Goal: Task Accomplishment & Management: Use online tool/utility

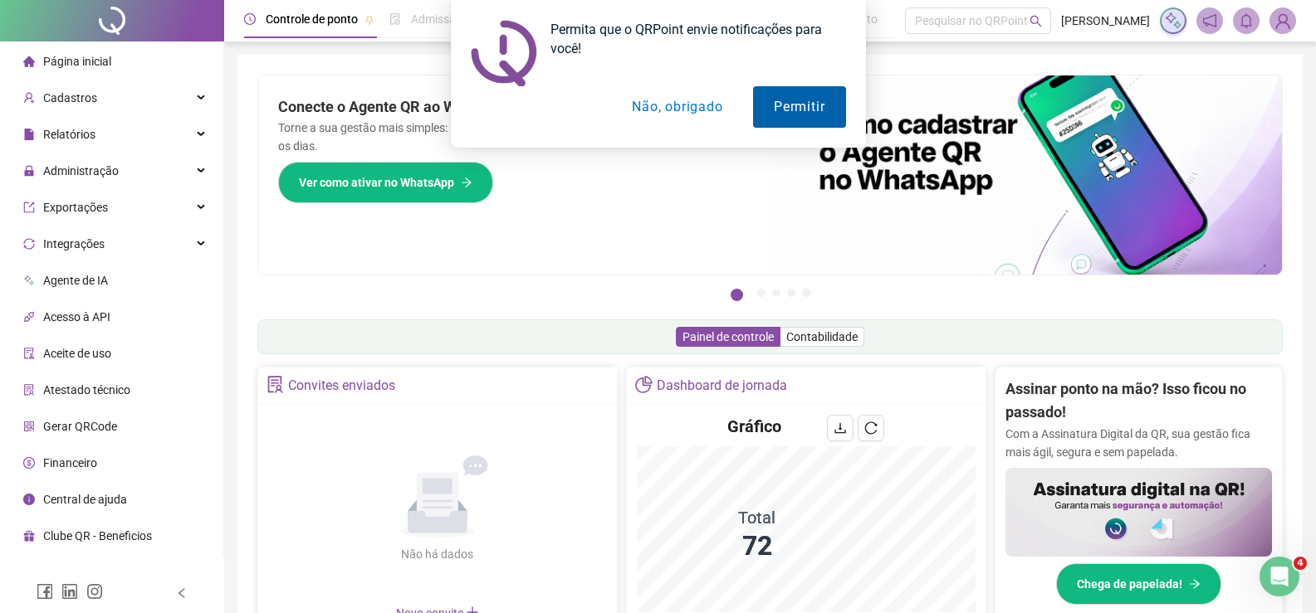
click at [775, 97] on button "Permitir" at bounding box center [799, 107] width 92 height 42
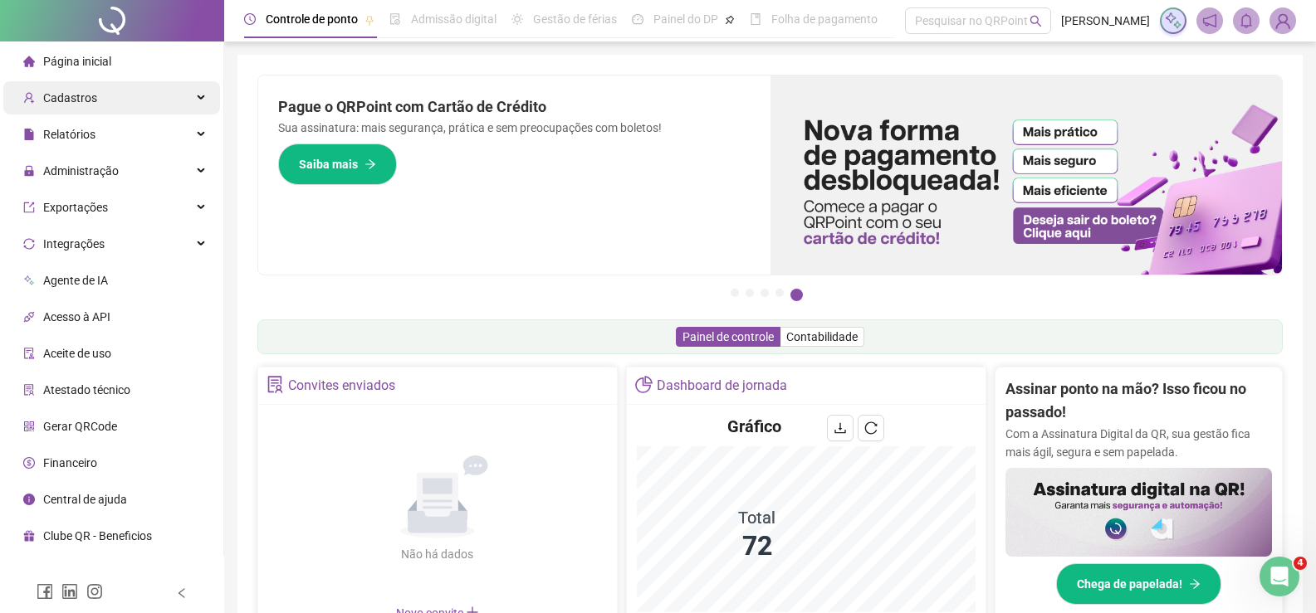
click at [113, 105] on div "Cadastros" at bounding box center [111, 97] width 217 height 33
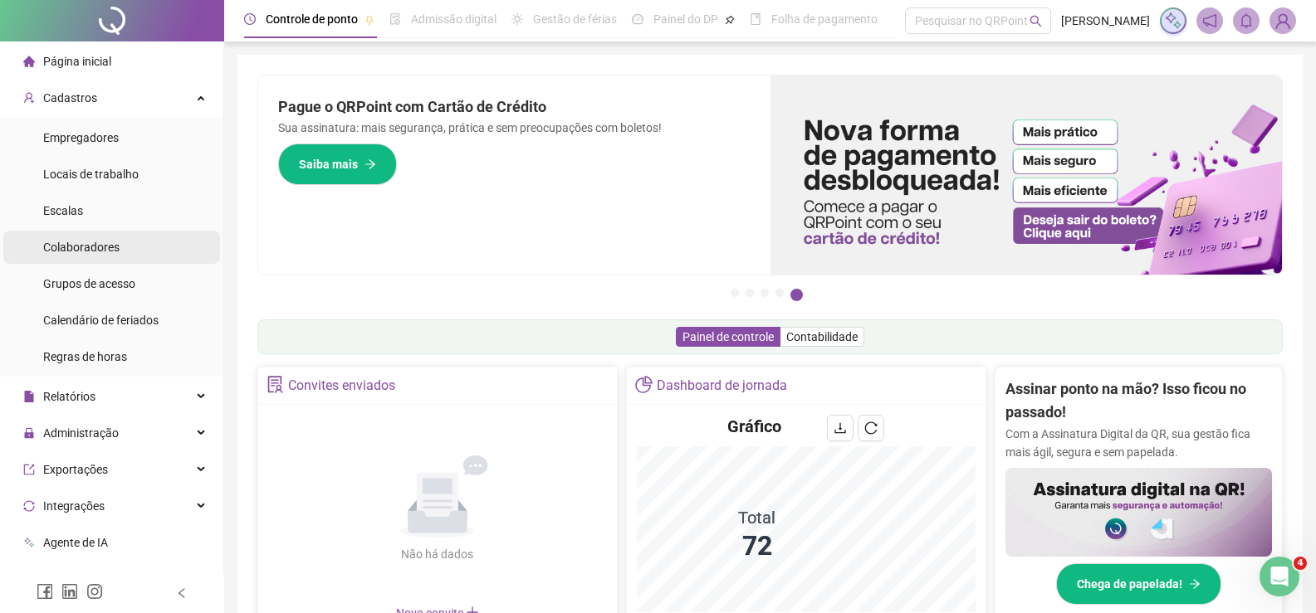
click at [100, 252] on span "Colaboradores" at bounding box center [81, 247] width 76 height 13
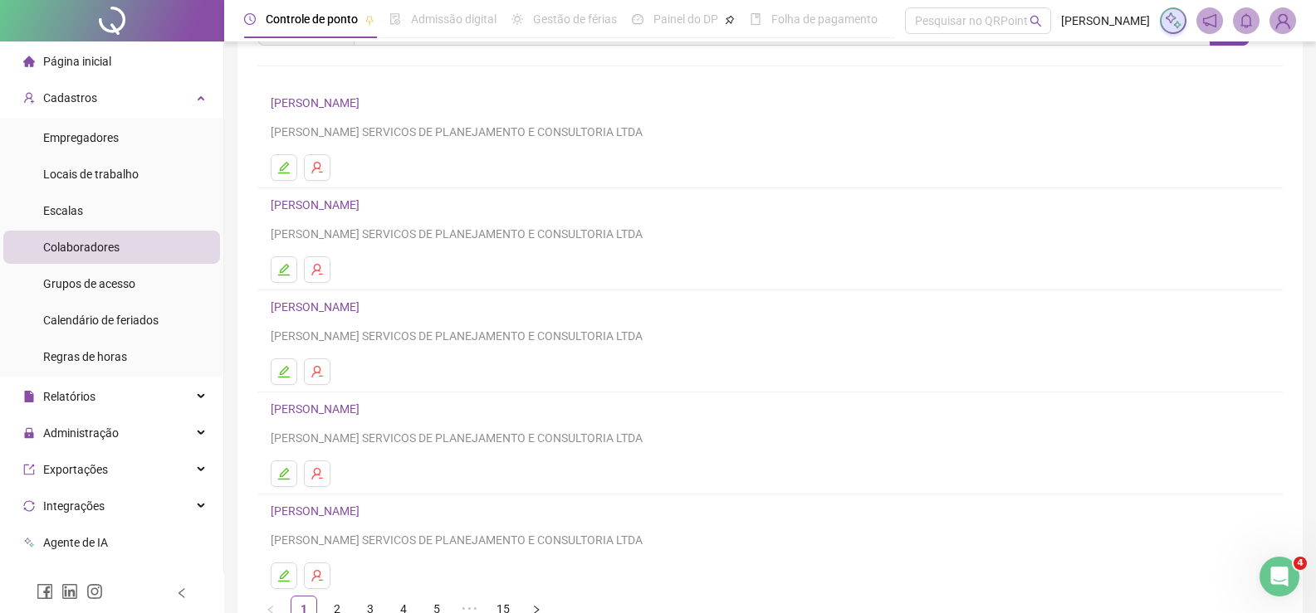
scroll to position [189, 0]
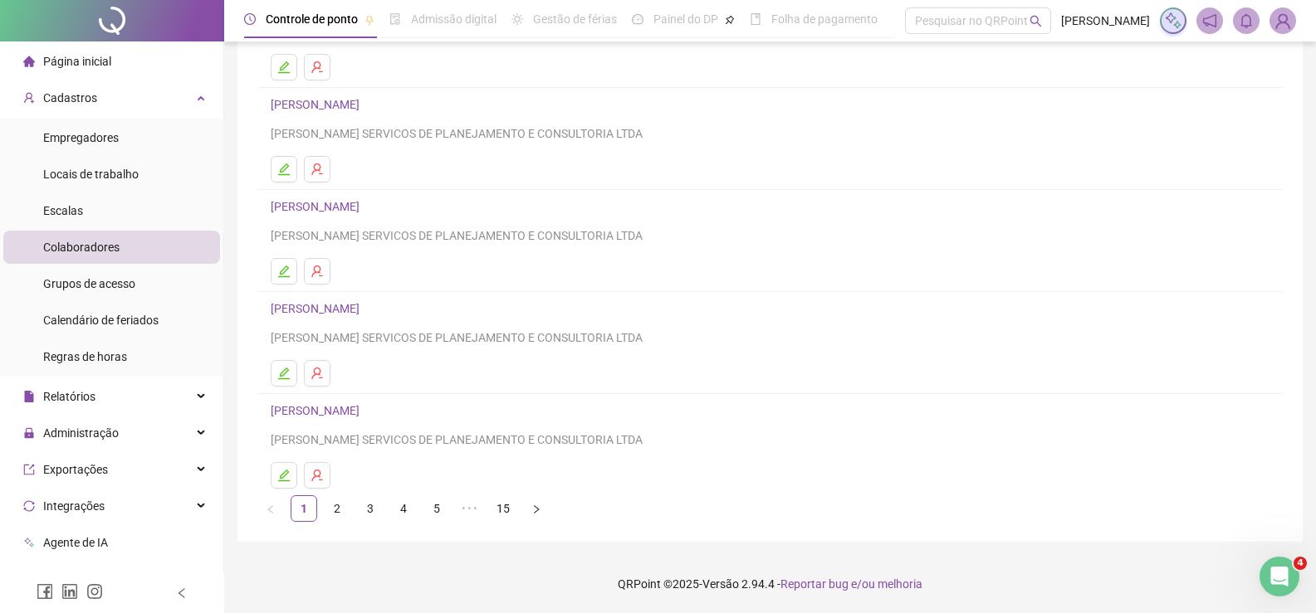
click at [342, 503] on link "2" at bounding box center [337, 508] width 25 height 25
click at [364, 502] on link "3" at bounding box center [370, 508] width 25 height 25
click at [358, 409] on link "[PERSON_NAME]" at bounding box center [318, 410] width 94 height 13
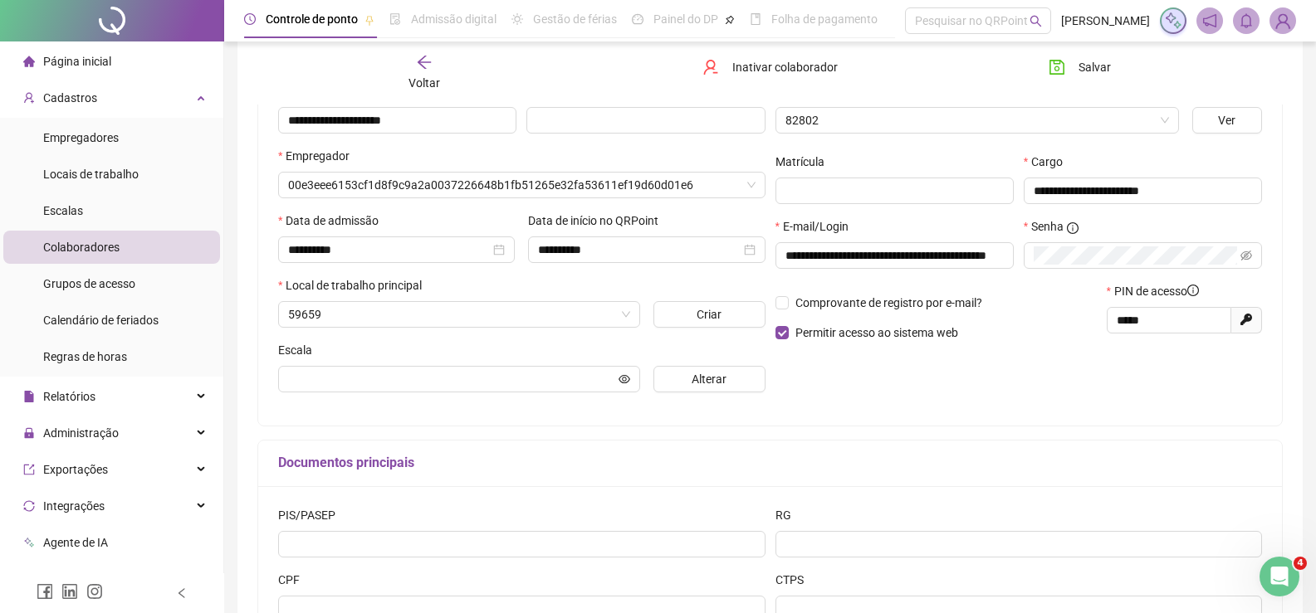
scroll to position [198, 0]
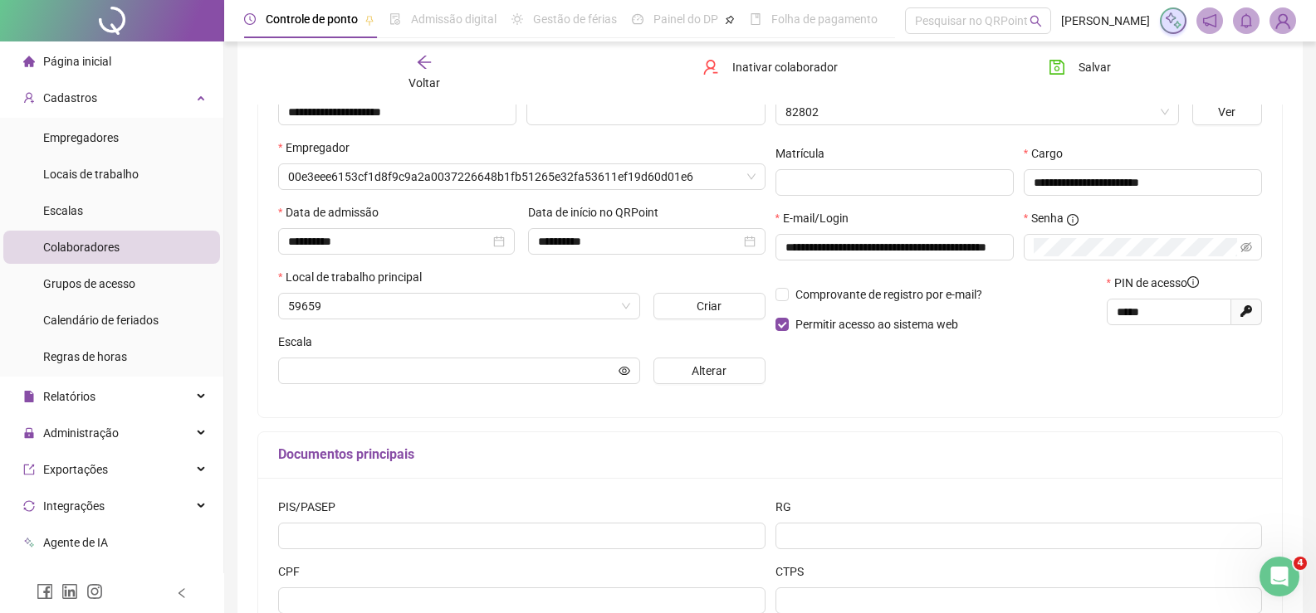
type input "**********"
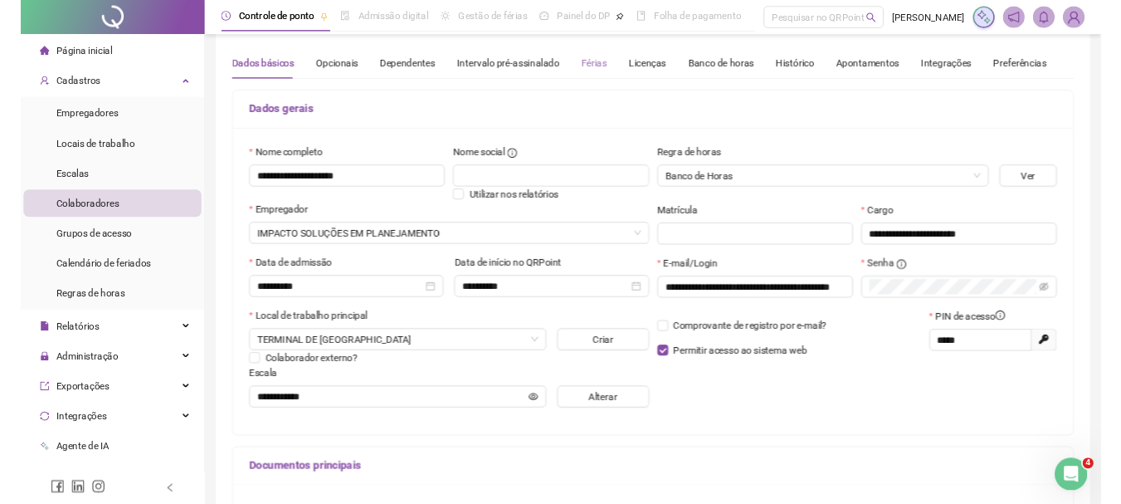
scroll to position [0, 0]
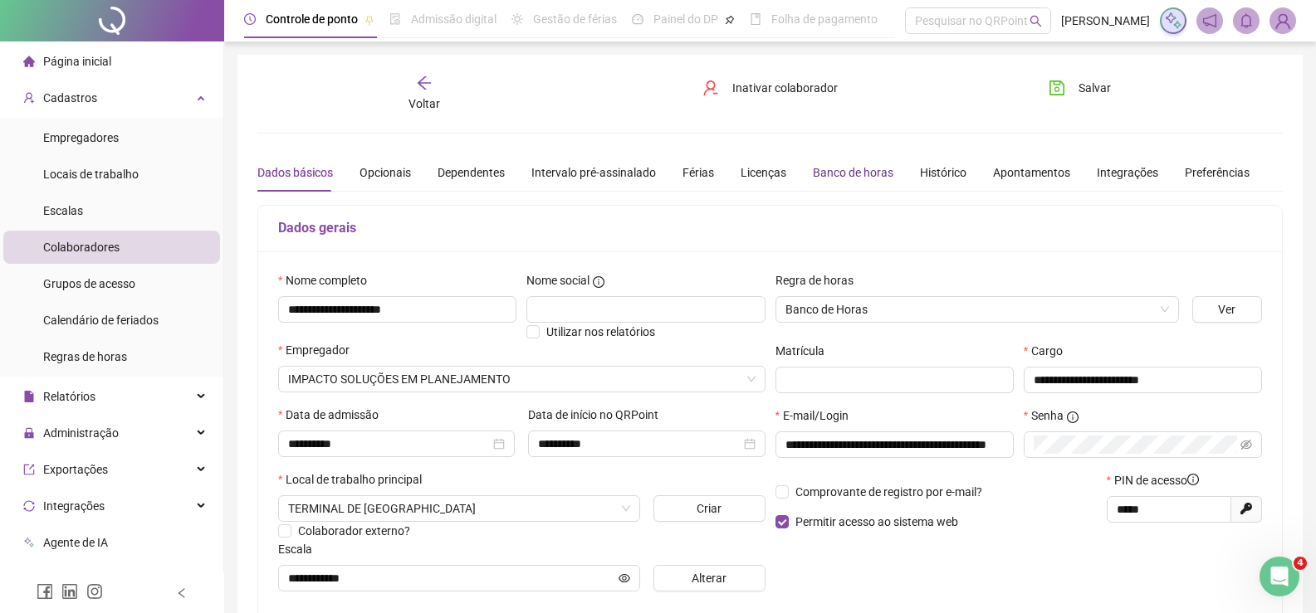
click at [833, 179] on div "Banco de horas" at bounding box center [853, 173] width 81 height 18
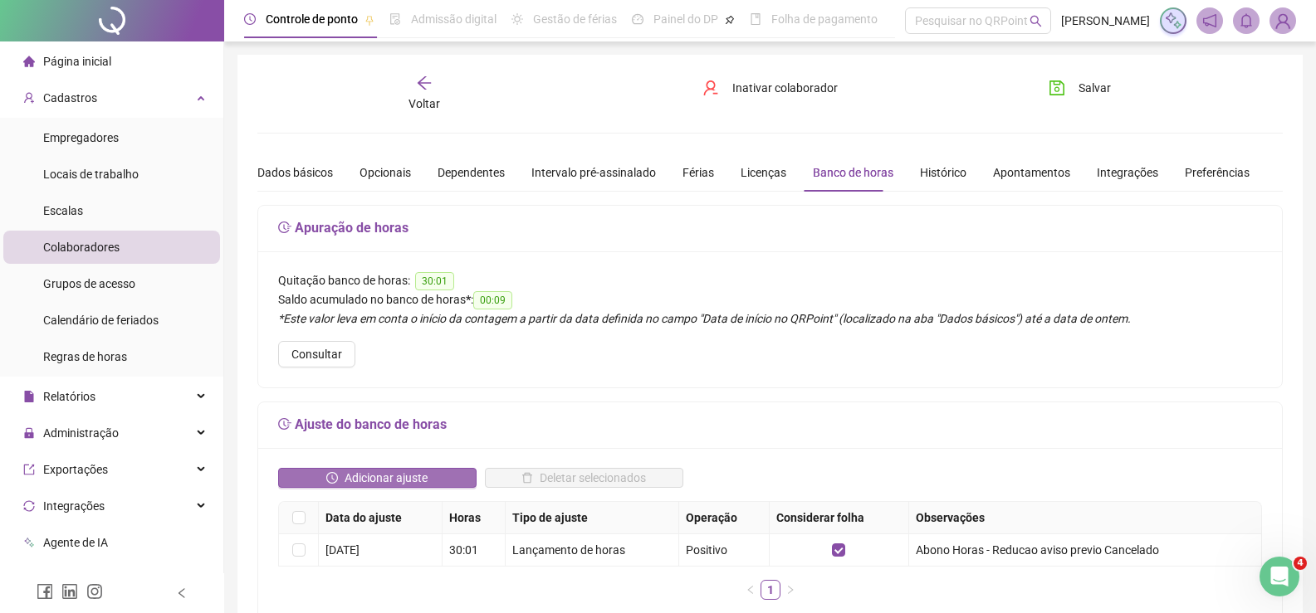
click at [390, 471] on span "Adicionar ajuste" at bounding box center [385, 478] width 83 height 18
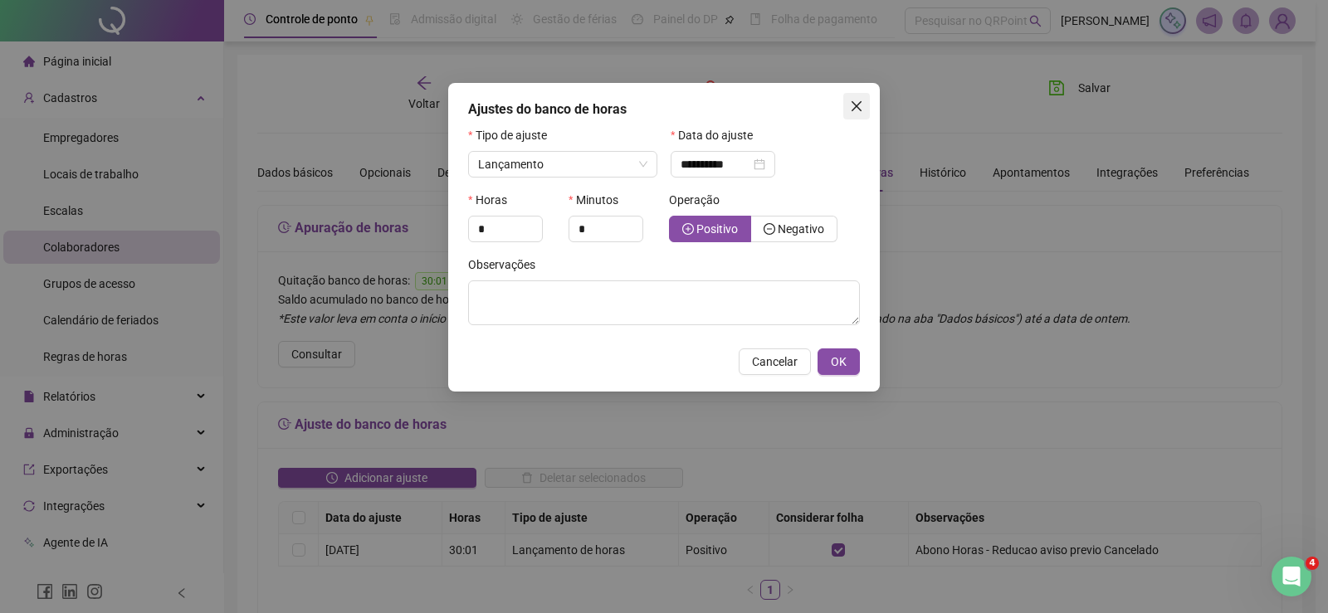
click at [862, 104] on icon "close" at bounding box center [856, 106] width 13 height 13
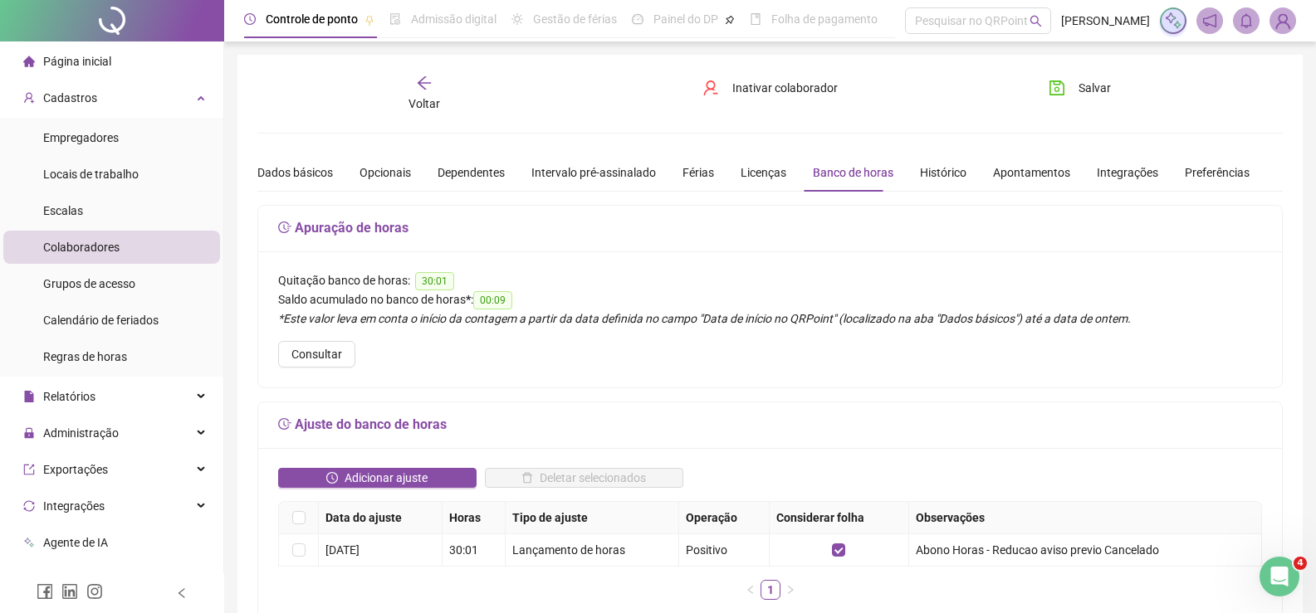
click at [412, 86] on div "Voltar" at bounding box center [424, 94] width 160 height 38
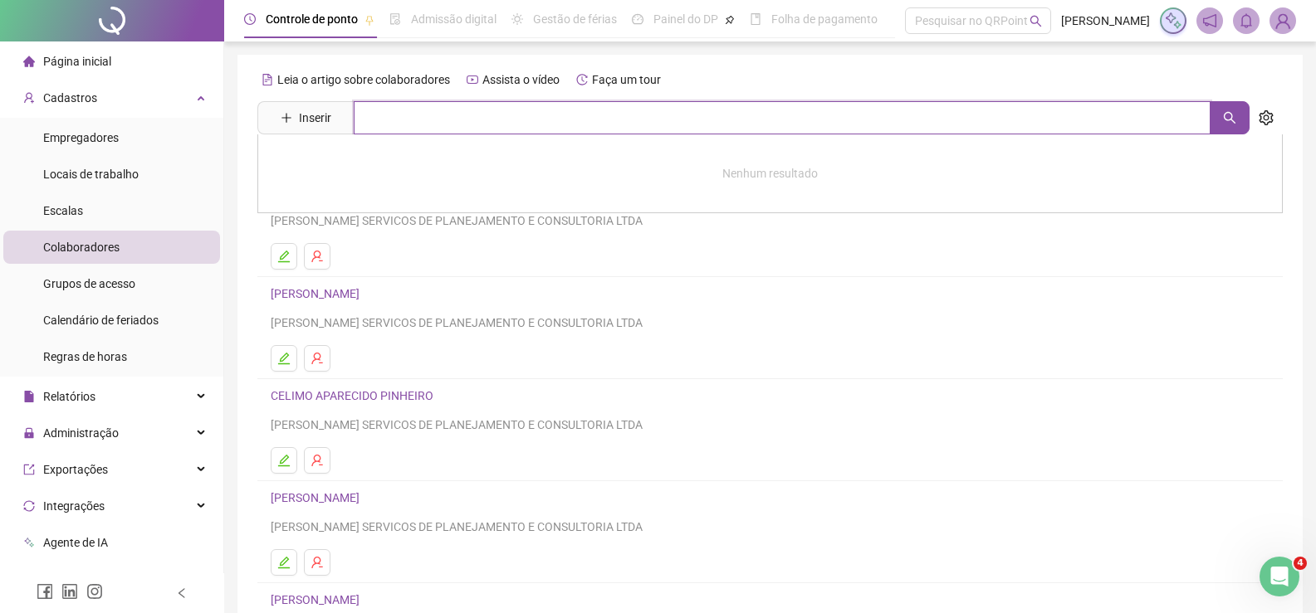
click at [462, 121] on input "text" at bounding box center [782, 117] width 857 height 33
type input "******"
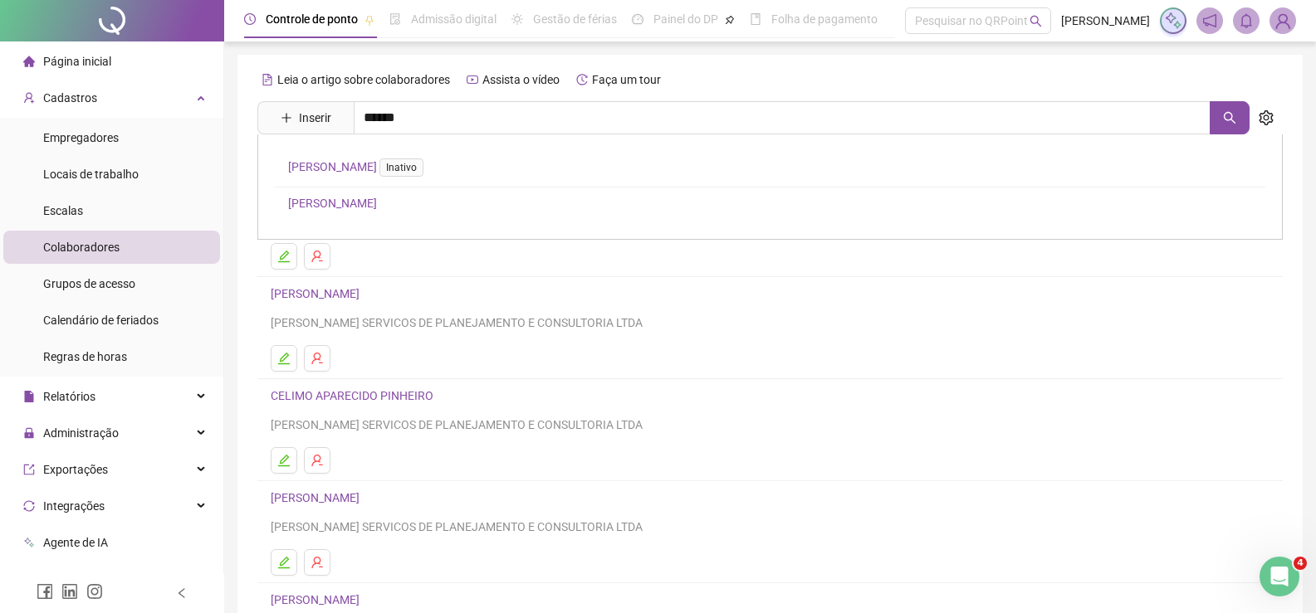
click at [373, 199] on link "[PERSON_NAME]" at bounding box center [332, 203] width 89 height 13
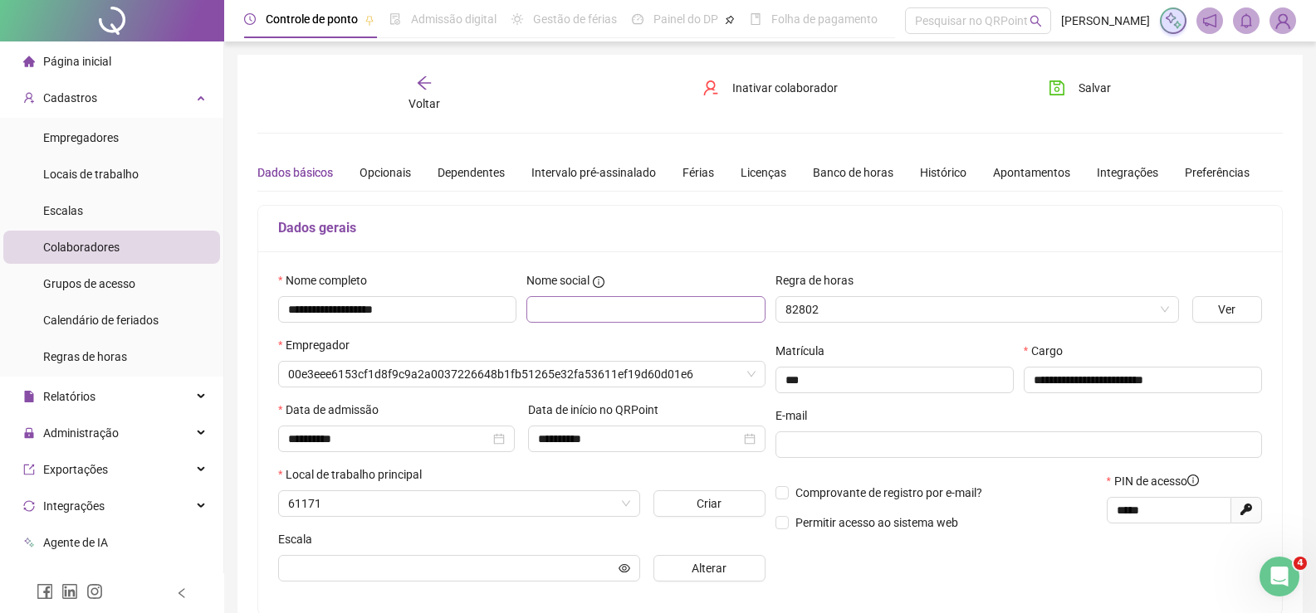
type input "**********"
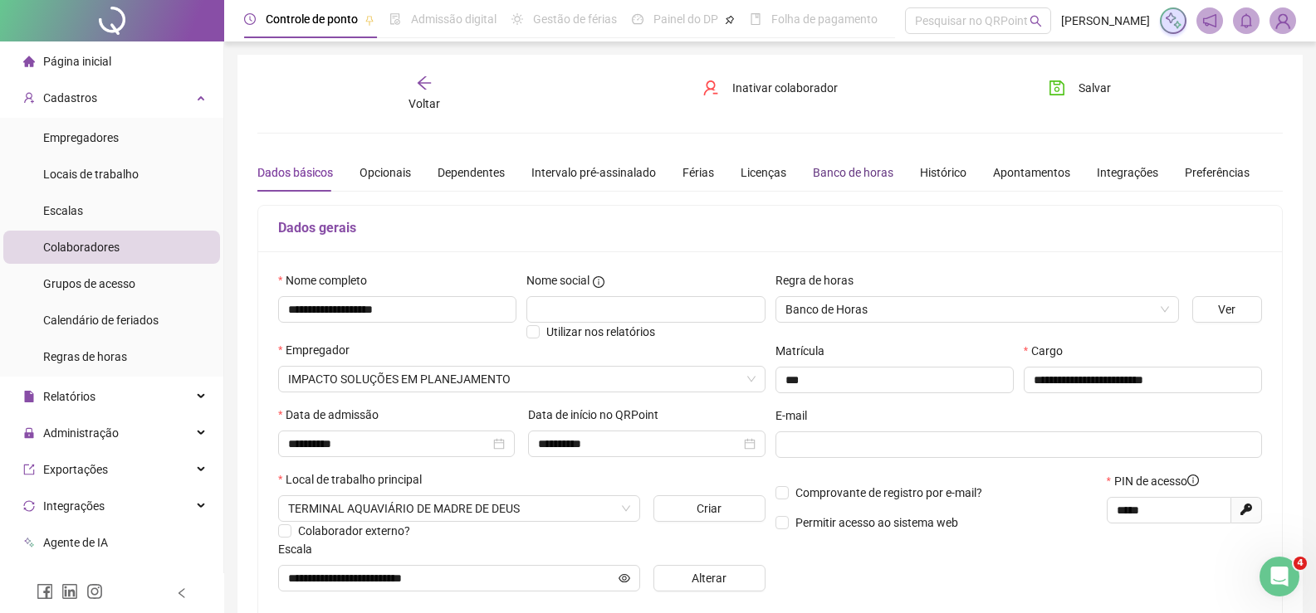
click at [842, 179] on div "Banco de horas" at bounding box center [853, 173] width 81 height 18
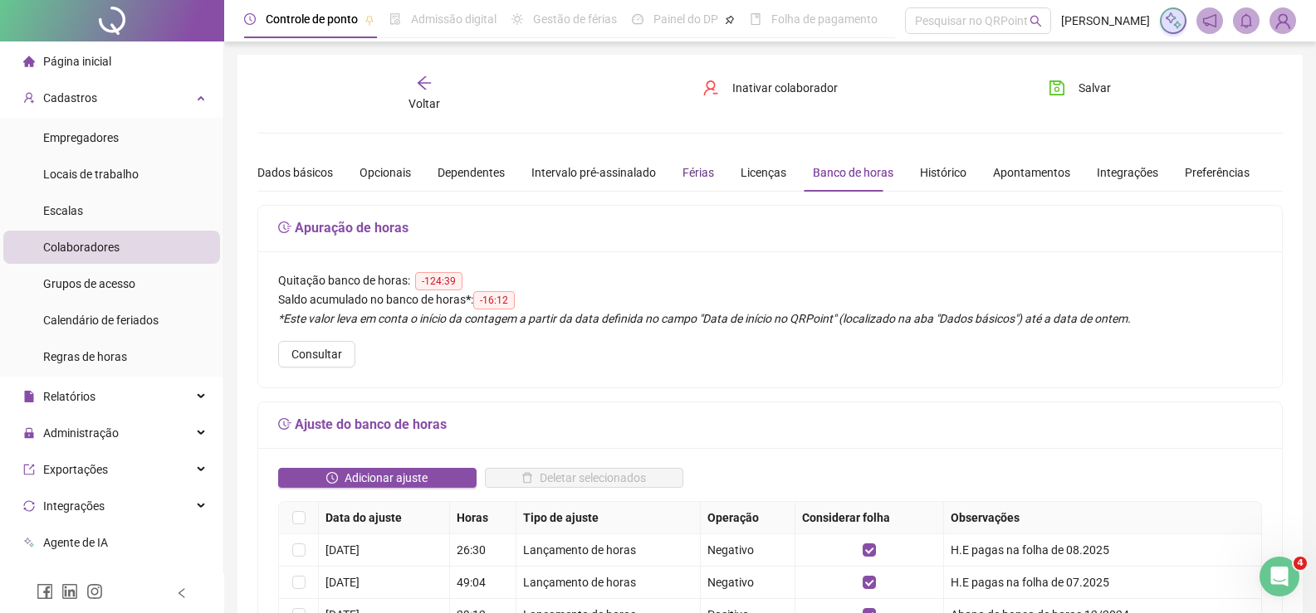
click at [686, 176] on div "Férias" at bounding box center [698, 173] width 32 height 18
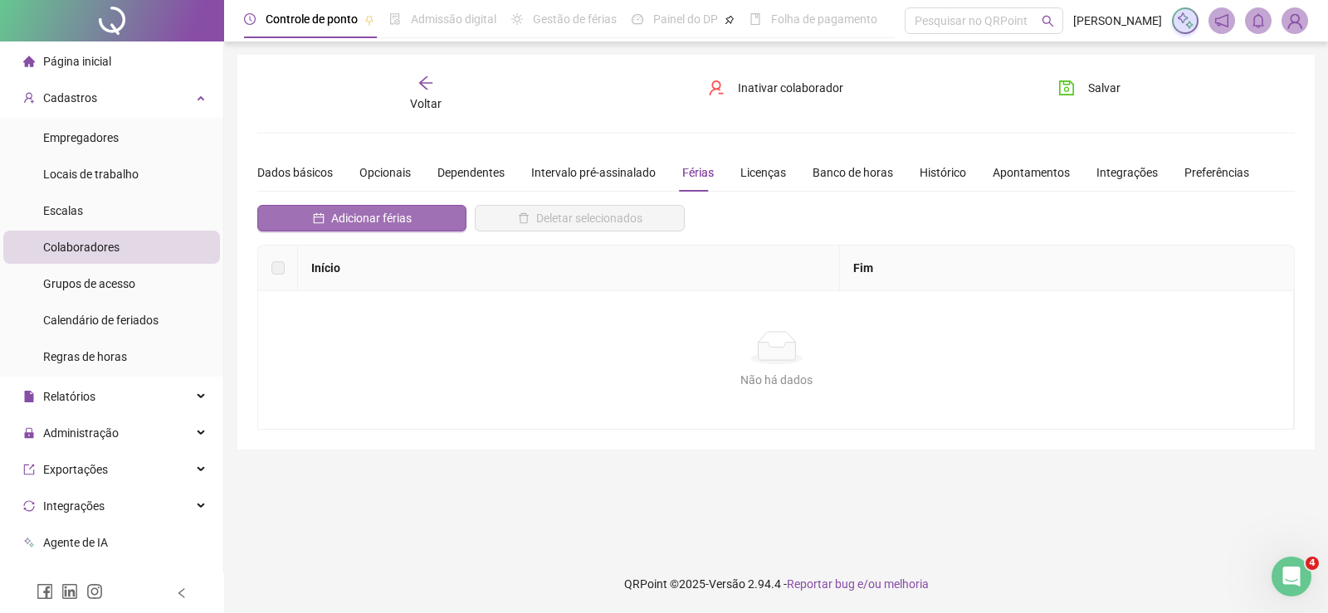
click at [352, 212] on span "Adicionar férias" at bounding box center [371, 218] width 81 height 18
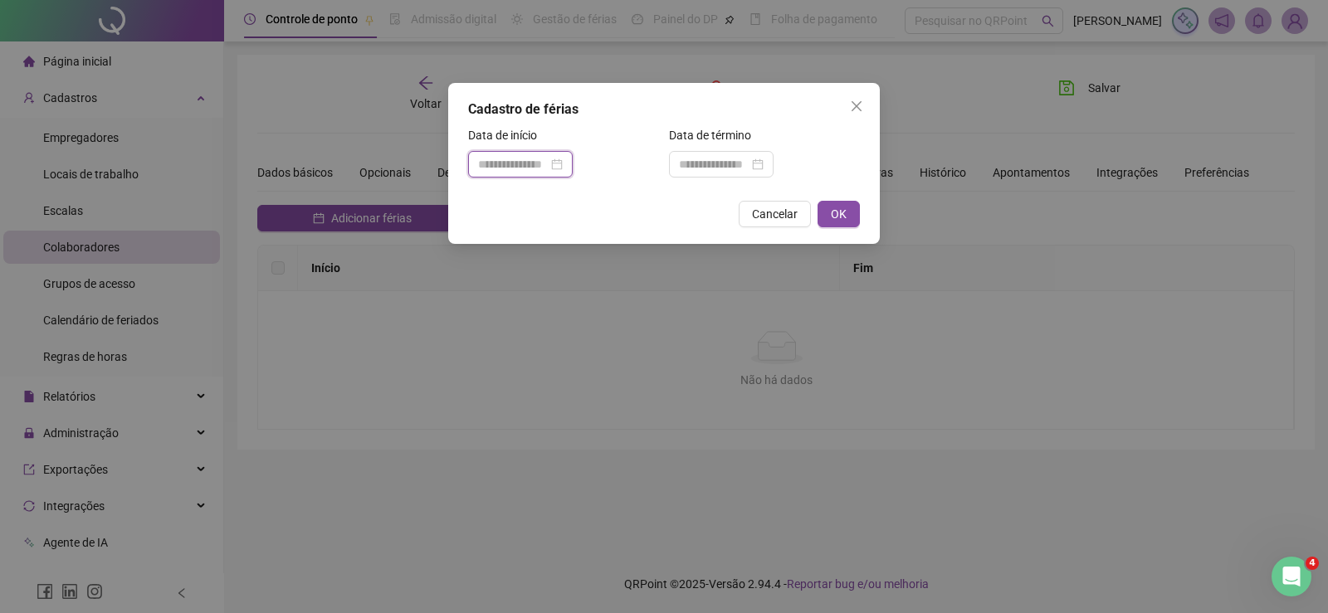
click at [537, 161] on input at bounding box center [513, 164] width 70 height 18
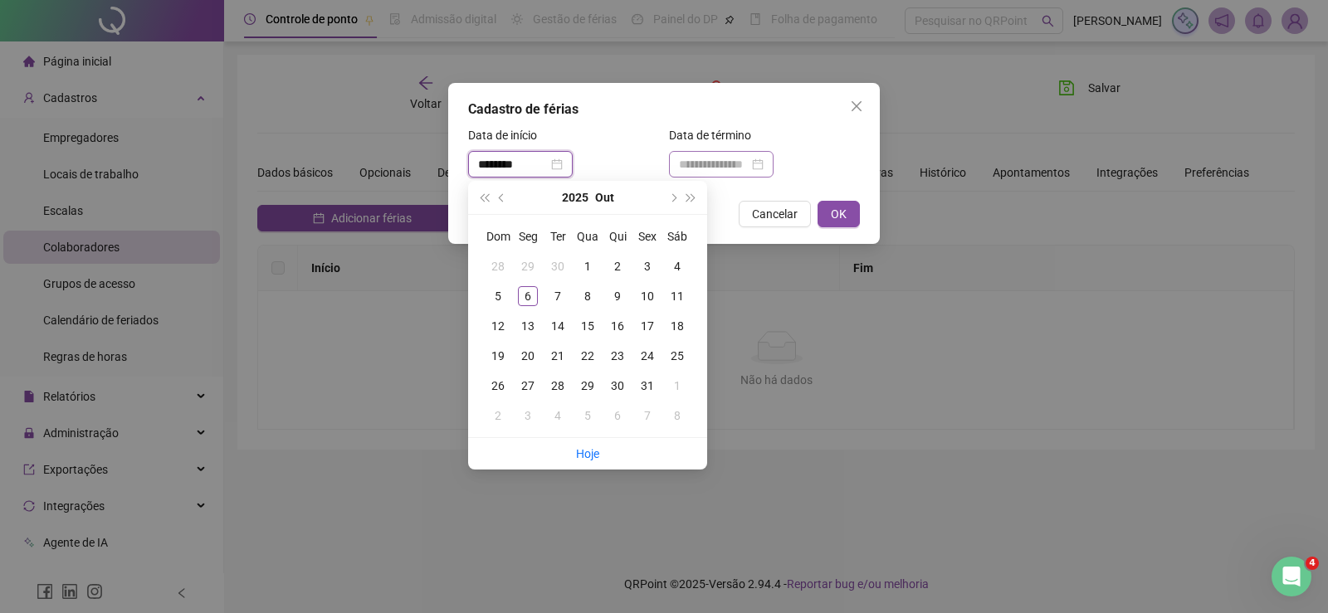
type input "********"
click at [710, 172] on input at bounding box center [714, 164] width 70 height 18
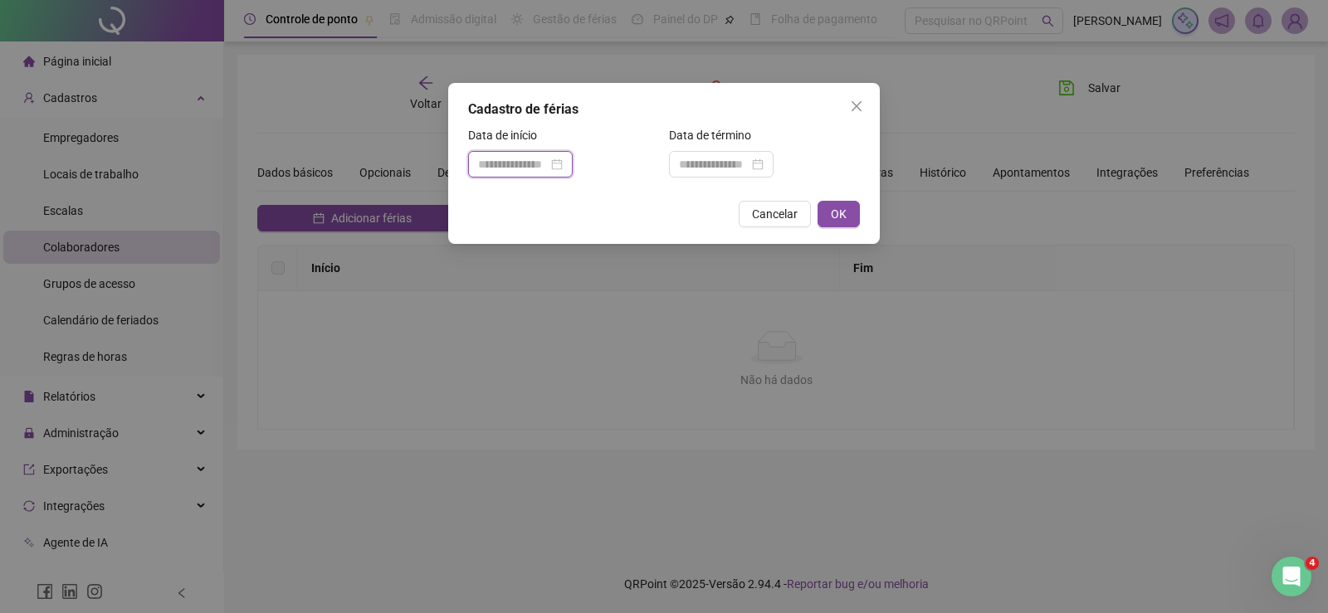
click at [506, 158] on input at bounding box center [513, 164] width 70 height 18
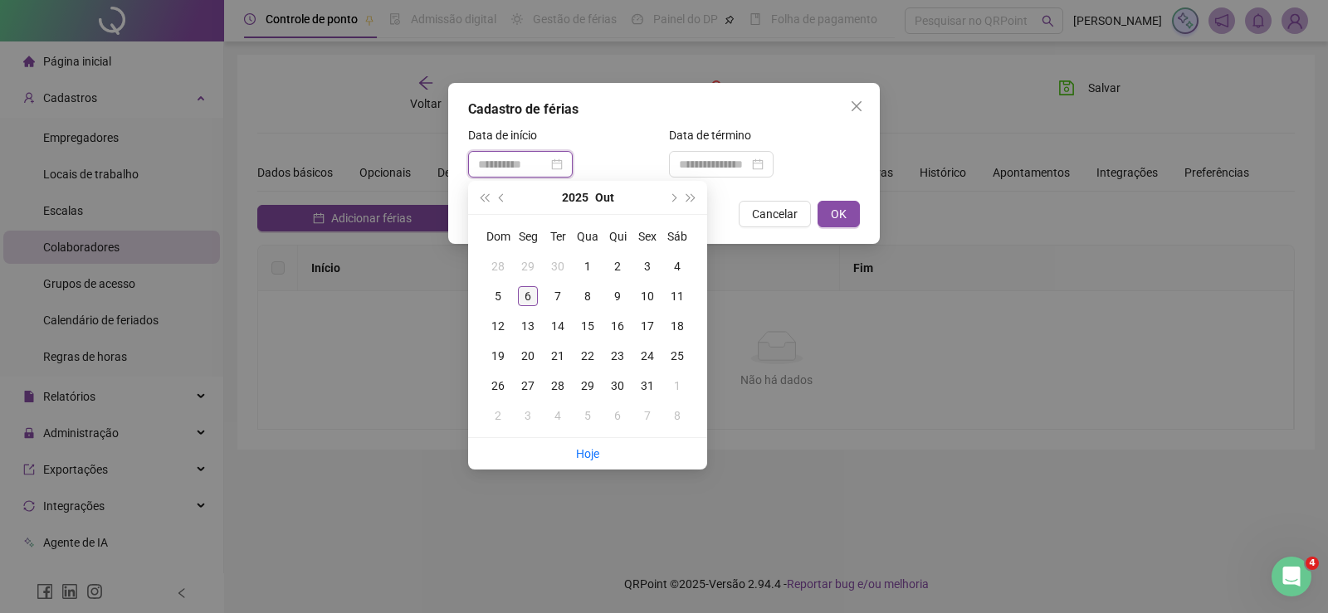
type input "**********"
click at [531, 291] on div "6" at bounding box center [528, 296] width 20 height 20
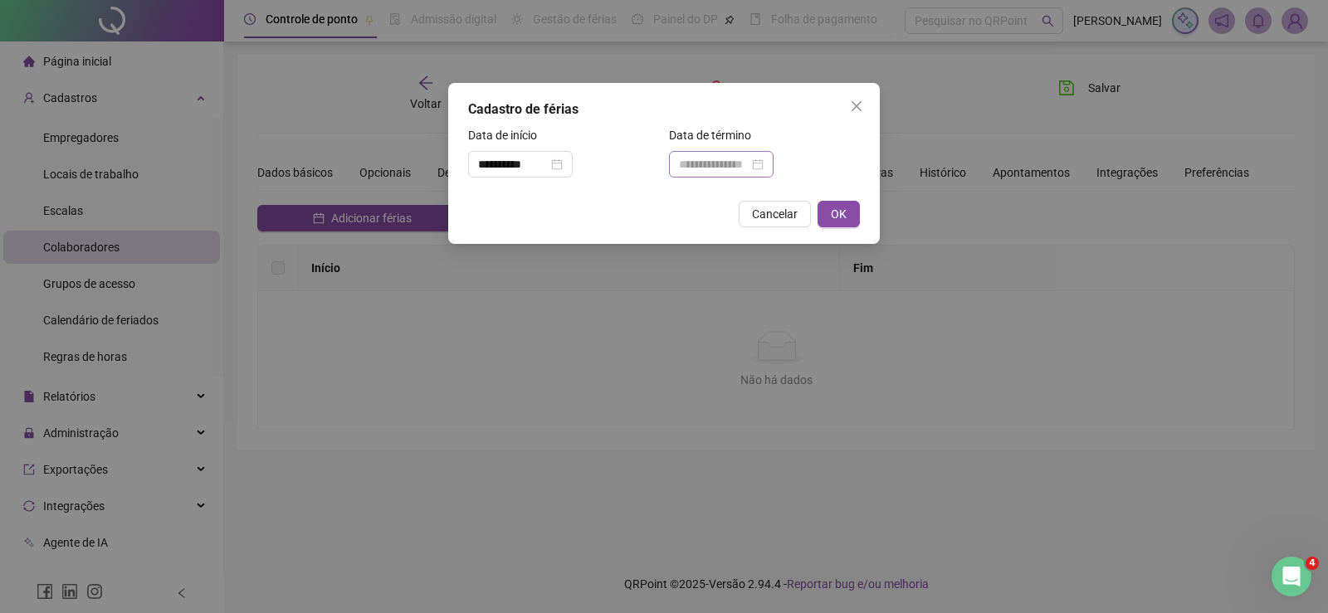
click at [764, 158] on div at bounding box center [721, 164] width 85 height 18
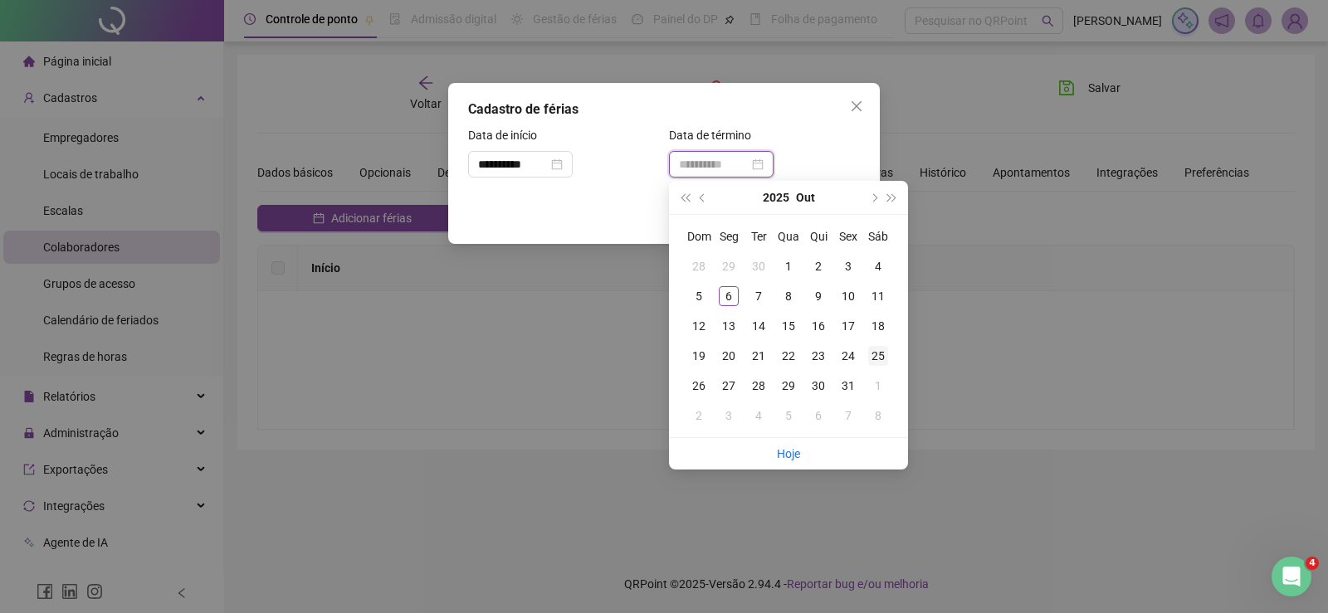
type input "**********"
click at [883, 356] on div "25" at bounding box center [878, 356] width 20 height 20
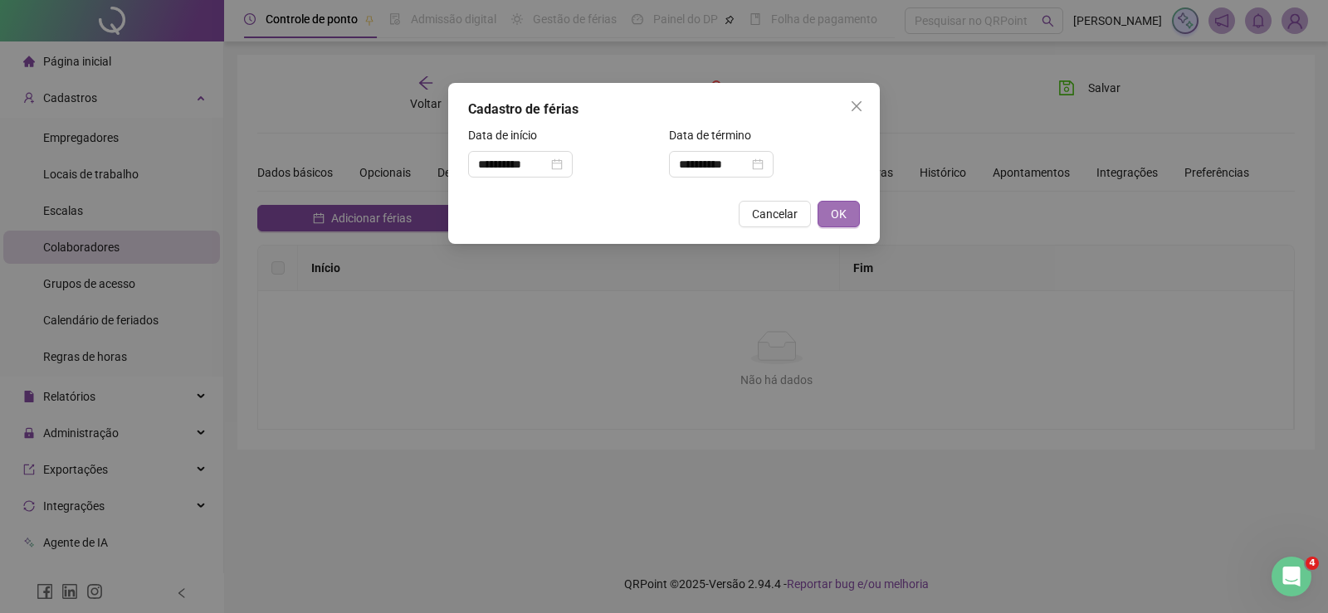
click at [854, 212] on button "OK" at bounding box center [839, 214] width 42 height 27
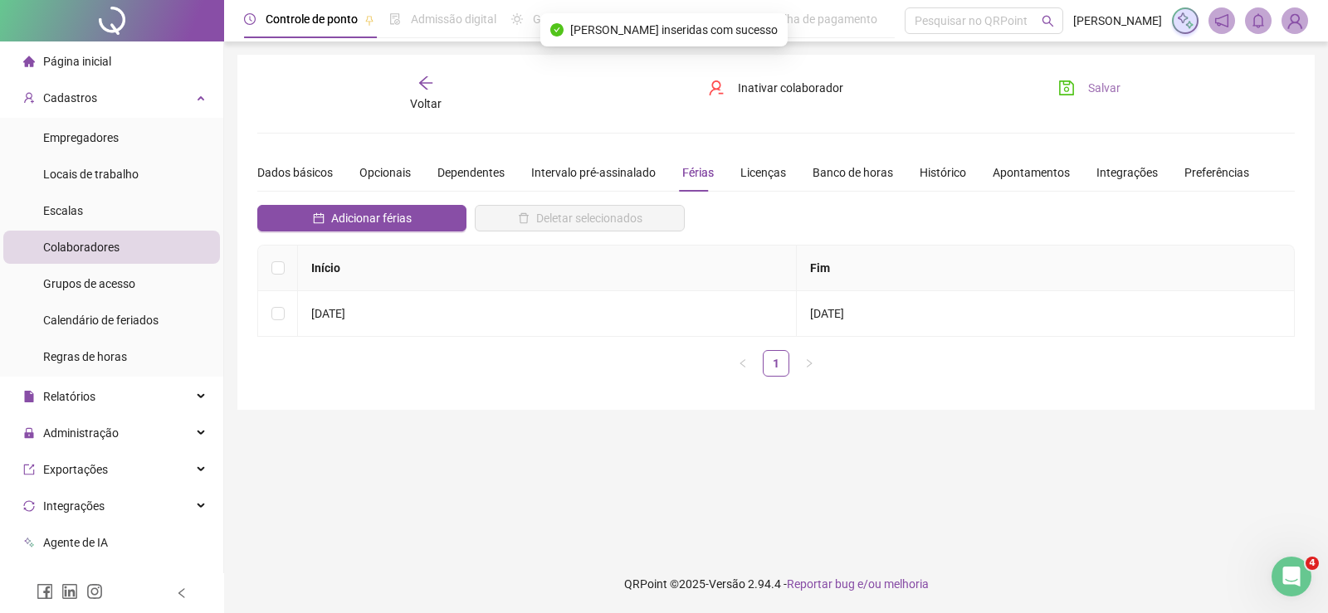
click at [1109, 89] on span "Salvar" at bounding box center [1104, 88] width 32 height 18
click at [435, 88] on div "Voltar" at bounding box center [426, 94] width 162 height 38
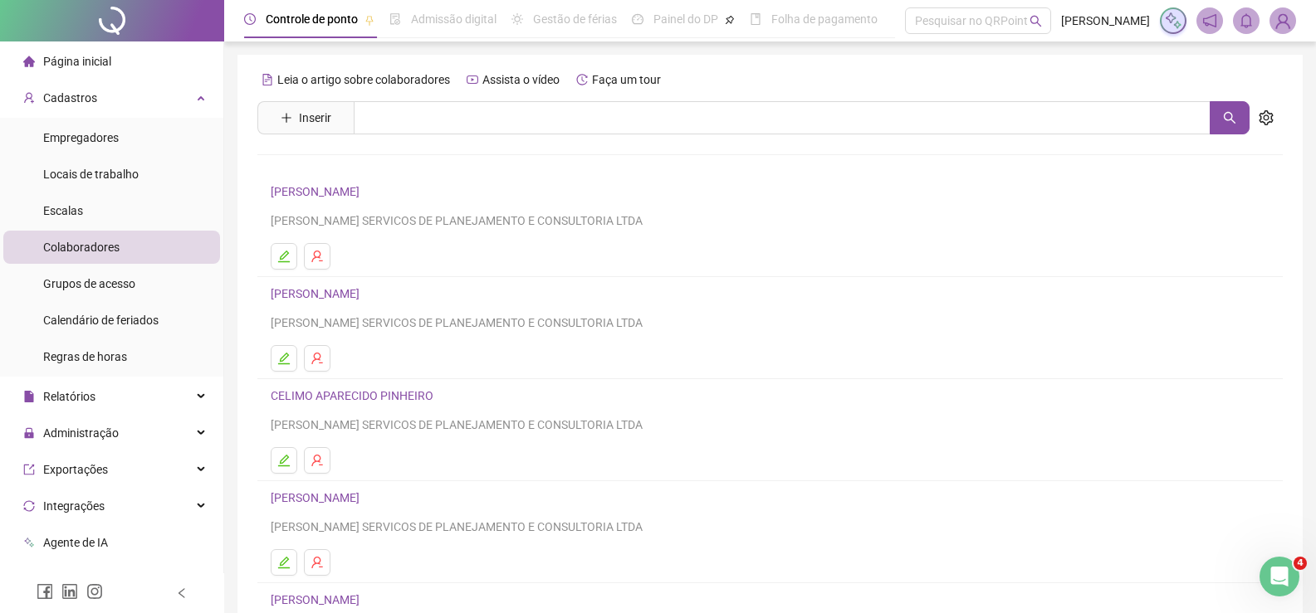
click at [435, 135] on div "Leia o artigo sobre colaboradores Assista o vídeo Faça um tour Inserir Nenhum r…" at bounding box center [769, 388] width 1025 height 645
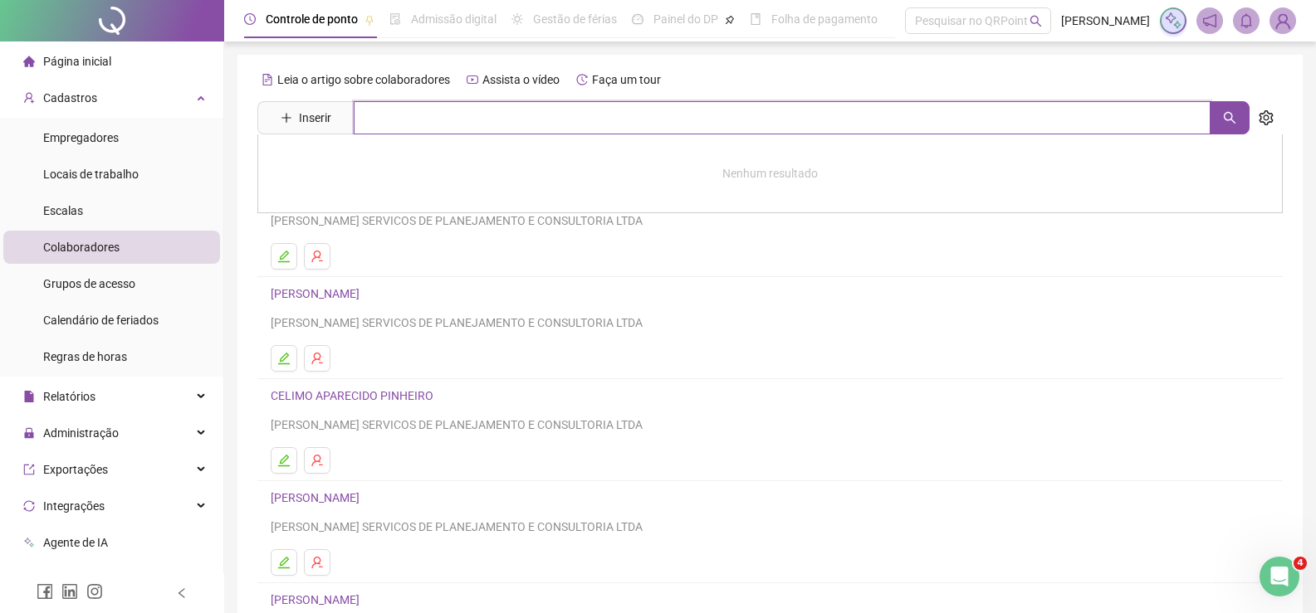
click at [443, 122] on input "text" at bounding box center [782, 117] width 857 height 33
click at [667, 131] on input "text" at bounding box center [782, 117] width 857 height 33
type input "******"
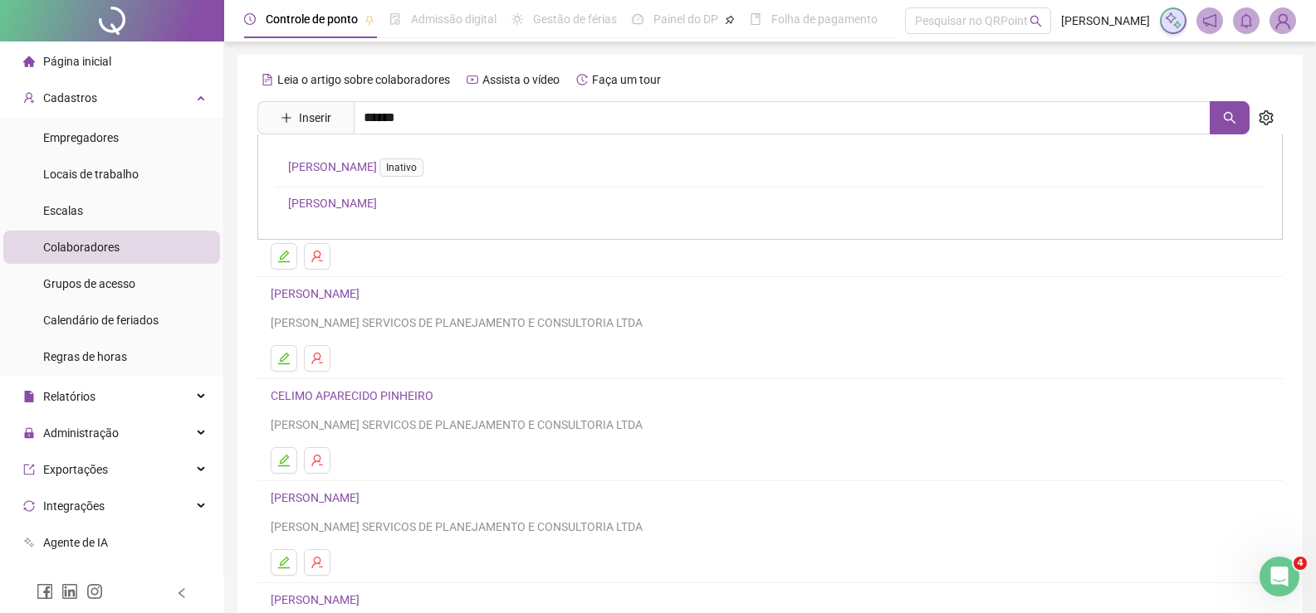
click at [377, 203] on link "[PERSON_NAME]" at bounding box center [332, 203] width 89 height 13
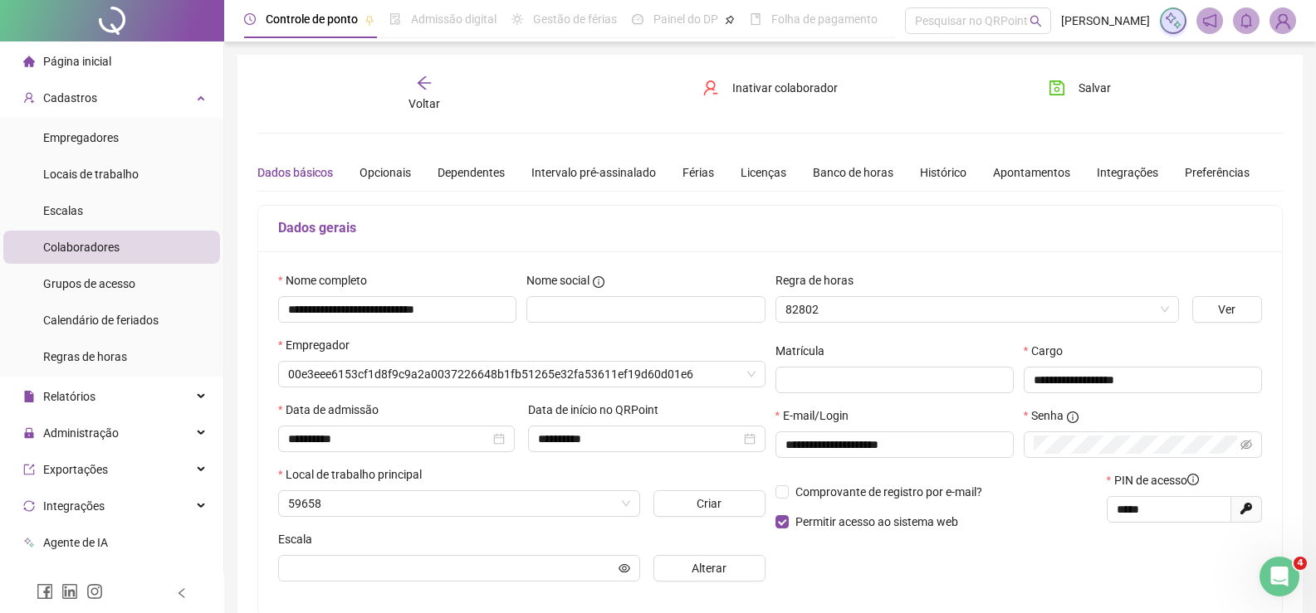
type input "**********"
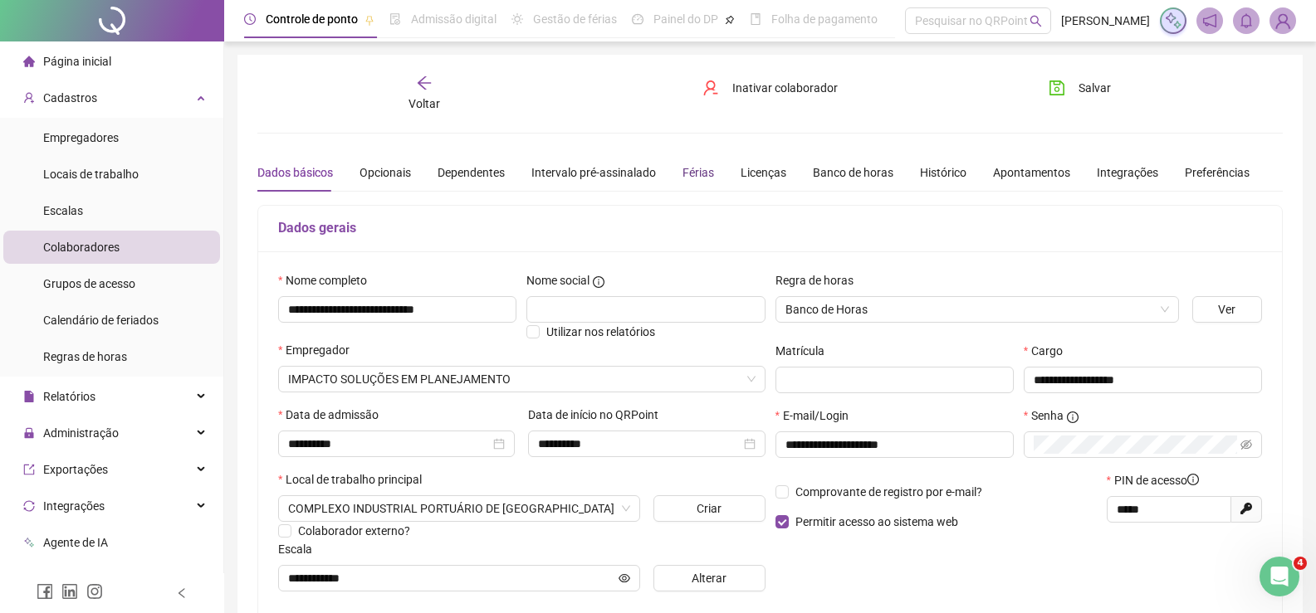
click at [696, 173] on div "Férias" at bounding box center [698, 173] width 32 height 18
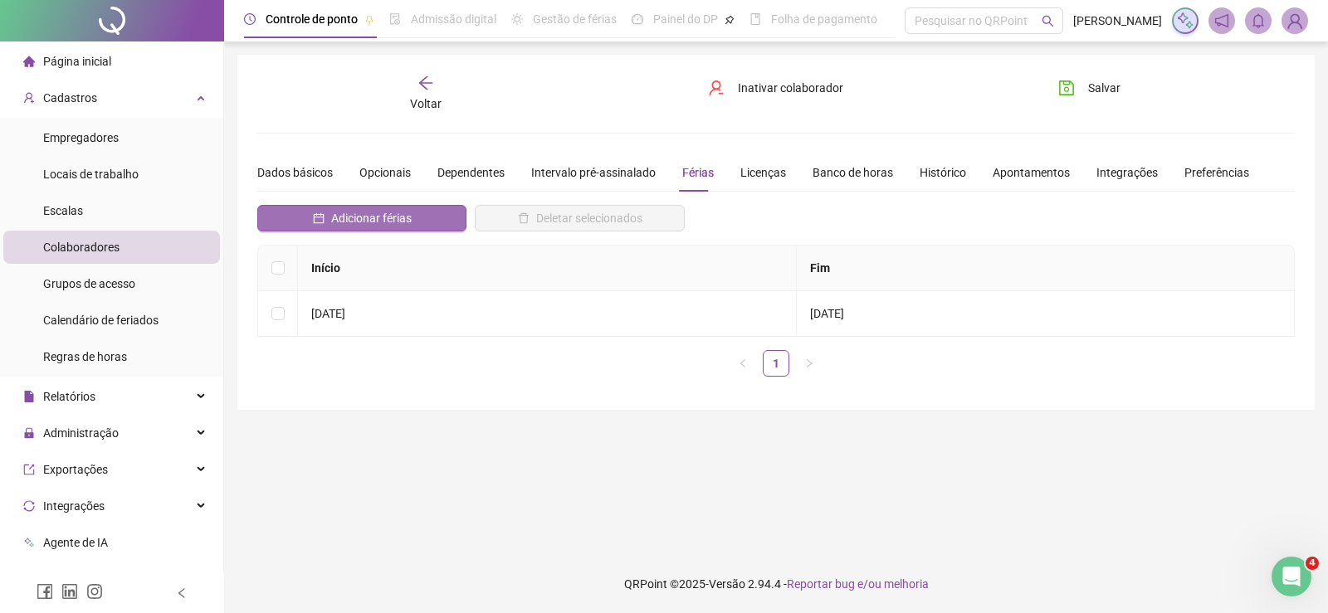
click at [400, 209] on span "Adicionar férias" at bounding box center [371, 218] width 81 height 18
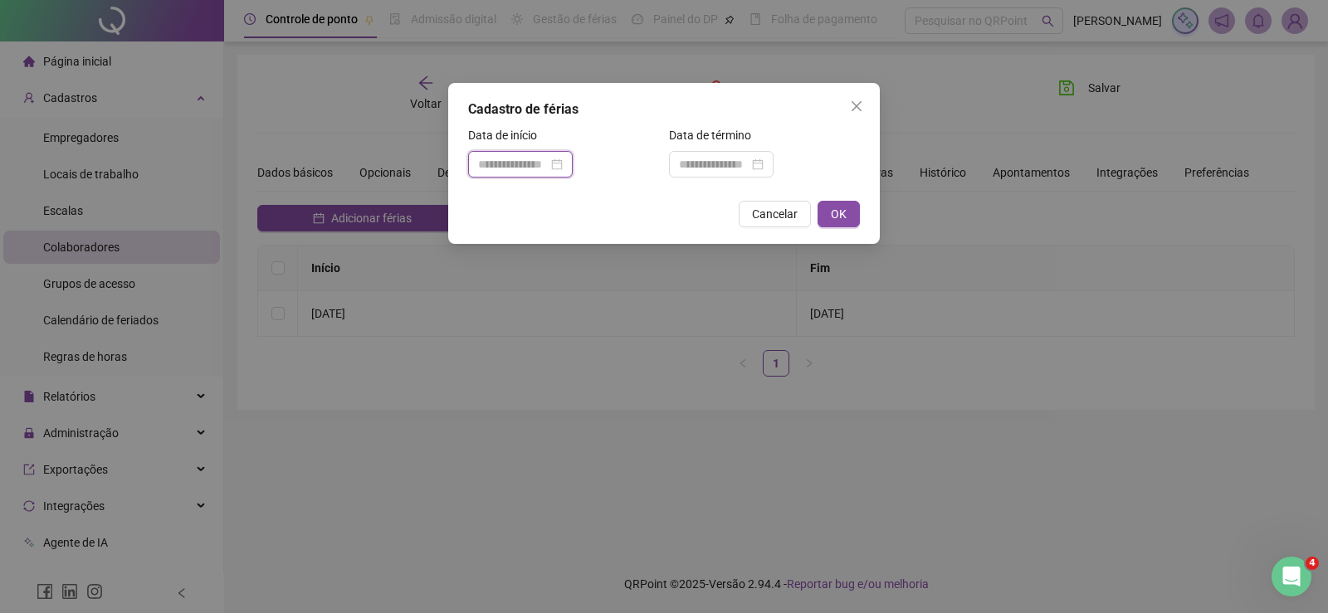
click at [487, 164] on input at bounding box center [513, 164] width 70 height 18
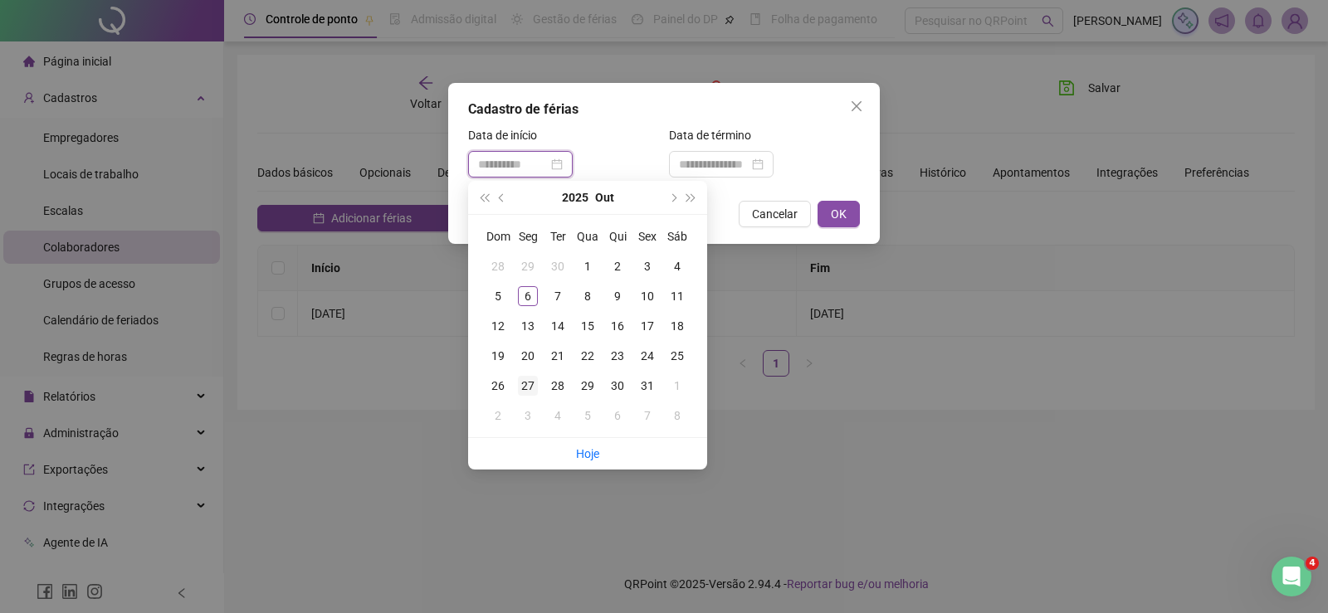
type input "**********"
click at [530, 388] on div "27" at bounding box center [528, 386] width 20 height 20
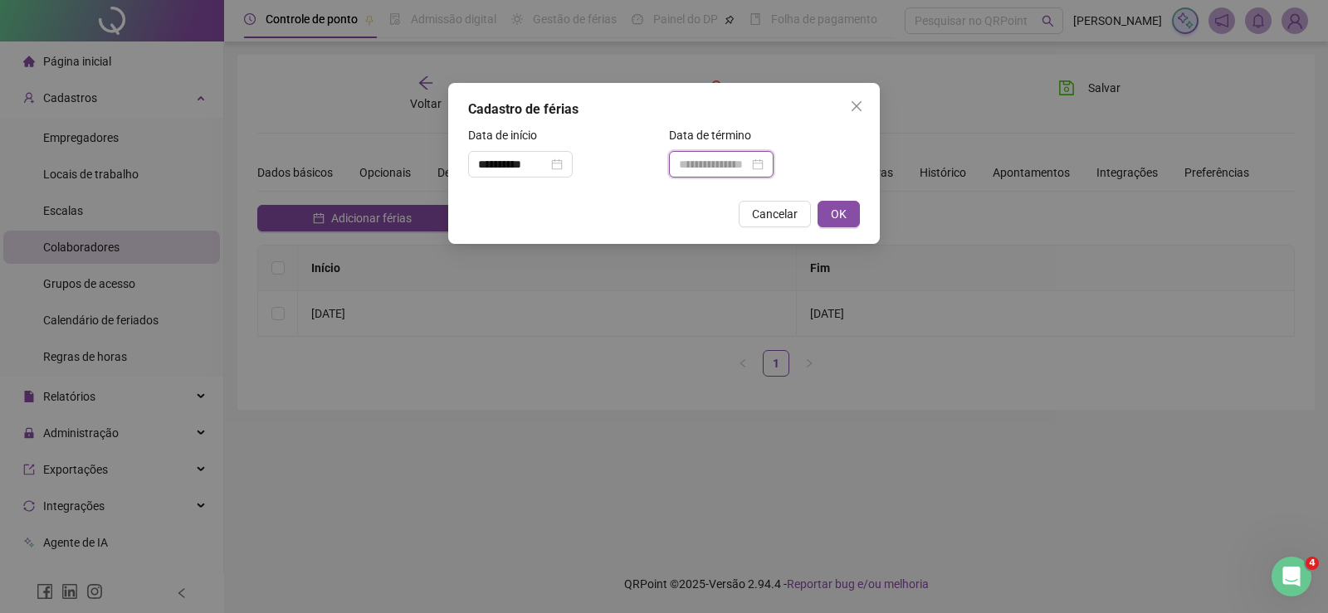
click at [729, 164] on input at bounding box center [714, 164] width 70 height 18
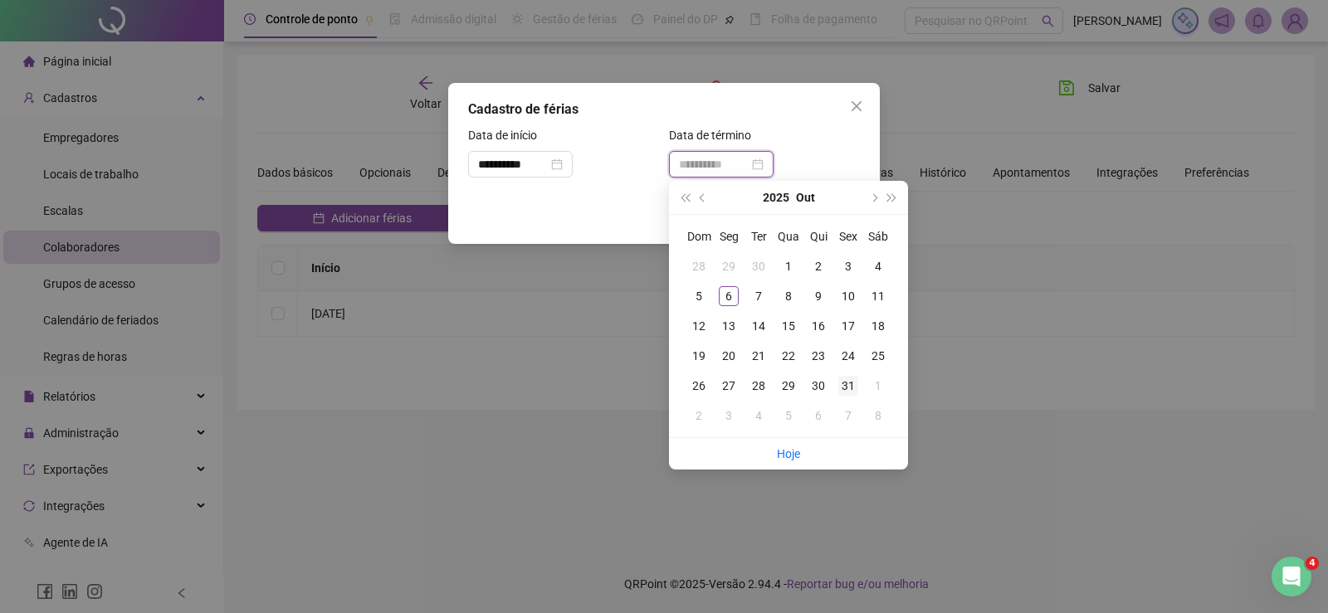
type input "**********"
click at [850, 388] on div "31" at bounding box center [848, 386] width 20 height 20
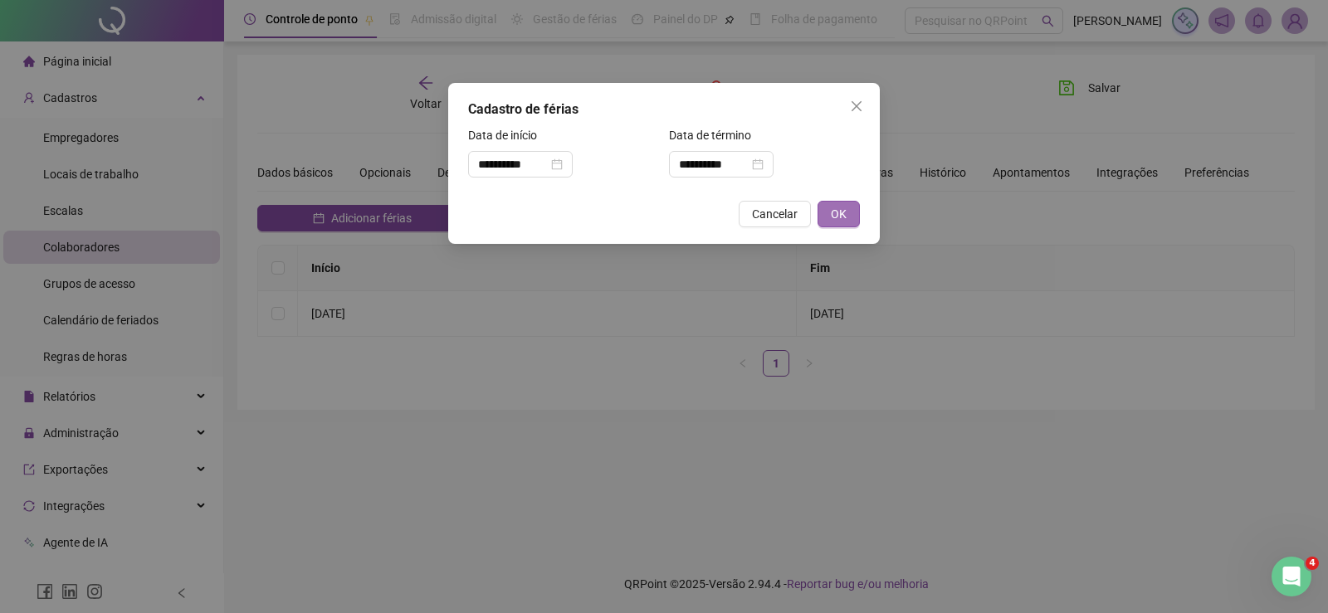
click at [842, 212] on span "OK" at bounding box center [839, 214] width 16 height 18
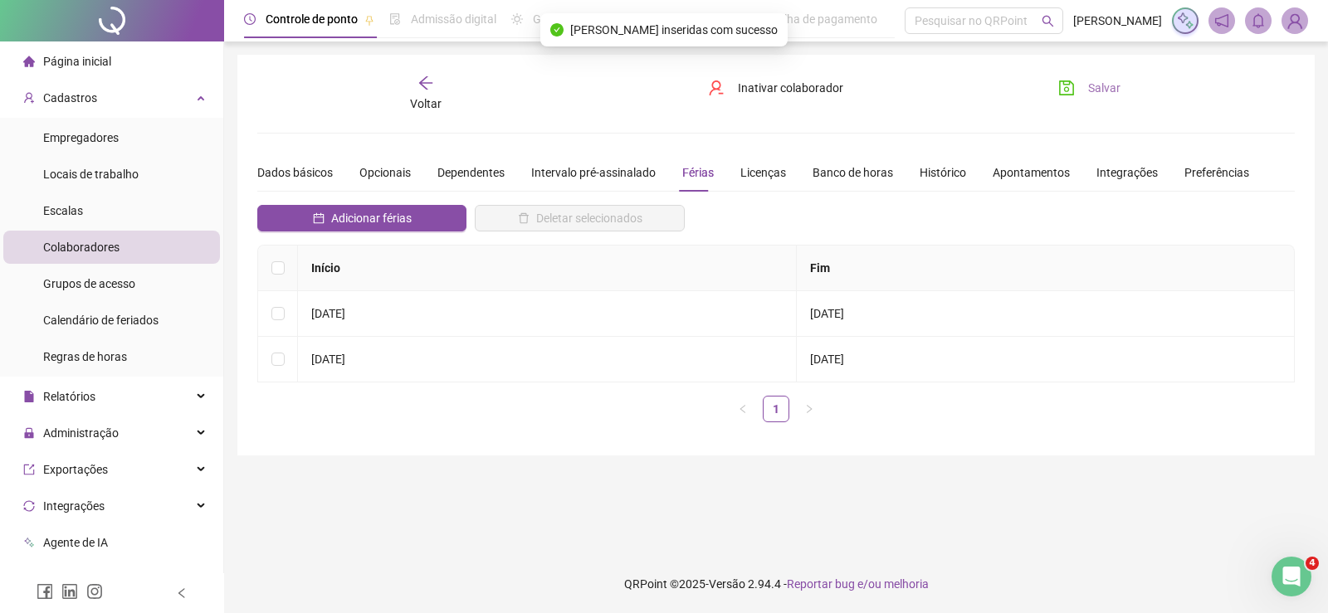
click at [1078, 88] on button "Salvar" at bounding box center [1089, 88] width 87 height 27
click at [427, 81] on icon "arrow-left" at bounding box center [426, 83] width 17 height 17
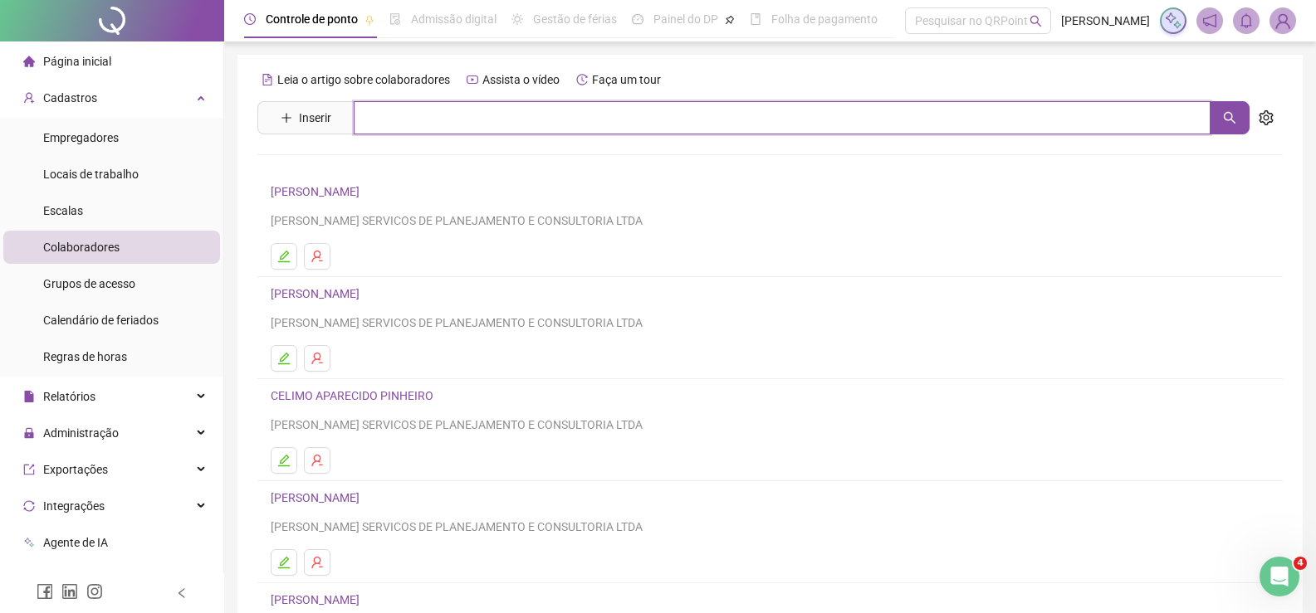
click at [459, 126] on input "text" at bounding box center [782, 117] width 857 height 33
type input "***"
click at [377, 170] on link "[PERSON_NAME]" at bounding box center [332, 166] width 89 height 13
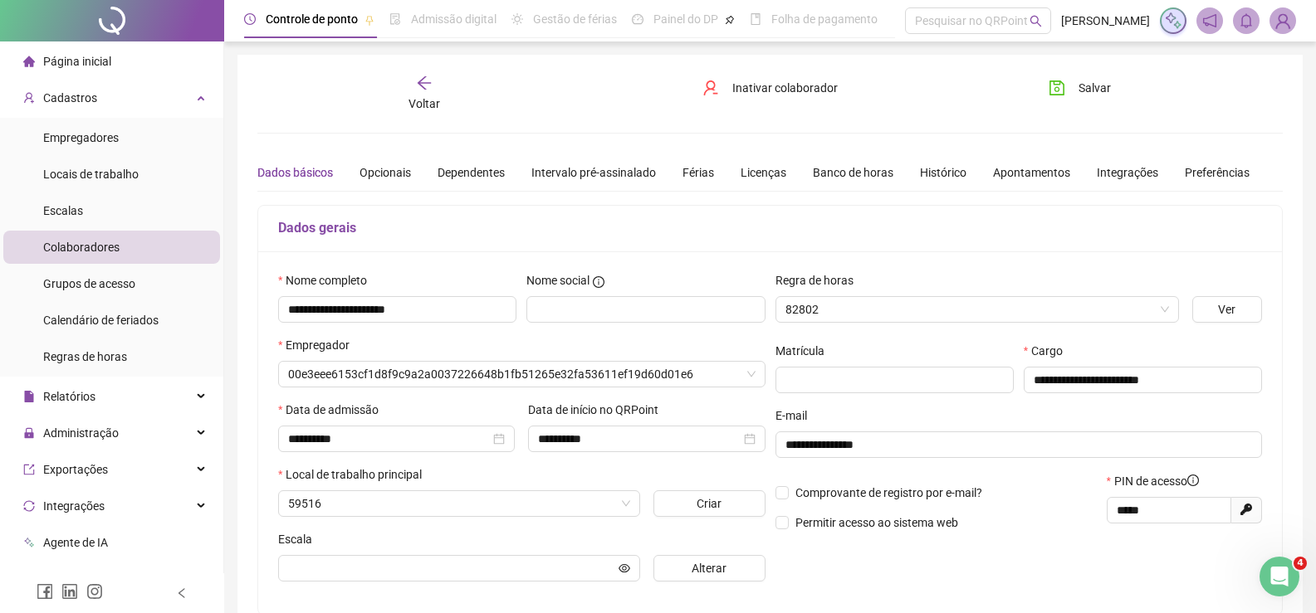
type input "**********"
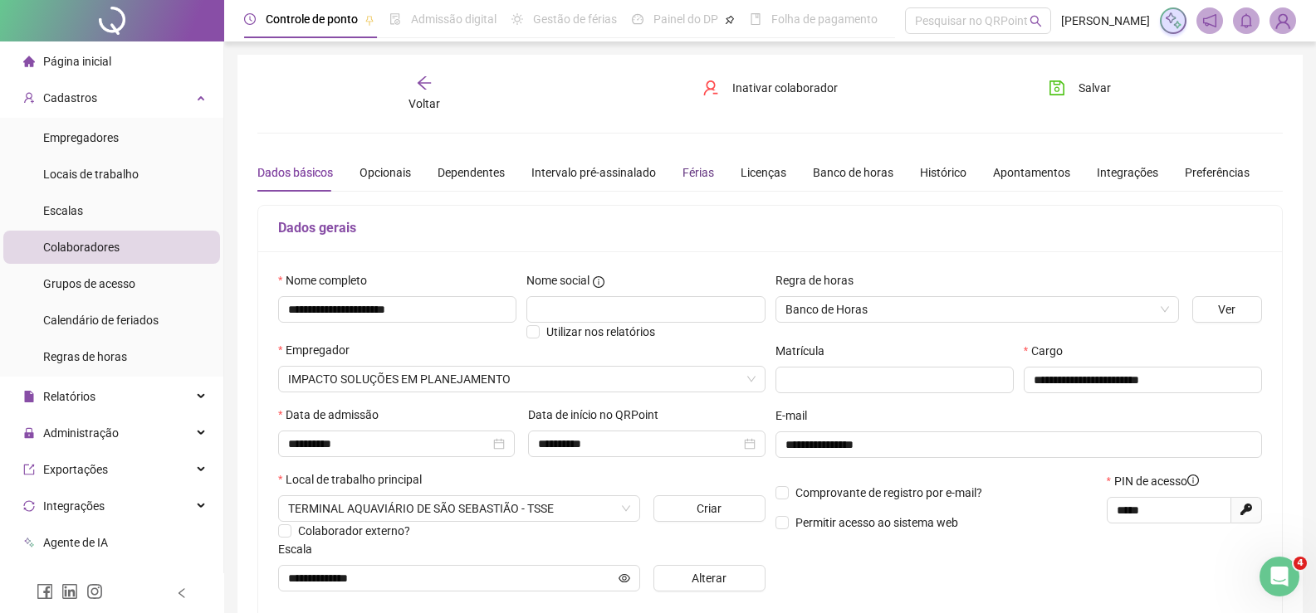
click at [694, 171] on div "Férias" at bounding box center [698, 173] width 32 height 18
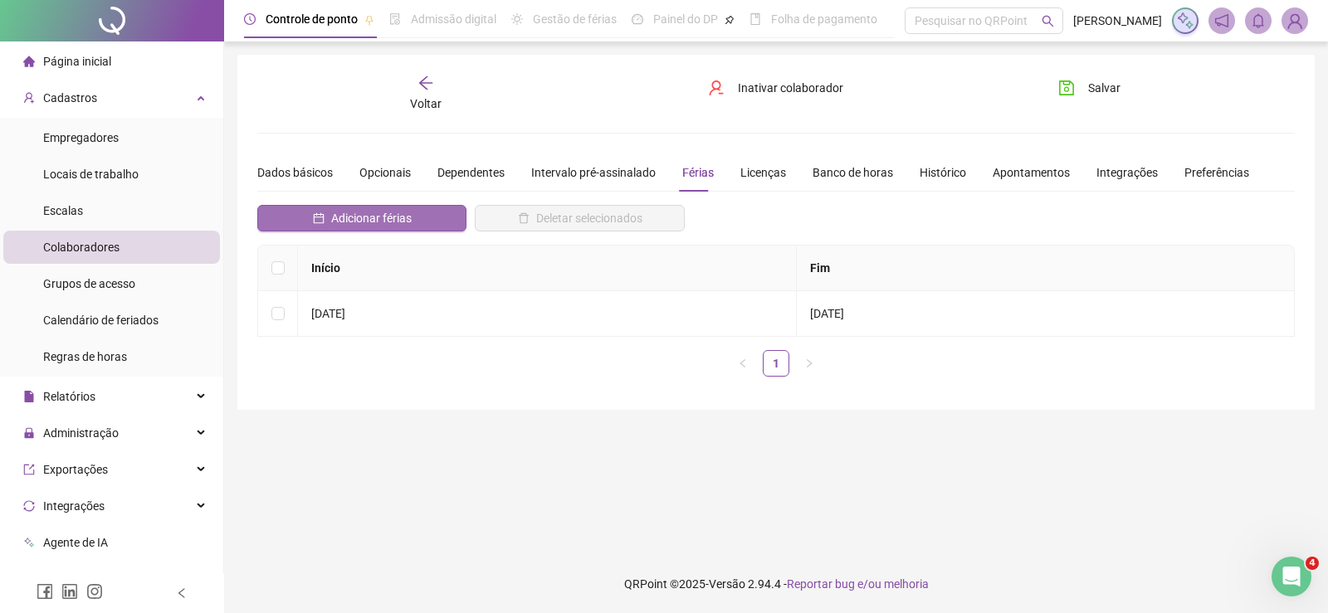
click at [404, 212] on span "Adicionar férias" at bounding box center [371, 218] width 81 height 18
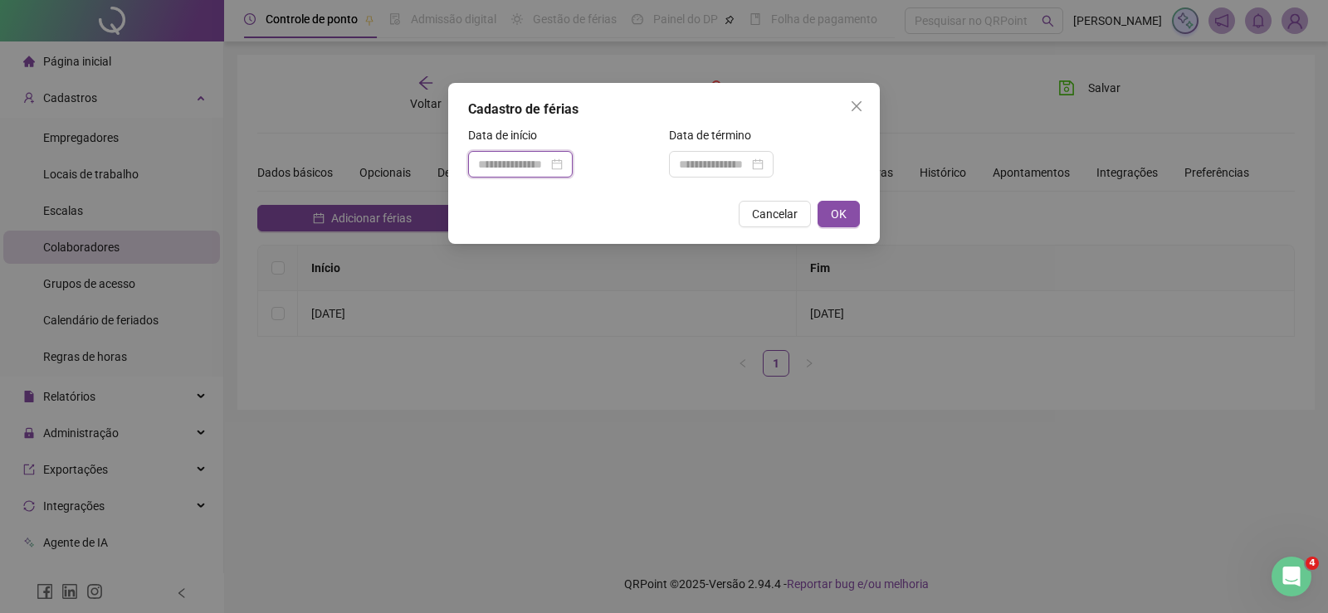
click at [523, 168] on input at bounding box center [513, 164] width 70 height 18
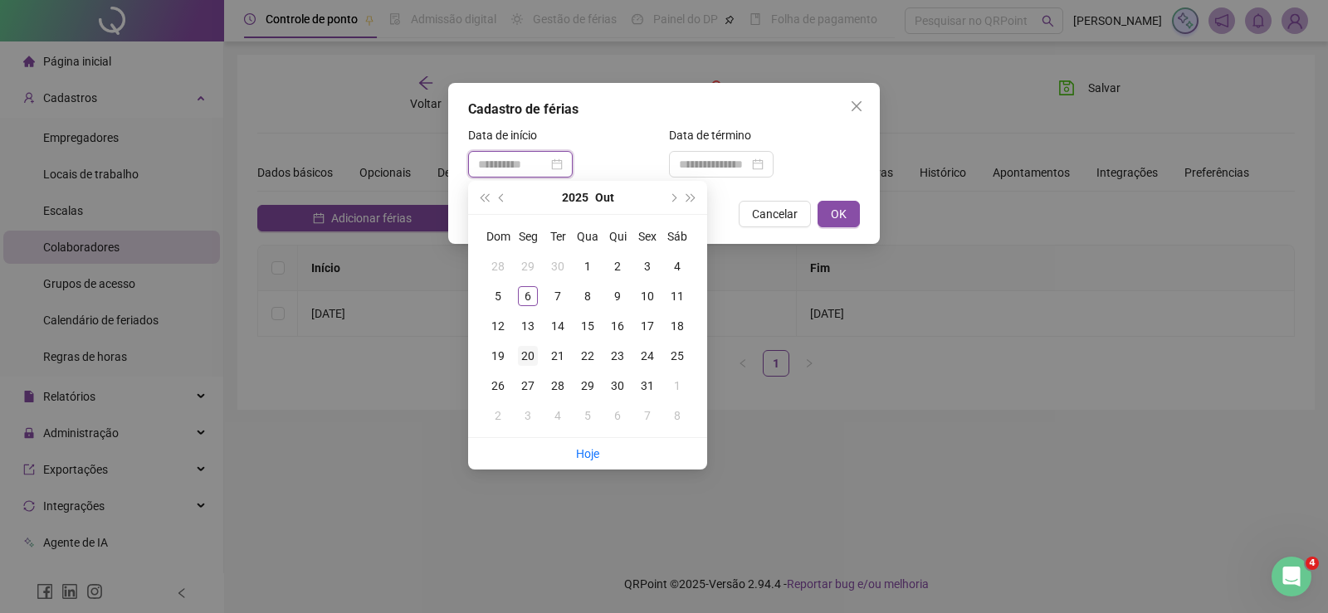
type input "**********"
click at [529, 355] on div "20" at bounding box center [528, 356] width 20 height 20
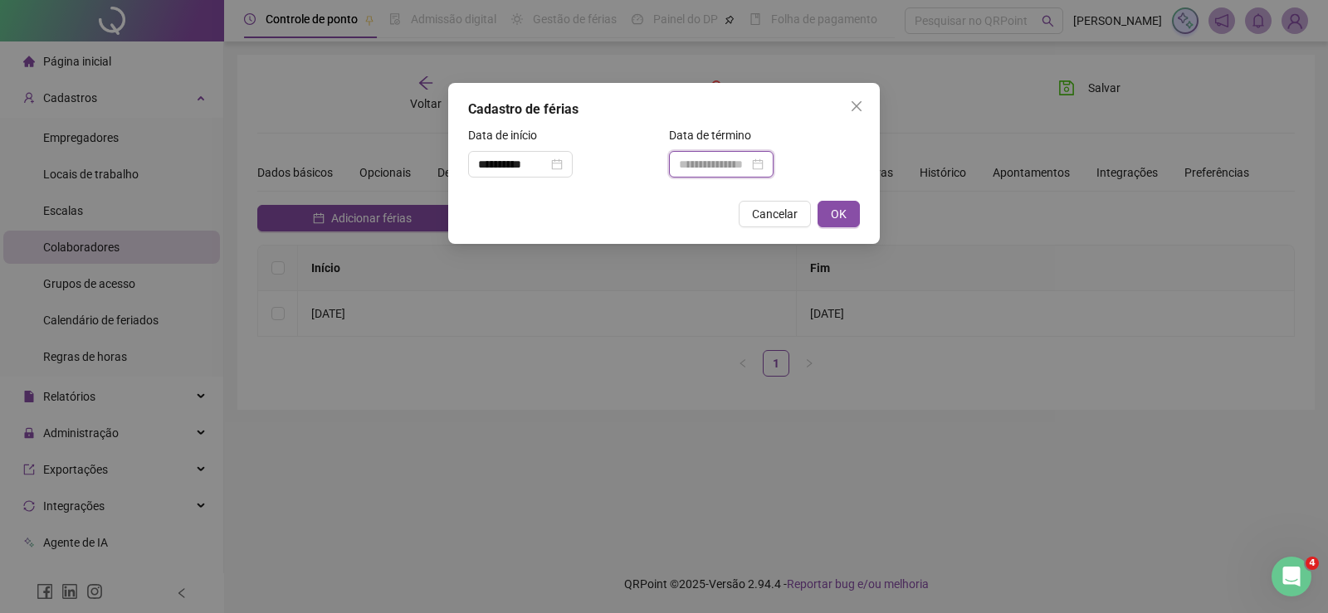
click at [719, 160] on input at bounding box center [714, 164] width 70 height 18
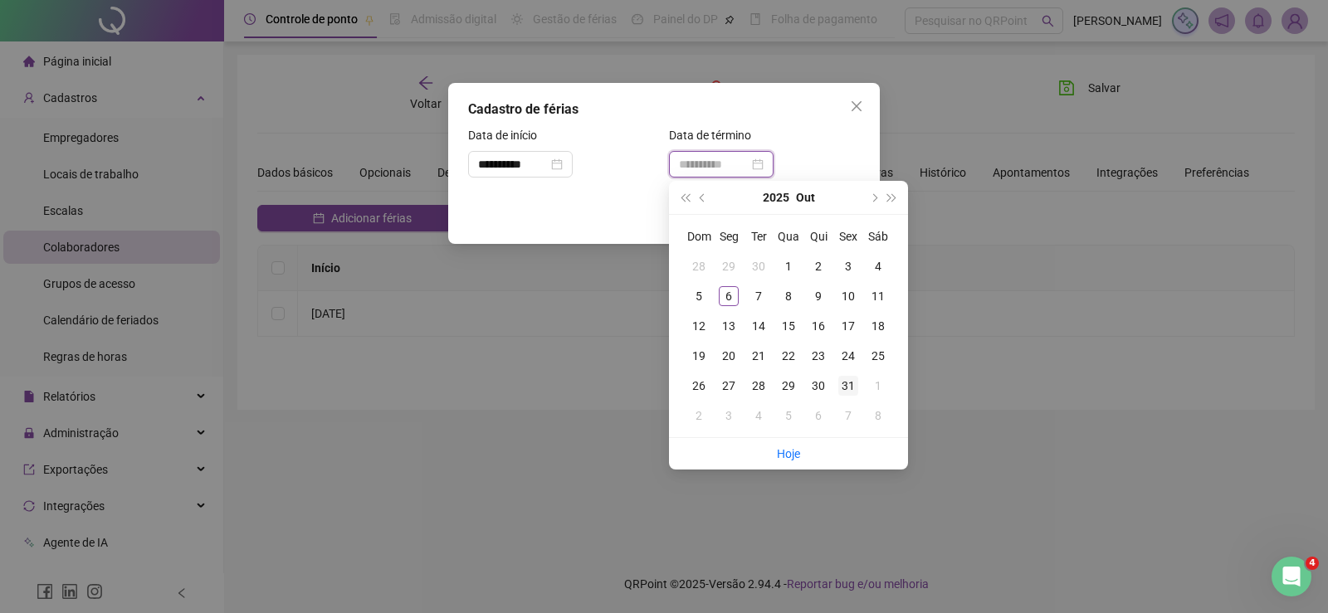
type input "**********"
click at [842, 379] on div "31" at bounding box center [848, 386] width 20 height 20
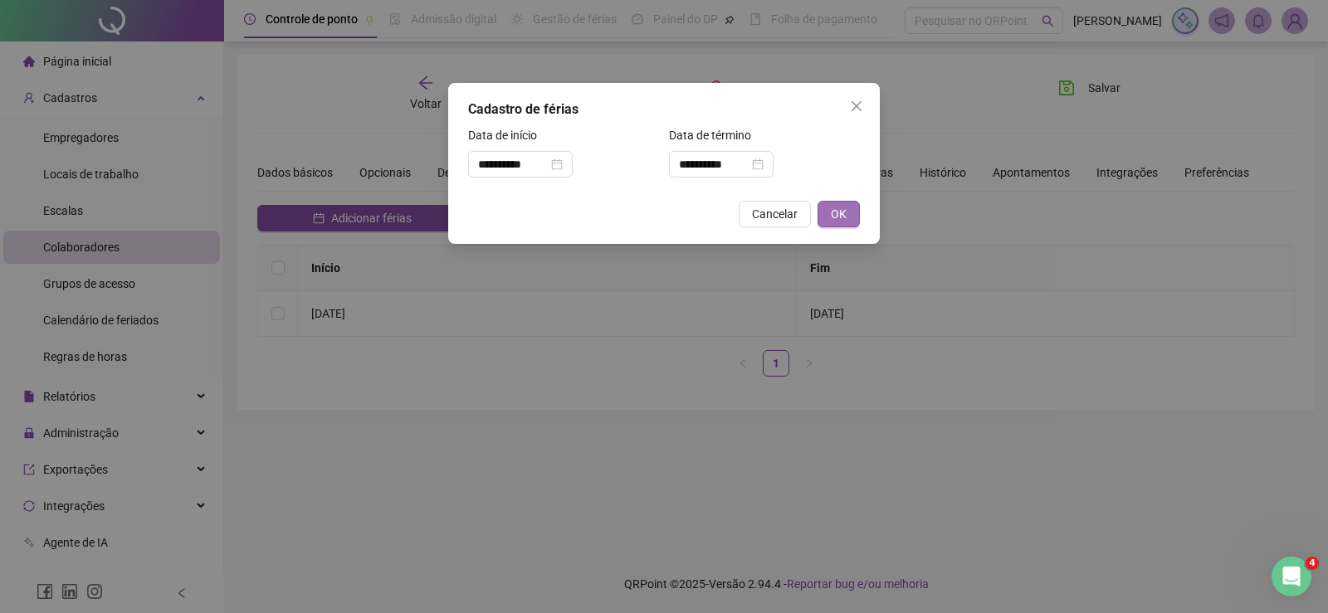
click at [833, 205] on span "OK" at bounding box center [839, 214] width 16 height 18
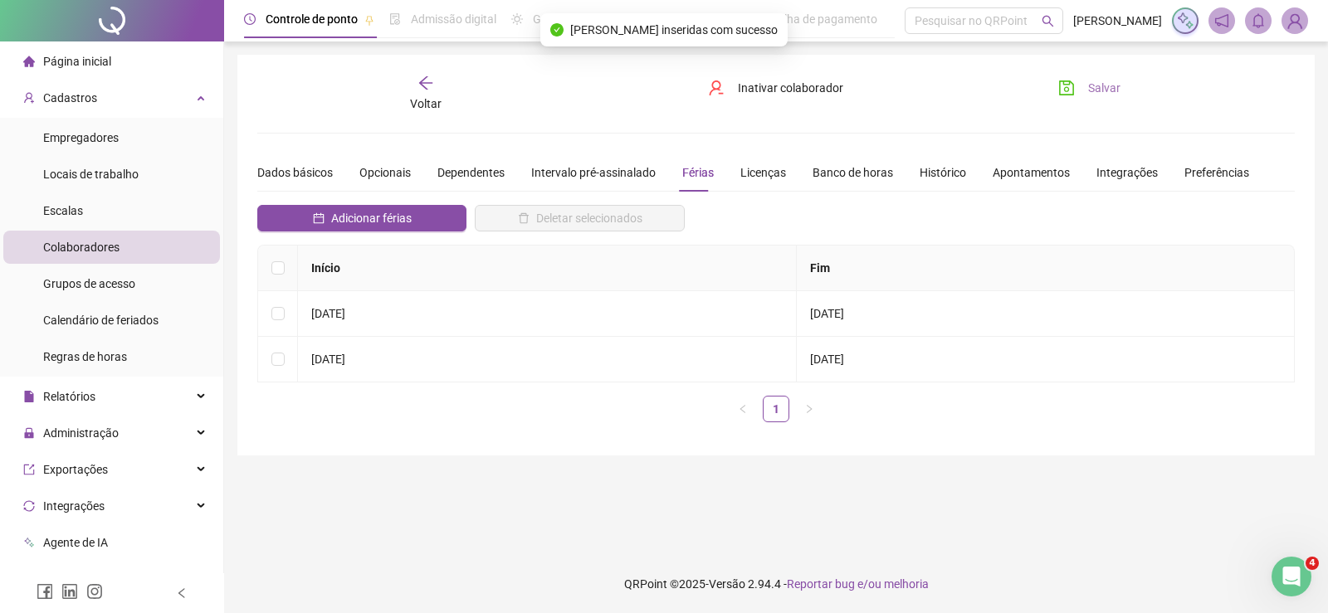
click at [1096, 85] on span "Salvar" at bounding box center [1104, 88] width 32 height 18
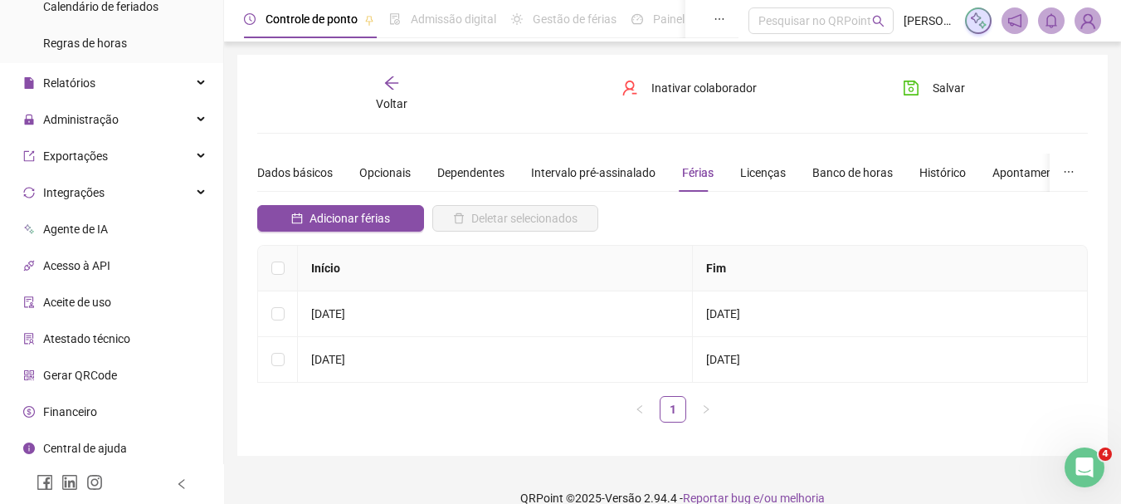
scroll to position [315, 0]
click at [162, 82] on div "Relatórios" at bounding box center [111, 82] width 217 height 33
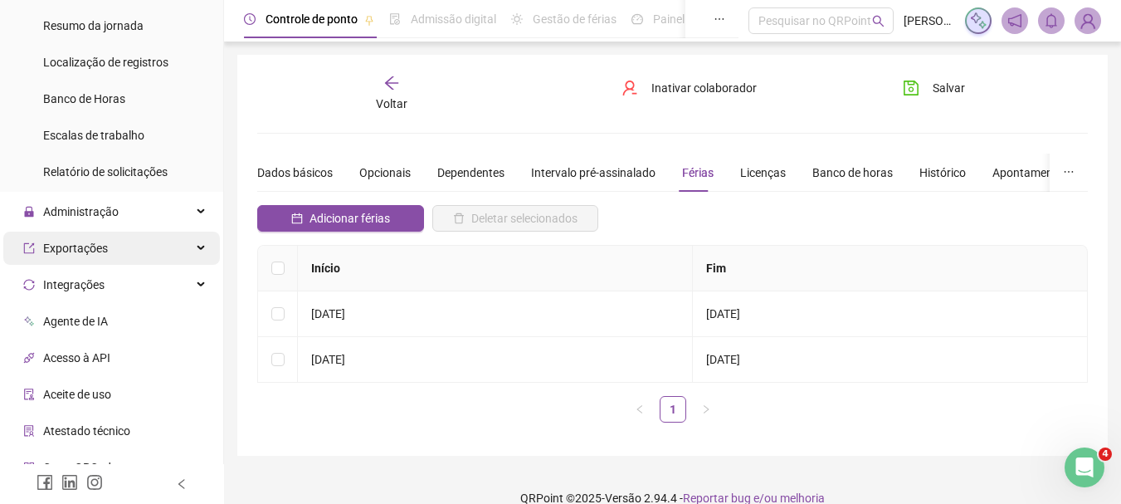
scroll to position [564, 0]
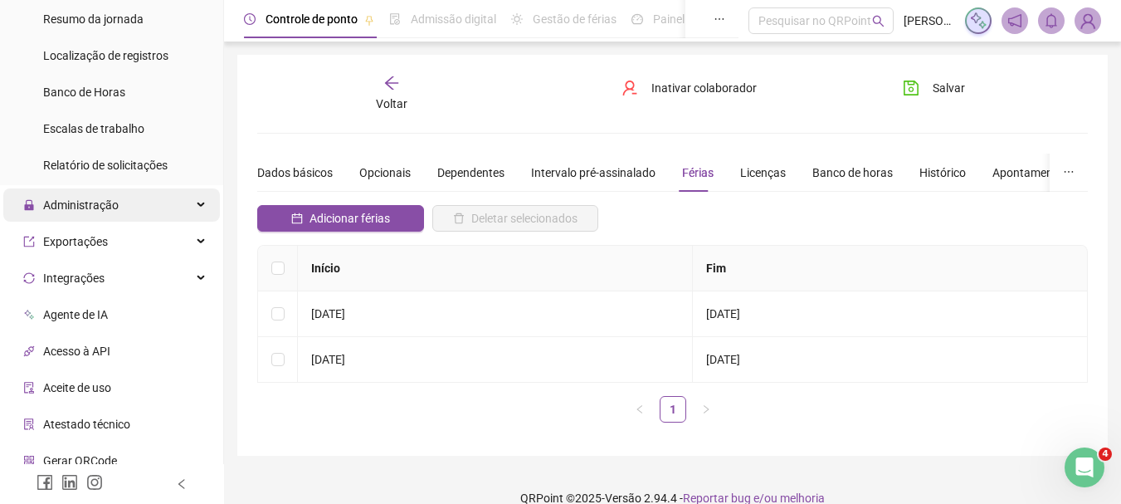
click at [111, 208] on span "Administração" at bounding box center [81, 204] width 76 height 13
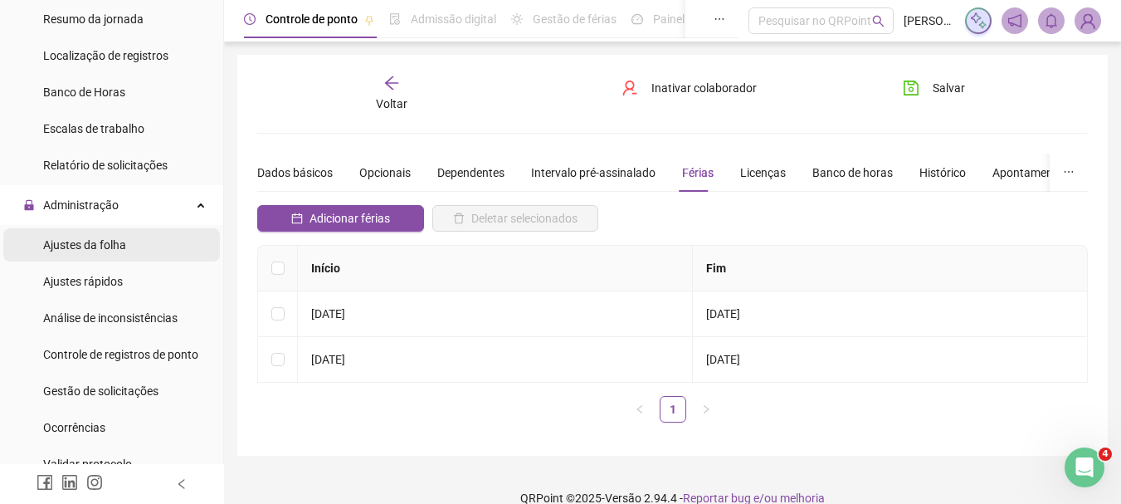
click at [115, 250] on span "Ajustes da folha" at bounding box center [84, 244] width 83 height 13
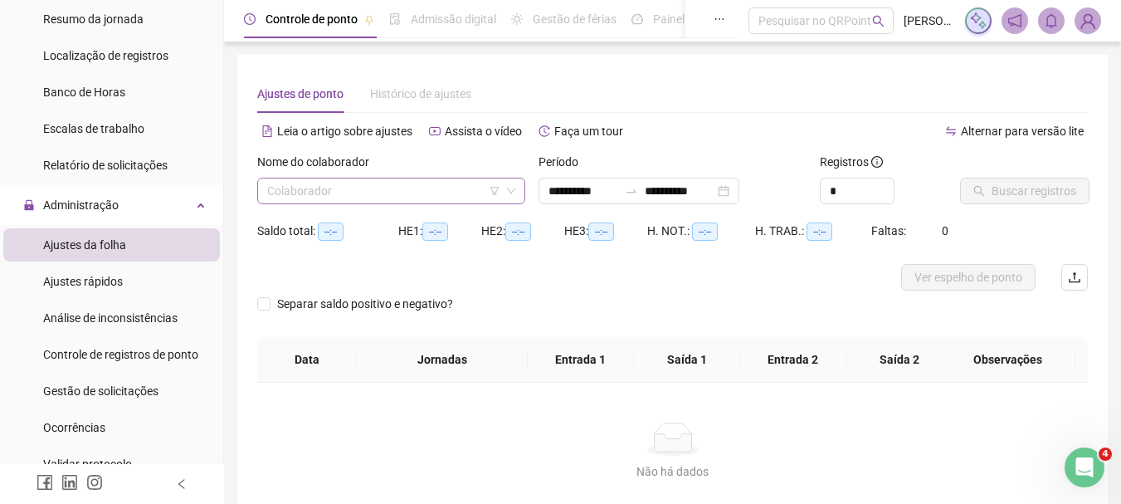
click at [494, 187] on icon "filter" at bounding box center [495, 191] width 10 height 10
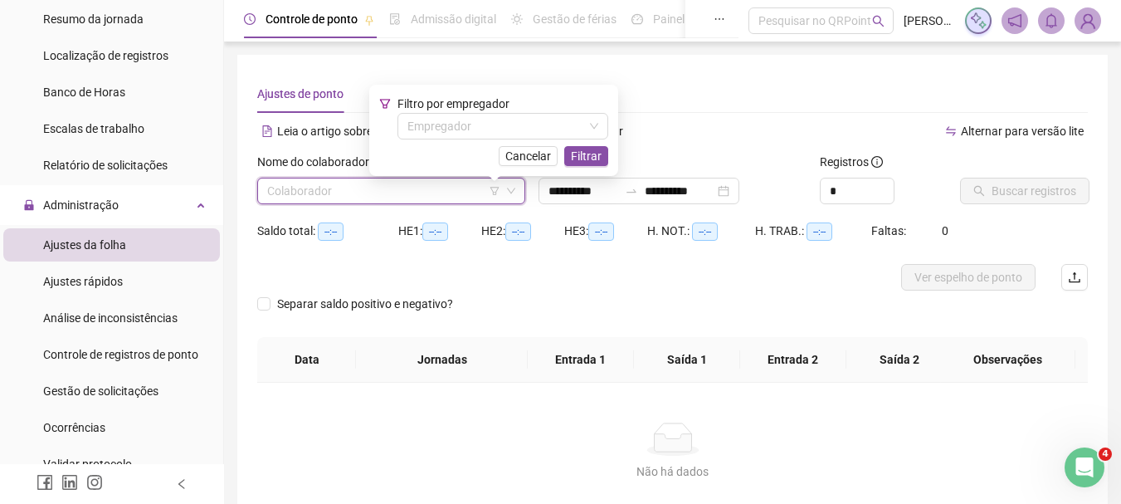
click at [406, 188] on input "search" at bounding box center [383, 190] width 233 height 25
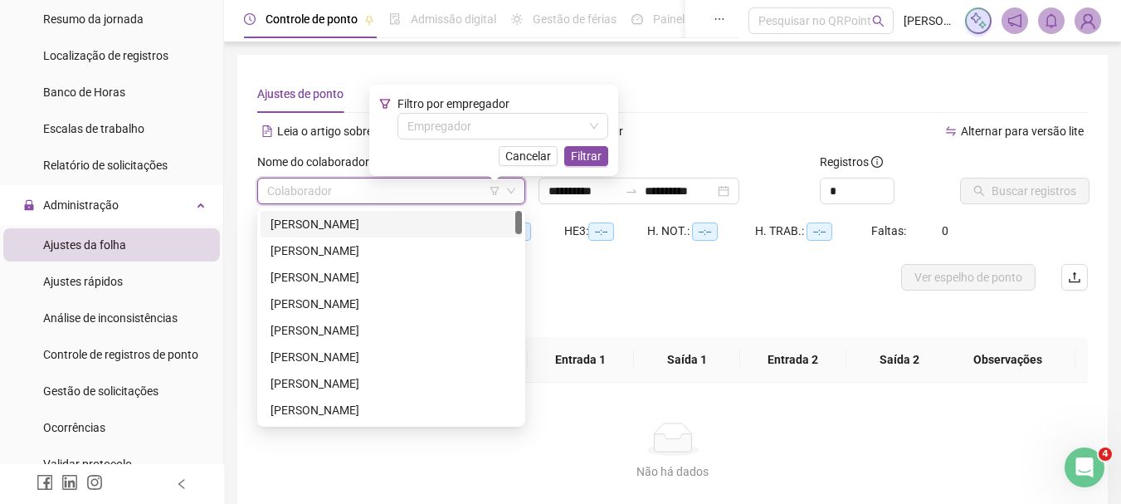
click at [339, 226] on div "[PERSON_NAME]" at bounding box center [392, 224] width 242 height 18
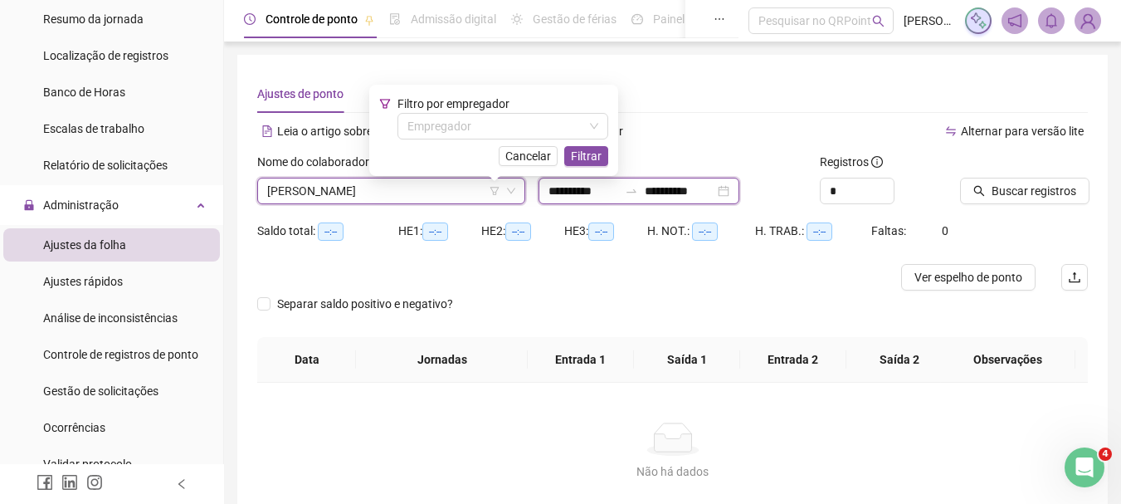
click at [579, 192] on input "**********" at bounding box center [584, 191] width 70 height 18
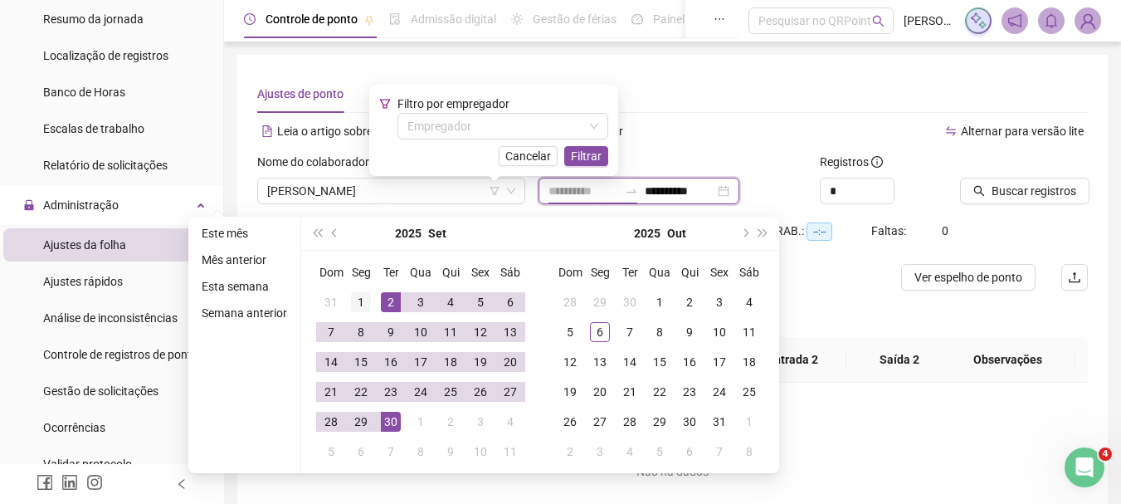
type input "**********"
click at [360, 296] on div "1" at bounding box center [361, 302] width 20 height 20
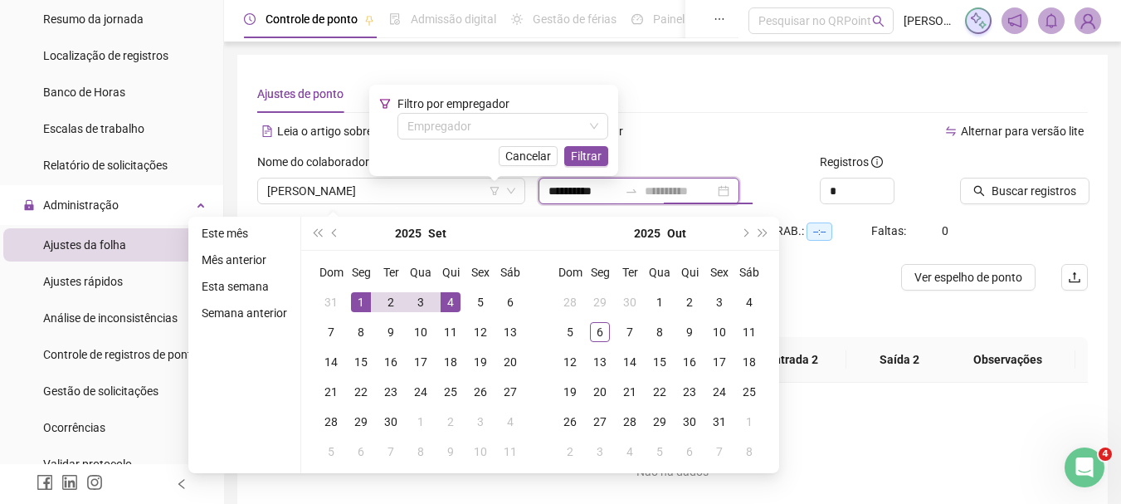
type input "**********"
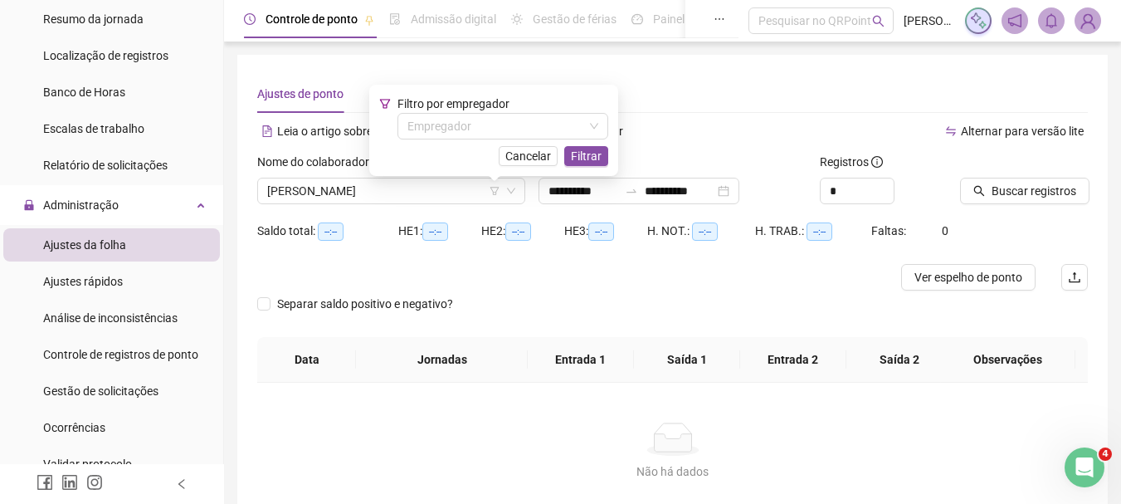
click at [844, 130] on div "Alternar para versão lite" at bounding box center [881, 131] width 416 height 27
click at [584, 194] on input "**********" at bounding box center [584, 191] width 70 height 18
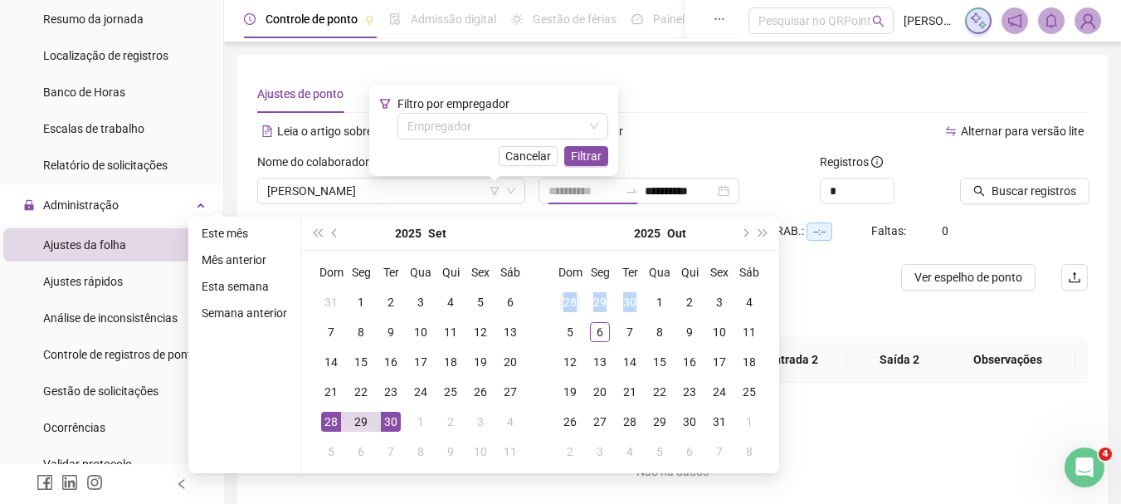
drag, startPoint x: 654, startPoint y: 299, endPoint x: 561, endPoint y: 309, distance: 93.5
click at [561, 309] on tr "28 29 30 1 2 3 4" at bounding box center [659, 302] width 209 height 30
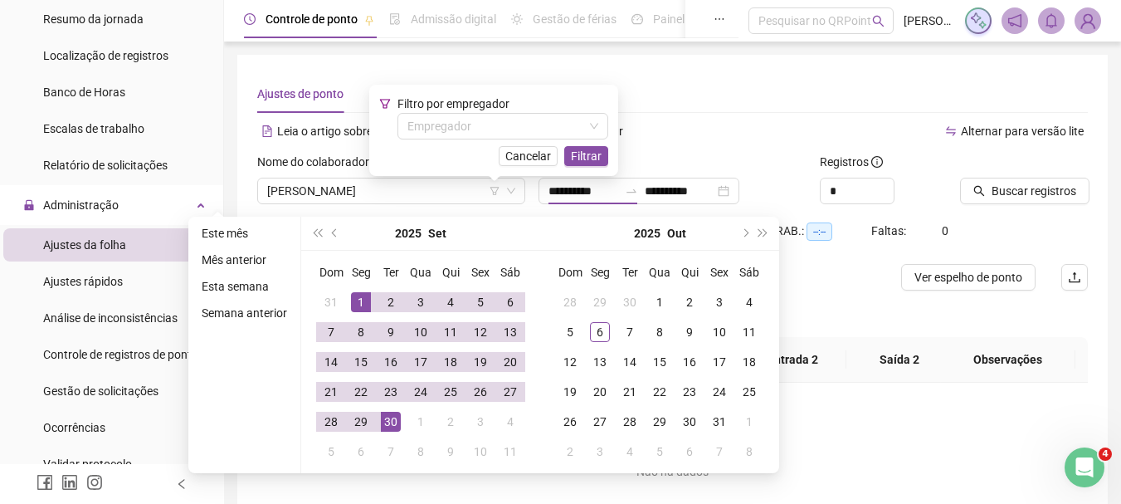
click at [822, 308] on div "Separar saldo positivo e negativo?" at bounding box center [672, 314] width 831 height 46
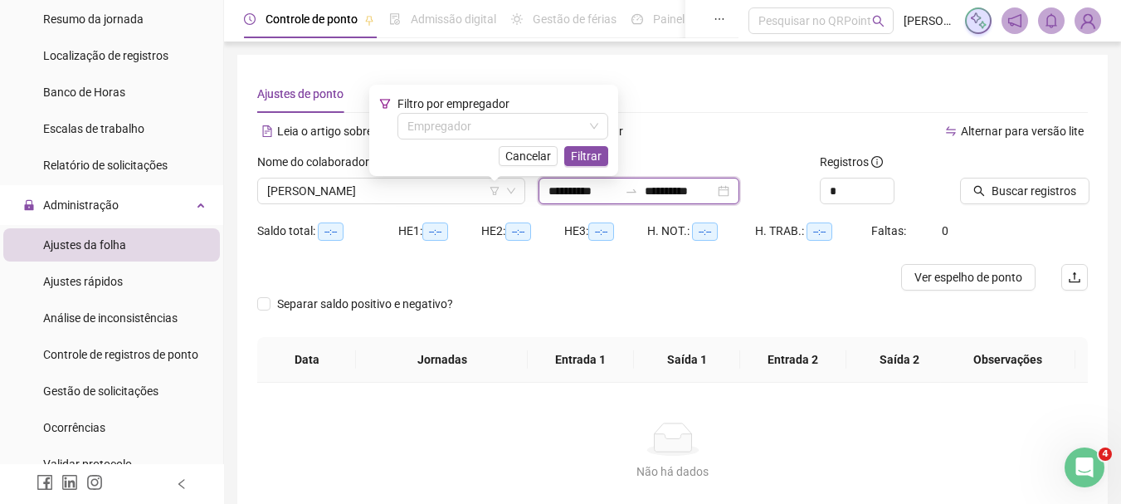
click at [558, 188] on input "**********" at bounding box center [584, 191] width 70 height 18
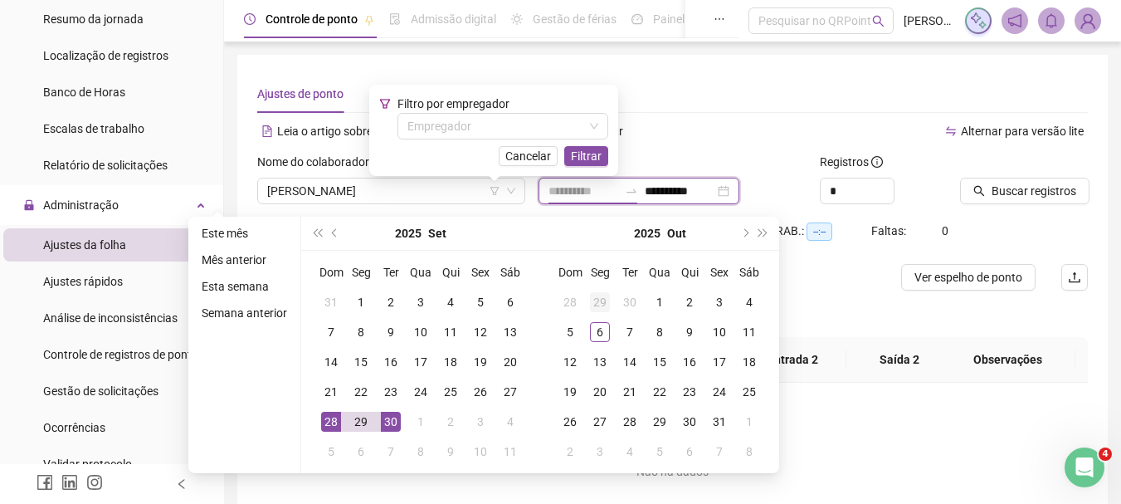
type input "**********"
click at [596, 304] on div "29" at bounding box center [600, 302] width 20 height 20
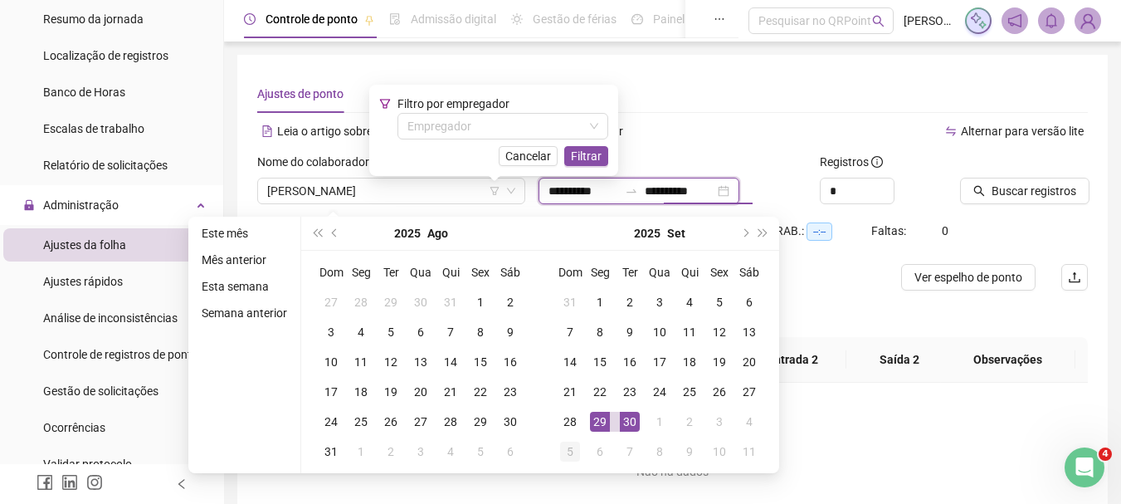
type input "**********"
click at [569, 452] on div "5" at bounding box center [570, 452] width 20 height 20
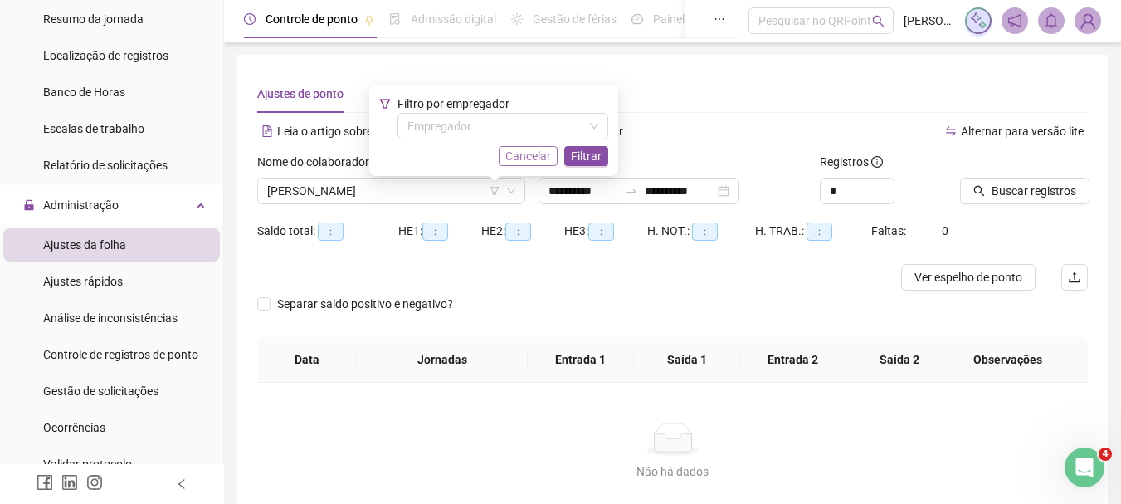
click at [535, 154] on span "Cancelar" at bounding box center [528, 156] width 46 height 18
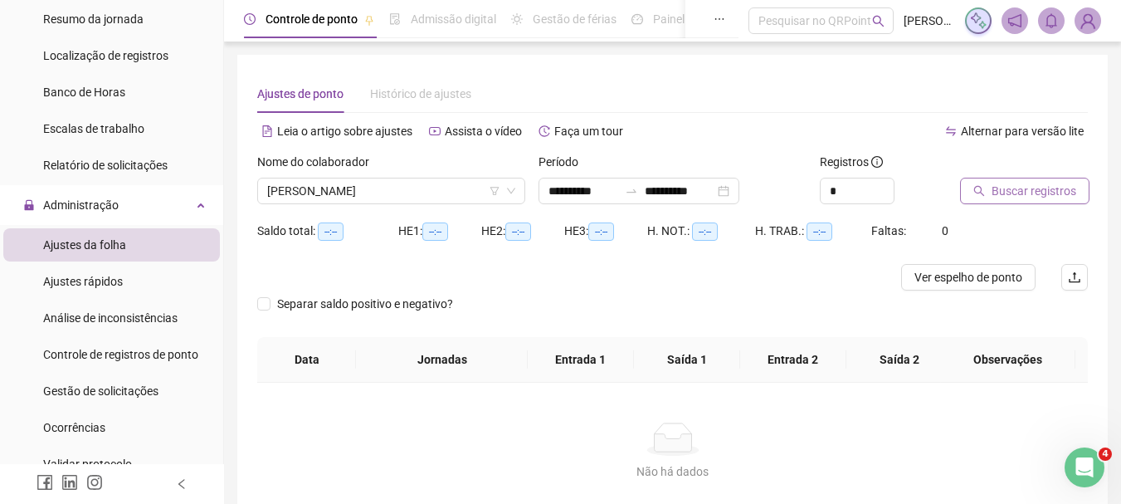
click at [981, 193] on icon "search" at bounding box center [979, 191] width 11 height 11
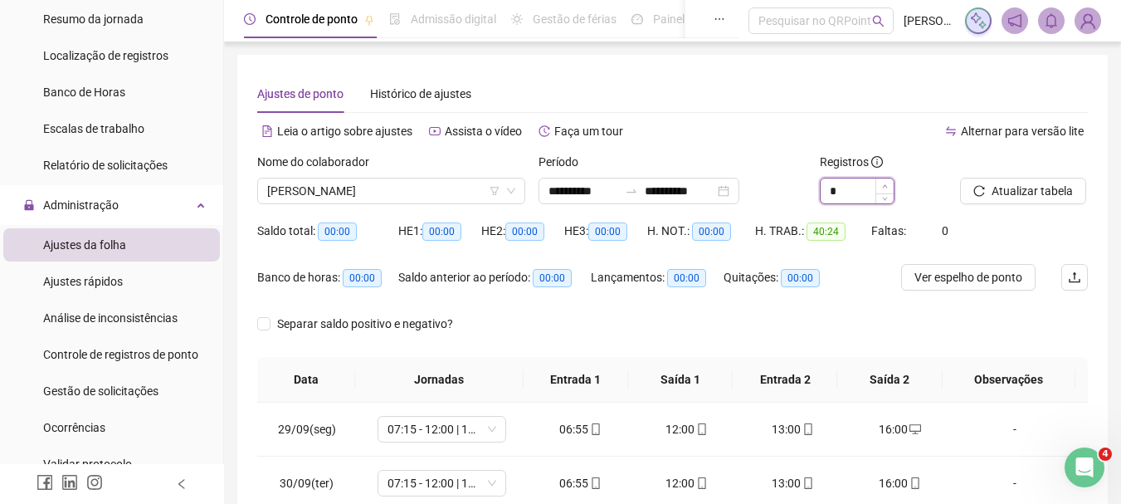
click at [888, 188] on span "Increase Value" at bounding box center [885, 185] width 18 height 15
type input "*"
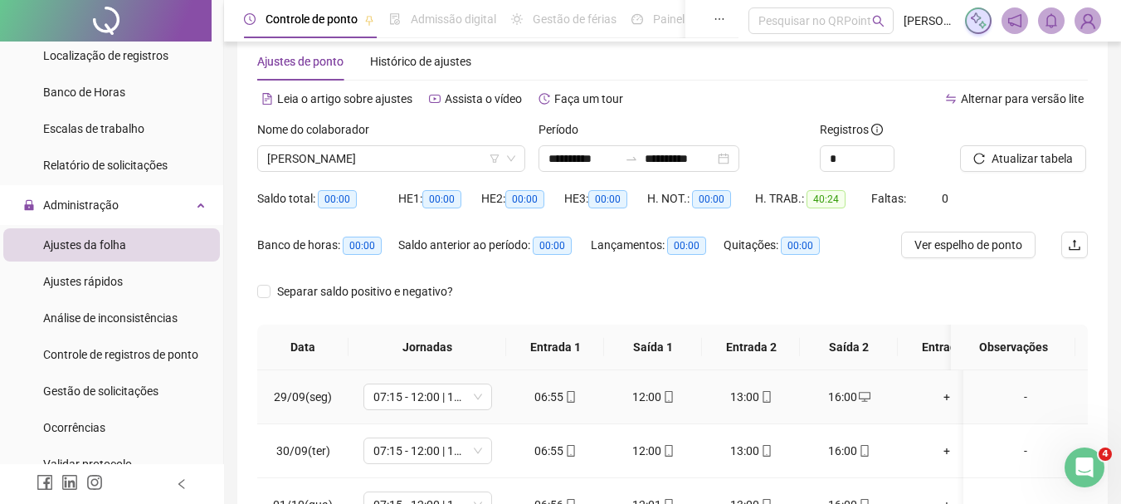
scroll to position [12, 0]
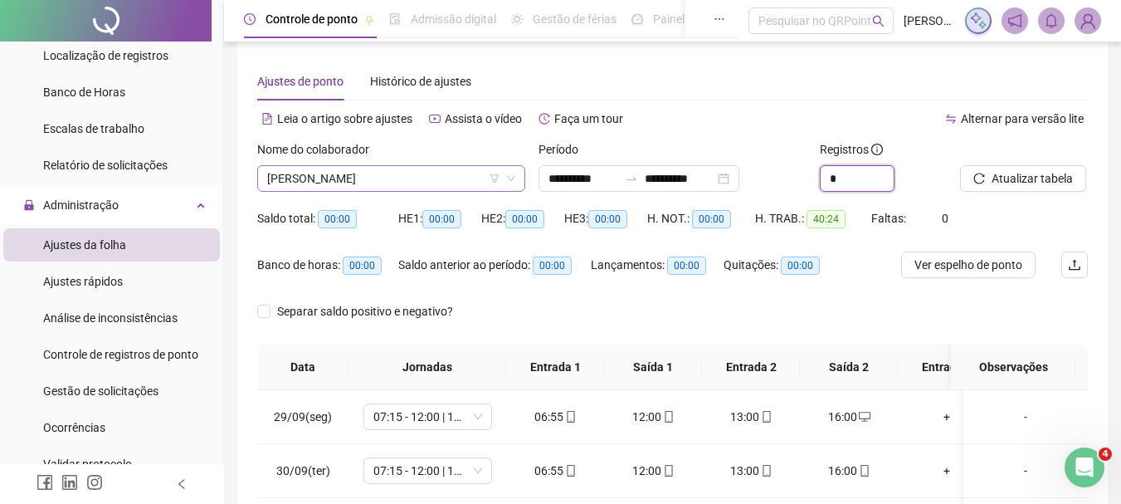
click at [434, 169] on span "[PERSON_NAME]" at bounding box center [391, 178] width 248 height 25
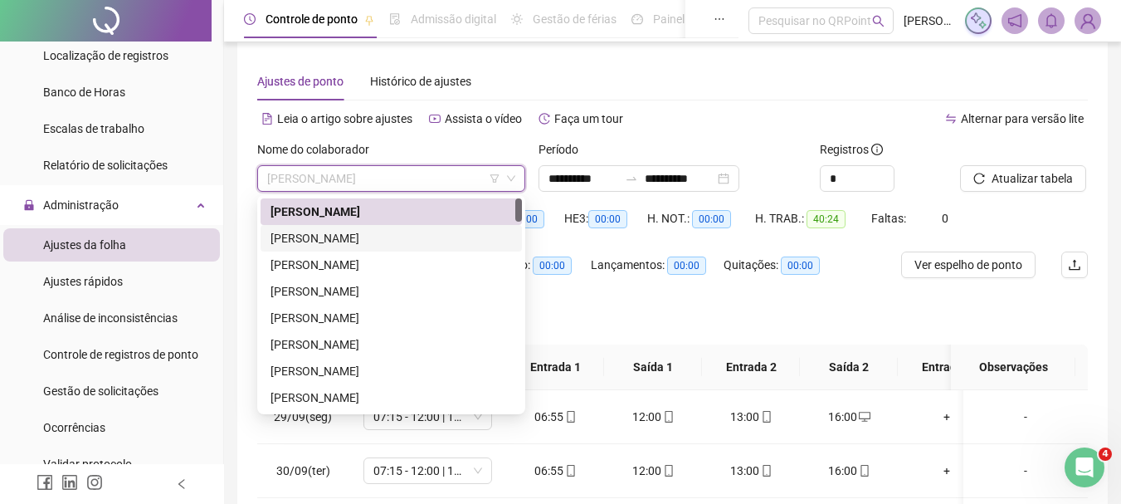
click at [441, 235] on div "[PERSON_NAME]" at bounding box center [392, 238] width 242 height 18
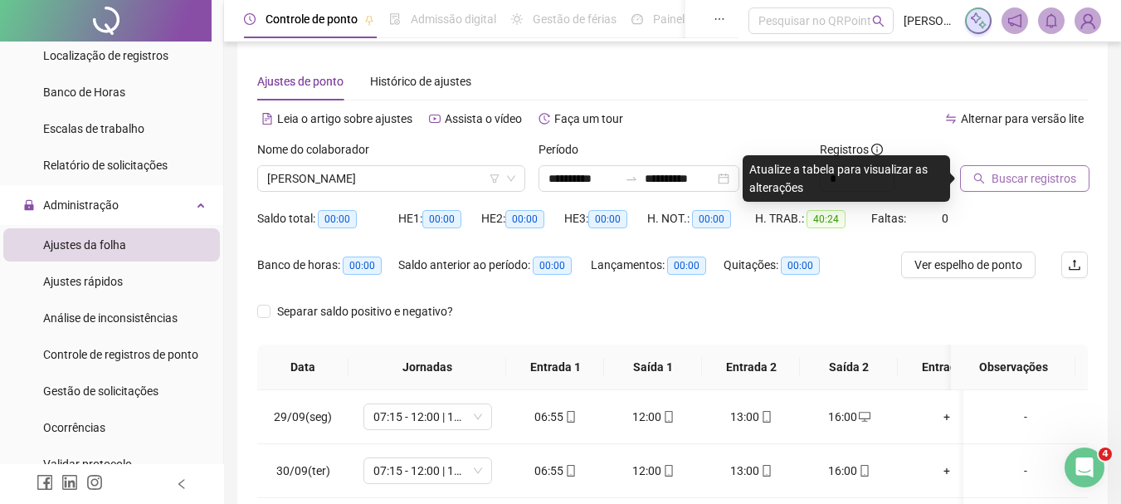
click at [1021, 167] on button "Buscar registros" at bounding box center [1024, 178] width 129 height 27
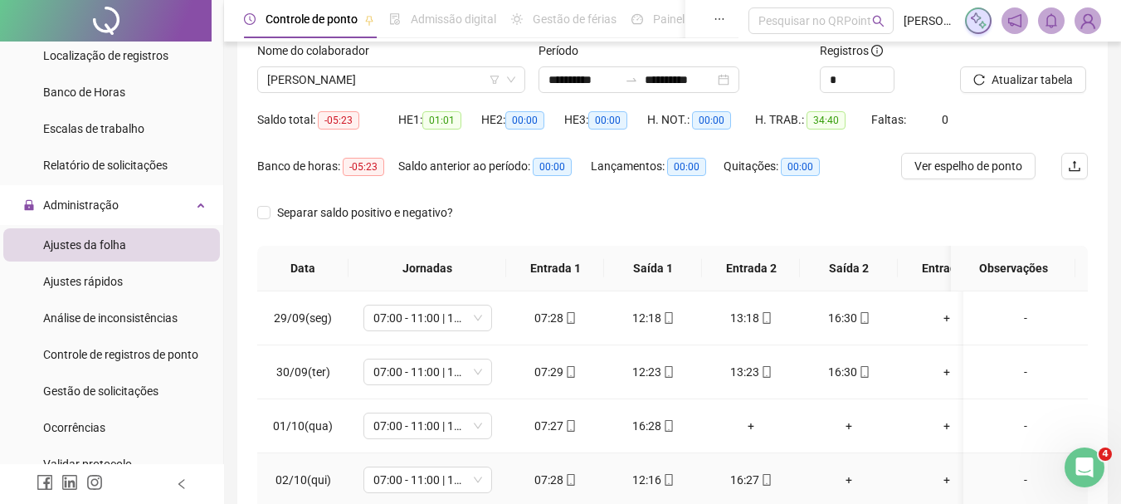
scroll to position [344, 0]
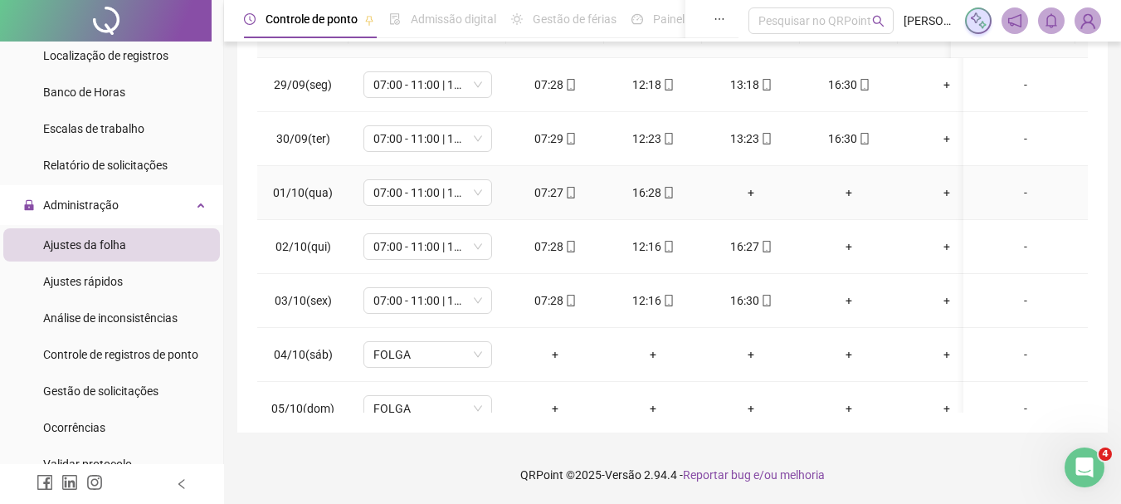
click at [749, 188] on div "+" at bounding box center [750, 192] width 71 height 18
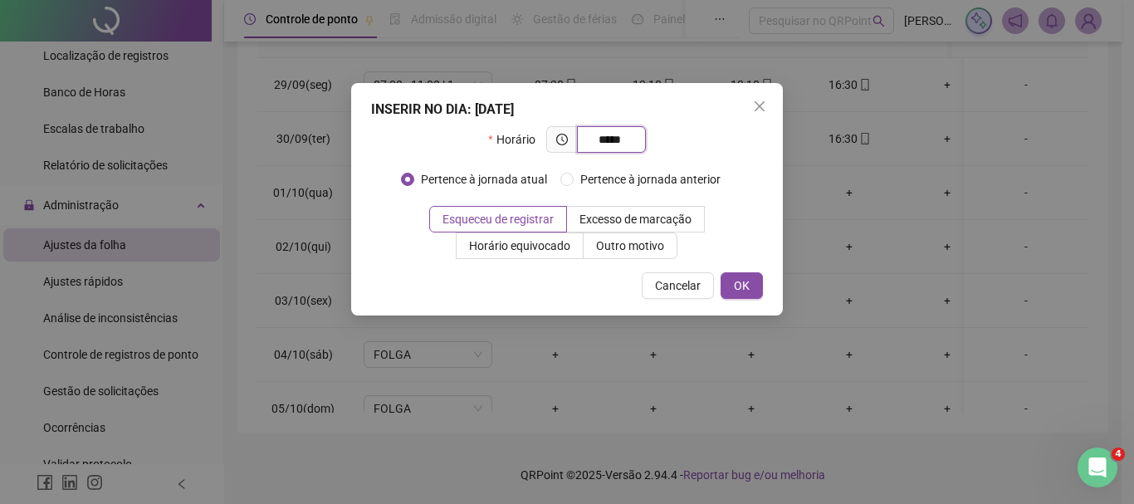
type input "*****"
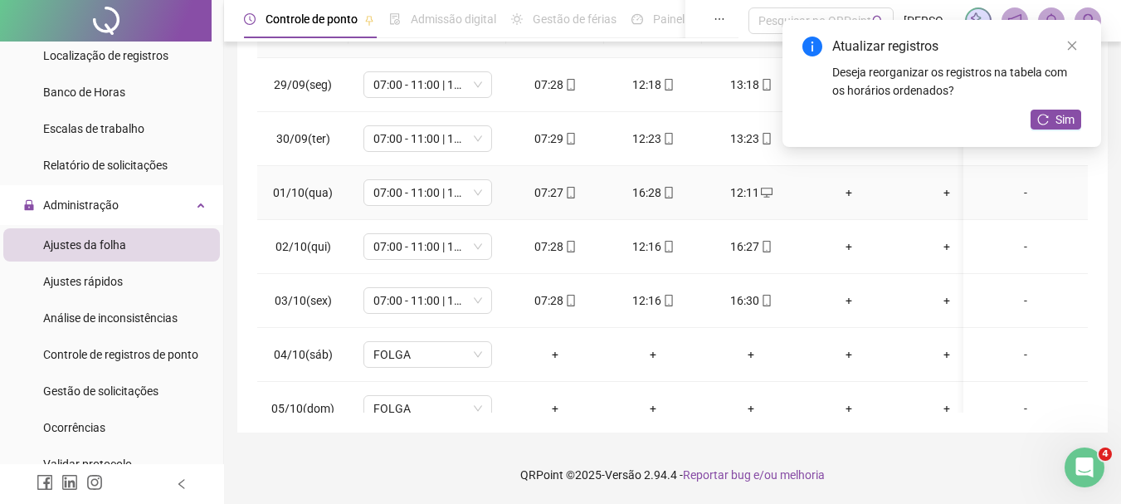
click at [844, 188] on div "+" at bounding box center [848, 192] width 71 height 18
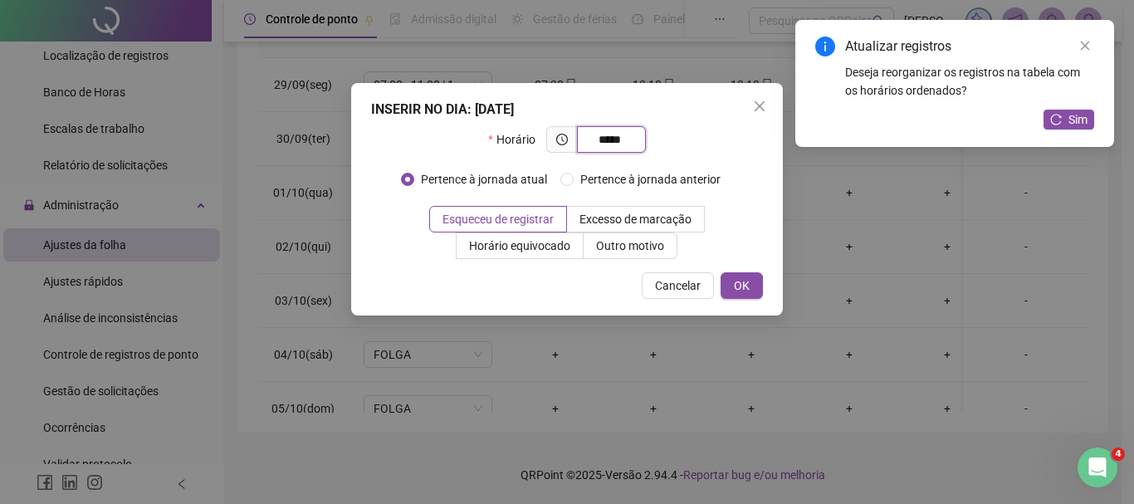
type input "*****"
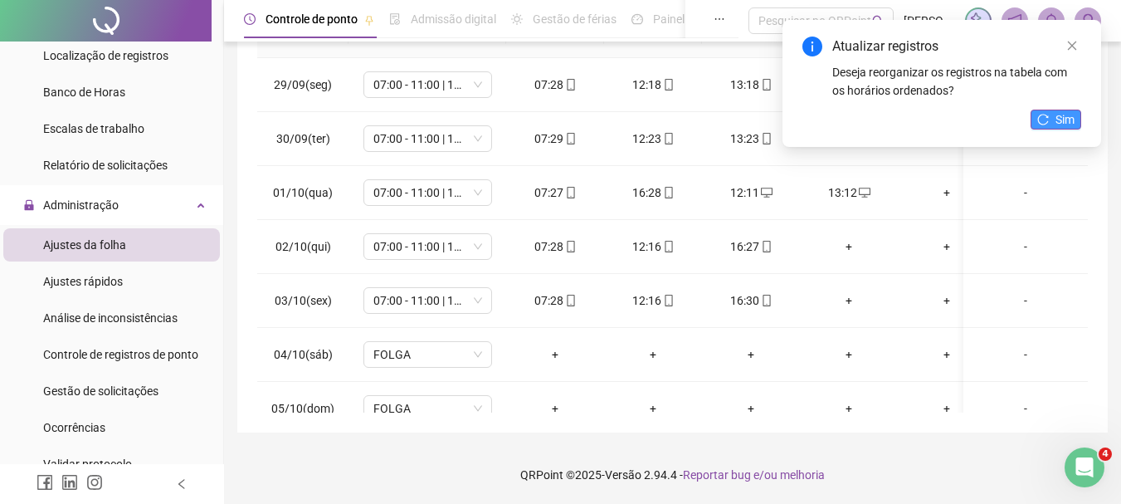
click at [1055, 124] on button "Sim" at bounding box center [1056, 120] width 51 height 20
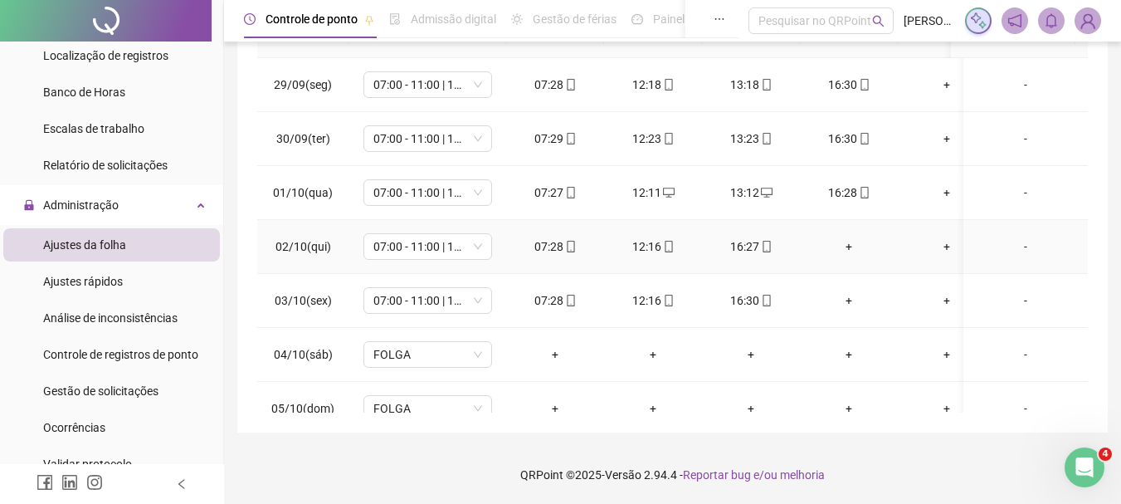
click at [835, 247] on div "+" at bounding box center [848, 246] width 71 height 18
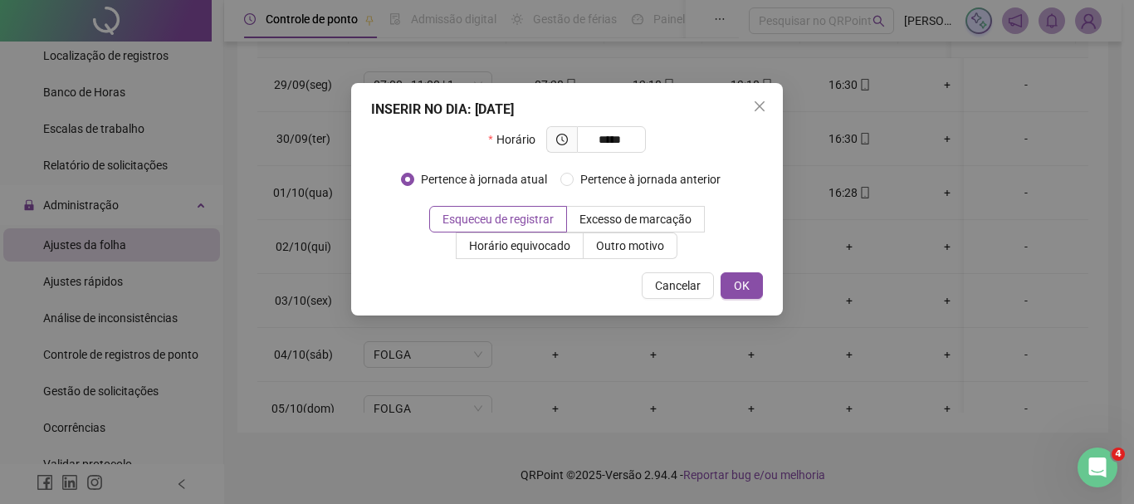
type input "*****"
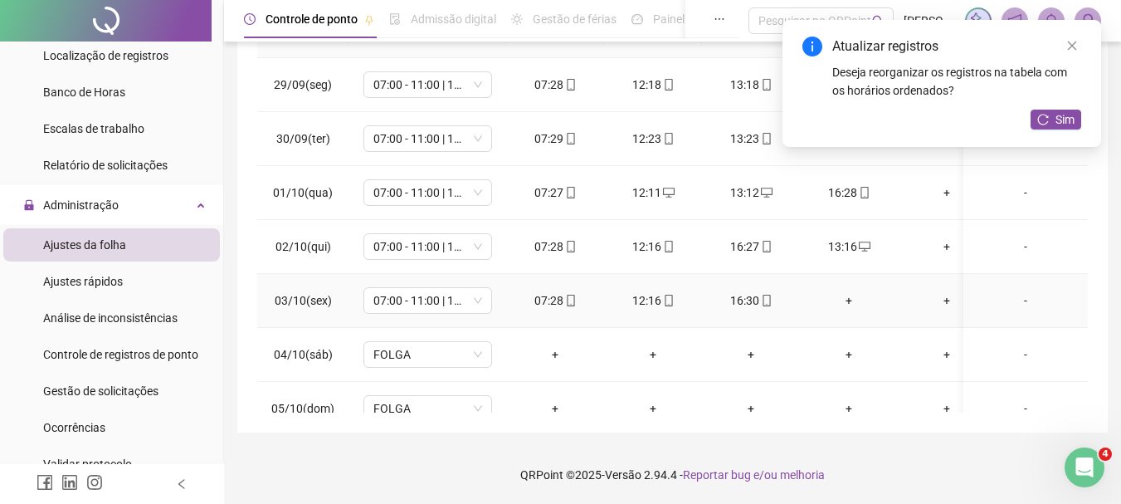
click at [848, 295] on div "+" at bounding box center [848, 300] width 71 height 18
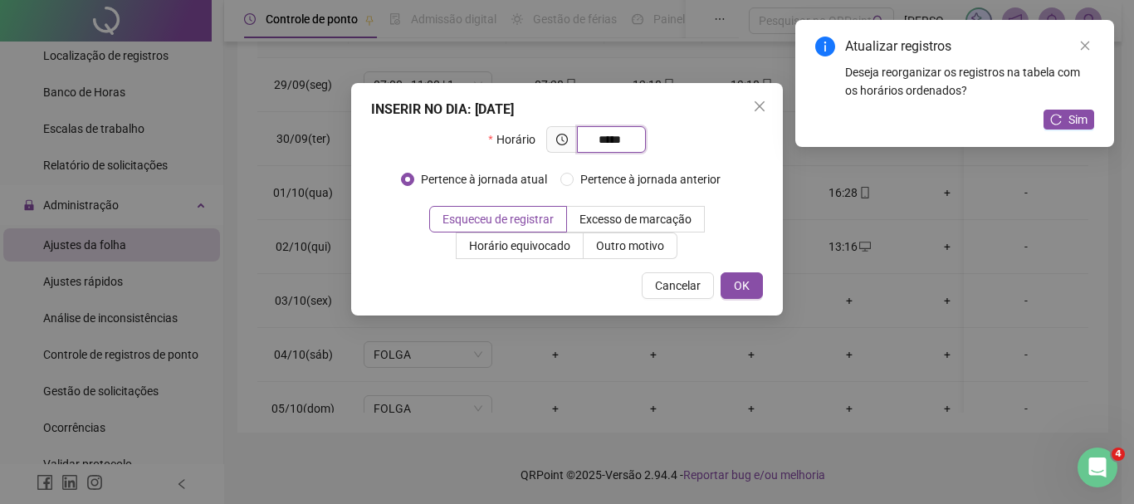
type input "*****"
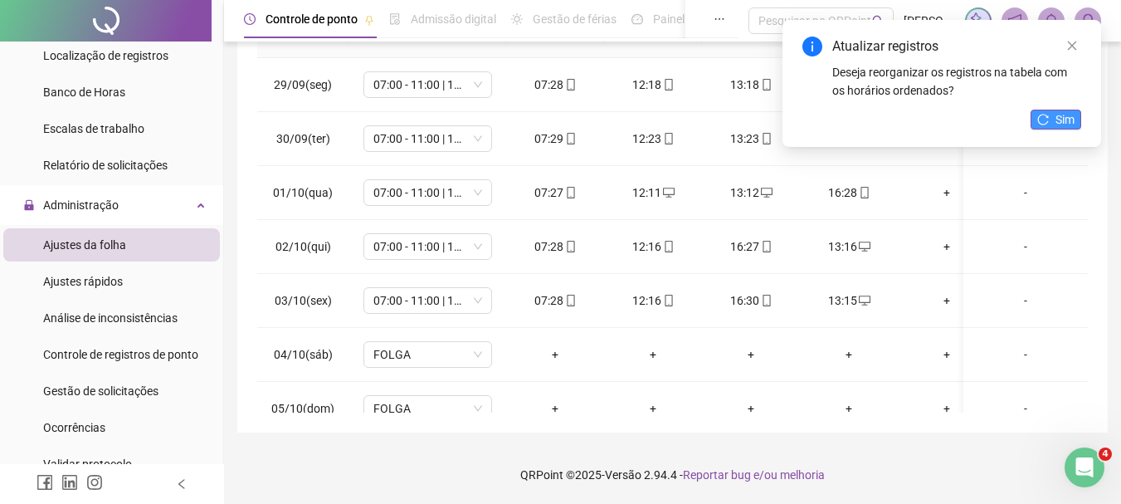
click at [1048, 114] on icon "reload" at bounding box center [1044, 120] width 12 height 12
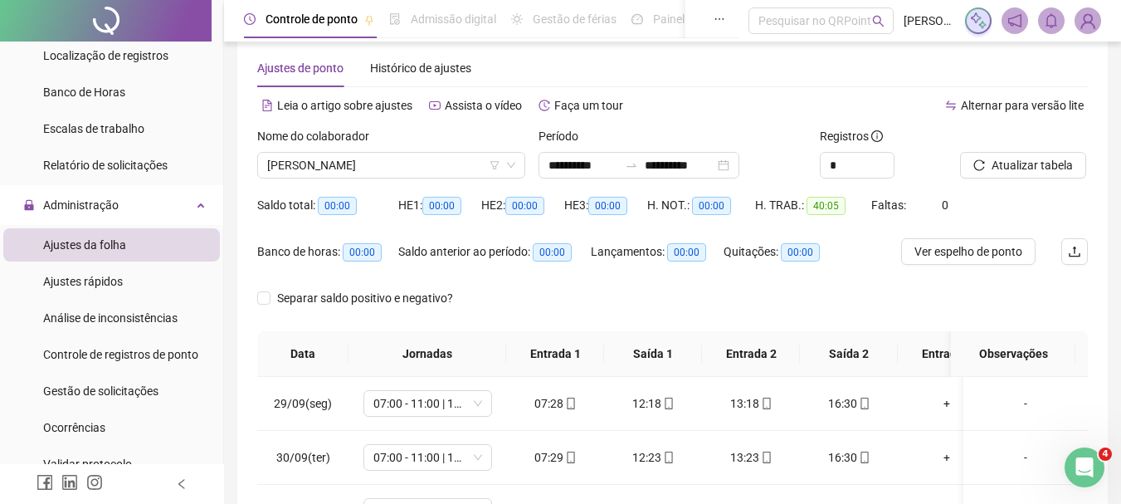
scroll to position [0, 0]
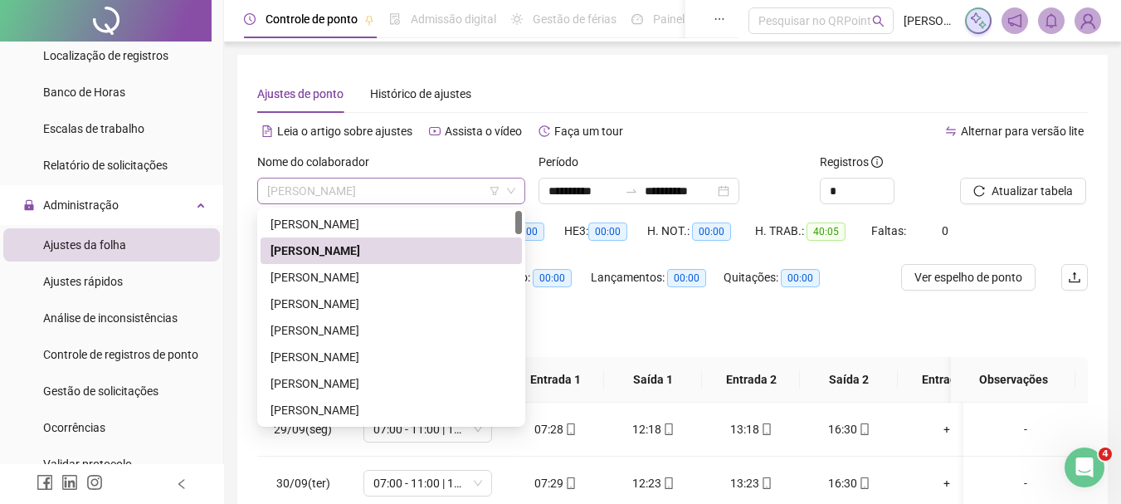
click at [432, 184] on span "[PERSON_NAME]" at bounding box center [391, 190] width 248 height 25
click at [393, 273] on div "[PERSON_NAME]" at bounding box center [392, 277] width 242 height 18
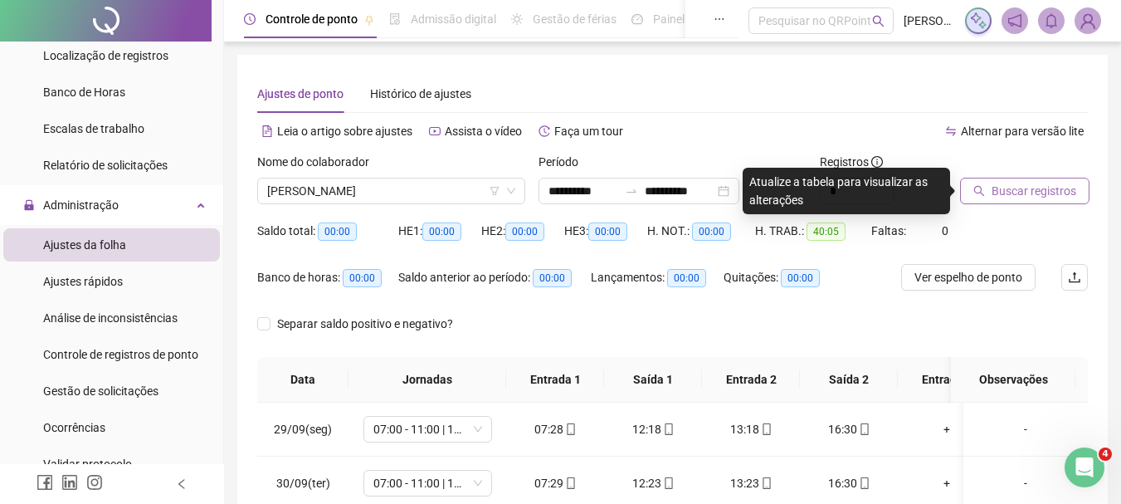
click at [1030, 194] on span "Buscar registros" at bounding box center [1034, 191] width 85 height 18
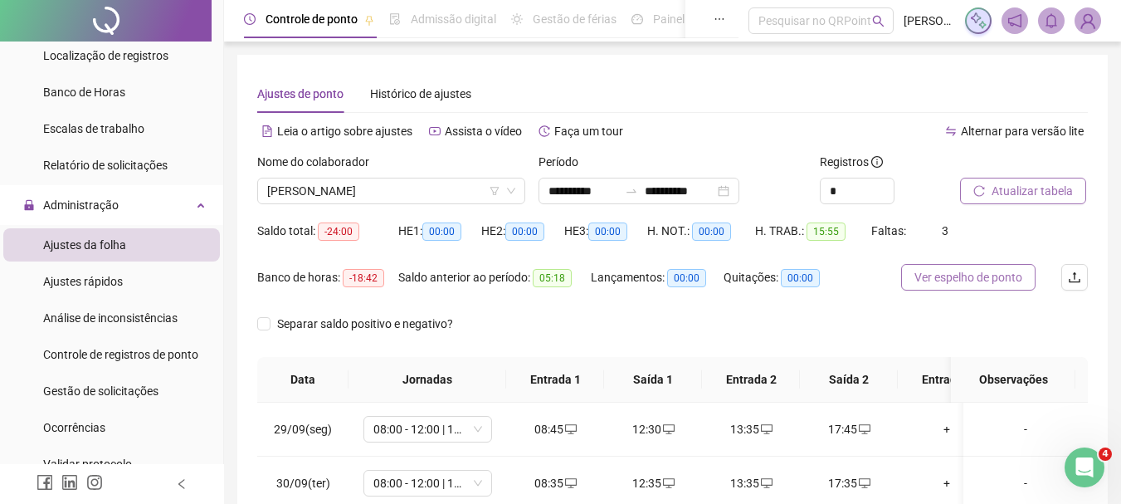
click at [947, 284] on span "Ver espelho de ponto" at bounding box center [969, 277] width 108 height 18
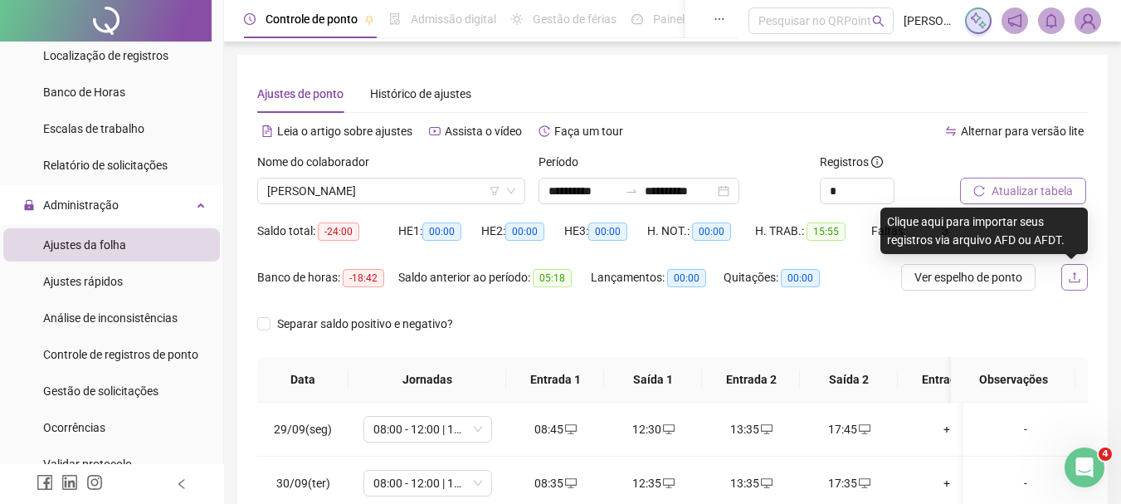
click at [1075, 272] on icon "upload" at bounding box center [1074, 277] width 11 height 11
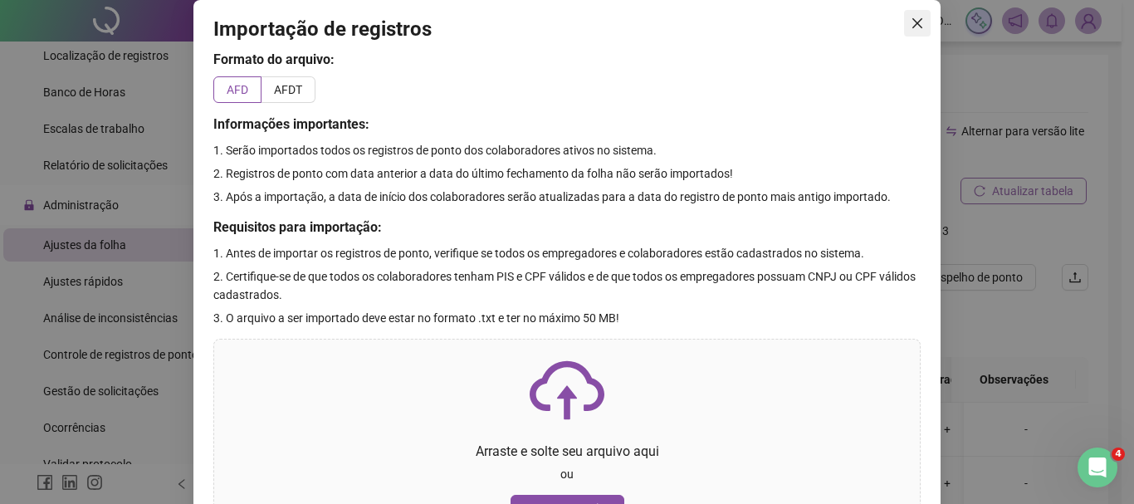
click at [914, 20] on icon "close" at bounding box center [917, 23] width 10 height 10
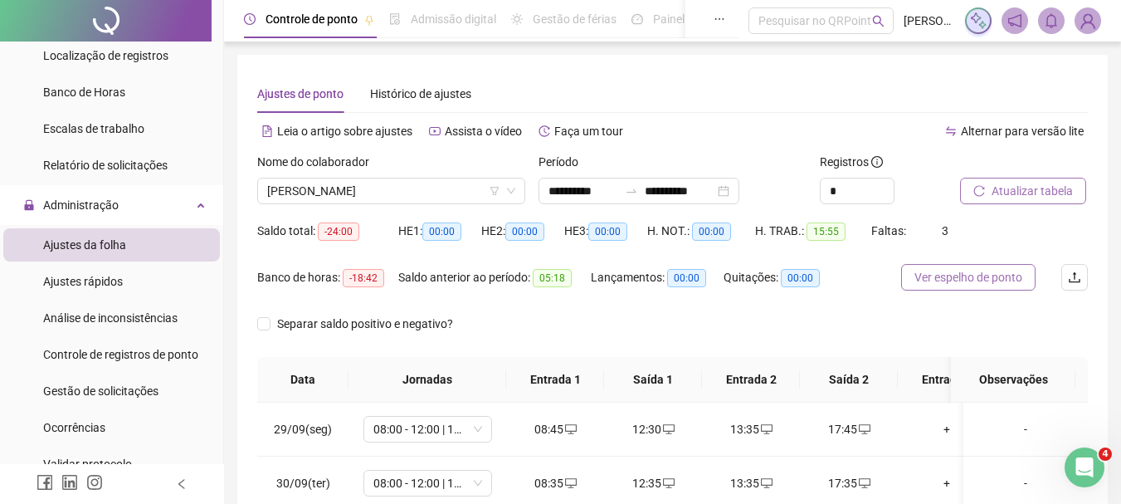
click at [950, 275] on span "Ver espelho de ponto" at bounding box center [969, 277] width 108 height 18
click at [434, 189] on span "[PERSON_NAME]" at bounding box center [391, 190] width 248 height 25
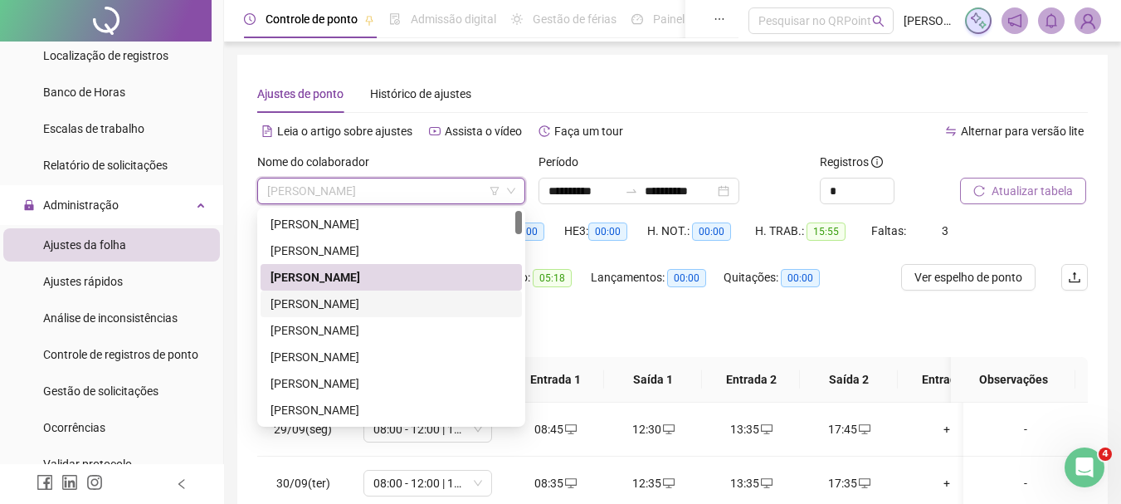
click at [339, 302] on div "[PERSON_NAME]" at bounding box center [392, 304] width 242 height 18
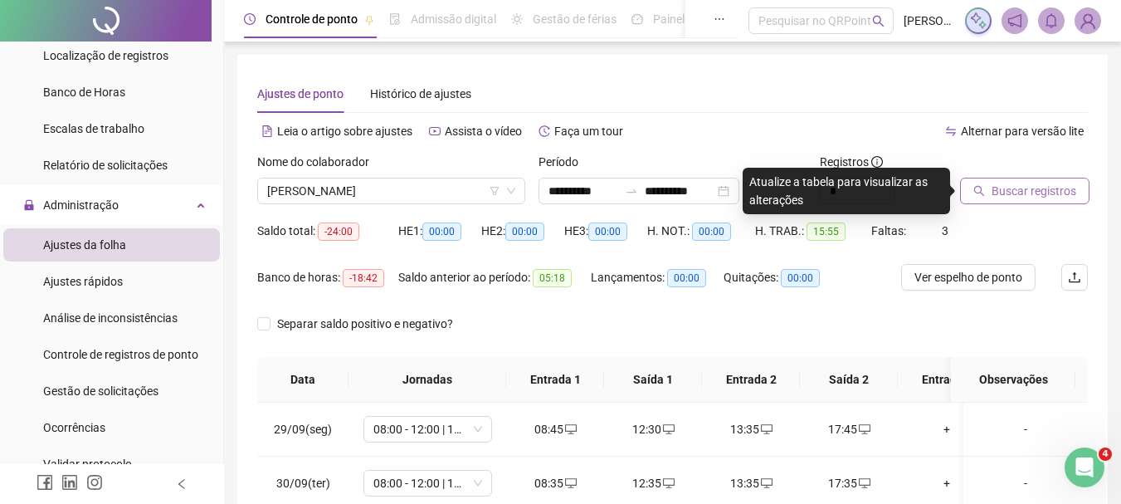
click at [997, 188] on span "Buscar registros" at bounding box center [1034, 191] width 85 height 18
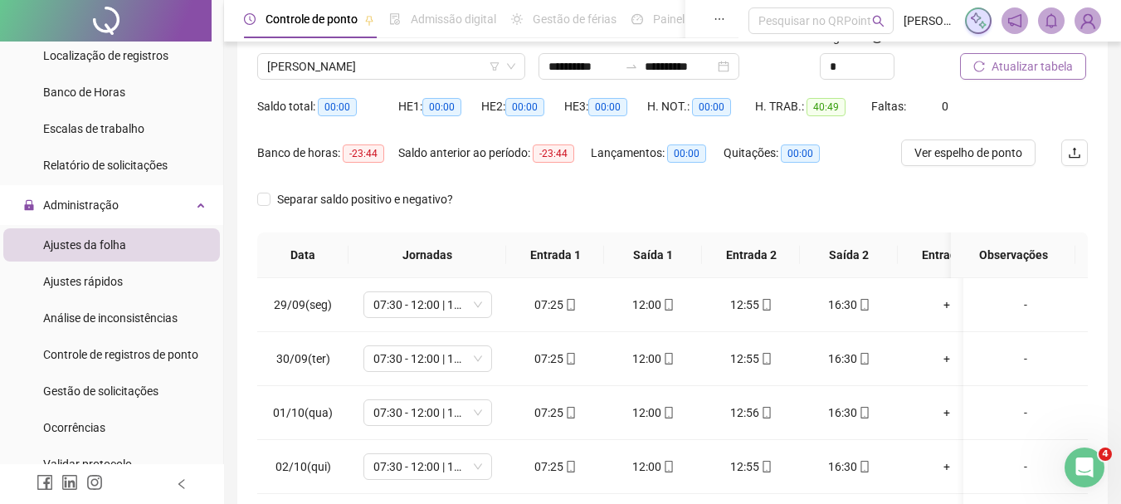
scroll to position [95, 0]
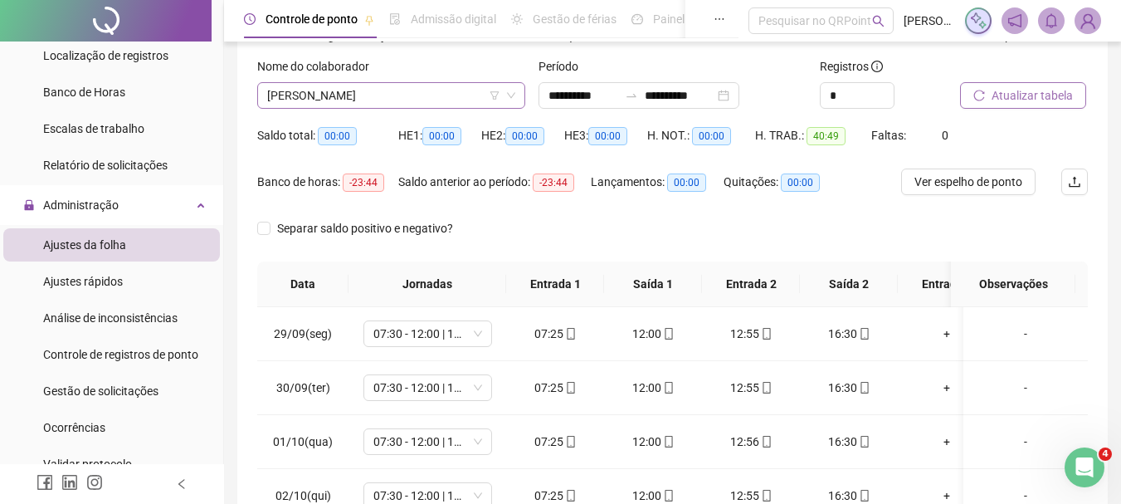
click at [378, 98] on span "[PERSON_NAME]" at bounding box center [391, 95] width 248 height 25
click at [377, 98] on span "[PERSON_NAME]" at bounding box center [391, 95] width 248 height 25
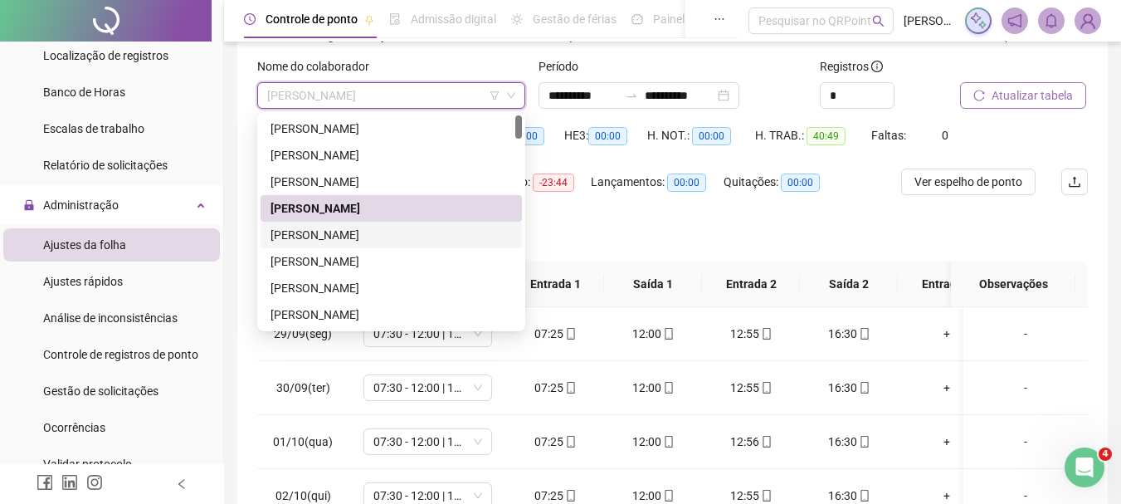
click at [354, 237] on div "[PERSON_NAME]" at bounding box center [392, 235] width 242 height 18
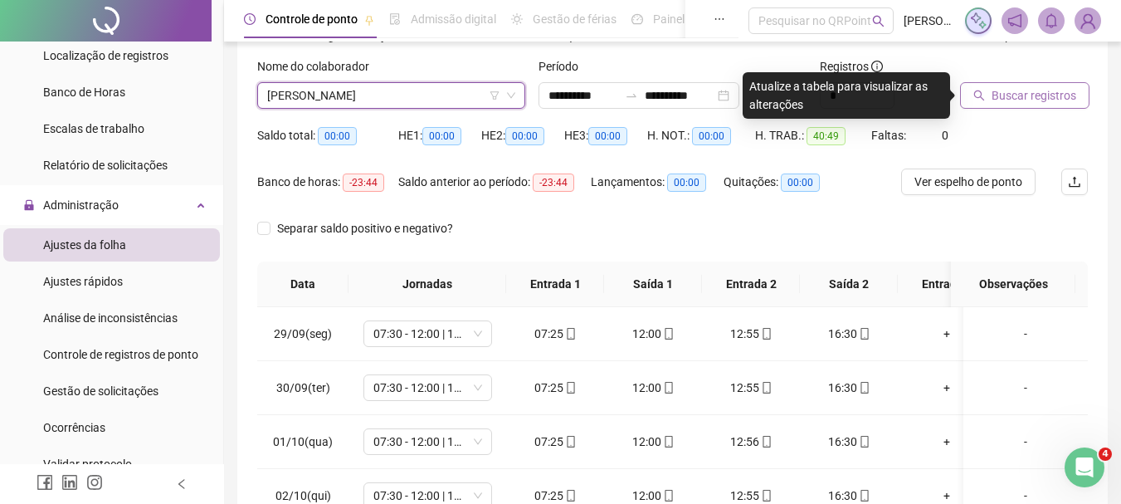
click at [1003, 94] on span "Buscar registros" at bounding box center [1034, 95] width 85 height 18
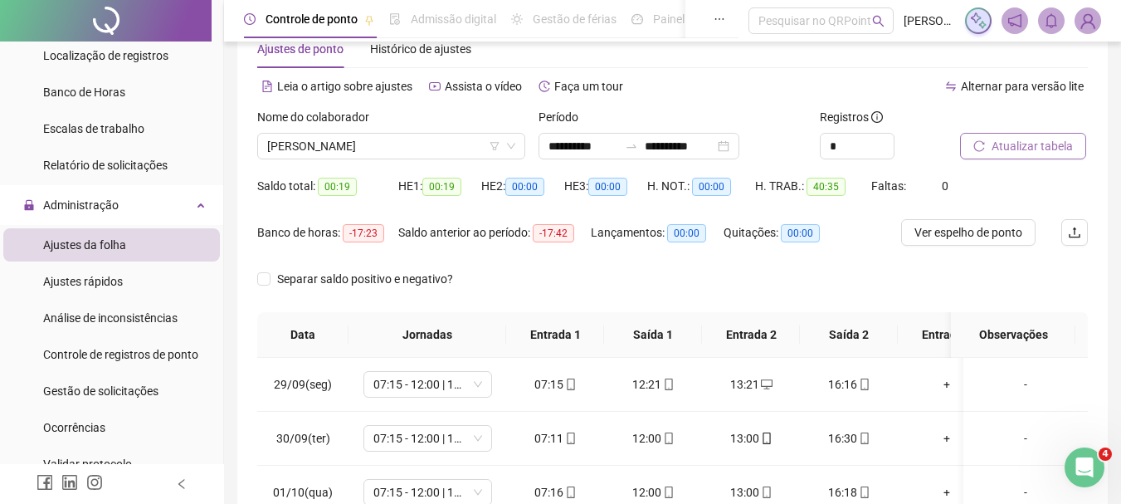
scroll to position [0, 0]
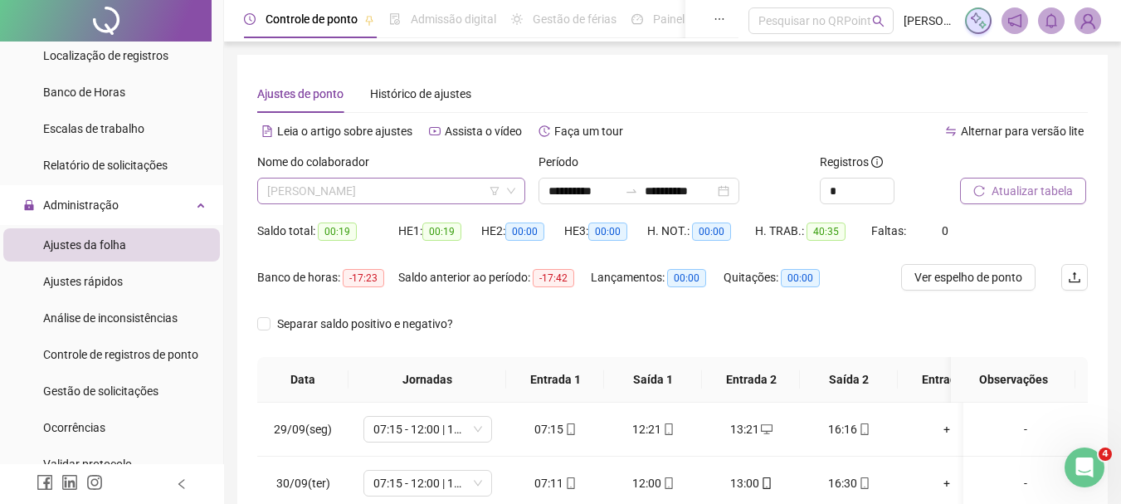
click at [437, 189] on span "[PERSON_NAME]" at bounding box center [391, 190] width 248 height 25
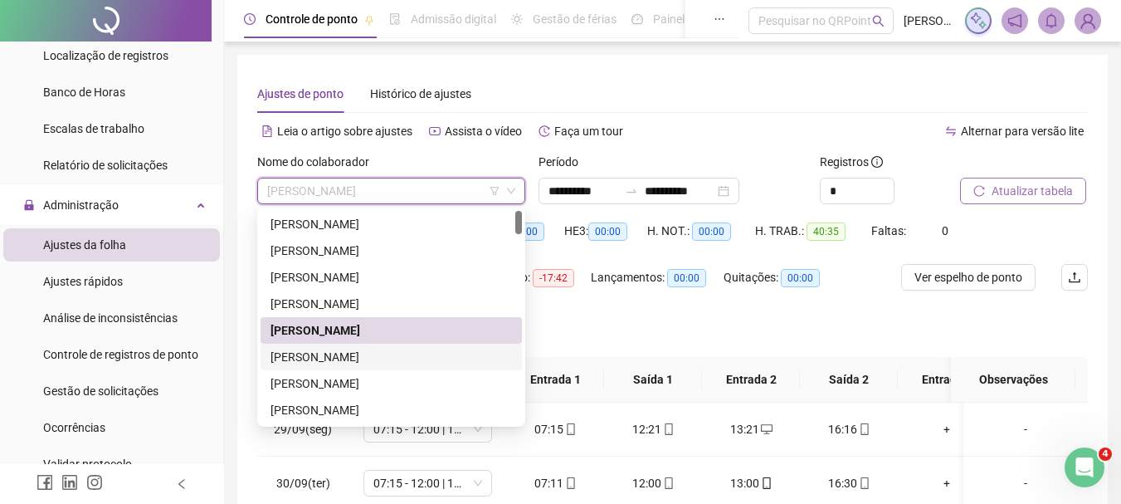
click at [392, 355] on div "[PERSON_NAME]" at bounding box center [392, 357] width 242 height 18
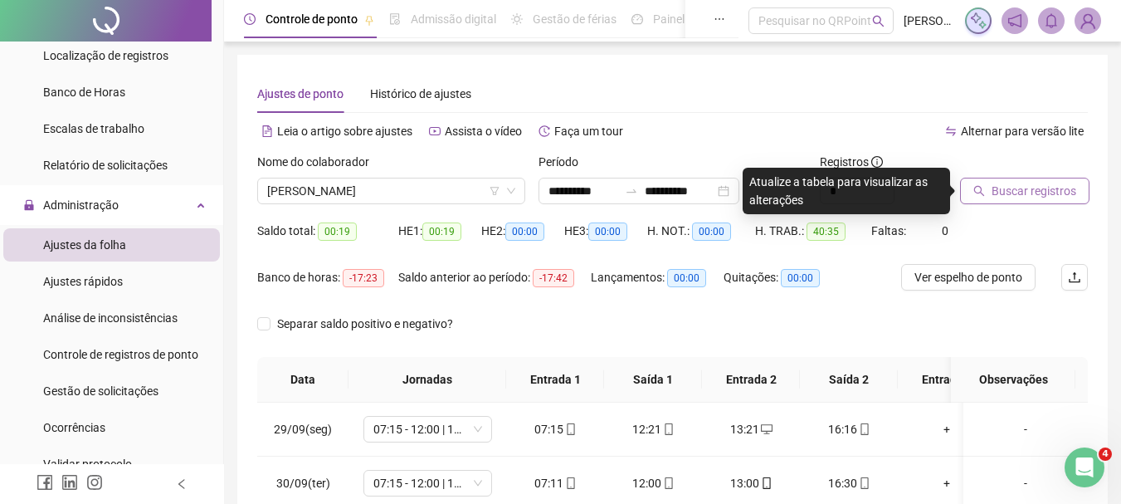
click at [1008, 188] on span "Buscar registros" at bounding box center [1034, 191] width 85 height 18
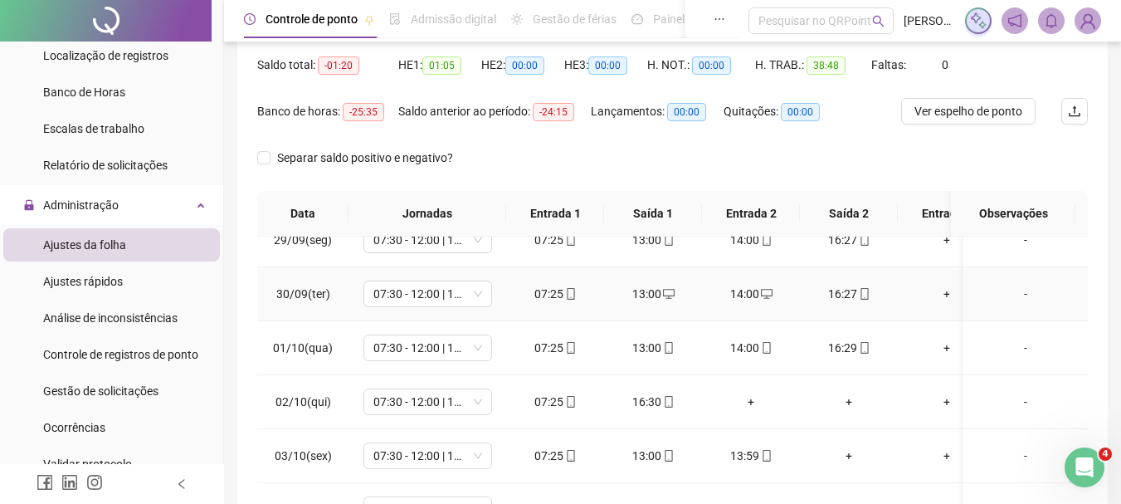
scroll to position [36, 0]
click at [750, 393] on div "+" at bounding box center [750, 402] width 71 height 18
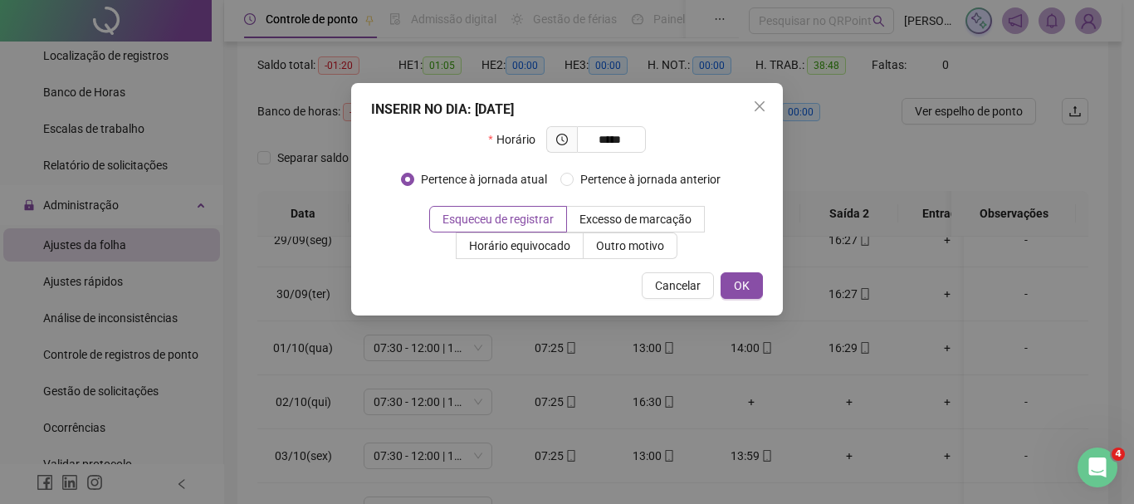
type input "*****"
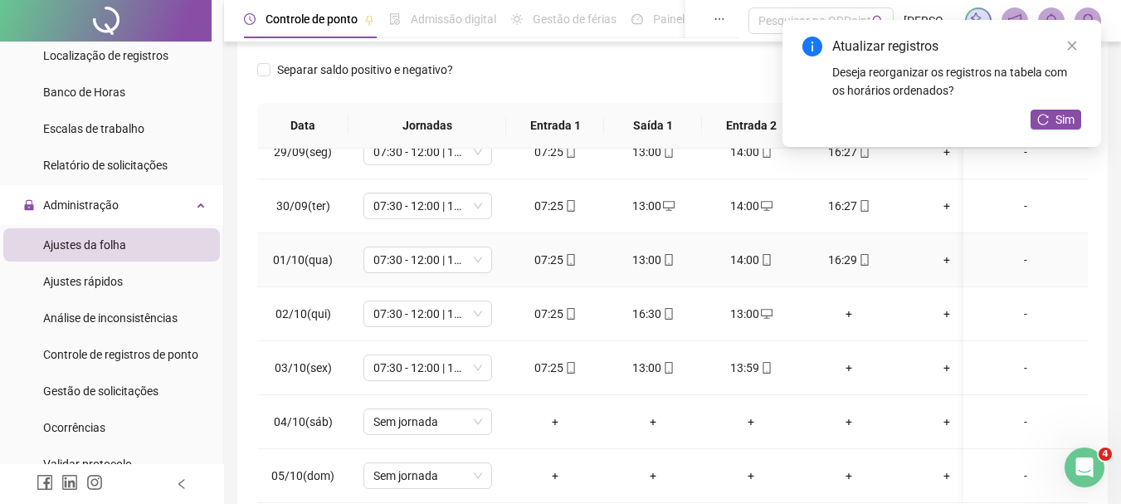
scroll to position [332, 0]
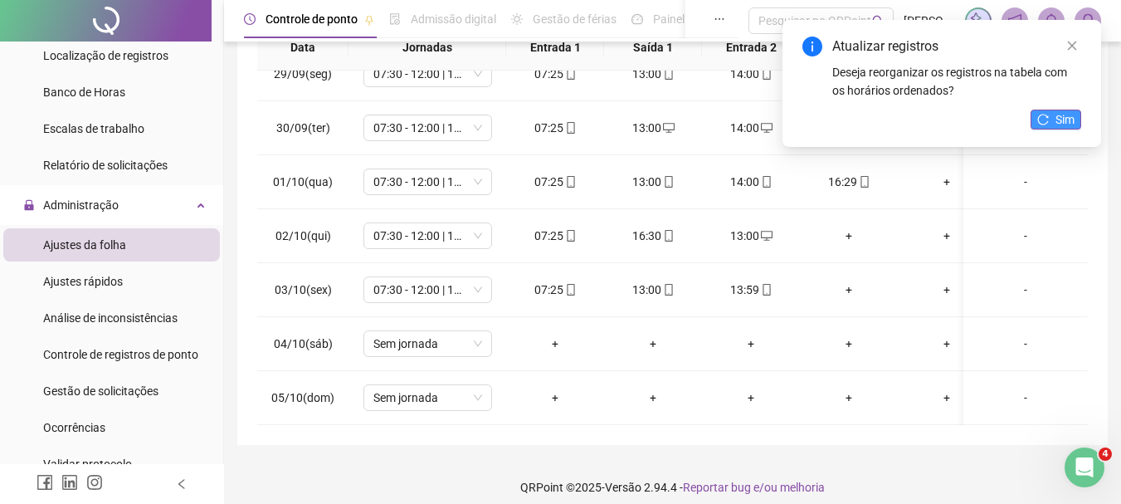
click at [1050, 120] on button "Sim" at bounding box center [1056, 120] width 51 height 20
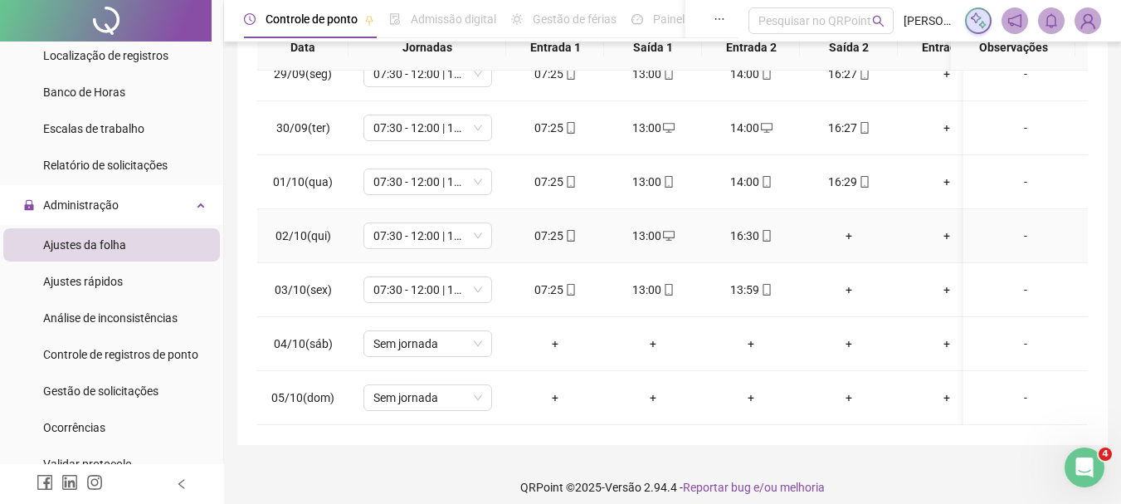
click at [861, 227] on div "+" at bounding box center [848, 236] width 71 height 18
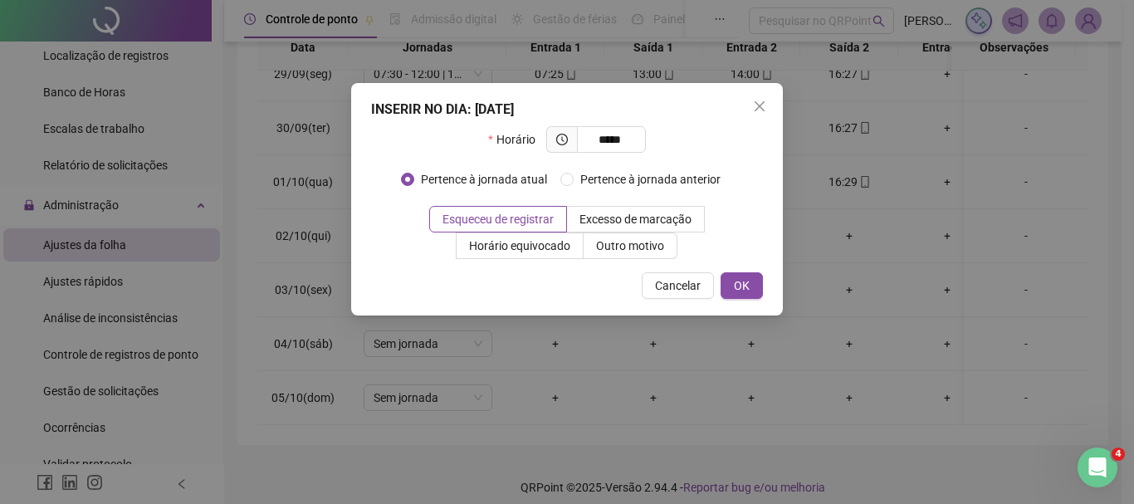
type input "*****"
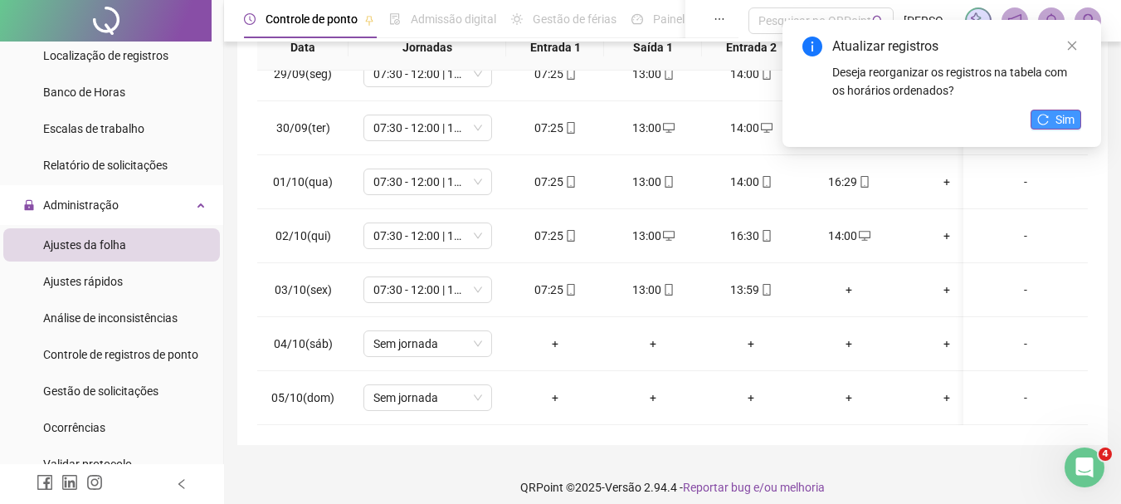
click at [1050, 120] on button "Sim" at bounding box center [1056, 120] width 51 height 20
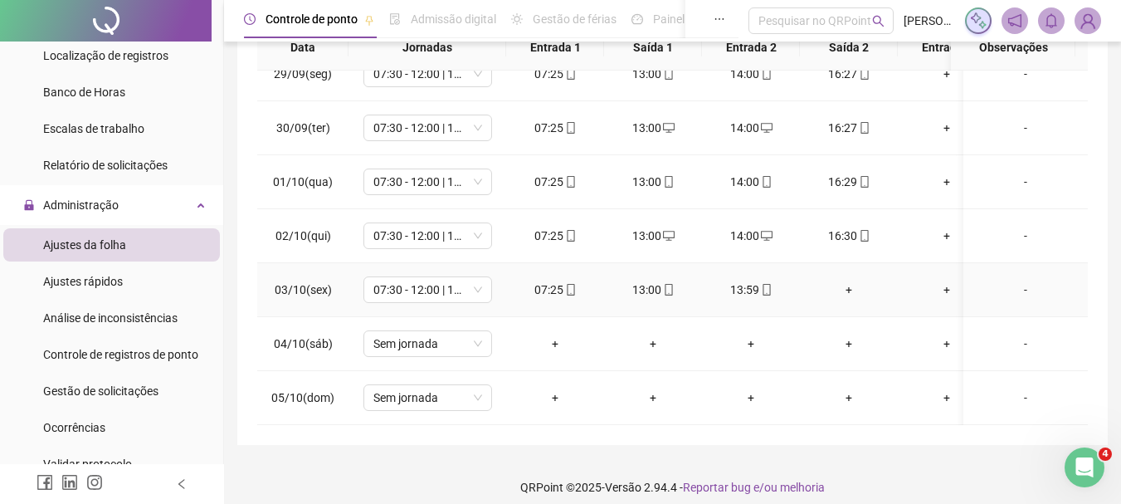
click at [847, 281] on div "+" at bounding box center [848, 290] width 71 height 18
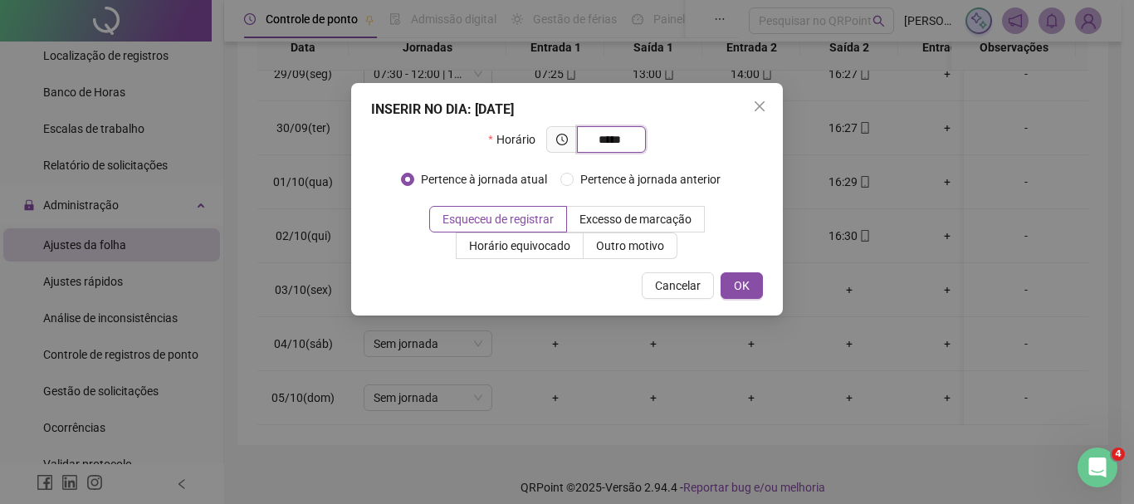
type input "*****"
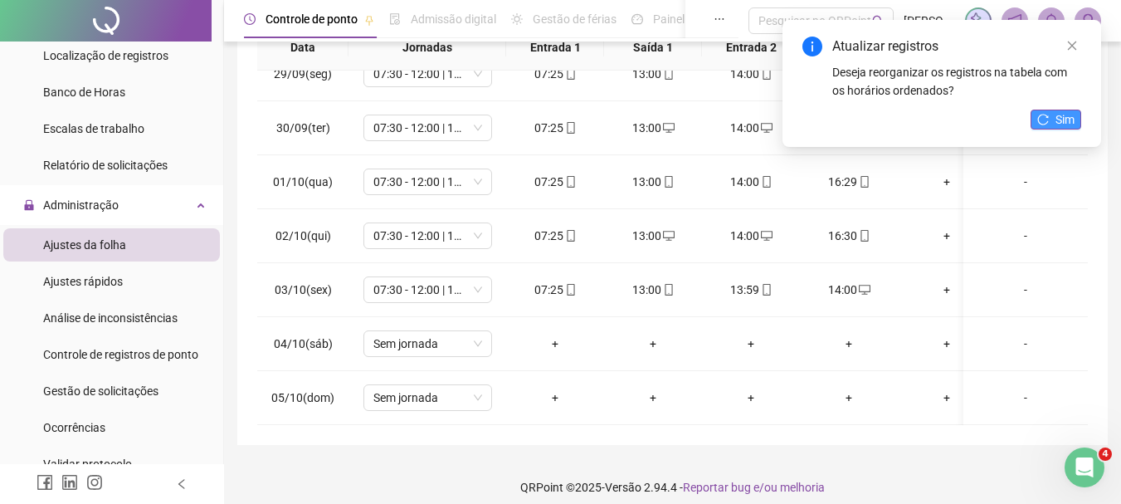
click at [1054, 117] on button "Sim" at bounding box center [1056, 120] width 51 height 20
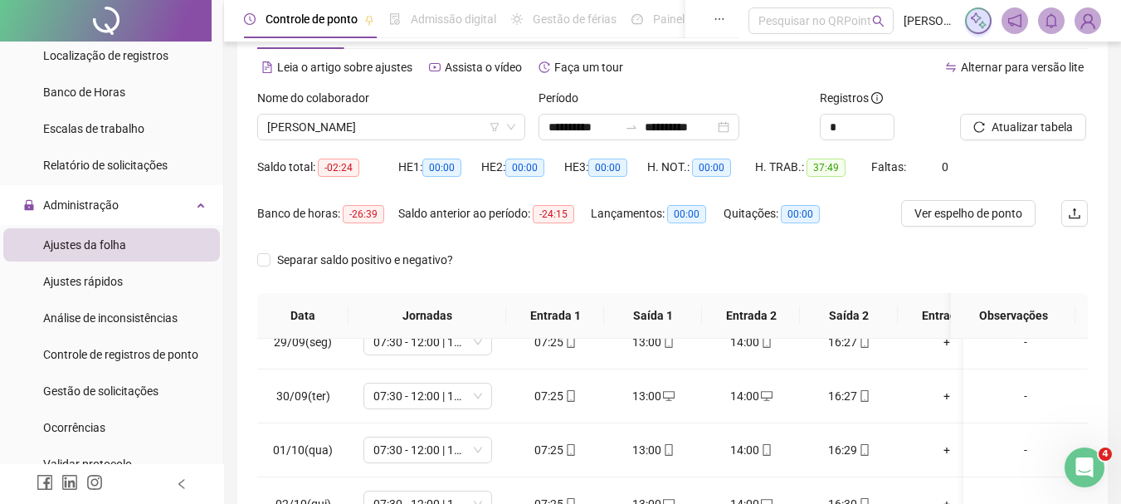
scroll to position [0, 0]
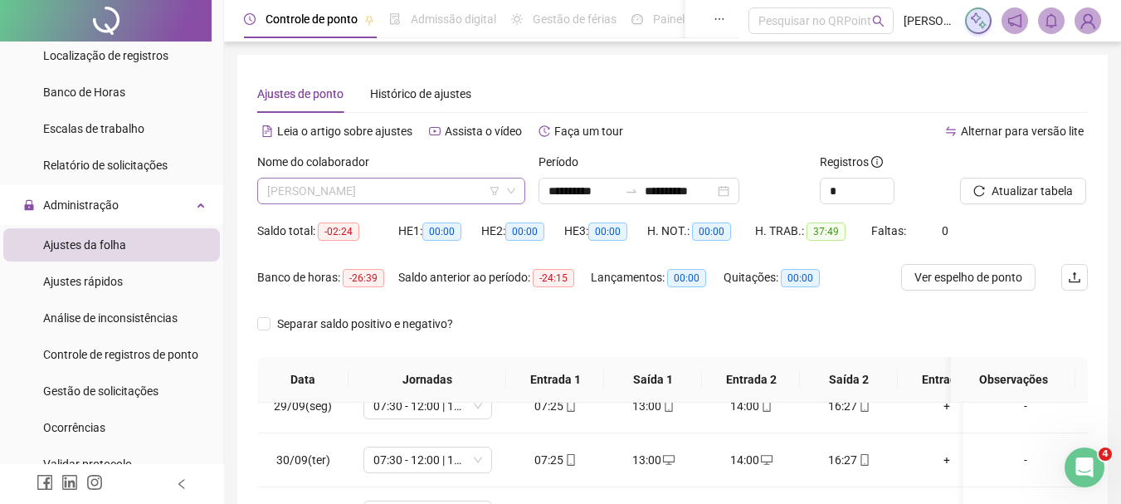
click at [399, 197] on span "[PERSON_NAME]" at bounding box center [391, 190] width 248 height 25
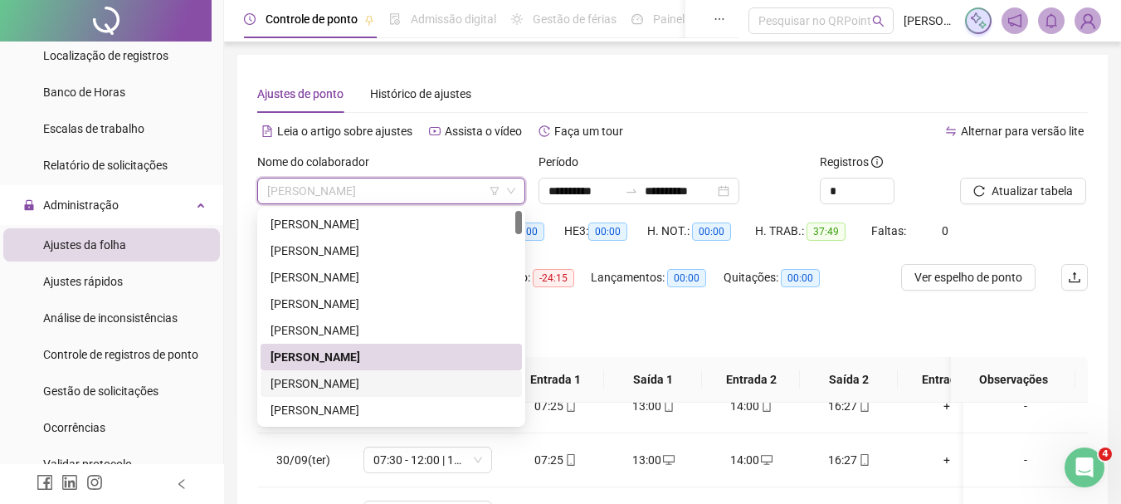
click at [437, 381] on div "[PERSON_NAME]" at bounding box center [392, 383] width 242 height 18
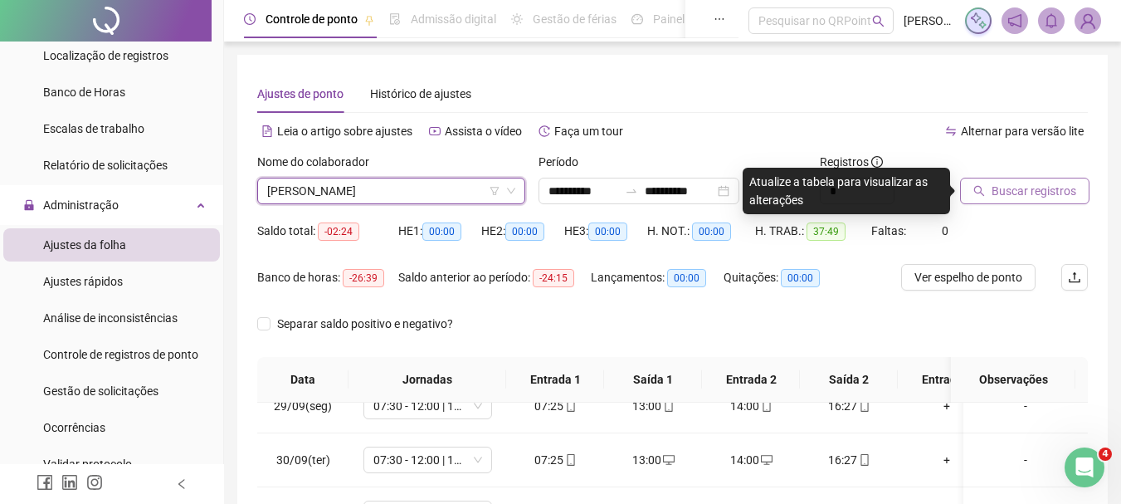
click at [1052, 201] on button "Buscar registros" at bounding box center [1024, 191] width 129 height 27
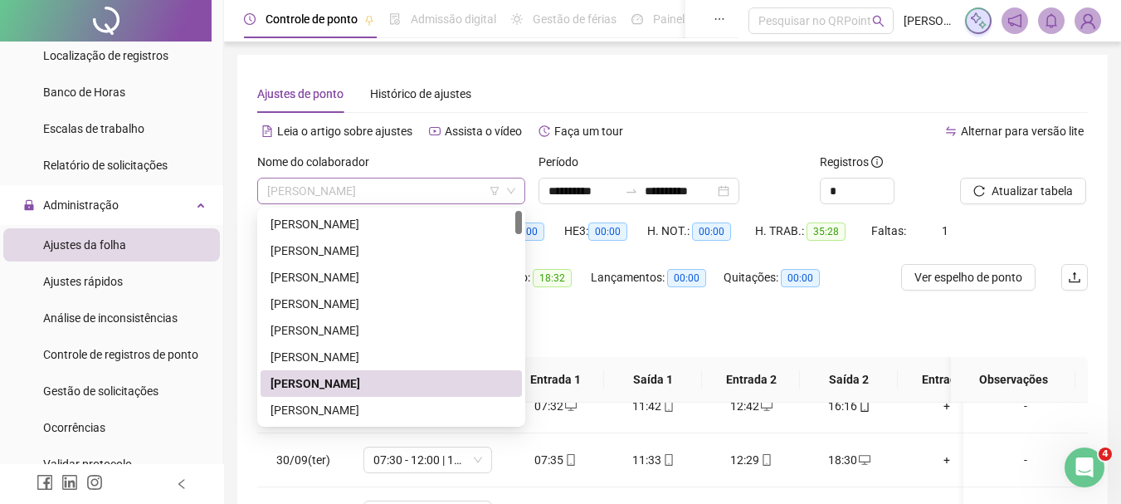
click at [320, 195] on span "[PERSON_NAME]" at bounding box center [391, 190] width 248 height 25
click at [386, 359] on div "[PERSON_NAME]" at bounding box center [392, 357] width 242 height 18
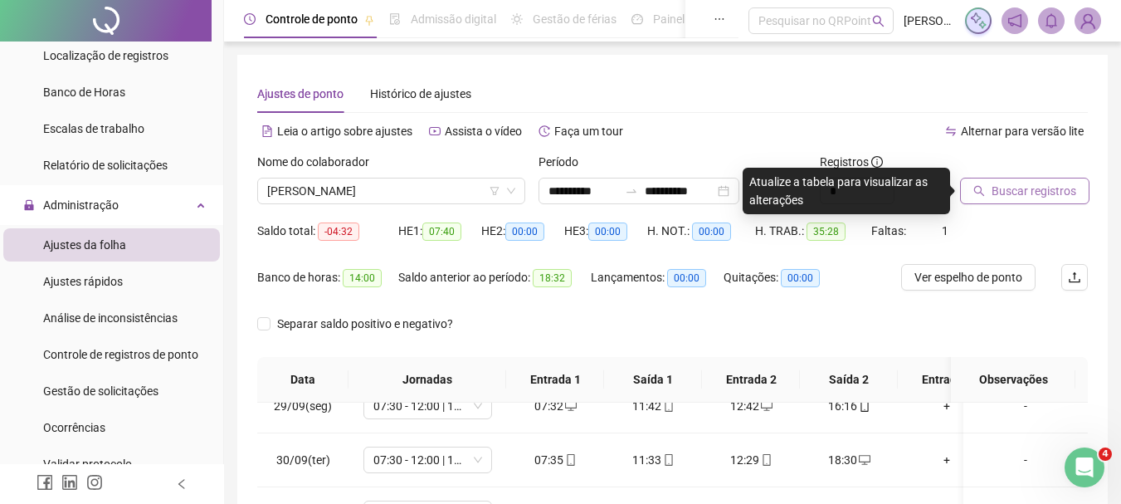
click at [1046, 193] on span "Buscar registros" at bounding box center [1034, 191] width 85 height 18
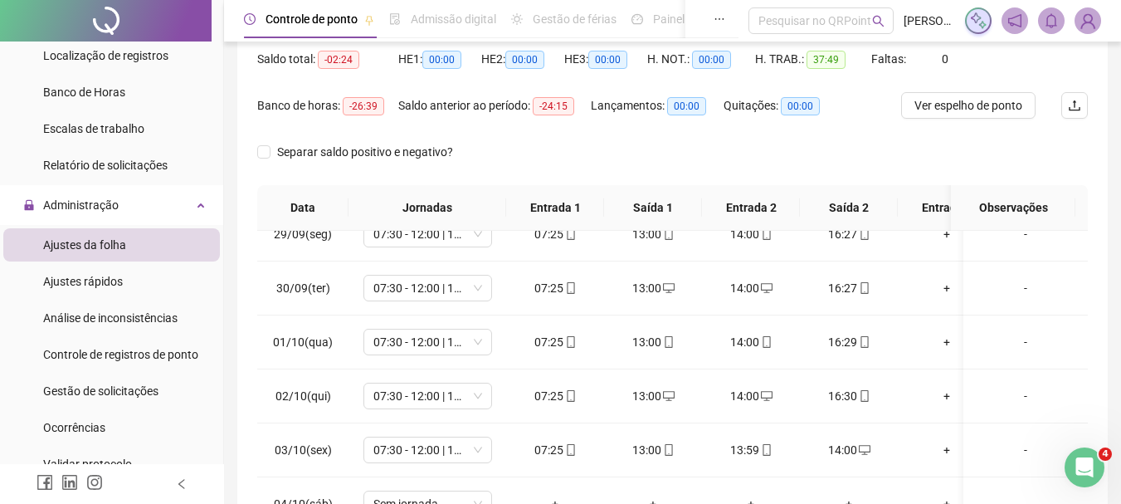
scroll to position [83, 0]
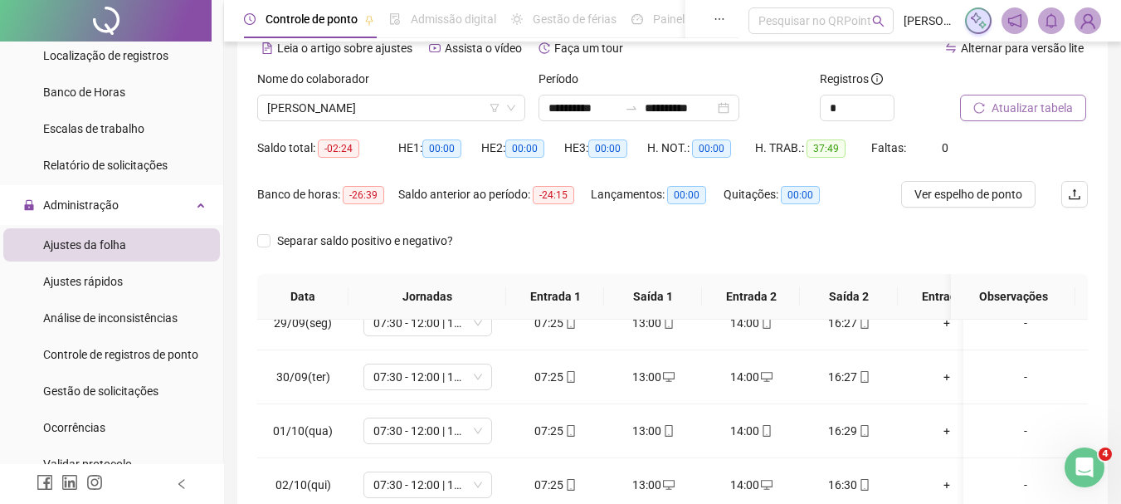
click at [1016, 112] on span "Atualizar tabela" at bounding box center [1032, 108] width 81 height 18
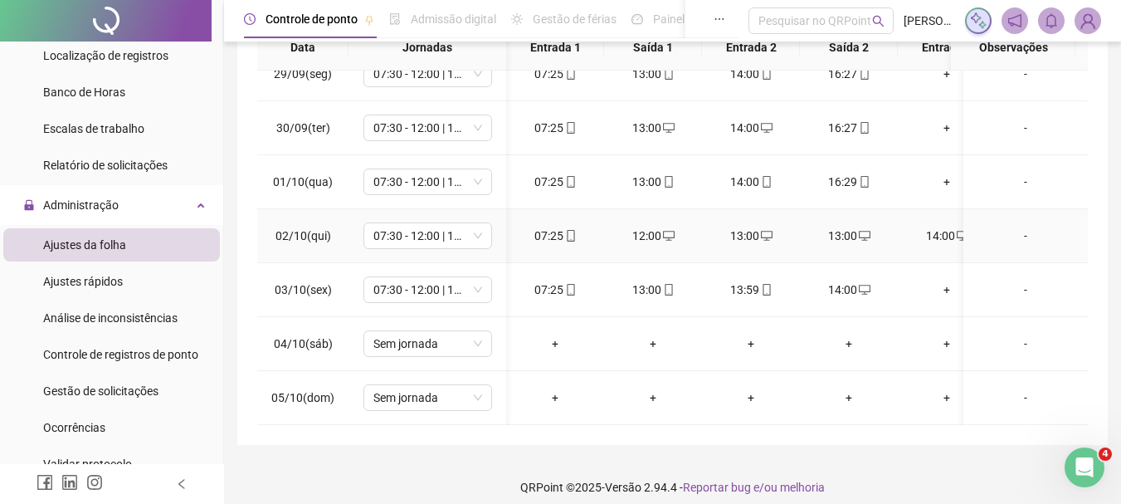
scroll to position [0, 54]
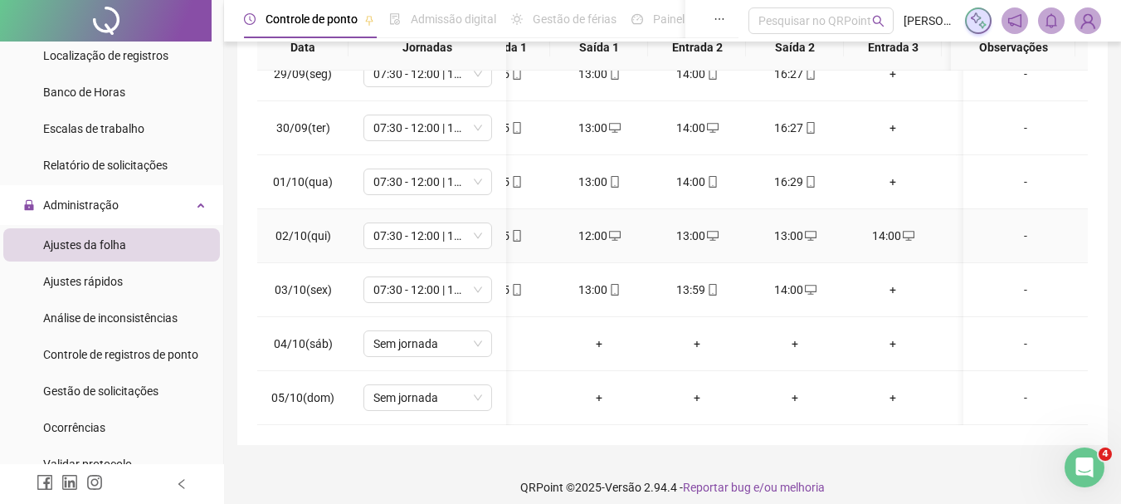
click at [782, 227] on div "13:00" at bounding box center [794, 236] width 71 height 18
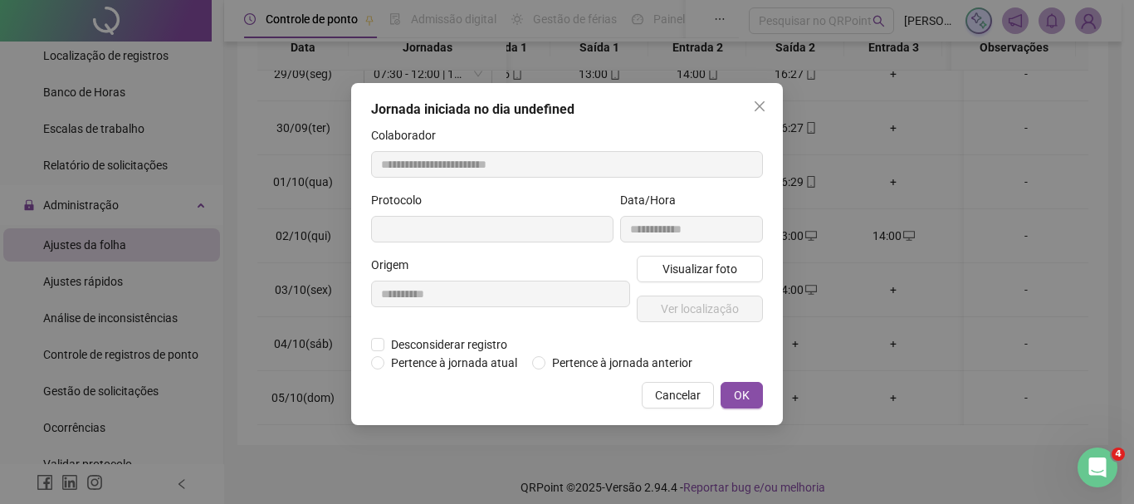
type input "**********"
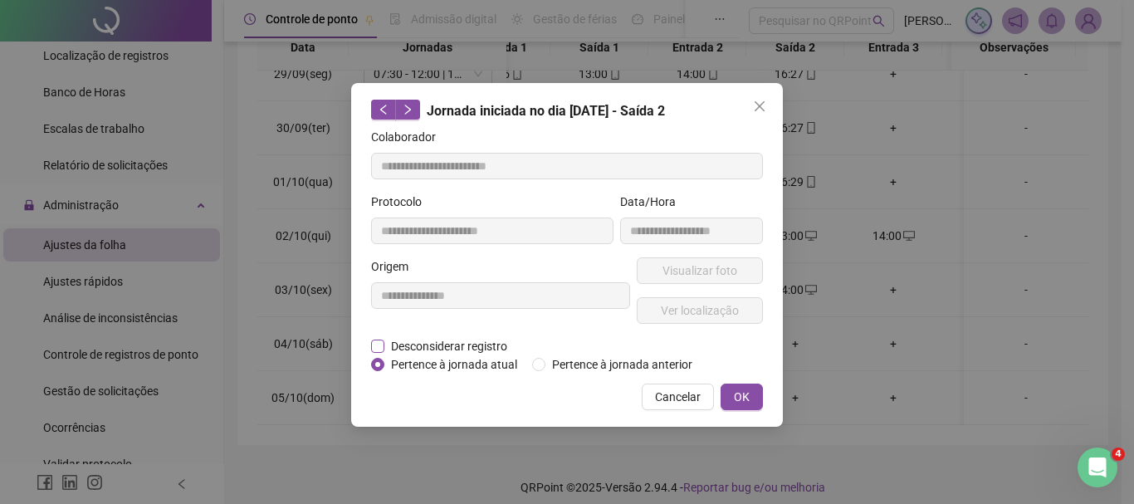
click at [409, 339] on span "Desconsiderar registro" at bounding box center [448, 346] width 129 height 18
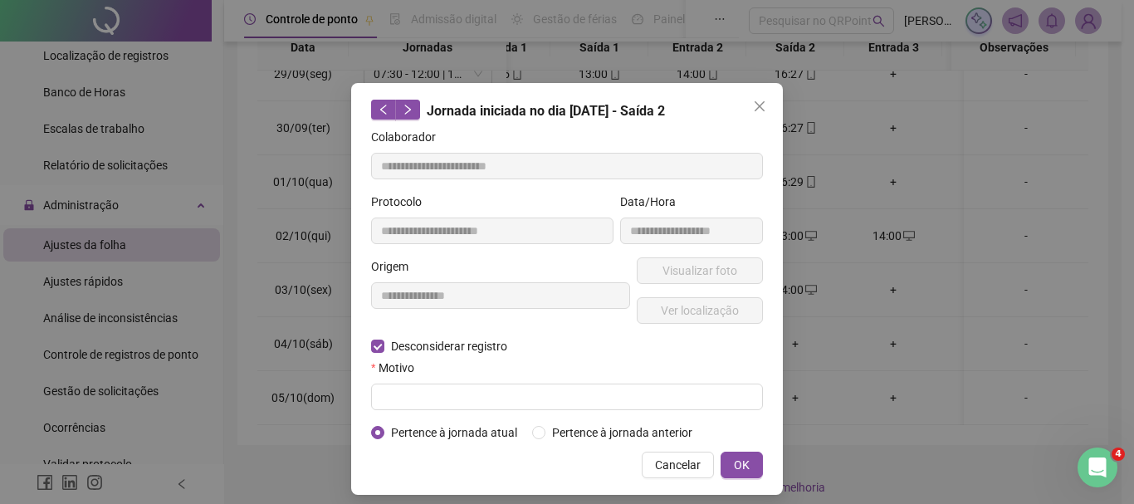
click at [446, 374] on div "Motivo" at bounding box center [567, 371] width 392 height 25
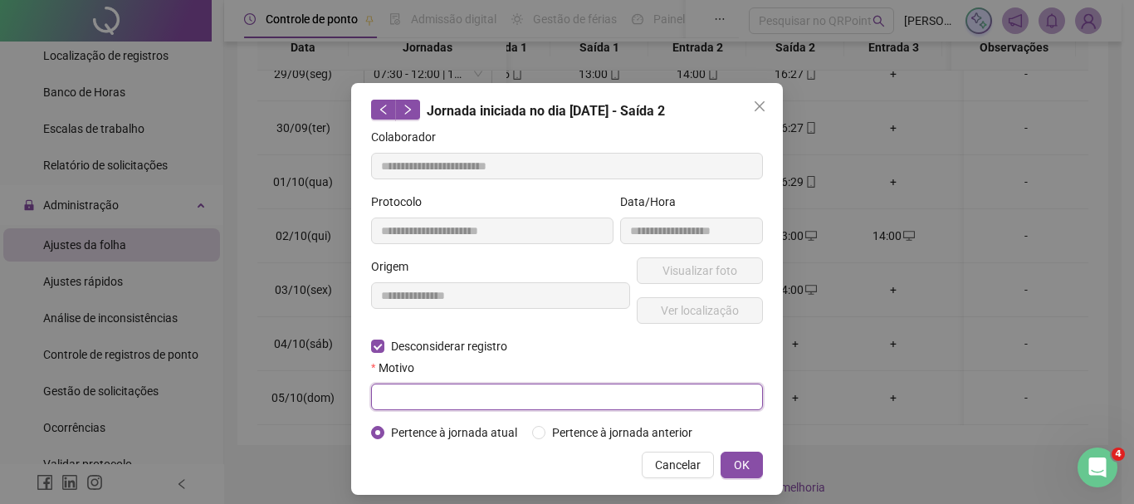
click at [449, 394] on input "text" at bounding box center [567, 396] width 392 height 27
type input "****"
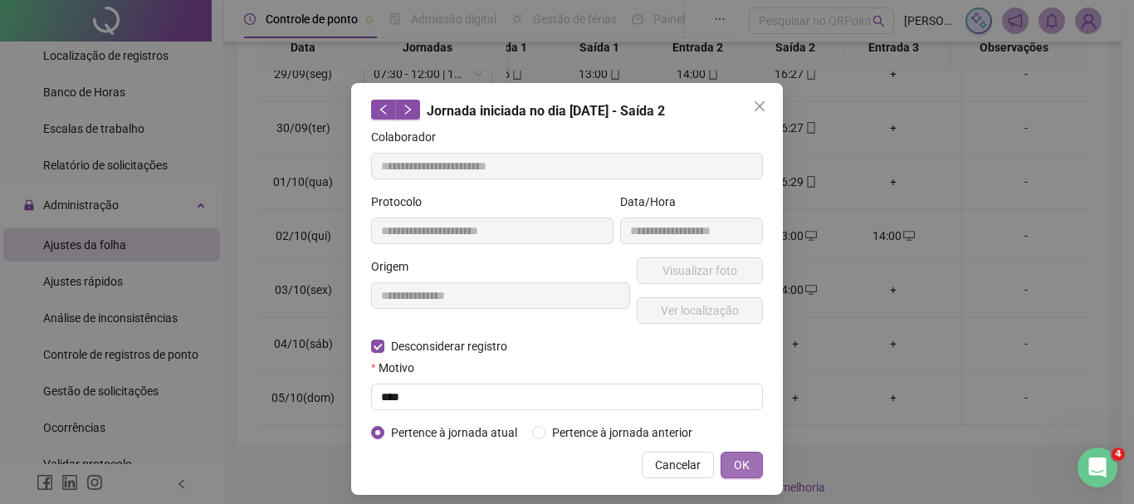
click at [734, 468] on span "OK" at bounding box center [742, 465] width 16 height 18
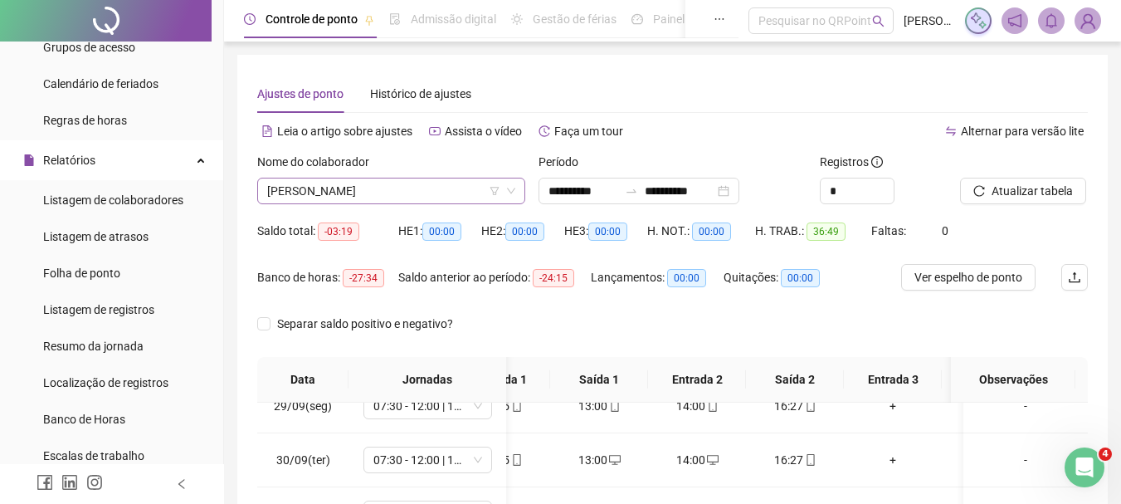
scroll to position [232, 0]
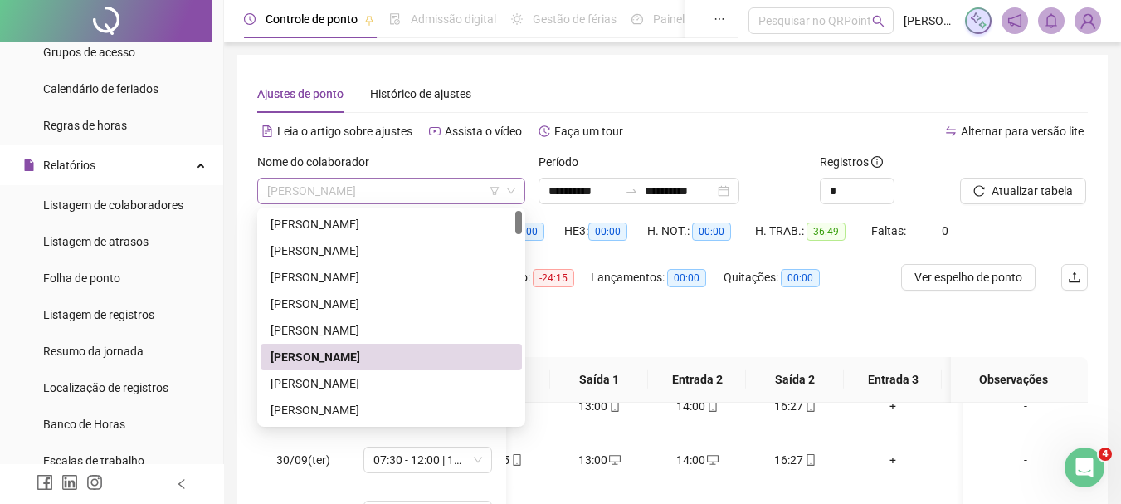
click at [422, 193] on span "[PERSON_NAME]" at bounding box center [391, 190] width 248 height 25
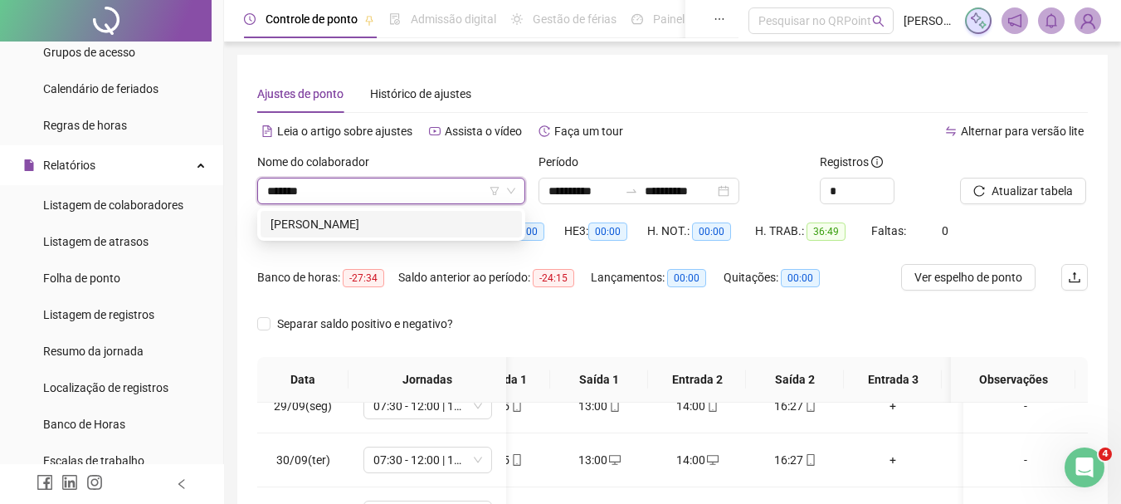
type input "********"
click at [472, 226] on div "[PERSON_NAME]" at bounding box center [392, 224] width 242 height 18
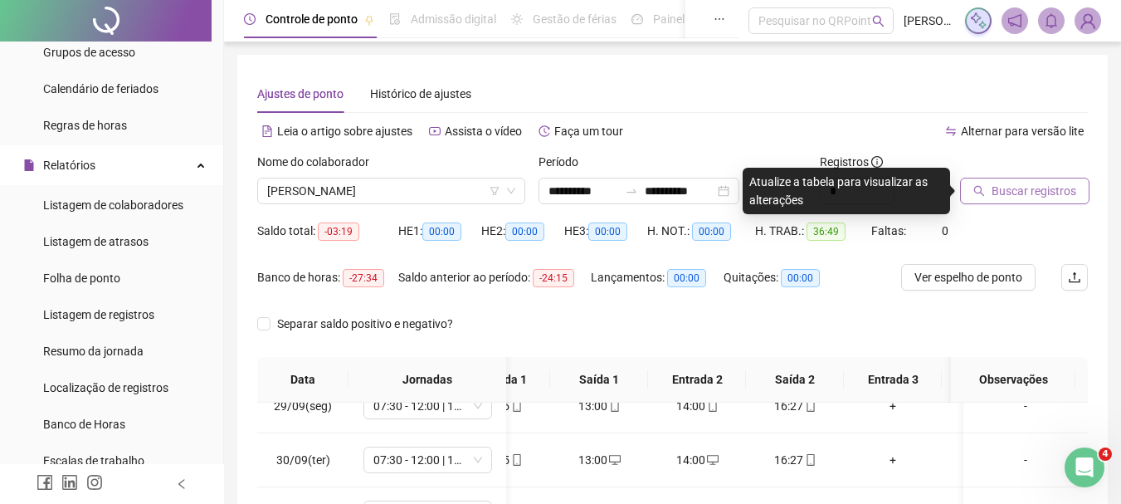
click at [1021, 196] on span "Buscar registros" at bounding box center [1034, 191] width 85 height 18
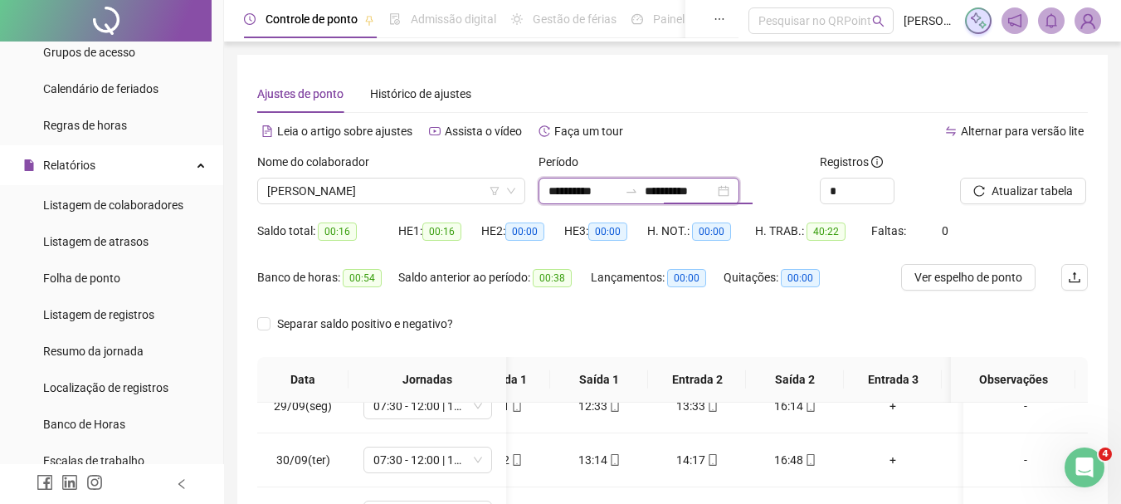
drag, startPoint x: 747, startPoint y: 192, endPoint x: 585, endPoint y: 190, distance: 161.9
click at [566, 185] on div "**********" at bounding box center [639, 191] width 201 height 27
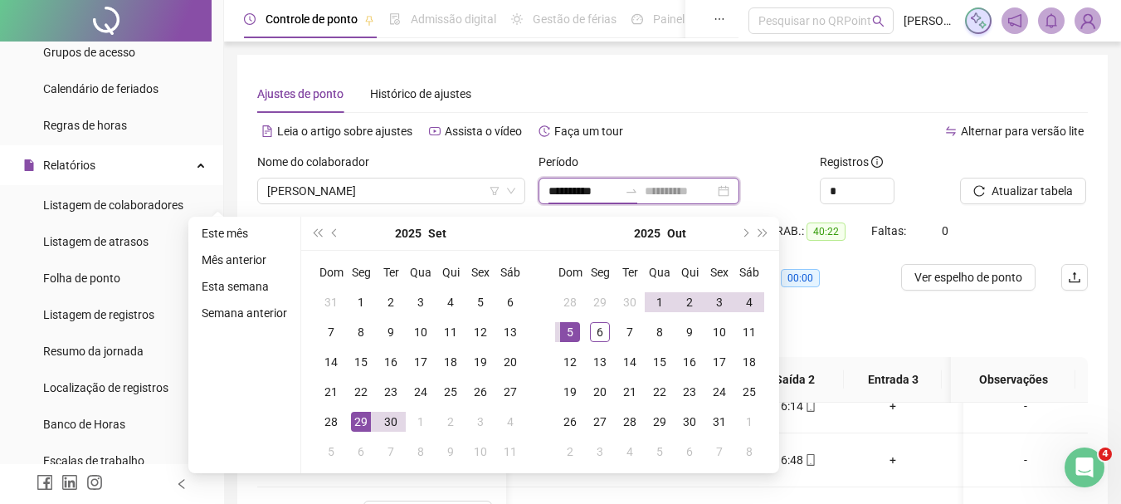
type input "**********"
drag, startPoint x: 540, startPoint y: 193, endPoint x: 521, endPoint y: 193, distance: 19.1
click at [521, 193] on div "**********" at bounding box center [673, 185] width 844 height 65
click at [707, 106] on div "Ajustes de ponto Histórico de ajustes" at bounding box center [672, 94] width 831 height 38
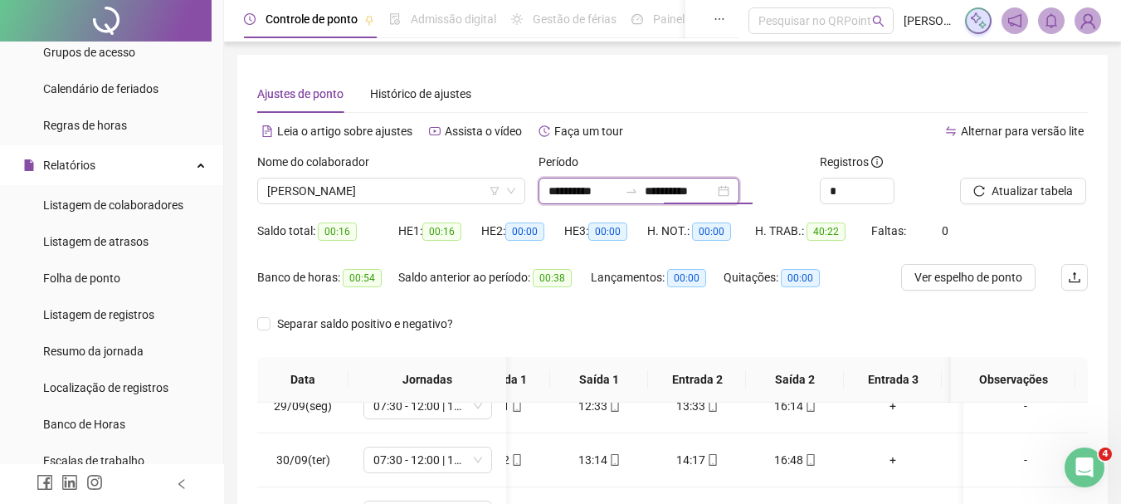
click at [715, 195] on input "**********" at bounding box center [680, 191] width 70 height 18
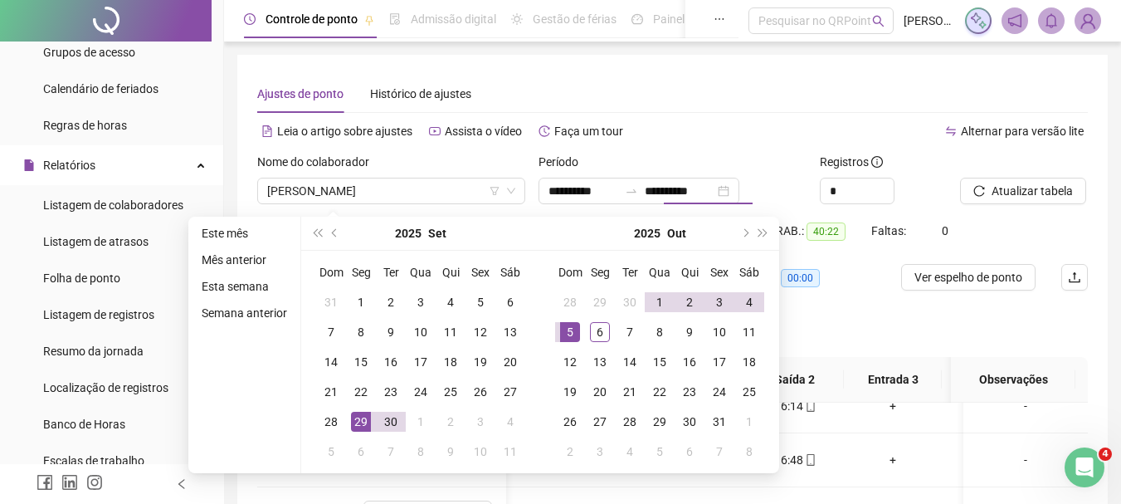
click at [697, 159] on div "Período" at bounding box center [673, 165] width 268 height 25
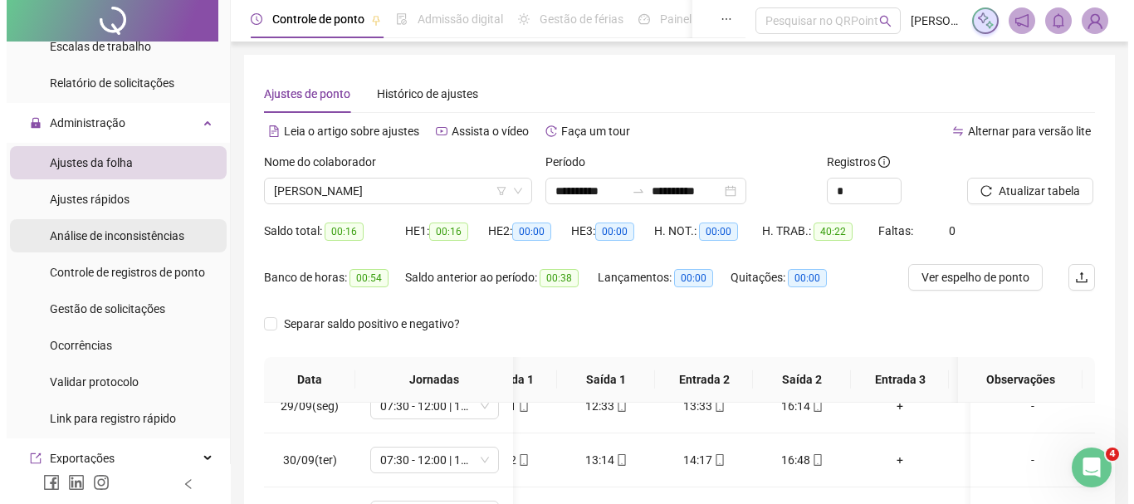
scroll to position [647, 0]
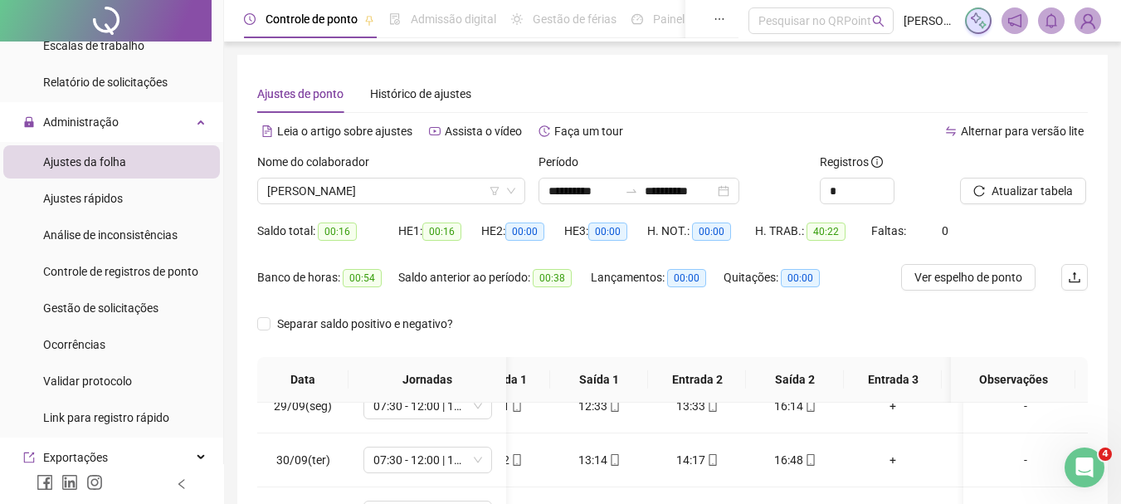
click at [149, 154] on li "Ajustes da folha" at bounding box center [111, 161] width 217 height 33
click at [144, 162] on li "Ajustes da folha" at bounding box center [111, 161] width 217 height 33
click at [740, 186] on div "**********" at bounding box center [639, 191] width 201 height 27
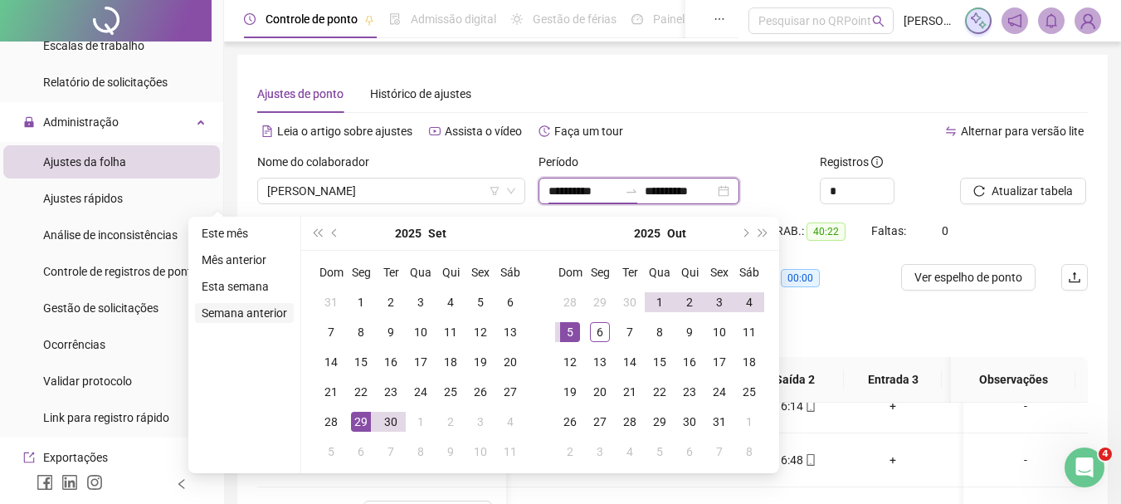
type input "**********"
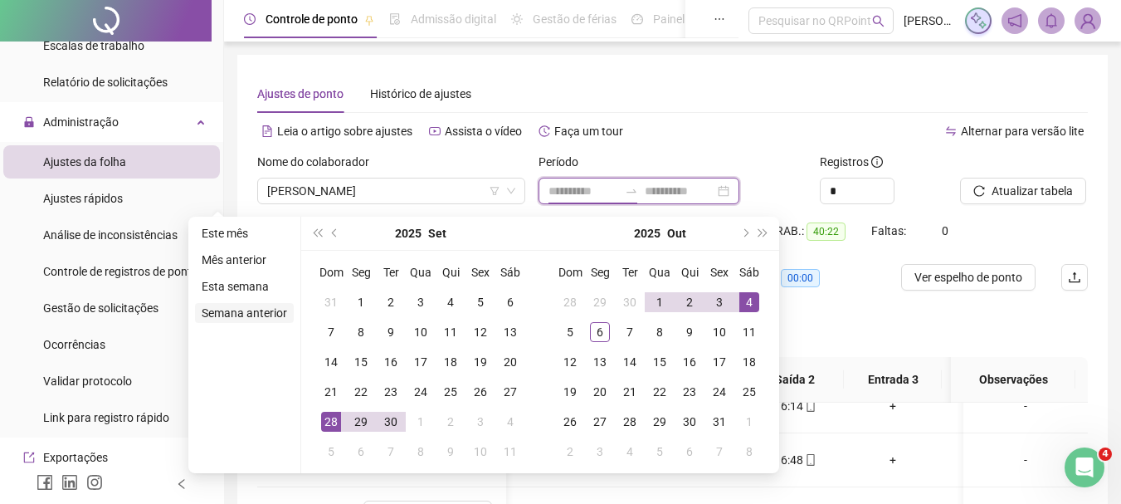
type input "**********"
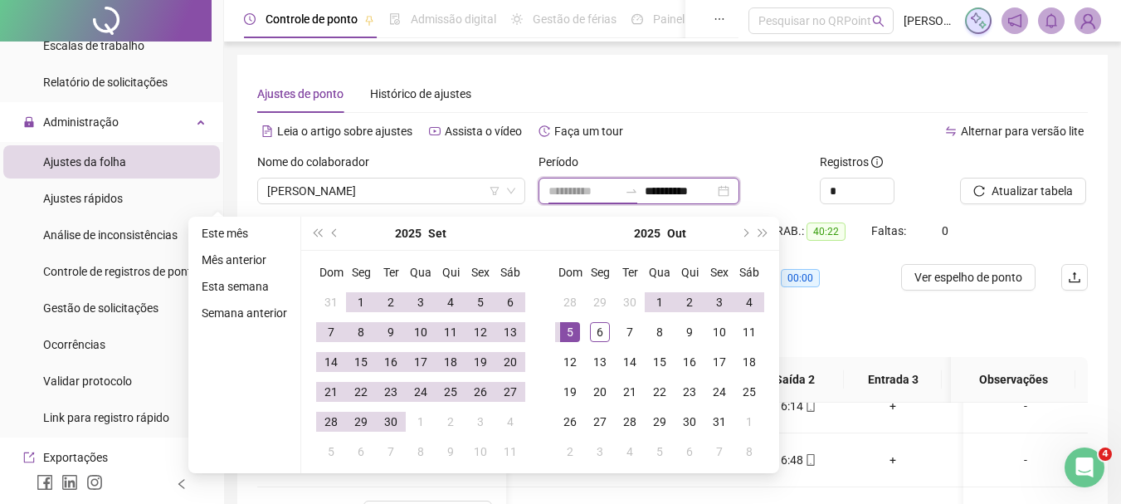
type input "**********"
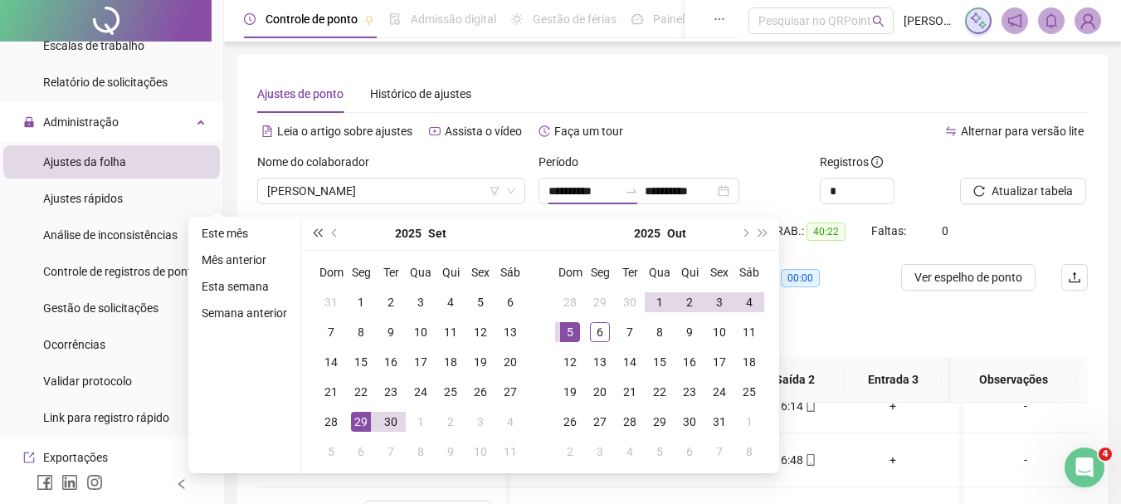
click at [311, 233] on button "super-prev-year" at bounding box center [317, 233] width 18 height 33
click at [336, 234] on span "prev-year" at bounding box center [336, 233] width 8 height 8
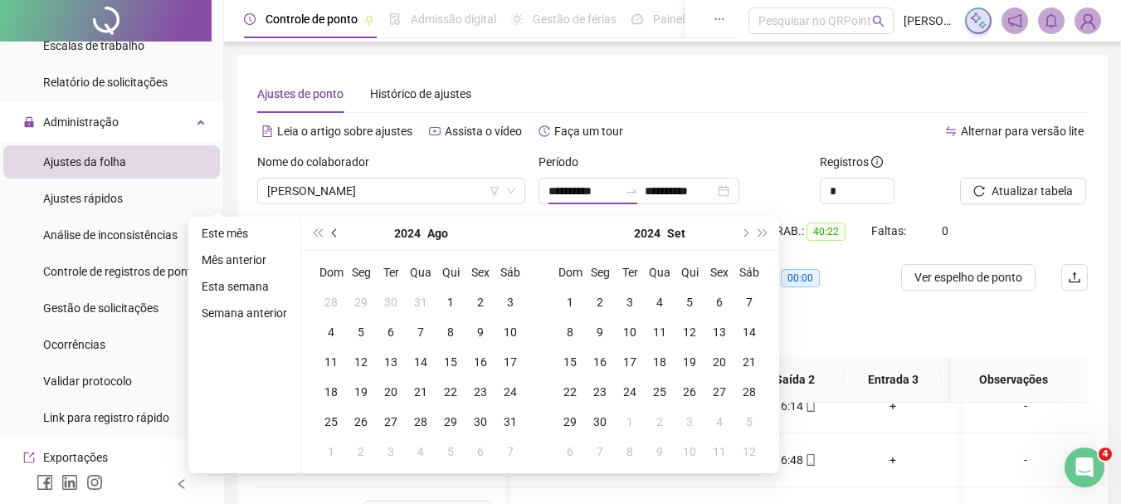
click at [336, 234] on span "prev-year" at bounding box center [336, 233] width 8 height 8
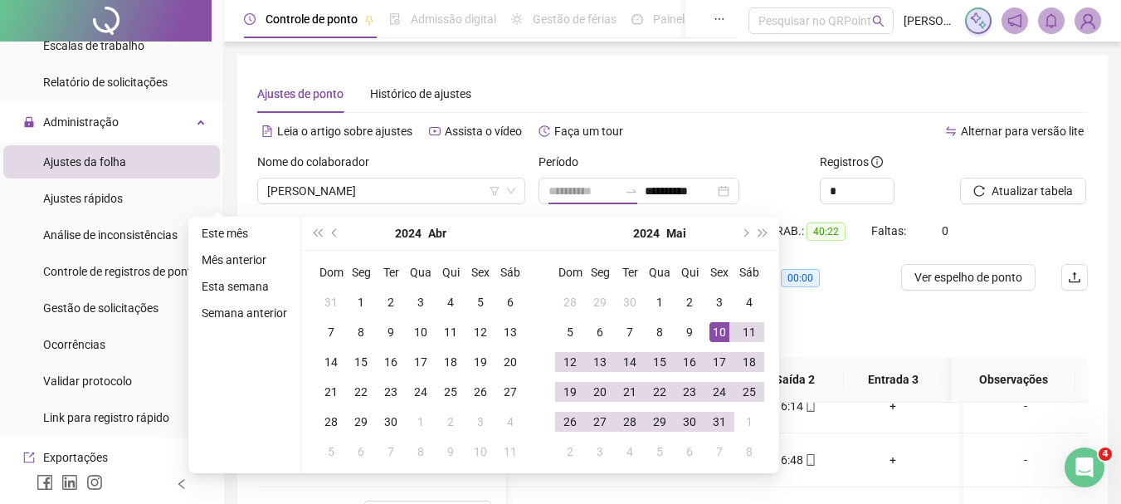
type input "**********"
click at [720, 335] on div "10" at bounding box center [720, 332] width 20 height 20
type input "**********"
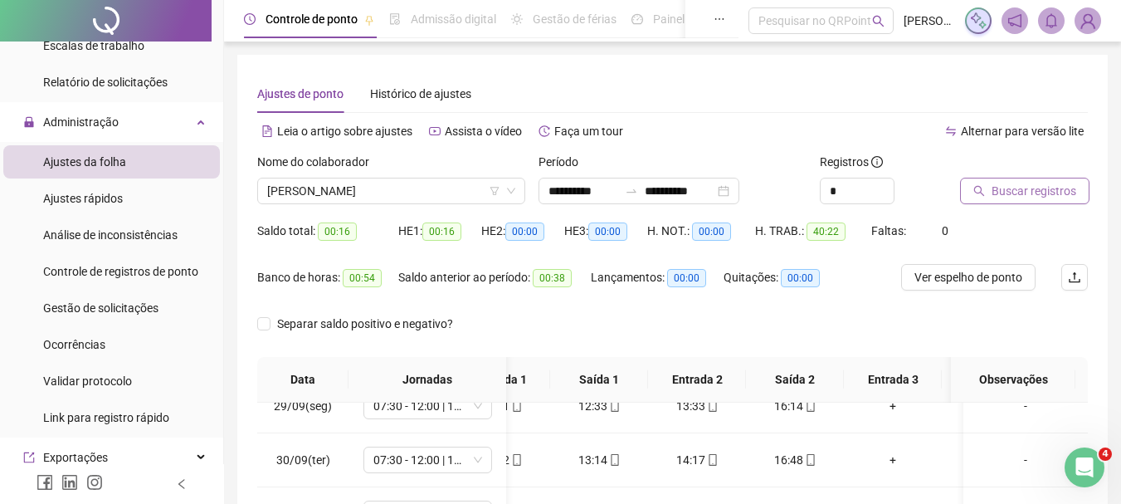
click at [1042, 192] on span "Buscar registros" at bounding box center [1034, 191] width 85 height 18
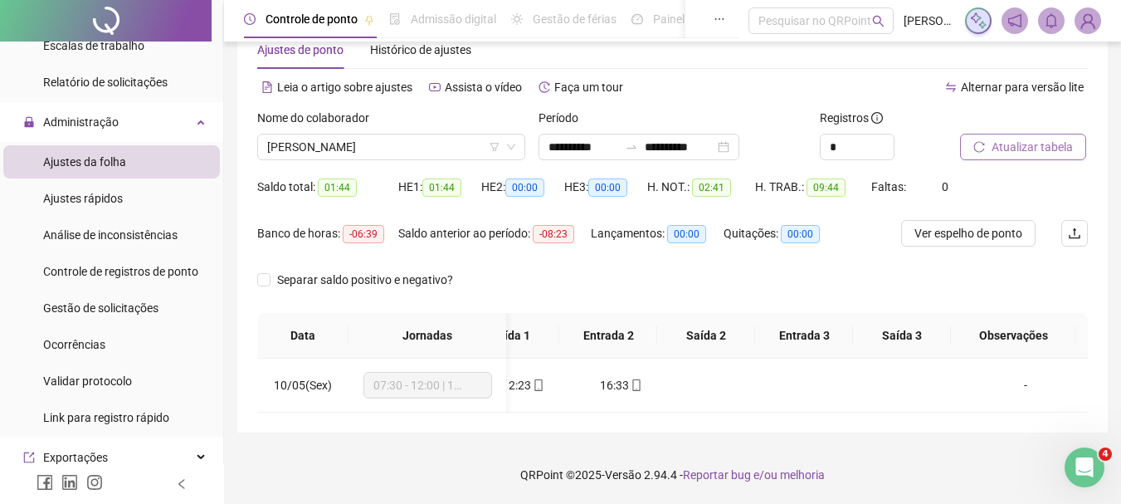
scroll to position [0, 0]
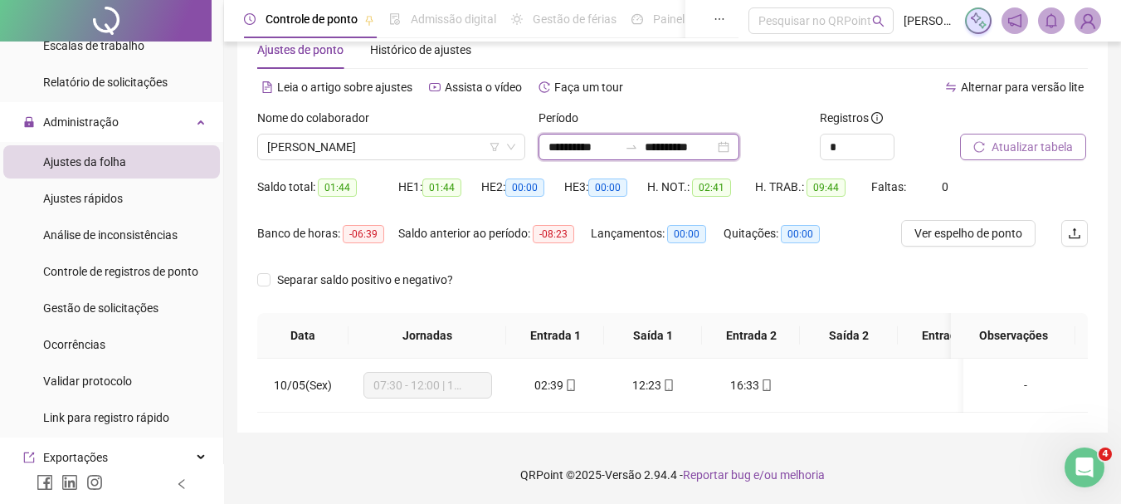
click at [579, 138] on input "**********" at bounding box center [584, 147] width 70 height 18
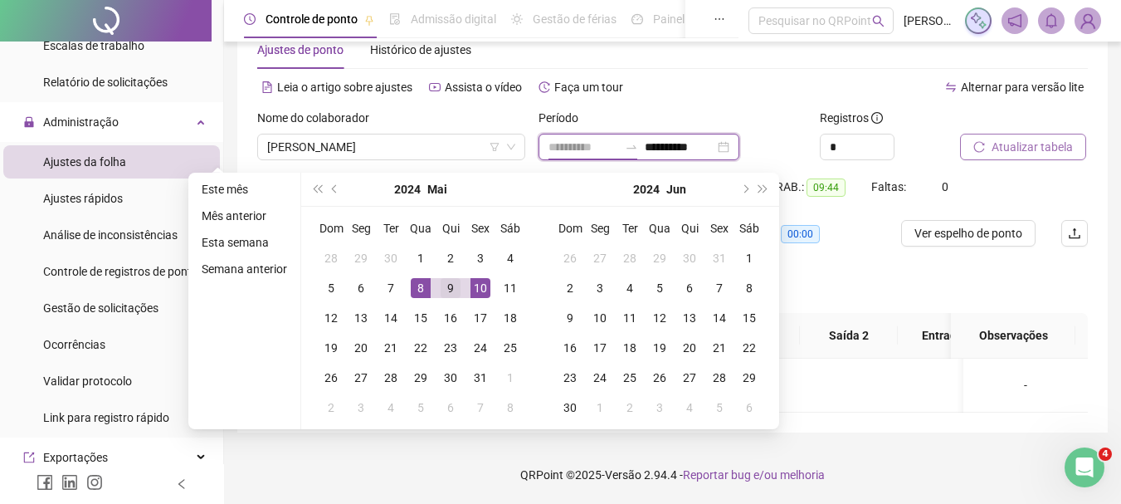
type input "**********"
click at [441, 278] on div "9" at bounding box center [451, 288] width 20 height 20
type input "**********"
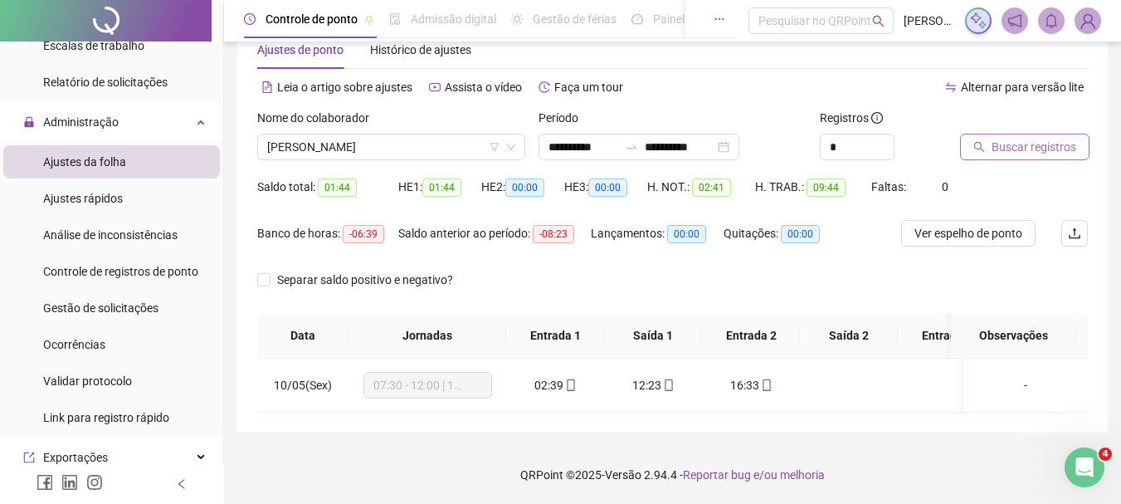
click at [1030, 138] on span "Buscar registros" at bounding box center [1034, 147] width 85 height 18
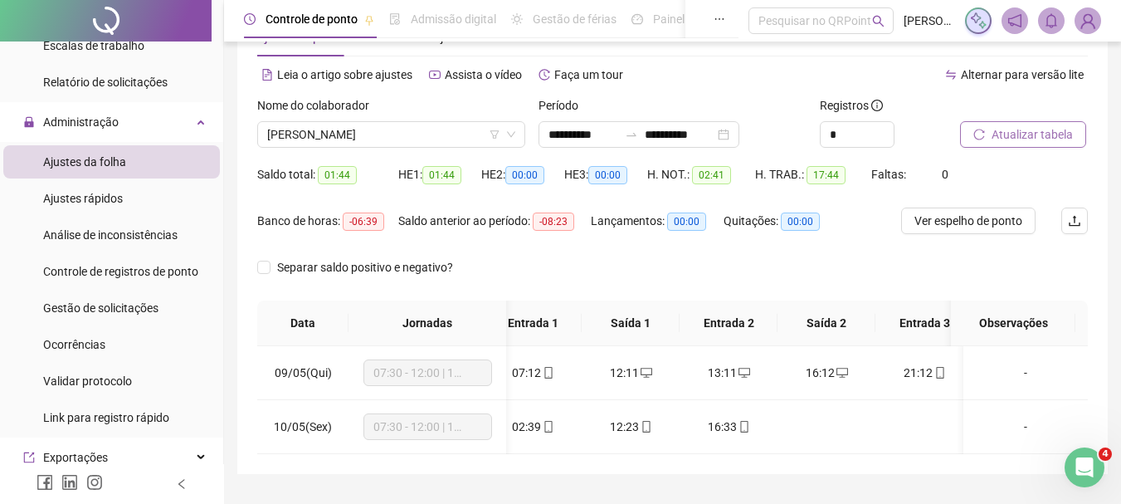
scroll to position [0, 24]
drag, startPoint x: 96, startPoint y: 196, endPoint x: 122, endPoint y: 191, distance: 26.2
click at [96, 196] on span "Ajustes rápidos" at bounding box center [83, 198] width 80 height 13
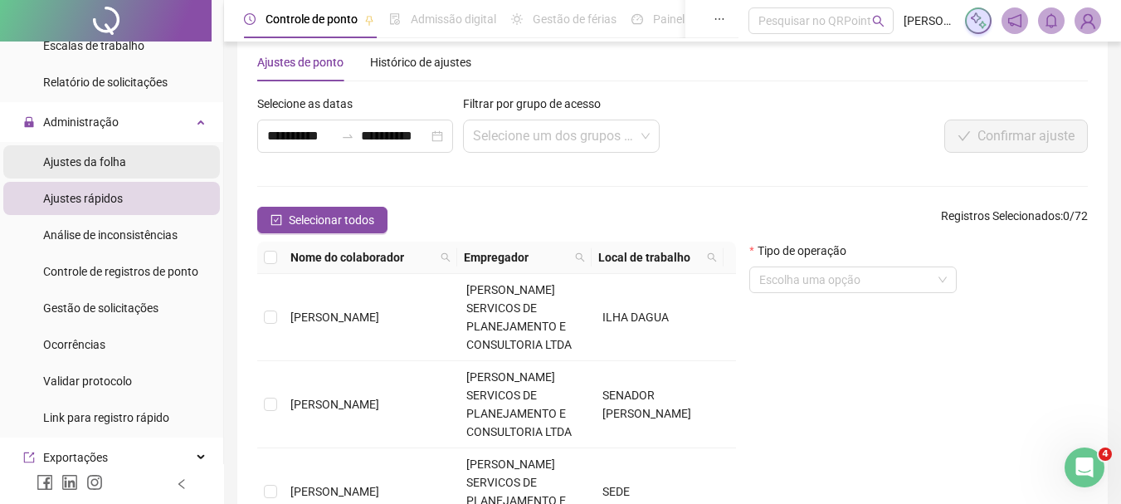
scroll to position [56, 0]
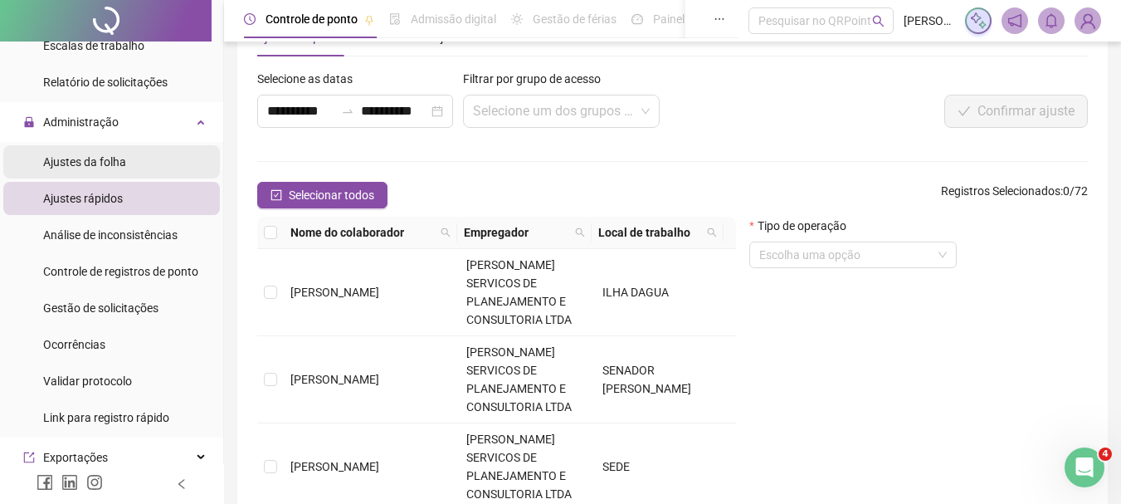
click at [153, 165] on li "Ajustes da folha" at bounding box center [111, 161] width 217 height 33
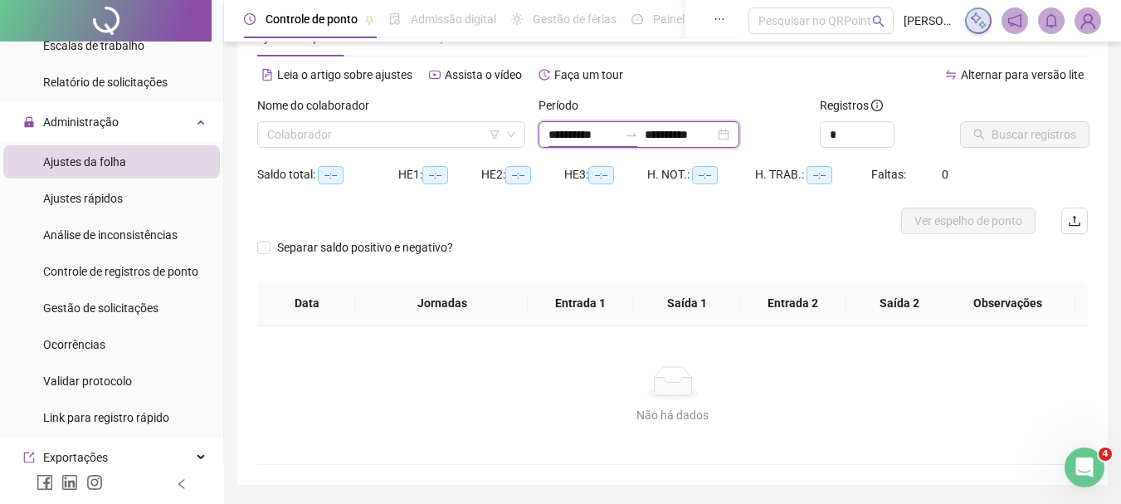
click at [618, 134] on input "**********" at bounding box center [584, 134] width 70 height 18
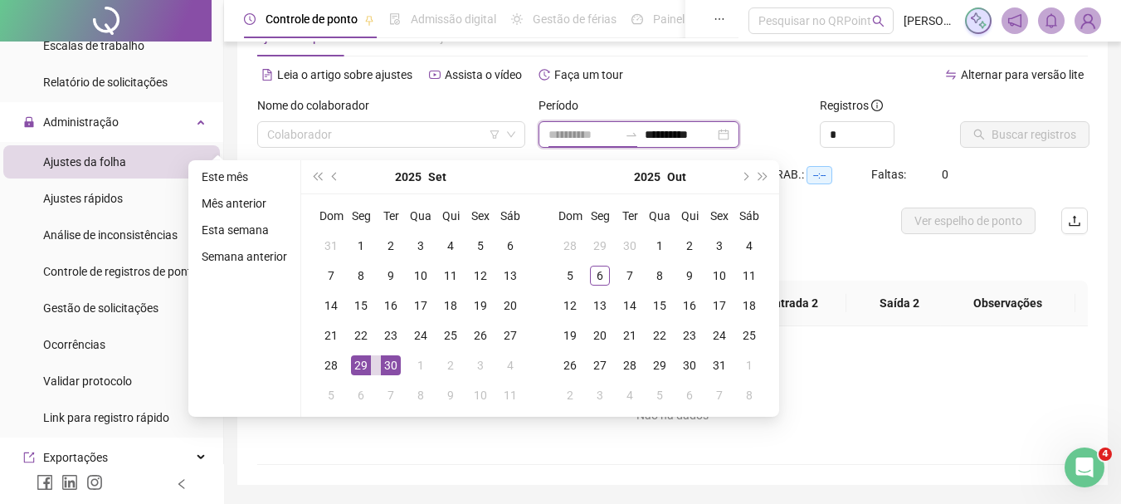
type input "**********"
click at [359, 364] on div "29" at bounding box center [361, 365] width 20 height 20
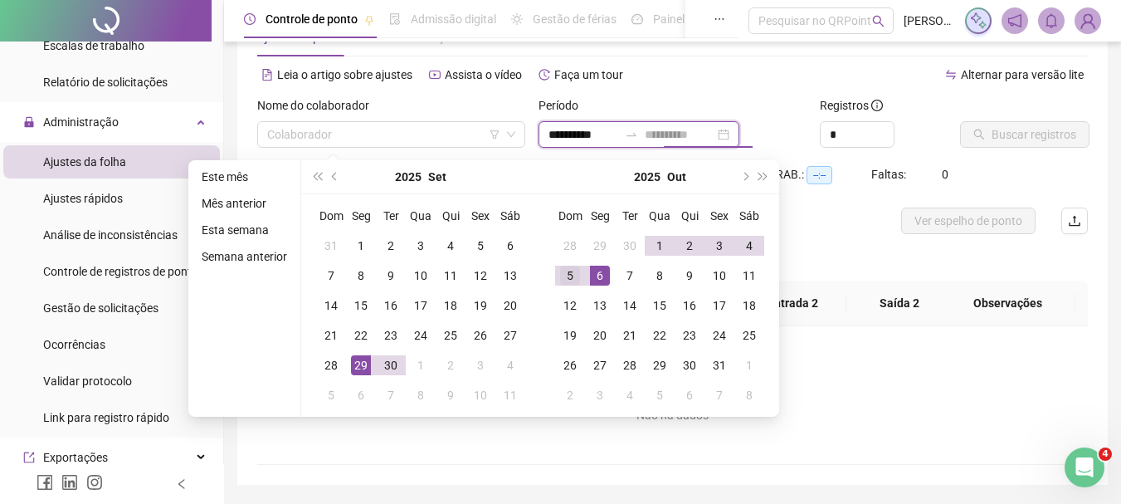
type input "**********"
click at [570, 276] on div "5" at bounding box center [570, 276] width 20 height 20
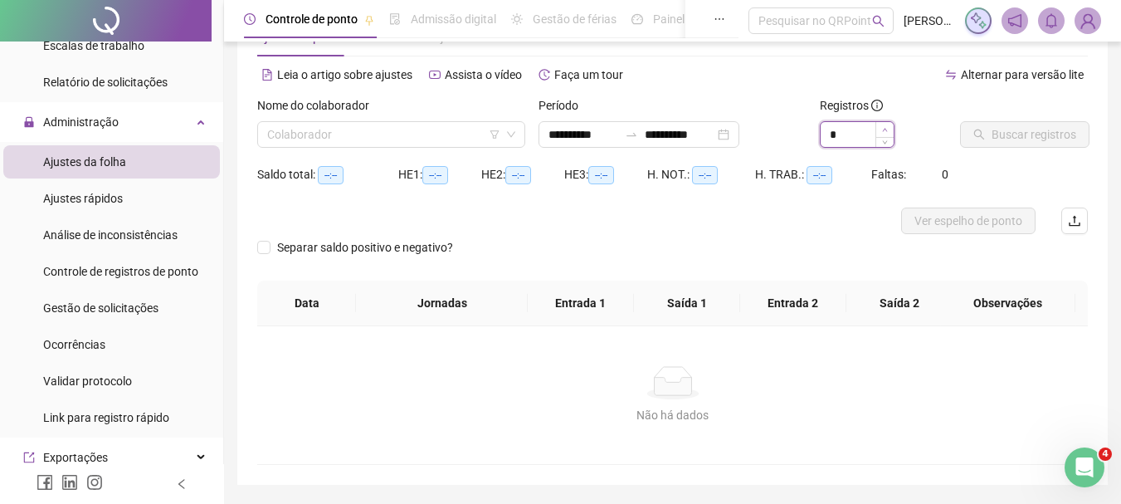
type input "*"
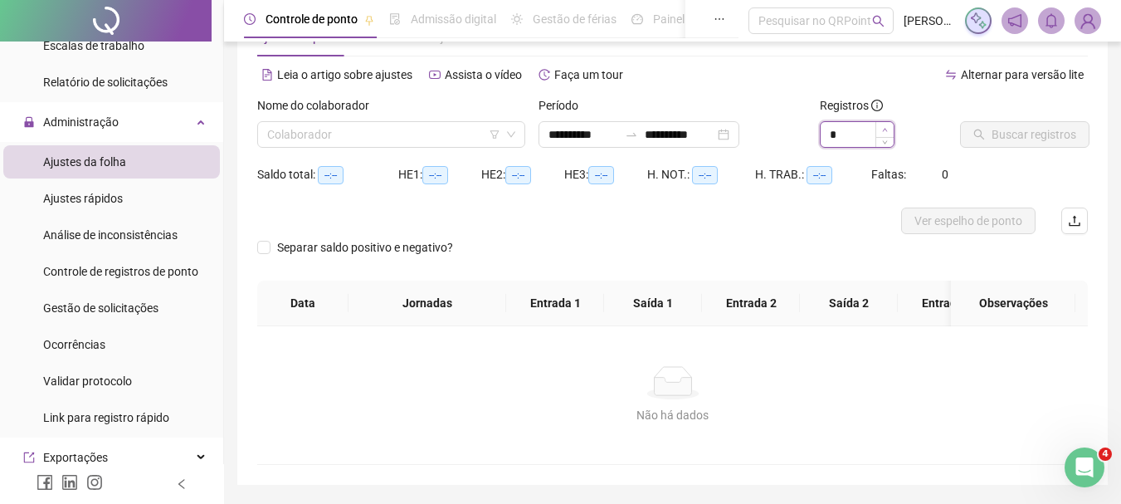
click at [878, 127] on span "Increase Value" at bounding box center [885, 129] width 18 height 15
click at [393, 145] on input "search" at bounding box center [383, 134] width 233 height 25
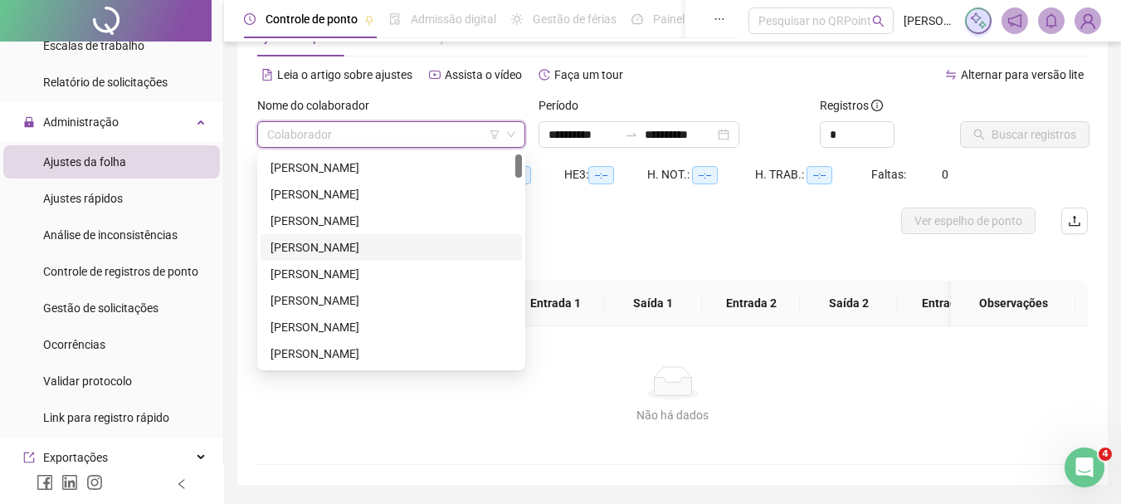
click at [387, 245] on div "[PERSON_NAME]" at bounding box center [392, 247] width 242 height 18
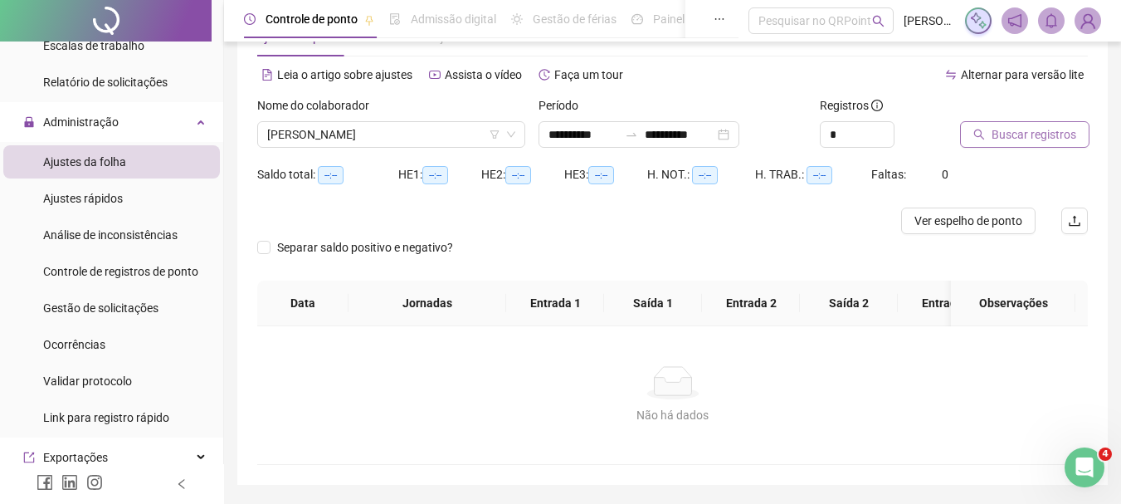
click at [1006, 140] on span "Buscar registros" at bounding box center [1034, 134] width 85 height 18
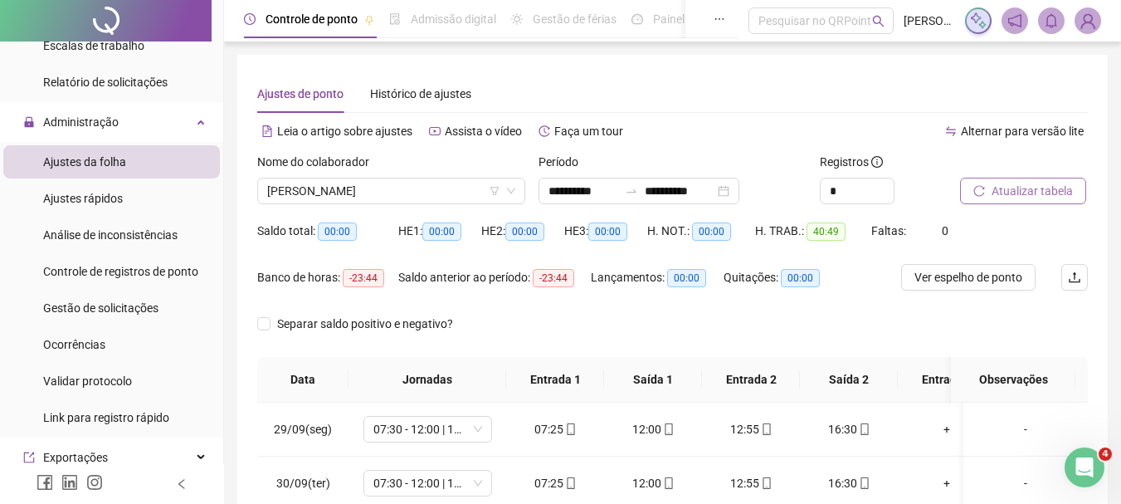
click at [1033, 191] on span "Atualizar tabela" at bounding box center [1032, 191] width 81 height 18
click at [378, 193] on span "[PERSON_NAME]" at bounding box center [391, 190] width 248 height 25
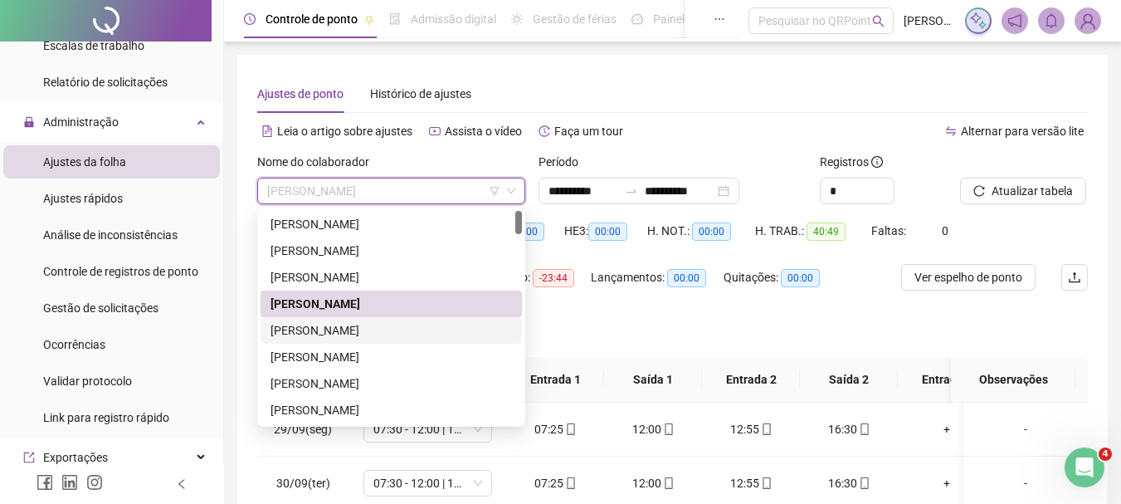
click at [418, 334] on div "[PERSON_NAME]" at bounding box center [392, 330] width 242 height 18
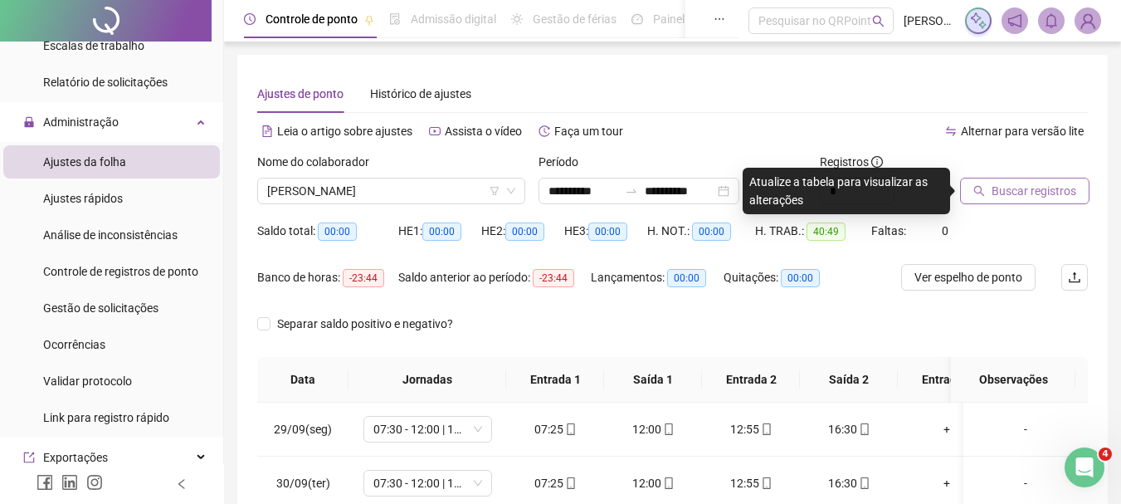
click at [1044, 190] on span "Buscar registros" at bounding box center [1034, 191] width 85 height 18
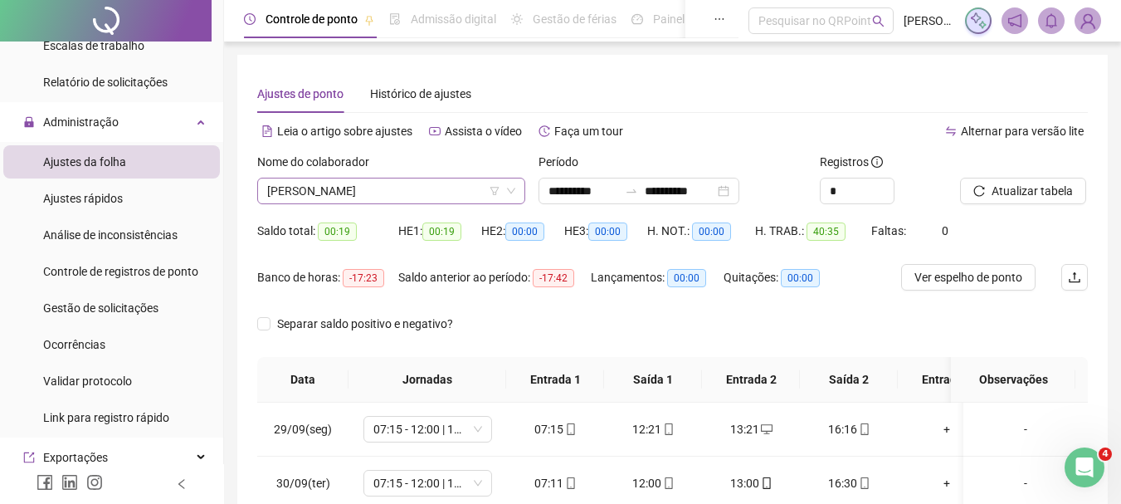
click at [397, 188] on span "[PERSON_NAME]" at bounding box center [391, 190] width 248 height 25
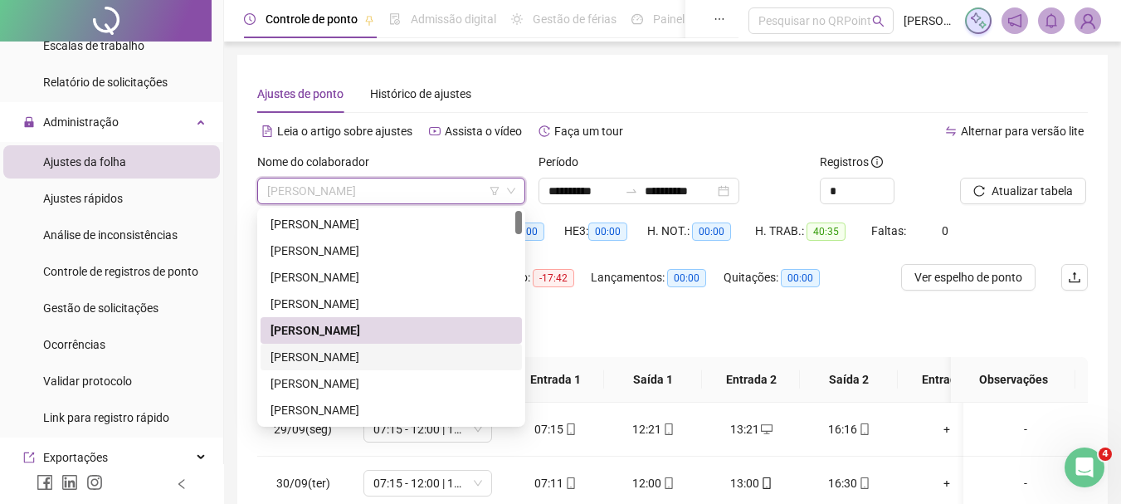
click at [383, 358] on div "[PERSON_NAME]" at bounding box center [392, 357] width 242 height 18
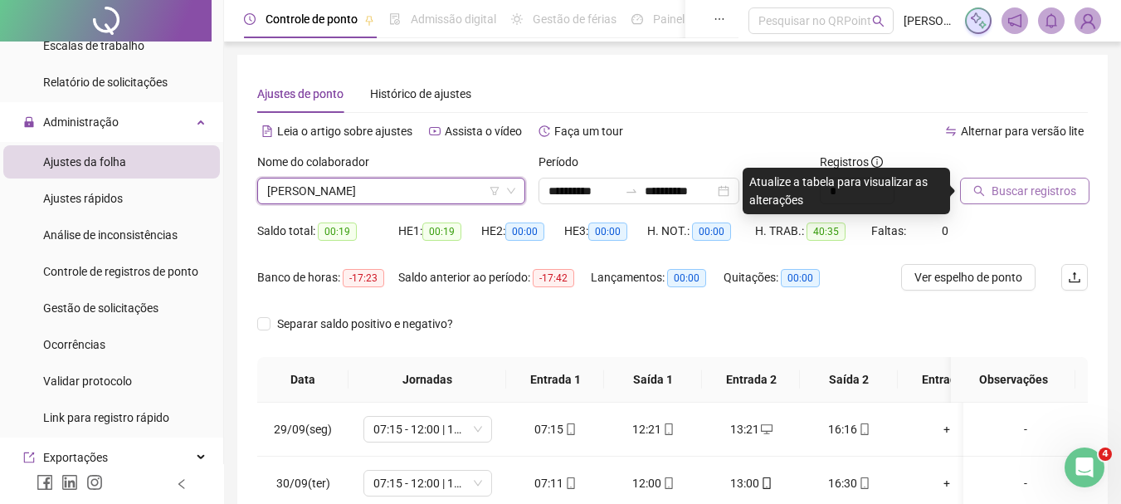
click at [1000, 193] on span "Buscar registros" at bounding box center [1034, 191] width 85 height 18
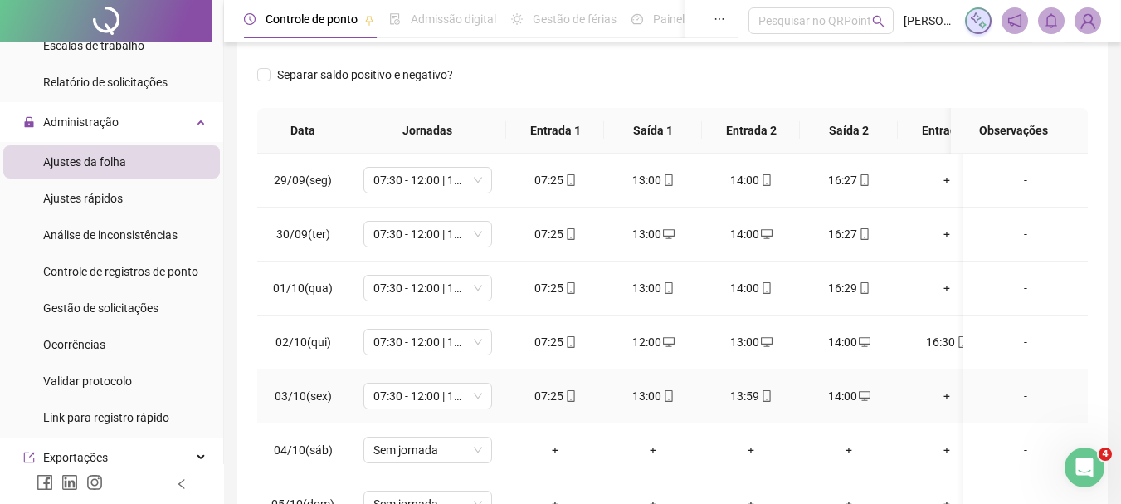
scroll to position [36, 0]
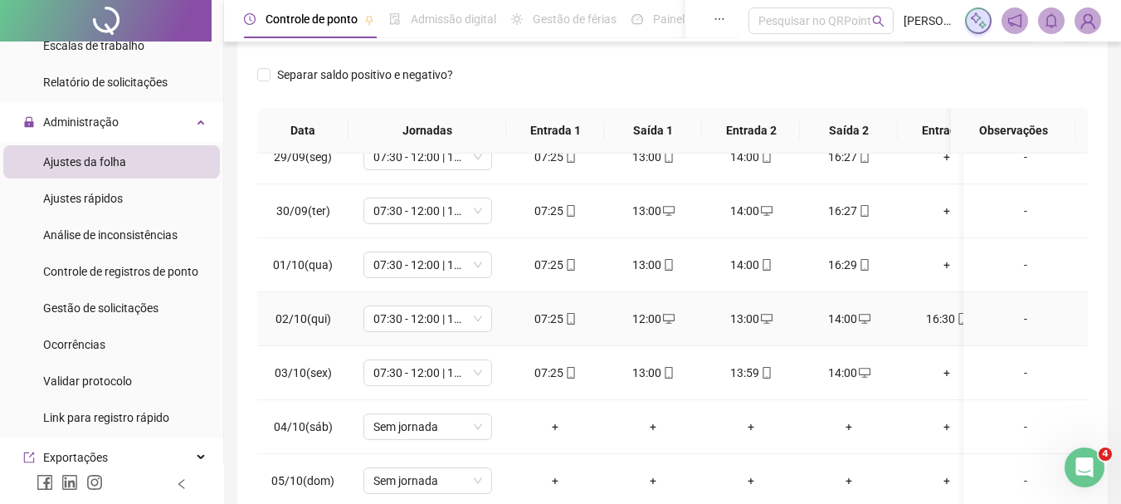
click at [845, 310] on div "14:00" at bounding box center [848, 319] width 71 height 18
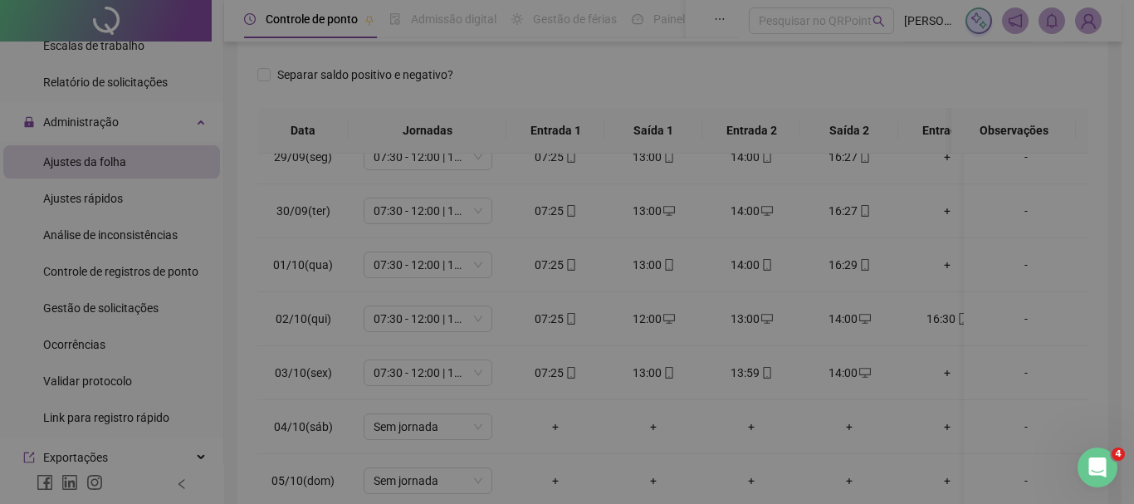
type input "**********"
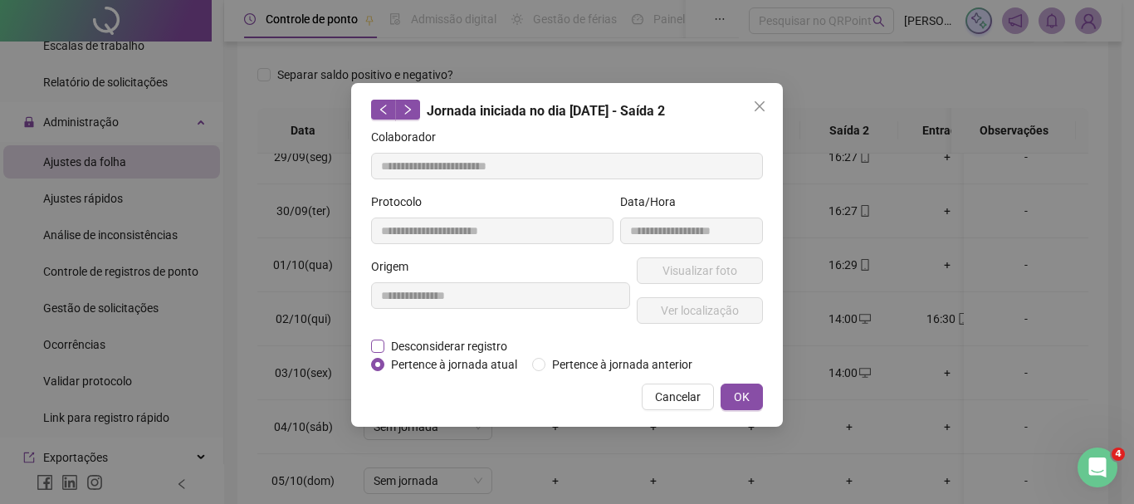
click at [441, 352] on span "Desconsiderar registro" at bounding box center [448, 346] width 129 height 18
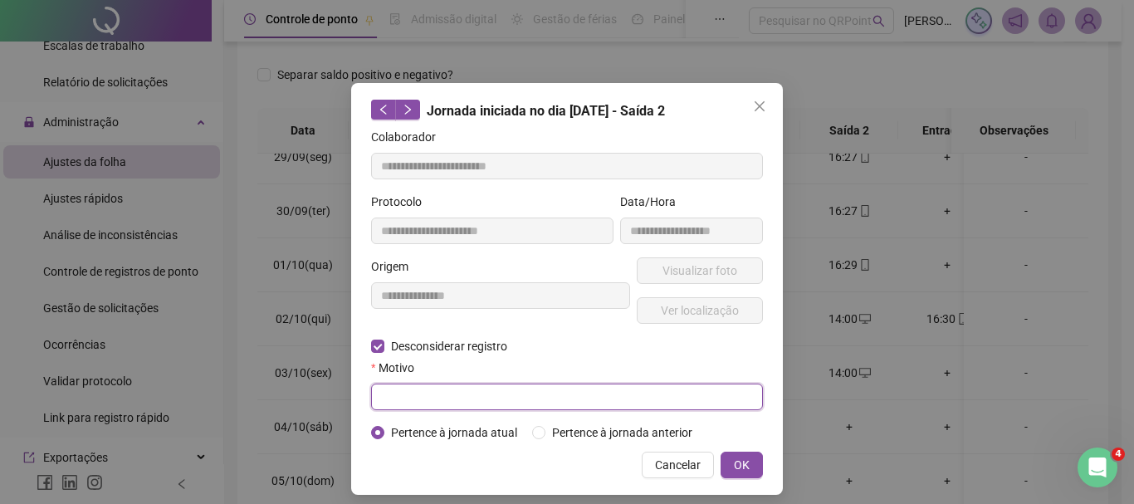
drag, startPoint x: 439, startPoint y: 390, endPoint x: 454, endPoint y: 377, distance: 20.0
click at [437, 391] on input "text" at bounding box center [567, 396] width 392 height 27
type input "********"
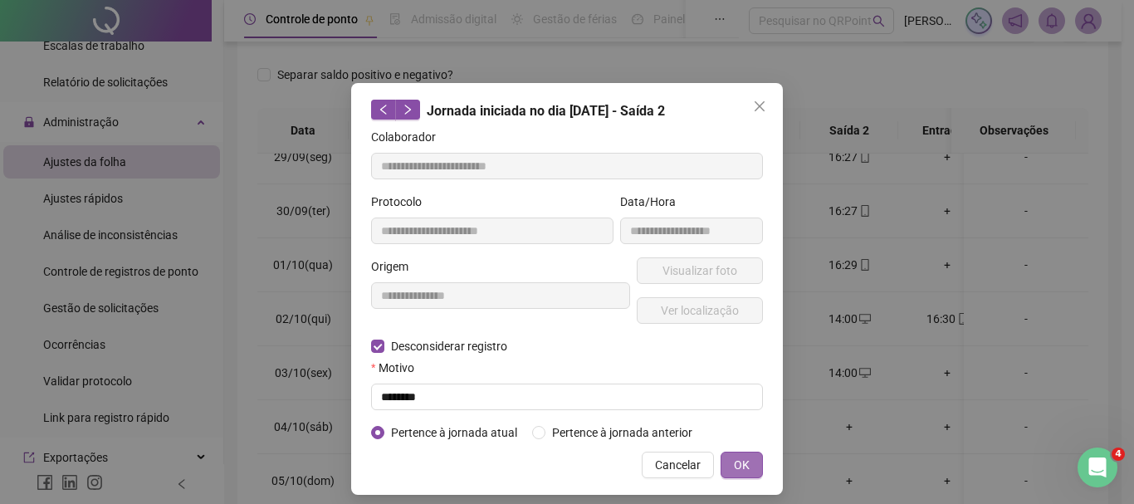
click at [751, 459] on button "OK" at bounding box center [741, 465] width 42 height 27
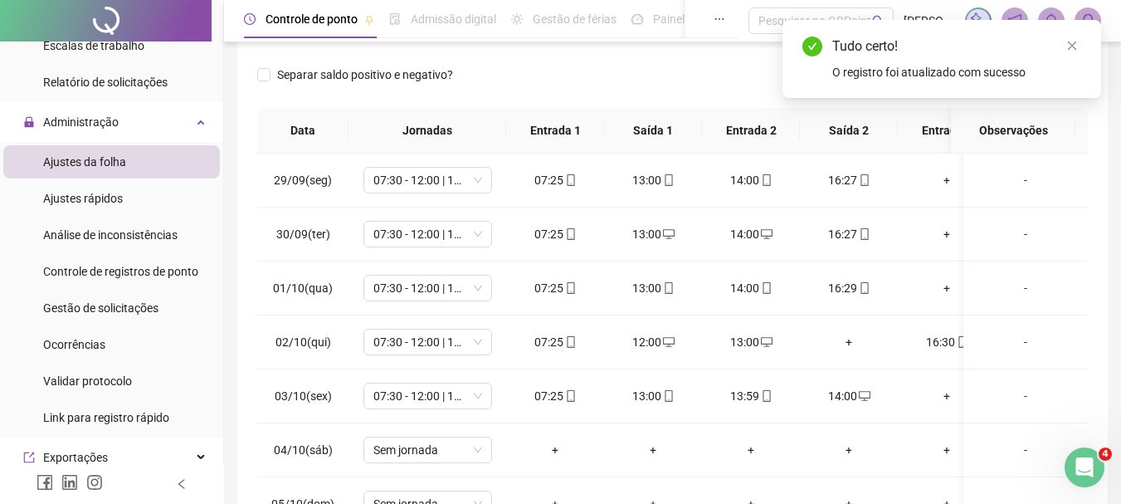
scroll to position [0, 0]
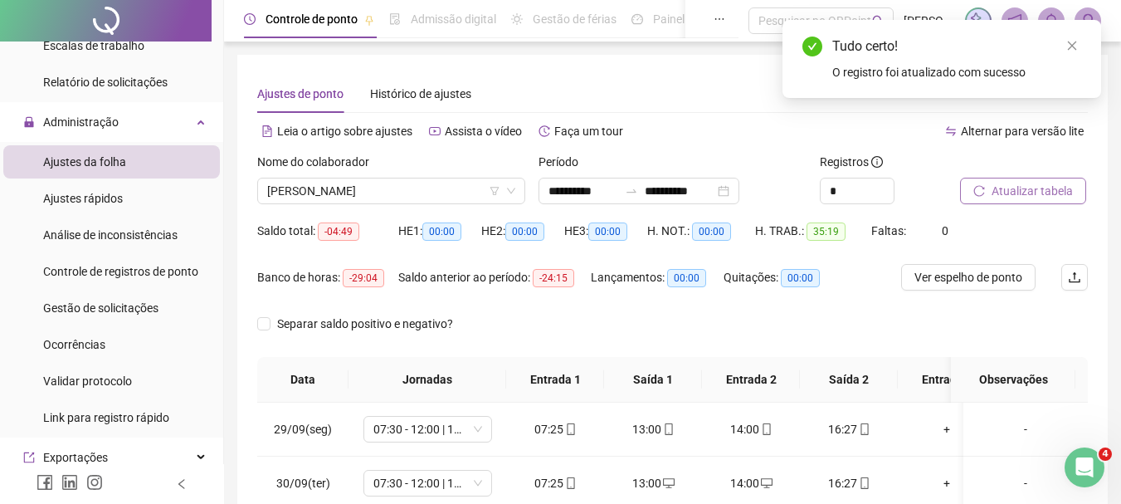
click at [1049, 192] on span "Atualizar tabela" at bounding box center [1032, 191] width 81 height 18
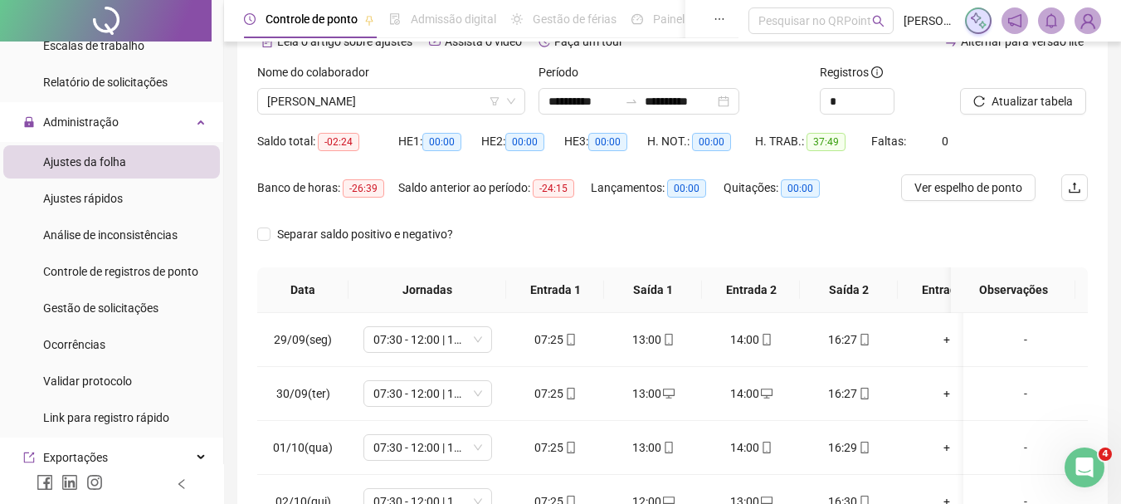
scroll to position [344, 0]
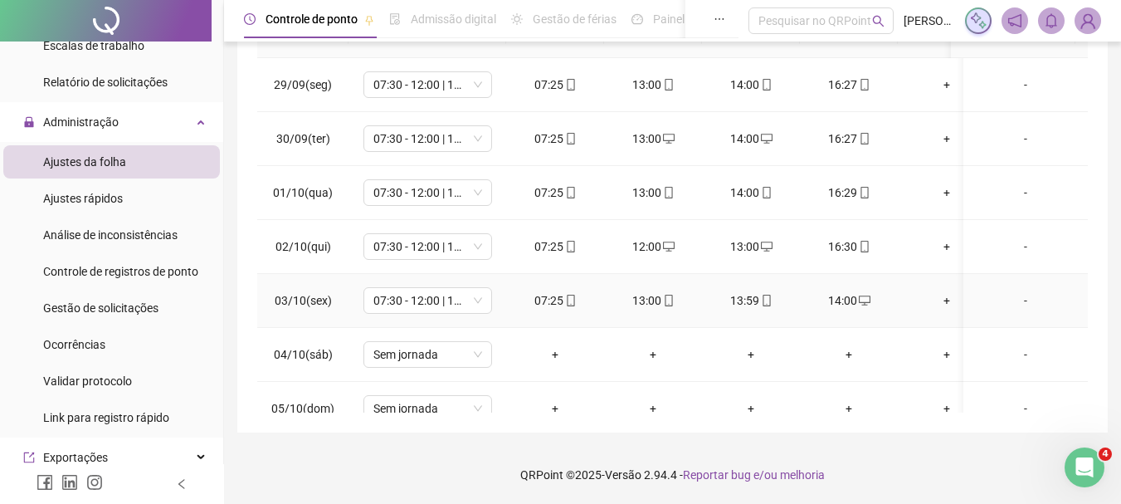
click at [846, 301] on div "14:00" at bounding box center [848, 300] width 71 height 18
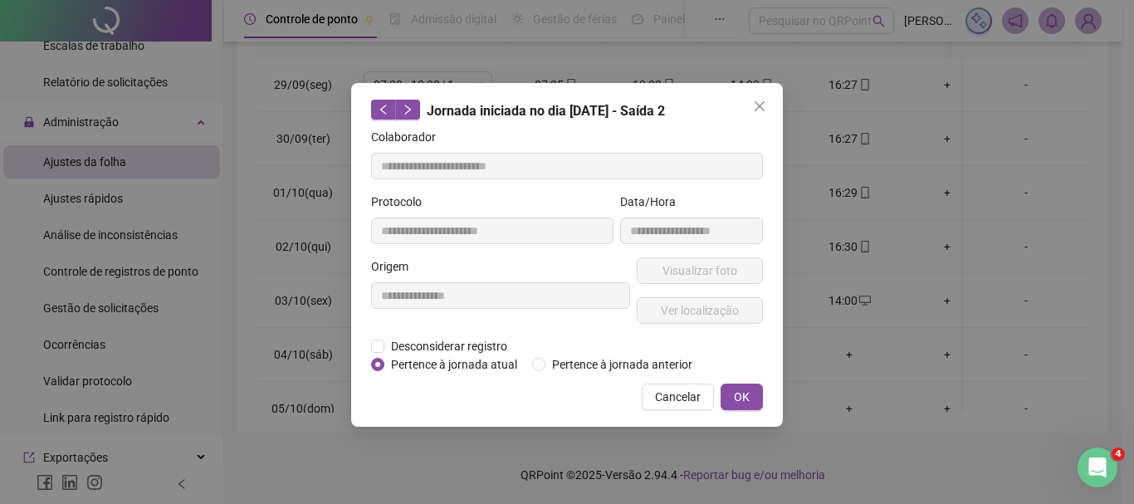
type input "**********"
click at [426, 349] on span "Desconsiderar registro" at bounding box center [448, 346] width 129 height 18
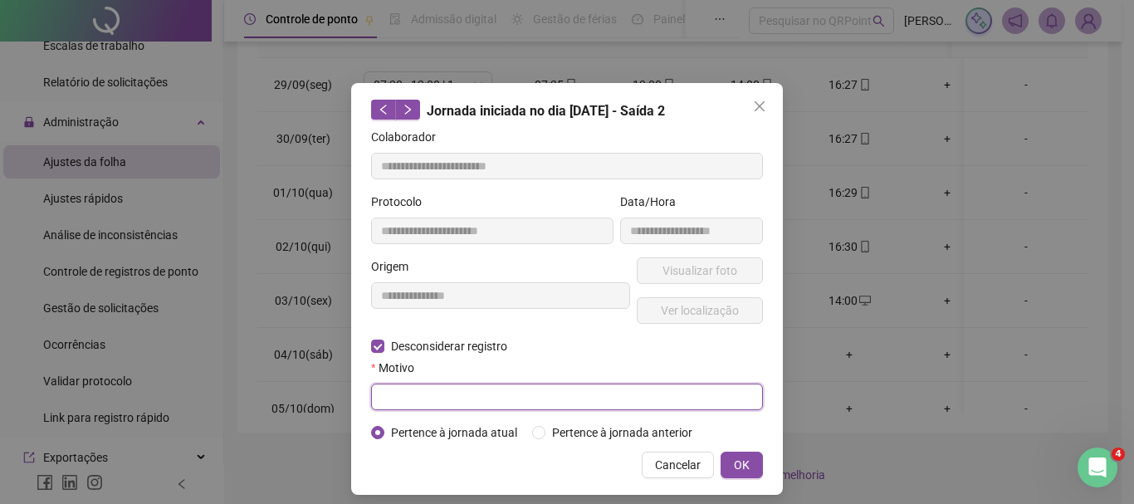
click at [464, 398] on input "text" at bounding box center [567, 396] width 392 height 27
type input "****"
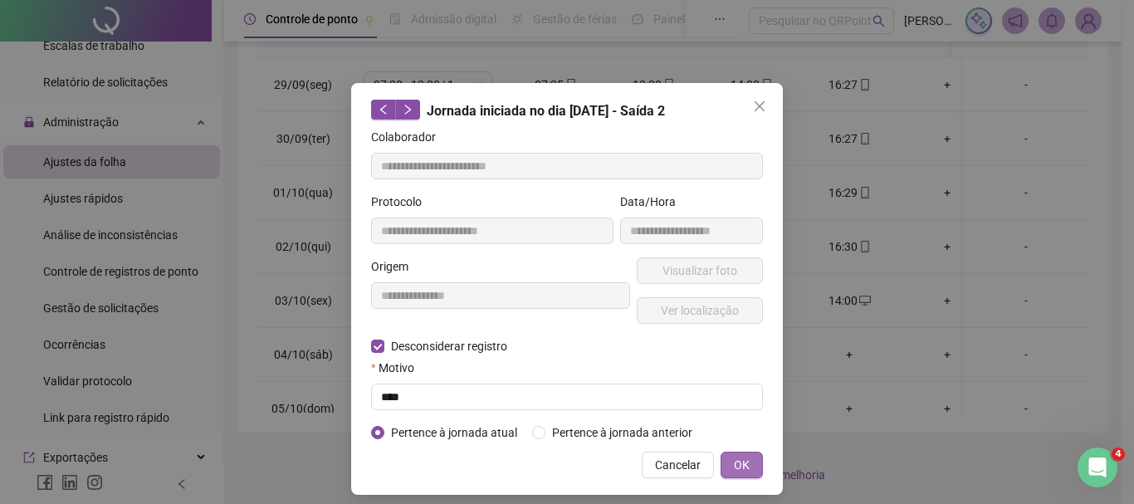
click at [741, 465] on span "OK" at bounding box center [742, 465] width 16 height 18
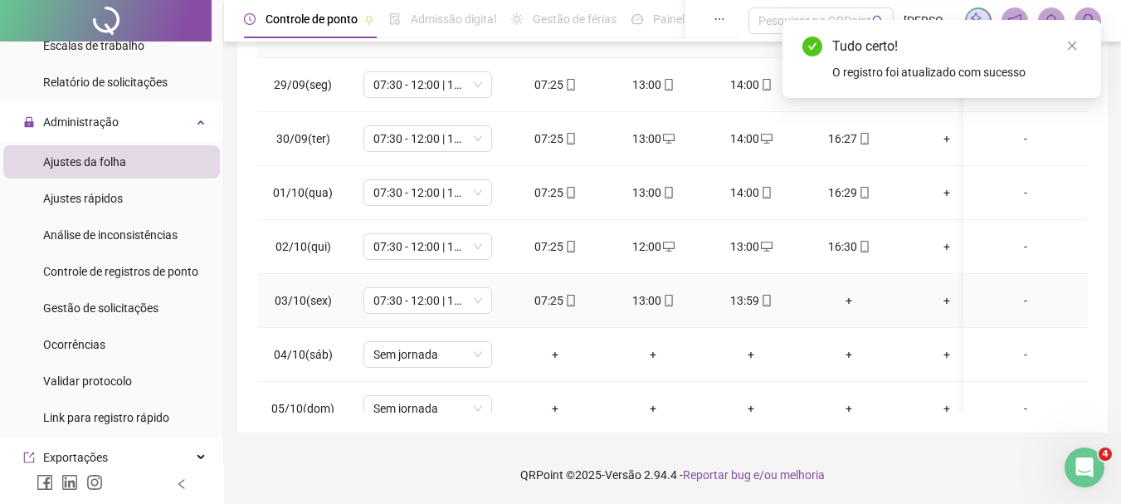
click at [845, 293] on div "+" at bounding box center [848, 300] width 71 height 18
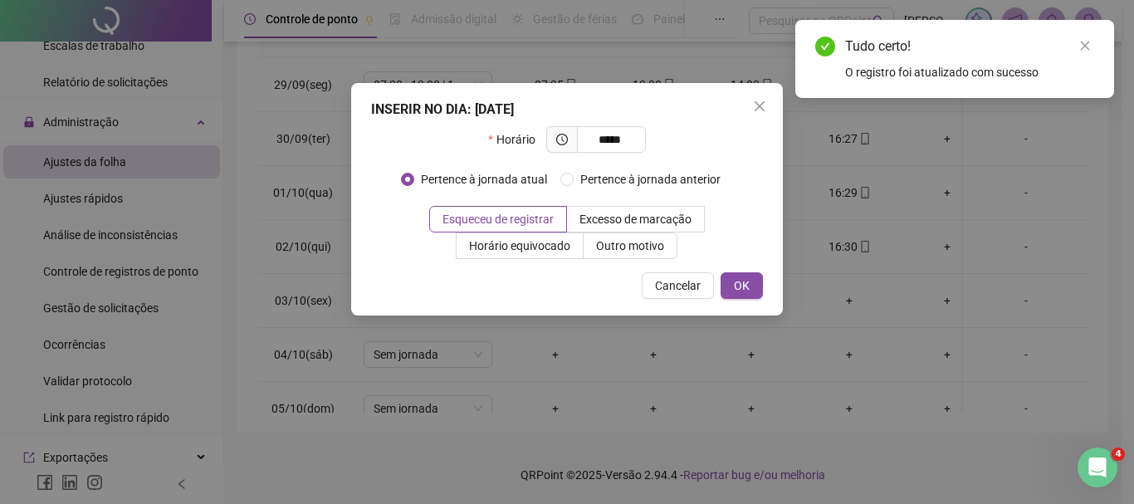
type input "*****"
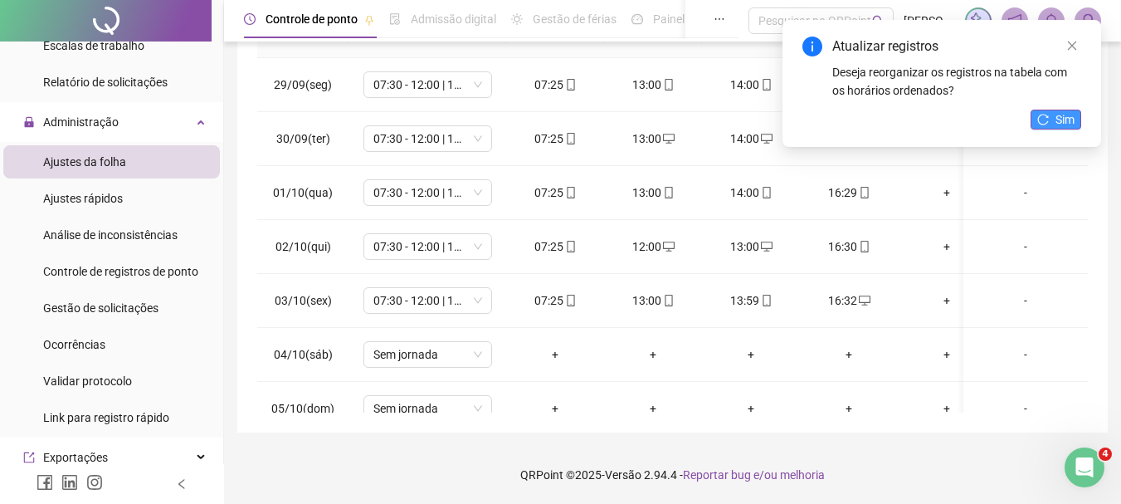
click at [1077, 110] on button "Sim" at bounding box center [1056, 120] width 51 height 20
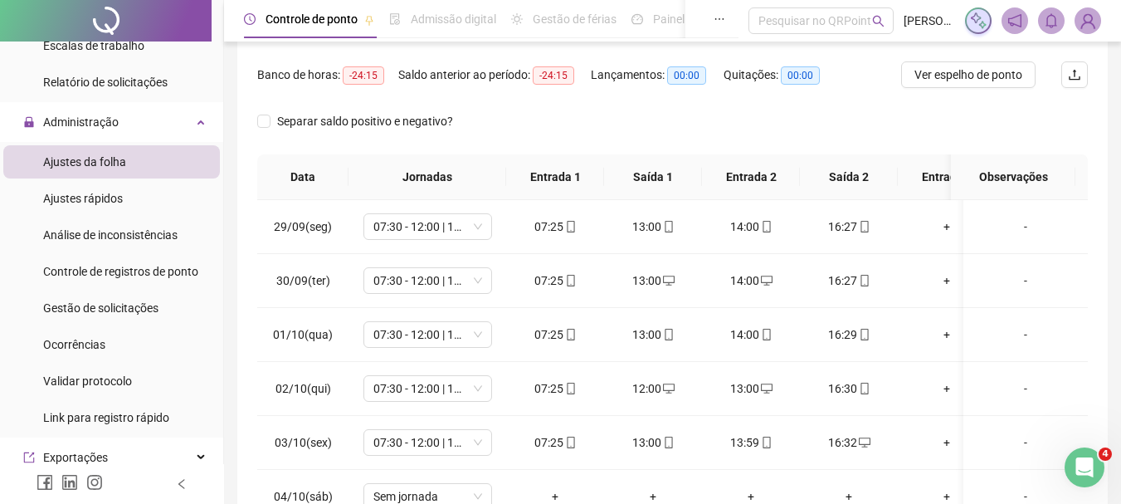
scroll to position [12, 0]
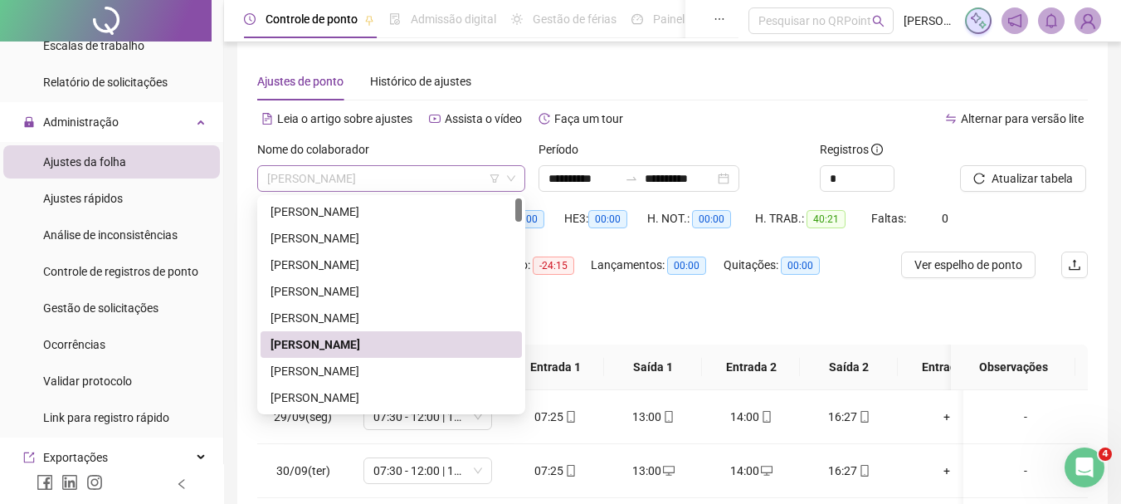
click at [418, 182] on span "[PERSON_NAME]" at bounding box center [391, 178] width 248 height 25
drag, startPoint x: 450, startPoint y: 365, endPoint x: 466, endPoint y: 364, distance: 16.7
click at [450, 364] on div "[PERSON_NAME]" at bounding box center [392, 371] width 242 height 18
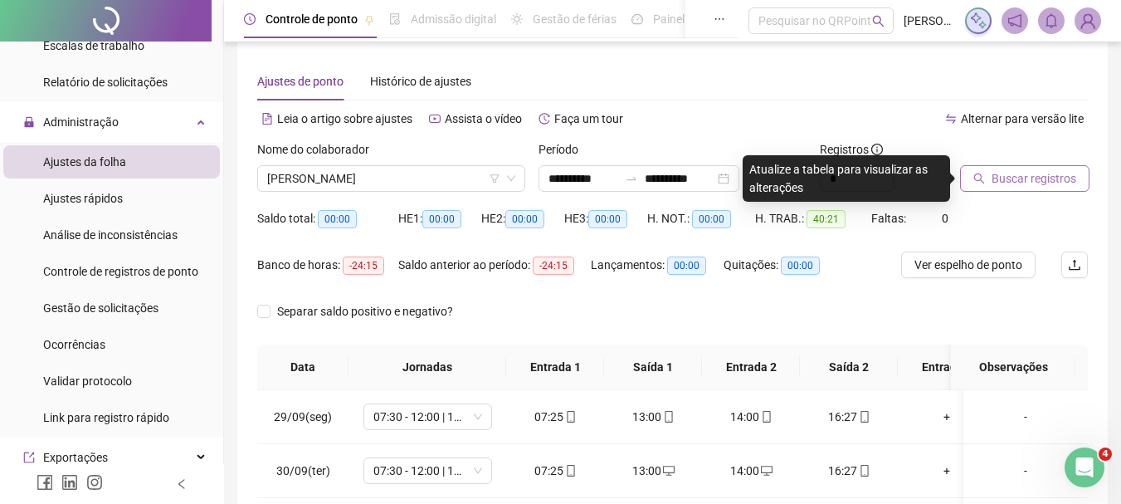
click at [1020, 178] on span "Buscar registros" at bounding box center [1034, 178] width 85 height 18
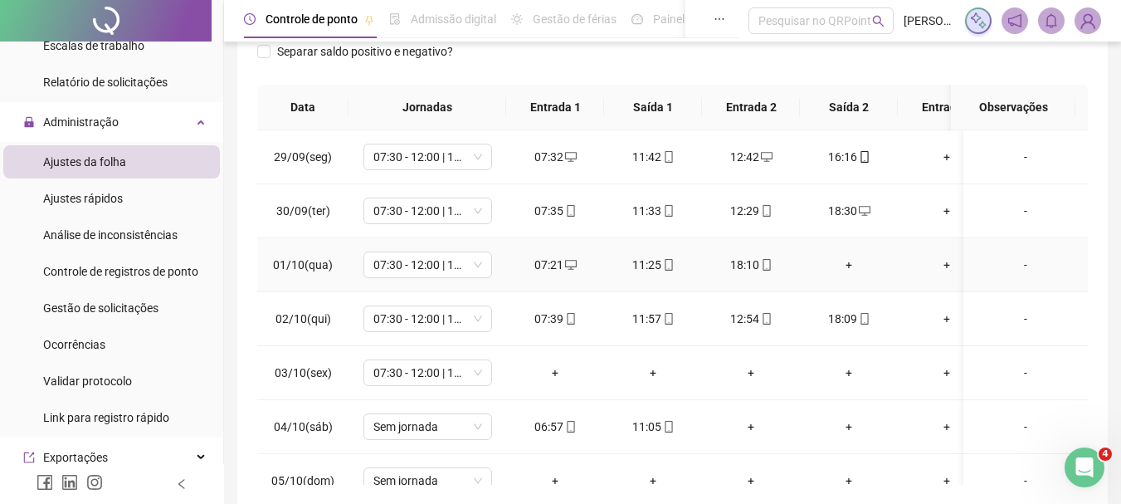
scroll to position [95, 0]
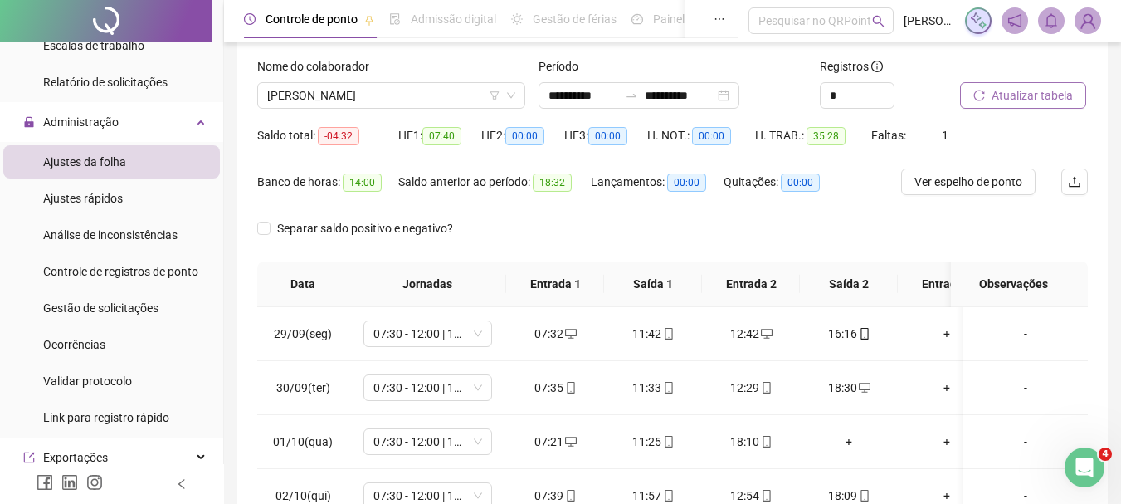
click at [1030, 99] on span "Atualizar tabela" at bounding box center [1032, 95] width 81 height 18
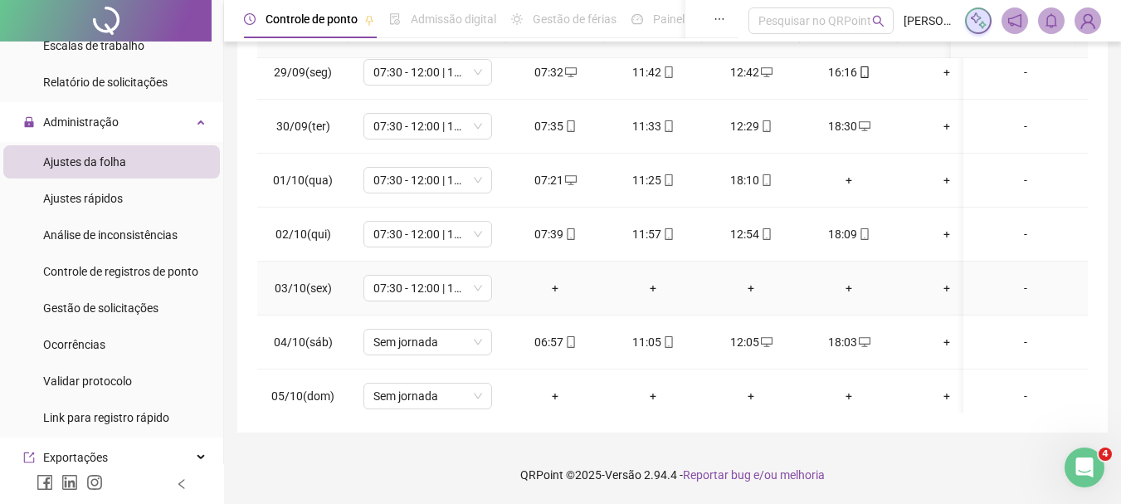
scroll to position [0, 0]
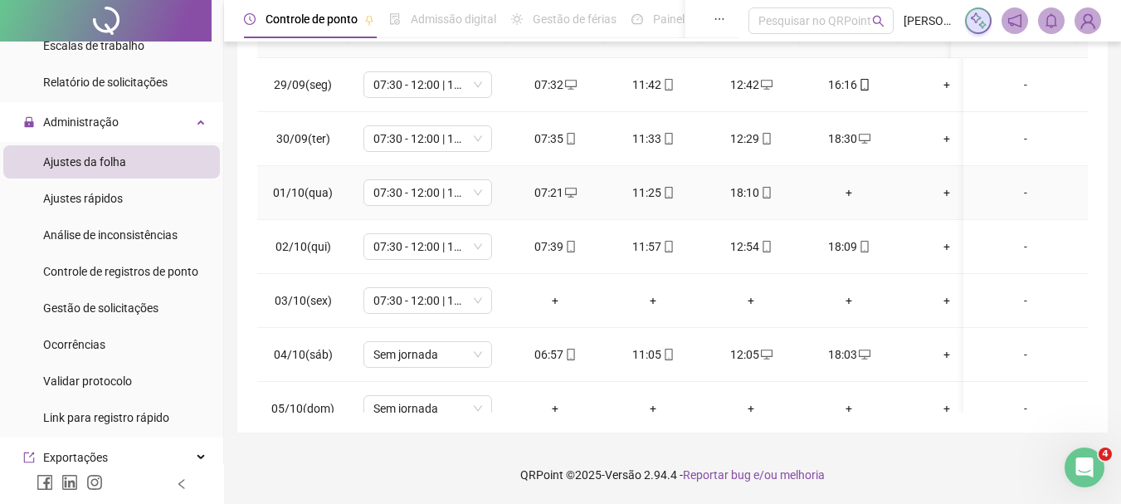
click at [851, 196] on div "+" at bounding box center [848, 192] width 71 height 18
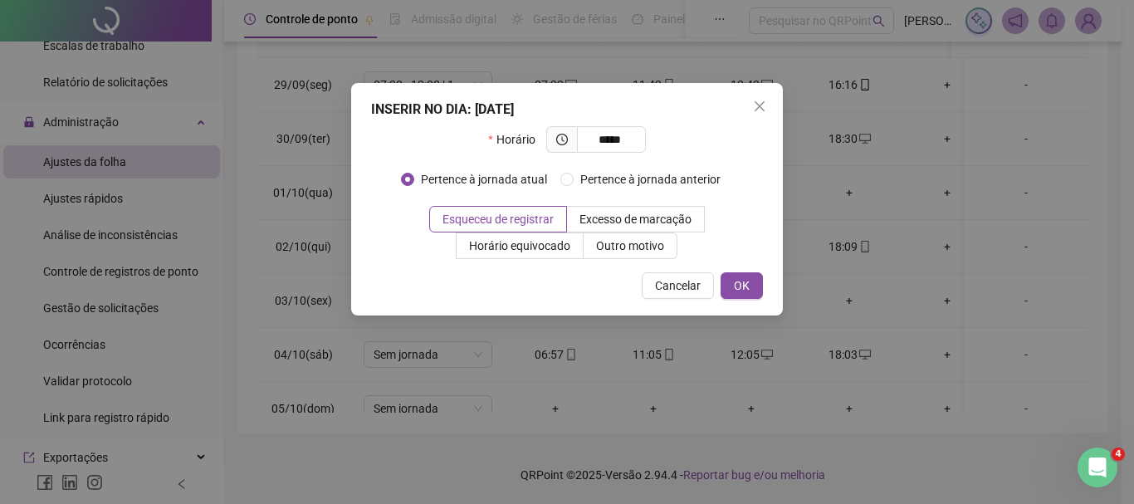
type input "*****"
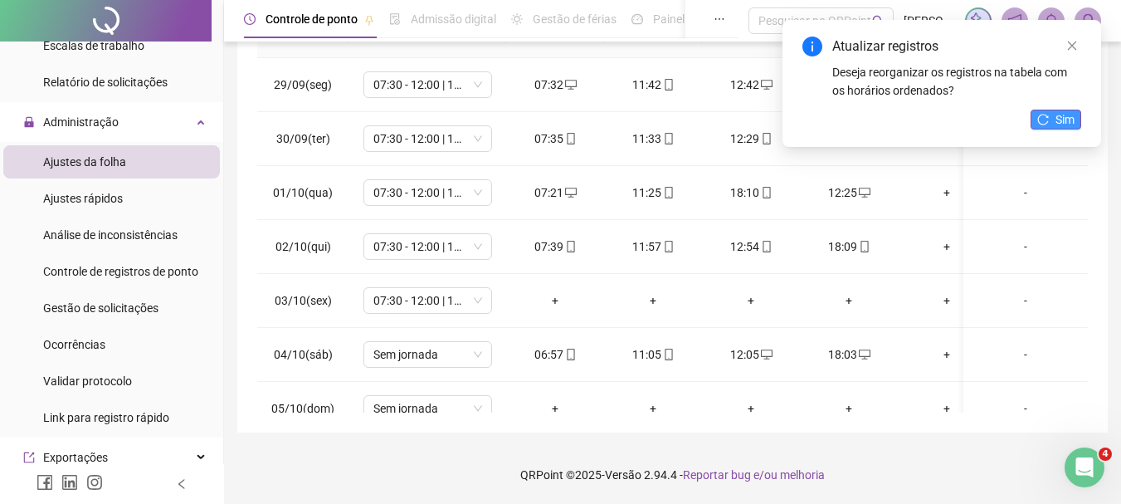
click at [1057, 111] on span "Sim" at bounding box center [1065, 119] width 19 height 18
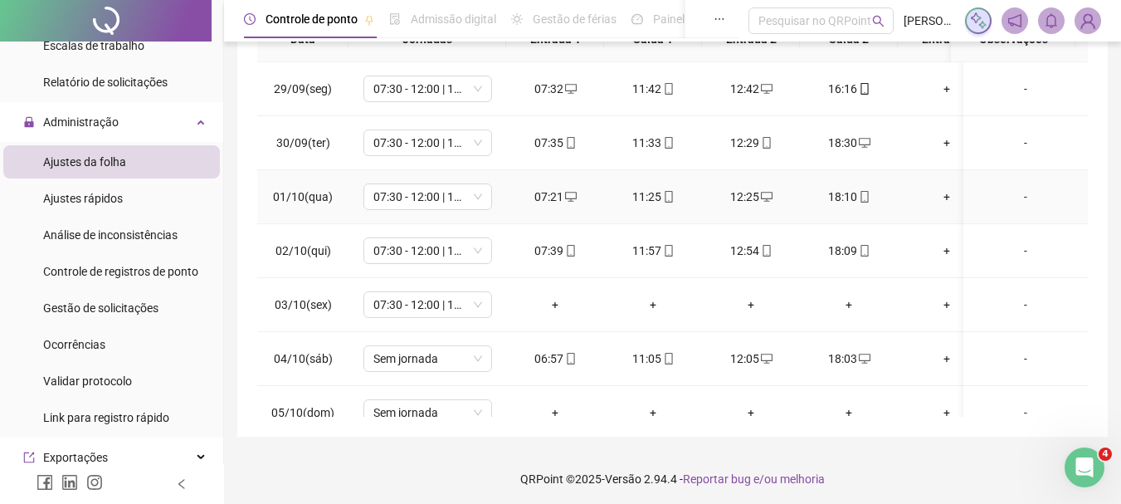
scroll to position [344, 0]
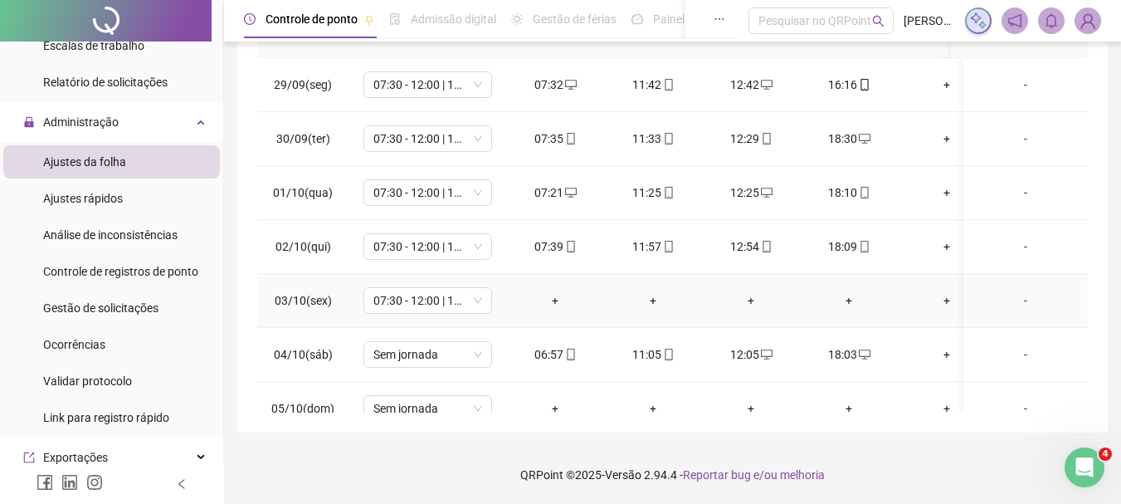
click at [1005, 299] on div "-" at bounding box center [1026, 300] width 98 height 18
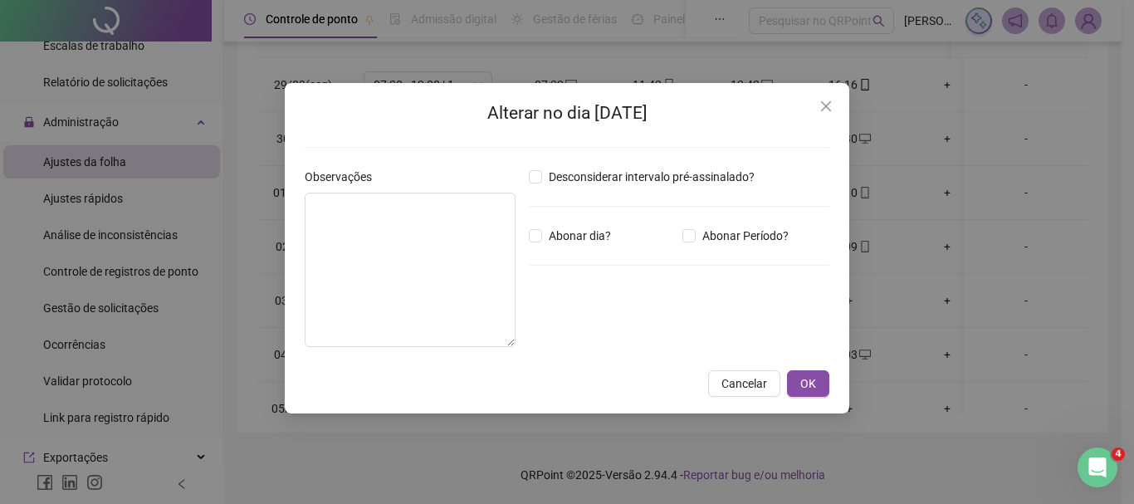
drag, startPoint x: 823, startPoint y: 100, endPoint x: 833, endPoint y: 106, distance: 12.7
click at [823, 100] on icon "close" at bounding box center [825, 106] width 13 height 13
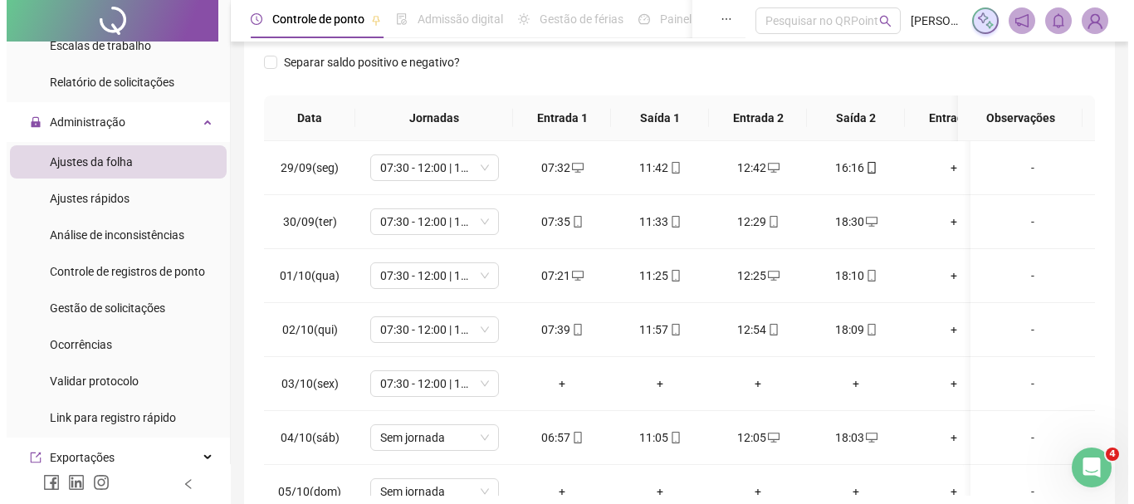
scroll to position [95, 0]
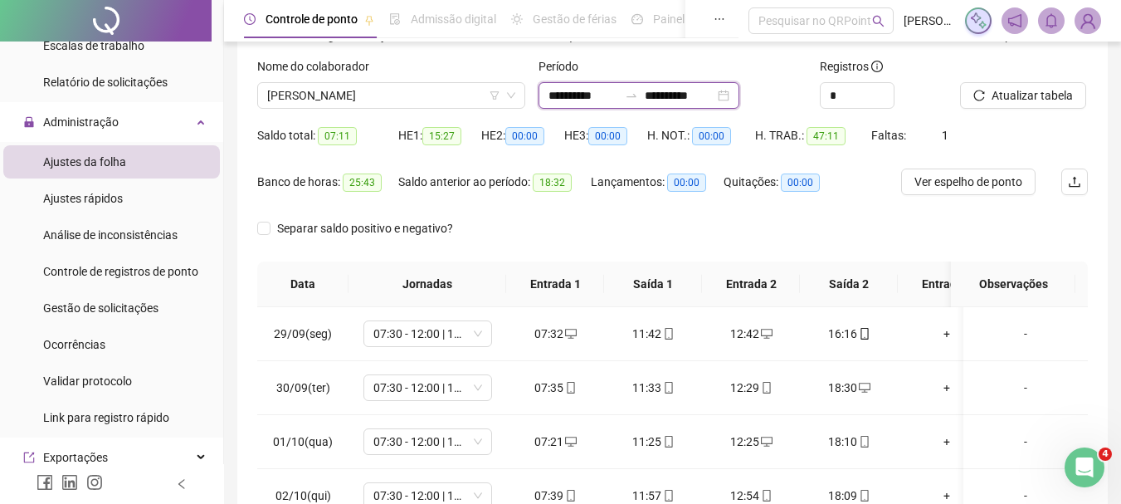
click at [564, 91] on input "**********" at bounding box center [584, 95] width 70 height 18
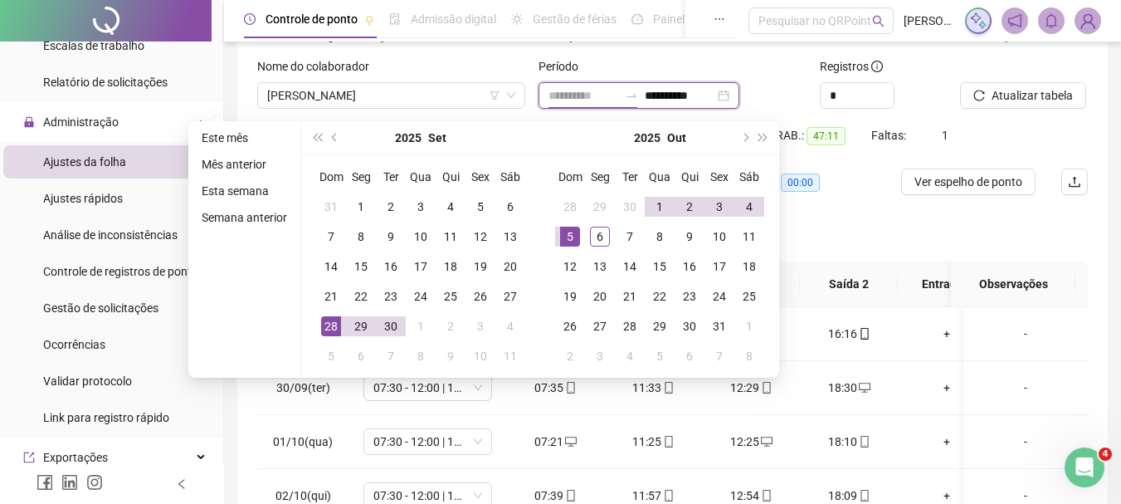
type input "**********"
click at [324, 326] on div "28" at bounding box center [331, 326] width 20 height 20
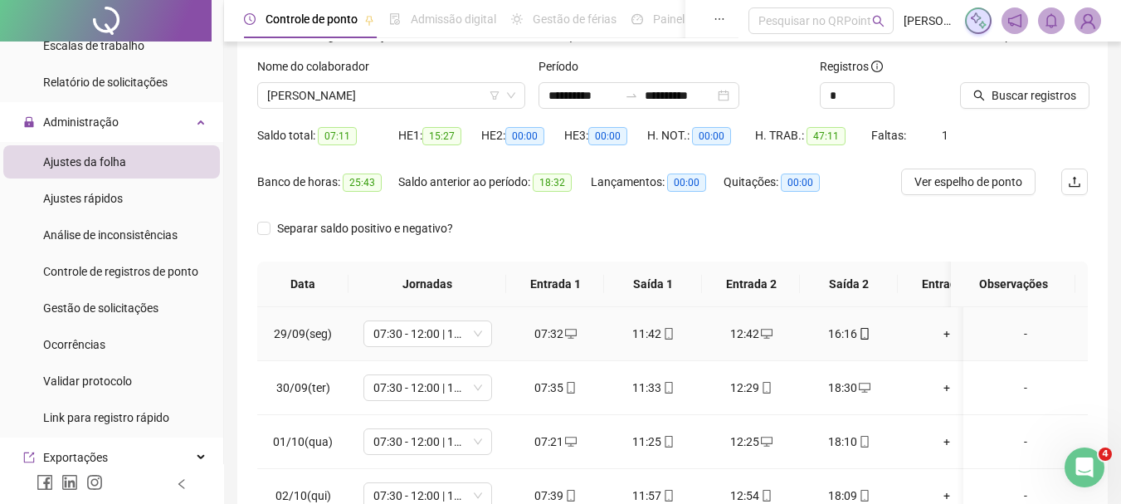
type input "**********"
click at [324, 327] on span "29/09(seg)" at bounding box center [303, 333] width 58 height 13
click at [1017, 89] on span "Buscar registros" at bounding box center [1034, 95] width 85 height 18
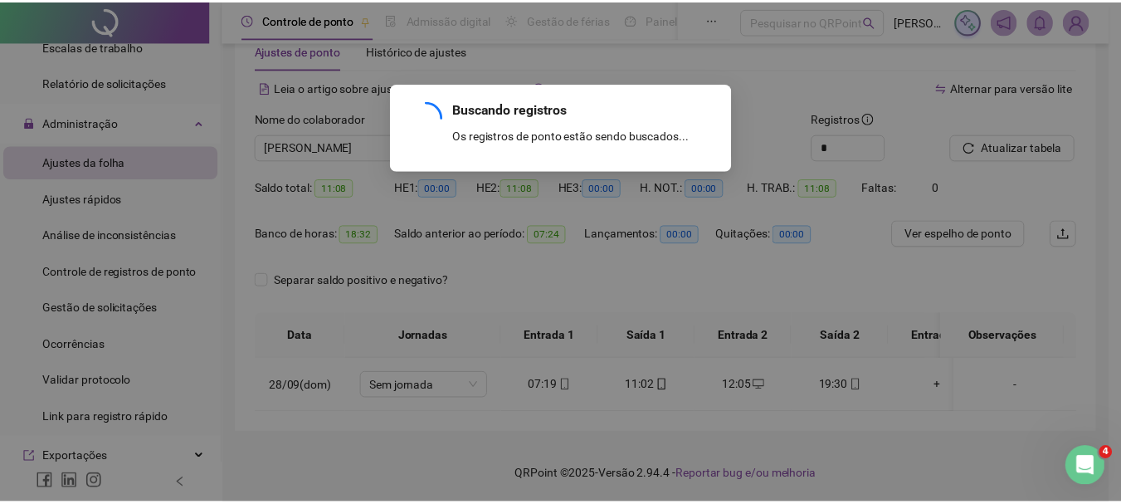
scroll to position [56, 0]
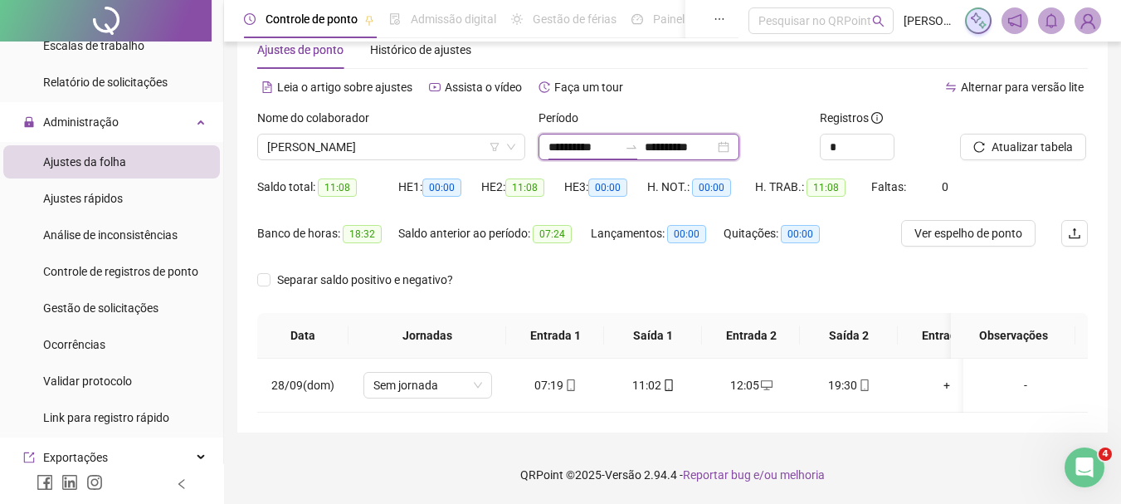
click at [586, 138] on input "**********" at bounding box center [584, 147] width 70 height 18
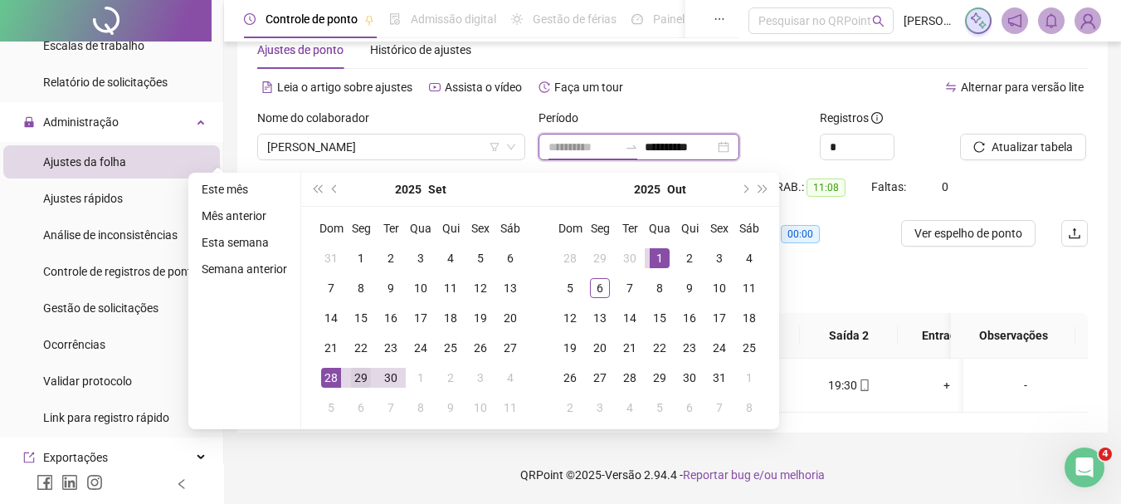
type input "**********"
click at [357, 368] on div "29" at bounding box center [361, 378] width 20 height 20
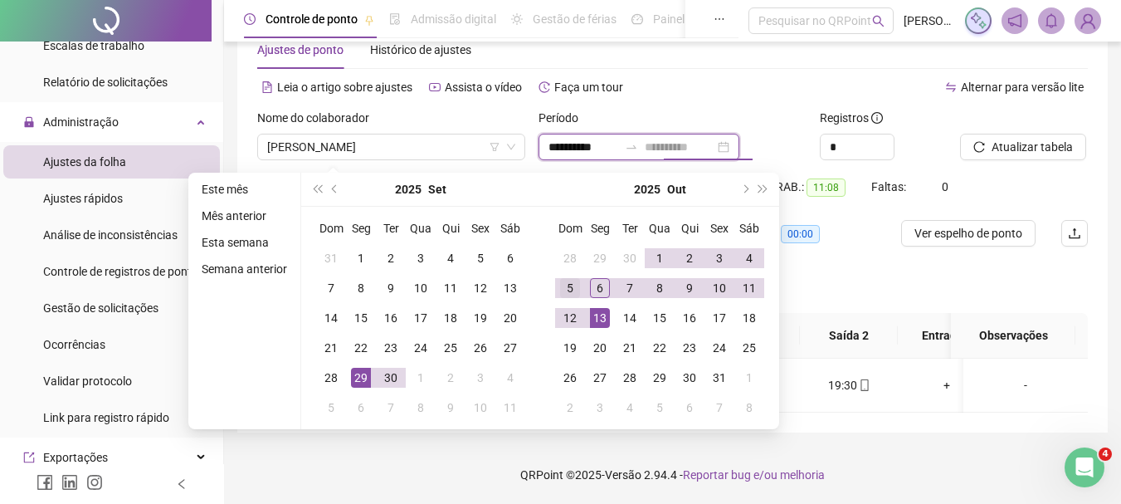
type input "**********"
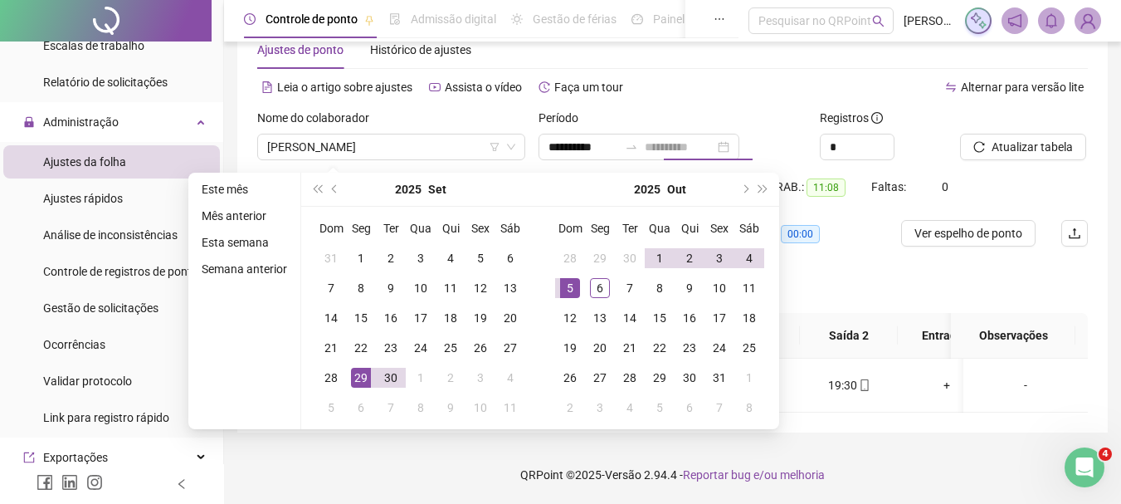
click at [560, 281] on div "5" at bounding box center [570, 288] width 20 height 20
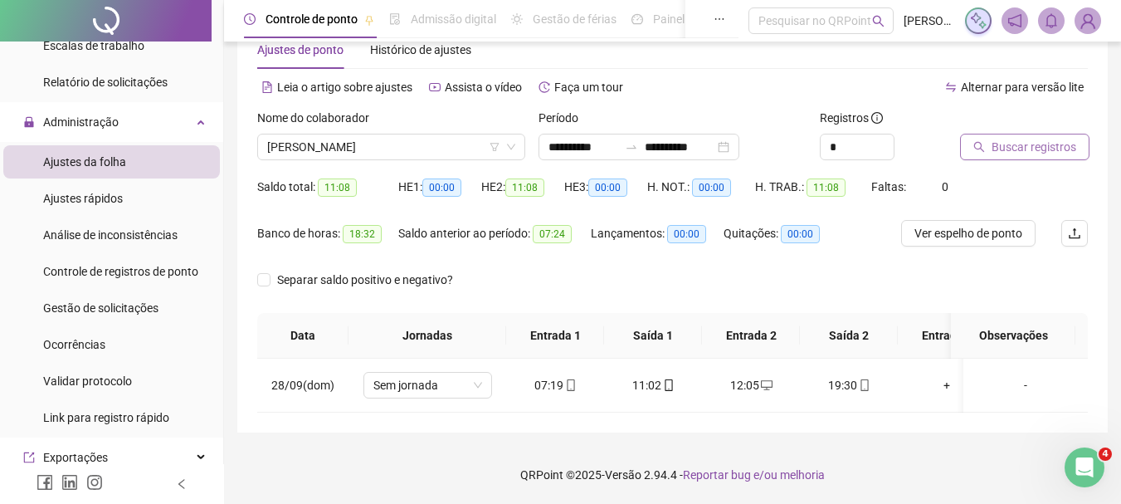
click at [1047, 139] on span "Buscar registros" at bounding box center [1034, 147] width 85 height 18
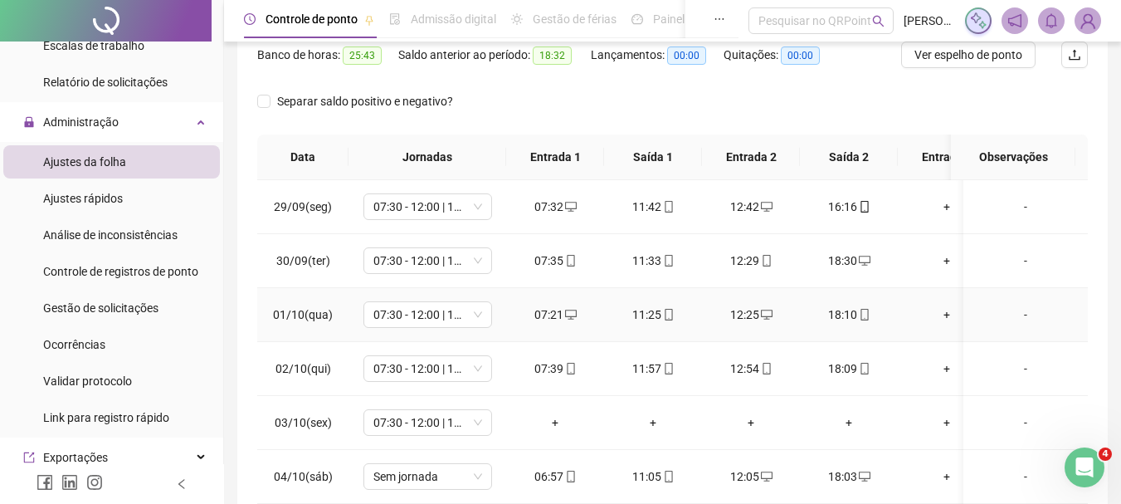
scroll to position [36, 0]
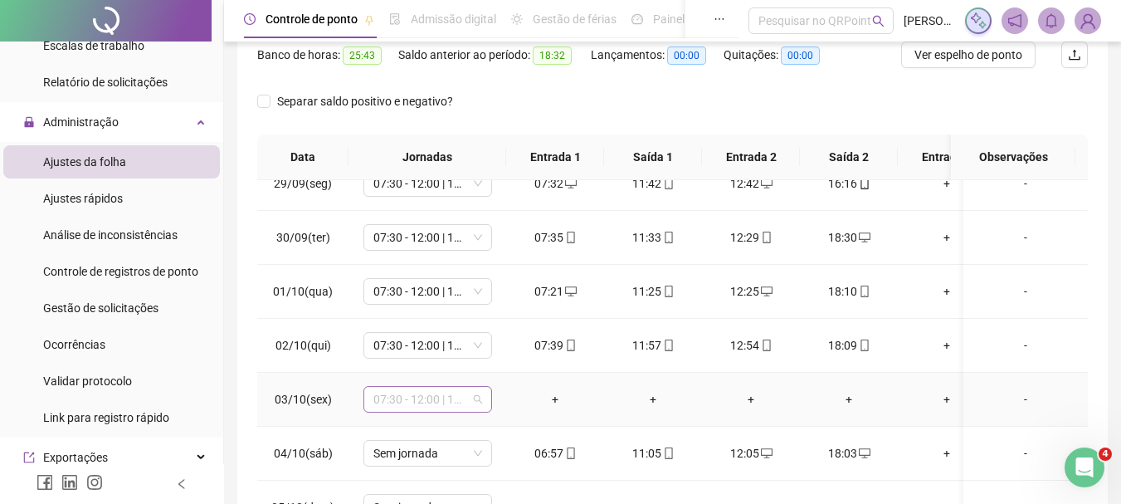
click at [461, 388] on span "07:30 - 12:00 | 13:00 - 16:30" at bounding box center [428, 399] width 109 height 25
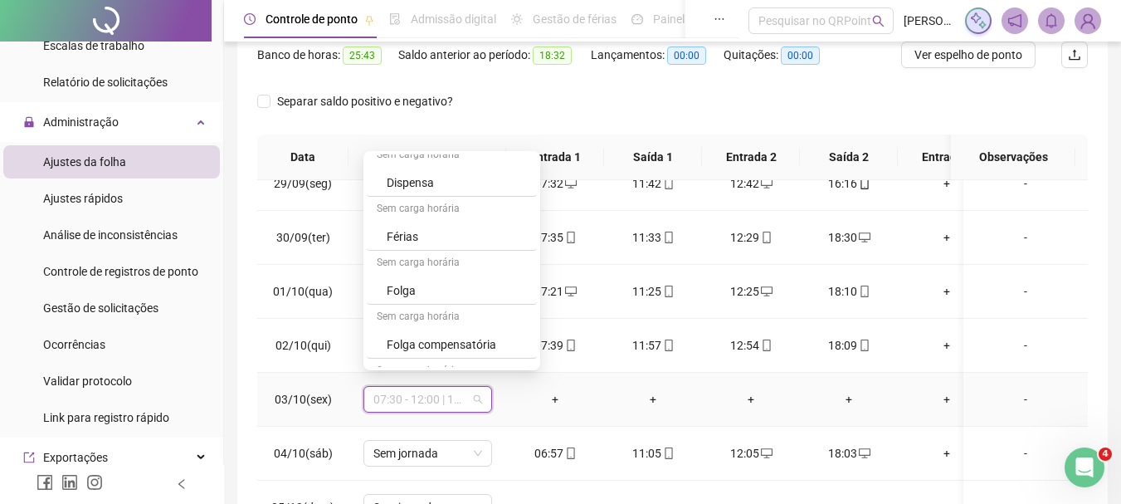
scroll to position [664, 0]
click at [470, 334] on div "Folga compensatória" at bounding box center [457, 339] width 140 height 18
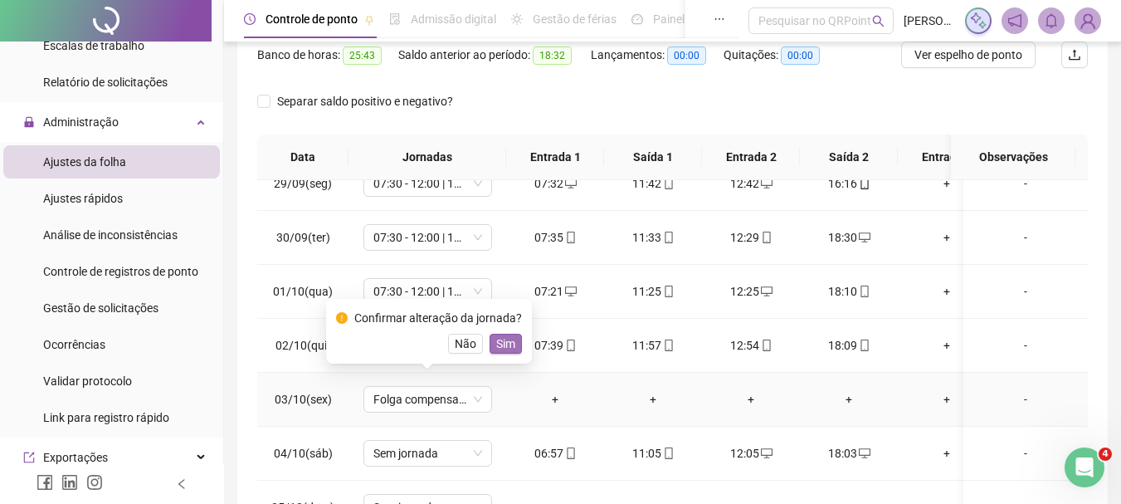
click at [514, 334] on button "Sim" at bounding box center [506, 344] width 32 height 20
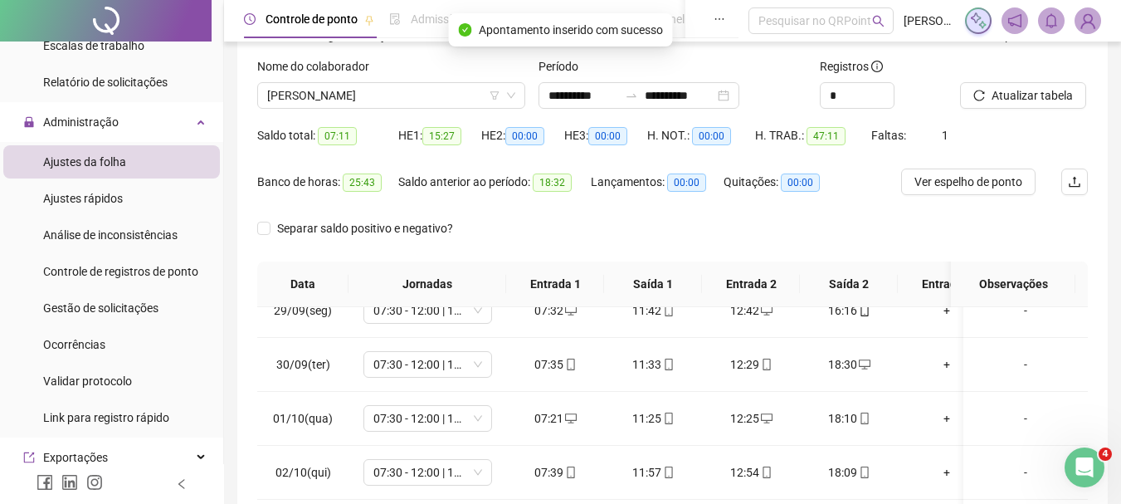
scroll to position [56, 0]
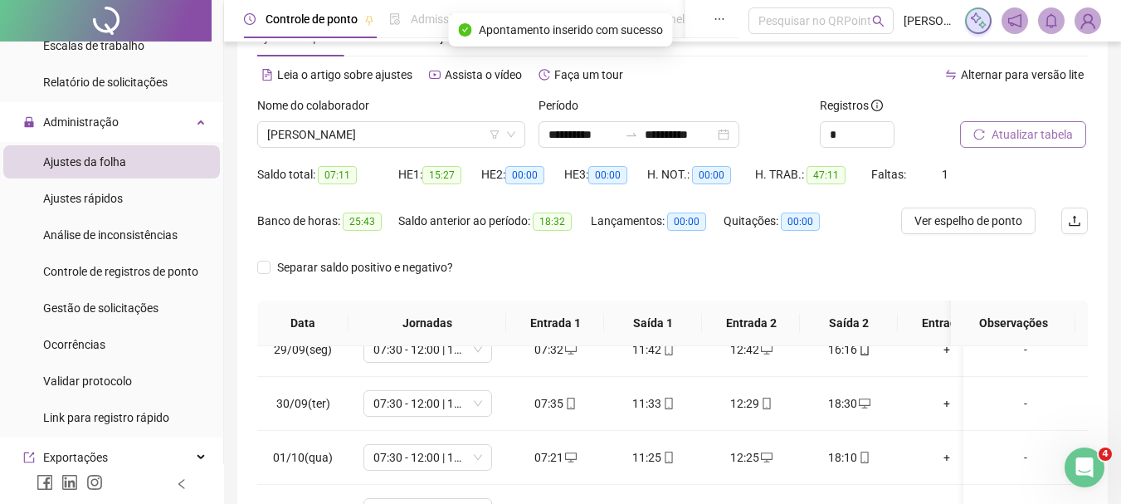
click at [1015, 138] on span "Atualizar tabela" at bounding box center [1032, 134] width 81 height 18
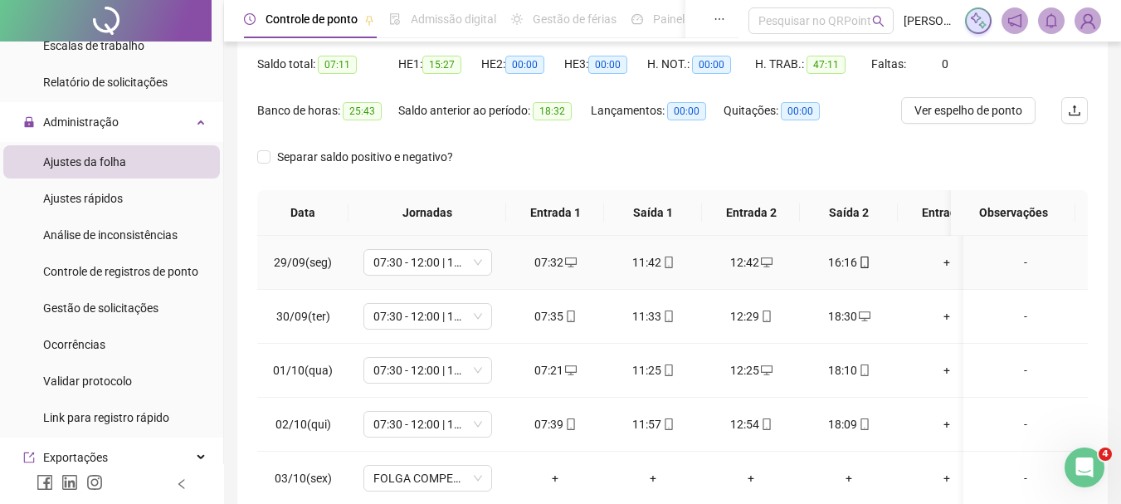
scroll to position [0, 0]
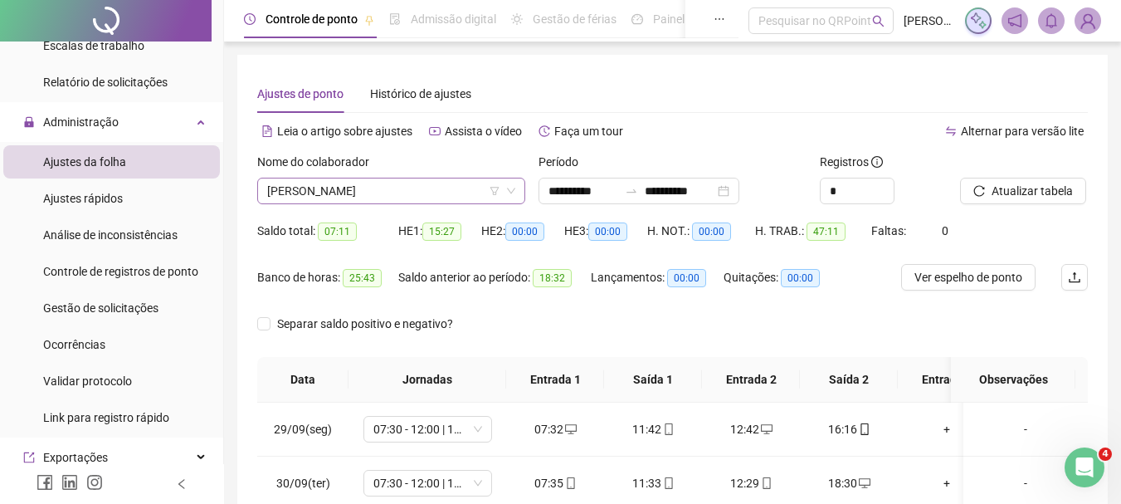
click at [378, 202] on div "Nome do colaborador [PERSON_NAME]" at bounding box center [391, 185] width 281 height 65
click at [380, 195] on span "[PERSON_NAME]" at bounding box center [391, 190] width 248 height 25
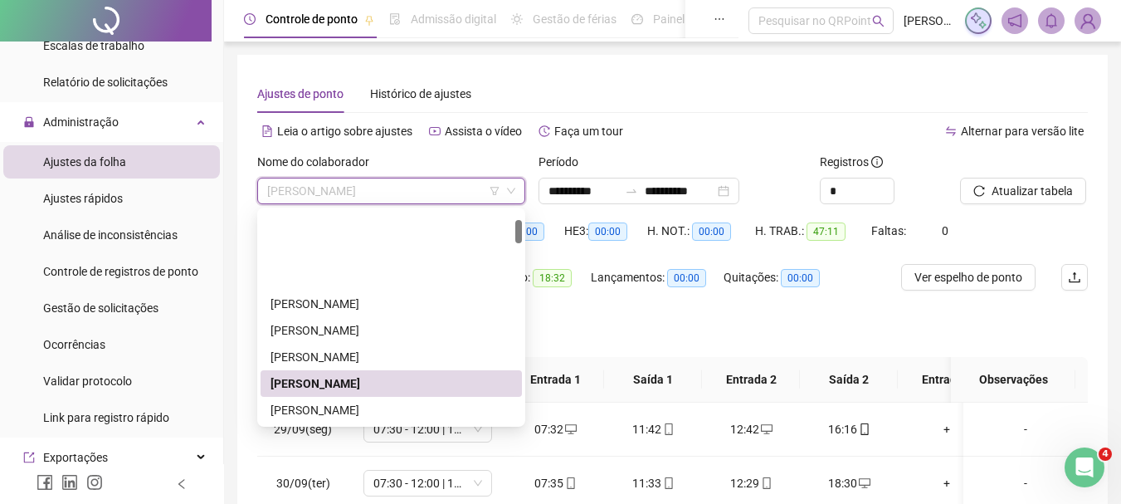
scroll to position [83, 0]
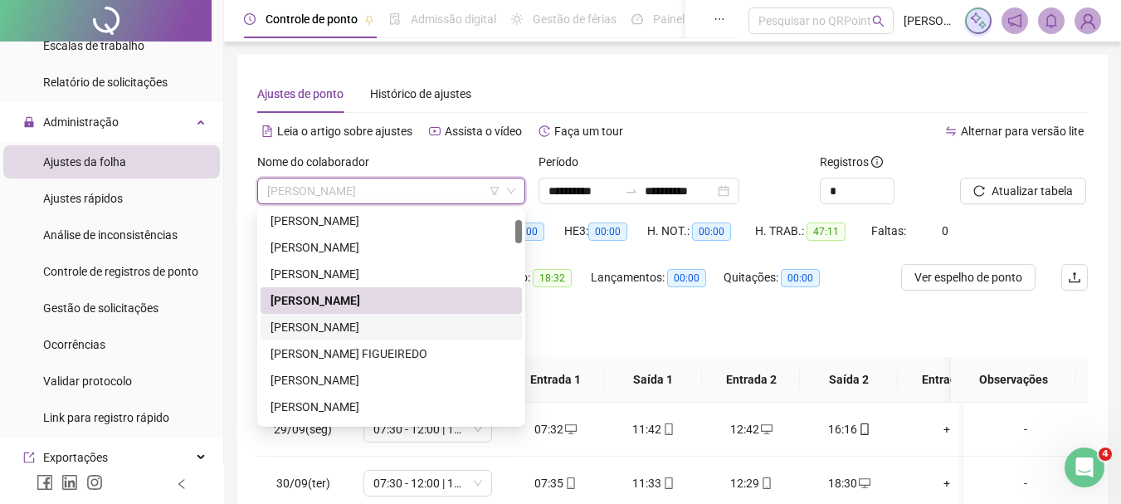
click at [367, 329] on div "[PERSON_NAME]" at bounding box center [392, 327] width 242 height 18
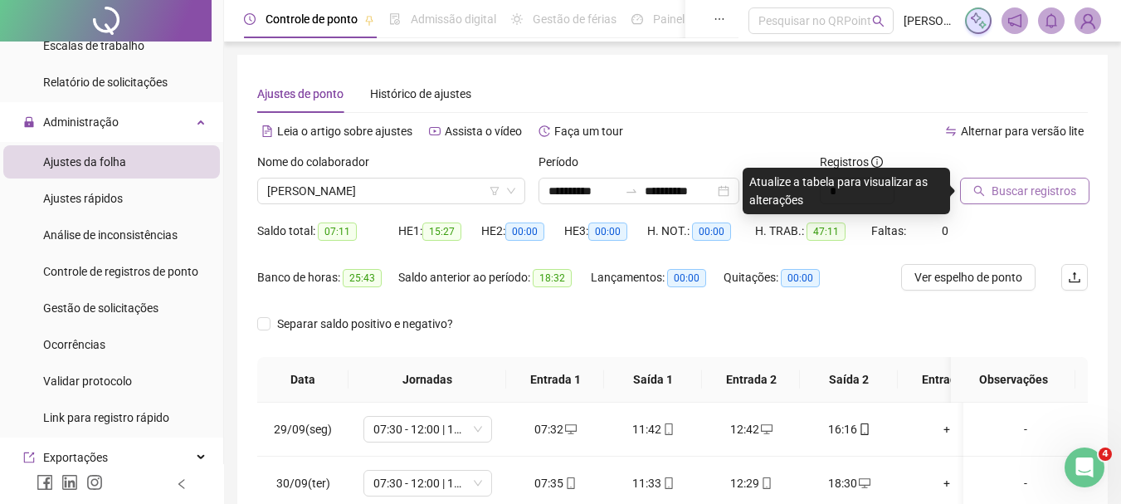
click at [990, 187] on button "Buscar registros" at bounding box center [1024, 191] width 129 height 27
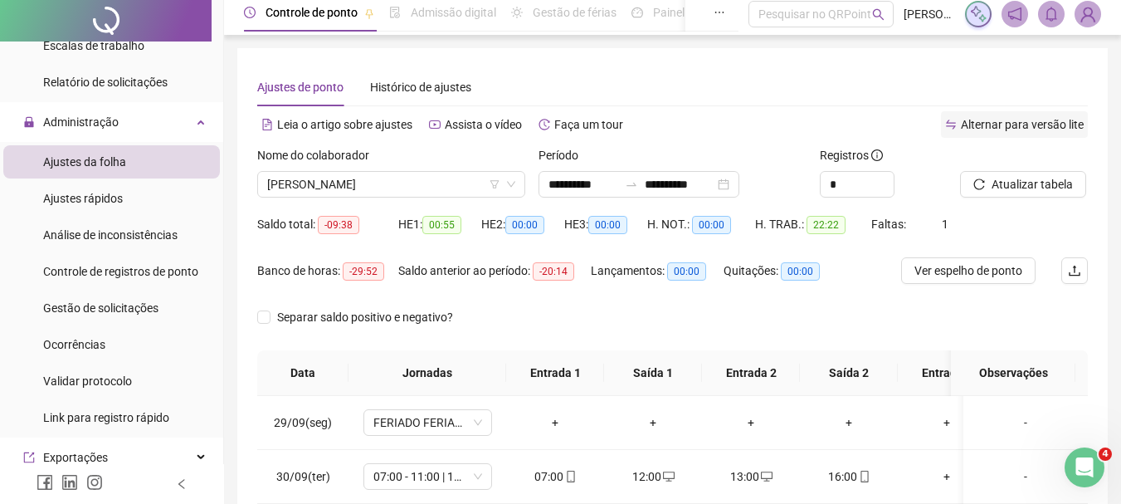
scroll to position [0, 0]
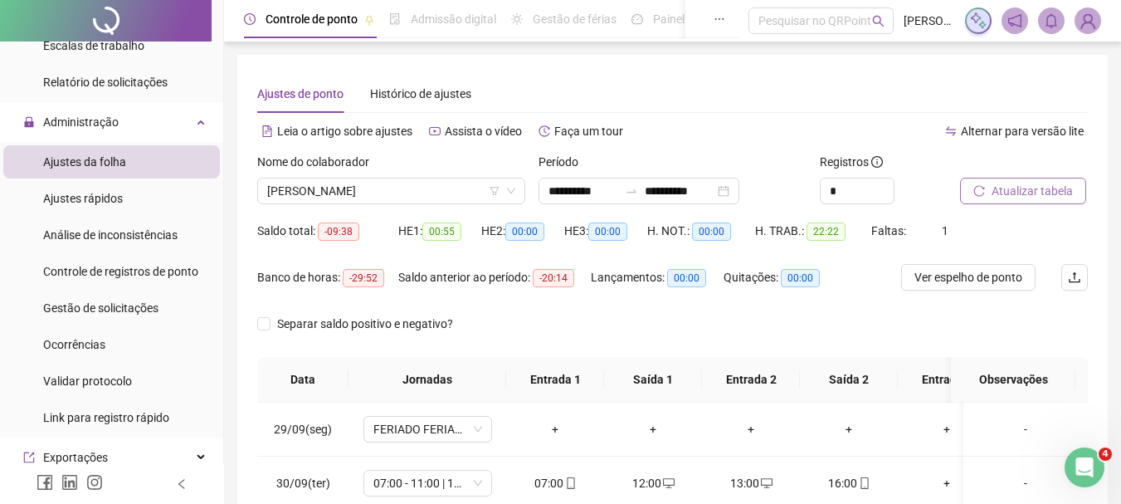
click at [1038, 189] on span "Atualizar tabela" at bounding box center [1032, 191] width 81 height 18
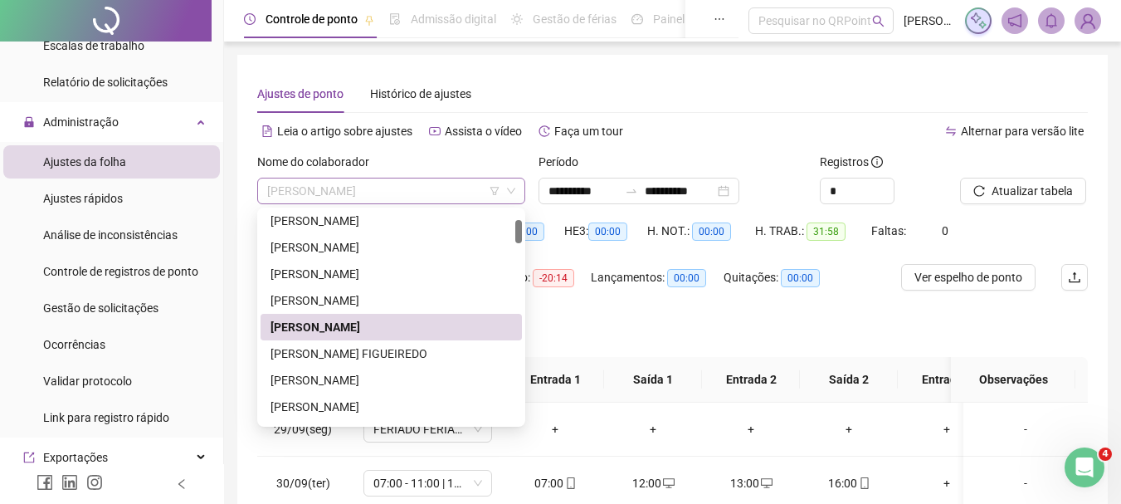
click at [398, 193] on span "[PERSON_NAME]" at bounding box center [391, 190] width 248 height 25
click at [390, 364] on div "[PERSON_NAME] FIGUEIREDO" at bounding box center [391, 353] width 261 height 27
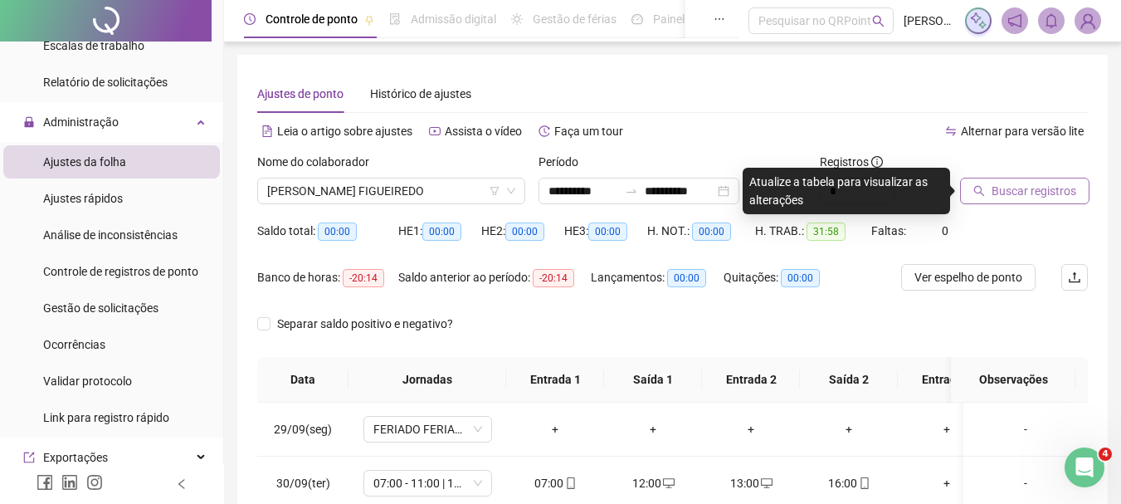
click at [1025, 198] on span "Buscar registros" at bounding box center [1034, 191] width 85 height 18
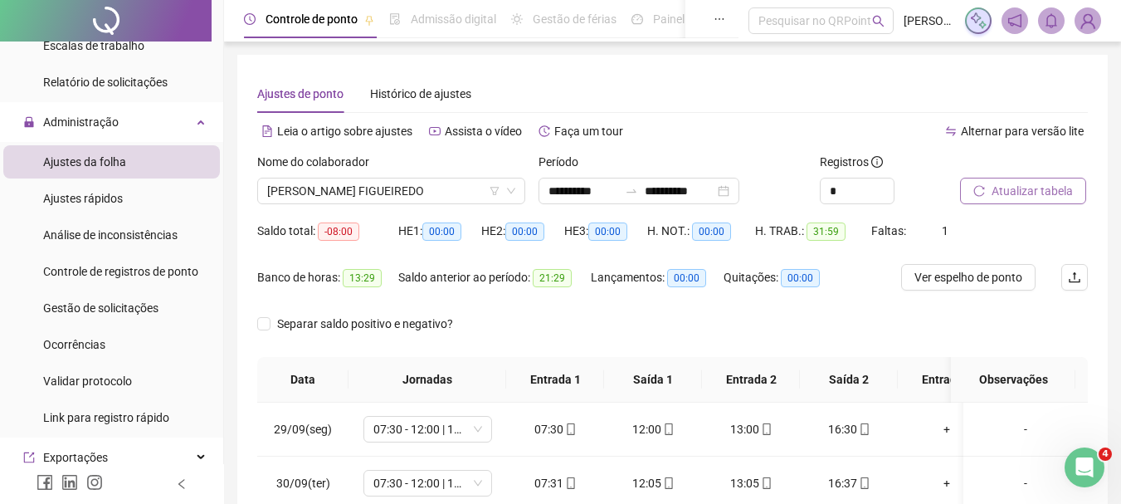
click at [1038, 179] on button "Atualizar tabela" at bounding box center [1023, 191] width 126 height 27
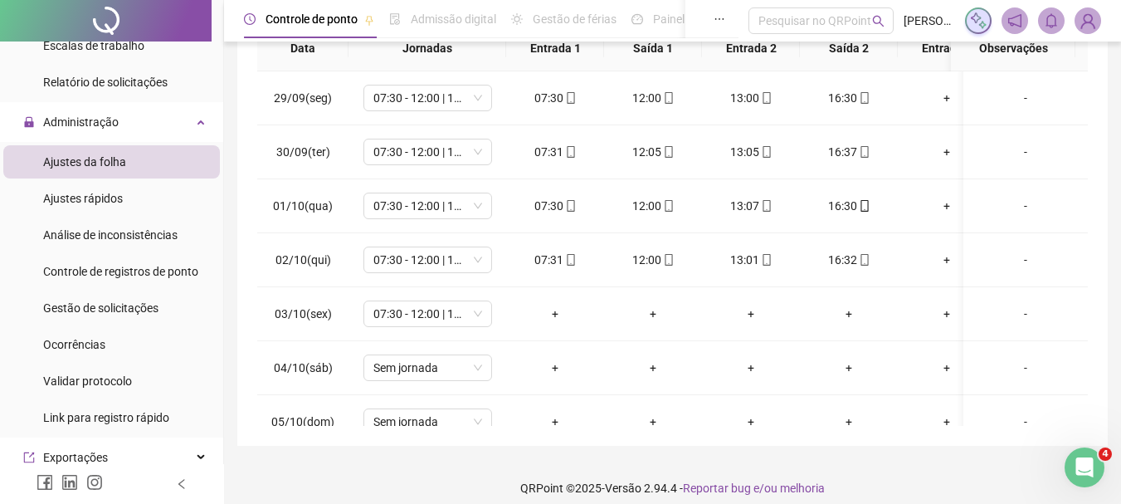
scroll to position [332, 0]
click at [465, 319] on span "07:30 - 12:00 | 13:00 - 16:30" at bounding box center [428, 312] width 109 height 25
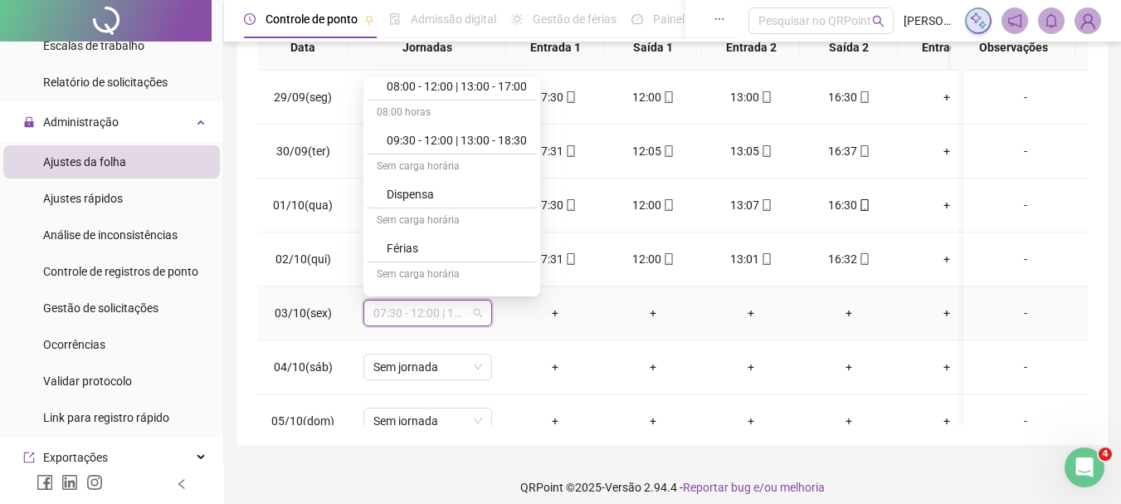
scroll to position [664, 0]
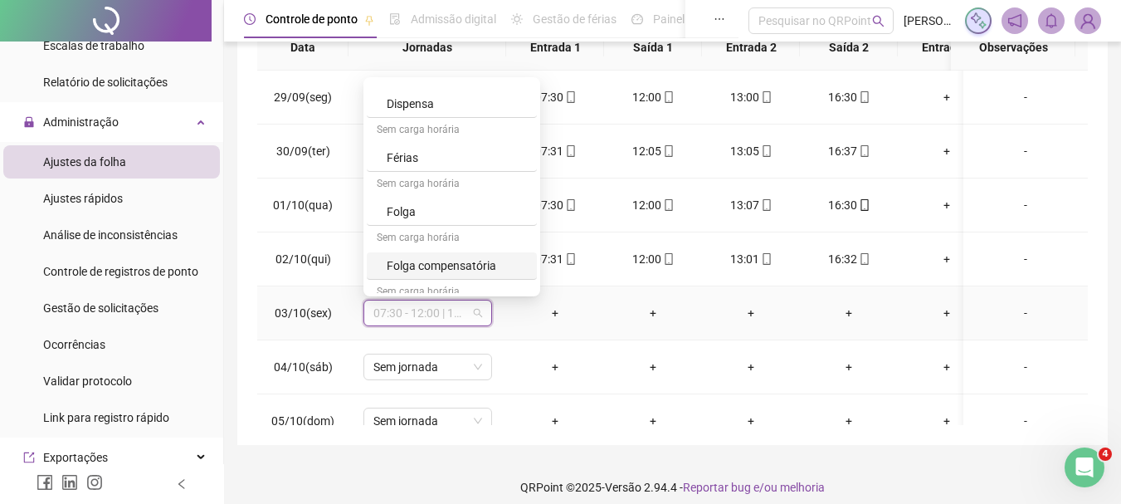
click at [481, 264] on div "Folga compensatória" at bounding box center [457, 265] width 140 height 18
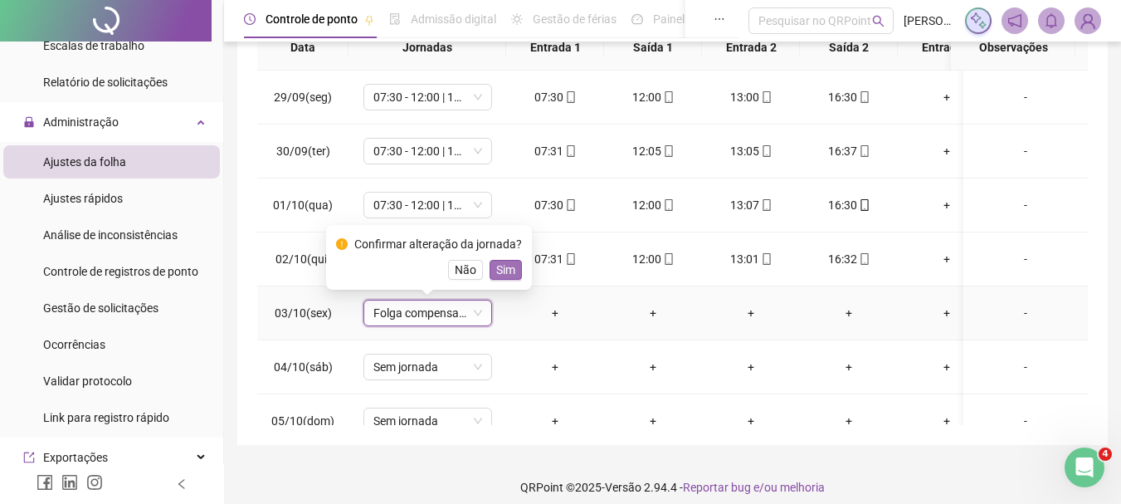
click at [506, 266] on span "Sim" at bounding box center [505, 270] width 19 height 18
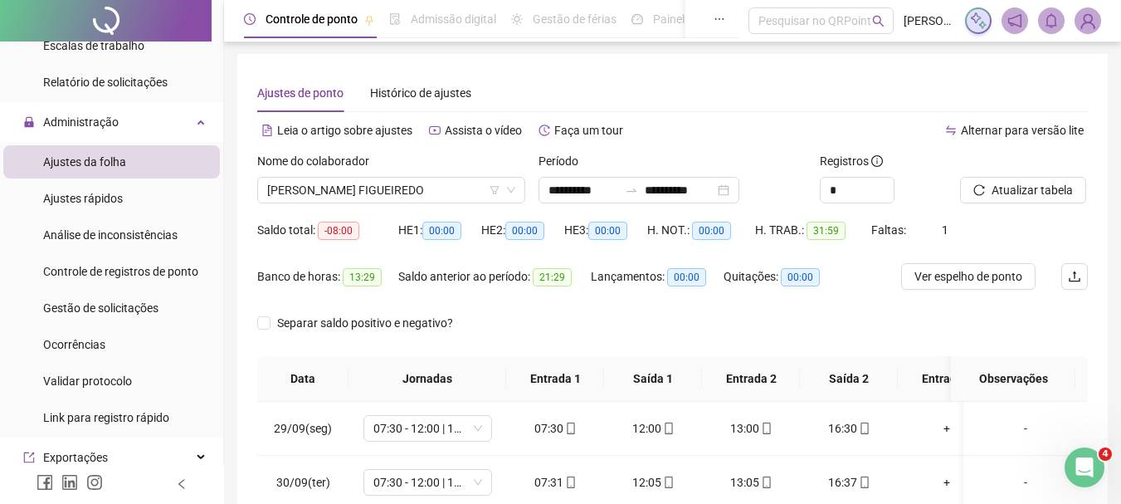
scroll to position [0, 0]
click at [1044, 183] on span "Atualizar tabela" at bounding box center [1032, 191] width 81 height 18
click at [406, 194] on span "[PERSON_NAME] FIGUEIREDO" at bounding box center [391, 190] width 248 height 25
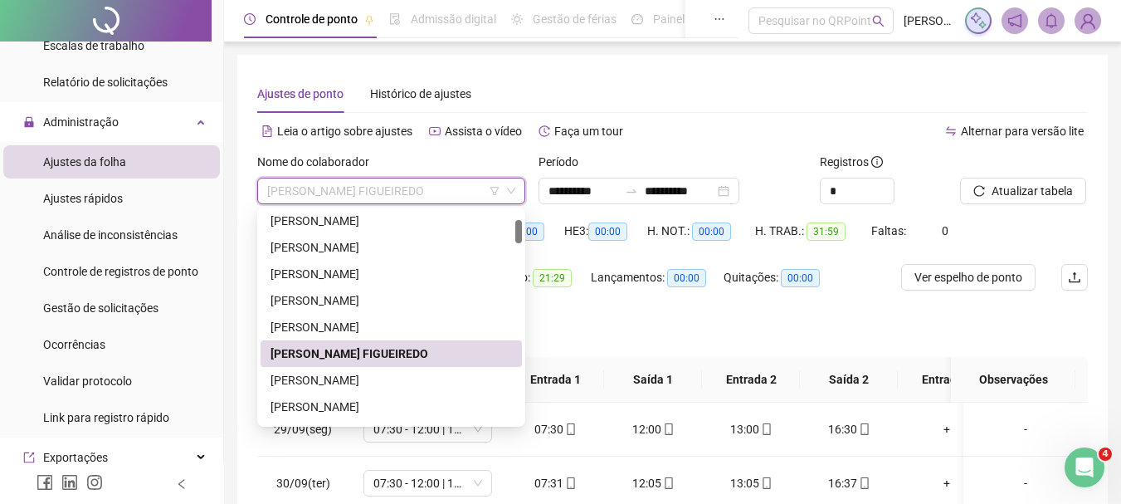
click at [859, 341] on div "Separar saldo positivo e negativo?" at bounding box center [672, 333] width 831 height 46
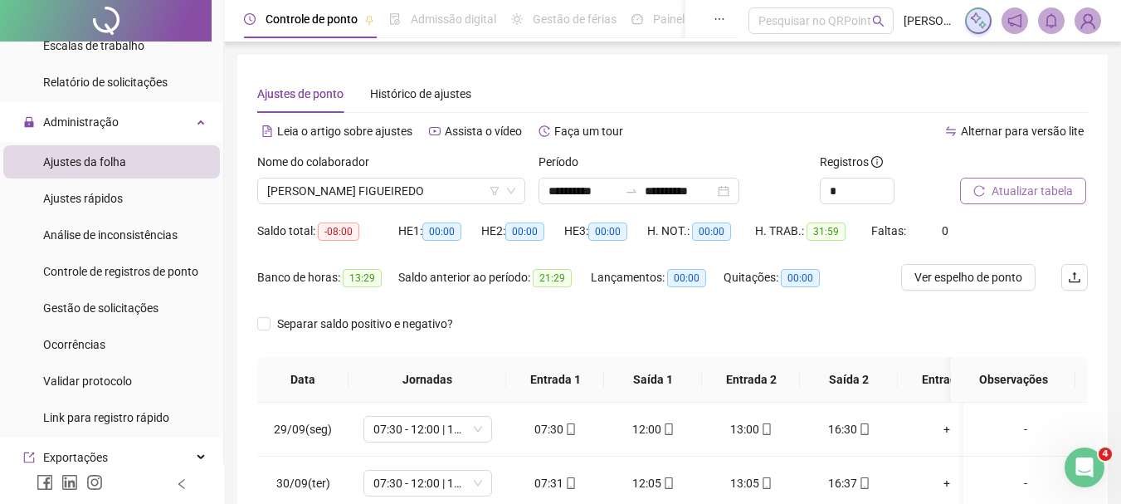
click at [1036, 193] on span "Atualizar tabela" at bounding box center [1032, 191] width 81 height 18
click at [338, 173] on div "Nome do colaborador" at bounding box center [391, 165] width 268 height 25
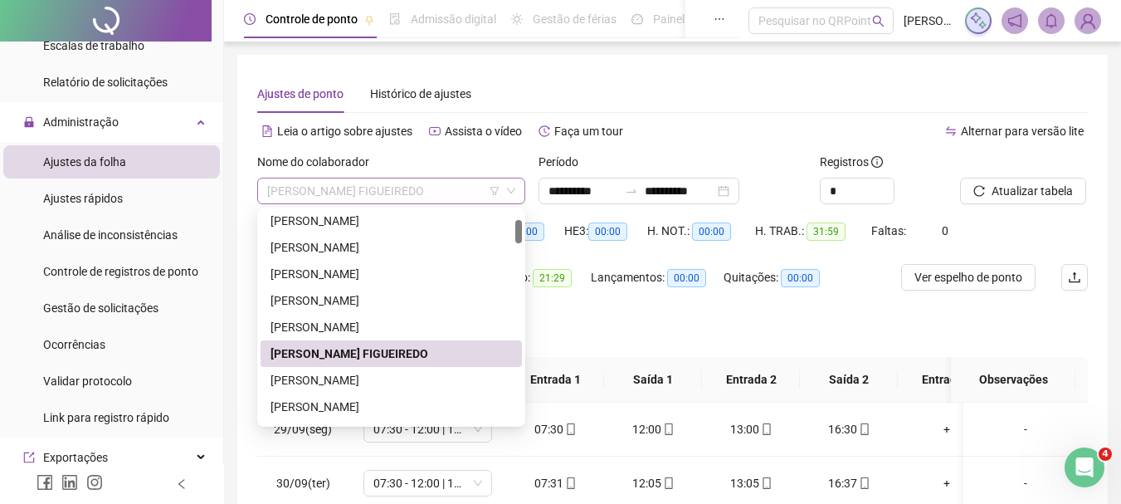
click at [363, 200] on span "[PERSON_NAME] FIGUEIREDO" at bounding box center [391, 190] width 248 height 25
click at [372, 379] on div "[PERSON_NAME]" at bounding box center [392, 380] width 242 height 18
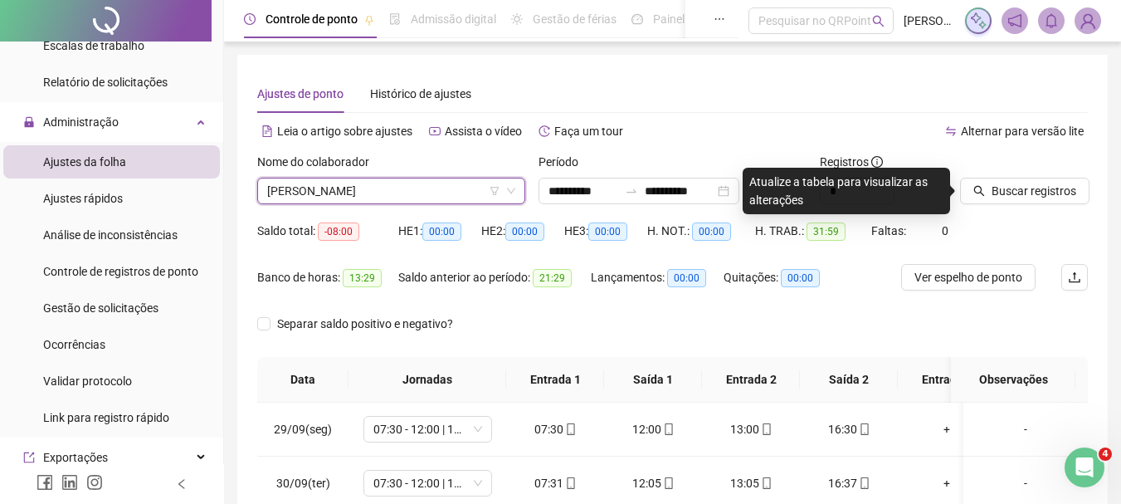
click at [1033, 175] on div at bounding box center [1003, 165] width 86 height 25
click at [1033, 186] on span "Buscar registros" at bounding box center [1034, 191] width 85 height 18
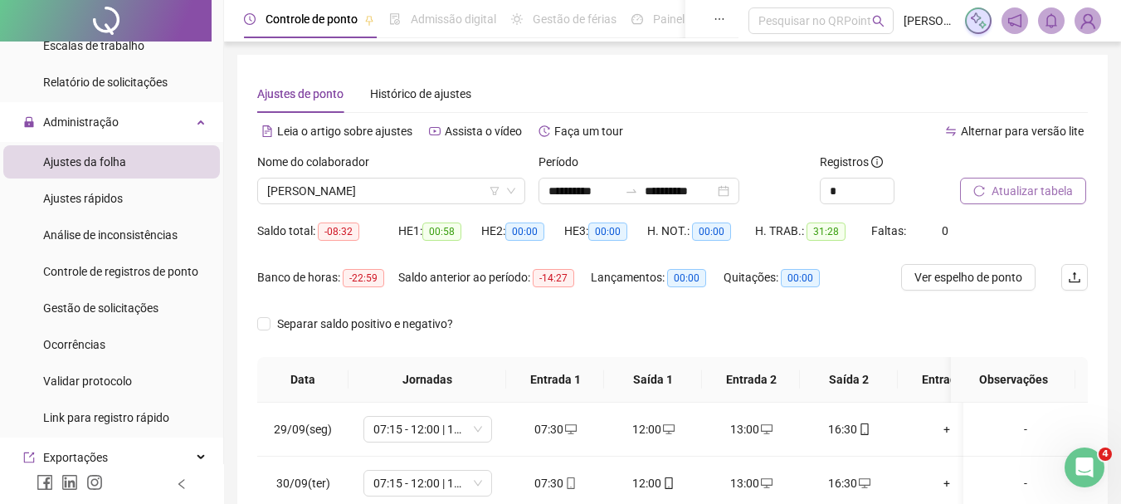
click at [1035, 198] on span "Atualizar tabela" at bounding box center [1032, 191] width 81 height 18
click at [374, 194] on span "[PERSON_NAME]" at bounding box center [391, 190] width 248 height 25
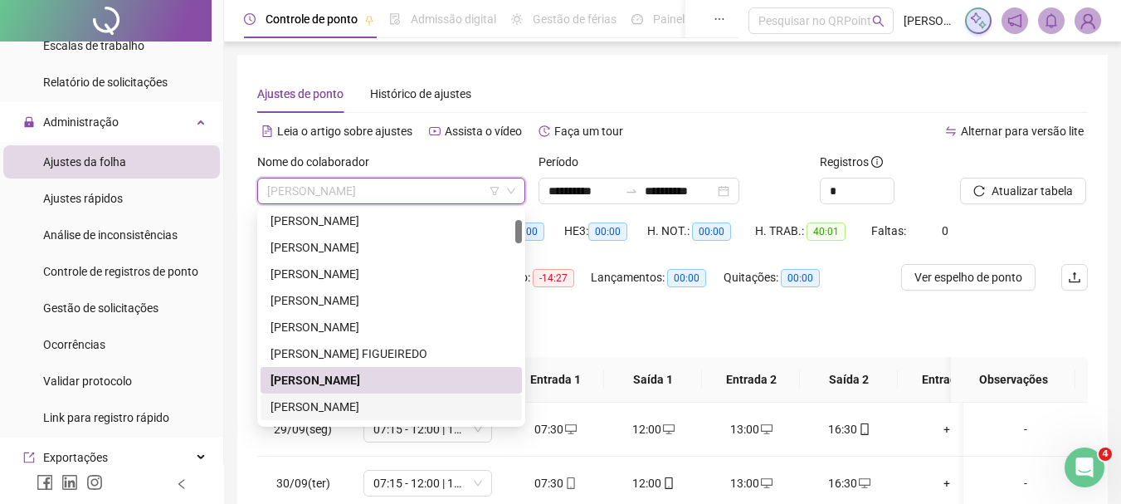
click at [397, 407] on div "[PERSON_NAME]" at bounding box center [392, 407] width 242 height 18
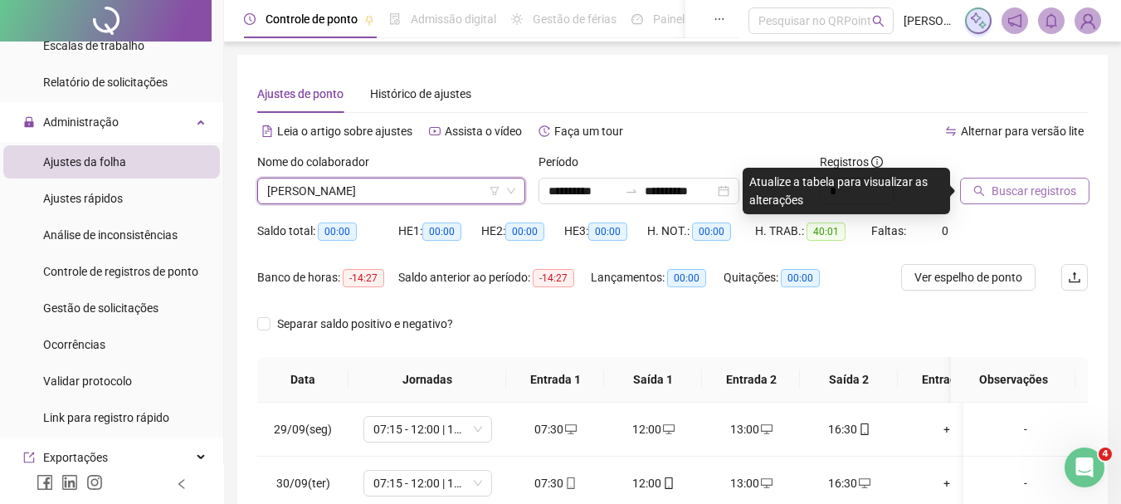
click at [1038, 187] on span "Buscar registros" at bounding box center [1034, 191] width 85 height 18
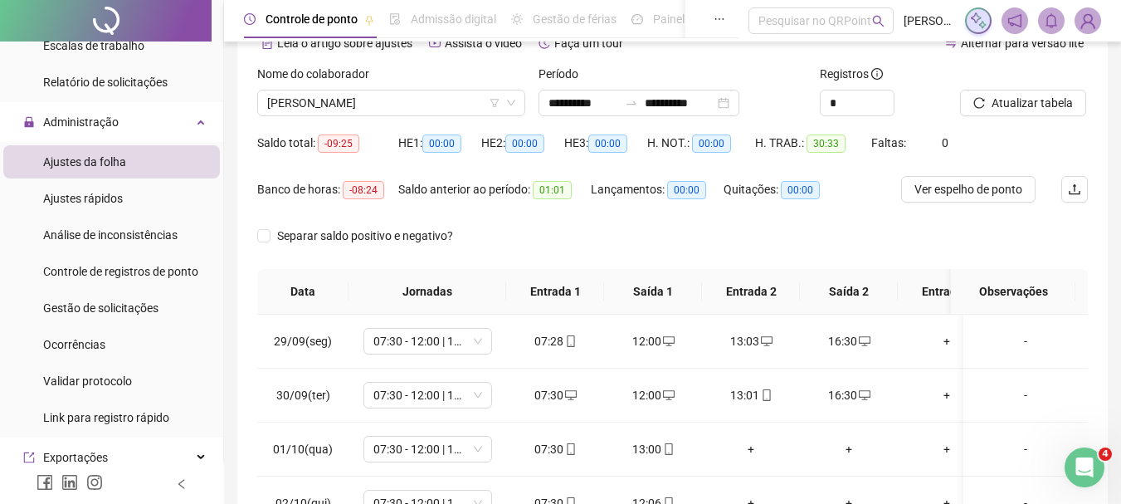
scroll to position [83, 0]
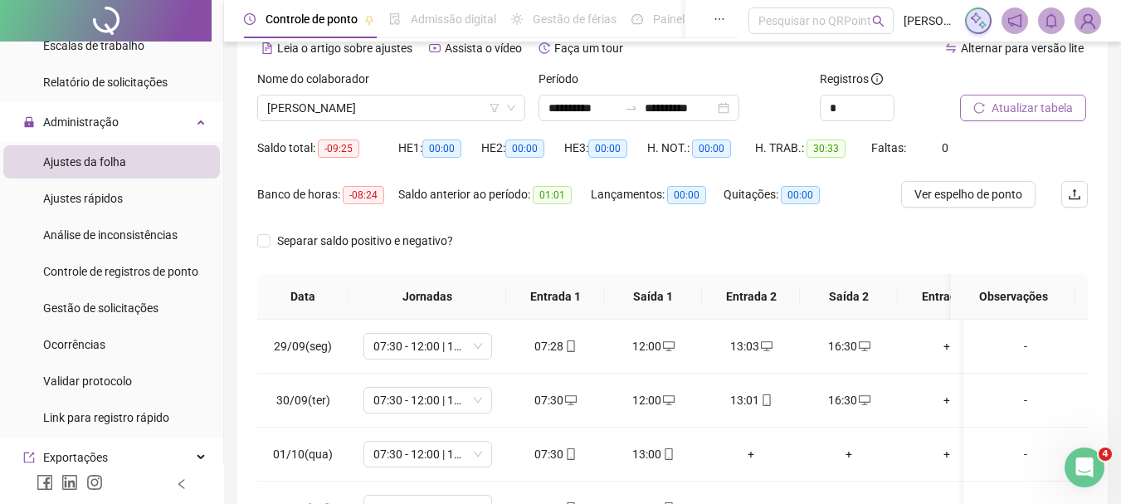
click at [1049, 110] on span "Atualizar tabela" at bounding box center [1032, 108] width 81 height 18
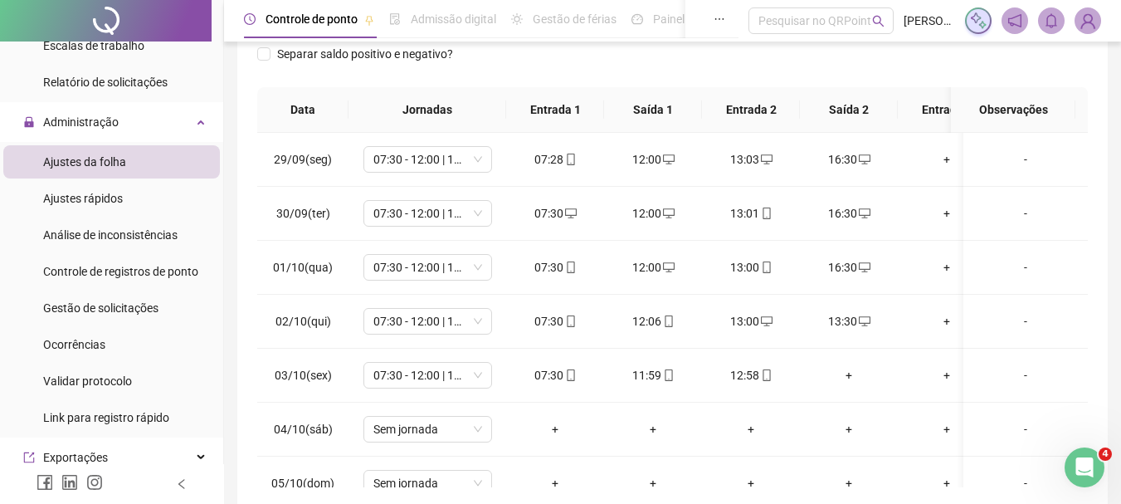
scroll to position [332, 0]
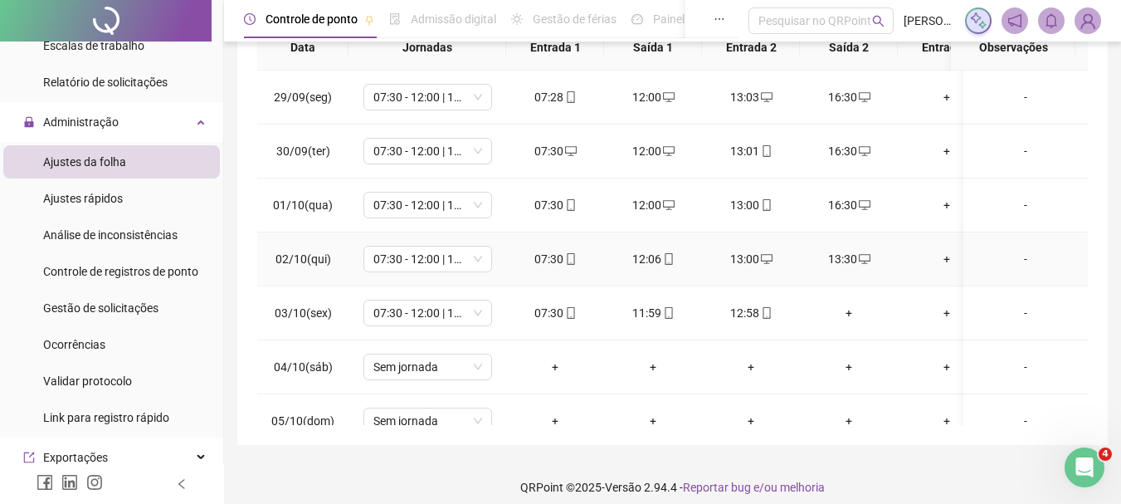
click at [850, 261] on div "13:30" at bounding box center [848, 259] width 71 height 18
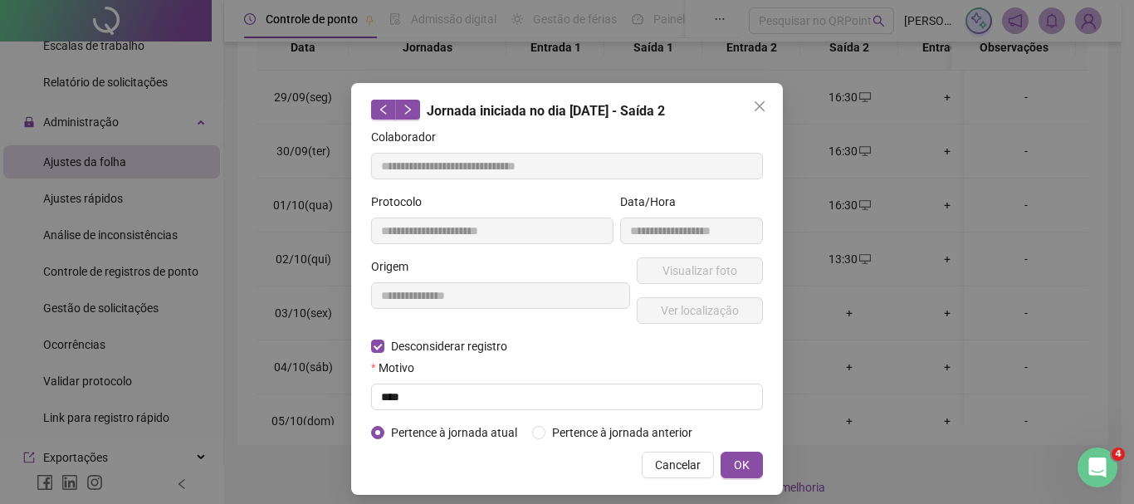
type input "**********"
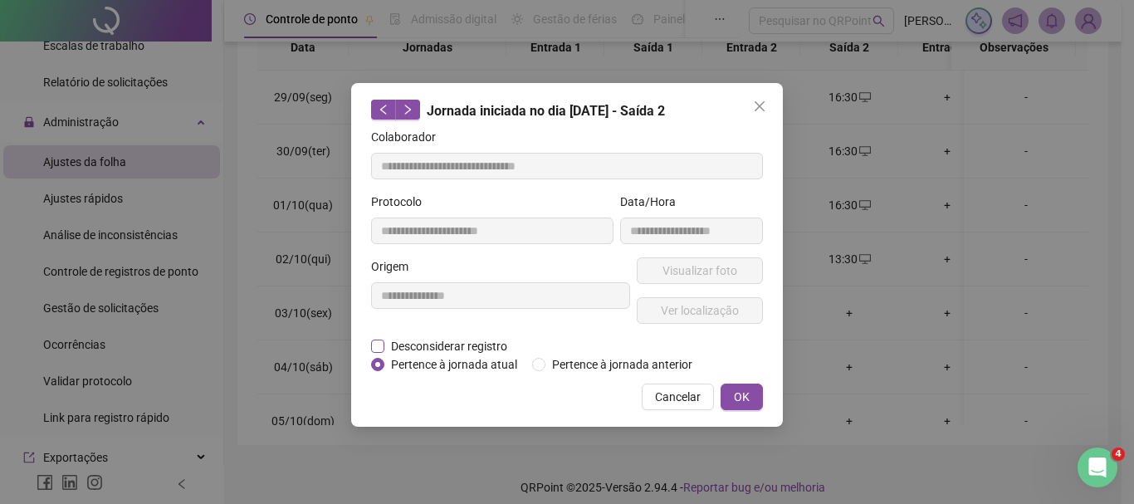
click at [453, 341] on span "Desconsiderar registro" at bounding box center [448, 346] width 129 height 18
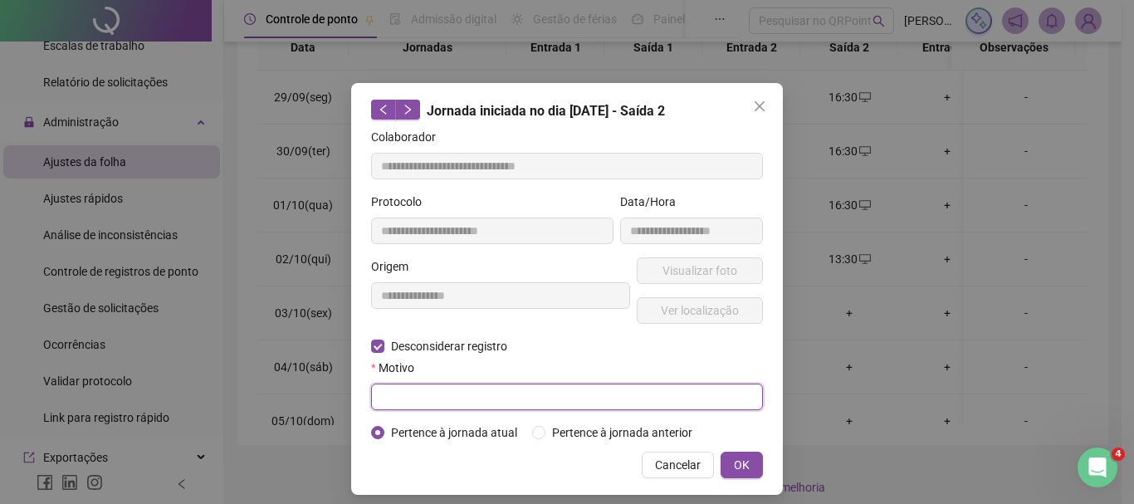
click at [462, 398] on input "text" at bounding box center [567, 396] width 392 height 27
type input "****"
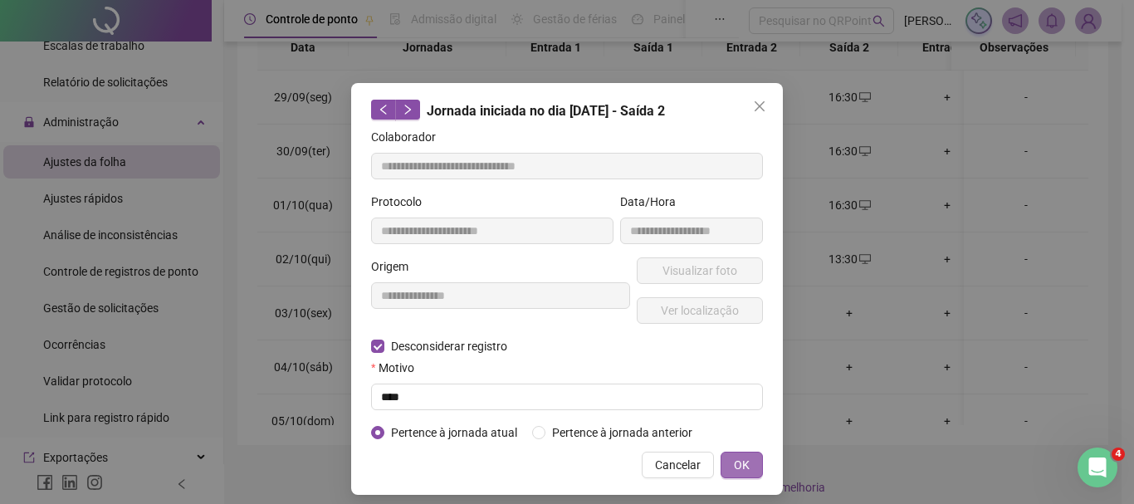
click at [745, 458] on button "OK" at bounding box center [741, 465] width 42 height 27
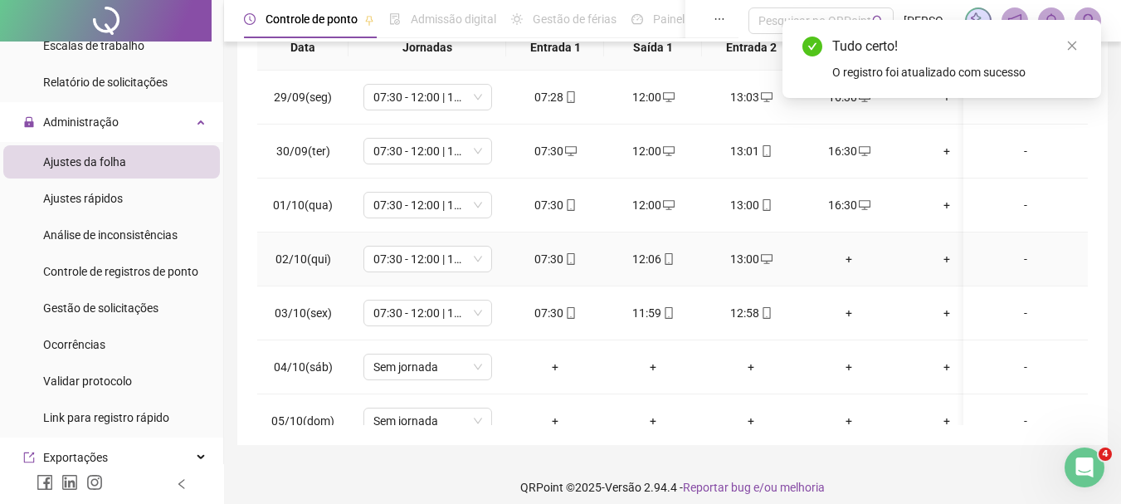
click at [851, 251] on div "+" at bounding box center [848, 259] width 71 height 18
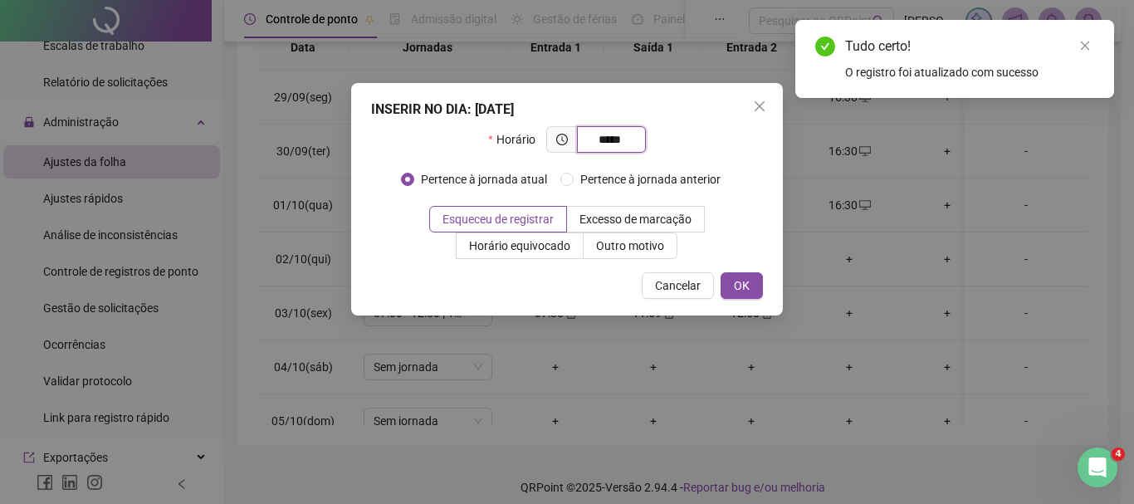
type input "*****"
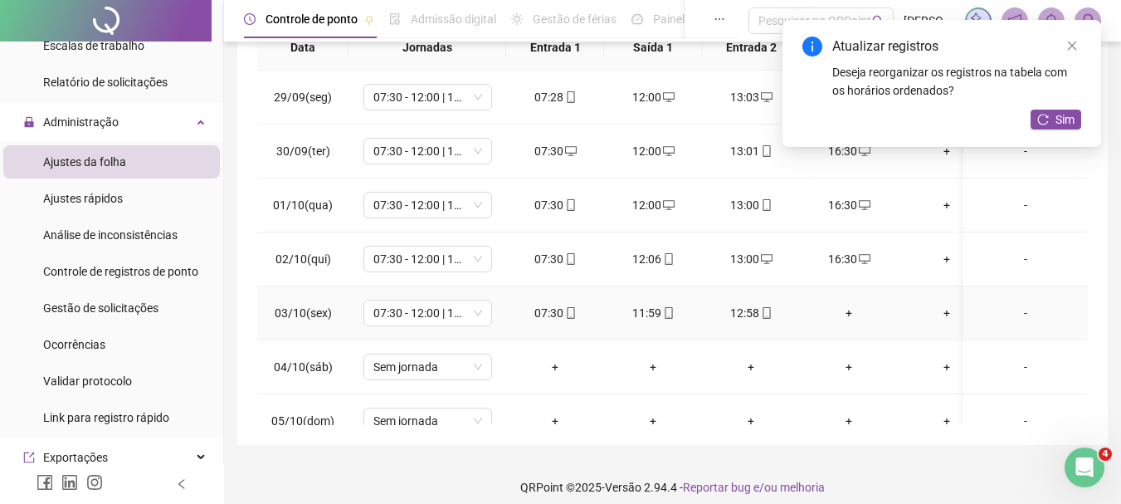
click at [826, 312] on div "+" at bounding box center [848, 313] width 71 height 18
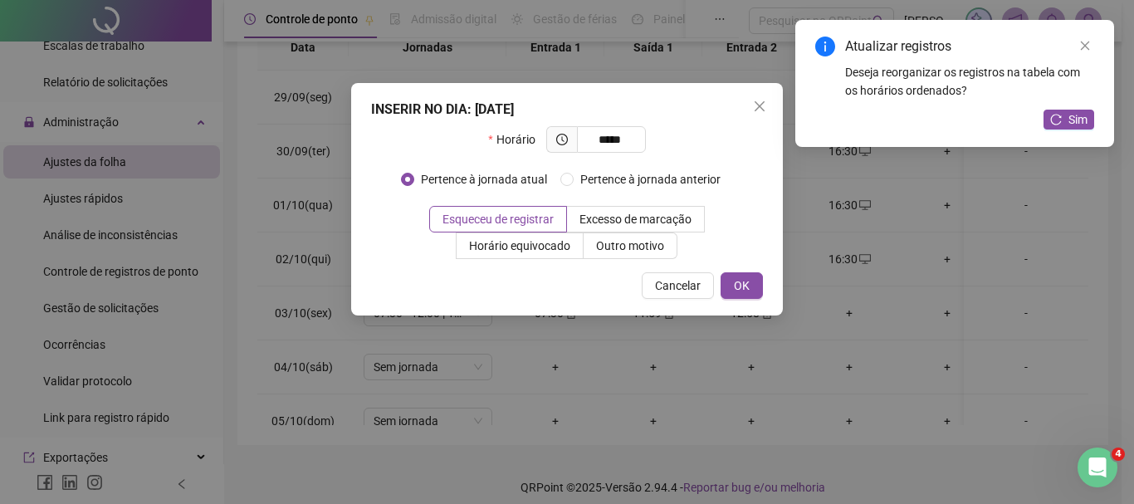
type input "*****"
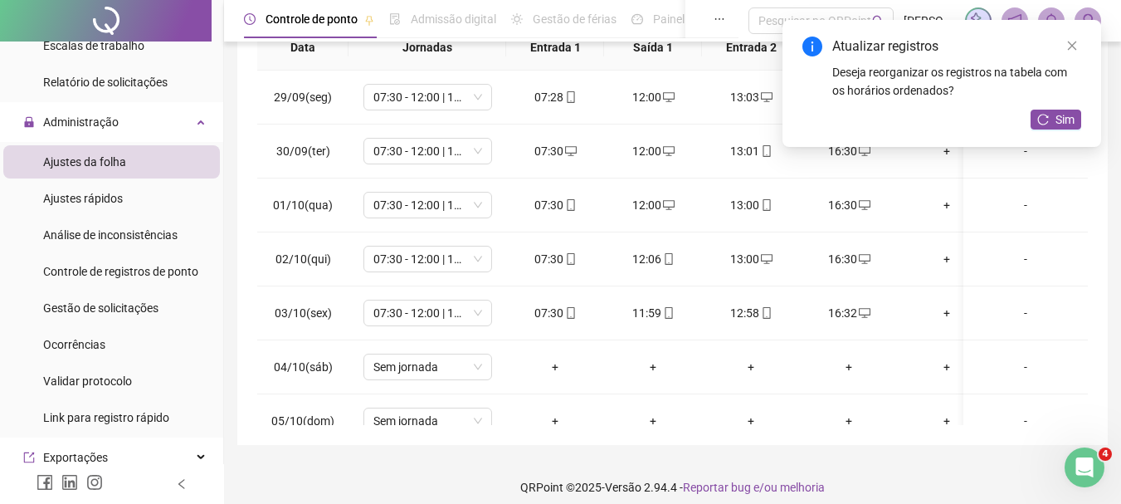
click at [1072, 108] on div "Atualizar registros Deseja reorganizar os registros na tabela com os horários o…" at bounding box center [942, 83] width 319 height 127
click at [1067, 117] on span "Sim" at bounding box center [1065, 119] width 19 height 18
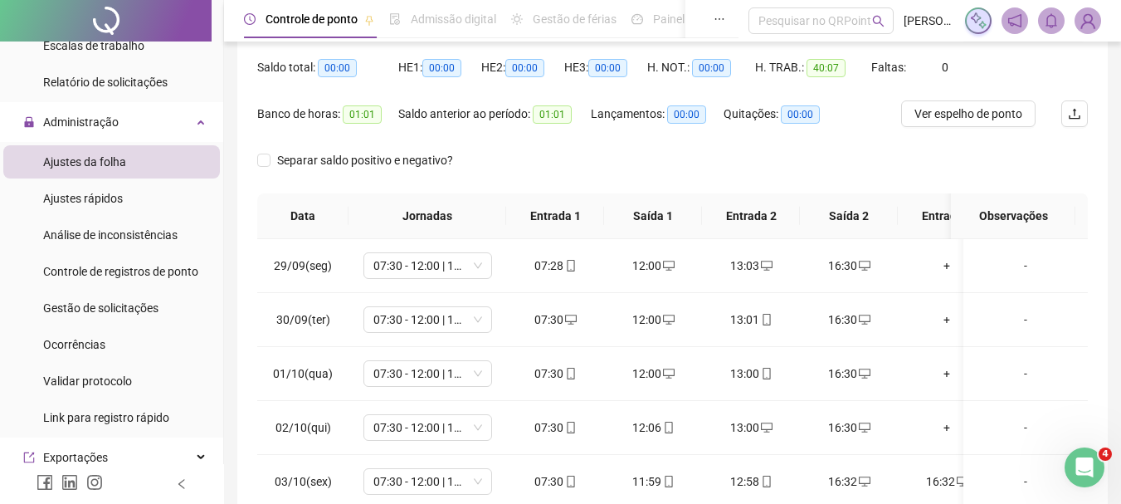
scroll to position [0, 0]
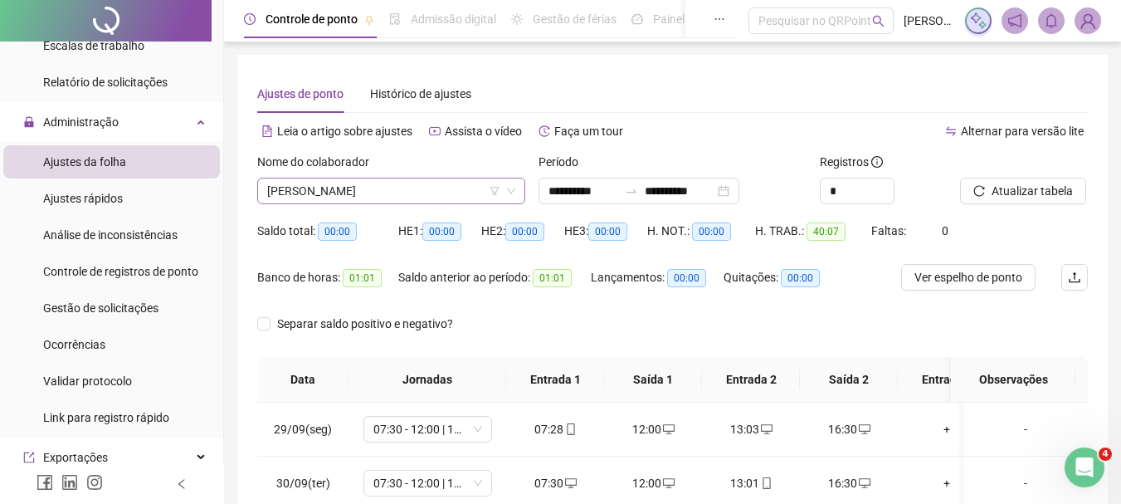
click at [389, 194] on span "[PERSON_NAME]" at bounding box center [391, 190] width 248 height 25
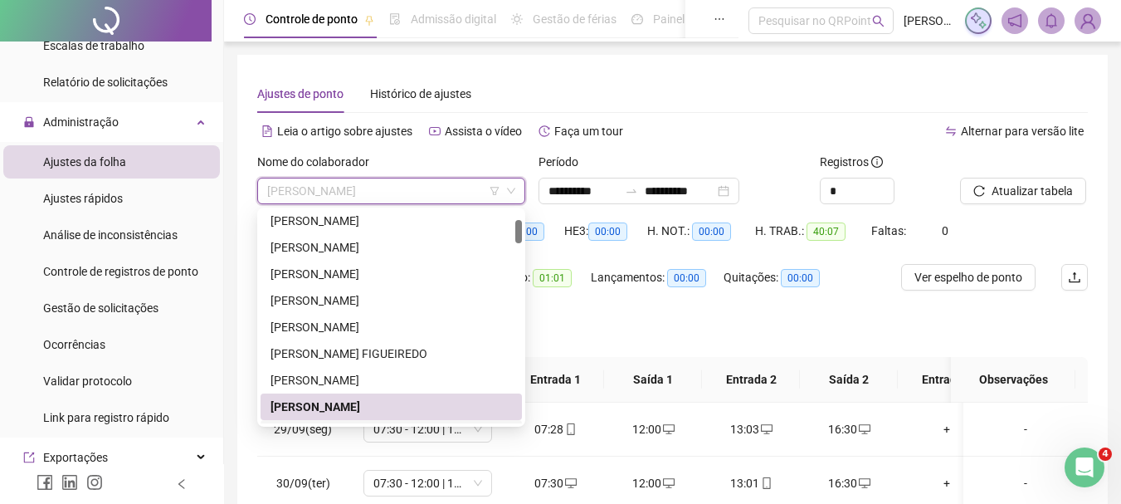
scroll to position [249, 0]
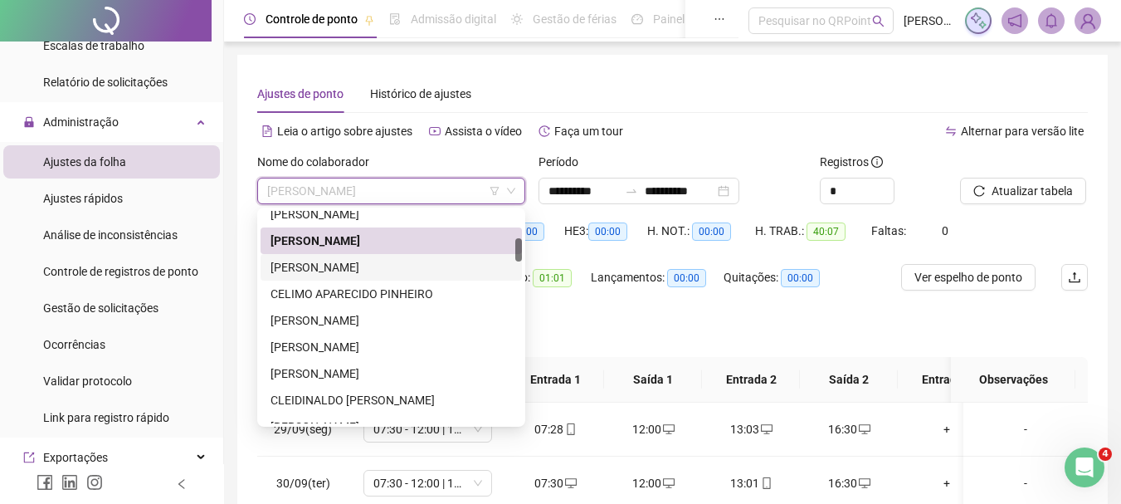
click at [410, 268] on div "[PERSON_NAME]" at bounding box center [392, 267] width 242 height 18
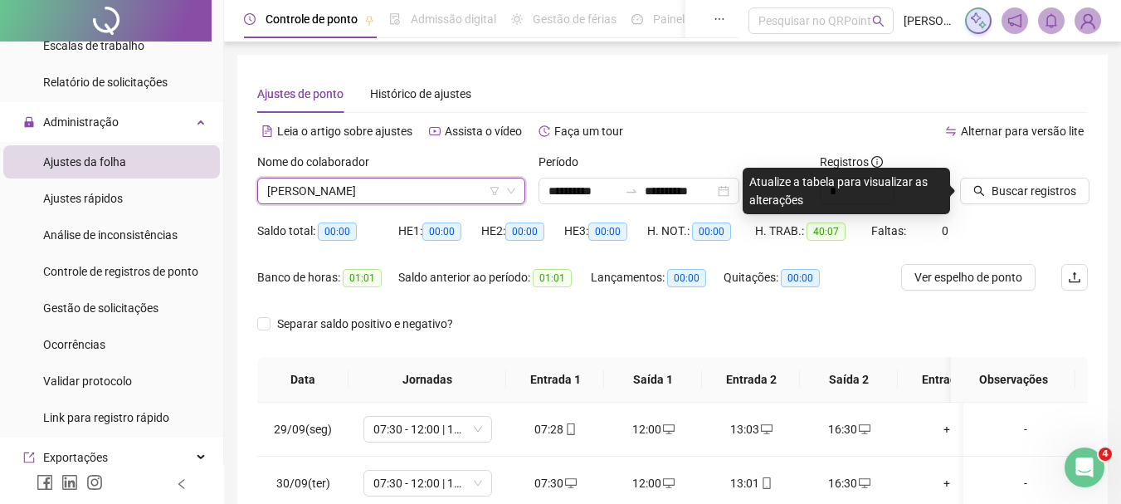
click at [1033, 208] on div "Buscar registros" at bounding box center [1024, 185] width 141 height 65
click at [1040, 197] on span "Buscar registros" at bounding box center [1034, 191] width 85 height 18
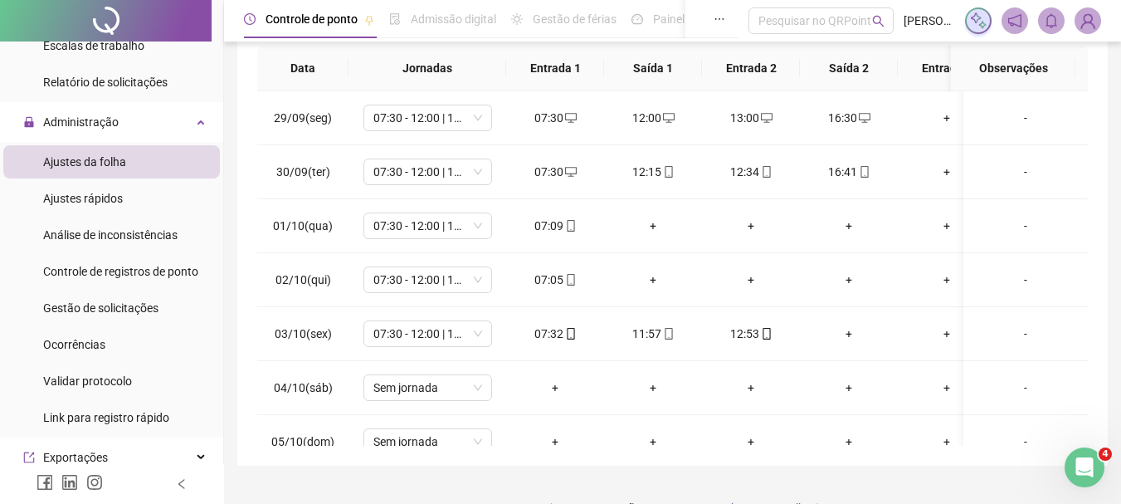
scroll to position [332, 0]
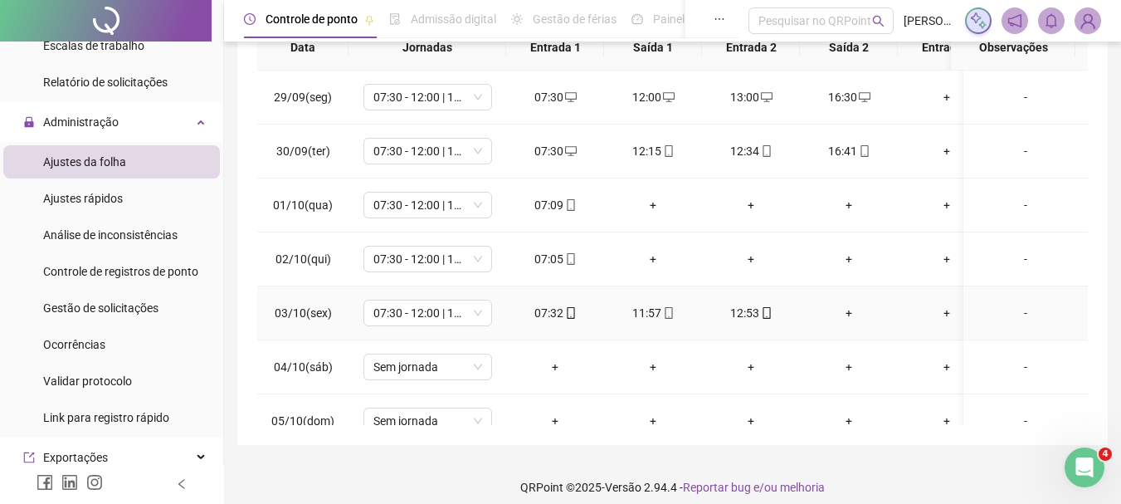
click at [840, 315] on div "+" at bounding box center [848, 313] width 71 height 18
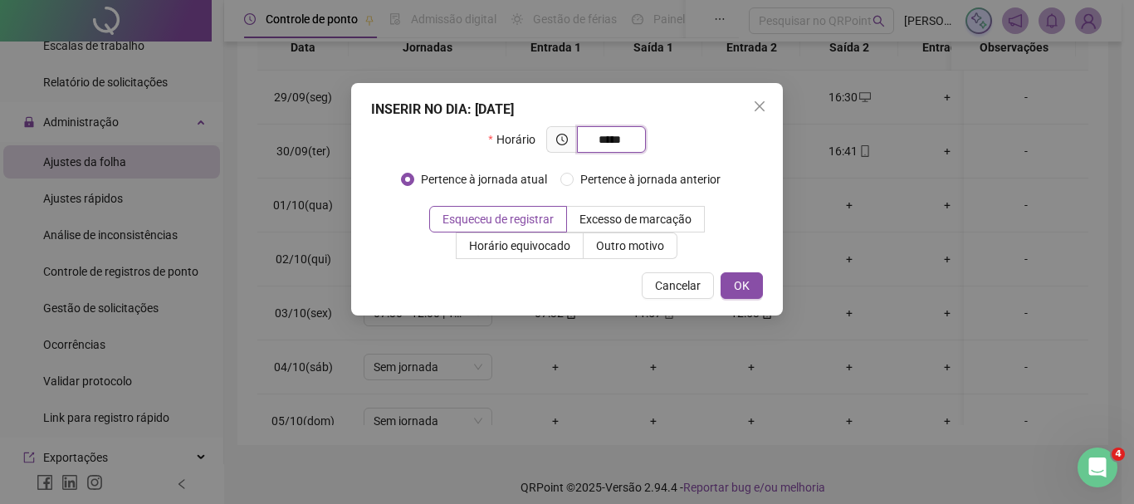
type input "*****"
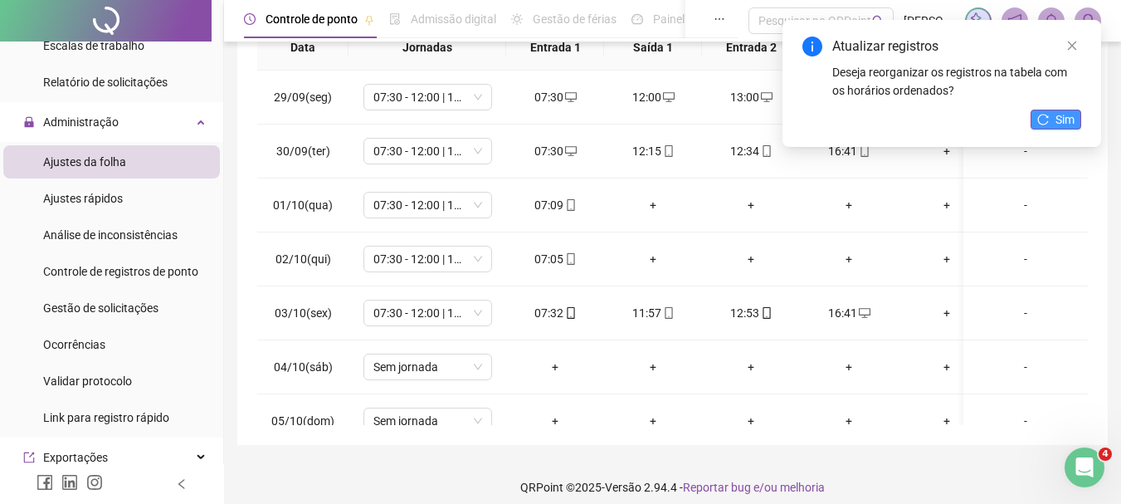
click at [1058, 120] on span "Sim" at bounding box center [1065, 119] width 19 height 18
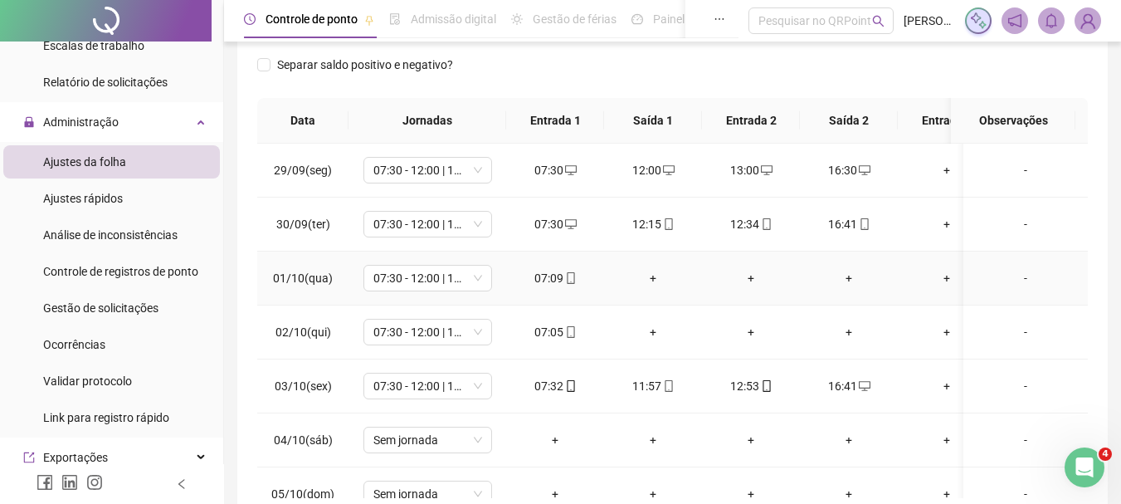
scroll to position [166, 0]
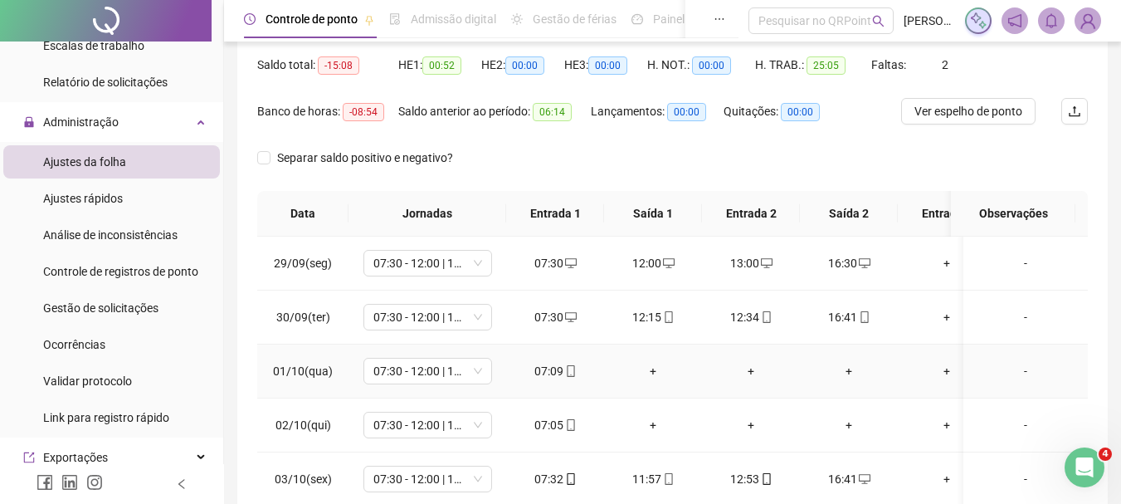
click at [657, 364] on div "+" at bounding box center [653, 371] width 71 height 18
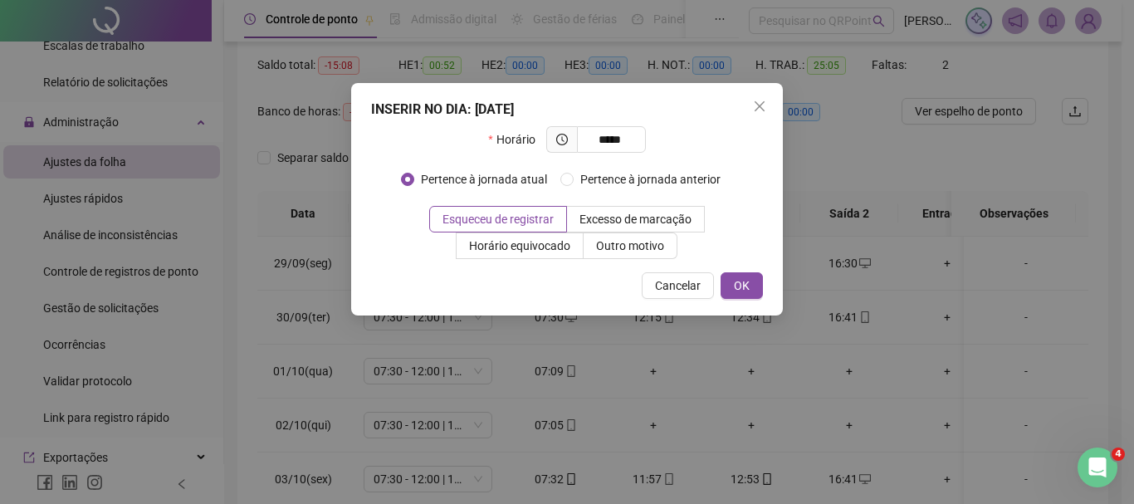
type input "*****"
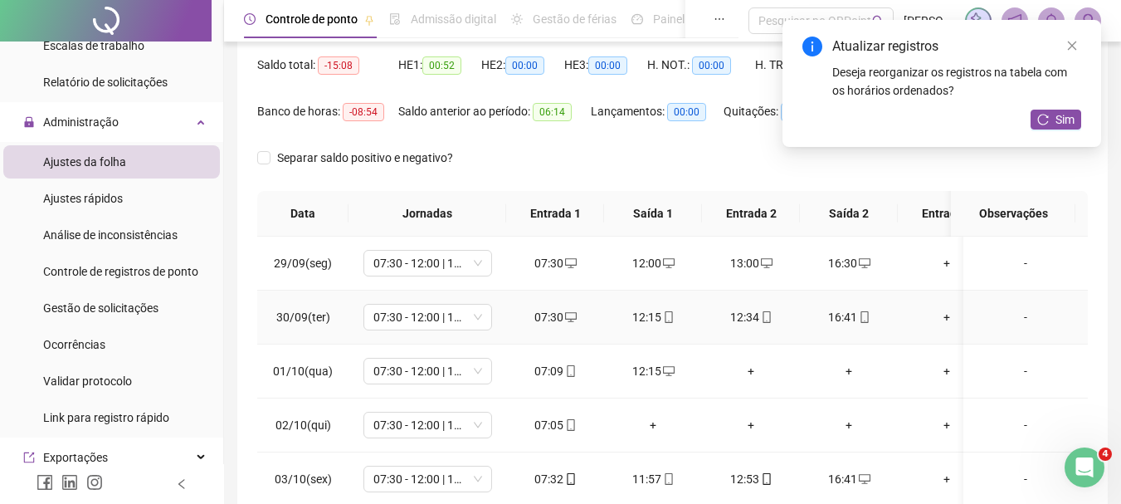
click at [744, 319] on div "12:34" at bounding box center [750, 317] width 71 height 18
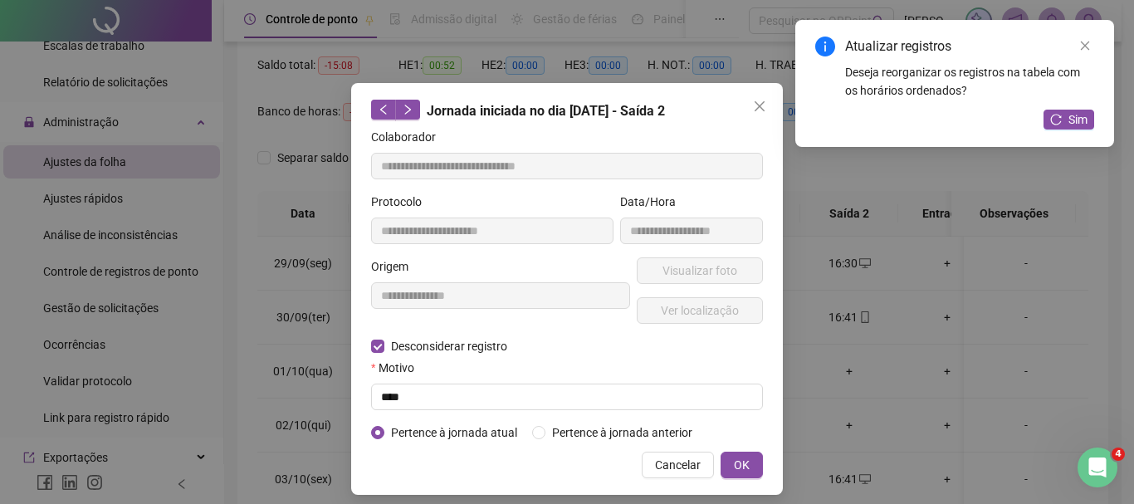
type input "**********"
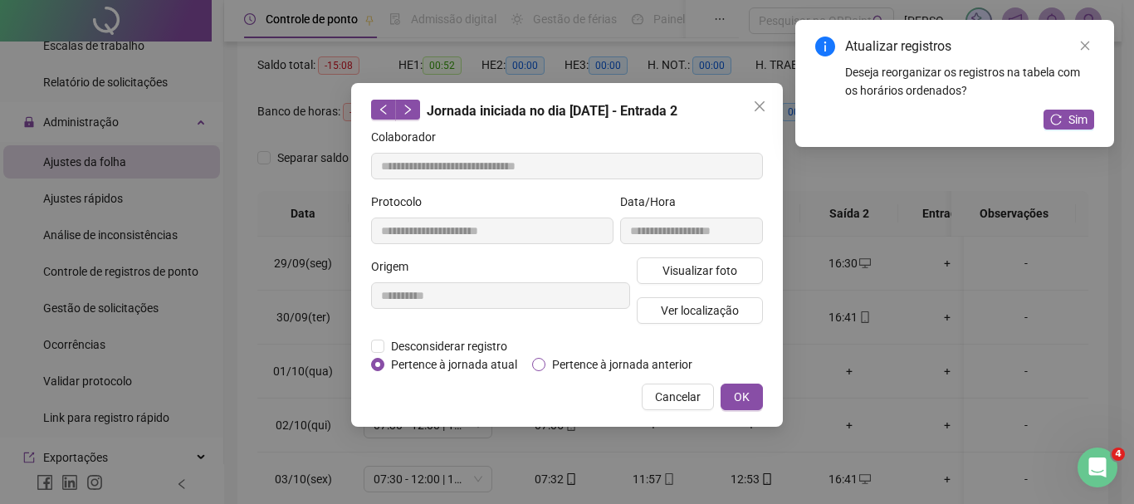
click at [579, 362] on span "Pertence à jornada anterior" at bounding box center [622, 364] width 154 height 18
click at [758, 397] on button "OK" at bounding box center [741, 396] width 42 height 27
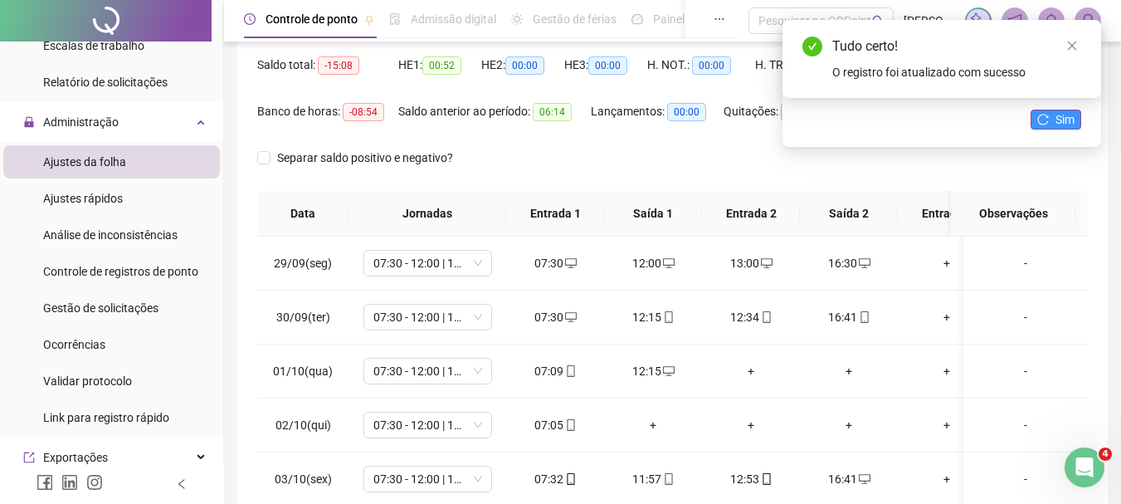
click at [1067, 124] on span "Sim" at bounding box center [1065, 119] width 19 height 18
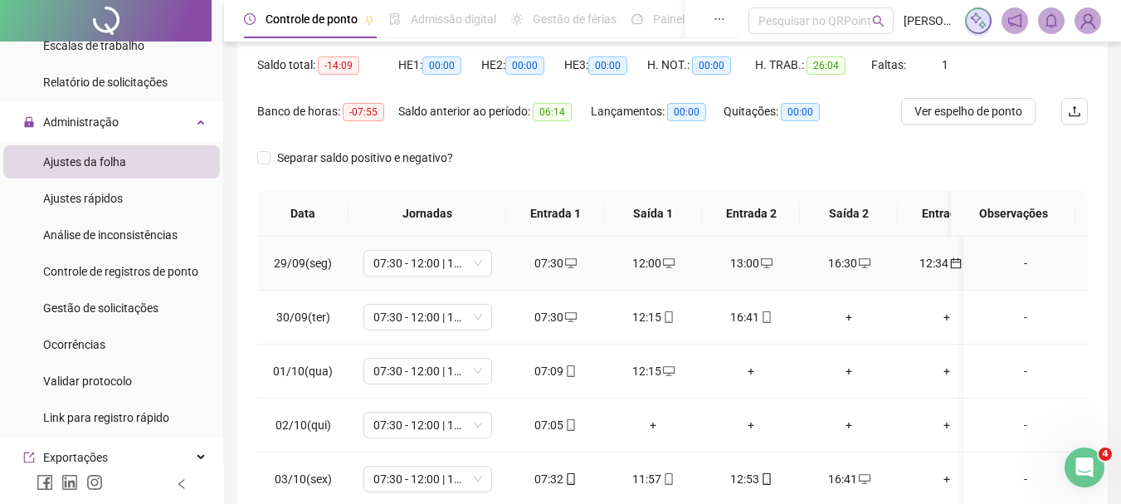
click at [935, 264] on div "12:34" at bounding box center [946, 263] width 71 height 18
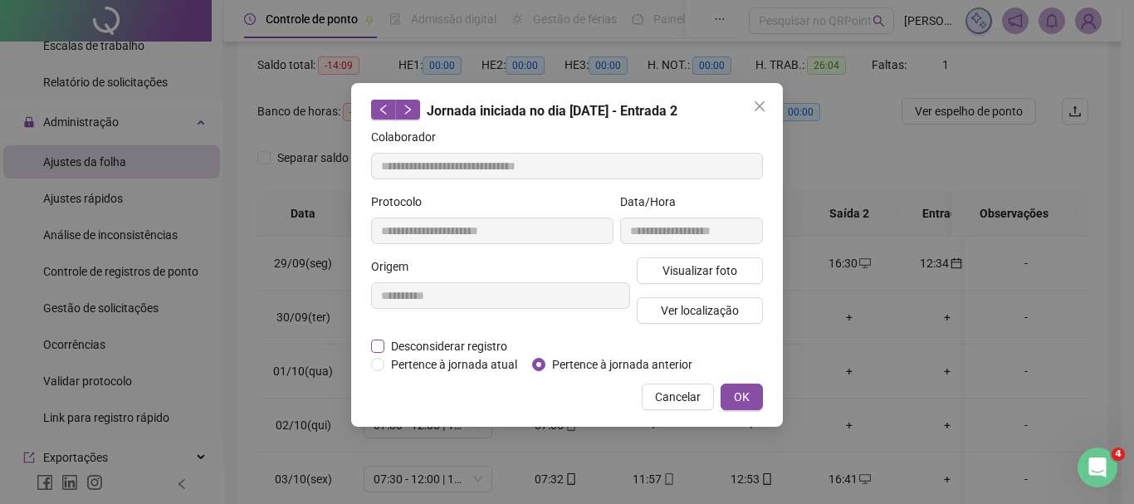
click at [471, 340] on span "Desconsiderar registro" at bounding box center [448, 346] width 129 height 18
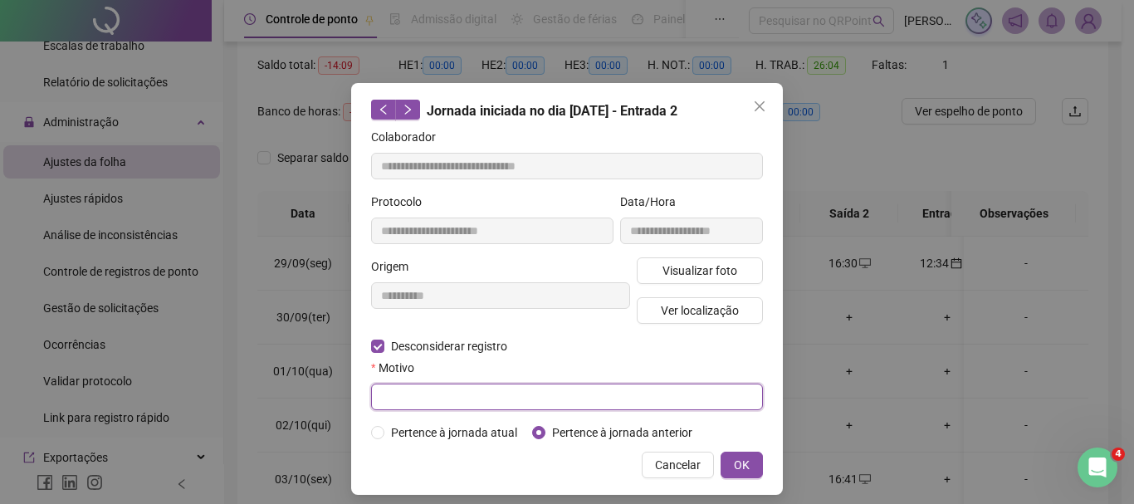
click at [485, 392] on input "text" at bounding box center [567, 396] width 392 height 27
type input "********"
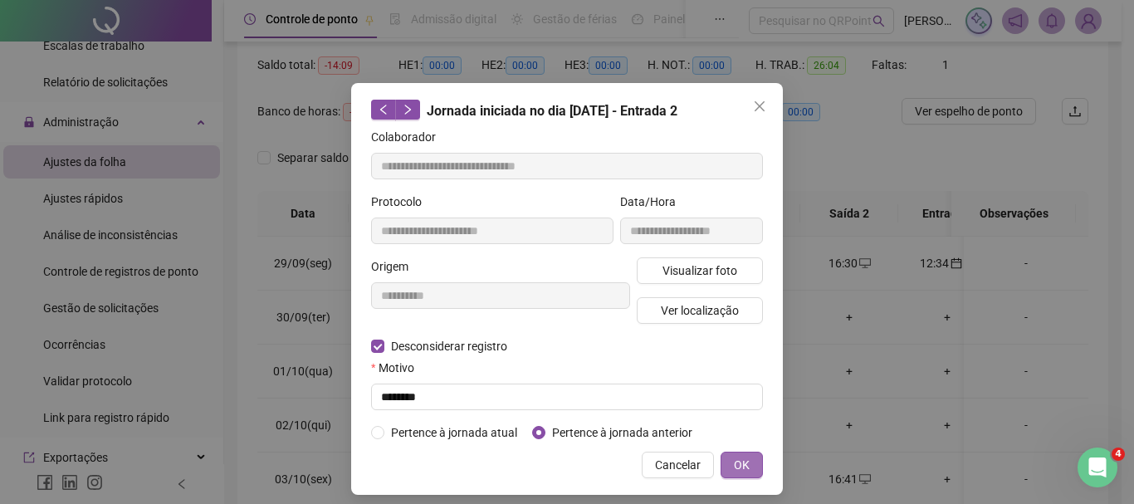
click at [747, 471] on button "OK" at bounding box center [741, 465] width 42 height 27
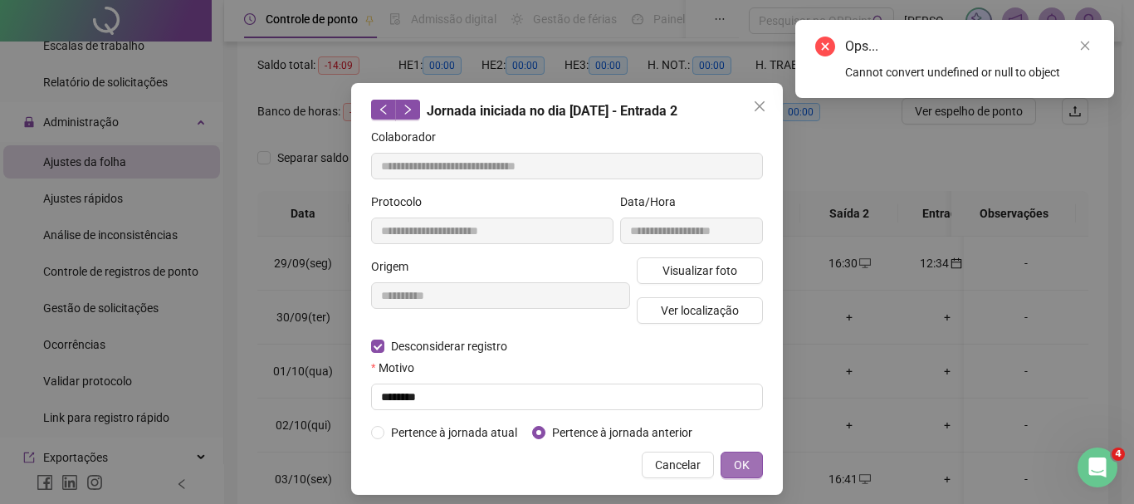
click at [735, 461] on span "OK" at bounding box center [742, 465] width 16 height 18
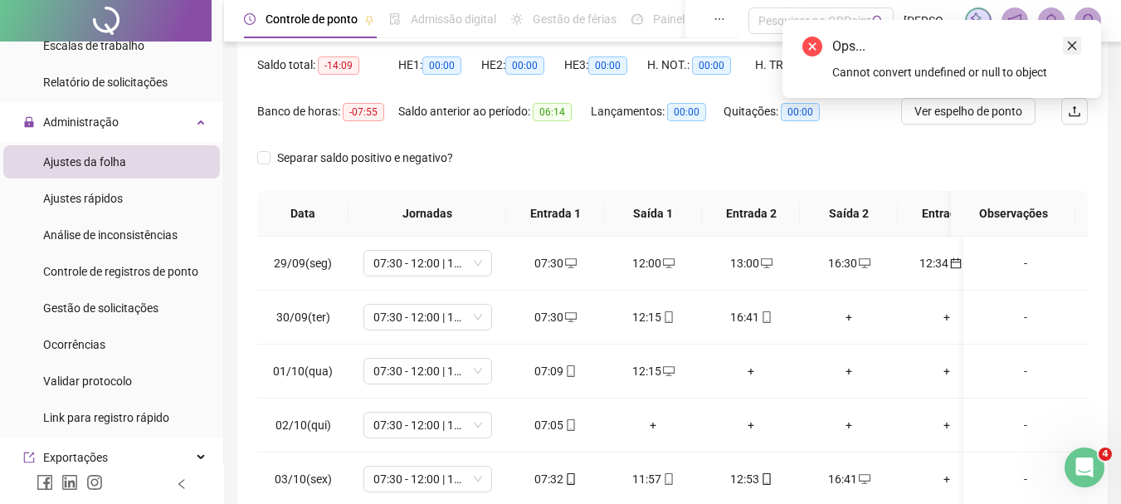
click at [1072, 46] on icon "close" at bounding box center [1072, 46] width 9 height 9
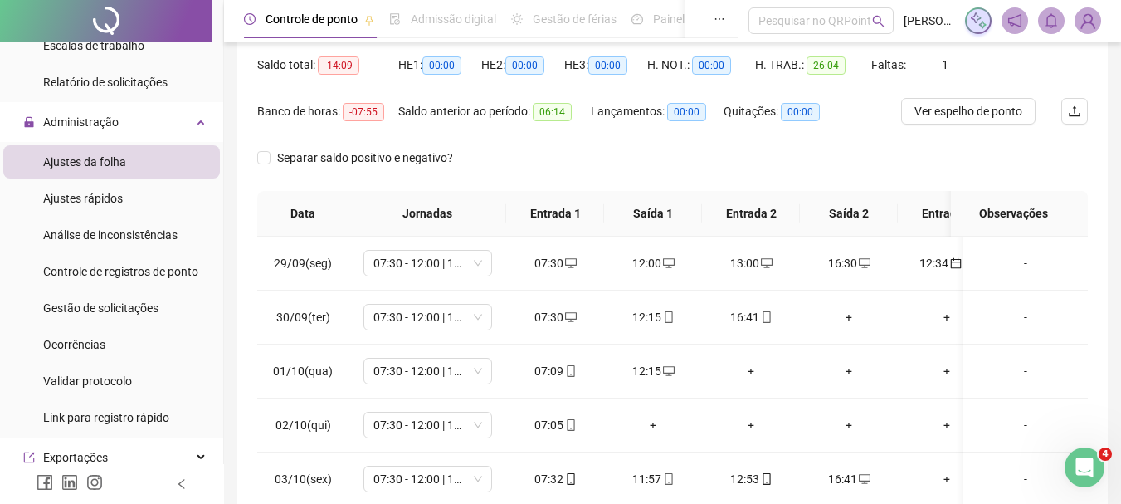
scroll to position [0, 0]
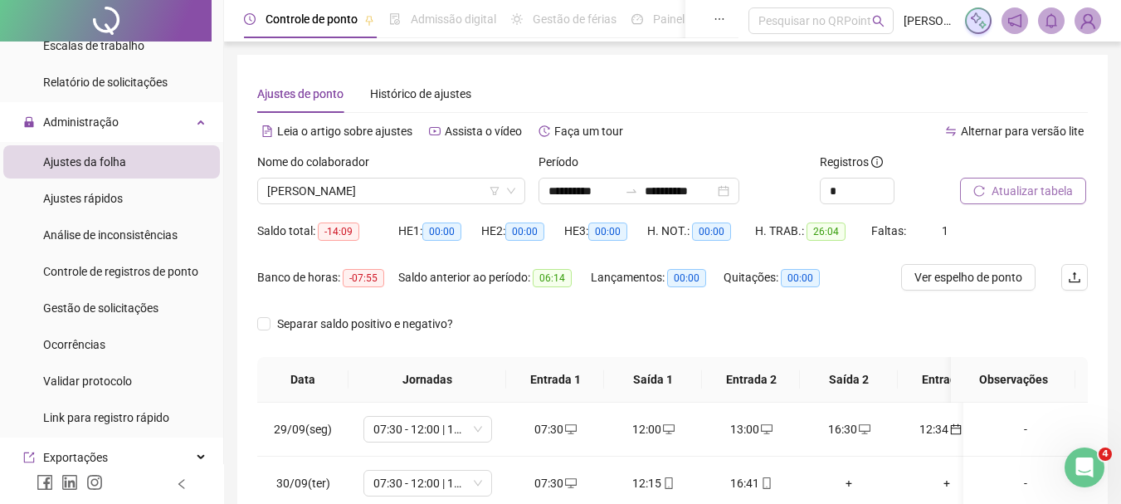
click at [1033, 196] on span "Atualizar tabela" at bounding box center [1032, 191] width 81 height 18
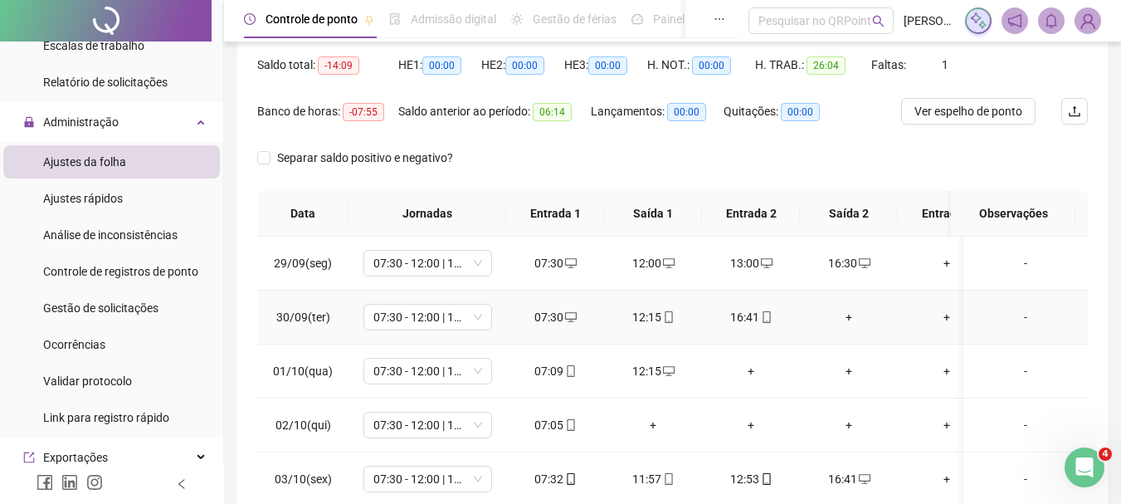
click at [861, 317] on div "+" at bounding box center [848, 317] width 71 height 18
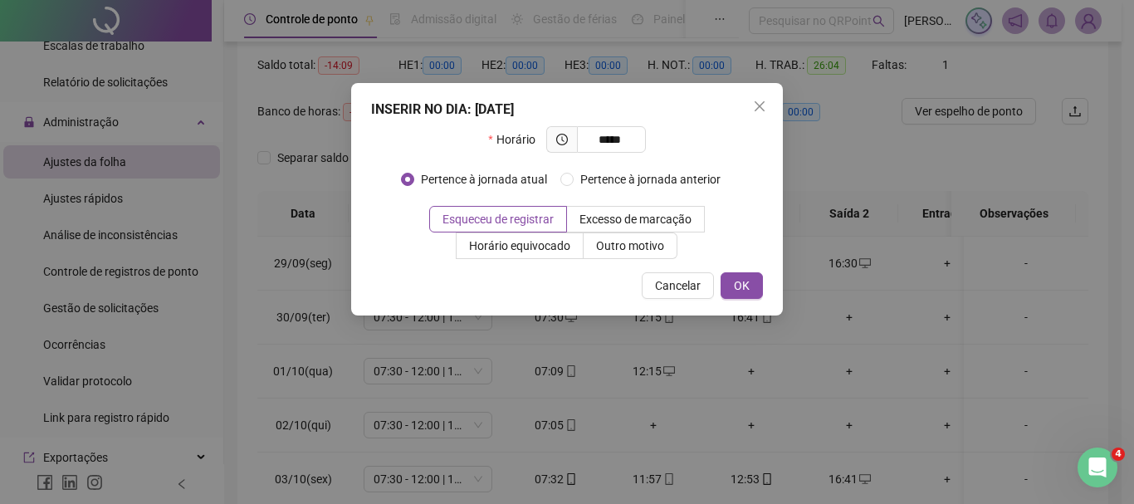
type input "*****"
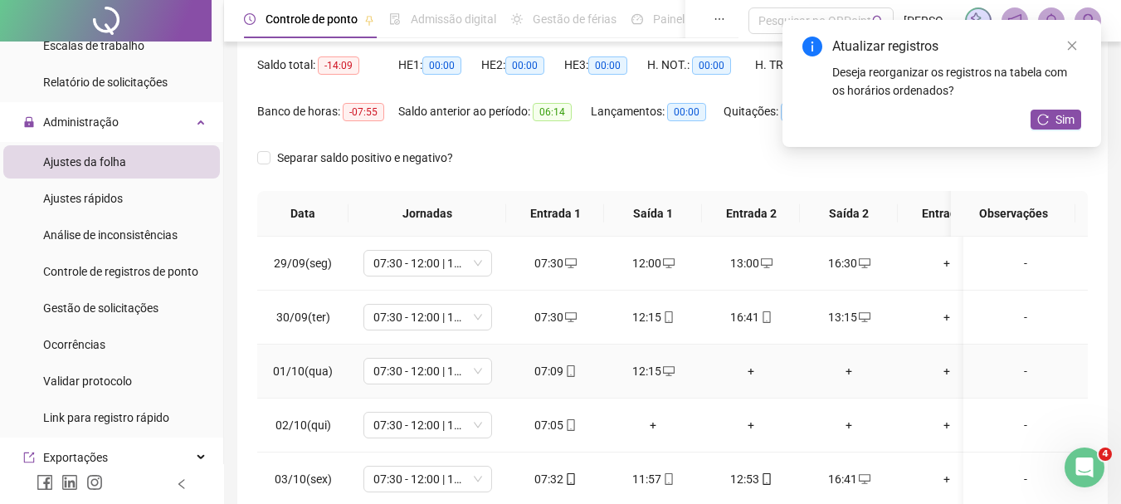
click at [749, 370] on div "+" at bounding box center [750, 371] width 71 height 18
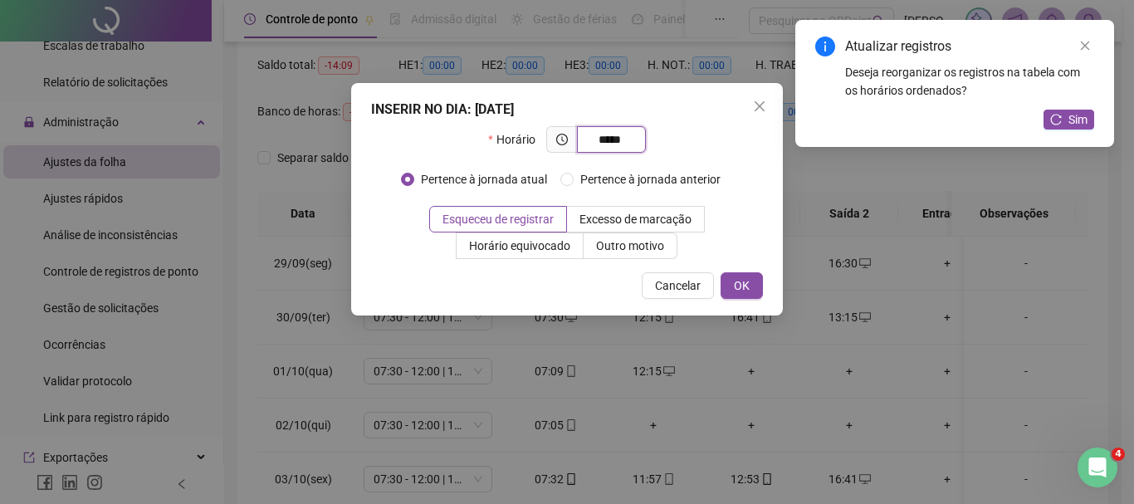
type input "*****"
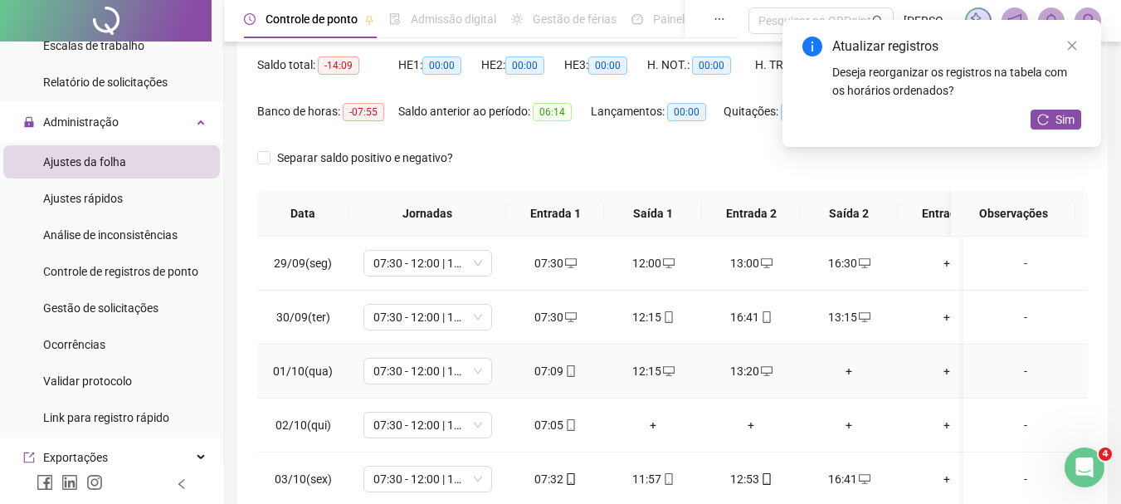
click at [849, 367] on div "+" at bounding box center [848, 371] width 71 height 18
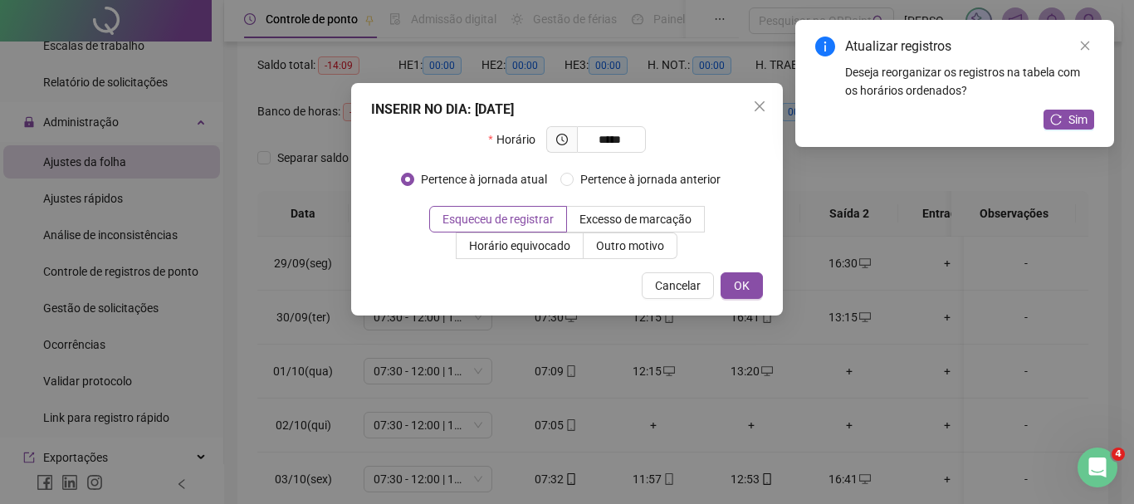
type input "*****"
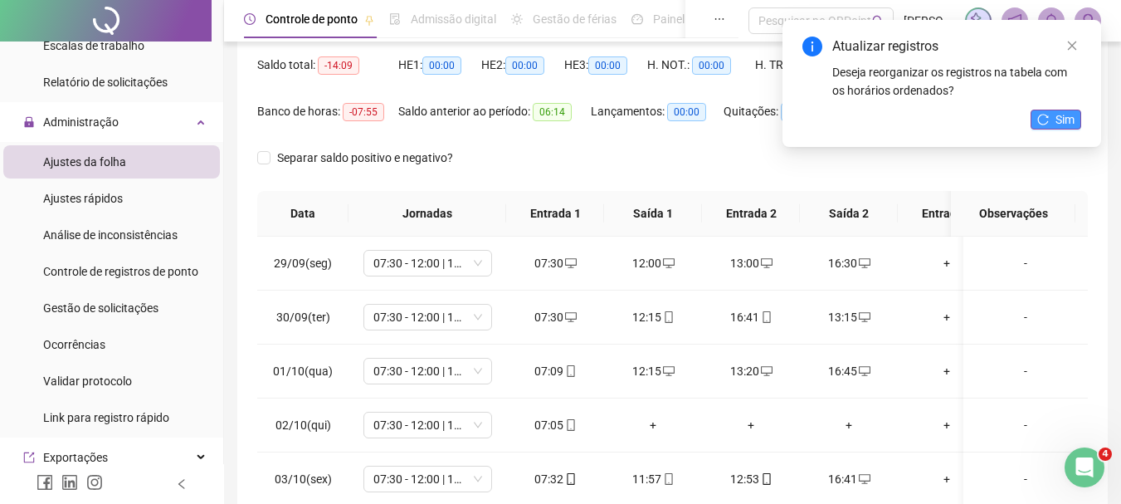
click at [1049, 112] on button "Sim" at bounding box center [1056, 120] width 51 height 20
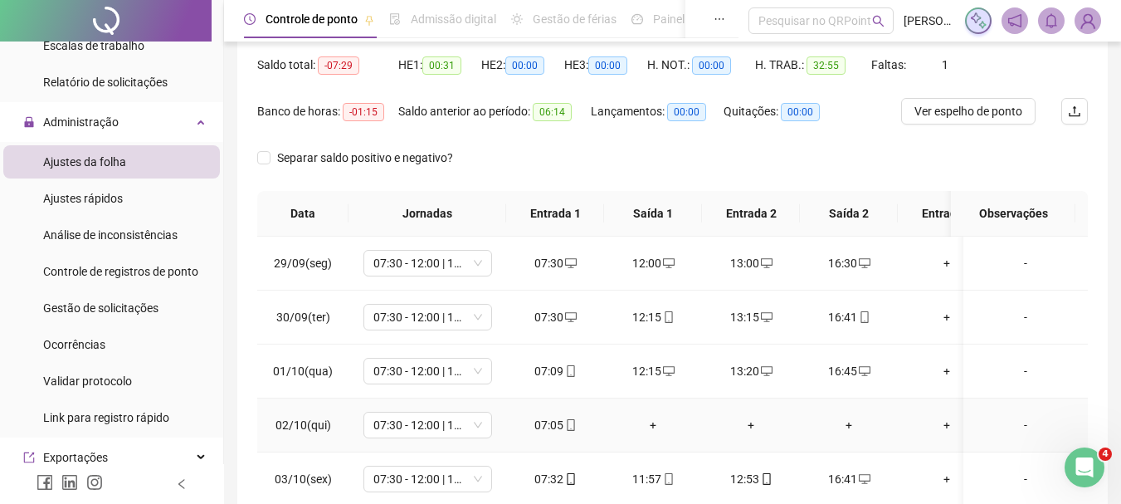
click at [657, 420] on div "+" at bounding box center [653, 425] width 71 height 18
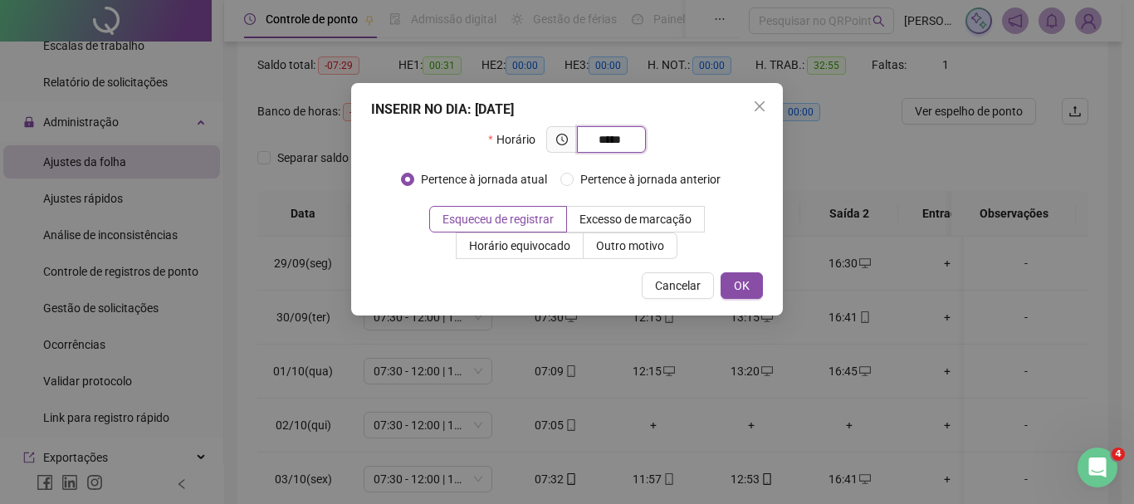
type input "*****"
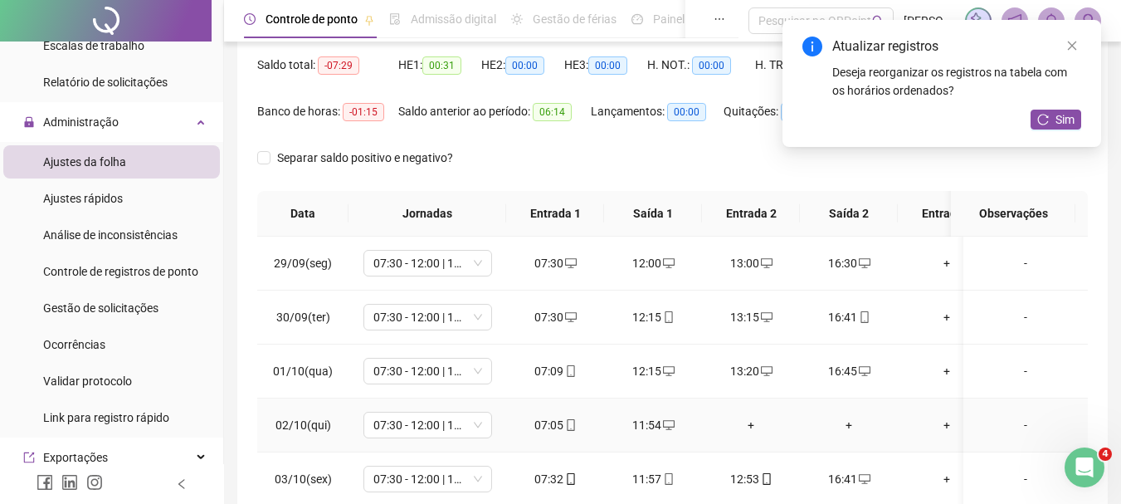
click at [741, 430] on div "+" at bounding box center [750, 425] width 71 height 18
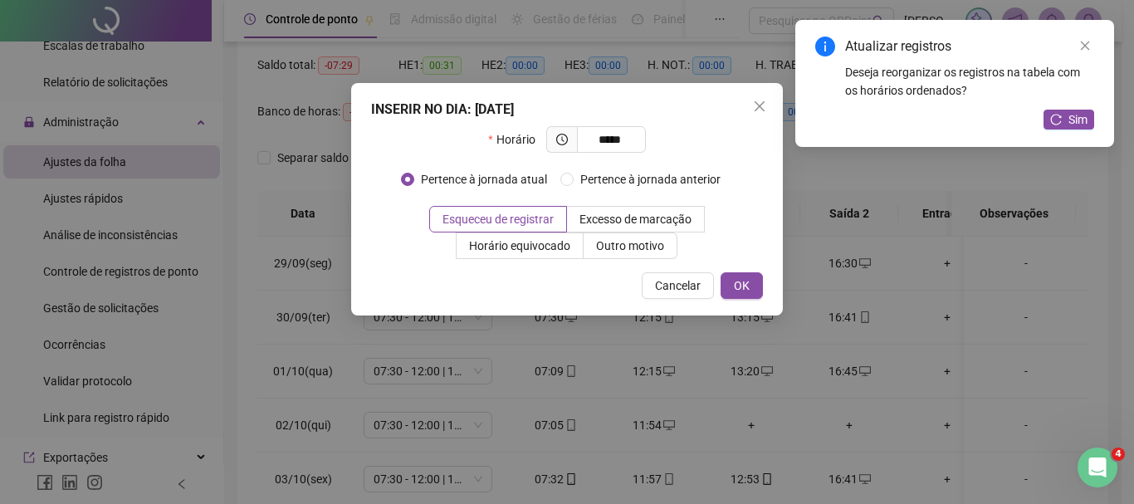
type input "*****"
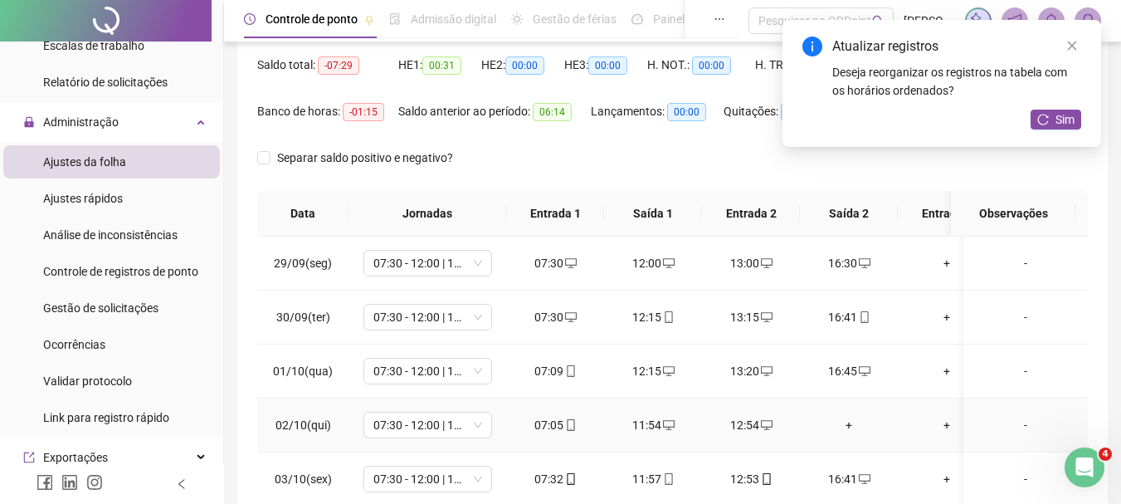
click at [850, 423] on div "+" at bounding box center [848, 425] width 71 height 18
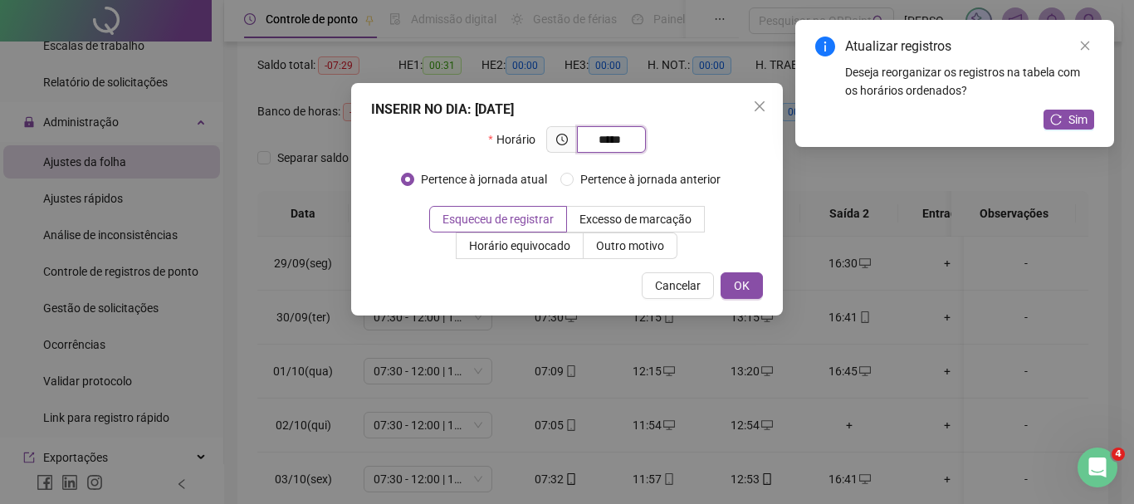
type input "*****"
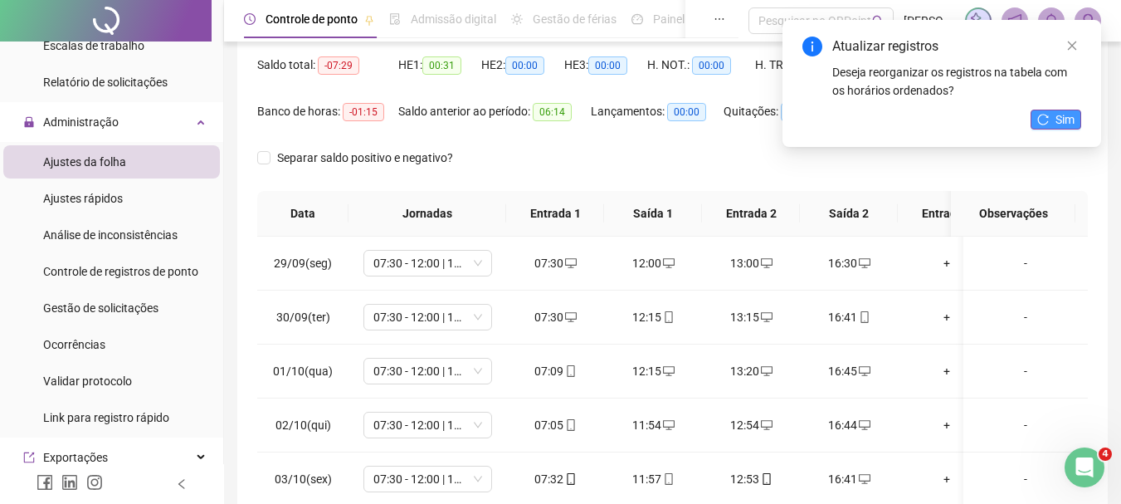
click at [1050, 110] on button "Sim" at bounding box center [1056, 120] width 51 height 20
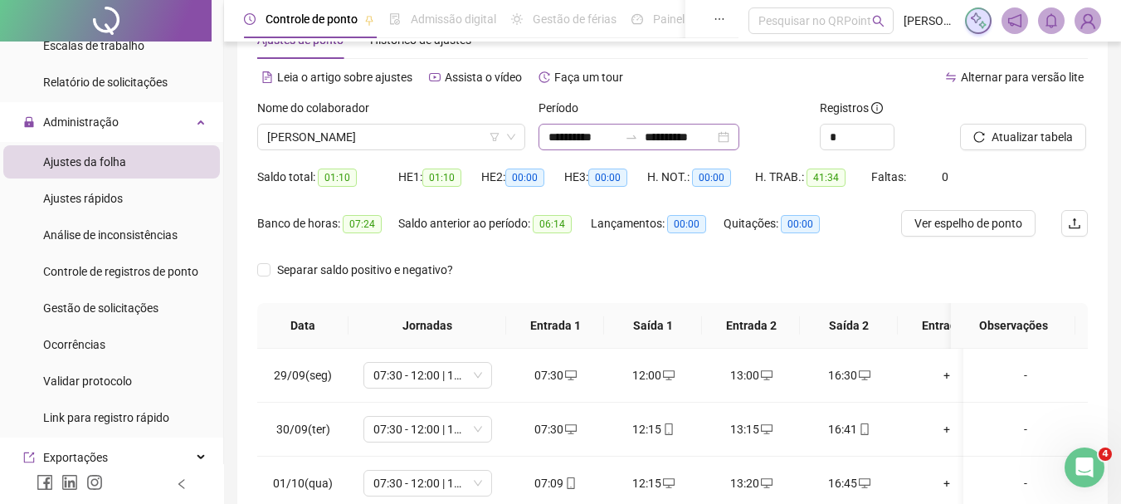
scroll to position [0, 0]
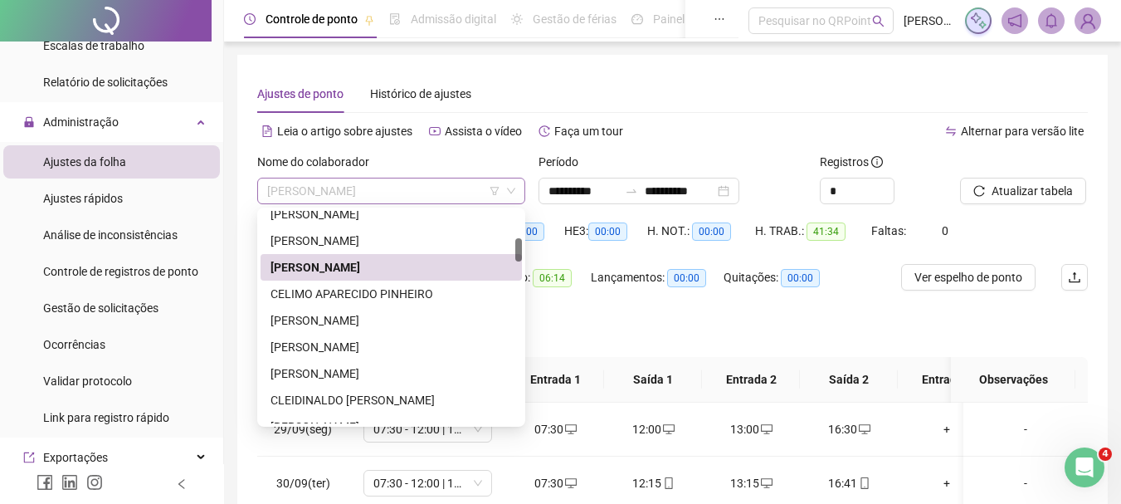
click at [431, 201] on span "[PERSON_NAME]" at bounding box center [391, 190] width 248 height 25
click at [361, 294] on div "CELIMO APARECIDO PINHEIRO" at bounding box center [392, 294] width 242 height 18
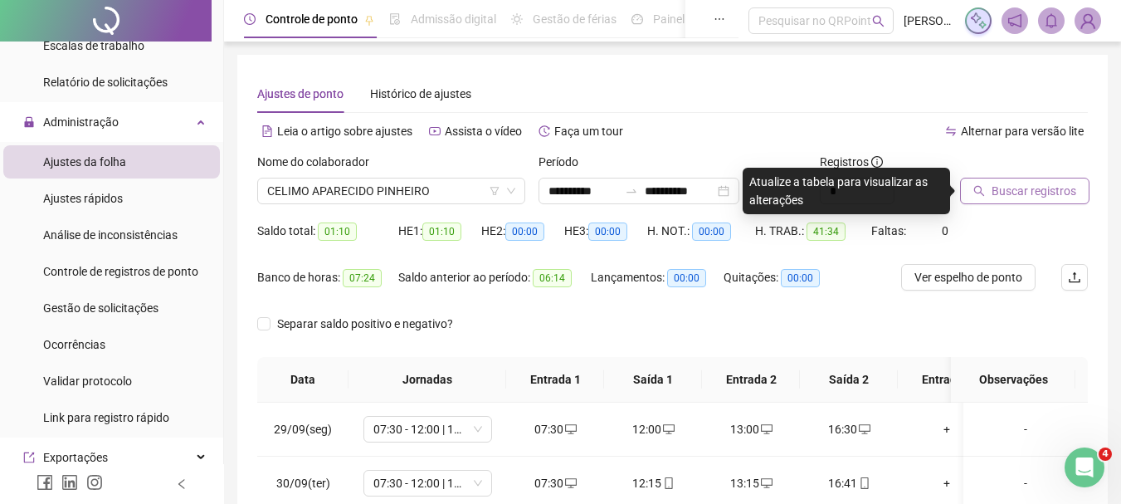
click at [1055, 192] on span "Buscar registros" at bounding box center [1034, 191] width 85 height 18
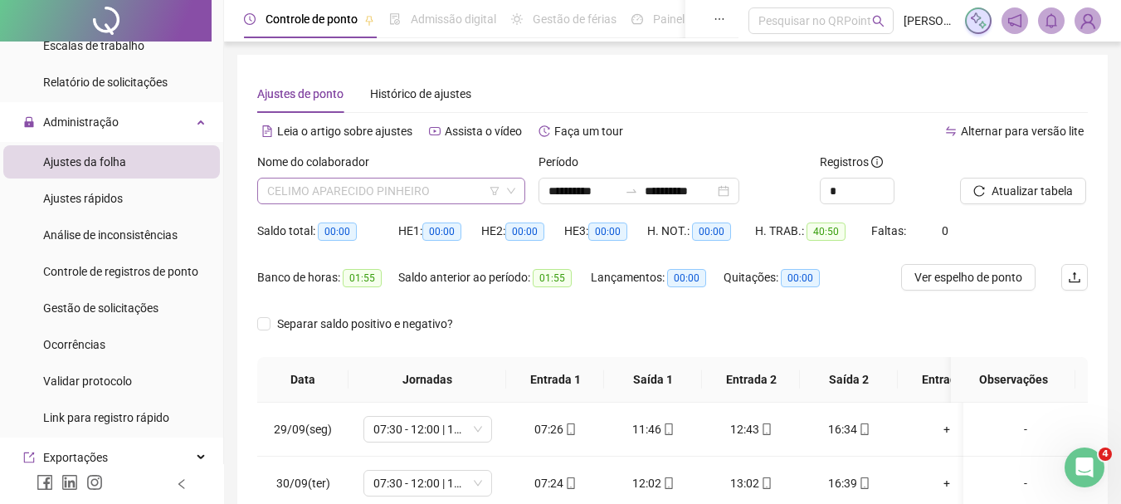
click at [305, 194] on span "CELIMO APARECIDO PINHEIRO" at bounding box center [391, 190] width 248 height 25
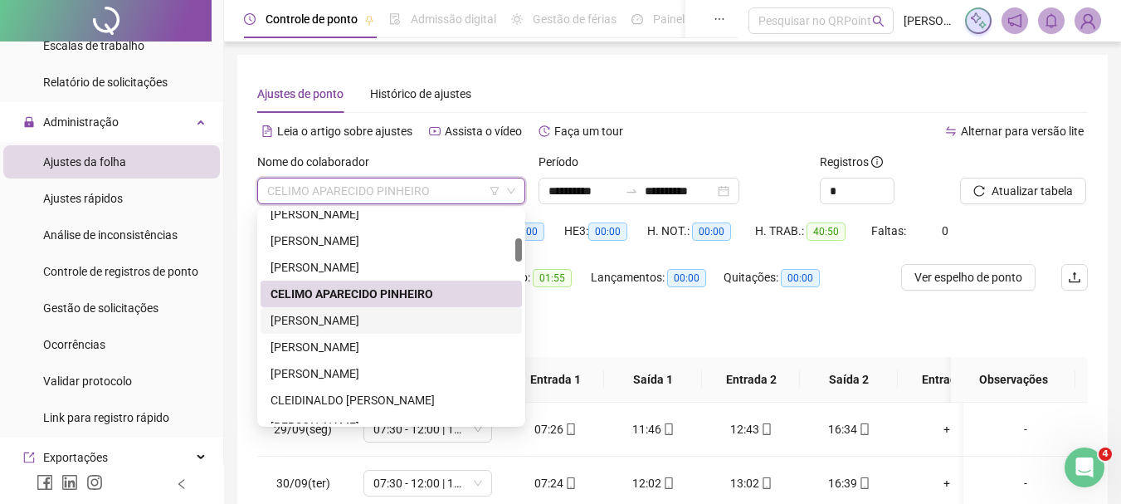
click at [320, 325] on div "[PERSON_NAME]" at bounding box center [392, 320] width 242 height 18
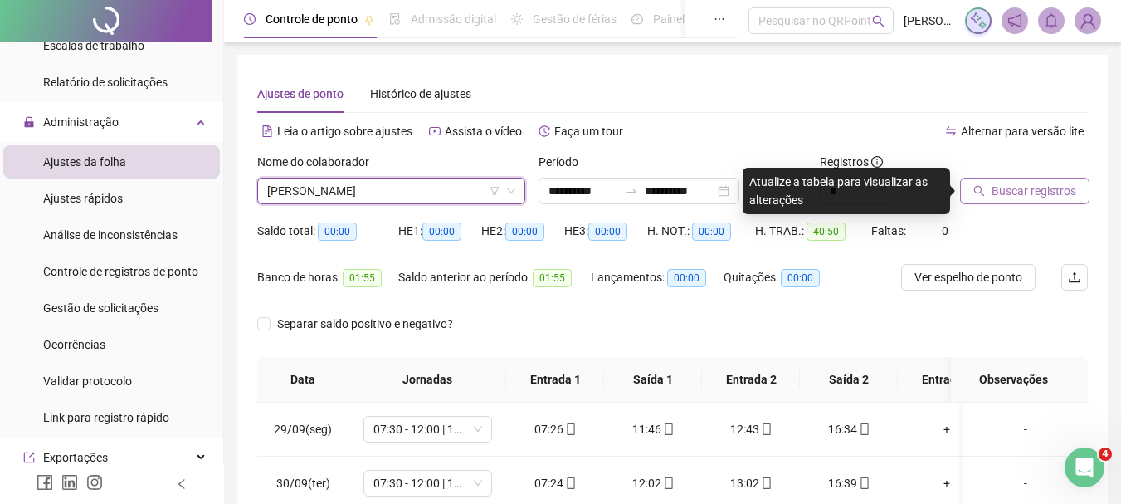
click at [1047, 193] on span "Buscar registros" at bounding box center [1034, 191] width 85 height 18
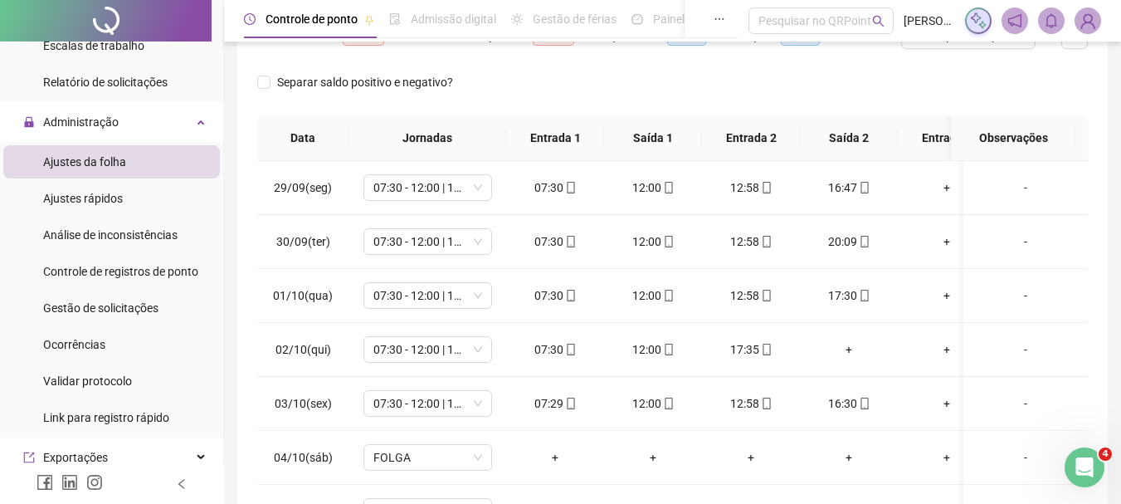
scroll to position [249, 0]
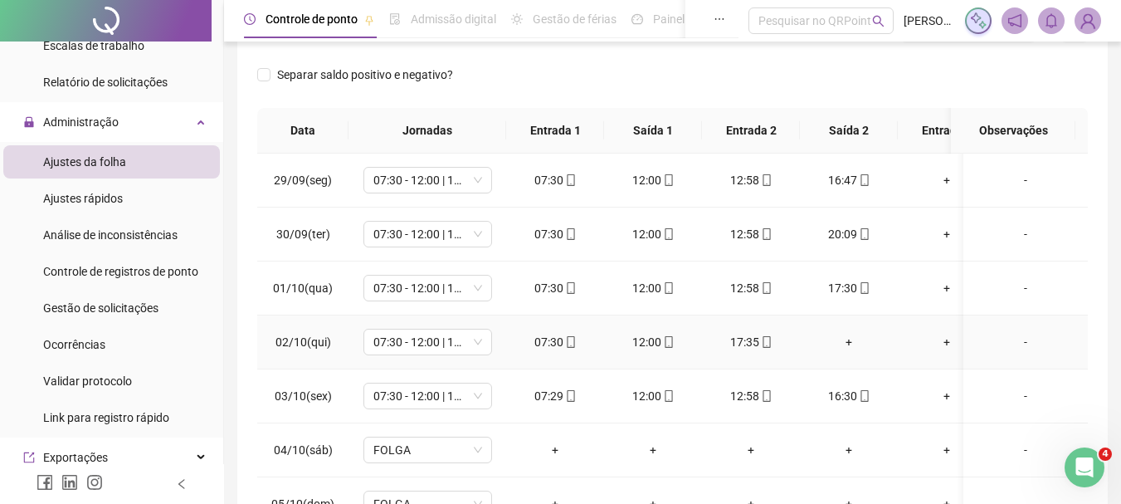
click at [858, 344] on div "+" at bounding box center [848, 342] width 71 height 18
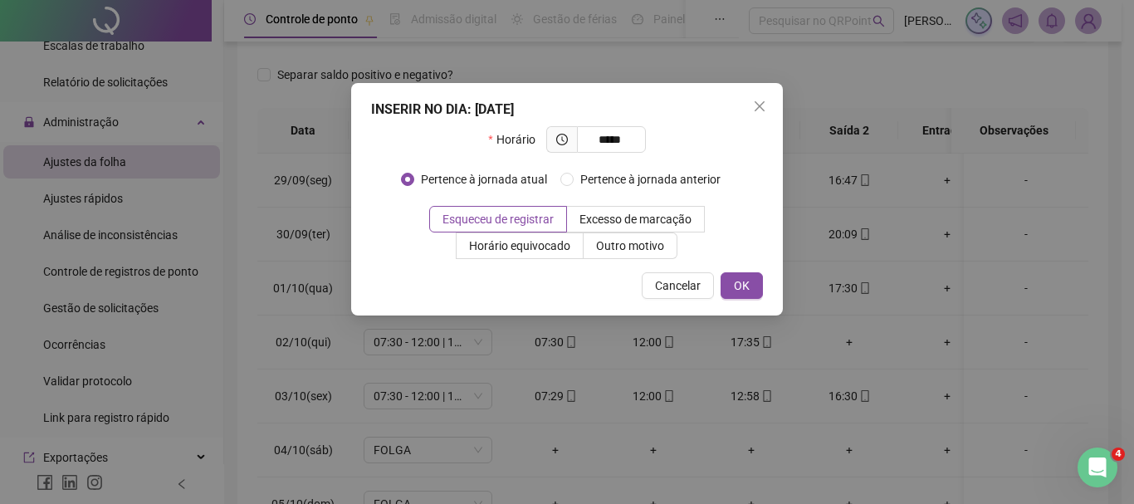
type input "*****"
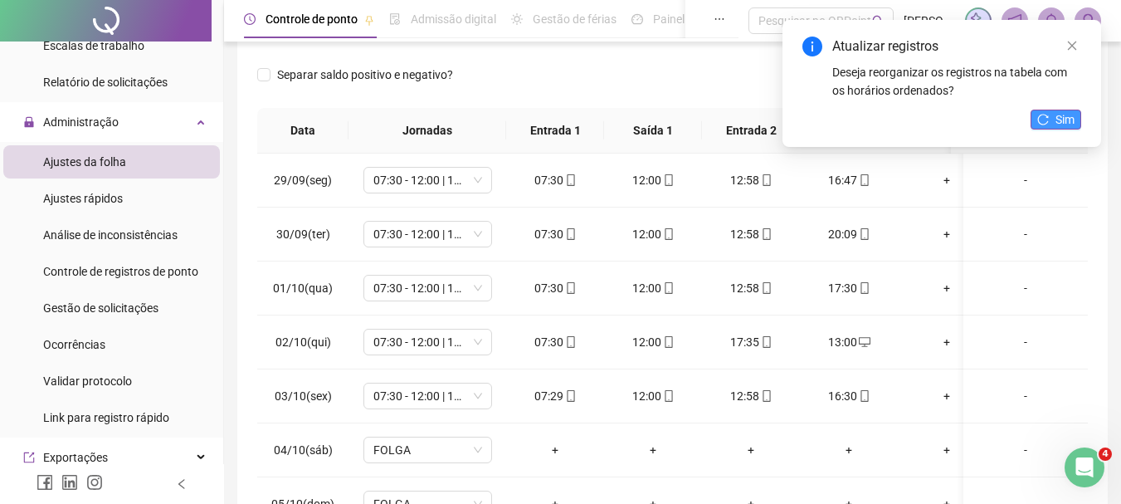
click at [1071, 122] on span "Sim" at bounding box center [1065, 119] width 19 height 18
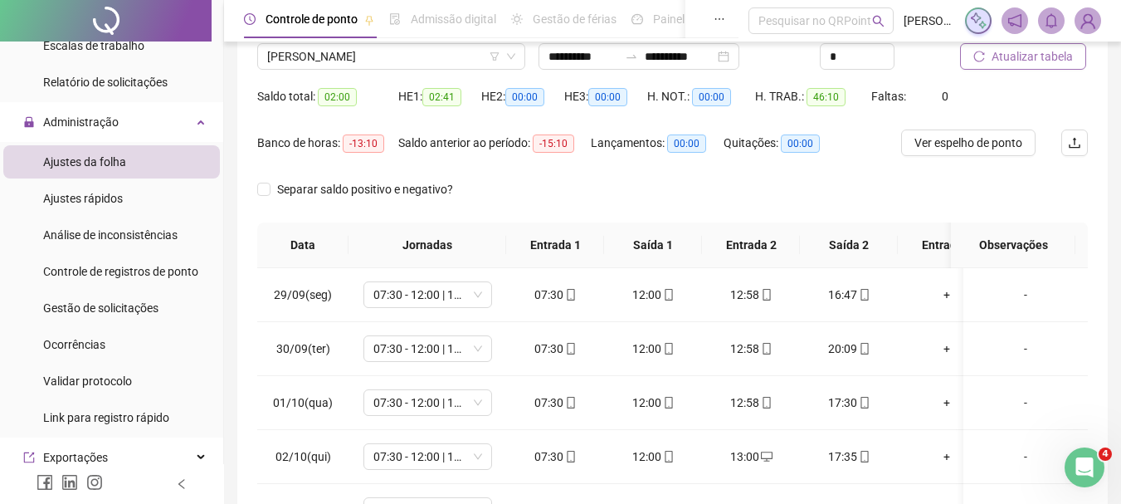
scroll to position [83, 0]
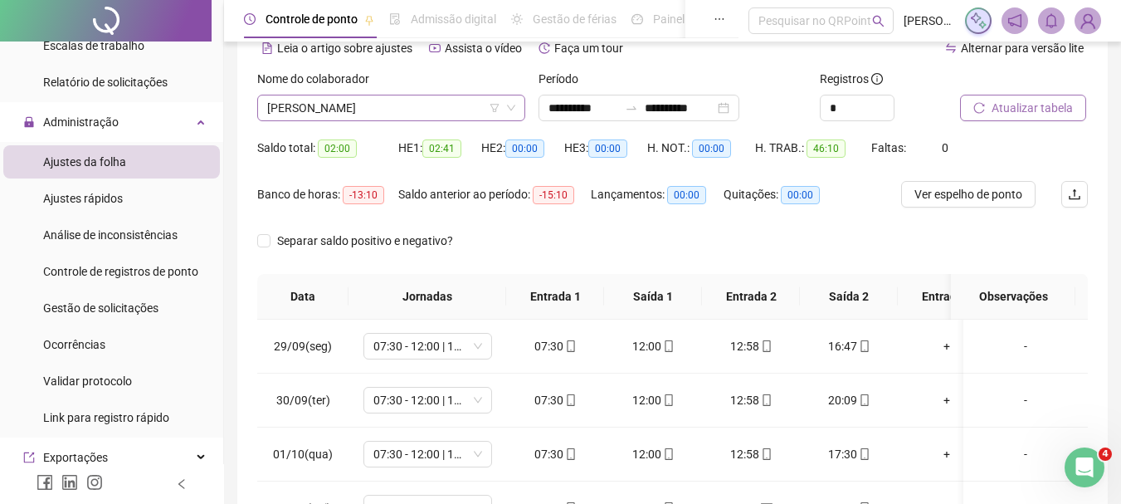
click at [362, 104] on span "[PERSON_NAME]" at bounding box center [391, 107] width 248 height 25
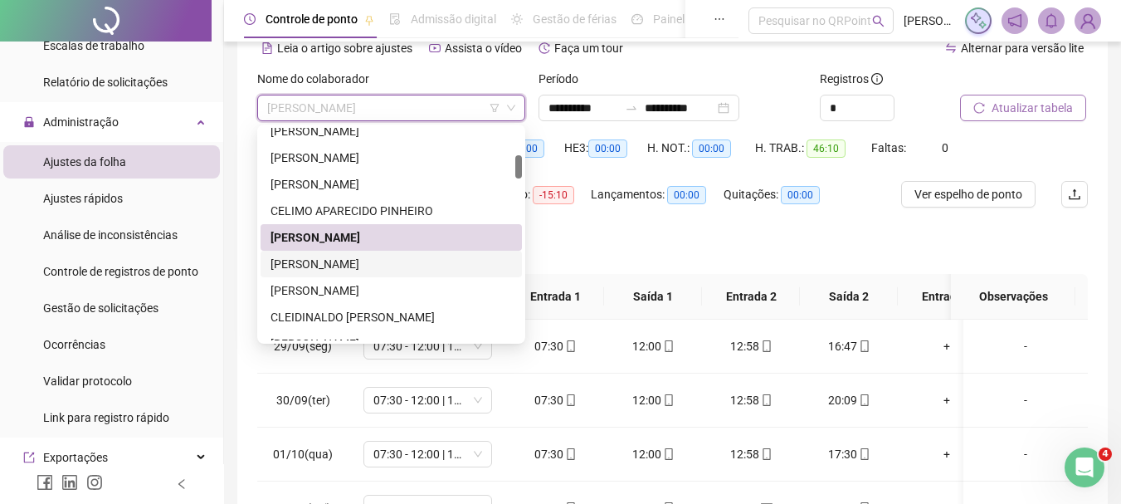
click at [344, 264] on div "[PERSON_NAME]" at bounding box center [392, 264] width 242 height 18
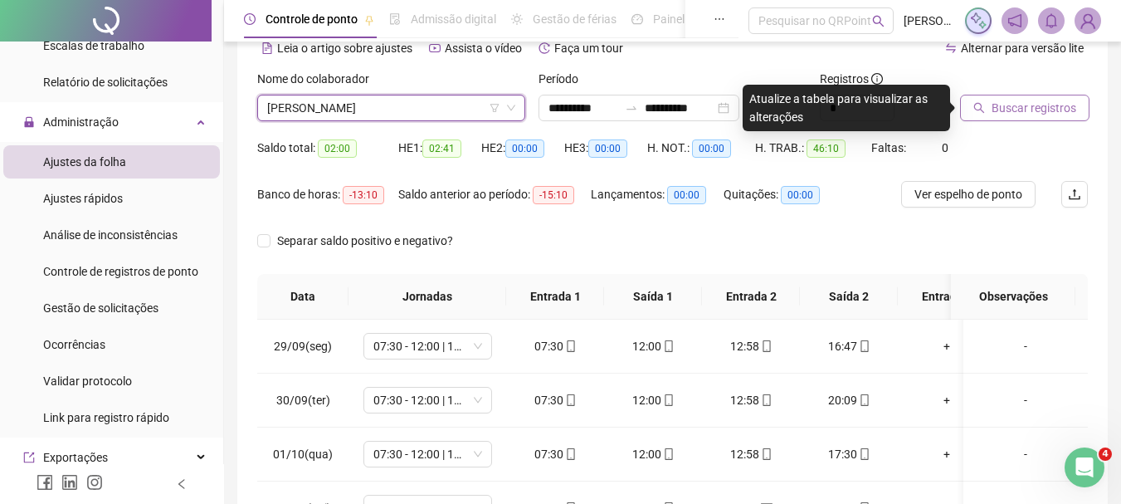
click at [1025, 111] on span "Buscar registros" at bounding box center [1034, 108] width 85 height 18
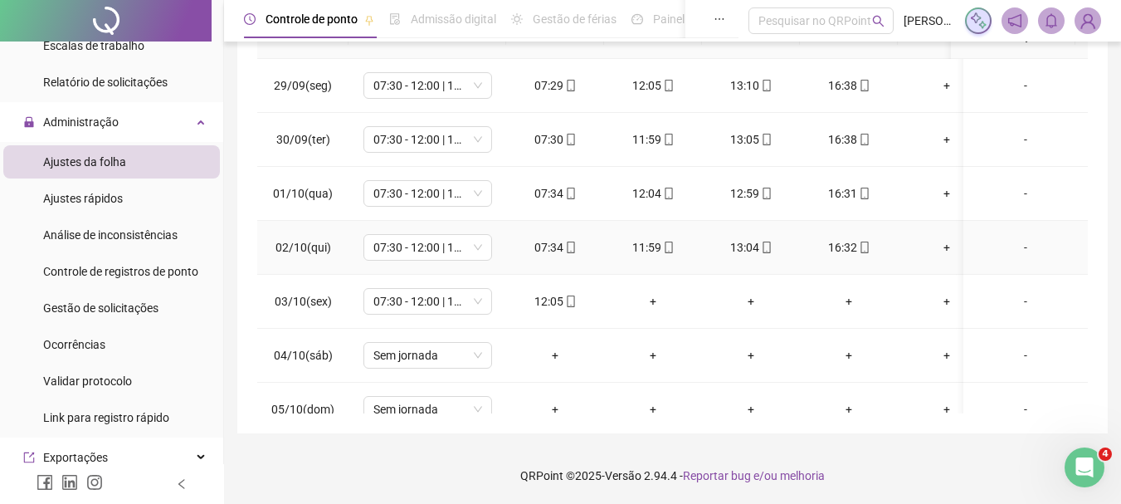
scroll to position [344, 0]
click at [655, 301] on div "+" at bounding box center [653, 300] width 71 height 18
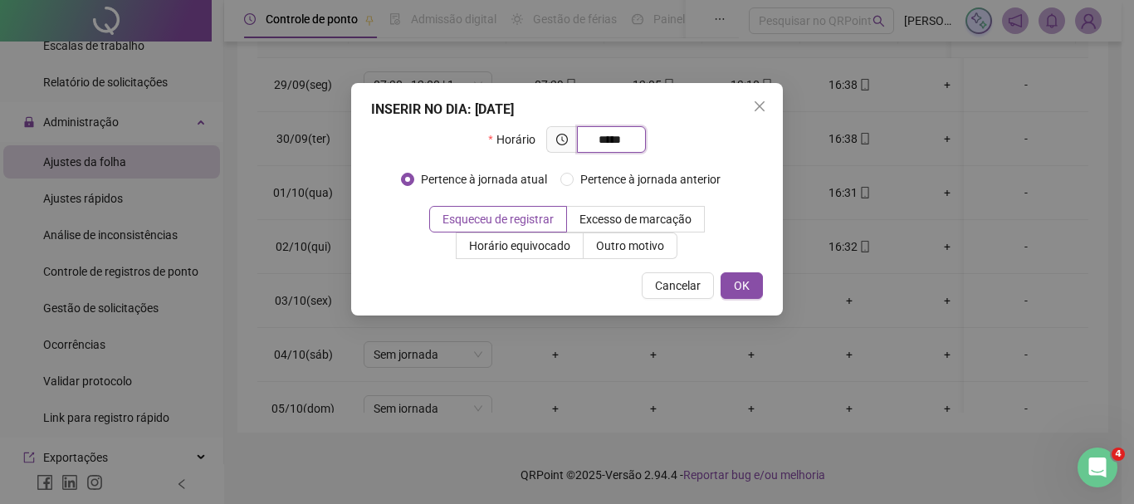
type input "*****"
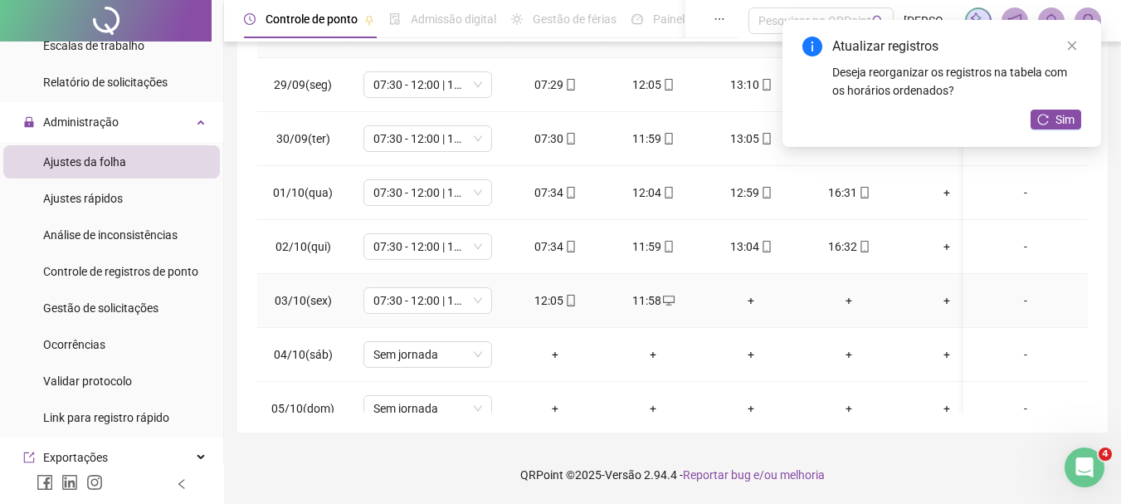
click at [758, 309] on div "+" at bounding box center [750, 300] width 71 height 18
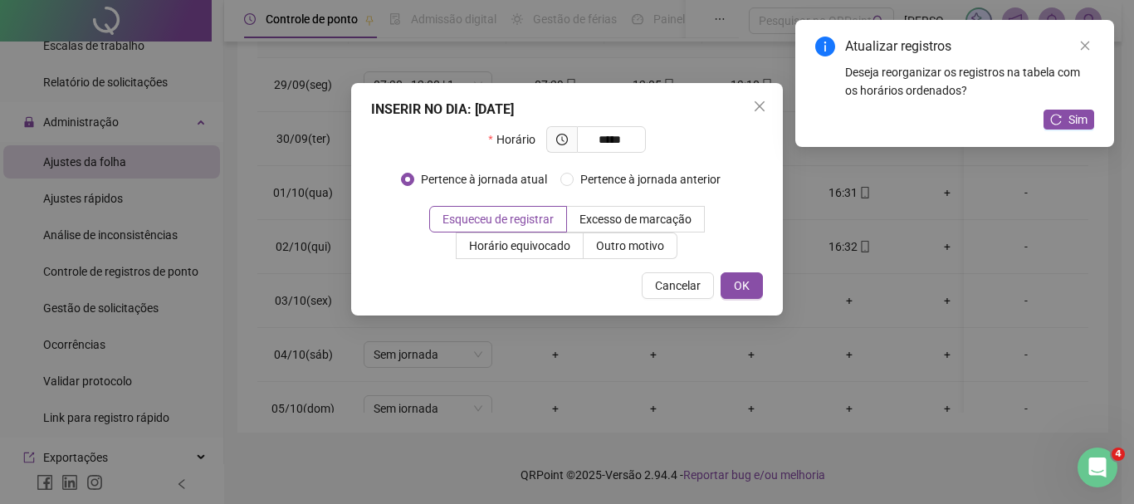
type input "*****"
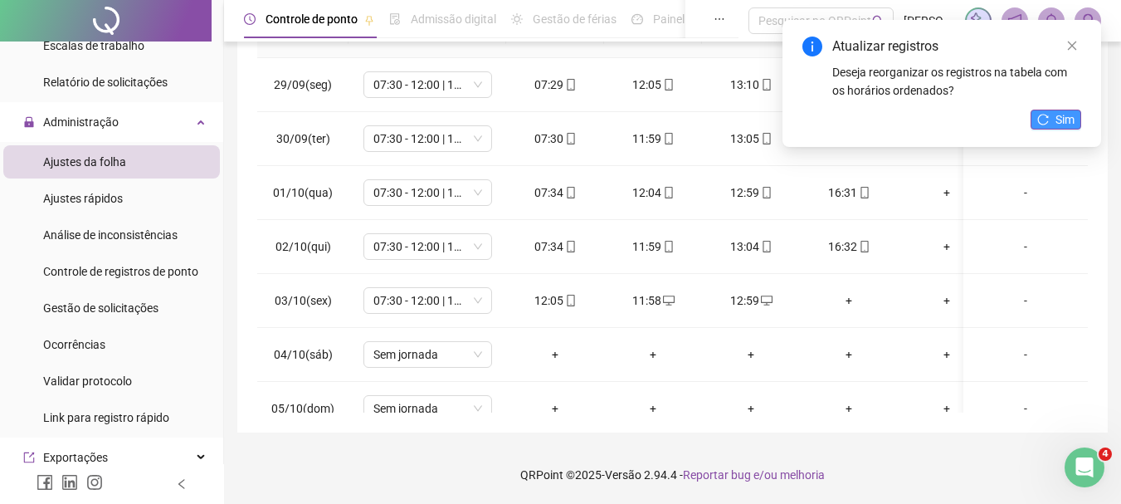
click at [1053, 117] on button "Sim" at bounding box center [1056, 120] width 51 height 20
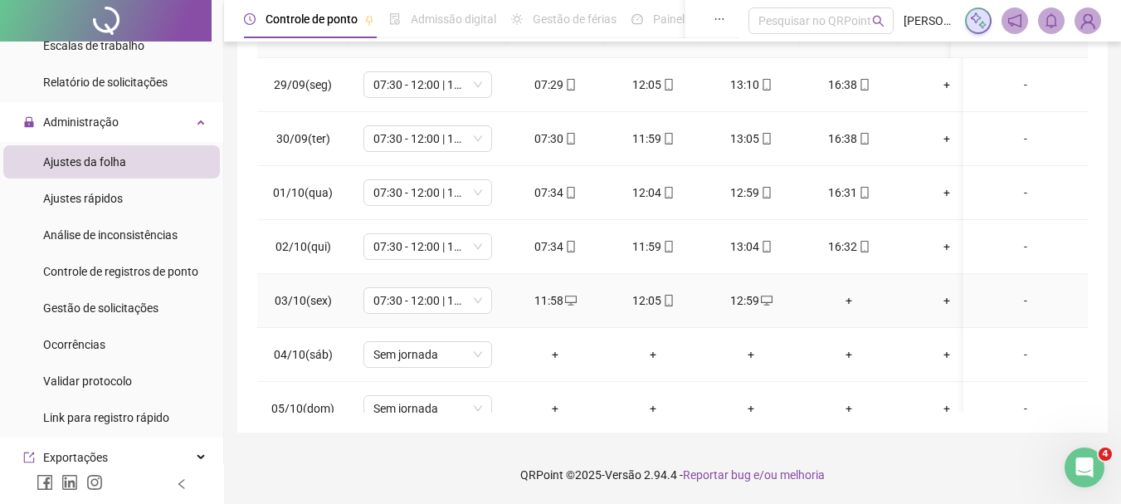
click at [847, 305] on div "+" at bounding box center [848, 300] width 71 height 18
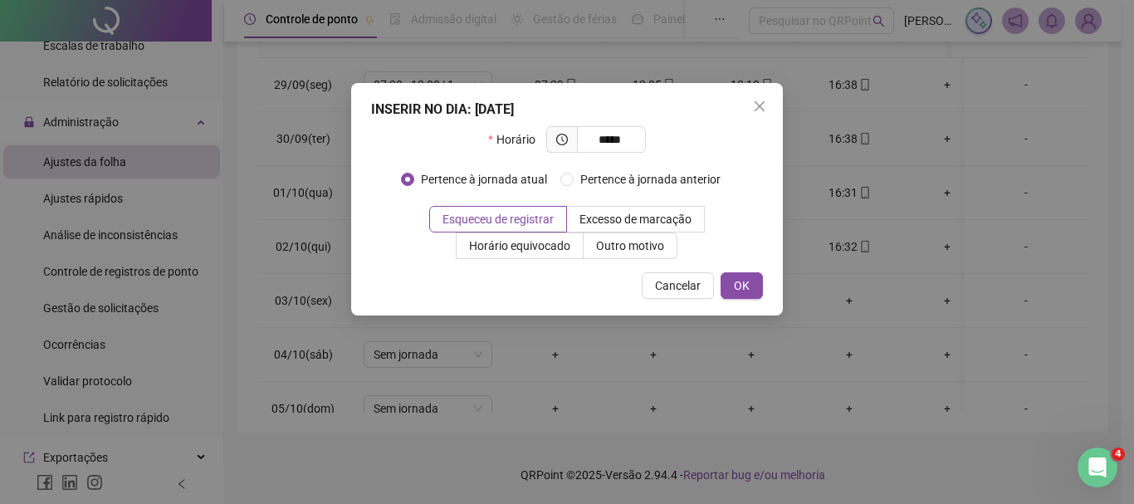
type input "*****"
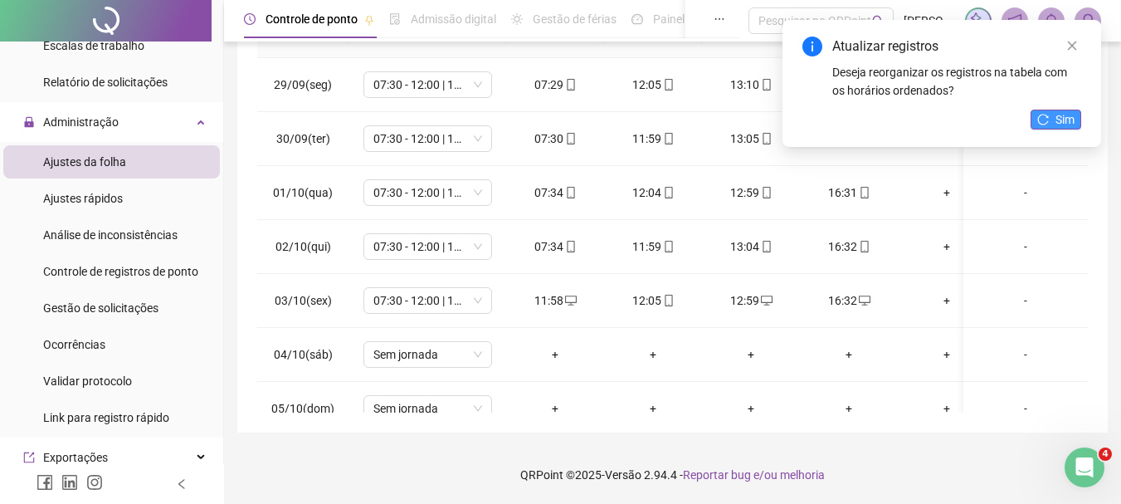
click at [1055, 114] on button "Sim" at bounding box center [1056, 120] width 51 height 20
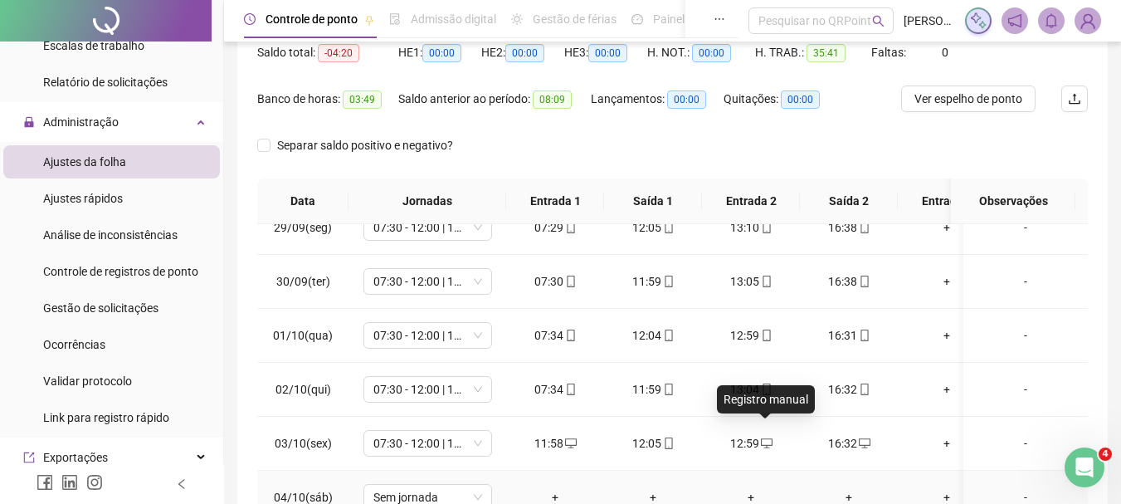
scroll to position [36, 0]
click at [738, 434] on div "12:59" at bounding box center [750, 443] width 71 height 18
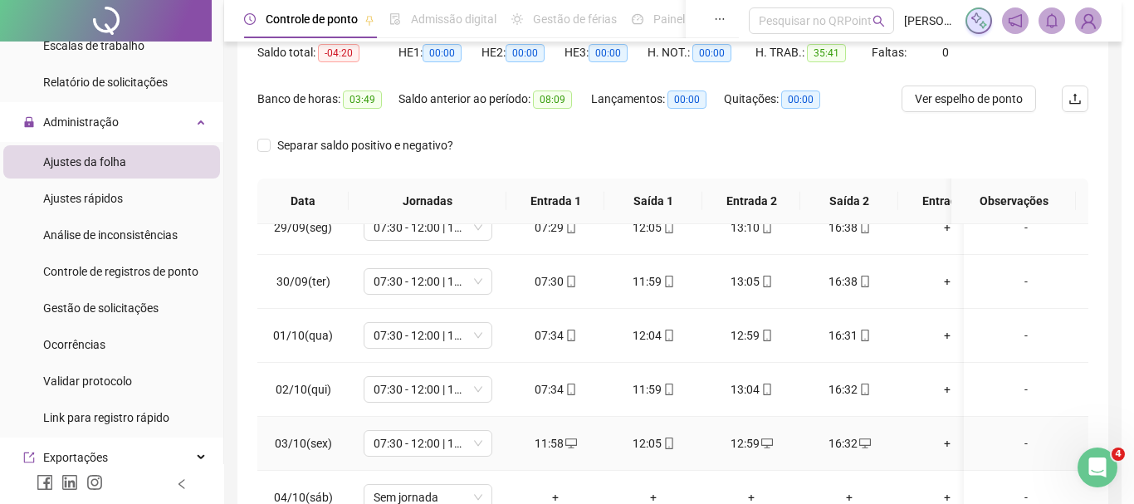
type input "**********"
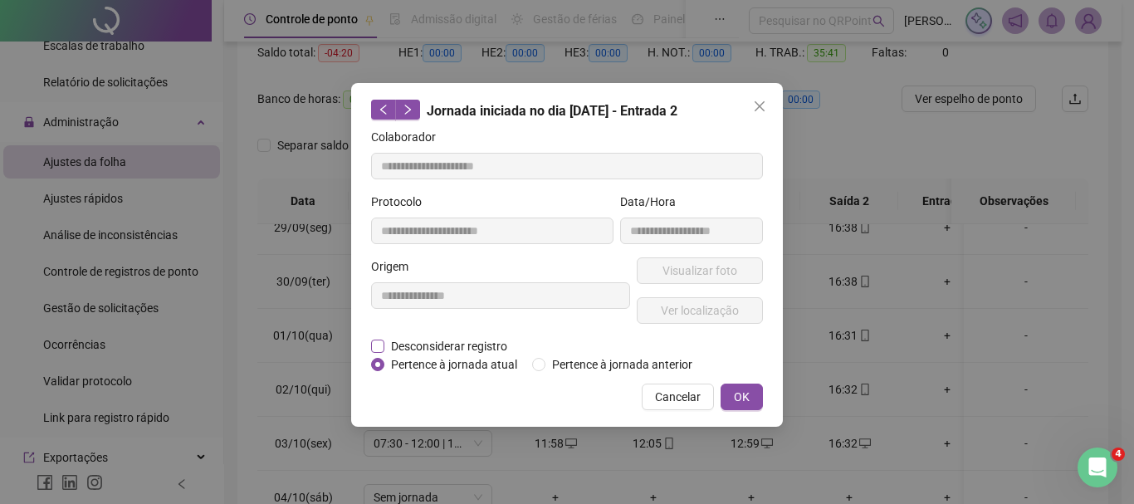
click at [471, 337] on span "Desconsiderar registro" at bounding box center [448, 346] width 129 height 18
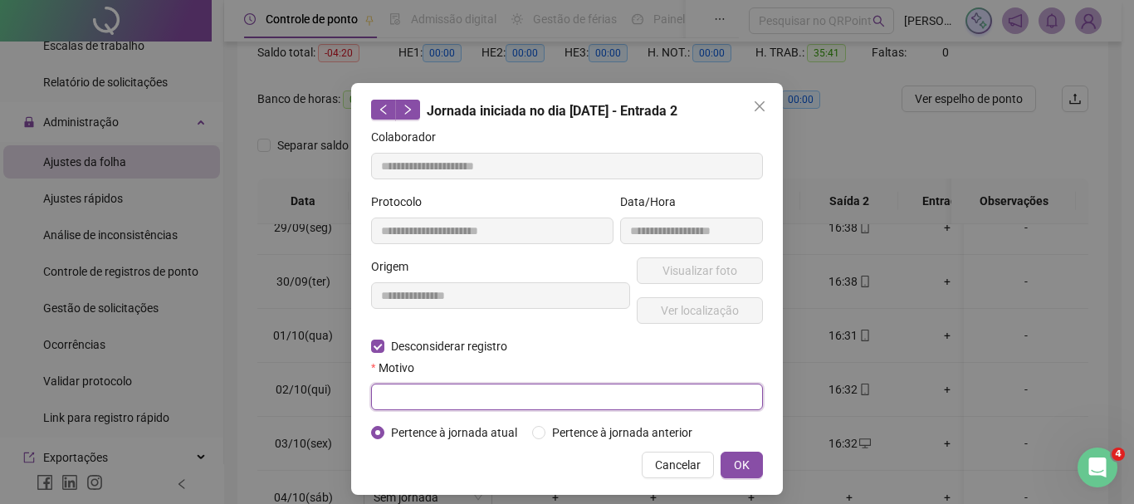
drag, startPoint x: 466, startPoint y: 388, endPoint x: 455, endPoint y: 397, distance: 14.1
click at [463, 393] on input "text" at bounding box center [567, 396] width 392 height 27
type input "*****"
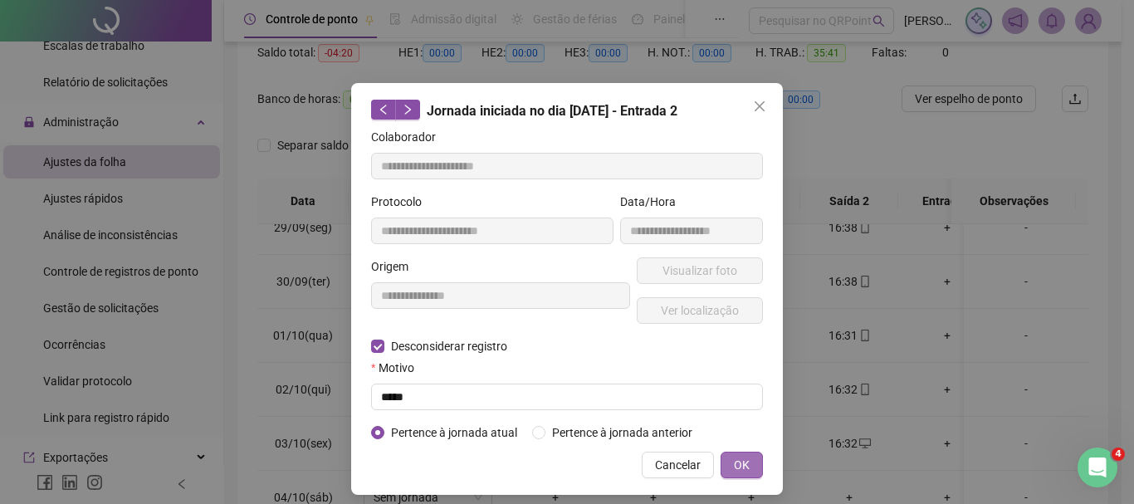
click at [734, 457] on span "OK" at bounding box center [742, 465] width 16 height 18
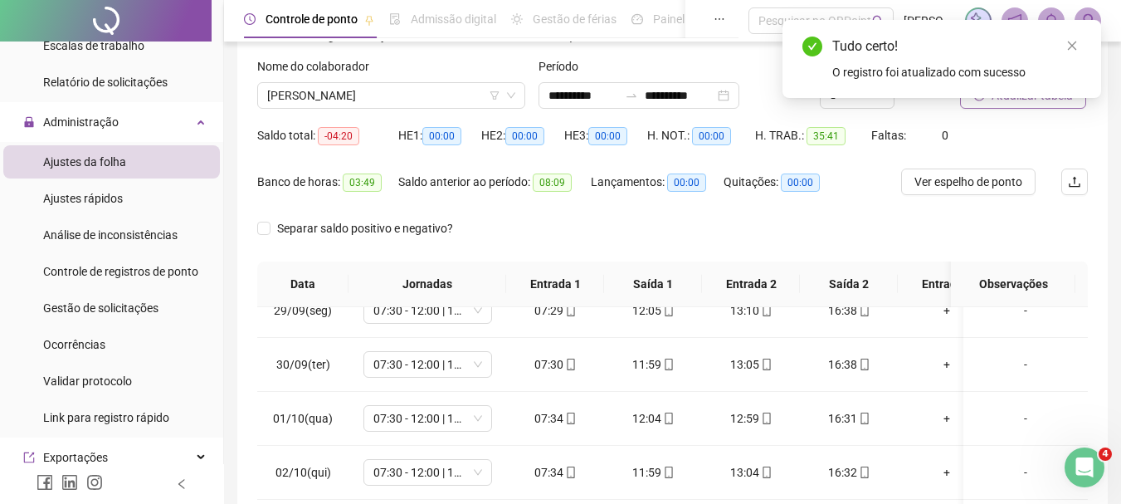
scroll to position [12, 0]
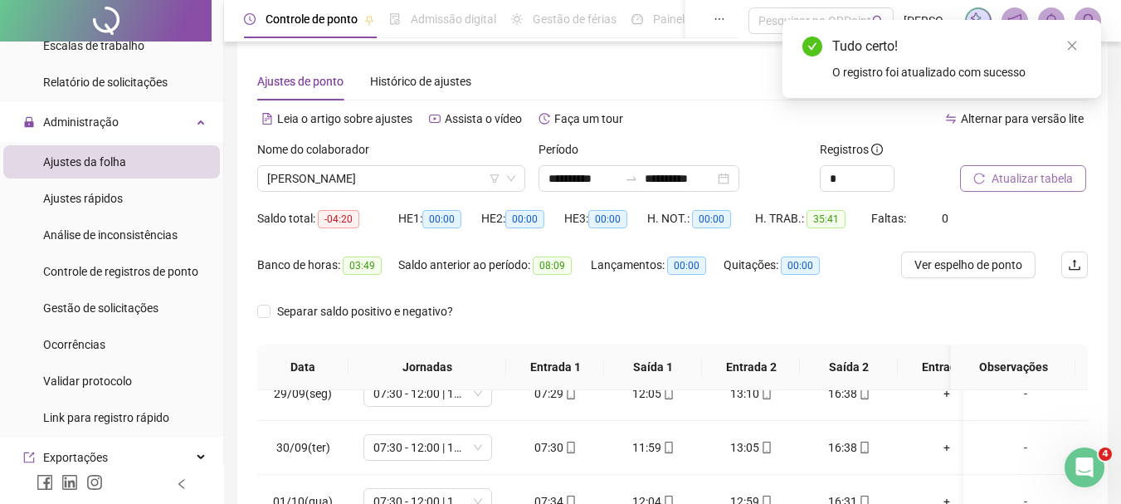
click at [1018, 185] on span "Atualizar tabela" at bounding box center [1032, 178] width 81 height 18
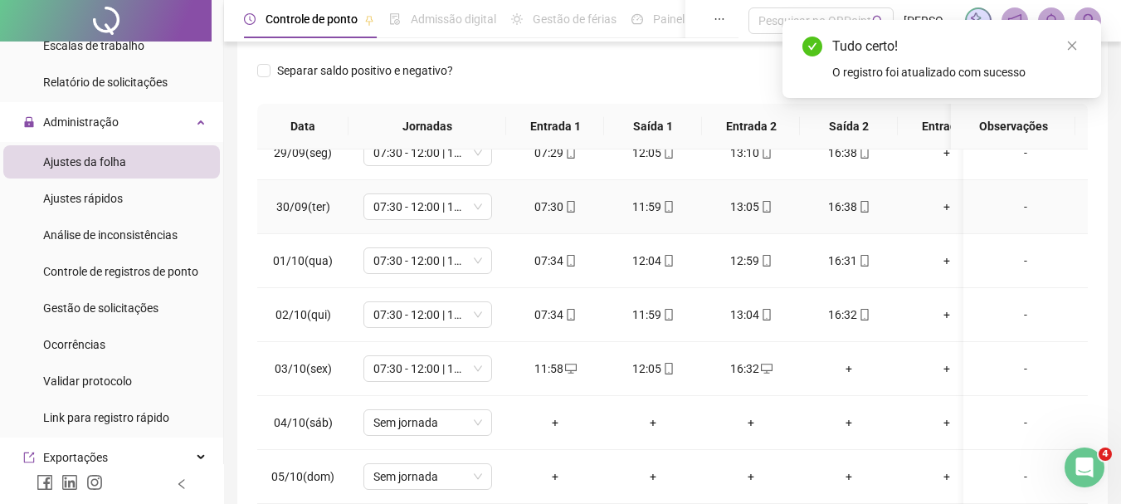
scroll to position [344, 0]
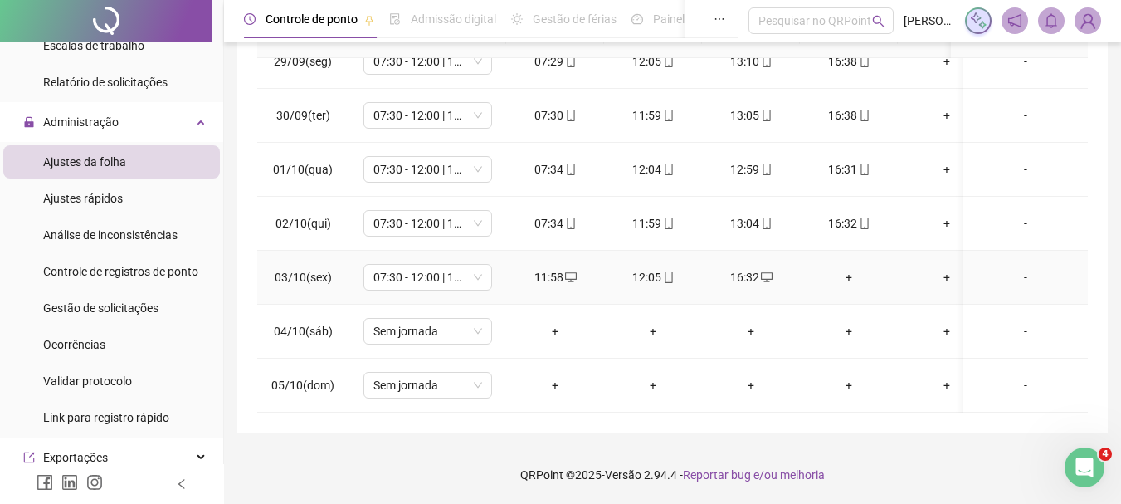
click at [847, 268] on div "+" at bounding box center [848, 277] width 71 height 18
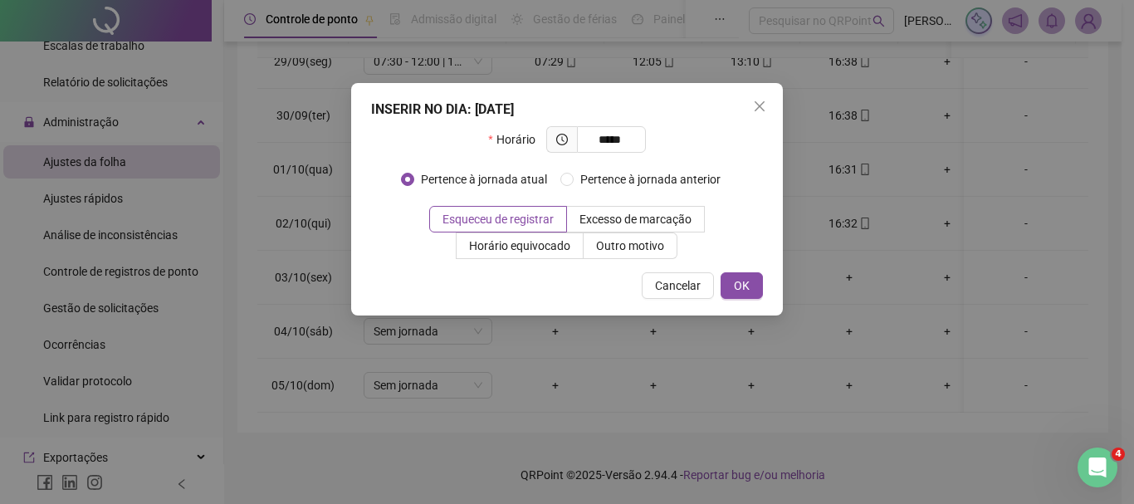
type input "*****"
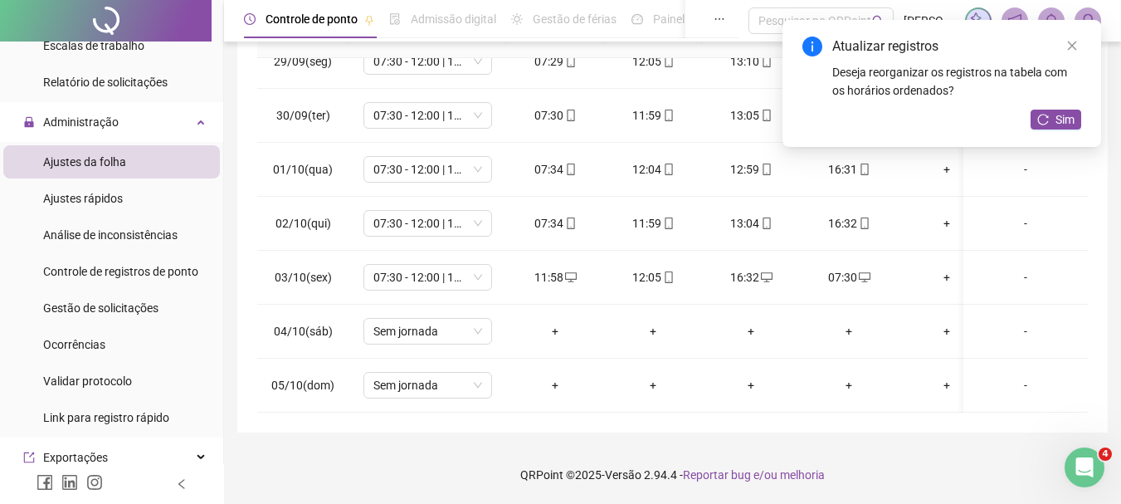
drag, startPoint x: 1054, startPoint y: 124, endPoint x: 1040, endPoint y: 130, distance: 15.6
click at [1055, 124] on button "Sim" at bounding box center [1056, 120] width 51 height 20
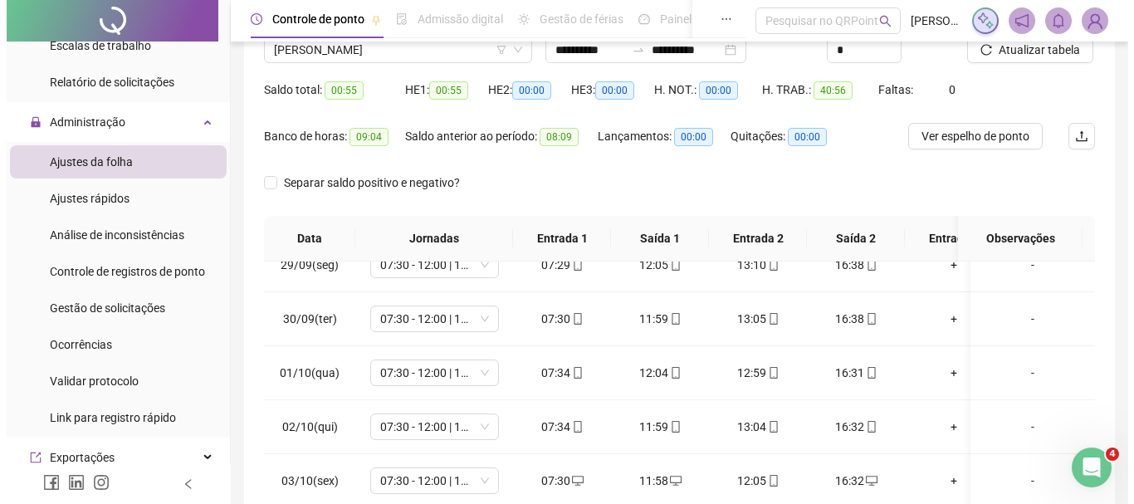
scroll to position [0, 0]
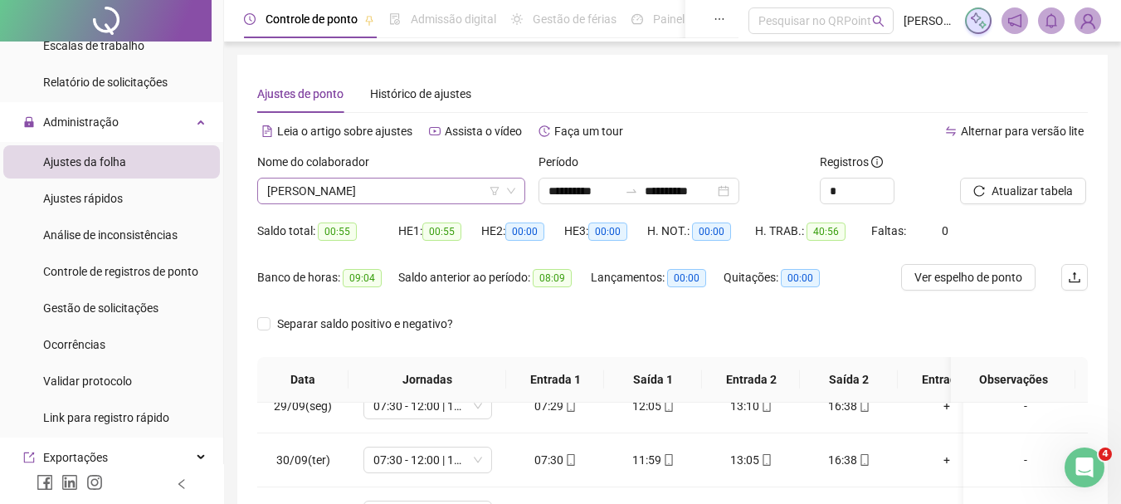
click at [446, 182] on span "[PERSON_NAME]" at bounding box center [391, 190] width 248 height 25
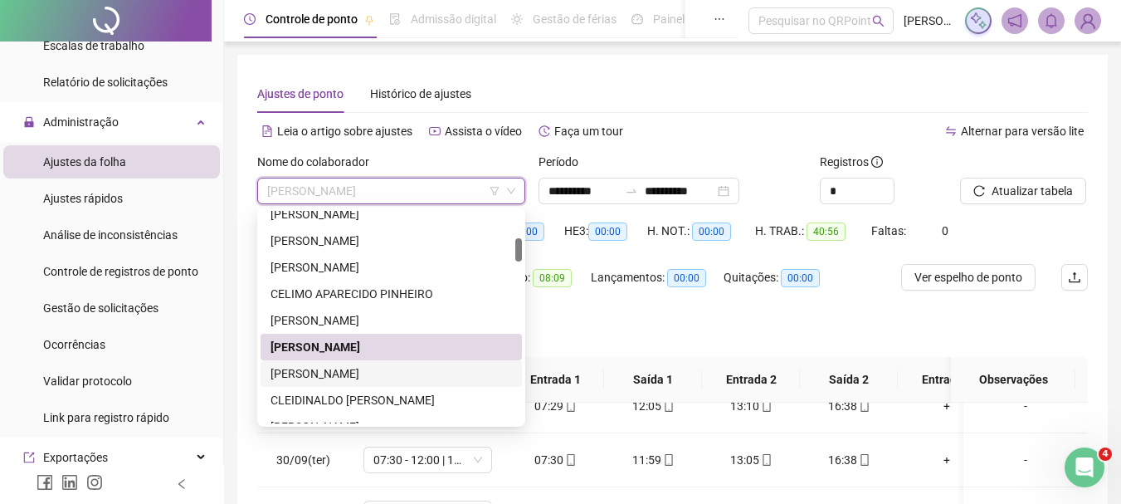
click at [417, 377] on div "[PERSON_NAME]" at bounding box center [392, 373] width 242 height 18
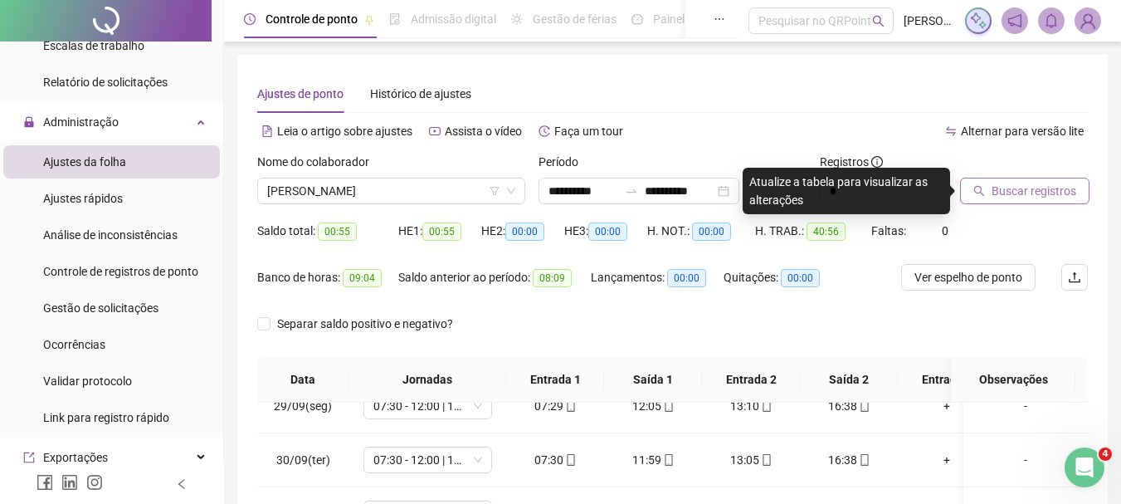
click at [1067, 178] on button "Buscar registros" at bounding box center [1024, 191] width 129 height 27
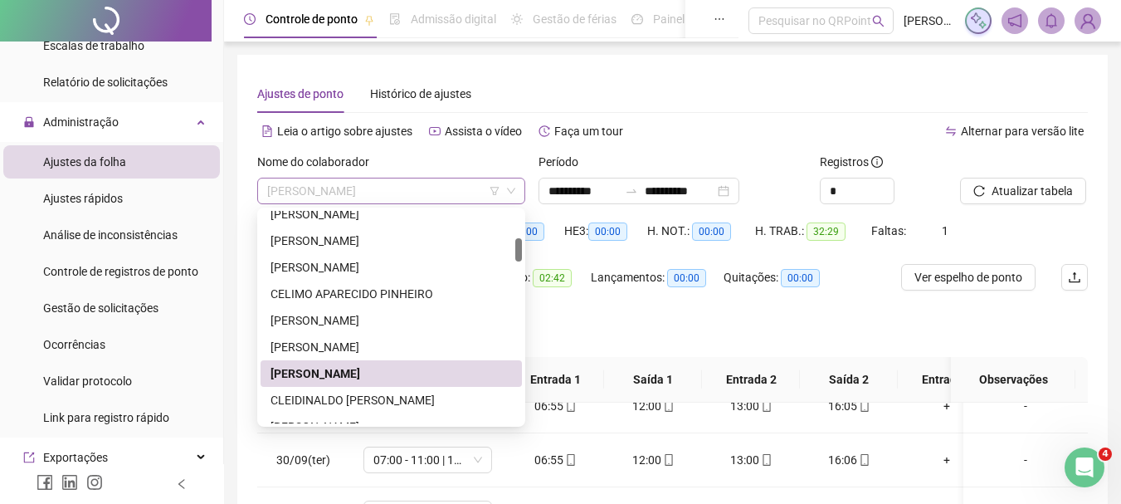
click at [348, 189] on span "[PERSON_NAME]" at bounding box center [391, 190] width 248 height 25
click at [575, 189] on input "**********" at bounding box center [584, 191] width 70 height 18
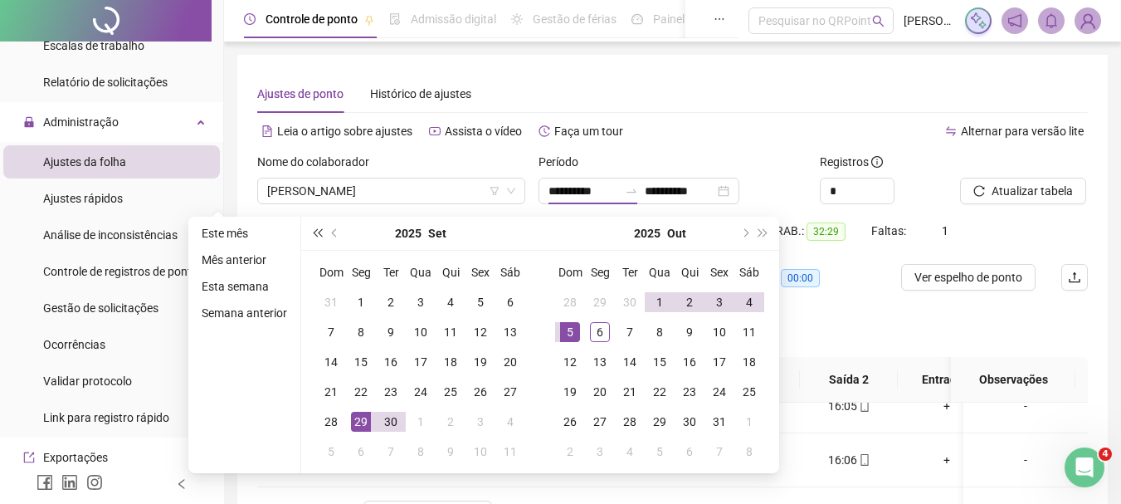
click at [320, 227] on button "super-prev-year" at bounding box center [317, 233] width 18 height 33
click at [335, 237] on button "prev-year" at bounding box center [335, 233] width 18 height 33
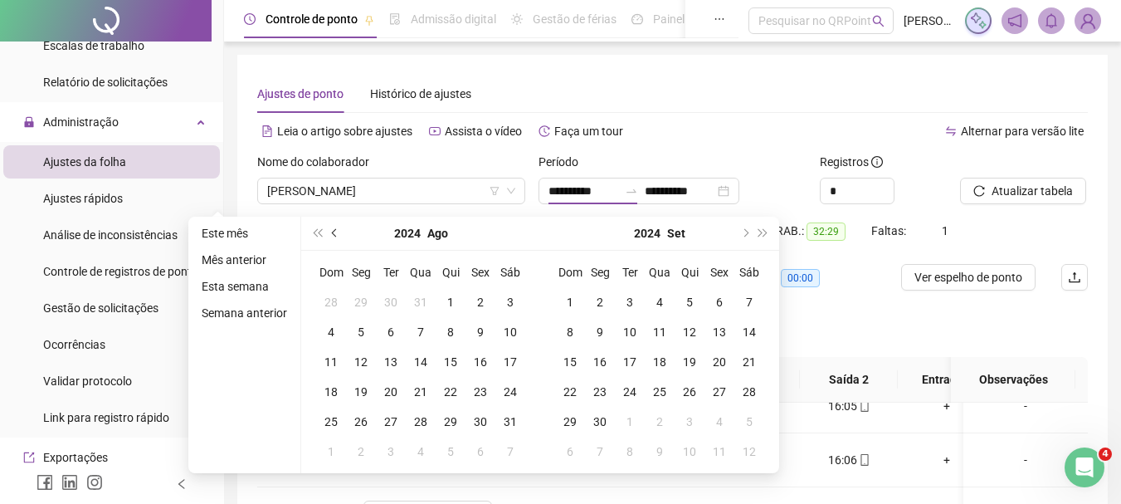
click at [335, 237] on button "prev-year" at bounding box center [335, 233] width 18 height 33
click at [334, 237] on button "prev-year" at bounding box center [335, 233] width 18 height 33
click at [740, 231] on span "next-year" at bounding box center [744, 233] width 8 height 8
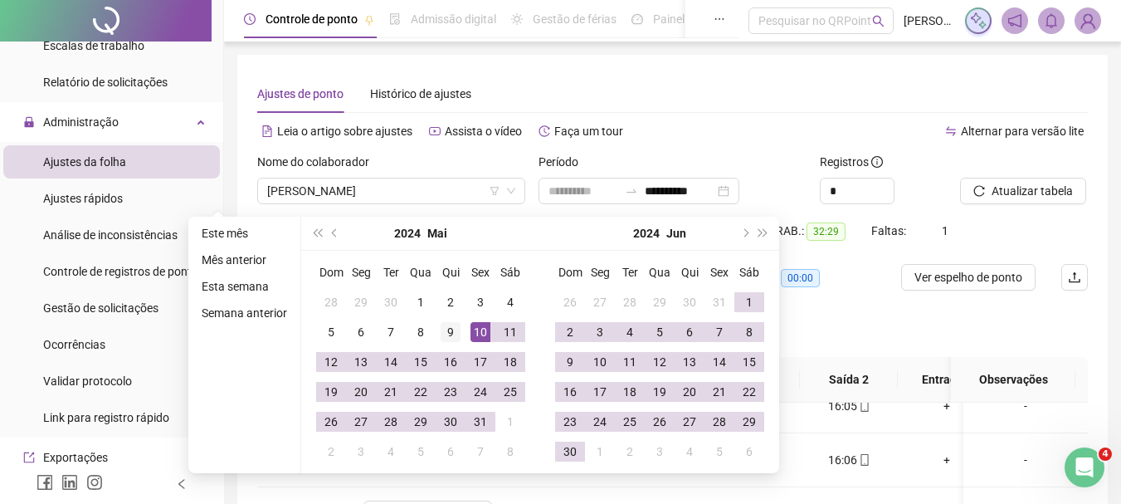
type input "**********"
click at [451, 330] on div "9" at bounding box center [451, 332] width 20 height 20
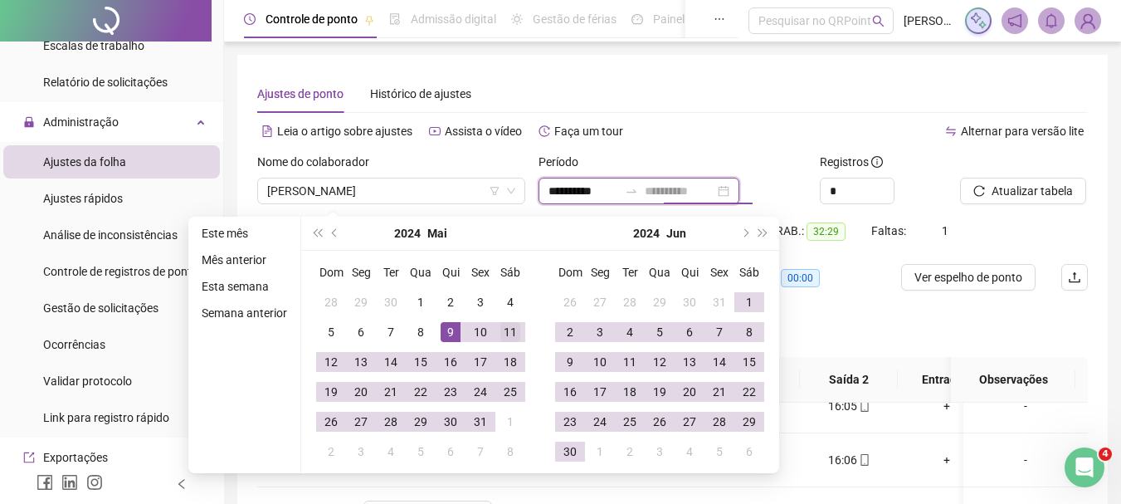
type input "**********"
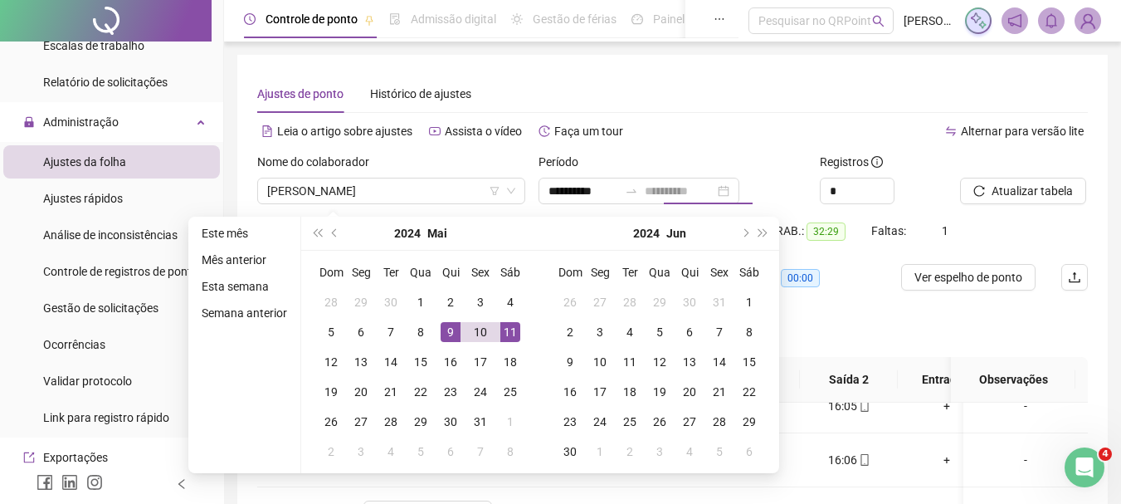
click at [510, 334] on div "11" at bounding box center [511, 332] width 20 height 20
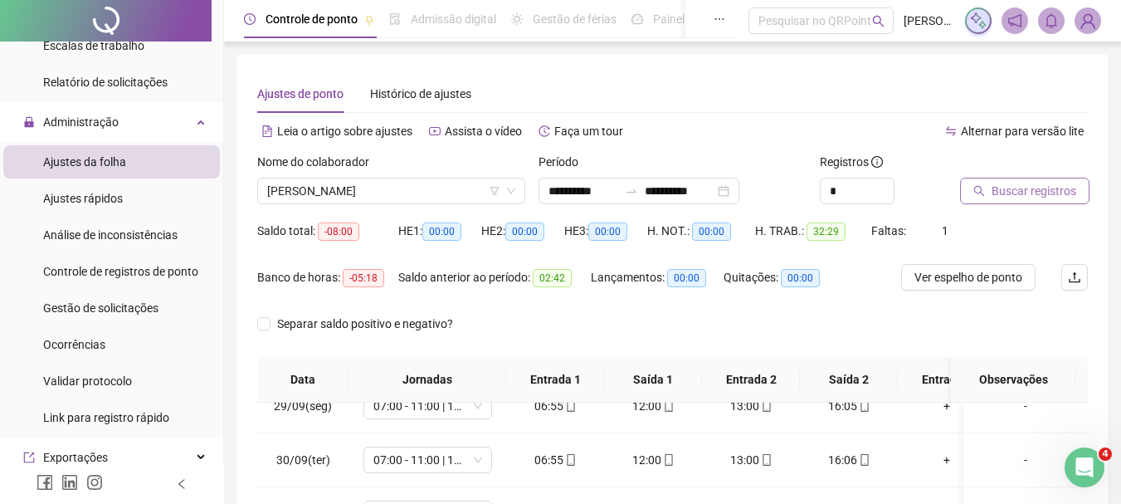
click at [1062, 186] on span "Buscar registros" at bounding box center [1034, 191] width 85 height 18
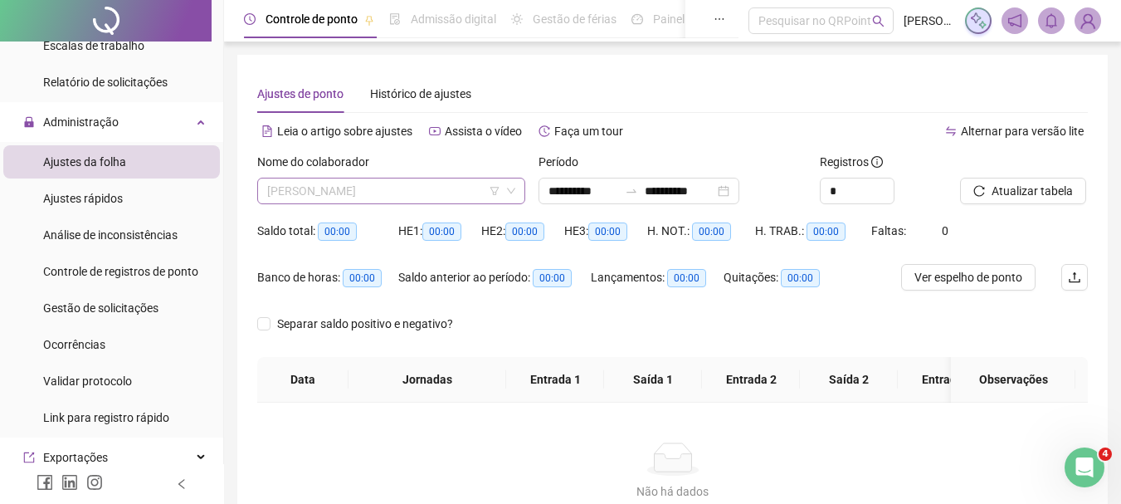
click at [407, 192] on span "[PERSON_NAME]" at bounding box center [391, 190] width 248 height 25
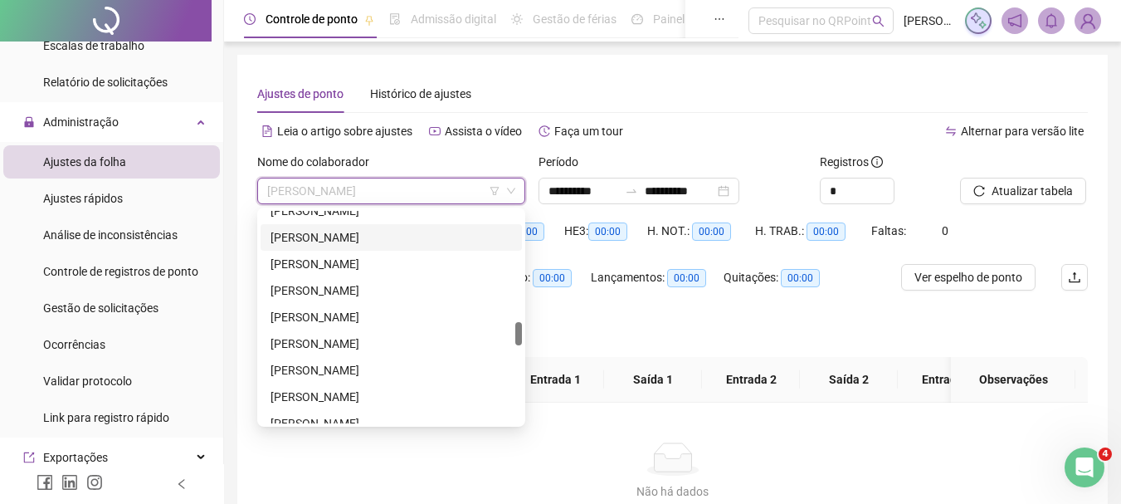
scroll to position [913, 0]
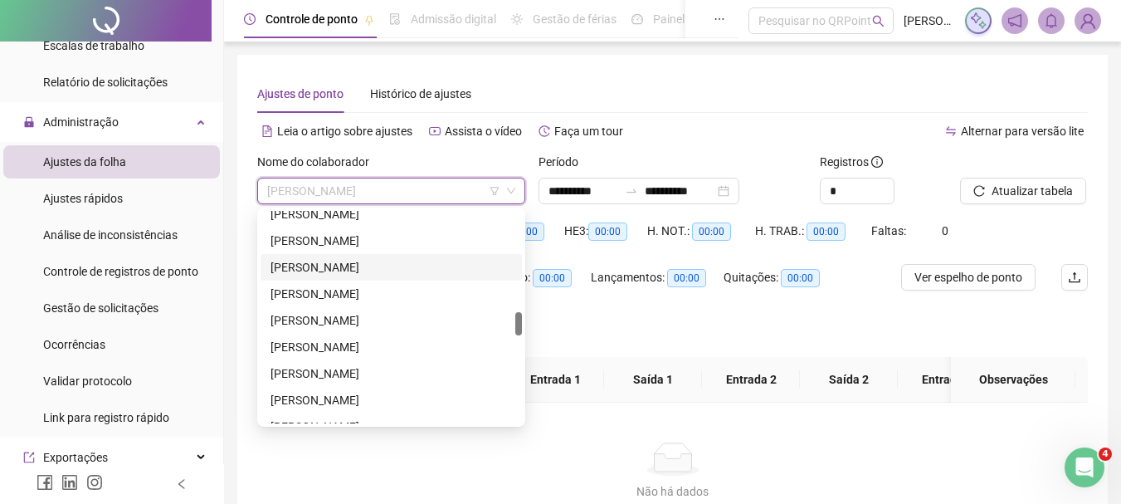
click at [394, 271] on div "[PERSON_NAME]" at bounding box center [392, 267] width 242 height 18
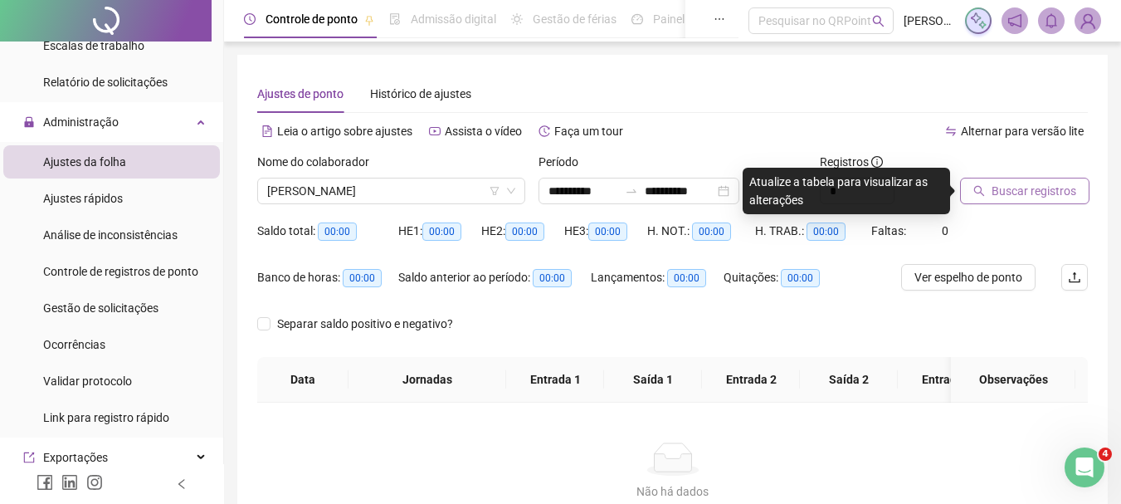
click at [1024, 193] on span "Buscar registros" at bounding box center [1034, 191] width 85 height 18
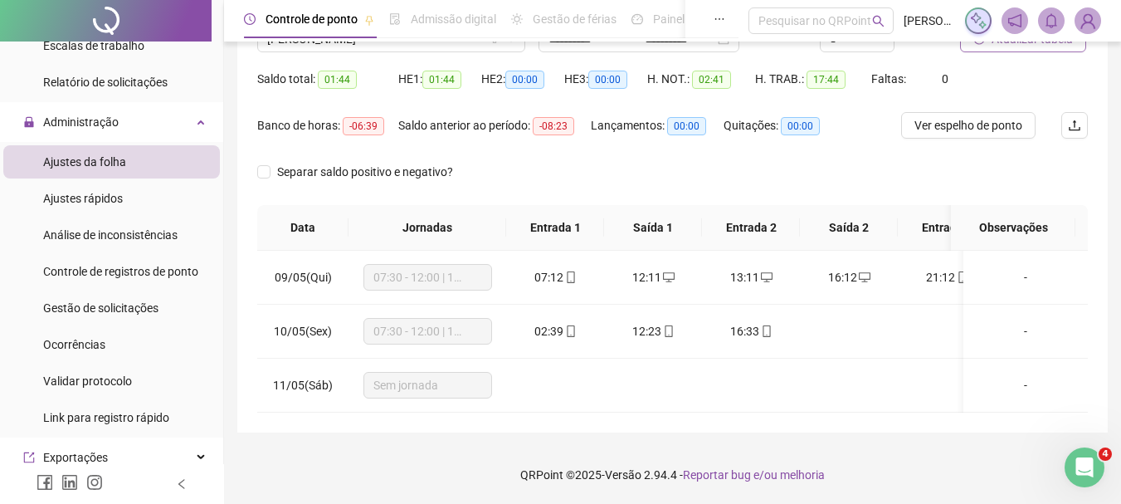
scroll to position [81, 0]
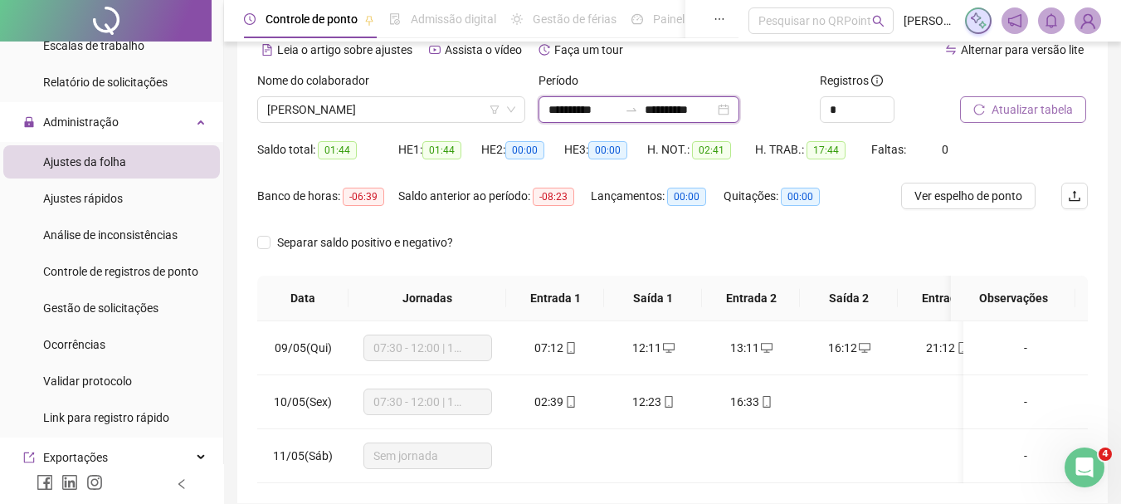
click at [561, 108] on input "**********" at bounding box center [584, 109] width 70 height 18
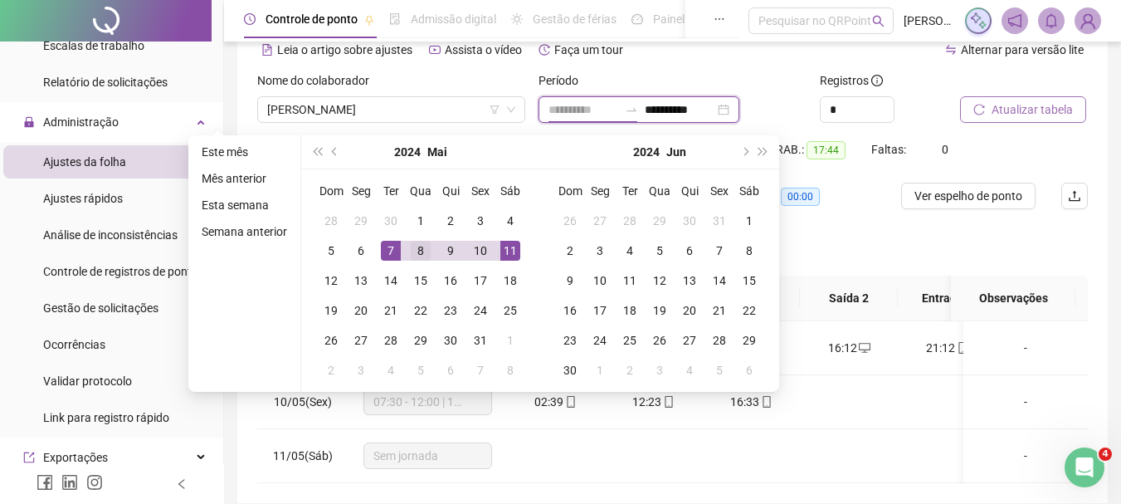
type input "**********"
click at [419, 249] on div "8" at bounding box center [421, 251] width 20 height 20
type input "**********"
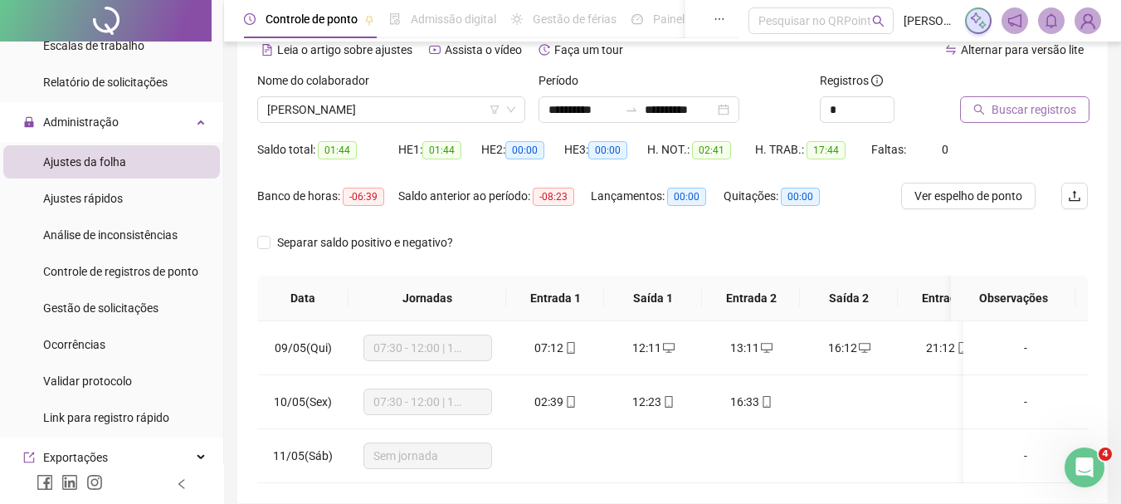
click at [1033, 105] on span "Buscar registros" at bounding box center [1034, 109] width 85 height 18
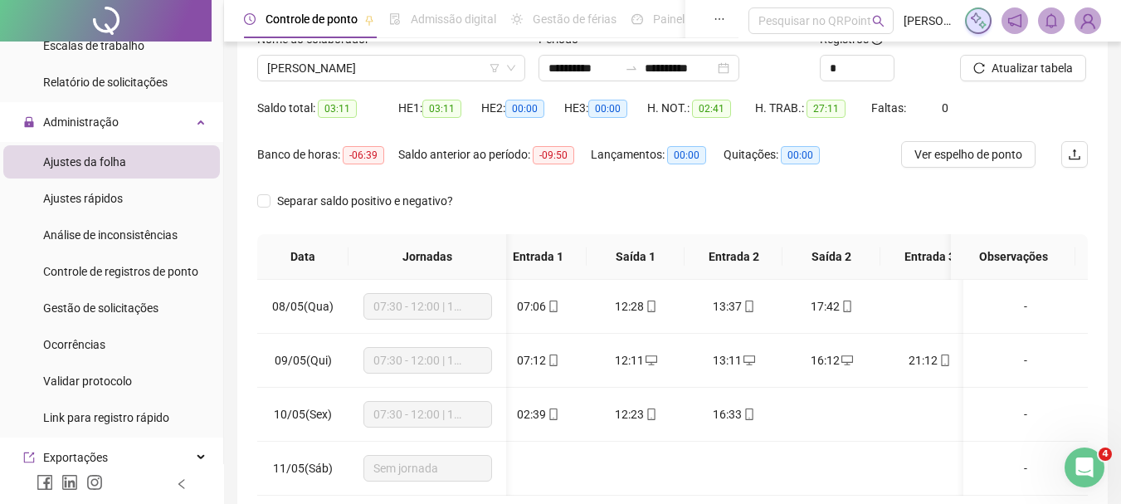
scroll to position [0, 0]
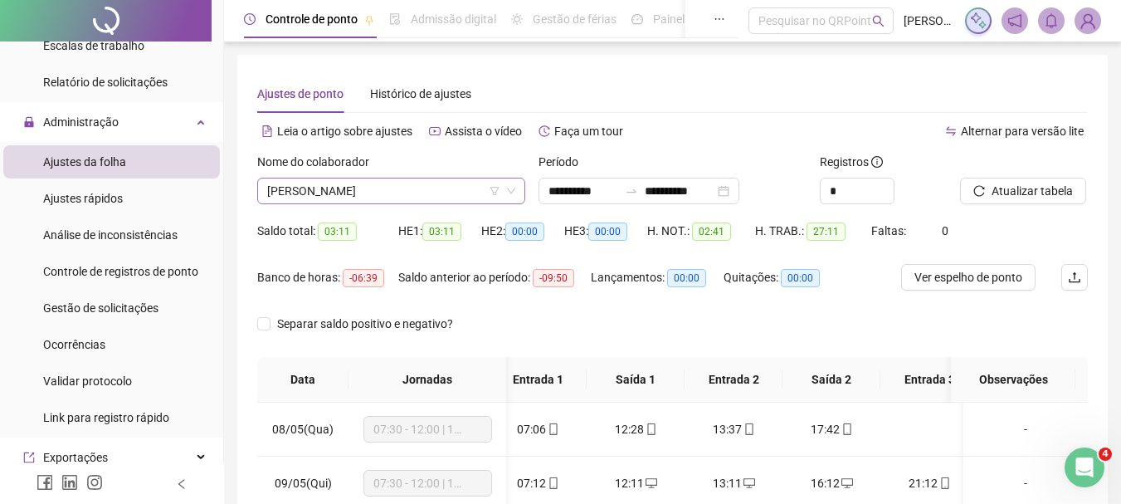
drag, startPoint x: 413, startPoint y: 210, endPoint x: 413, endPoint y: 185, distance: 24.9
click at [413, 209] on div "Nome do colaborador [PERSON_NAME]" at bounding box center [391, 185] width 281 height 65
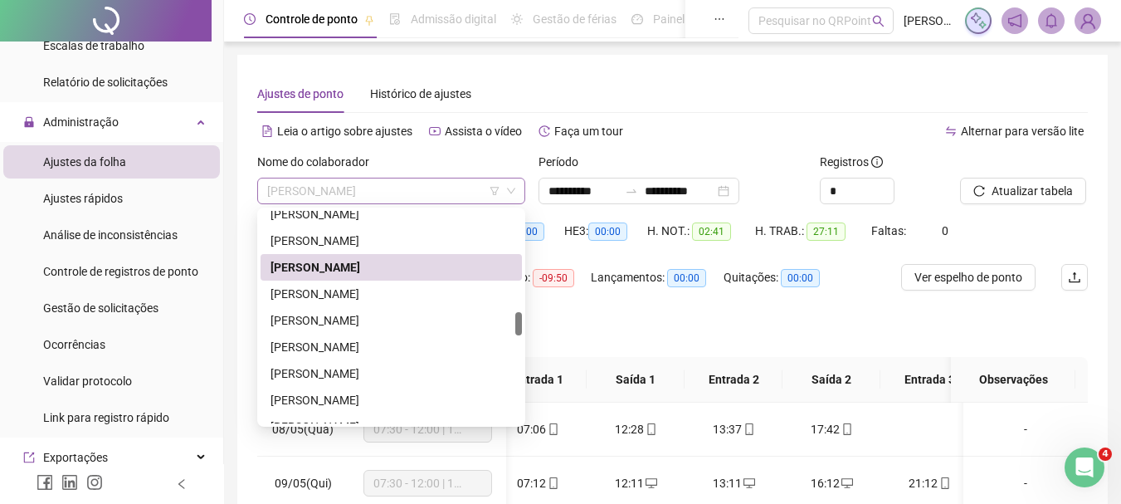
click at [413, 183] on span "[PERSON_NAME]" at bounding box center [391, 190] width 248 height 25
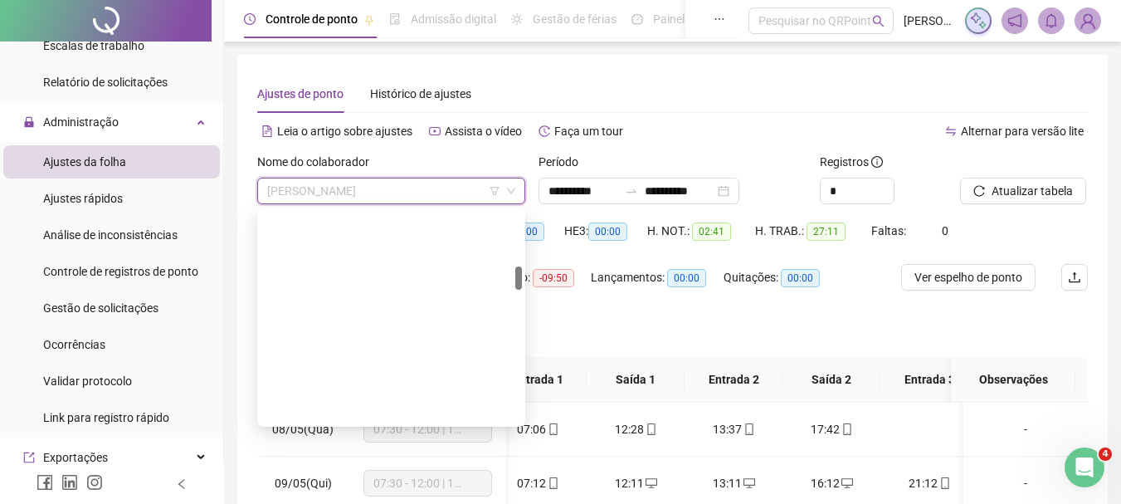
scroll to position [332, 0]
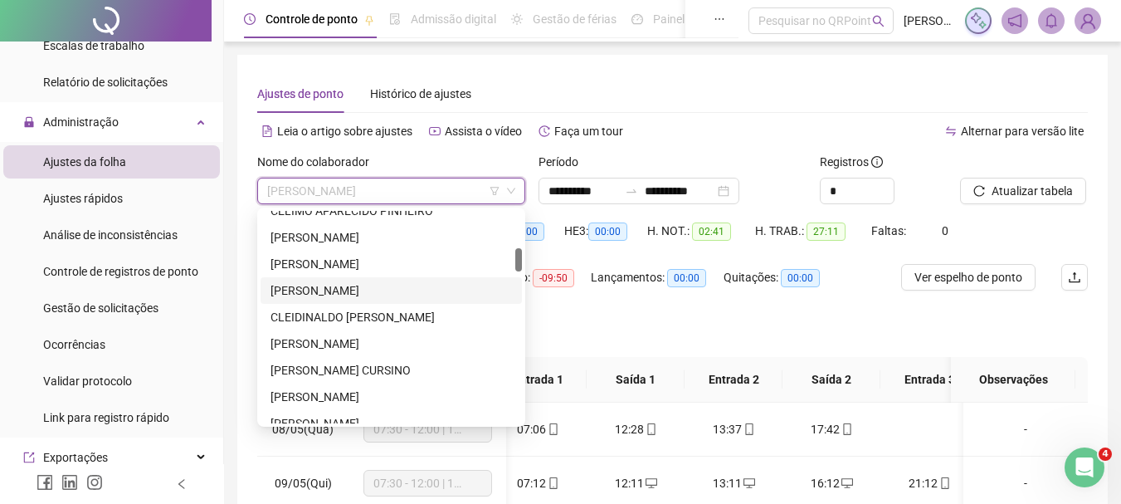
click at [380, 291] on div "[PERSON_NAME]" at bounding box center [392, 290] width 242 height 18
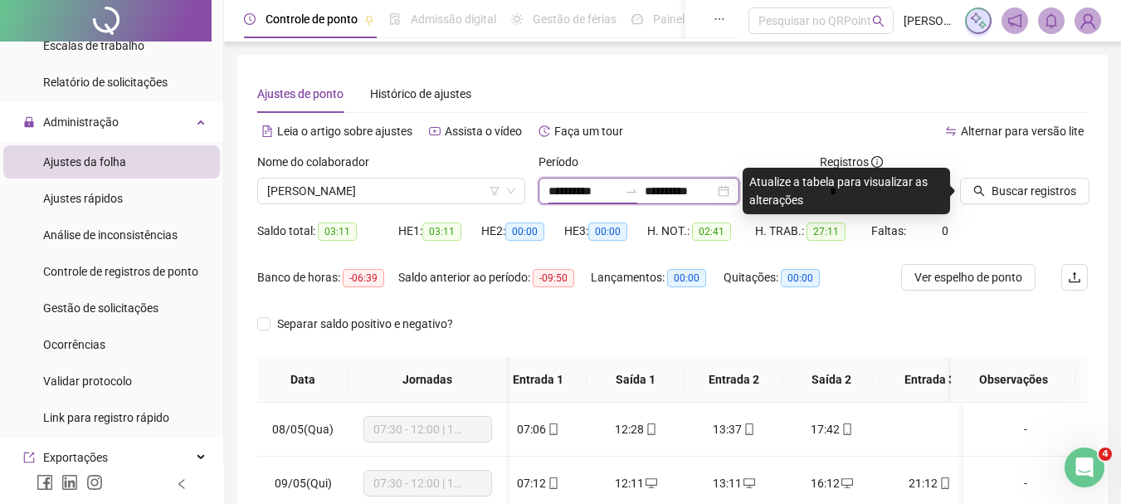
click at [559, 193] on input "**********" at bounding box center [584, 191] width 70 height 18
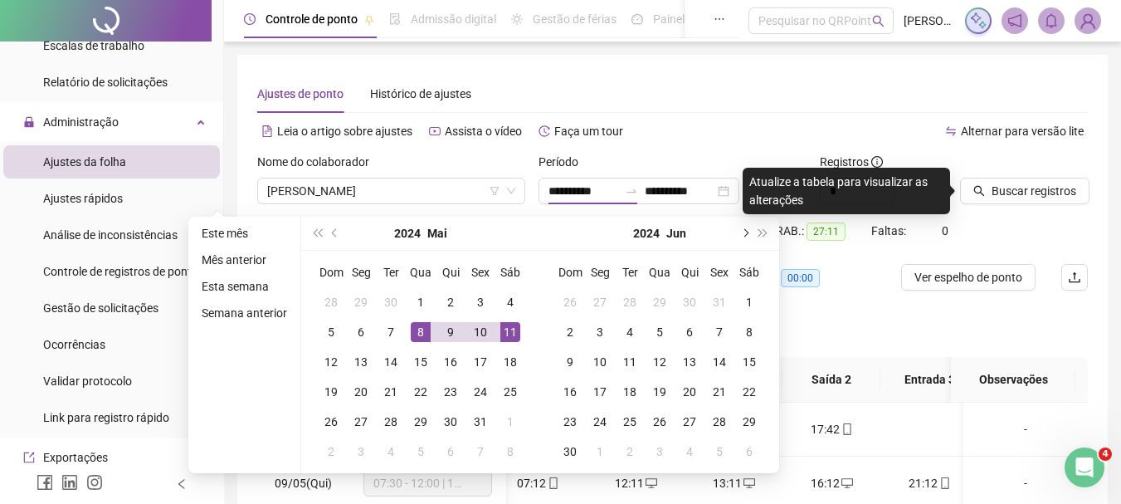
click at [746, 235] on button "next-year" at bounding box center [744, 233] width 18 height 33
click at [759, 229] on span "super-next-year" at bounding box center [763, 233] width 8 height 8
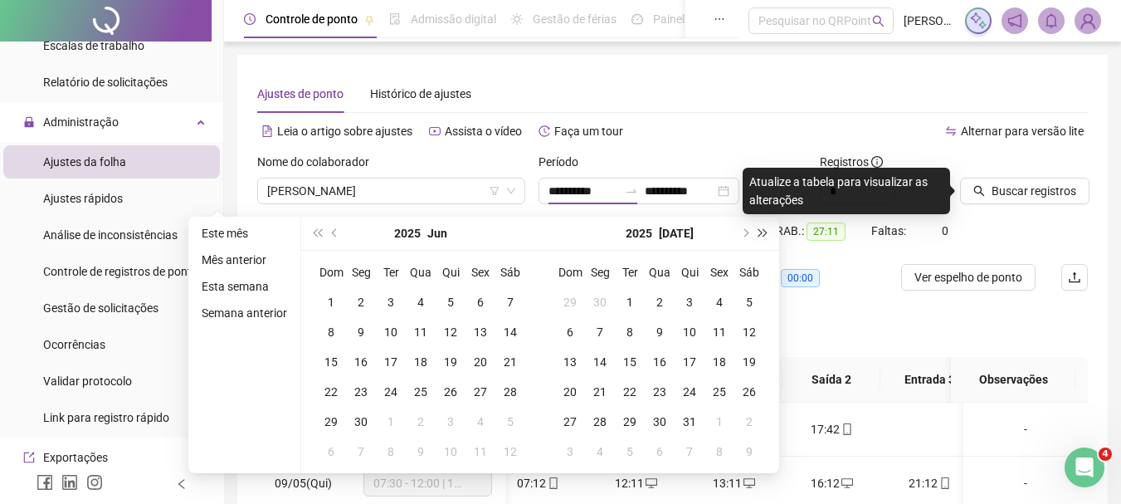
click at [765, 233] on span "super-next-year" at bounding box center [763, 233] width 8 height 8
type input "**********"
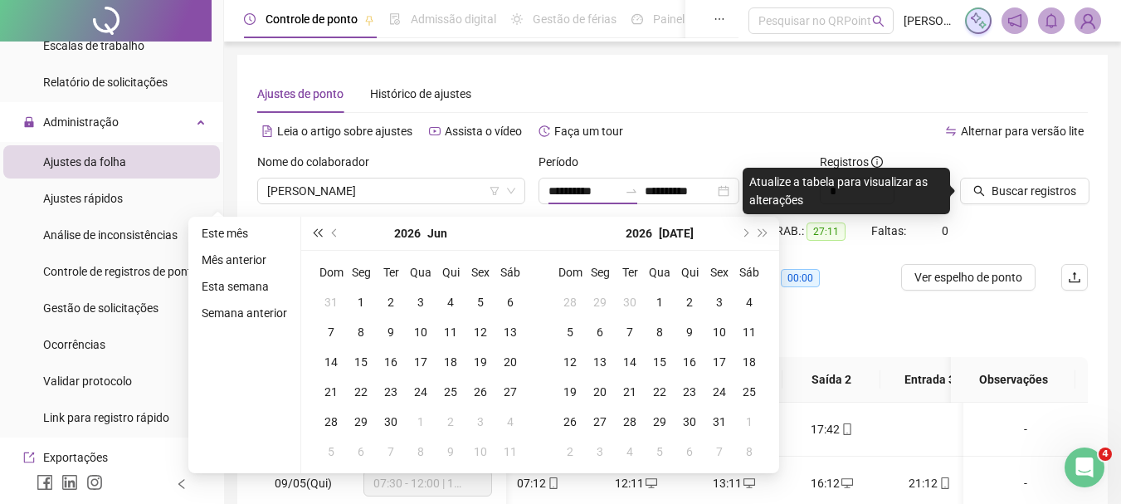
click at [311, 231] on button "super-prev-year" at bounding box center [317, 233] width 18 height 33
click at [745, 237] on button "next-year" at bounding box center [744, 233] width 18 height 33
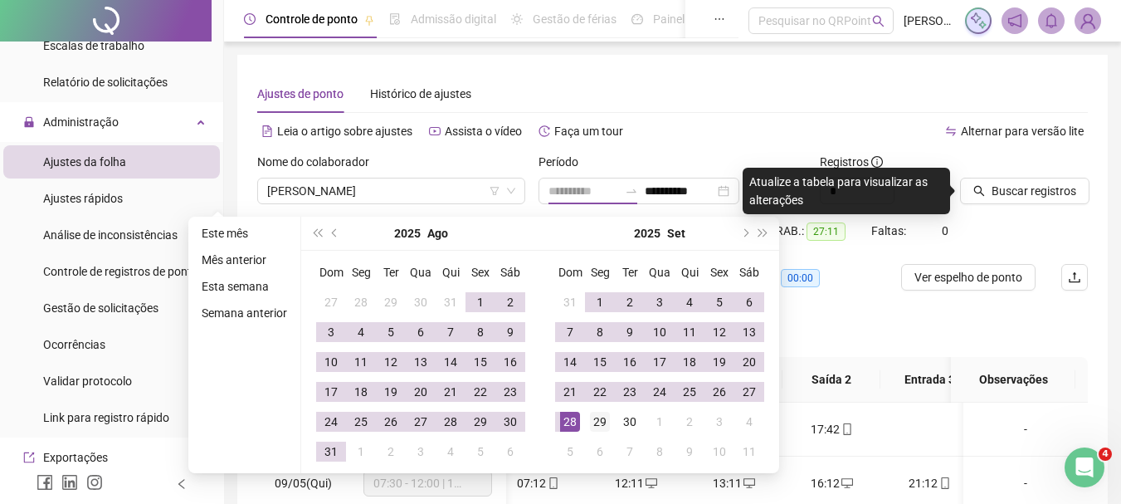
type input "**********"
click at [590, 422] on div "29" at bounding box center [600, 422] width 20 height 20
type input "**********"
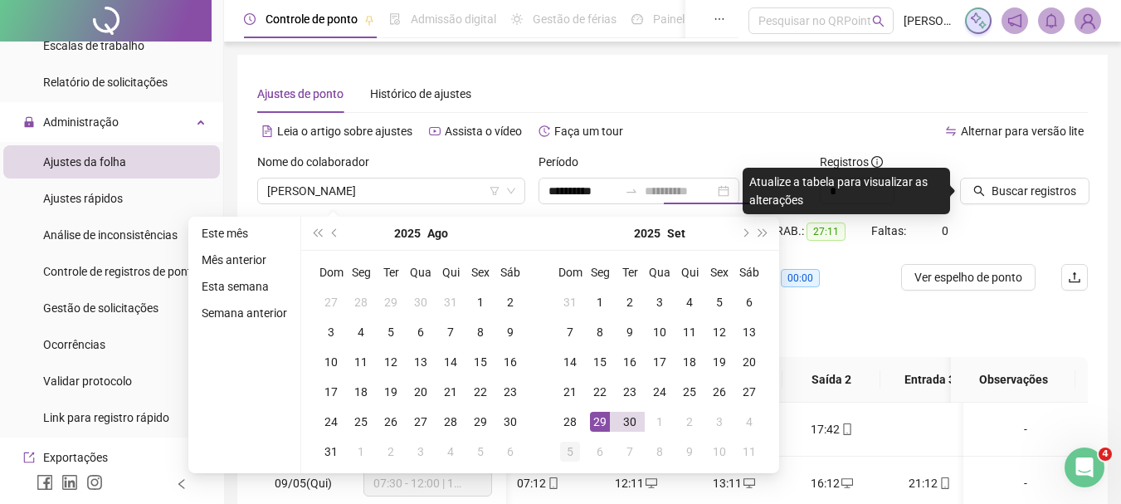
click at [566, 447] on div "5" at bounding box center [570, 452] width 20 height 20
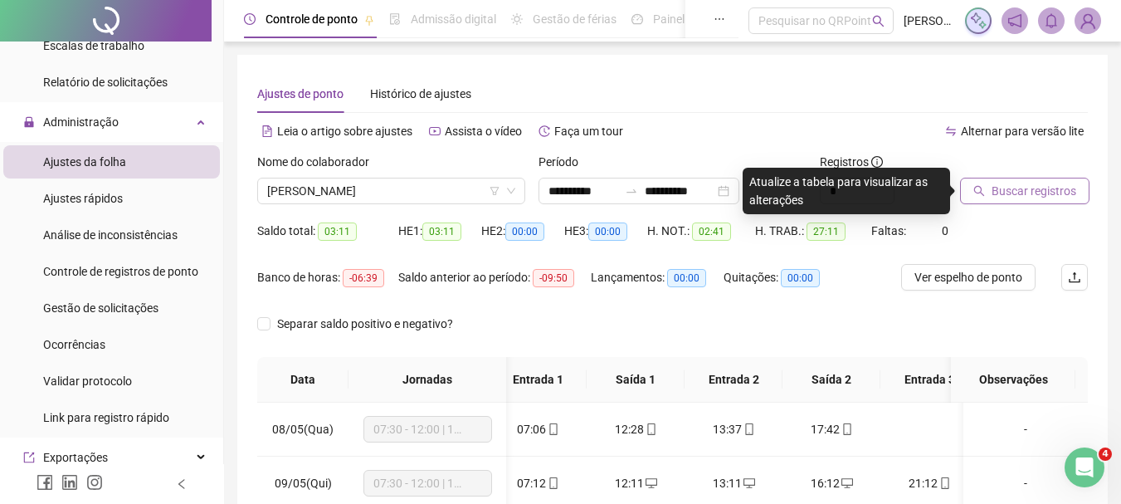
click at [1065, 198] on span "Buscar registros" at bounding box center [1034, 191] width 85 height 18
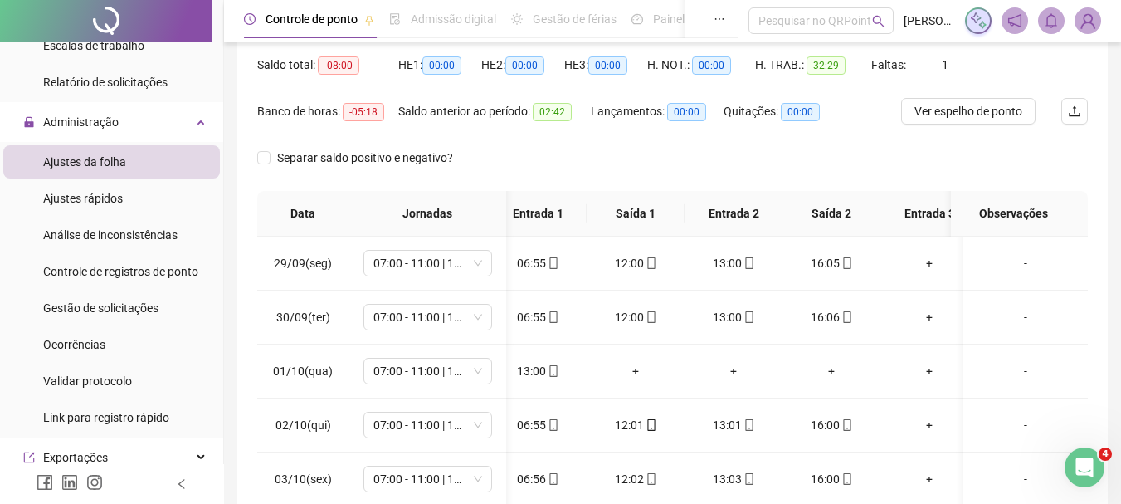
scroll to position [83, 0]
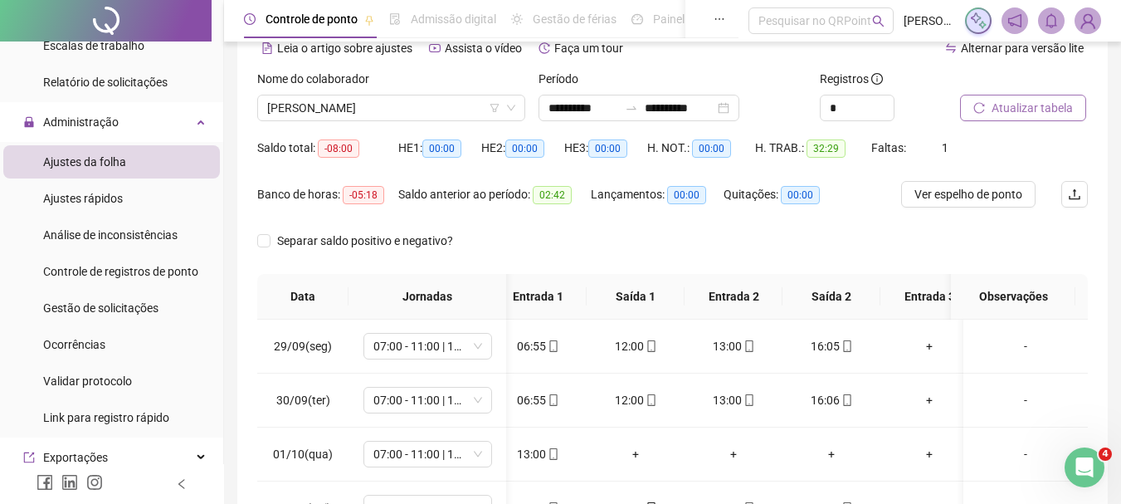
click at [1048, 106] on span "Atualizar tabela" at bounding box center [1032, 108] width 81 height 18
drag, startPoint x: 386, startPoint y: 124, endPoint x: 412, endPoint y: 110, distance: 29.3
click at [398, 116] on div "Nome do colaborador [PERSON_NAME]" at bounding box center [391, 102] width 281 height 65
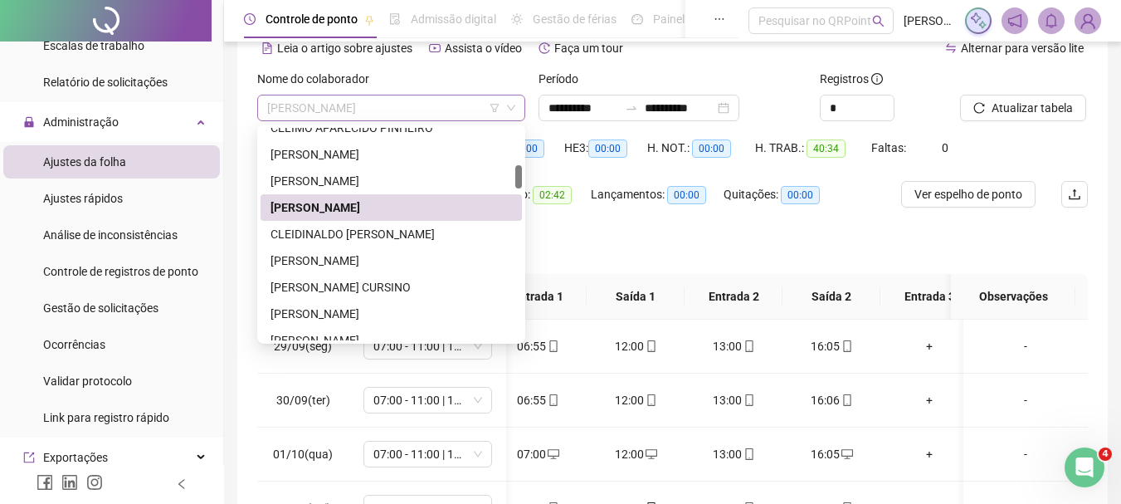
click at [412, 110] on span "[PERSON_NAME]" at bounding box center [391, 107] width 248 height 25
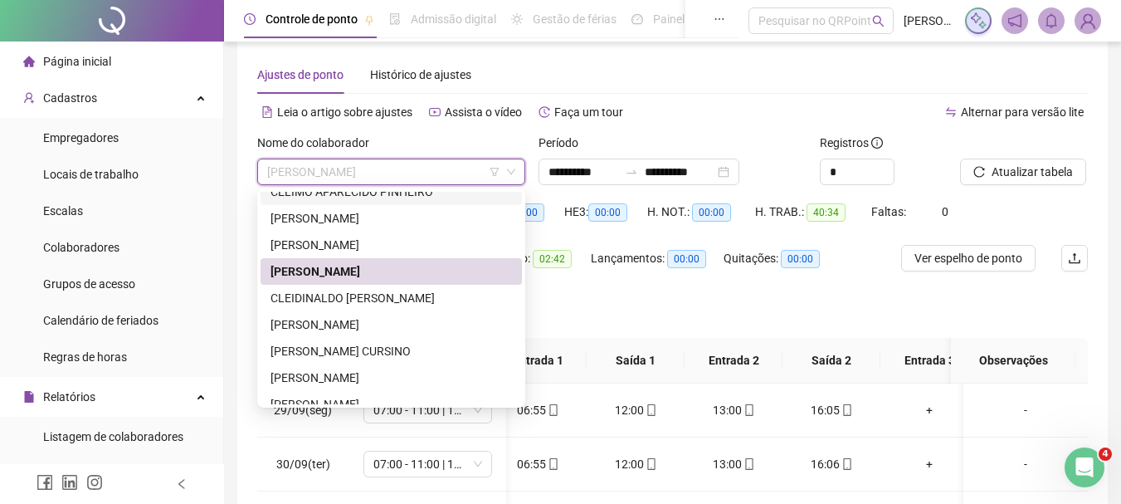
scroll to position [0, 0]
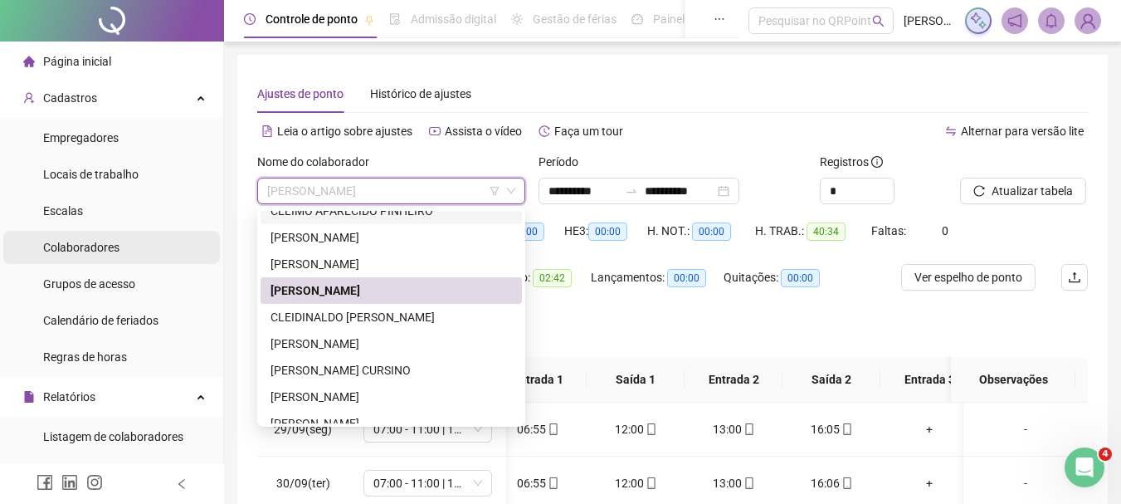
click at [109, 249] on span "Colaboradores" at bounding box center [81, 247] width 76 height 13
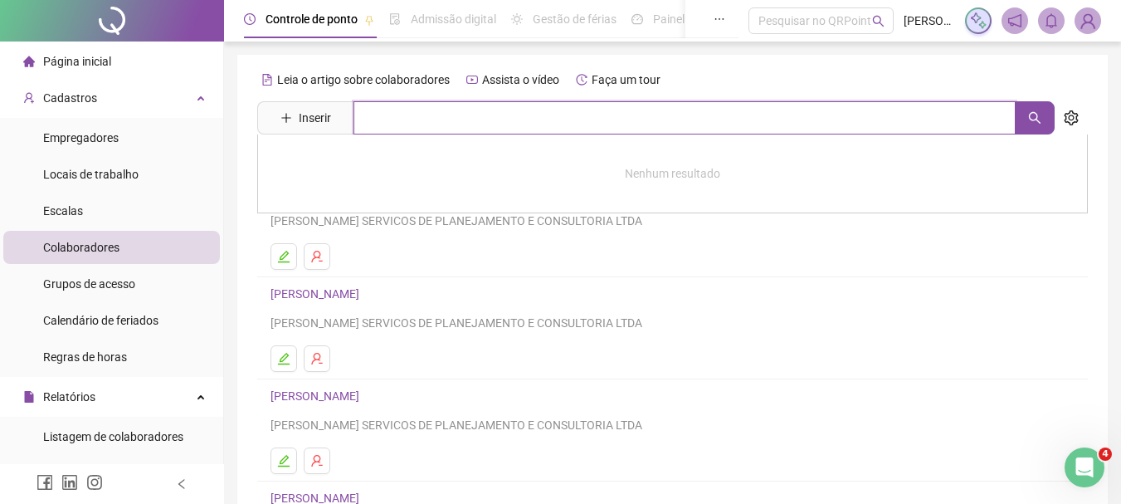
click at [397, 116] on input "text" at bounding box center [685, 117] width 662 height 33
type input "*****"
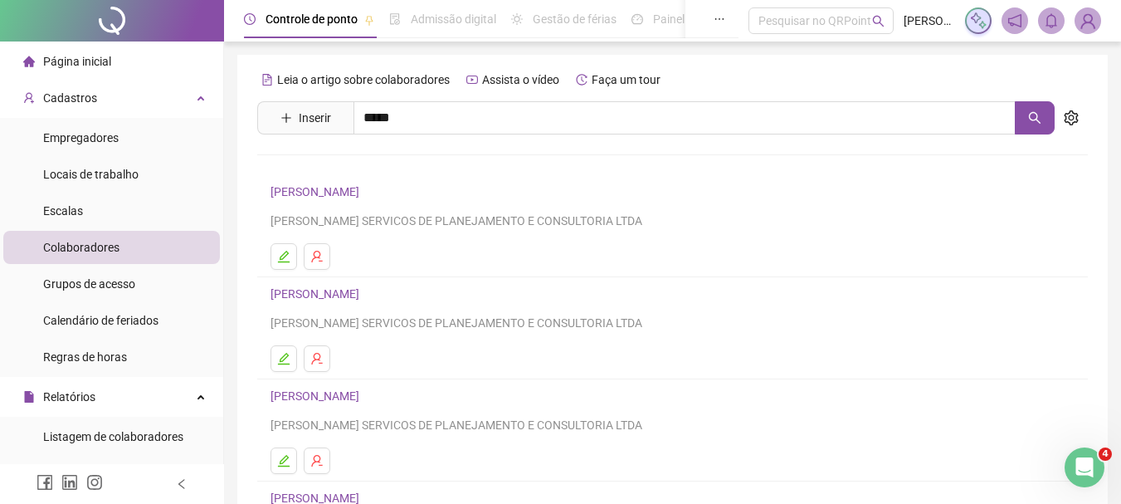
click at [365, 160] on link "CLEIDINALDO [PERSON_NAME]" at bounding box center [370, 166] width 164 height 13
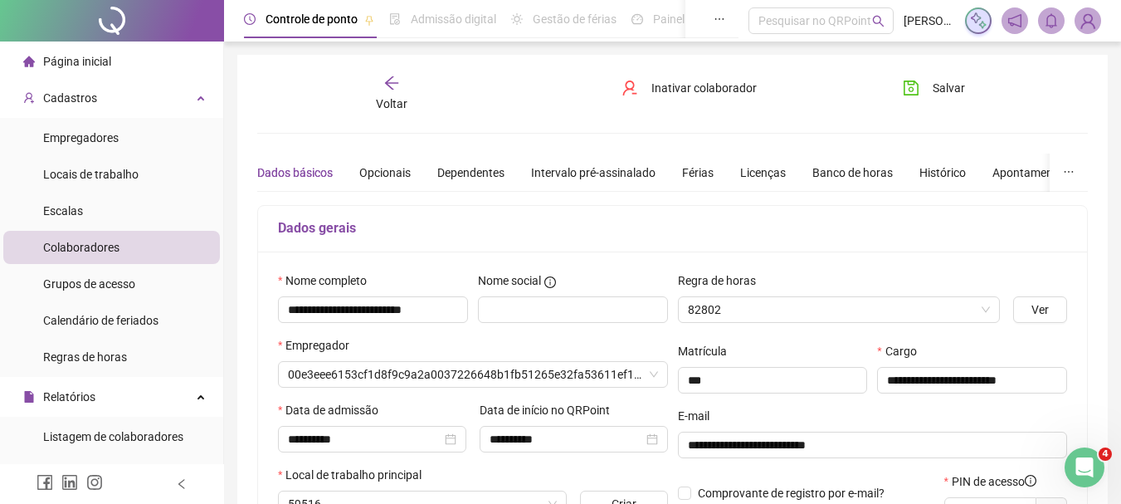
type input "**********"
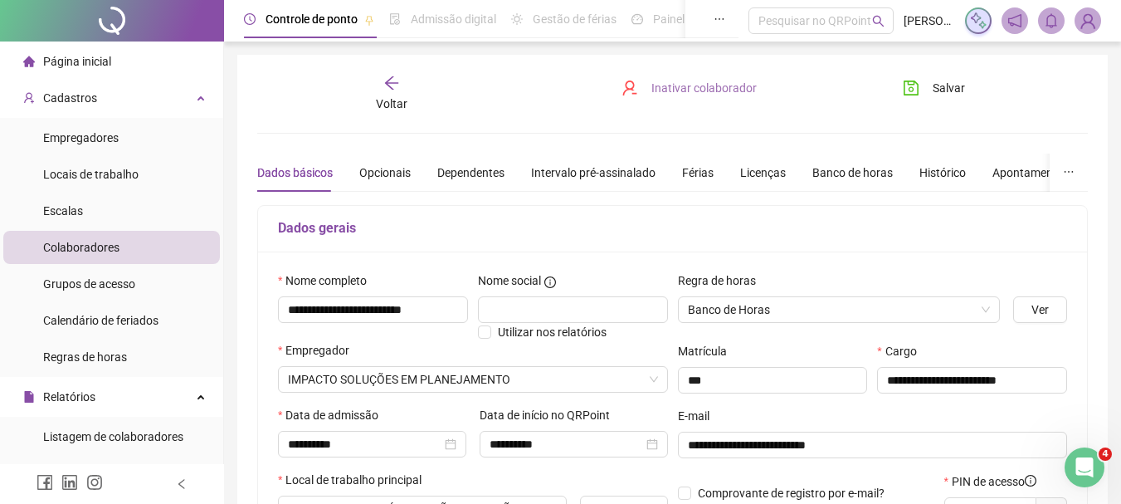
click at [730, 88] on span "Inativar colaborador" at bounding box center [704, 88] width 105 height 18
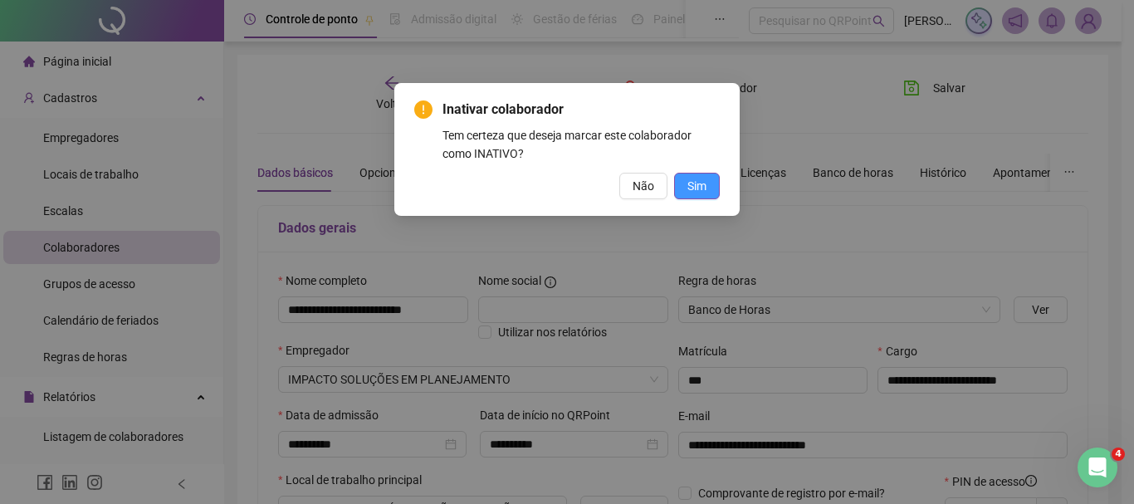
click at [710, 178] on button "Sim" at bounding box center [697, 186] width 46 height 27
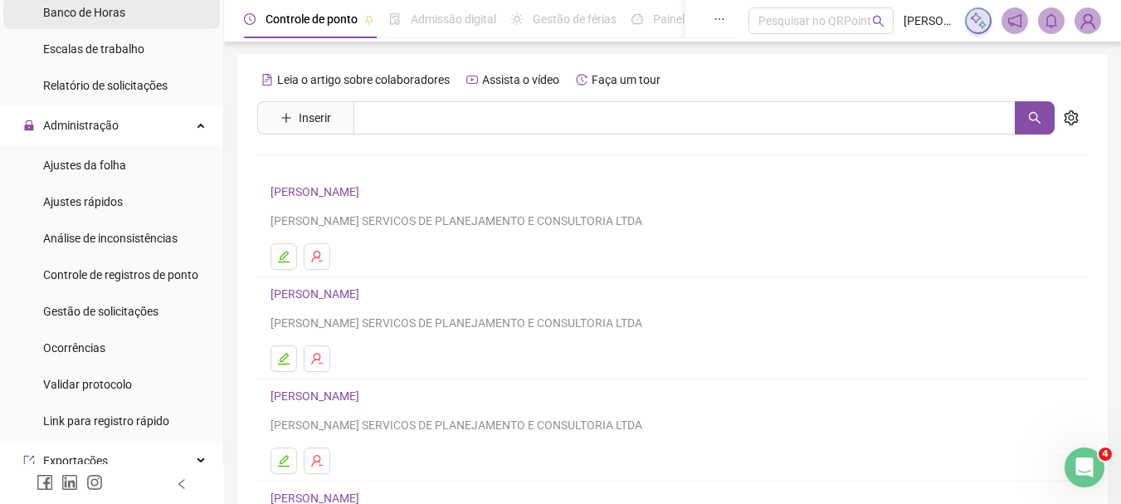
scroll to position [581, 0]
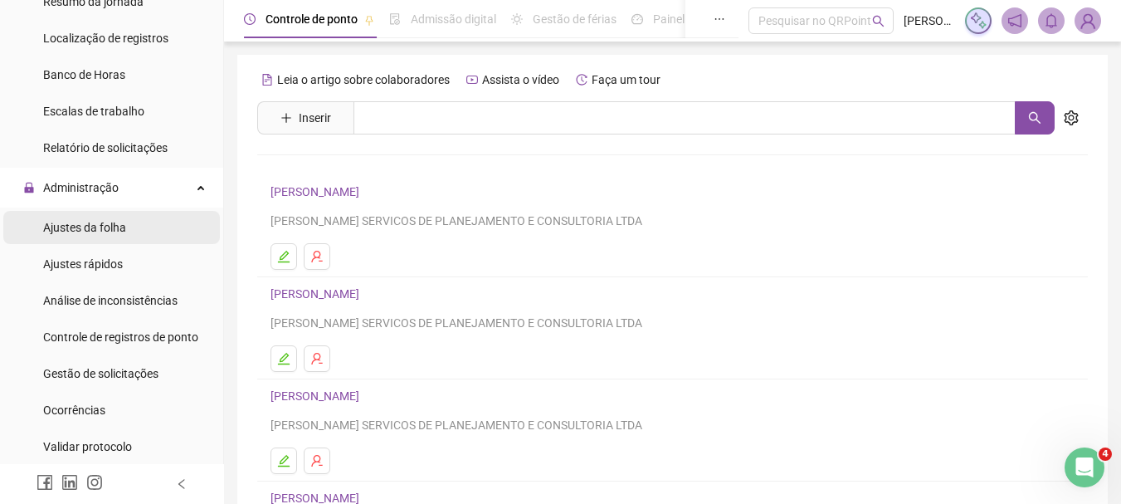
click at [93, 228] on span "Ajustes da folha" at bounding box center [84, 227] width 83 height 13
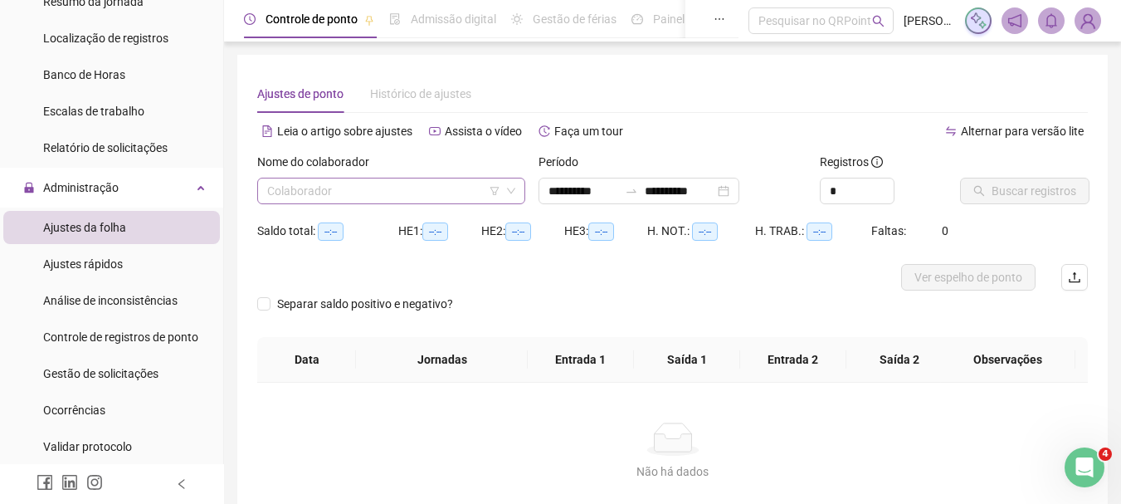
click at [411, 186] on input "search" at bounding box center [383, 190] width 233 height 25
click at [572, 194] on input "**********" at bounding box center [584, 191] width 70 height 18
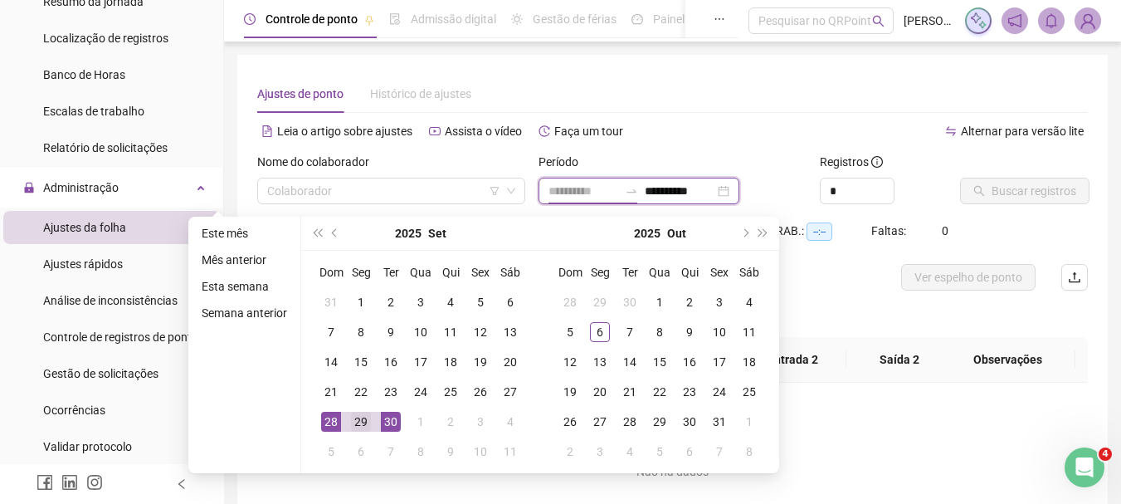
type input "**********"
click at [362, 423] on div "29" at bounding box center [361, 422] width 20 height 20
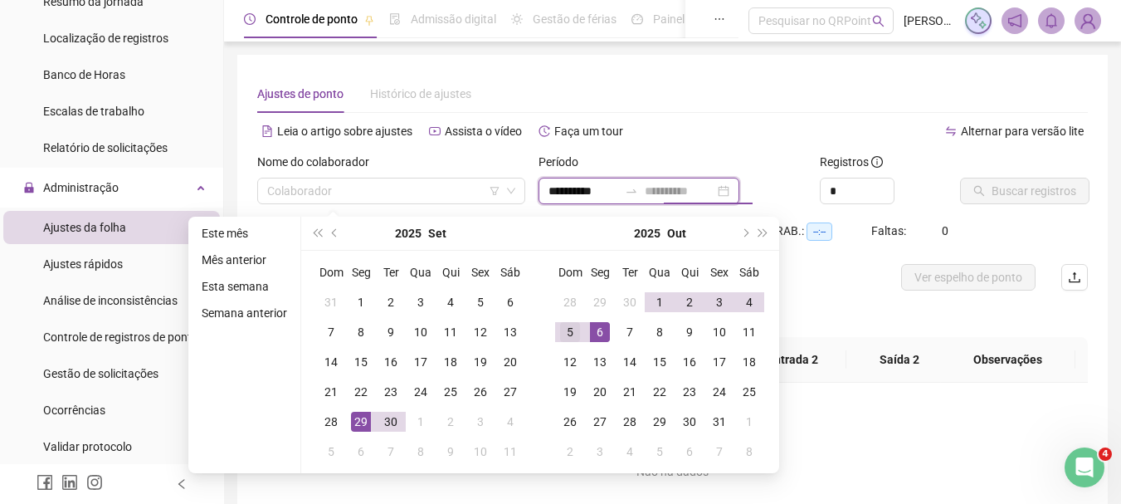
type input "**********"
click at [569, 336] on div "5" at bounding box center [570, 332] width 20 height 20
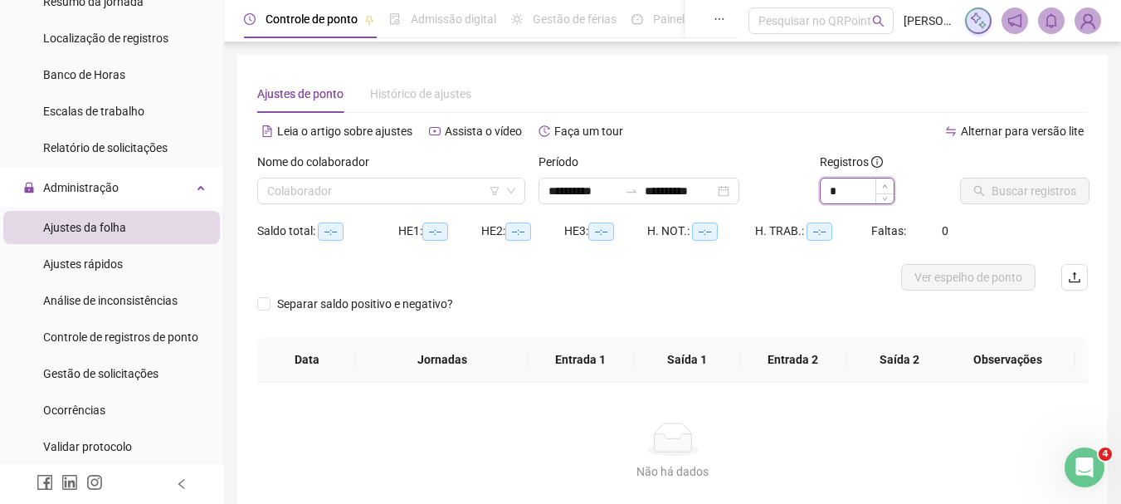
type input "*"
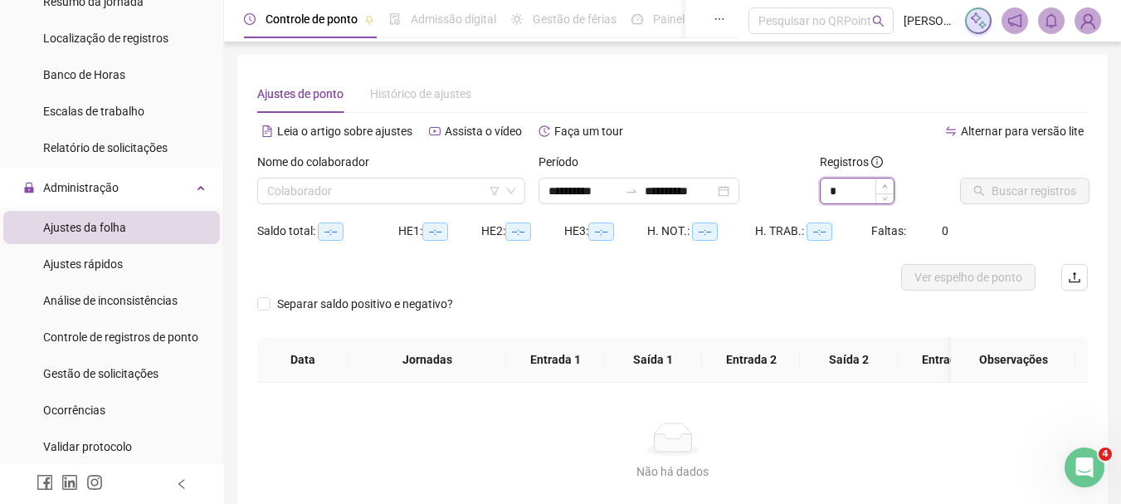
click at [879, 181] on span "Increase Value" at bounding box center [885, 185] width 18 height 15
click at [389, 194] on input "search" at bounding box center [383, 190] width 233 height 25
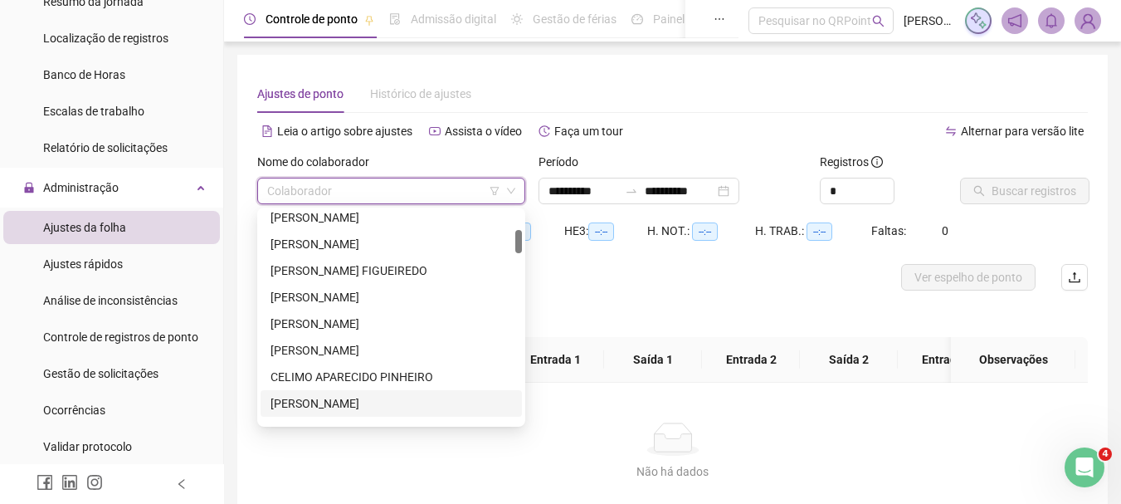
scroll to position [332, 0]
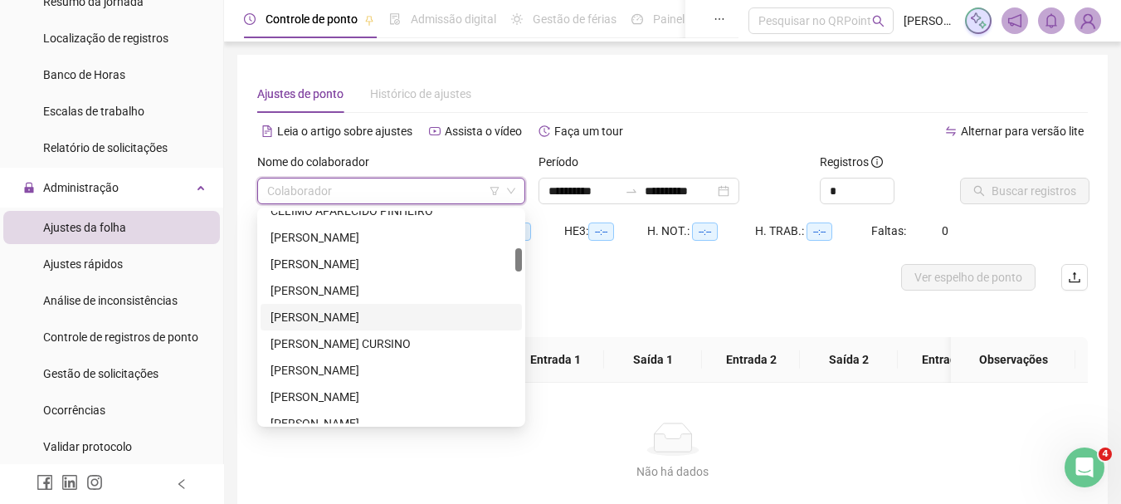
click at [376, 310] on div "[PERSON_NAME]" at bounding box center [392, 317] width 242 height 18
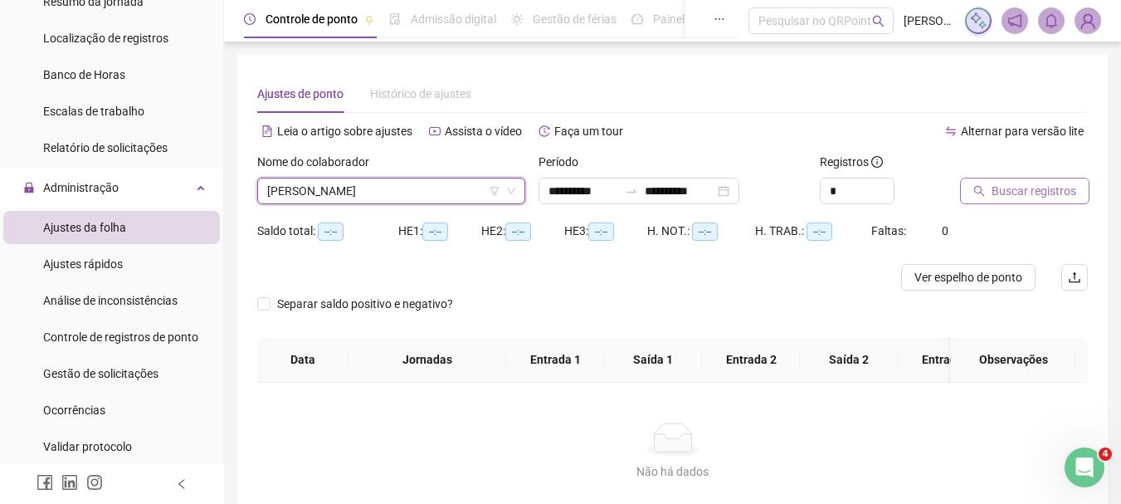
click at [1049, 189] on span "Buscar registros" at bounding box center [1034, 191] width 85 height 18
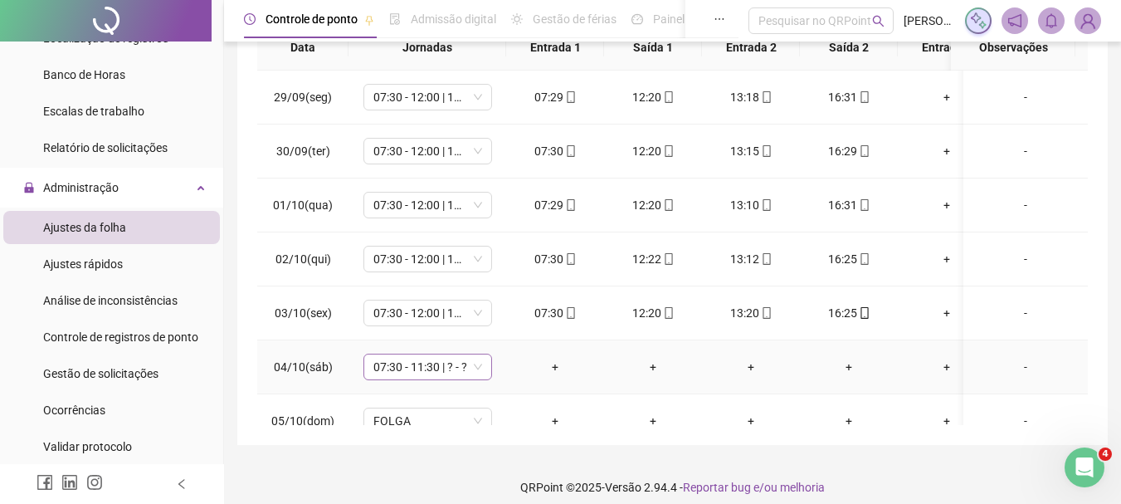
click at [402, 367] on span "07:30 - 11:30 | ? - ?" at bounding box center [428, 366] width 109 height 25
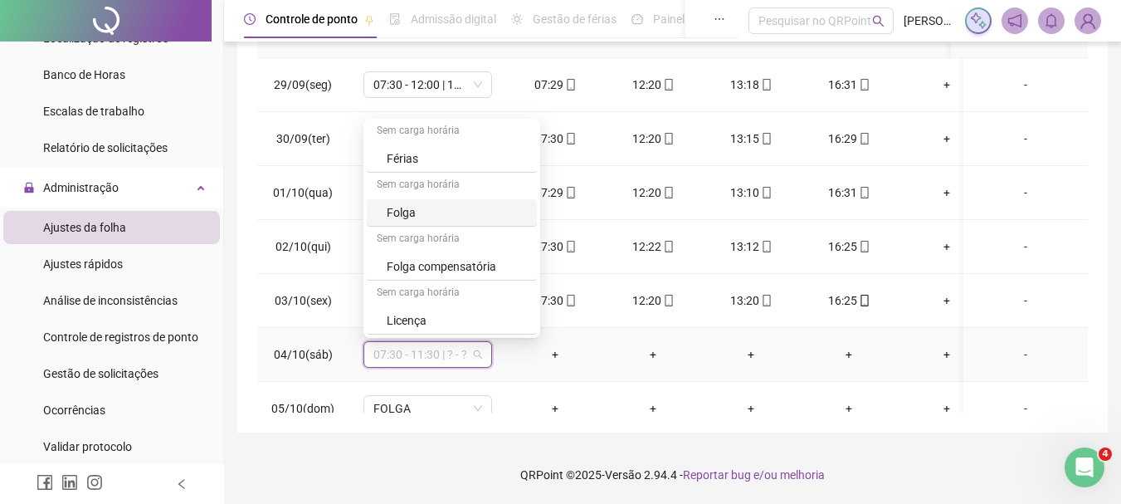
scroll to position [622, 0]
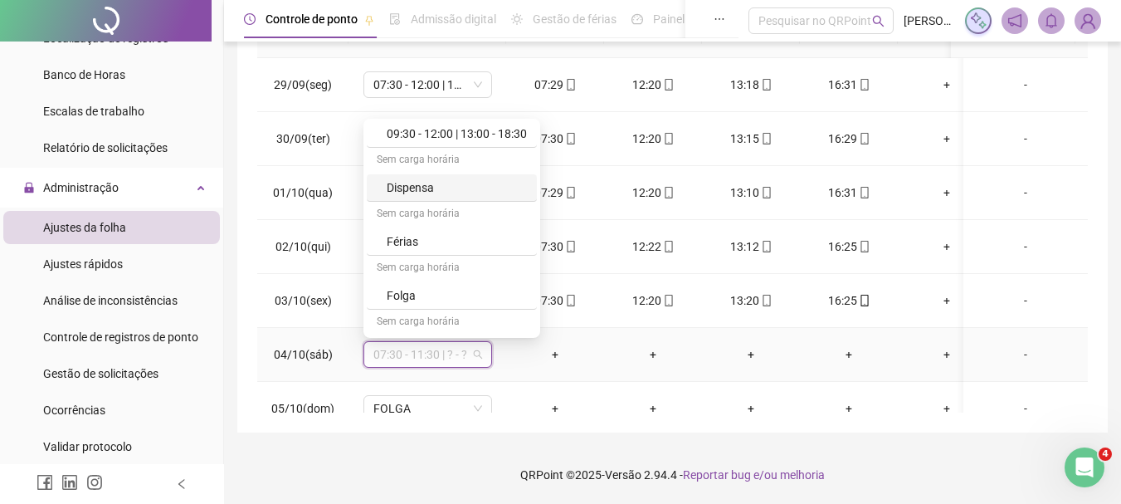
click at [451, 181] on div "Dispensa" at bounding box center [457, 187] width 140 height 18
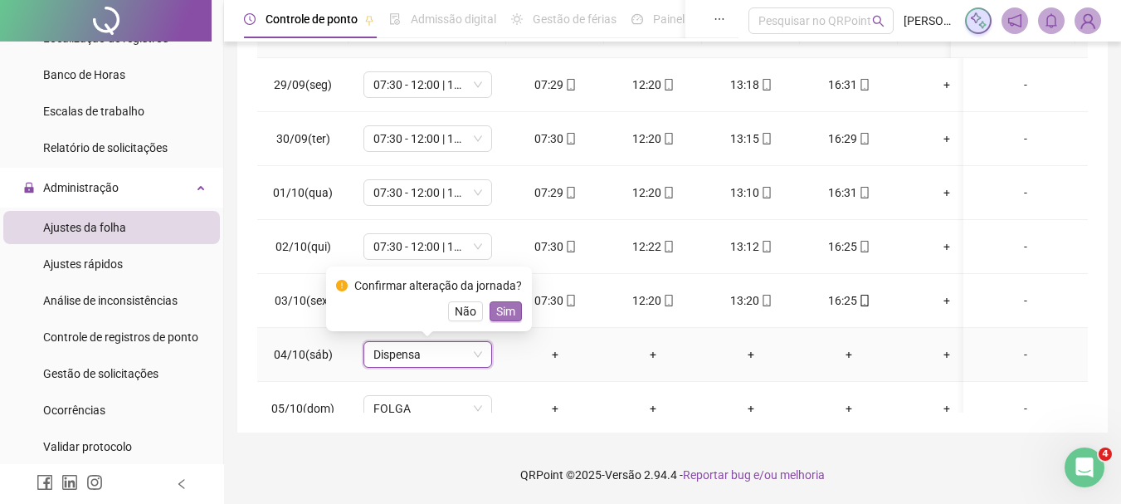
click at [509, 307] on span "Sim" at bounding box center [505, 311] width 19 height 18
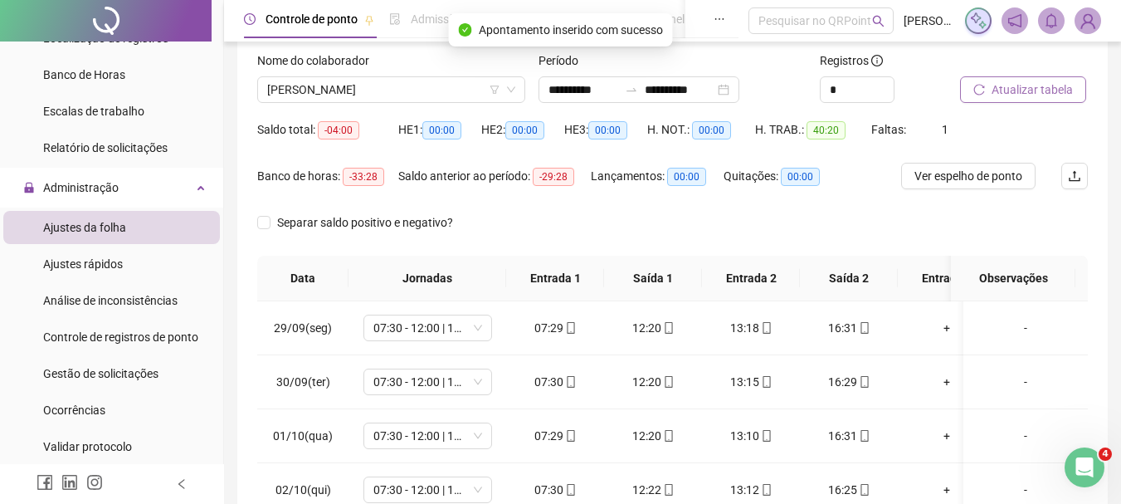
scroll to position [95, 0]
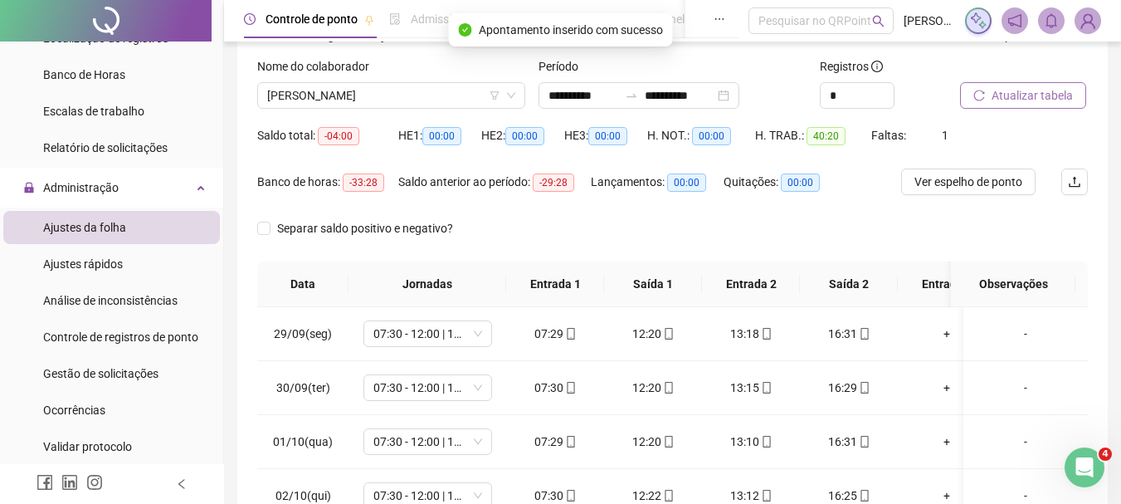
click at [1023, 100] on span "Atualizar tabela" at bounding box center [1032, 95] width 81 height 18
drag, startPoint x: 301, startPoint y: 80, endPoint x: 305, endPoint y: 88, distance: 9.3
click at [302, 81] on div "Nome do colaborador" at bounding box center [391, 69] width 268 height 25
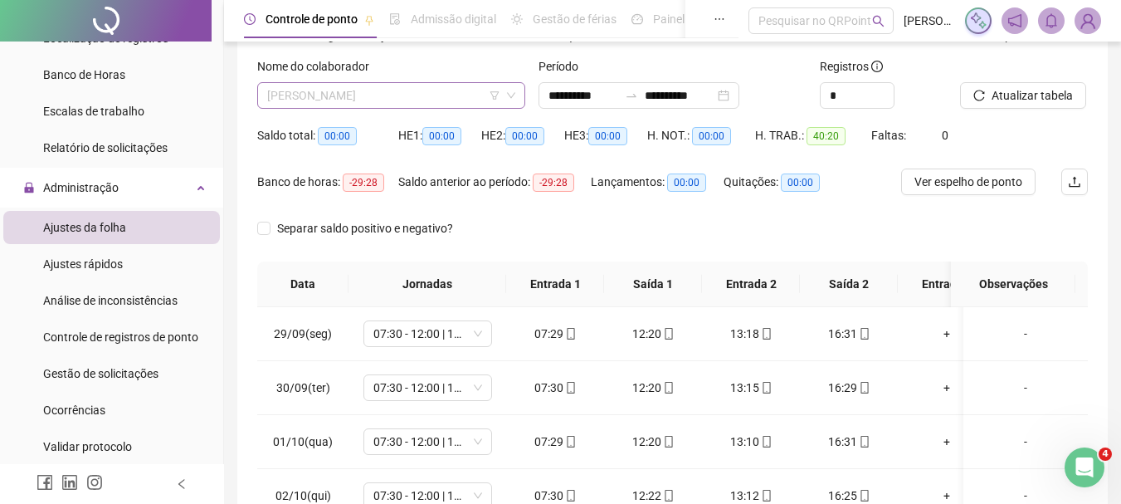
click at [310, 95] on span "[PERSON_NAME]" at bounding box center [391, 95] width 248 height 25
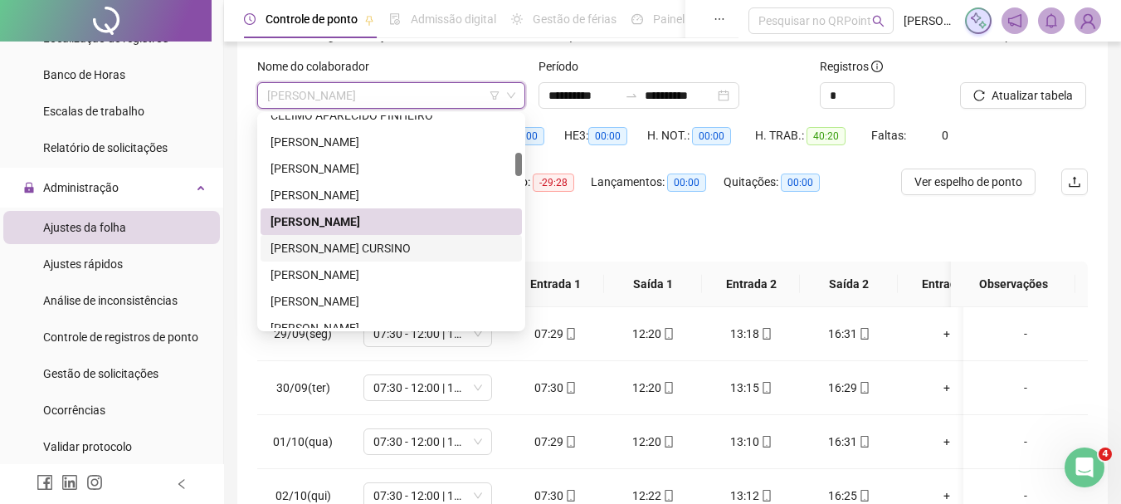
click at [378, 248] on div "[PERSON_NAME] CURSINO" at bounding box center [392, 248] width 242 height 18
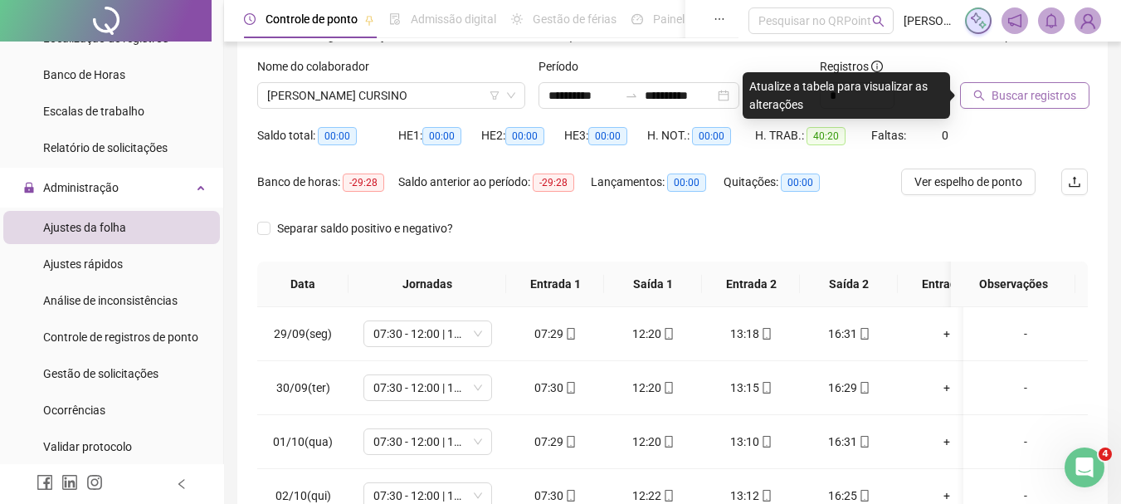
click at [1008, 100] on span "Buscar registros" at bounding box center [1034, 95] width 85 height 18
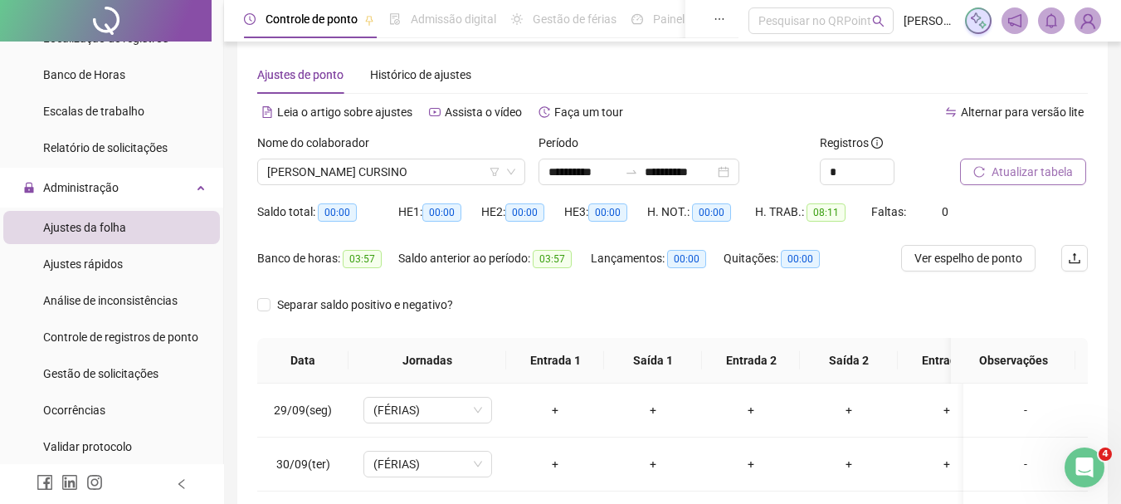
scroll to position [12, 0]
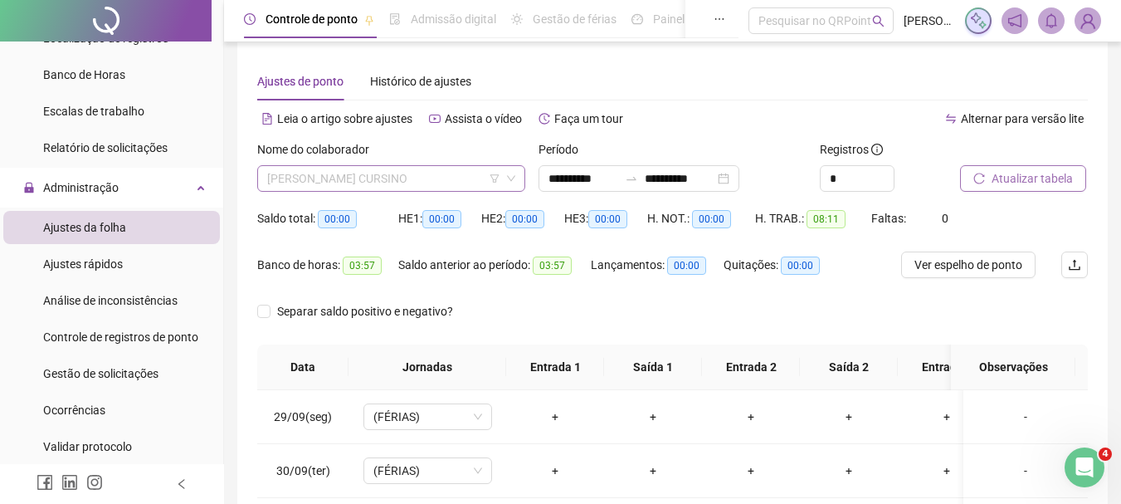
click at [398, 168] on span "[PERSON_NAME] CURSINO" at bounding box center [391, 178] width 248 height 25
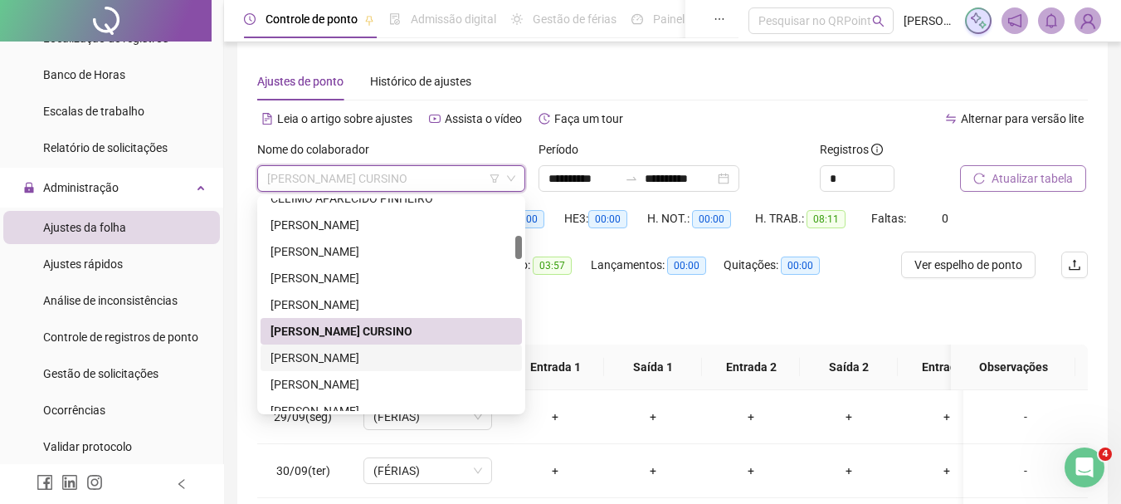
click at [386, 360] on div "[PERSON_NAME]" at bounding box center [392, 358] width 242 height 18
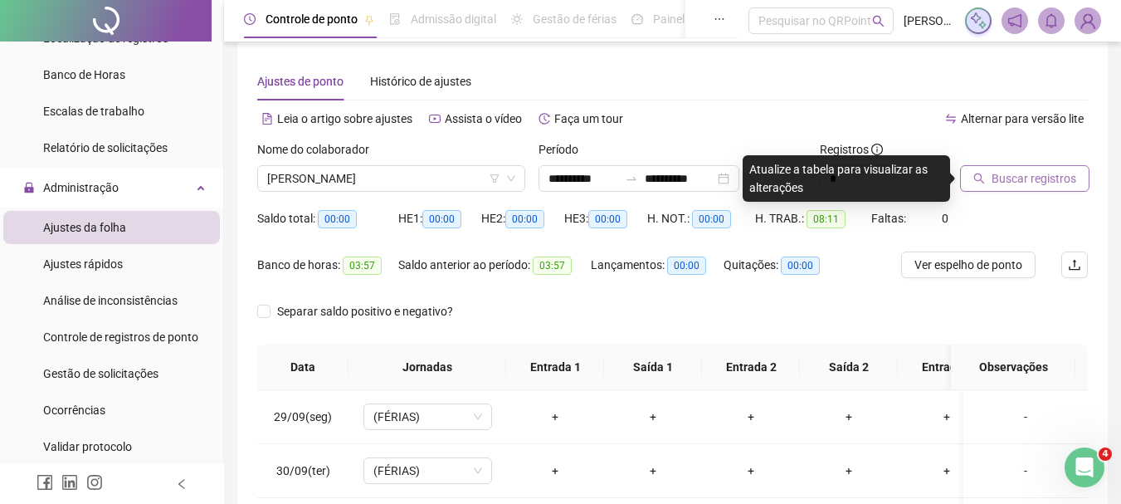
click at [1038, 177] on span "Buscar registros" at bounding box center [1034, 178] width 85 height 18
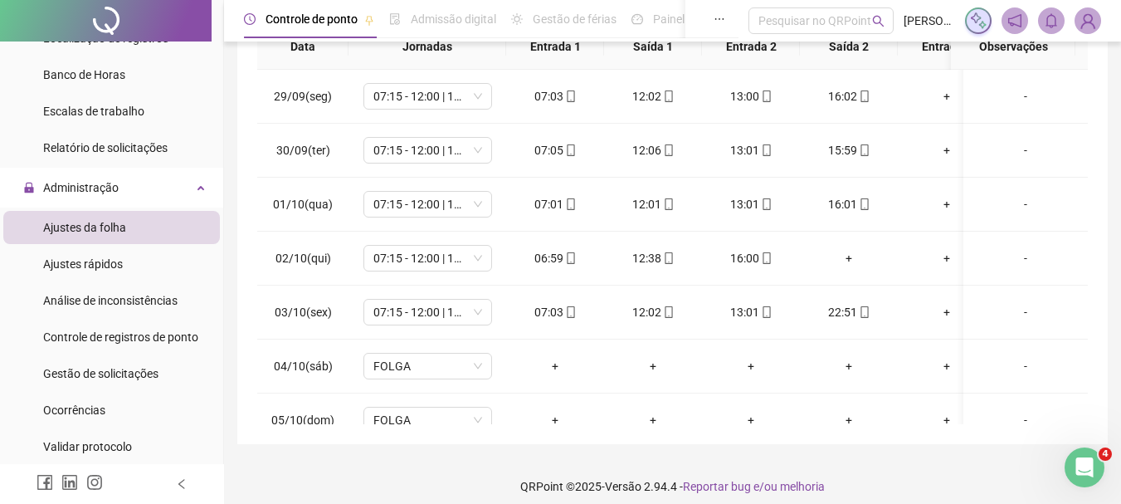
scroll to position [344, 0]
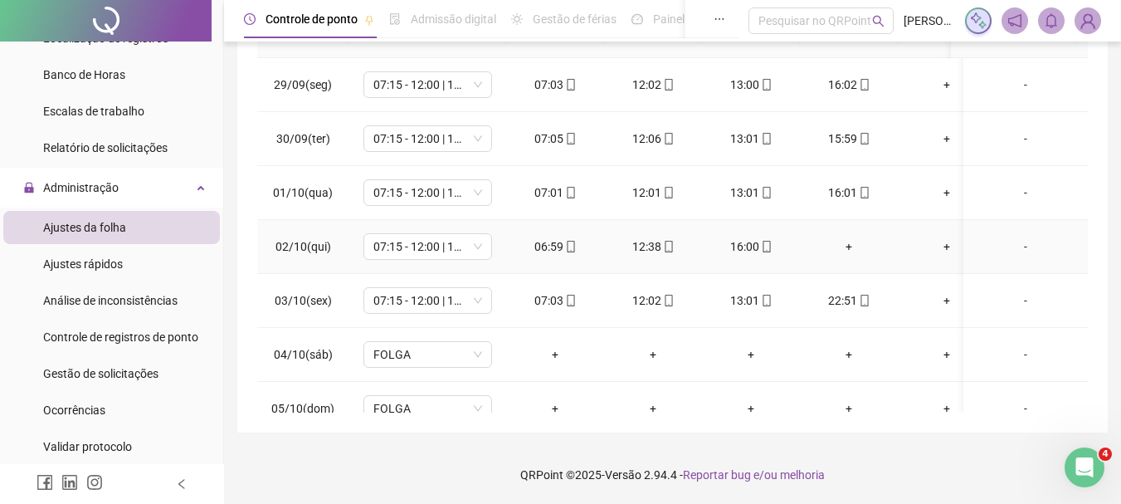
click at [853, 242] on div "+" at bounding box center [848, 246] width 71 height 18
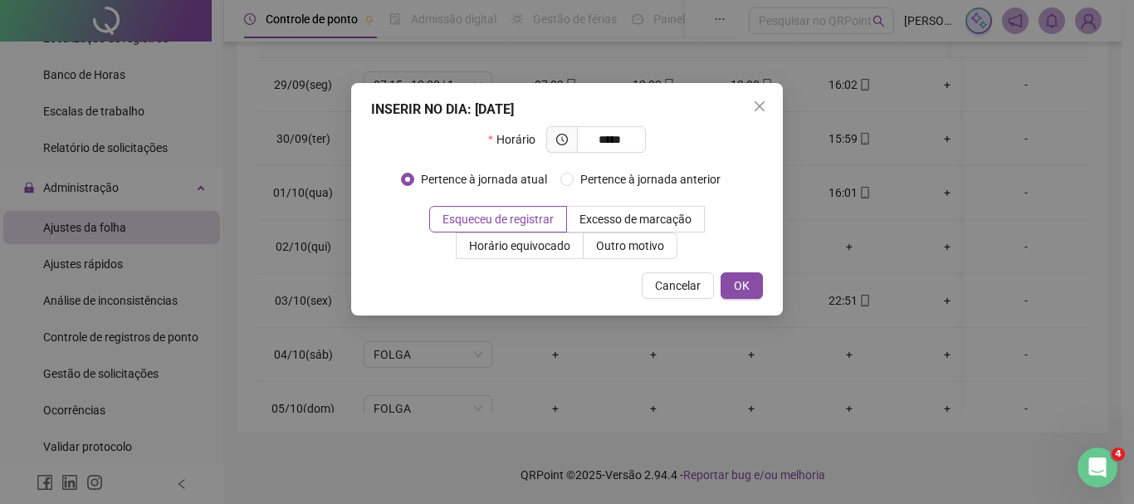
type input "*****"
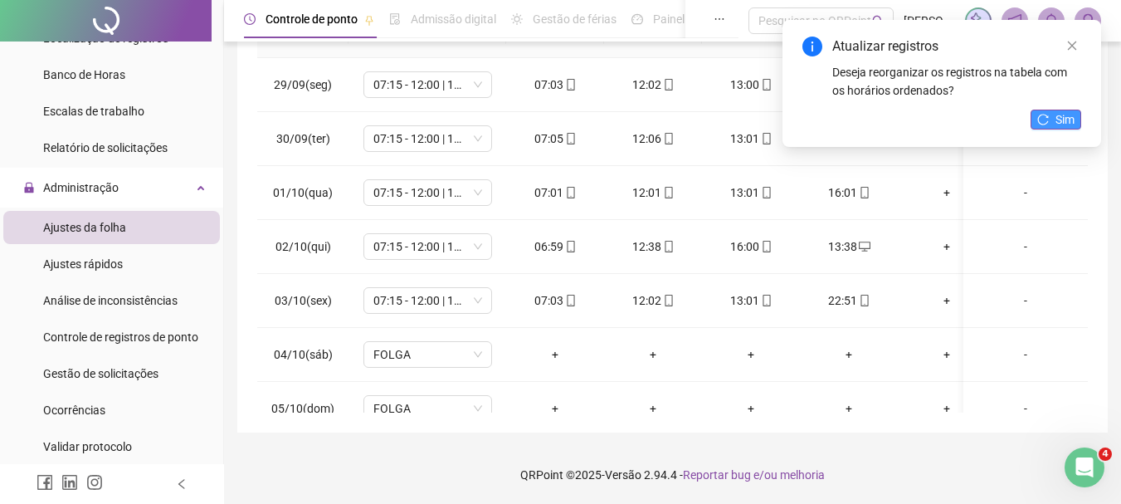
click at [1054, 124] on button "Sim" at bounding box center [1056, 120] width 51 height 20
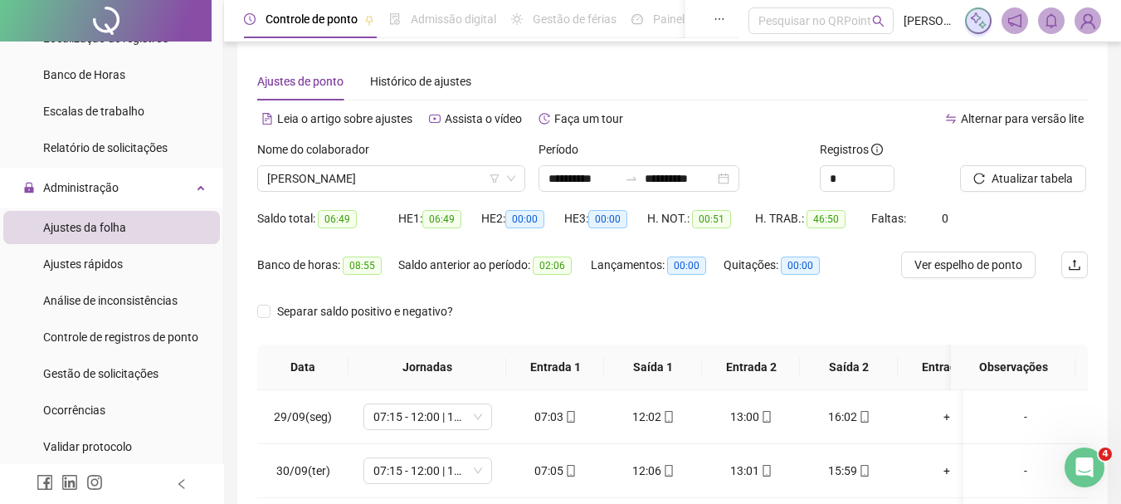
scroll to position [0, 0]
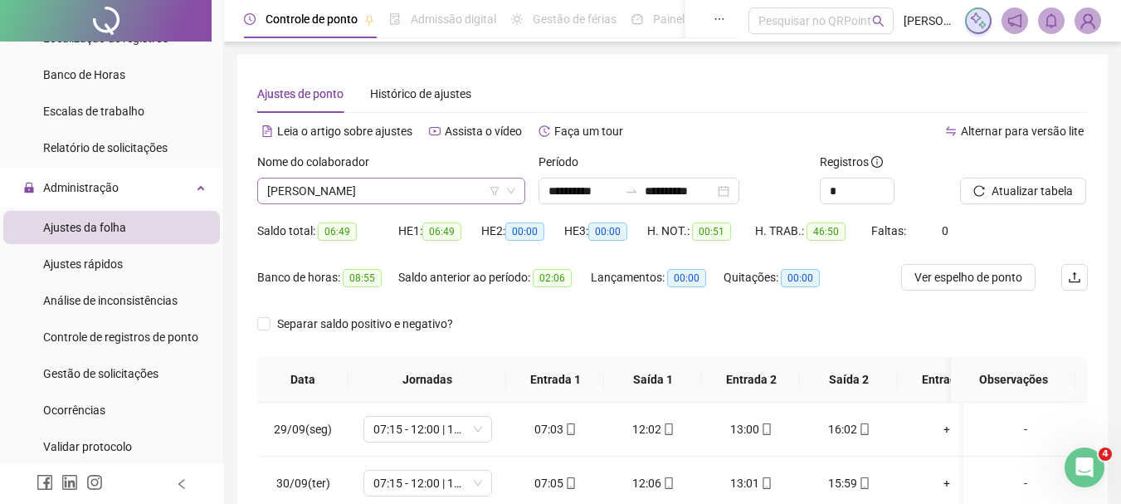
click at [420, 188] on span "[PERSON_NAME]" at bounding box center [391, 190] width 248 height 25
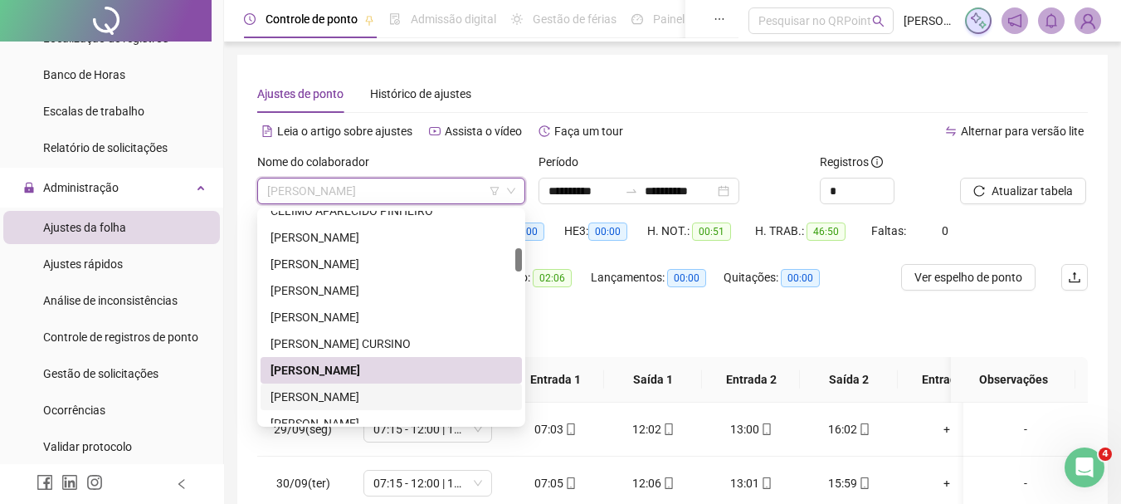
click at [320, 395] on div "[PERSON_NAME]" at bounding box center [392, 397] width 242 height 18
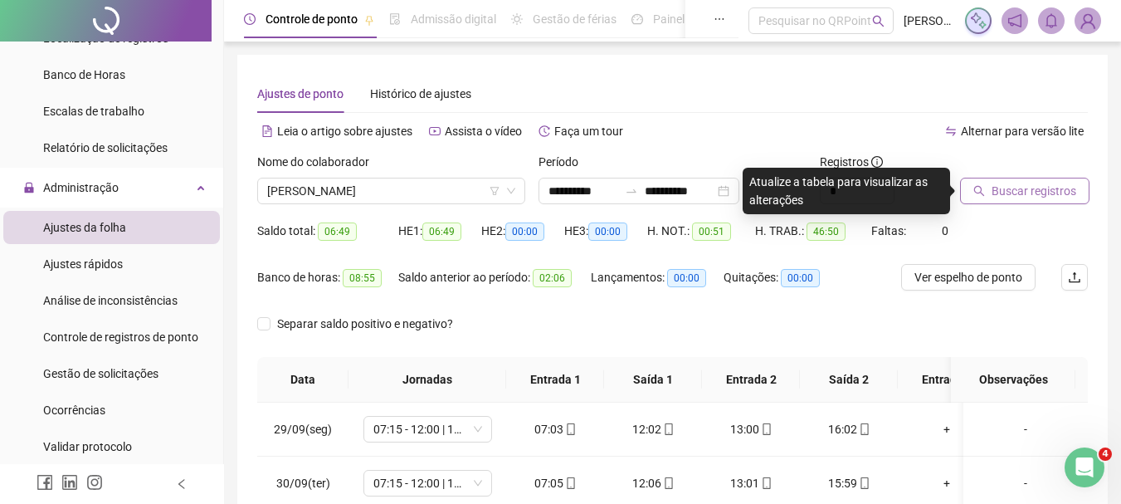
click at [1043, 183] on span "Buscar registros" at bounding box center [1034, 191] width 85 height 18
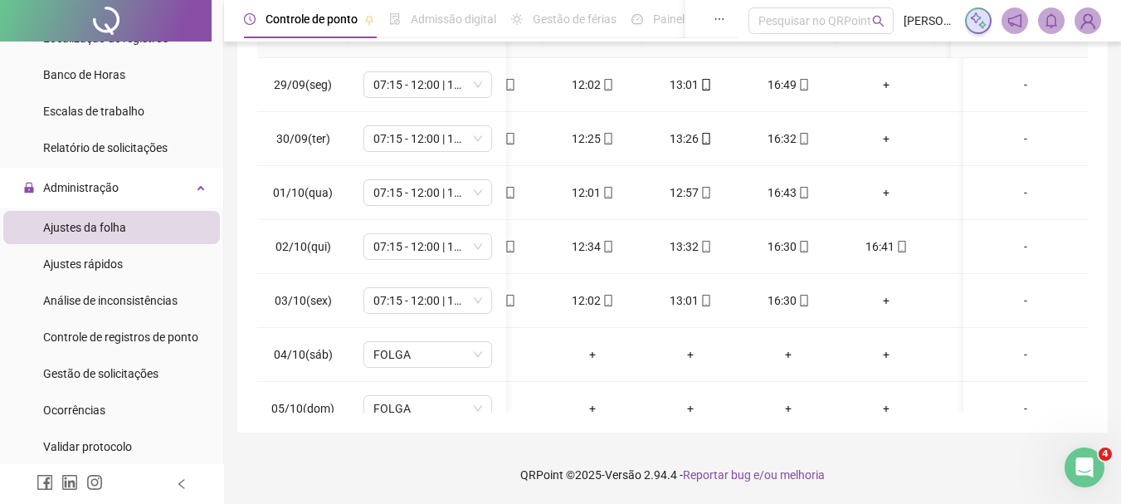
scroll to position [0, 33]
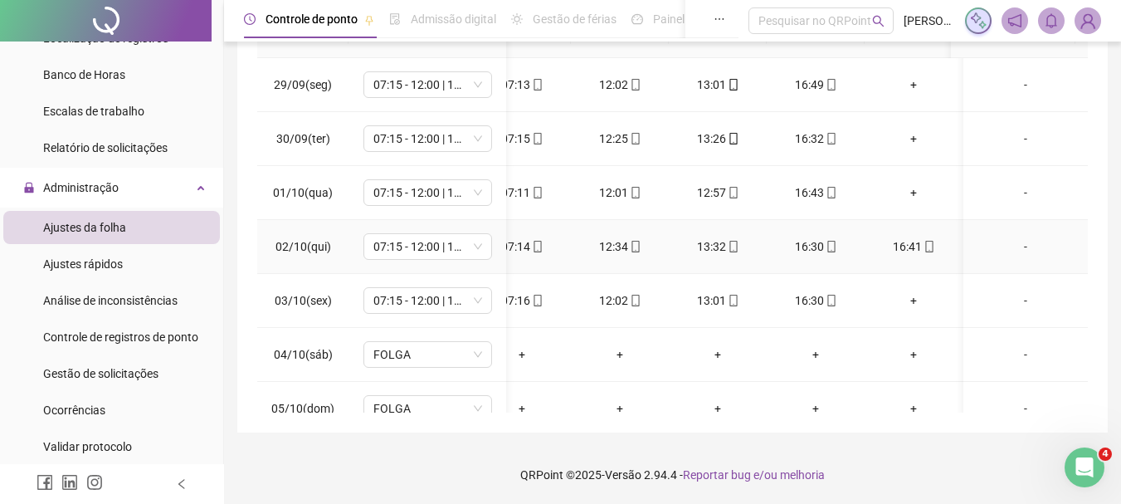
click at [906, 235] on td "16:41" at bounding box center [914, 247] width 98 height 54
click at [905, 242] on div "16:41" at bounding box center [913, 246] width 71 height 18
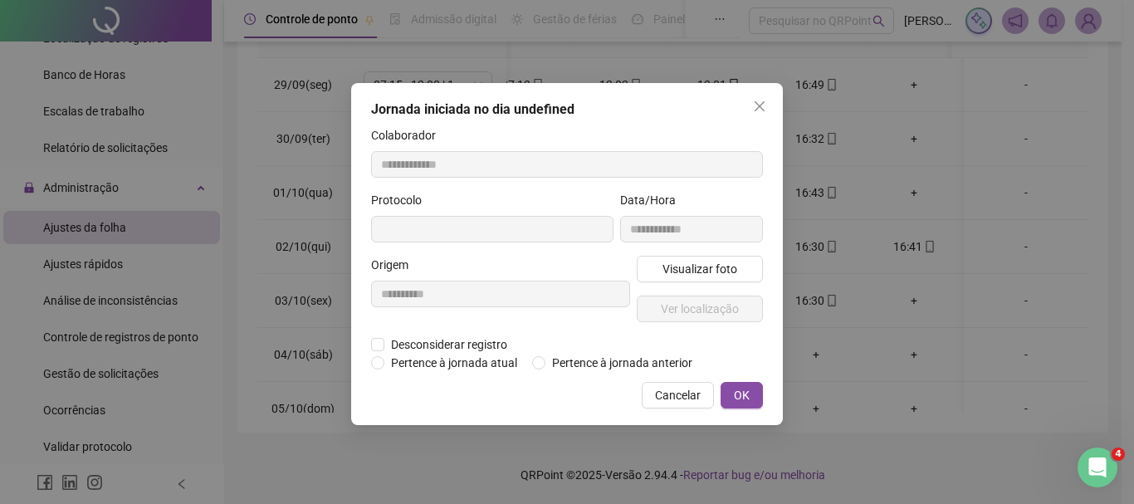
type input "**********"
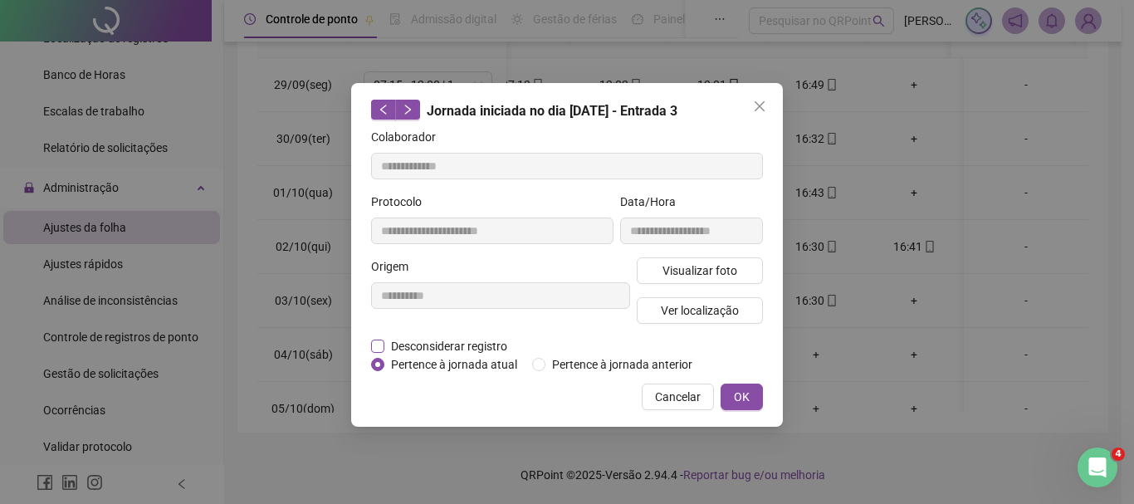
click at [481, 353] on span "Desconsiderar registro" at bounding box center [448, 346] width 129 height 18
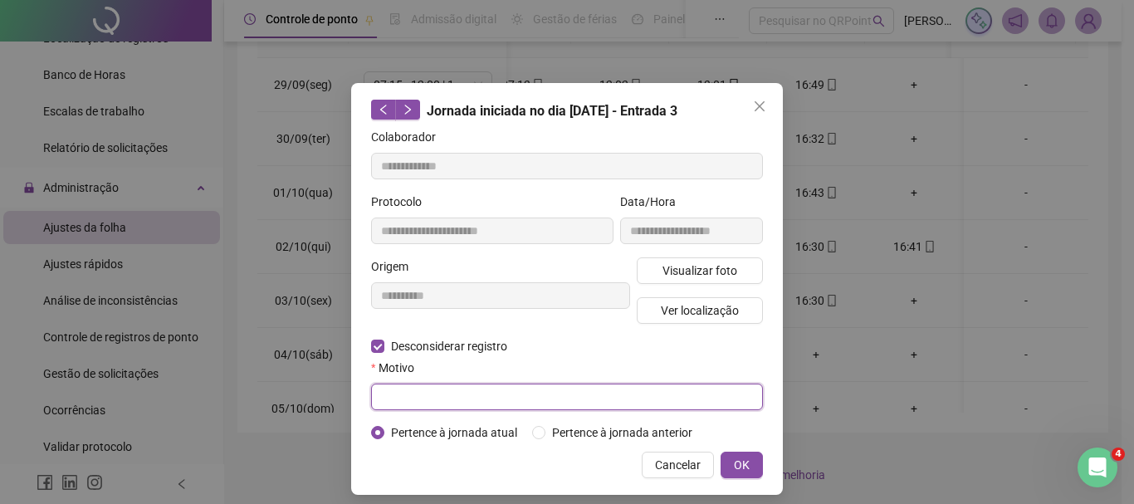
click at [505, 399] on input "text" at bounding box center [567, 396] width 392 height 27
type input "**********"
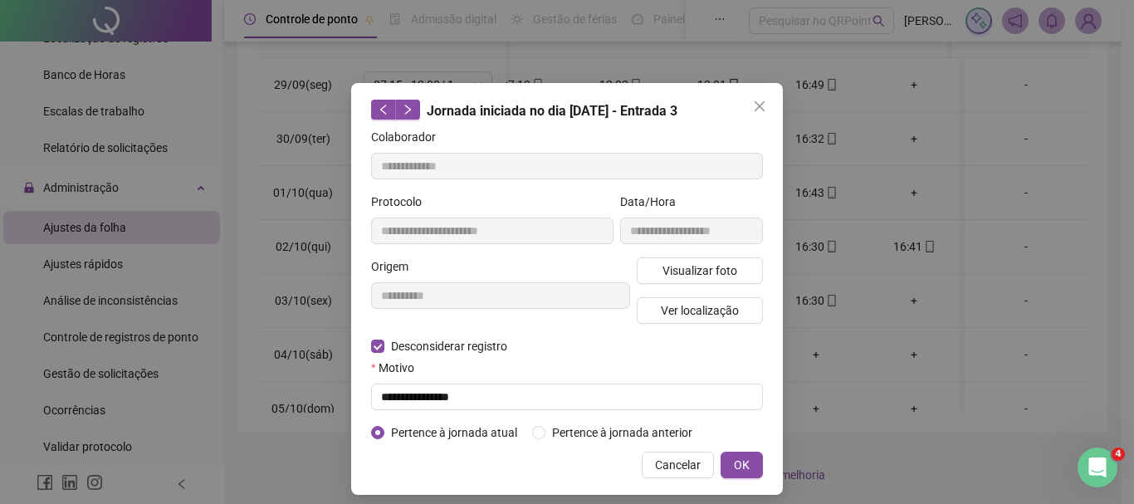
click at [750, 442] on div "**********" at bounding box center [567, 289] width 432 height 412
click at [750, 468] on button "OK" at bounding box center [741, 465] width 42 height 27
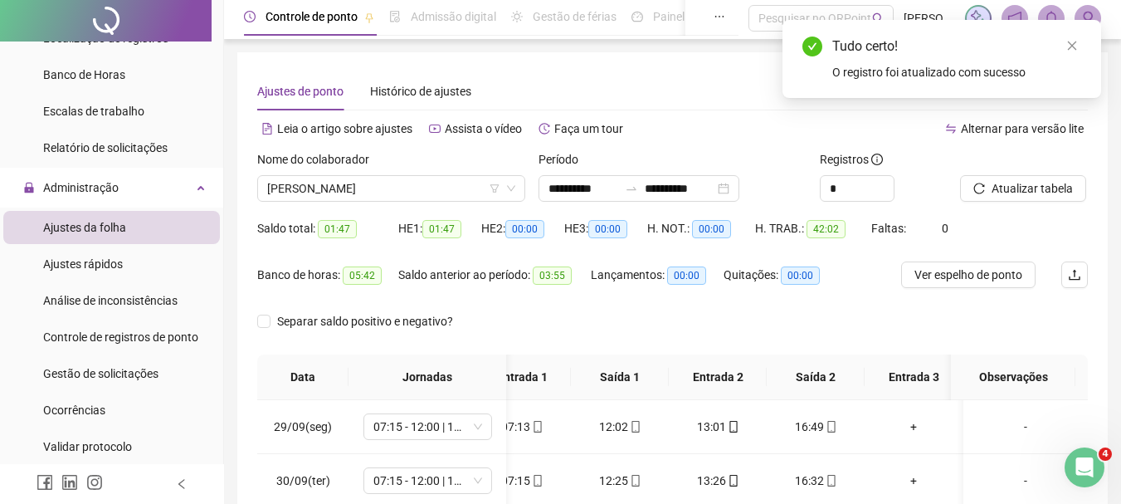
scroll to position [0, 0]
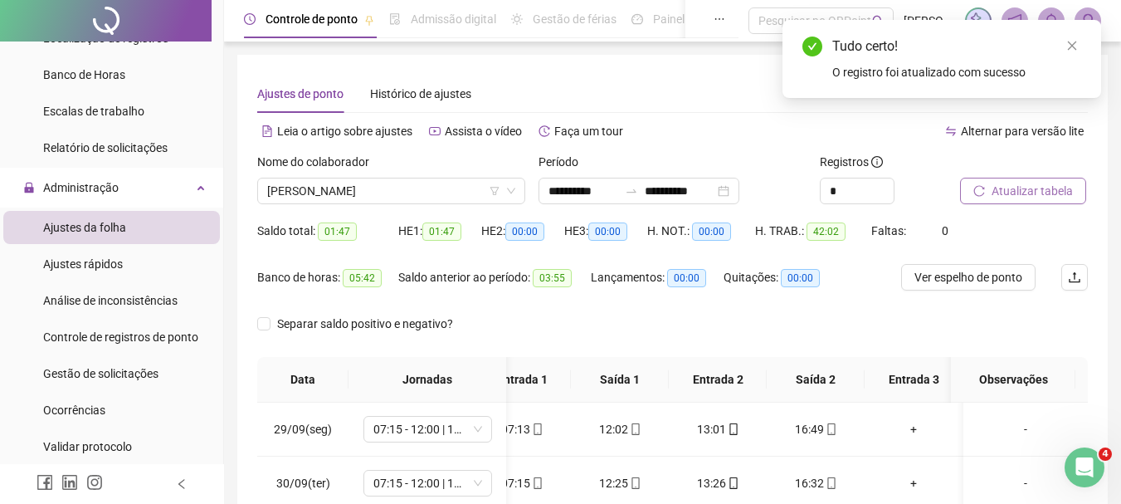
click at [997, 192] on span "Atualizar tabela" at bounding box center [1032, 191] width 81 height 18
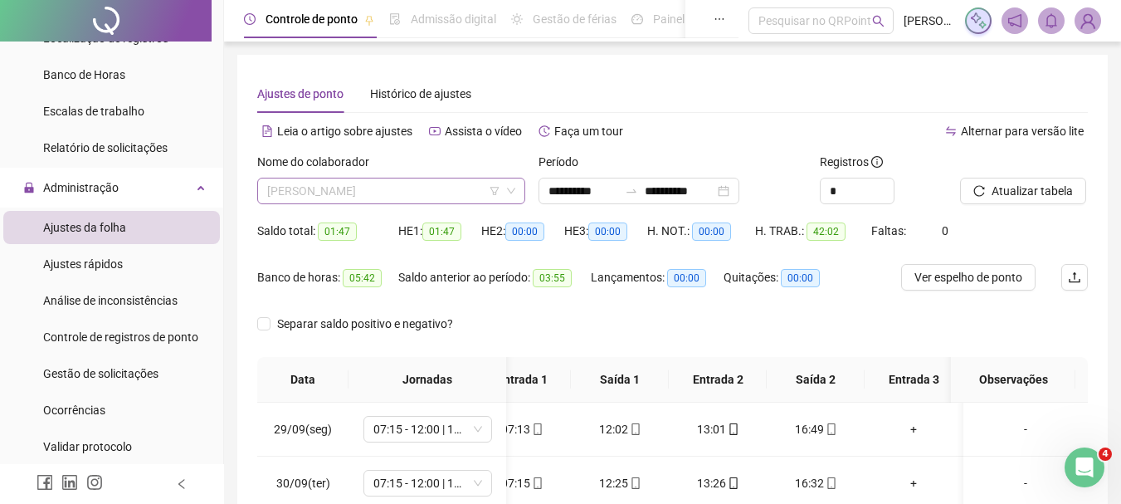
click at [389, 185] on span "[PERSON_NAME]" at bounding box center [391, 190] width 248 height 25
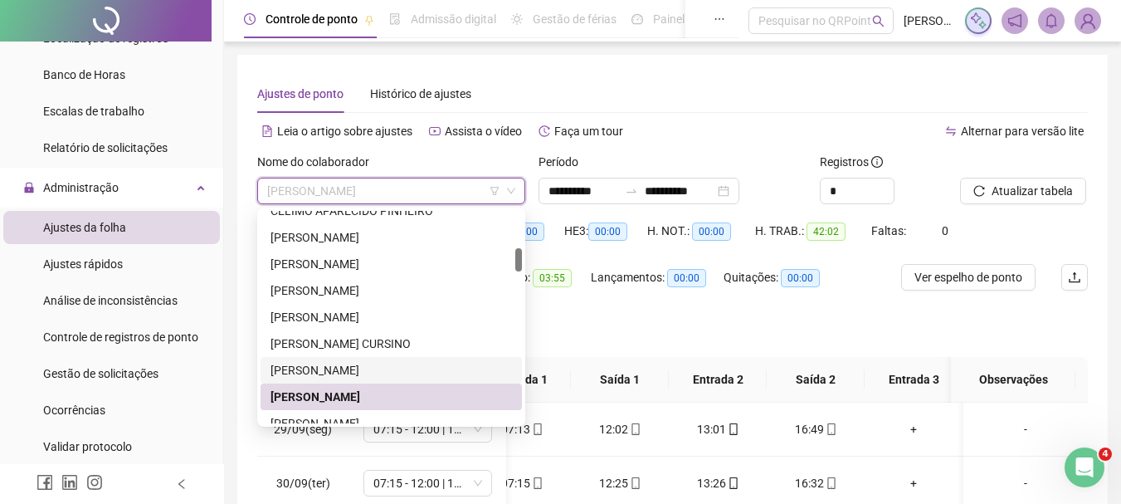
scroll to position [415, 0]
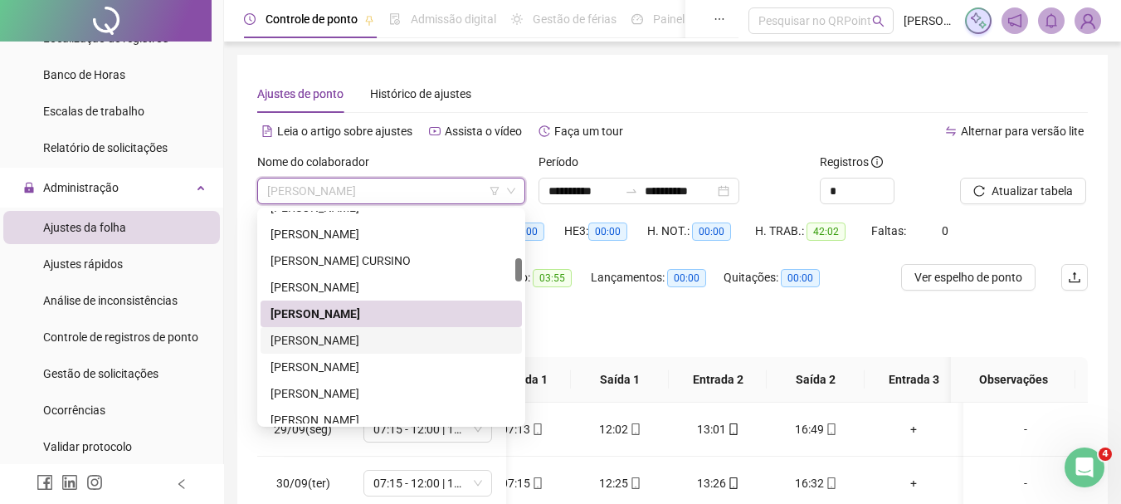
click at [330, 342] on div "[PERSON_NAME]" at bounding box center [392, 340] width 242 height 18
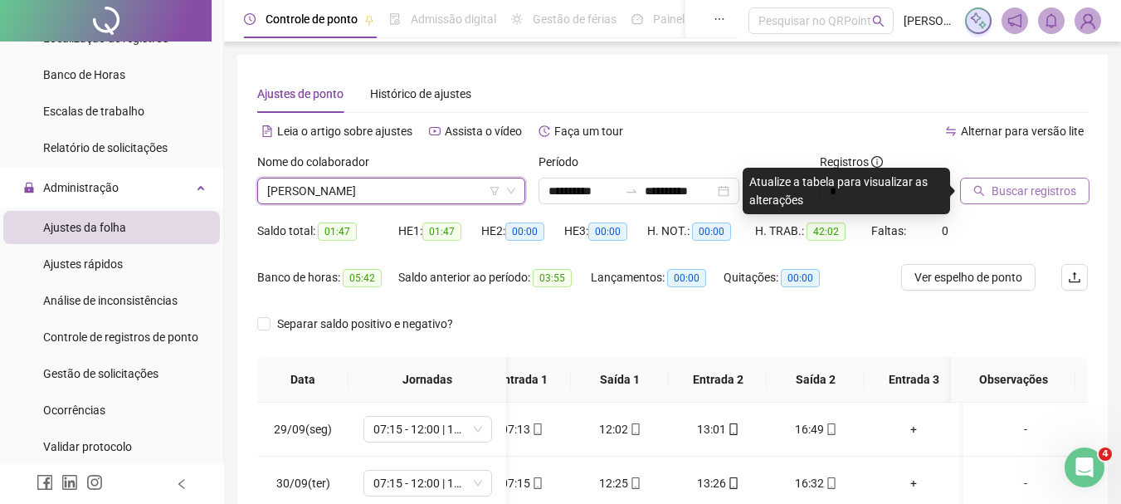
click at [1054, 188] on span "Buscar registros" at bounding box center [1034, 191] width 85 height 18
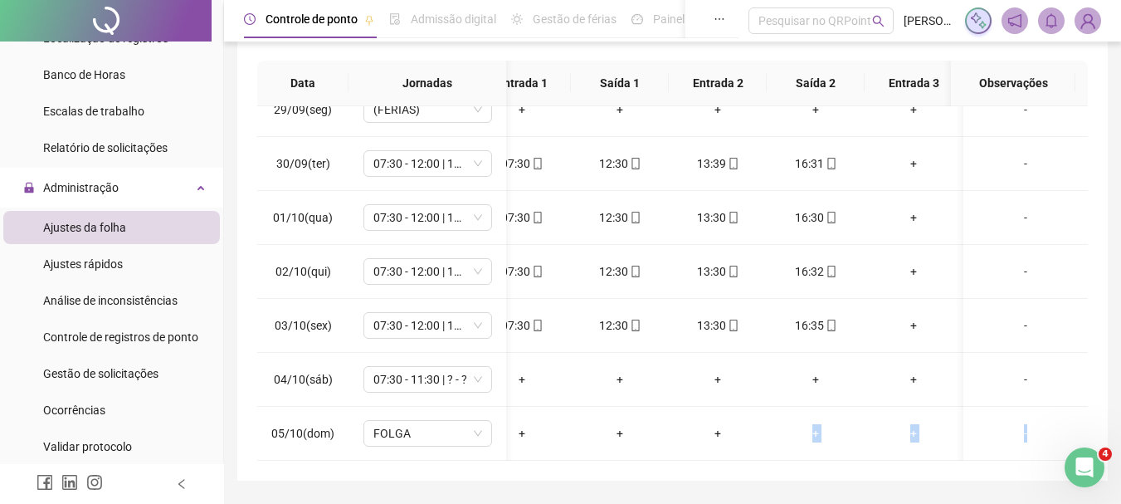
scroll to position [344, 0]
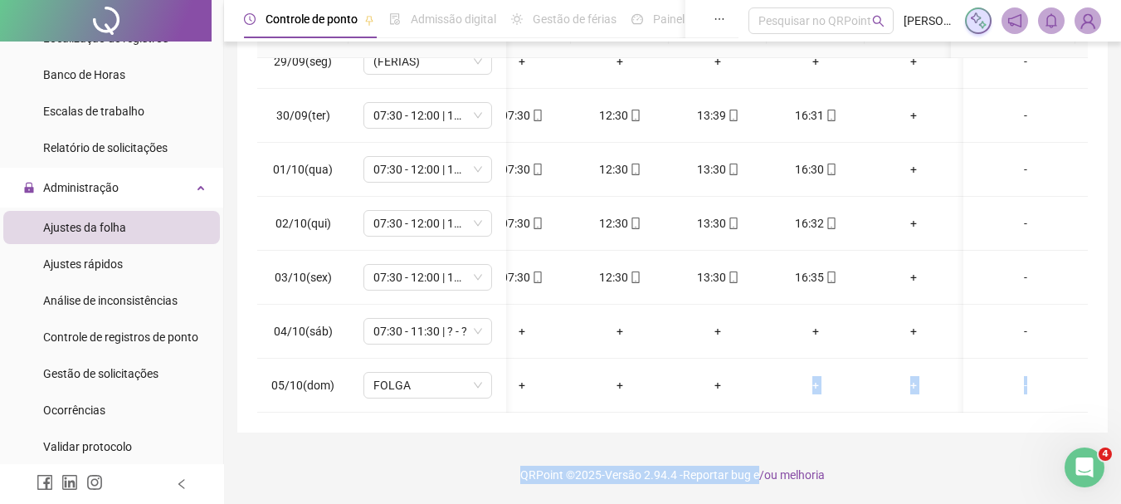
drag, startPoint x: 734, startPoint y: 495, endPoint x: 779, endPoint y: 445, distance: 67.0
click at [779, 445] on div "**********" at bounding box center [672, 80] width 897 height 848
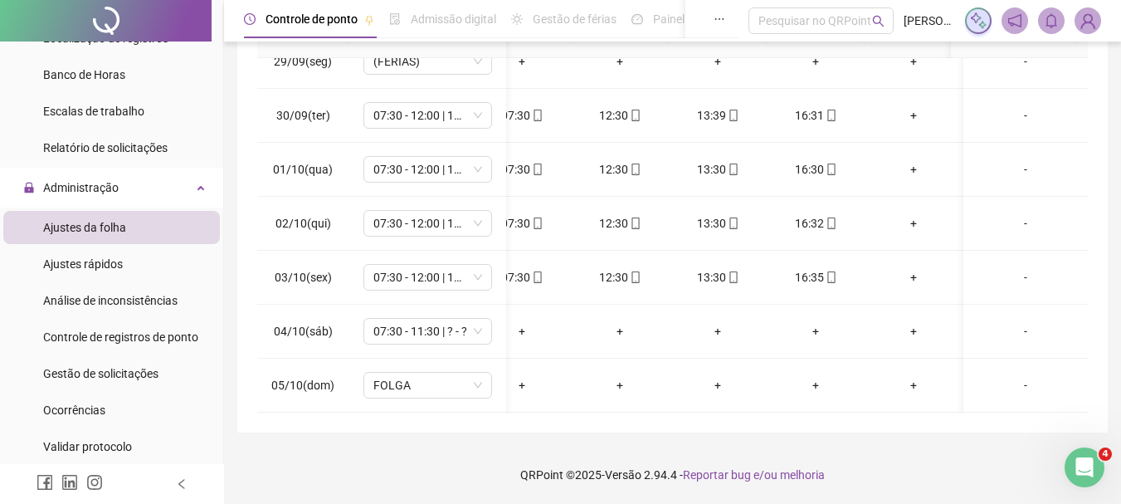
click at [953, 451] on footer "QRPoint © 2025 - Versão 2.94.4 - Reportar bug e/ou melhoria" at bounding box center [672, 475] width 897 height 58
click at [449, 319] on span "07:30 - 11:30 | ? - ?" at bounding box center [428, 331] width 109 height 25
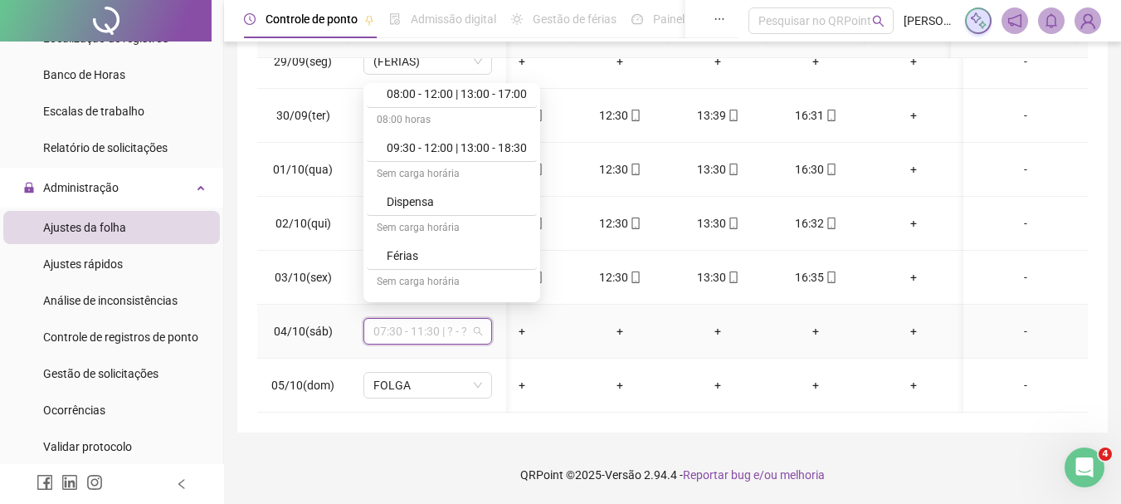
scroll to position [581, 0]
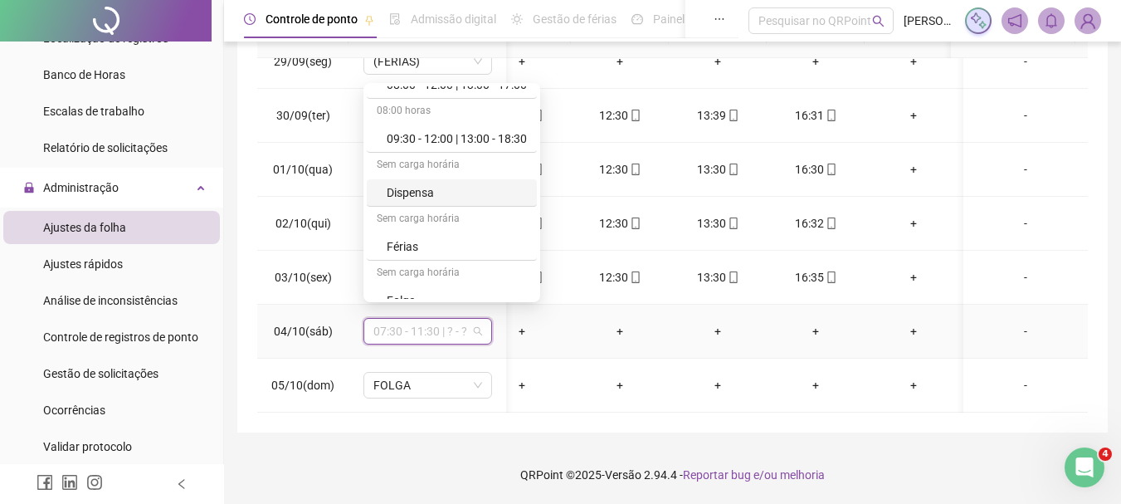
click at [441, 198] on div "Dispensa" at bounding box center [457, 192] width 140 height 18
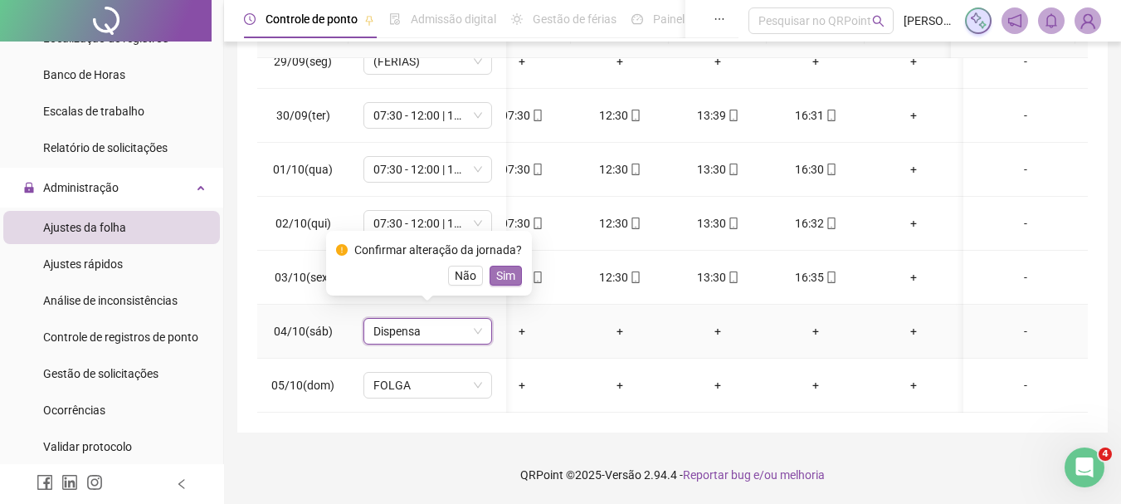
click at [496, 271] on span "Sim" at bounding box center [505, 275] width 19 height 18
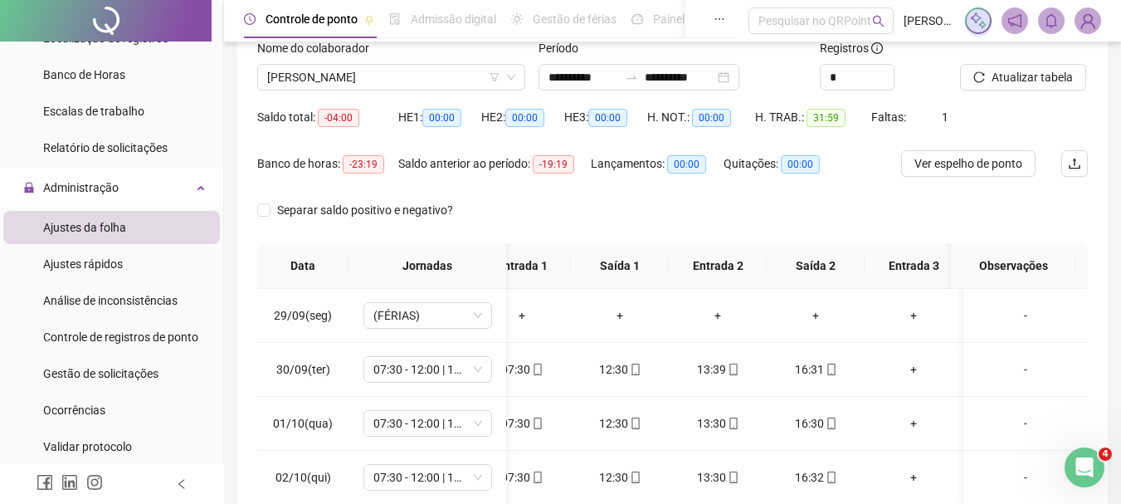
scroll to position [95, 0]
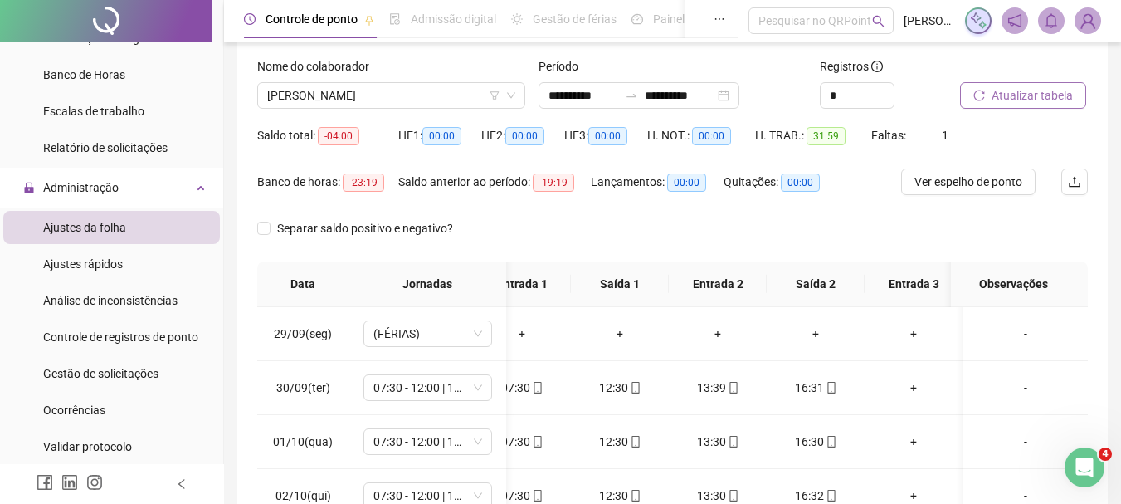
click at [1036, 103] on span "Atualizar tabela" at bounding box center [1032, 95] width 81 height 18
click at [388, 90] on span "[PERSON_NAME]" at bounding box center [391, 95] width 248 height 25
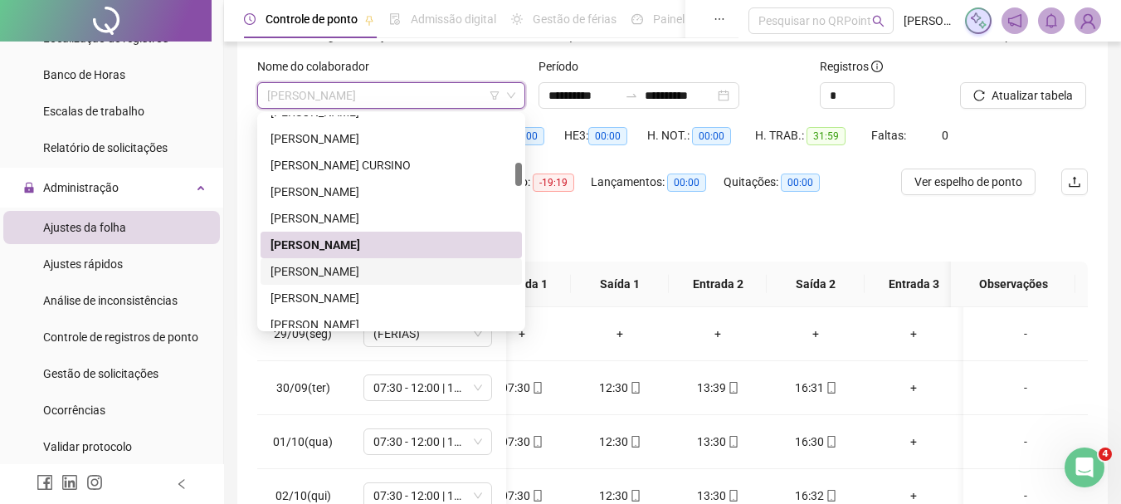
click at [354, 269] on div "[PERSON_NAME]" at bounding box center [392, 271] width 242 height 18
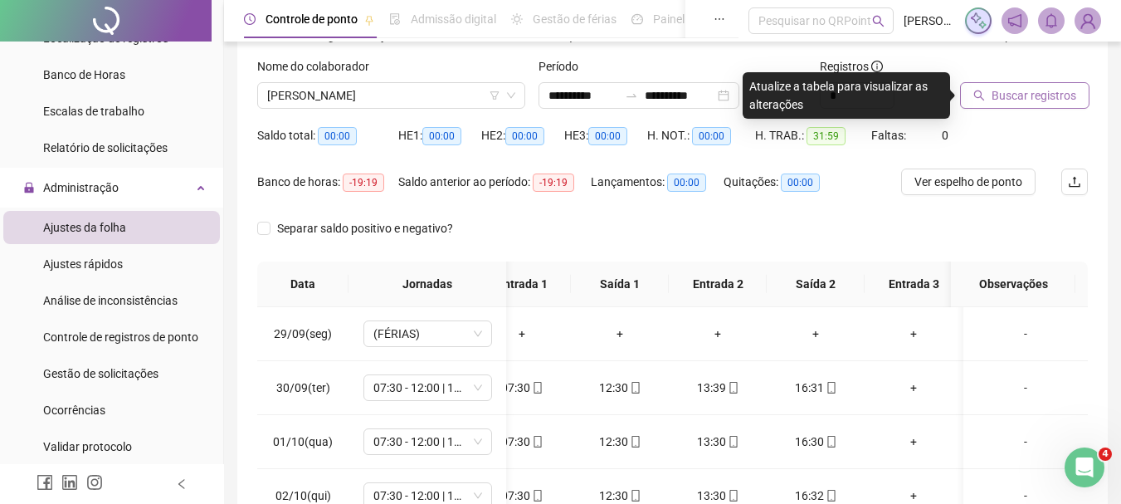
click at [1013, 96] on span "Buscar registros" at bounding box center [1034, 95] width 85 height 18
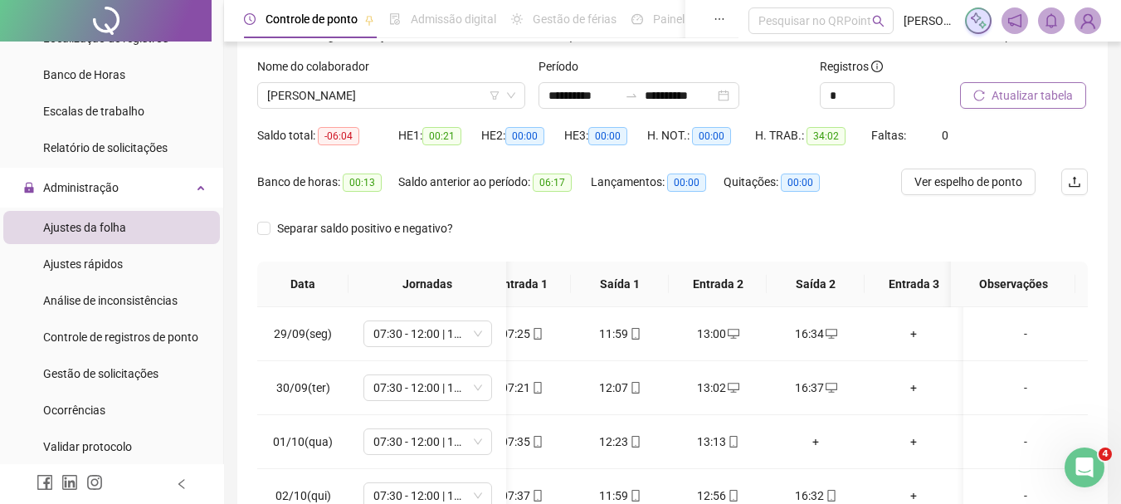
click at [1057, 102] on span "Atualizar tabela" at bounding box center [1032, 95] width 81 height 18
click at [350, 98] on span "[PERSON_NAME]" at bounding box center [391, 95] width 248 height 25
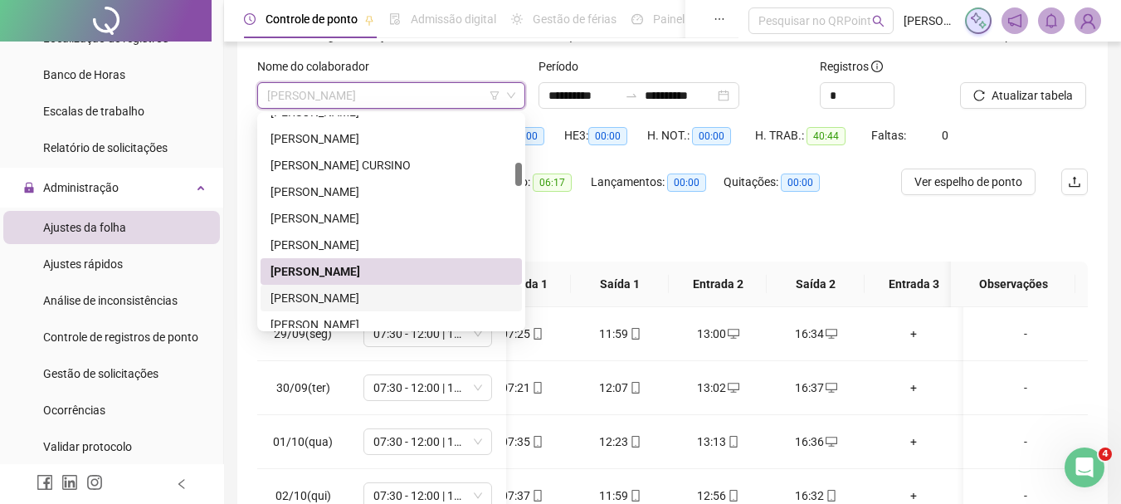
click at [413, 296] on div "[PERSON_NAME]" at bounding box center [392, 298] width 242 height 18
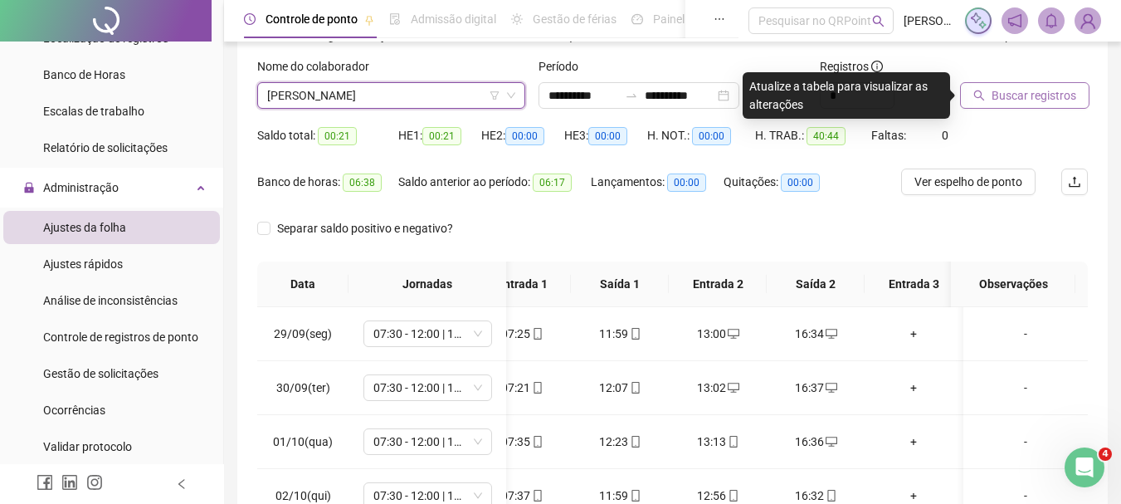
click at [991, 105] on button "Buscar registros" at bounding box center [1024, 95] width 129 height 27
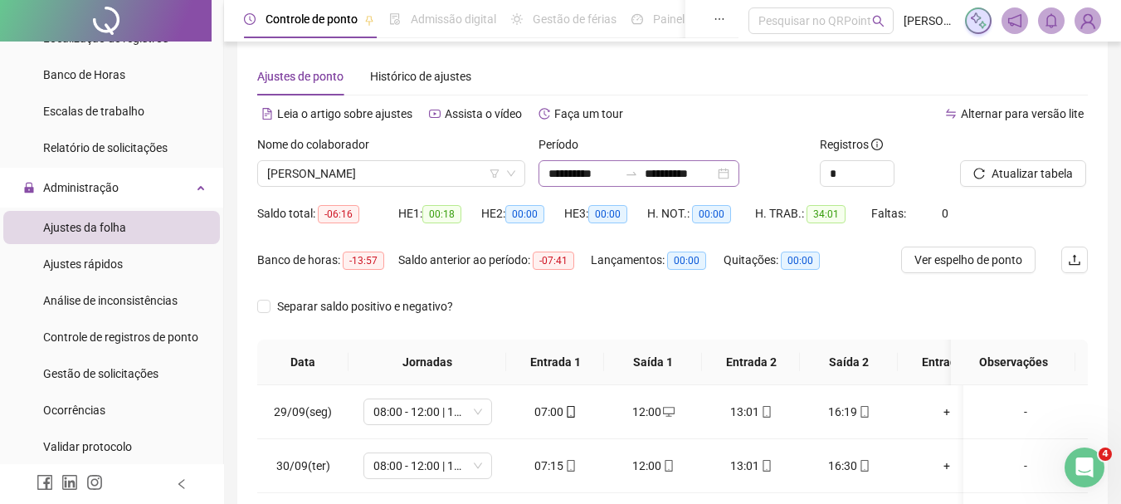
scroll to position [12, 0]
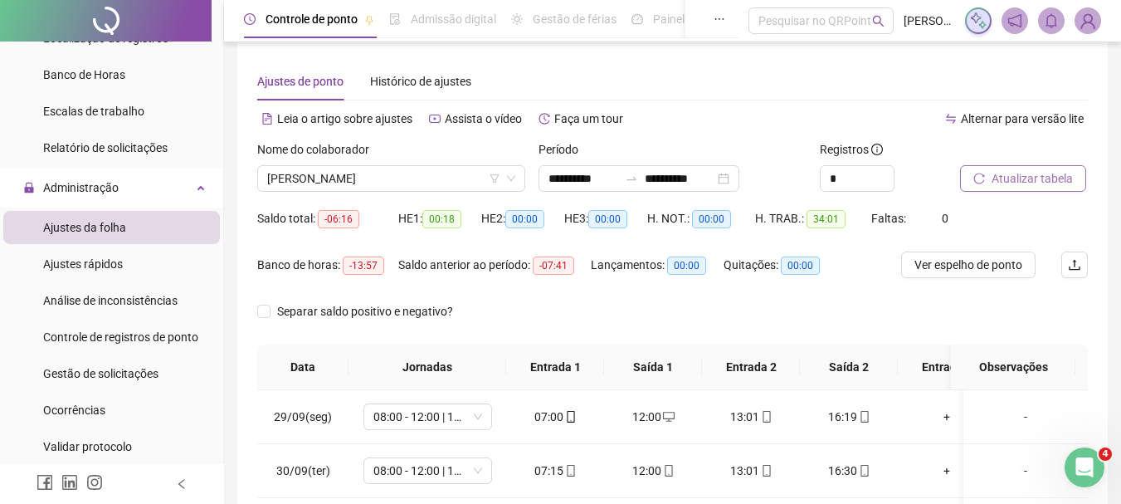
click at [1016, 188] on button "Atualizar tabela" at bounding box center [1023, 178] width 126 height 27
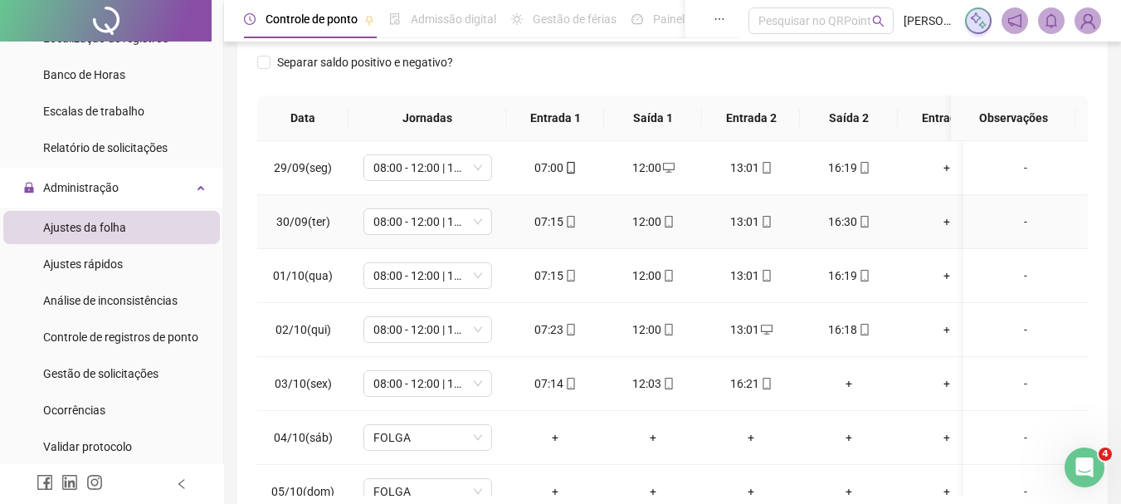
scroll to position [36, 0]
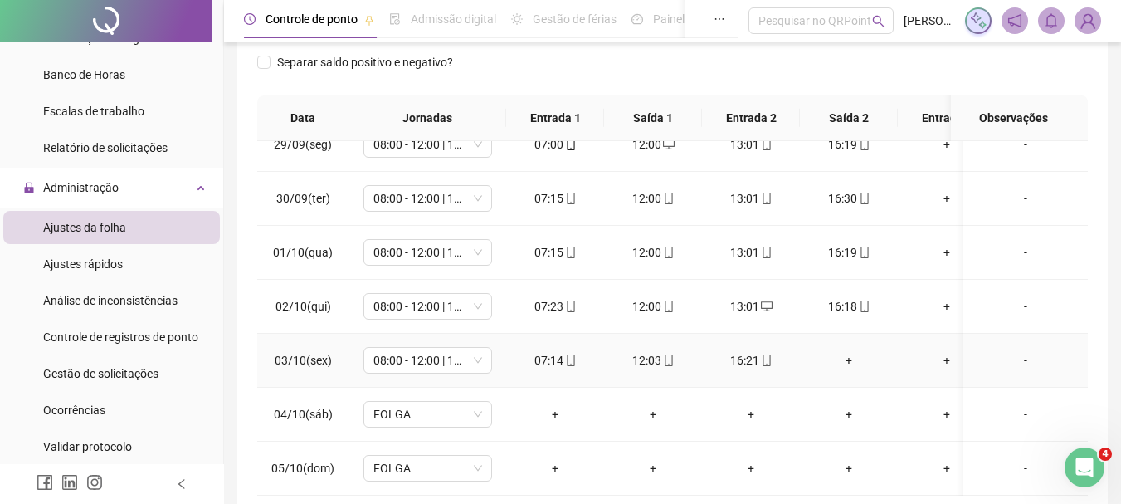
click at [847, 357] on td "+" at bounding box center [849, 361] width 98 height 54
click at [846, 351] on div "+" at bounding box center [848, 360] width 71 height 18
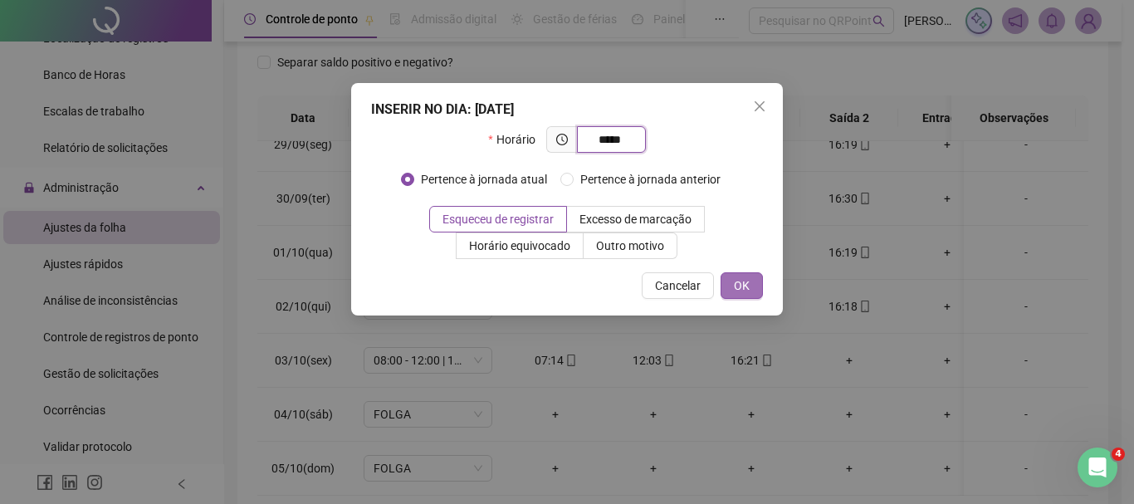
type input "*****"
click at [736, 279] on span "OK" at bounding box center [742, 285] width 16 height 18
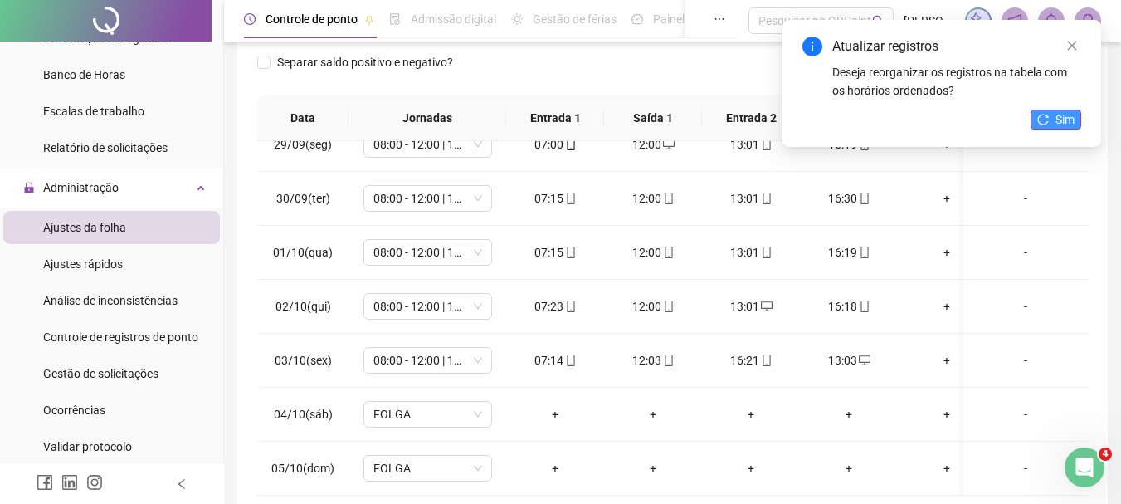
click at [1062, 119] on span "Sim" at bounding box center [1065, 119] width 19 height 18
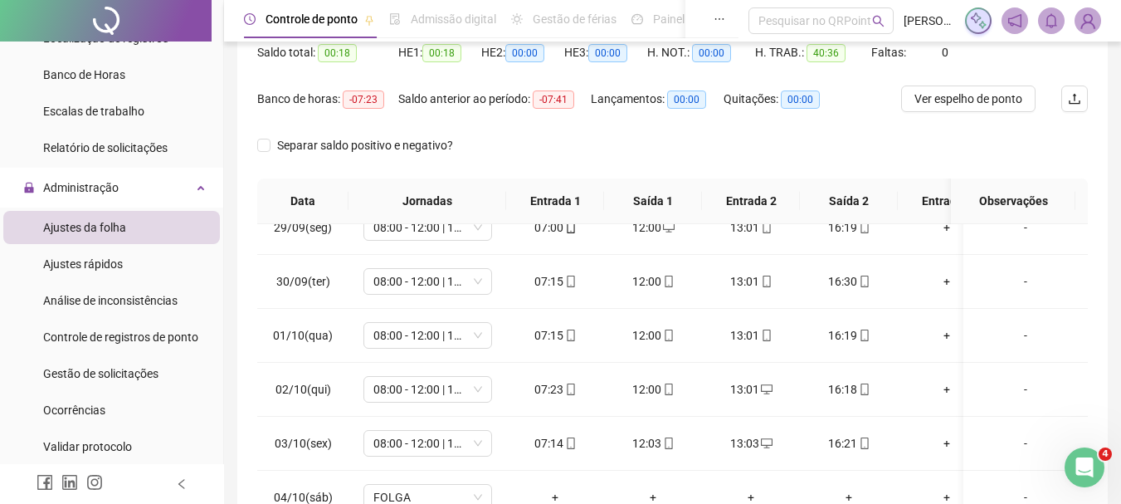
scroll to position [12, 0]
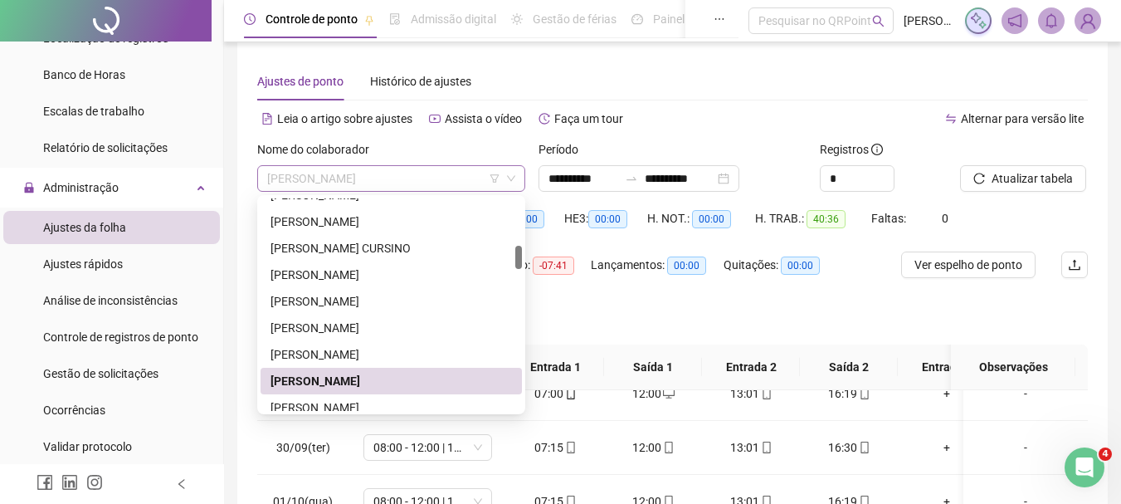
click at [354, 173] on span "[PERSON_NAME]" at bounding box center [391, 178] width 248 height 25
click at [369, 403] on div "[PERSON_NAME]" at bounding box center [392, 407] width 242 height 18
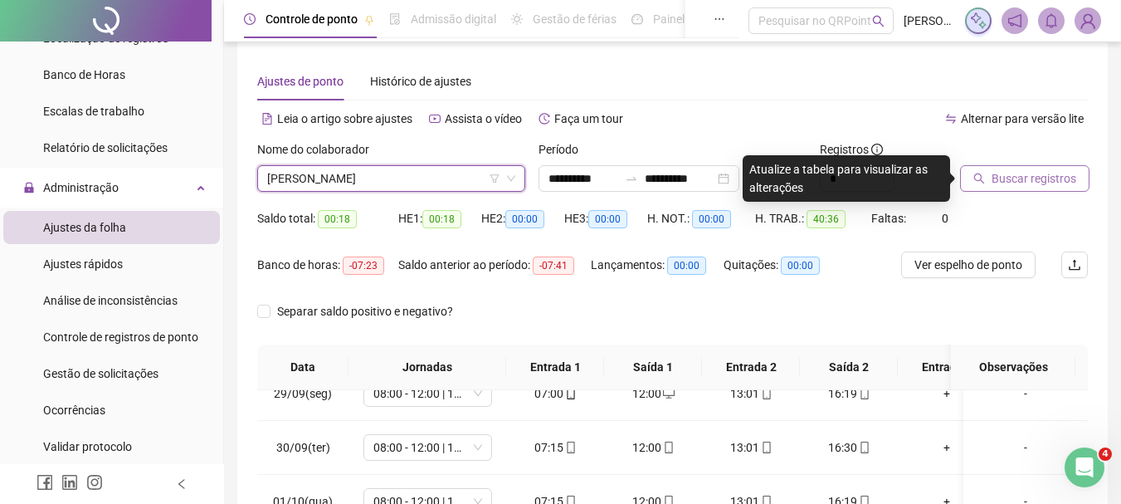
click at [1061, 183] on span "Buscar registros" at bounding box center [1034, 178] width 85 height 18
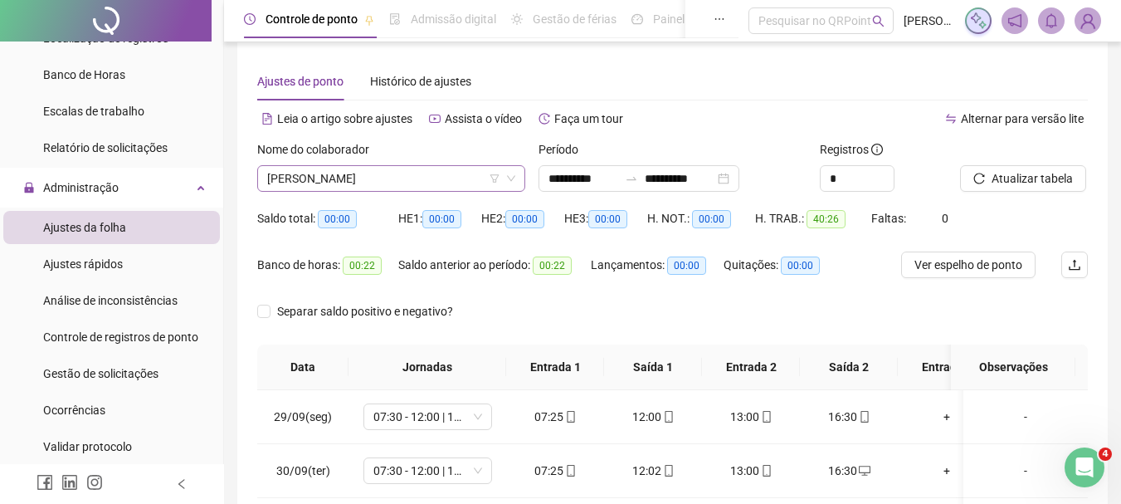
click at [406, 175] on span "[PERSON_NAME]" at bounding box center [391, 178] width 248 height 25
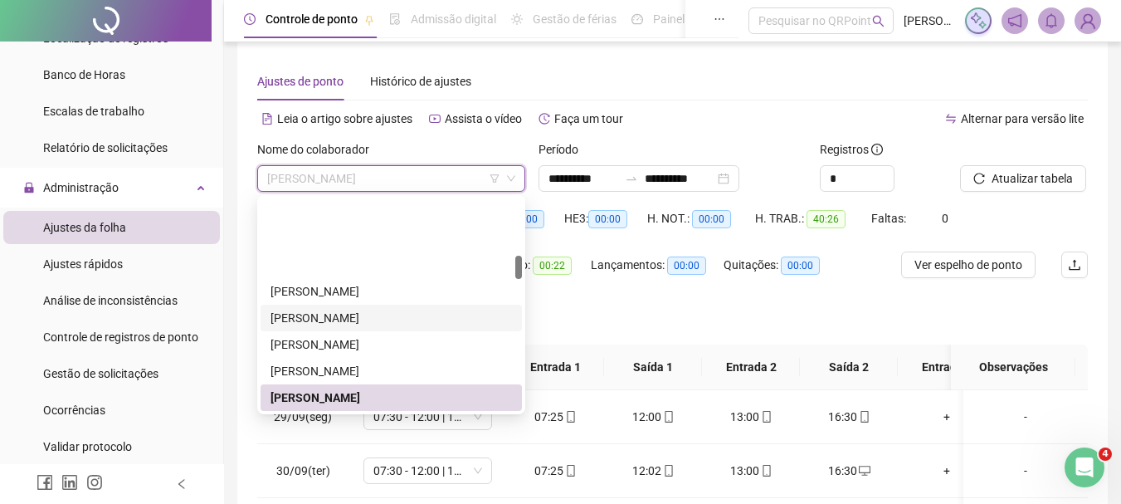
scroll to position [508, 0]
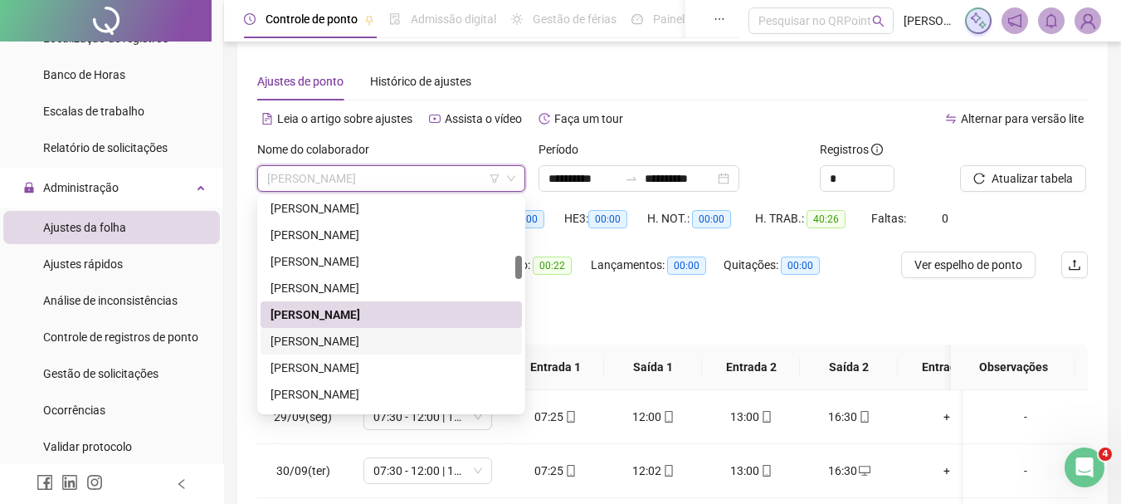
click at [370, 334] on div "[PERSON_NAME]" at bounding box center [392, 341] width 242 height 18
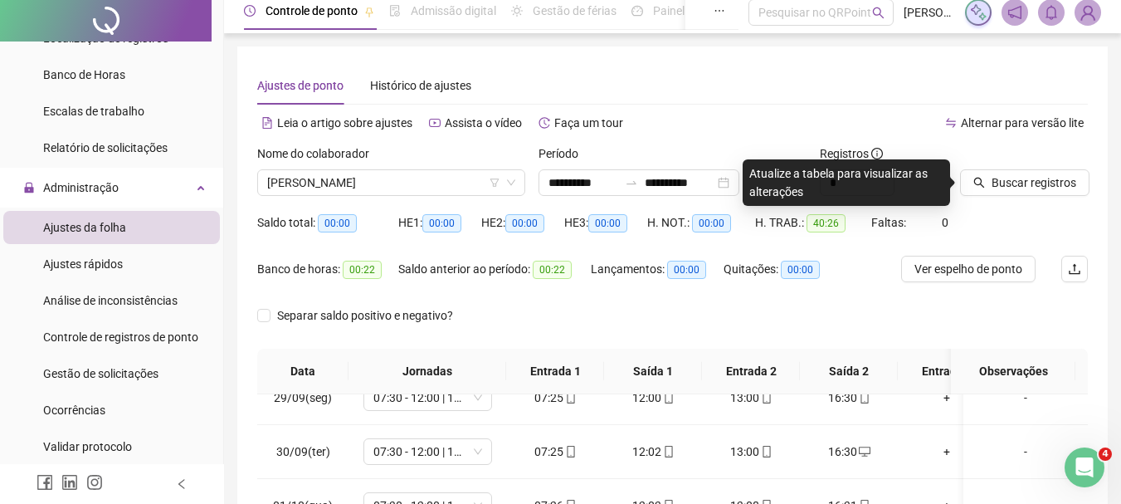
scroll to position [0, 0]
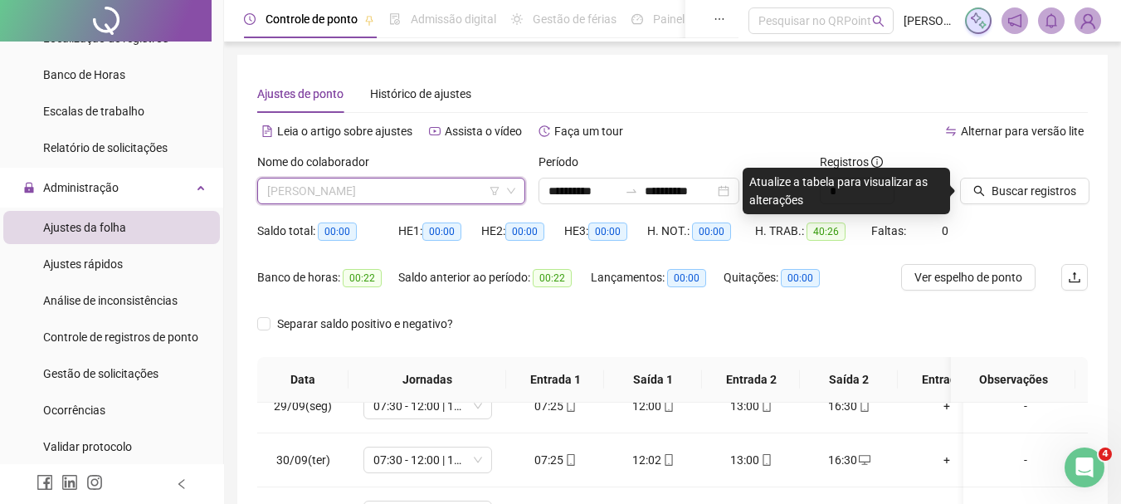
click at [399, 183] on span "[PERSON_NAME]" at bounding box center [391, 190] width 248 height 25
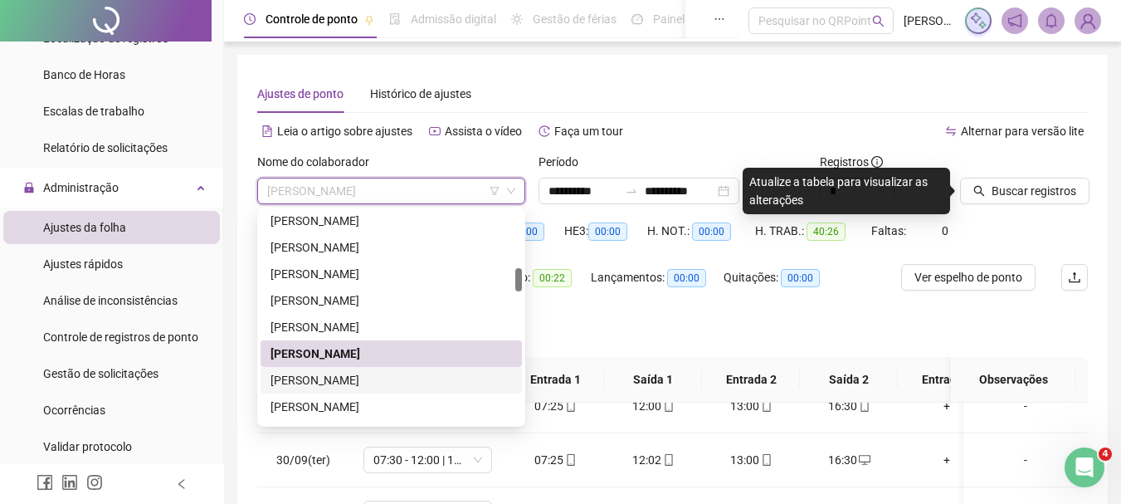
click at [335, 381] on div "[PERSON_NAME]" at bounding box center [392, 380] width 242 height 18
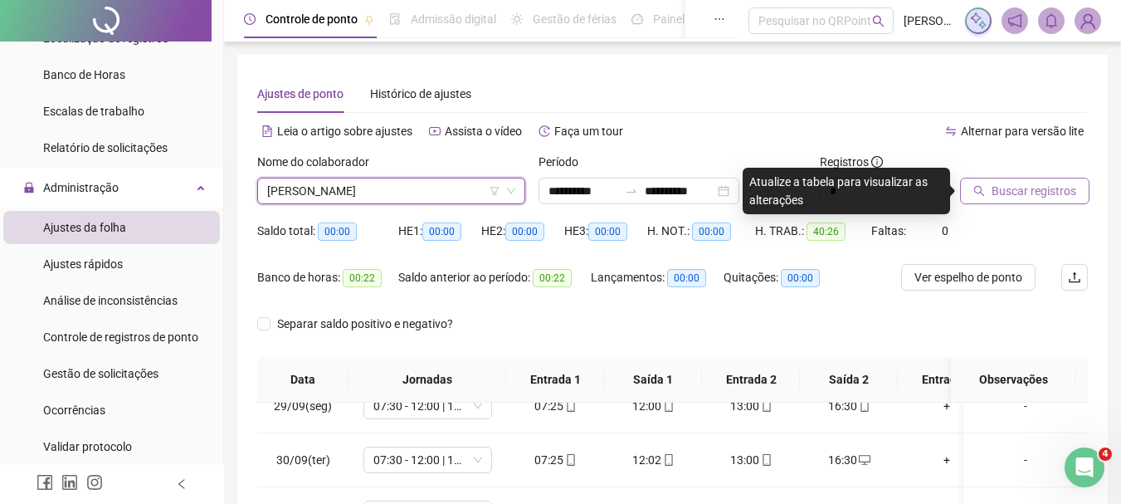
click at [1028, 189] on span "Buscar registros" at bounding box center [1034, 191] width 85 height 18
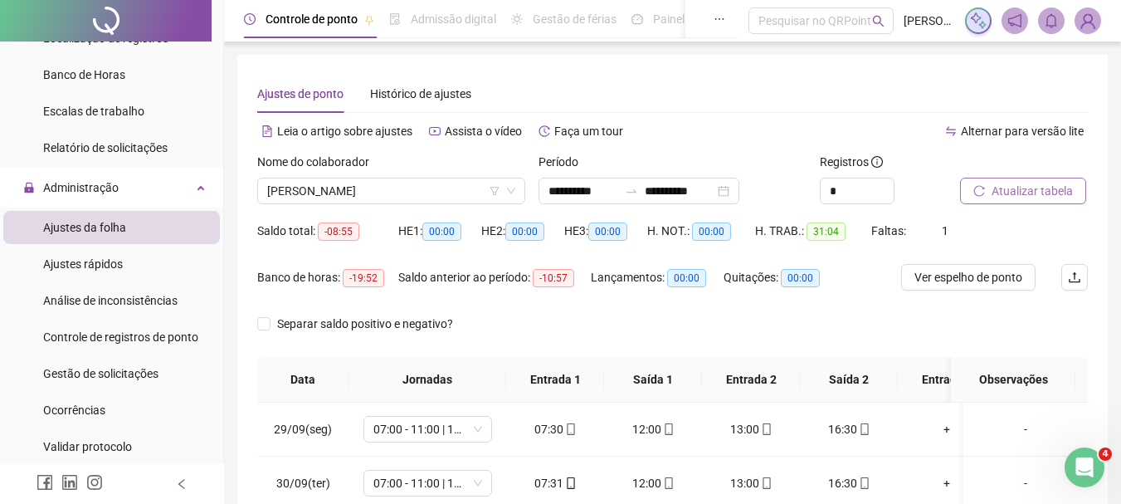
click at [1019, 188] on span "Atualizar tabela" at bounding box center [1032, 191] width 81 height 18
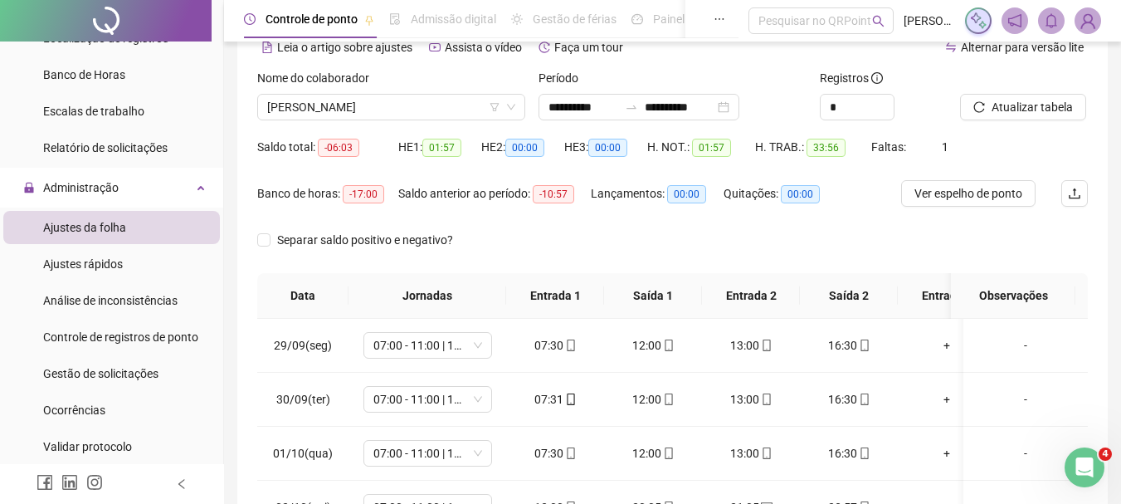
scroll to position [83, 0]
click at [1002, 106] on span "Atualizar tabela" at bounding box center [1032, 108] width 81 height 18
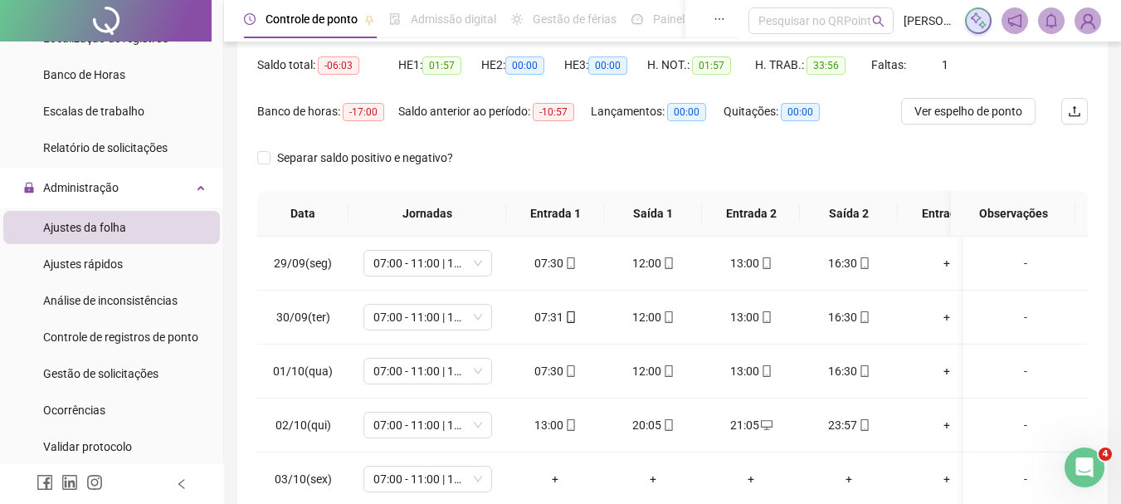
scroll to position [0, 0]
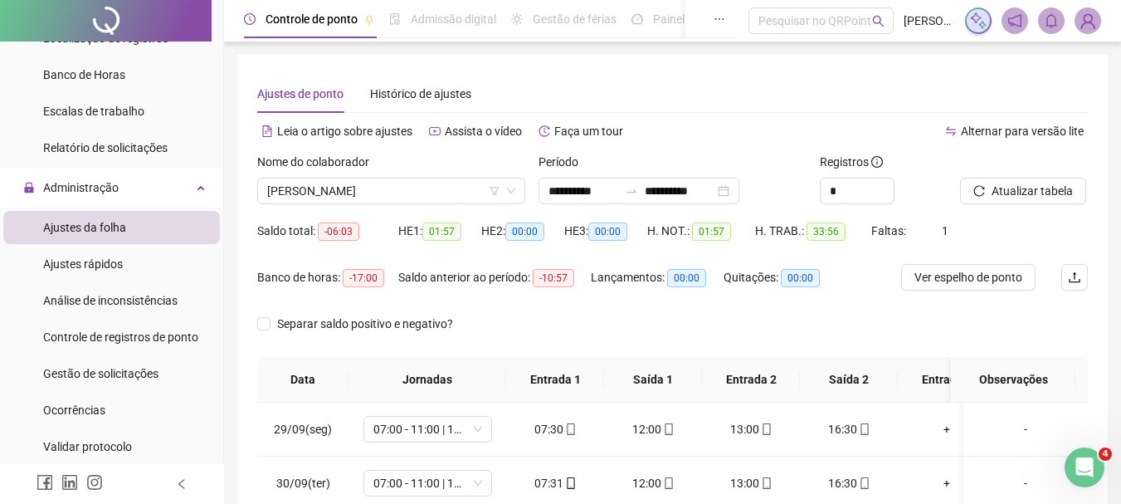
click at [334, 168] on label "Nome do colaborador" at bounding box center [318, 162] width 123 height 18
click at [342, 193] on span "[PERSON_NAME]" at bounding box center [391, 190] width 248 height 25
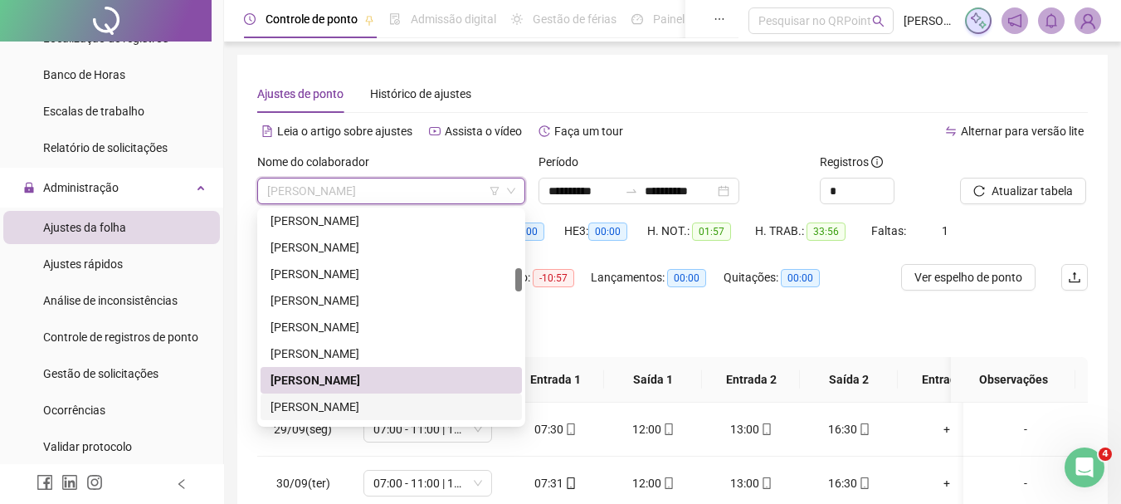
click at [346, 409] on div "[PERSON_NAME]" at bounding box center [392, 407] width 242 height 18
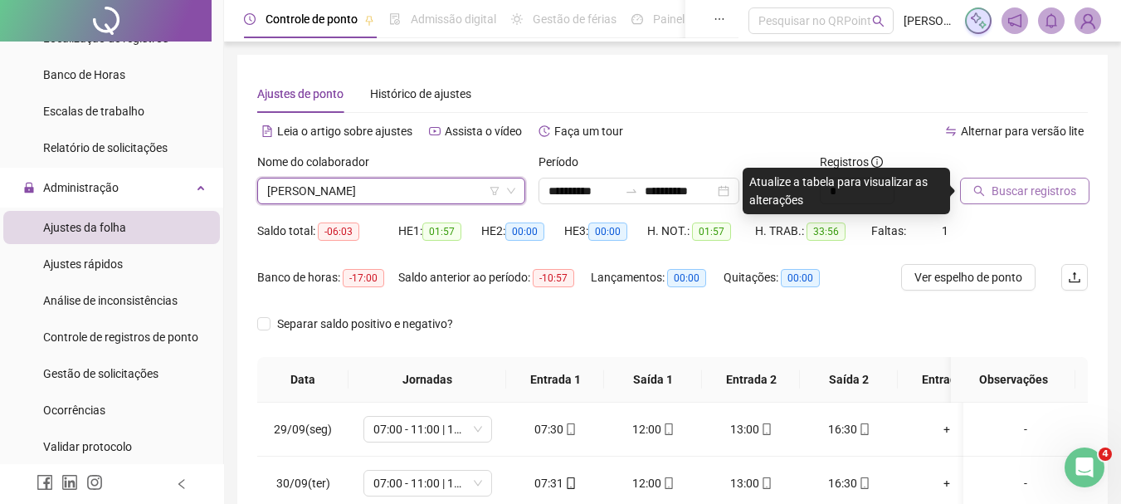
click at [1047, 189] on span "Buscar registros" at bounding box center [1034, 191] width 85 height 18
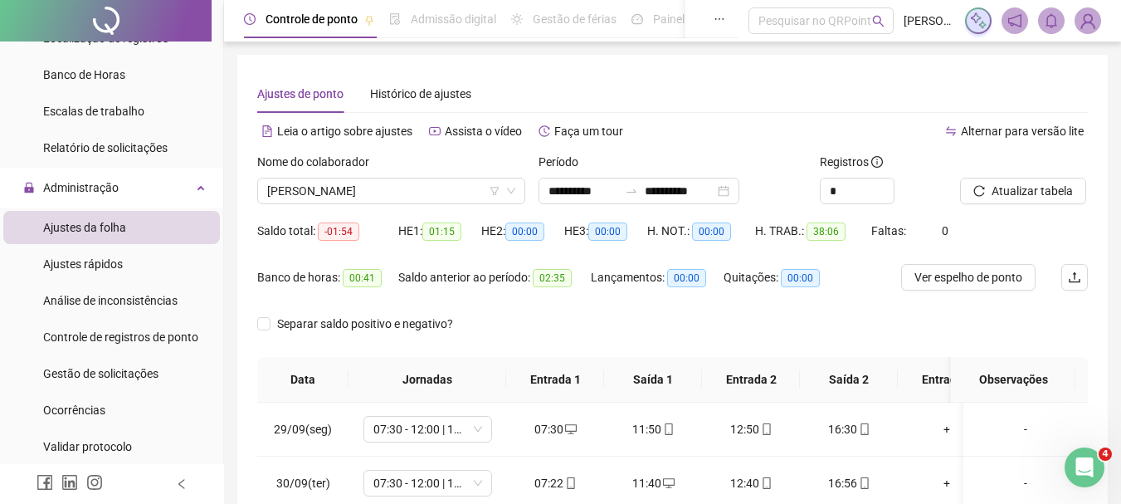
scroll to position [249, 0]
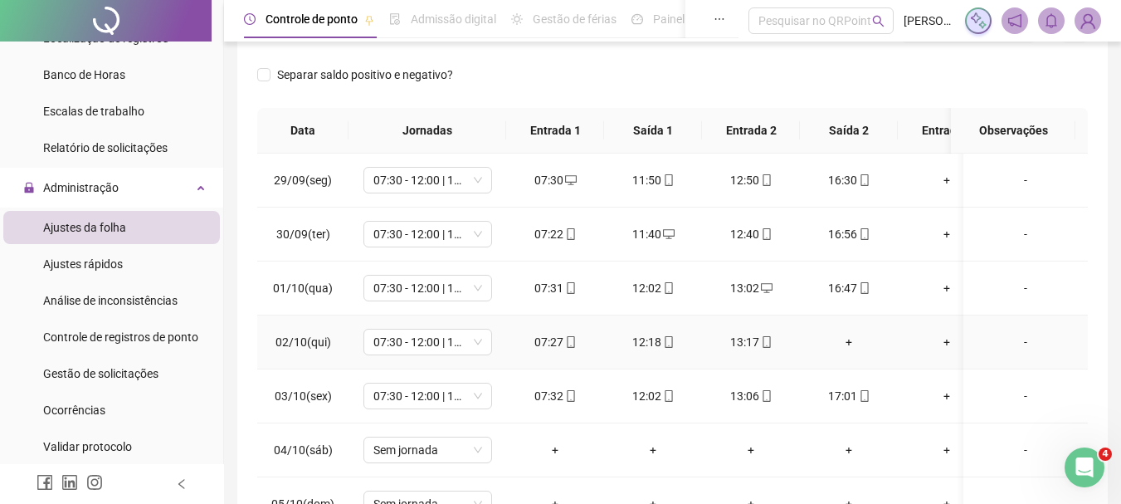
click at [855, 346] on div "+" at bounding box center [848, 342] width 71 height 18
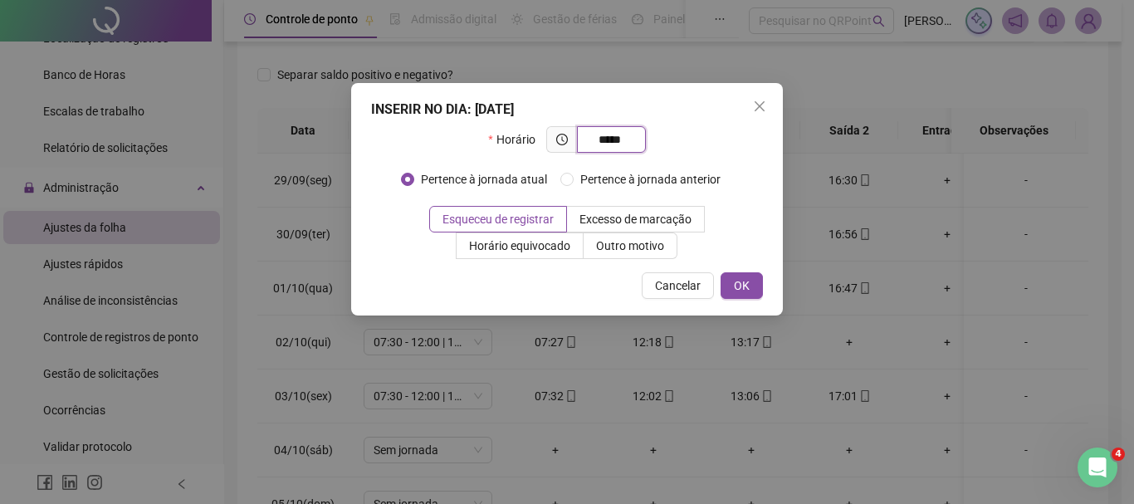
type input "*****"
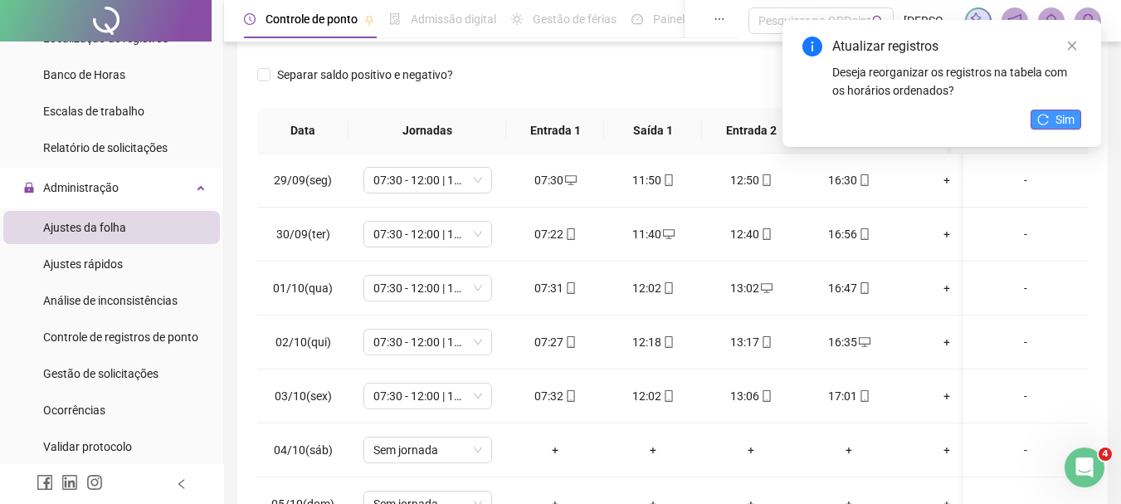
click at [1072, 115] on span "Sim" at bounding box center [1065, 119] width 19 height 18
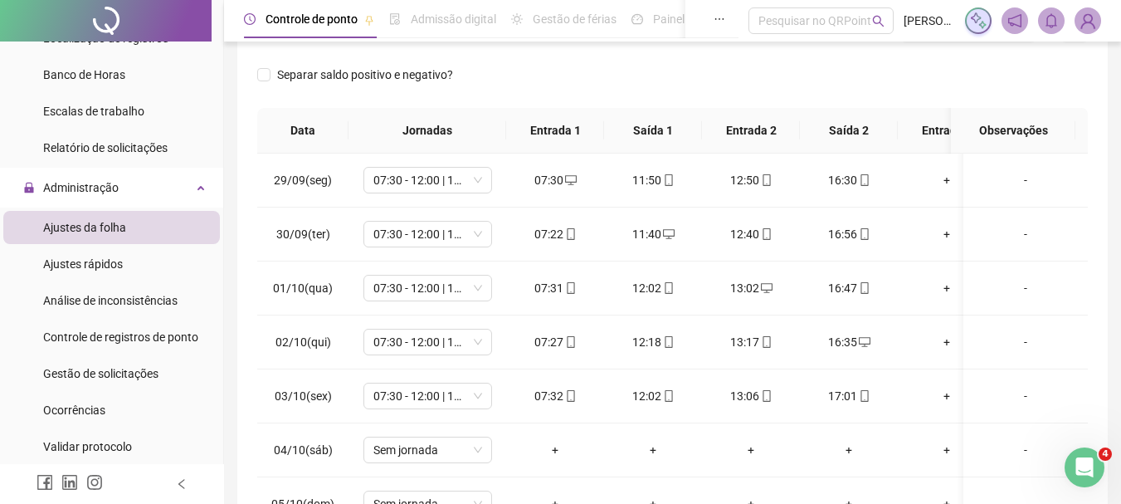
scroll to position [0, 0]
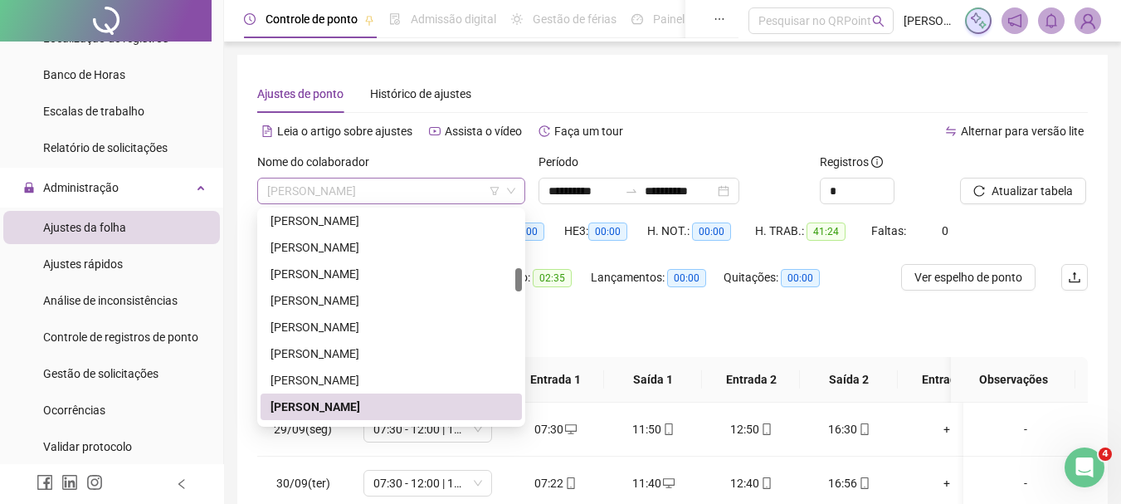
click at [378, 198] on span "[PERSON_NAME]" at bounding box center [391, 190] width 248 height 25
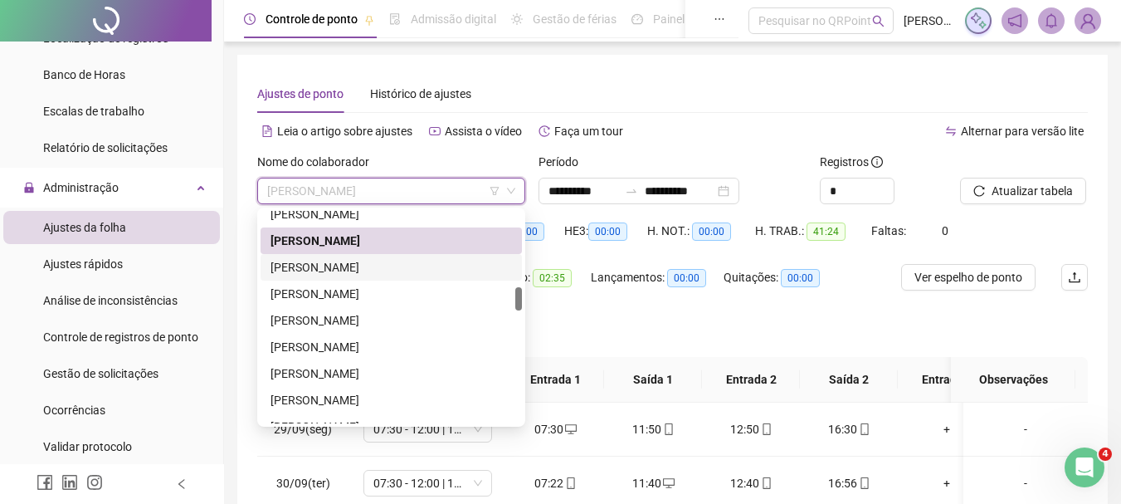
click at [352, 257] on div "[PERSON_NAME]" at bounding box center [391, 267] width 261 height 27
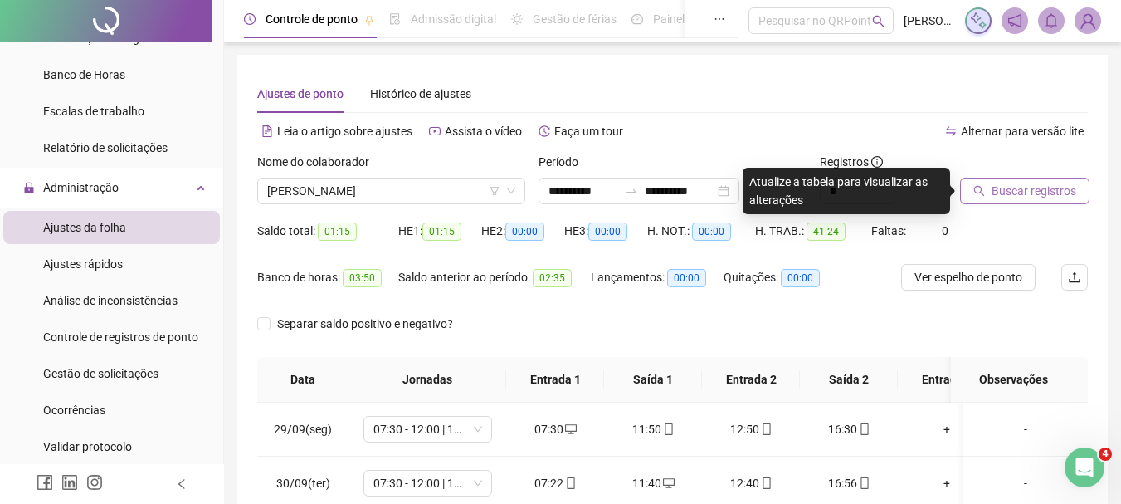
click at [1026, 193] on span "Buscar registros" at bounding box center [1034, 191] width 85 height 18
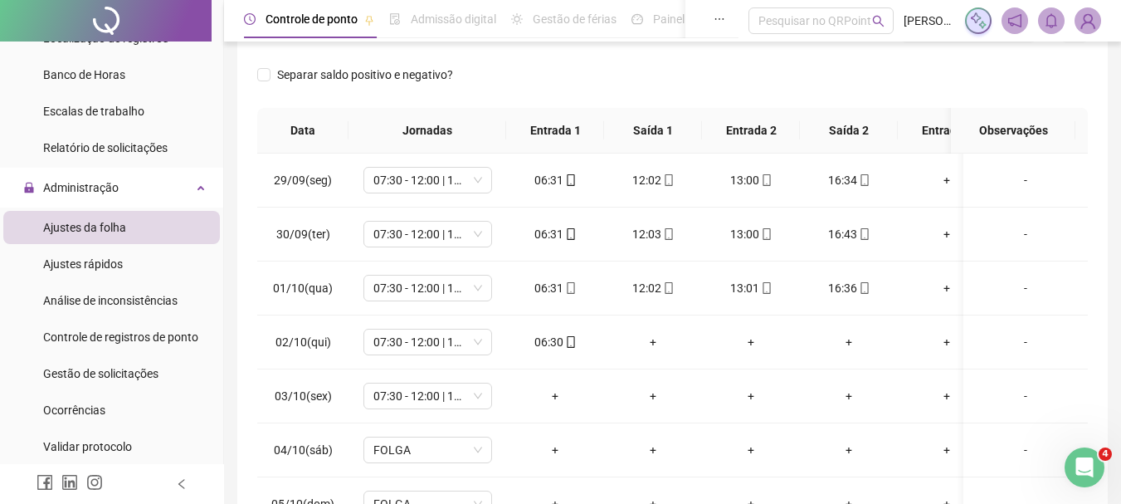
scroll to position [332, 0]
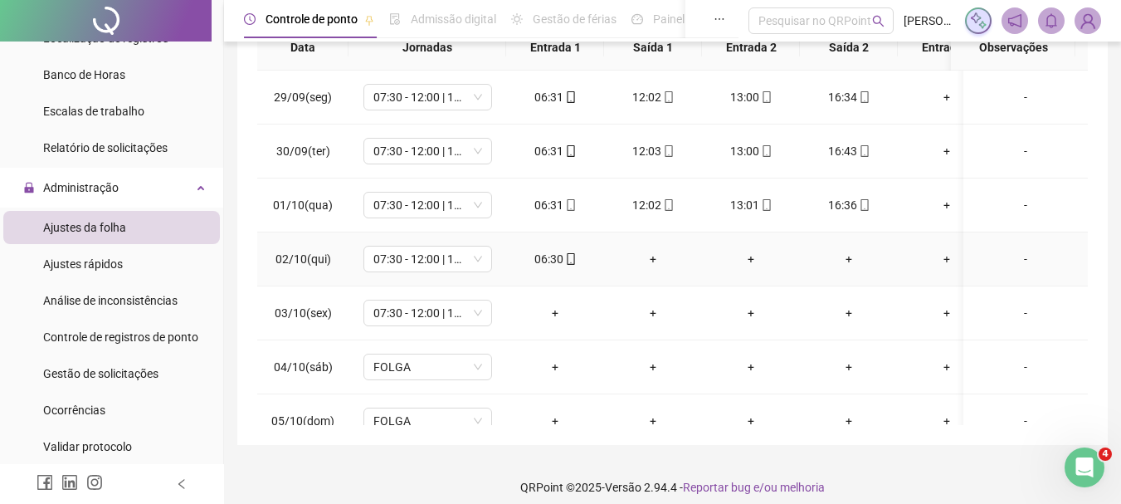
click at [650, 258] on div "+" at bounding box center [653, 259] width 71 height 18
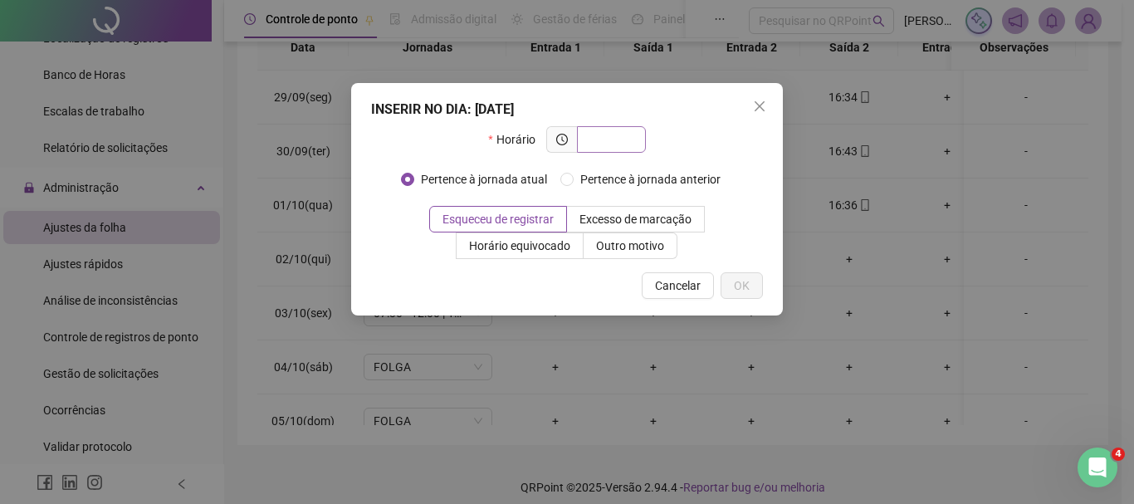
click at [613, 146] on input "text" at bounding box center [610, 139] width 46 height 18
type input "*****"
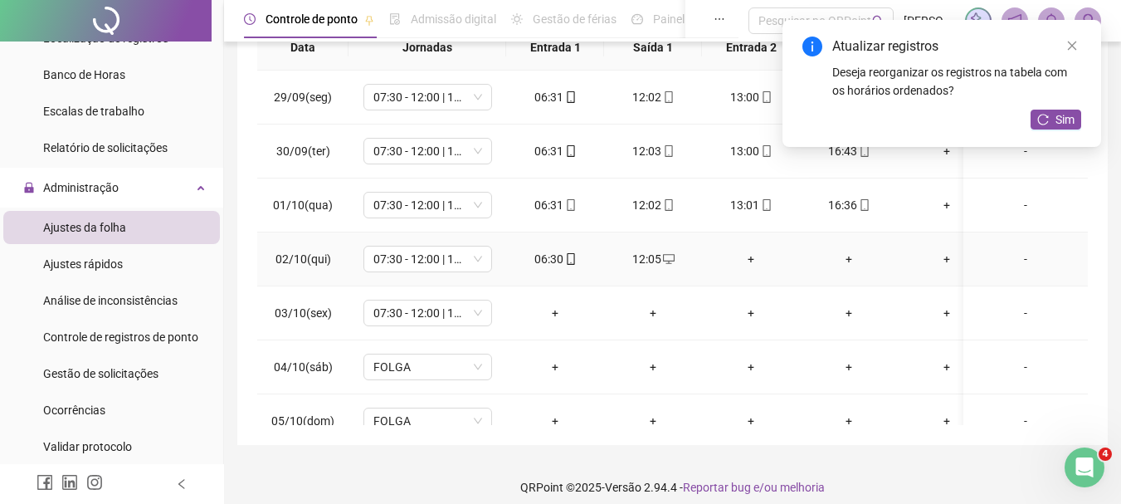
click at [745, 253] on div "+" at bounding box center [750, 259] width 71 height 18
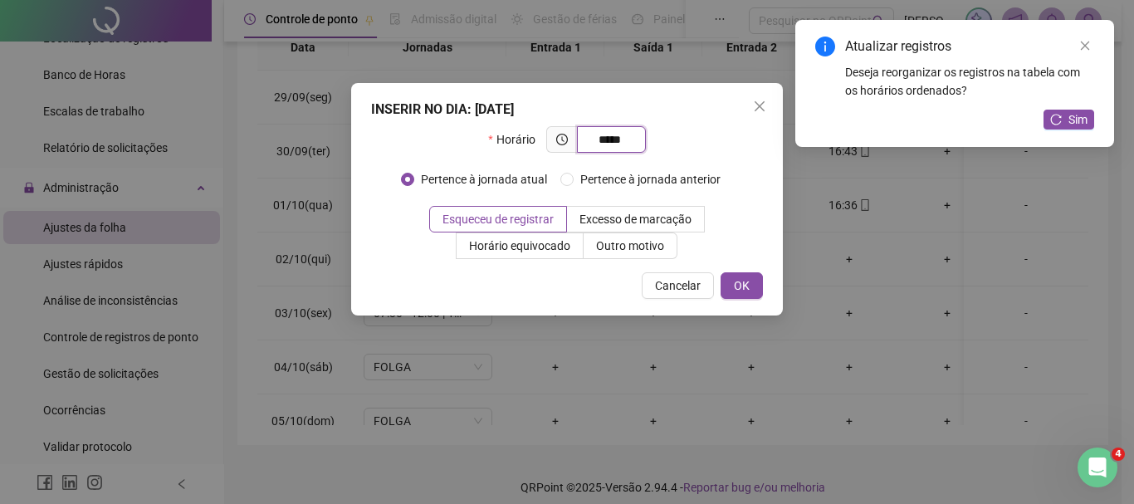
type input "*****"
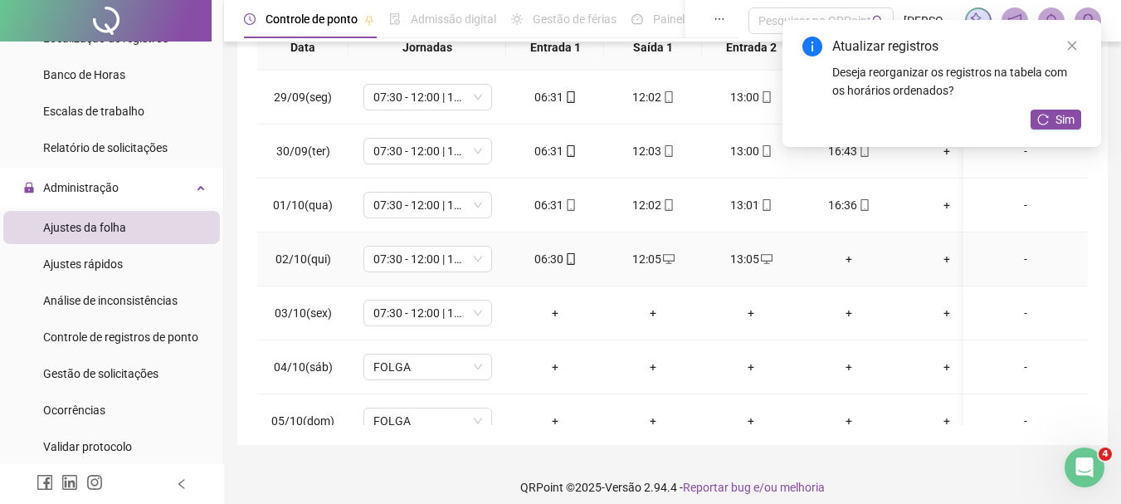
click at [848, 257] on div "+" at bounding box center [848, 259] width 71 height 18
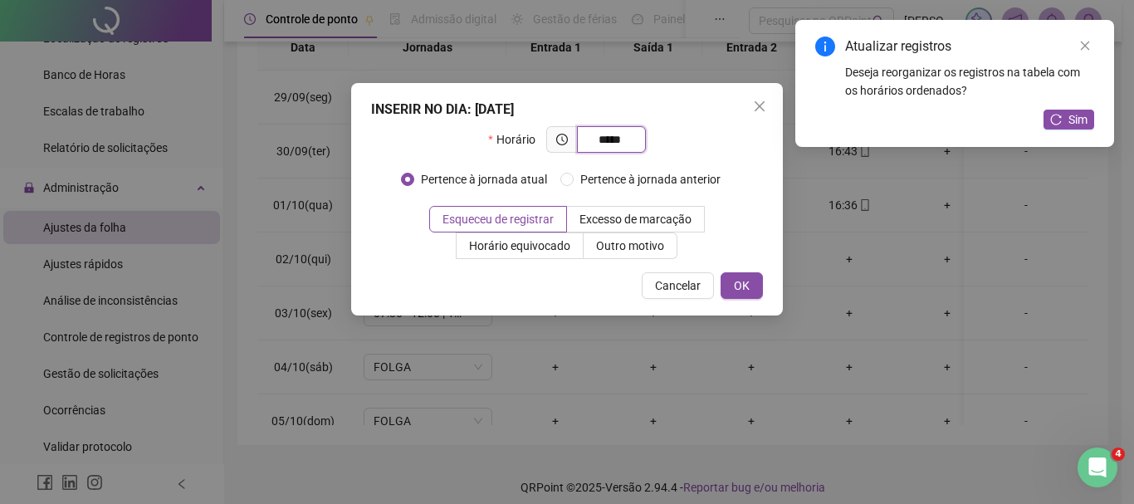
type input "*****"
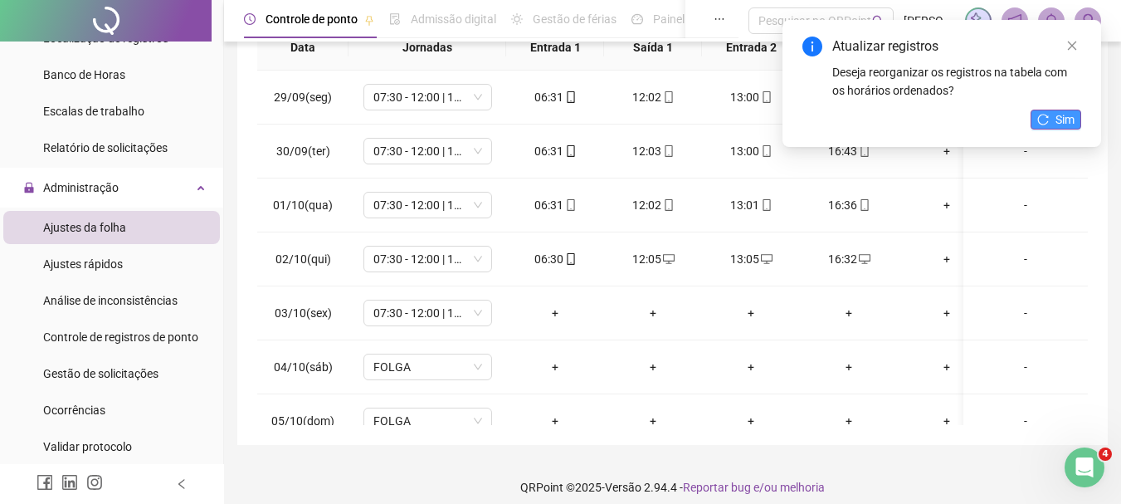
click at [1065, 115] on span "Sim" at bounding box center [1065, 119] width 19 height 18
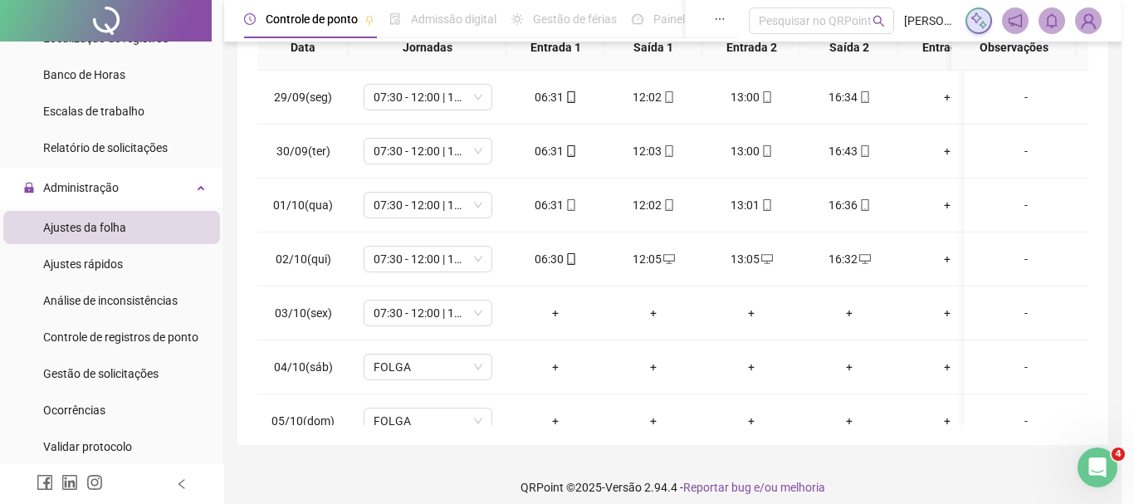
drag, startPoint x: 1008, startPoint y: 310, endPoint x: 1023, endPoint y: 320, distance: 17.5
click at [1012, 312] on div "Atualizando tabela Atualizando e reorganizando os registros... OK" at bounding box center [567, 252] width 1134 height 504
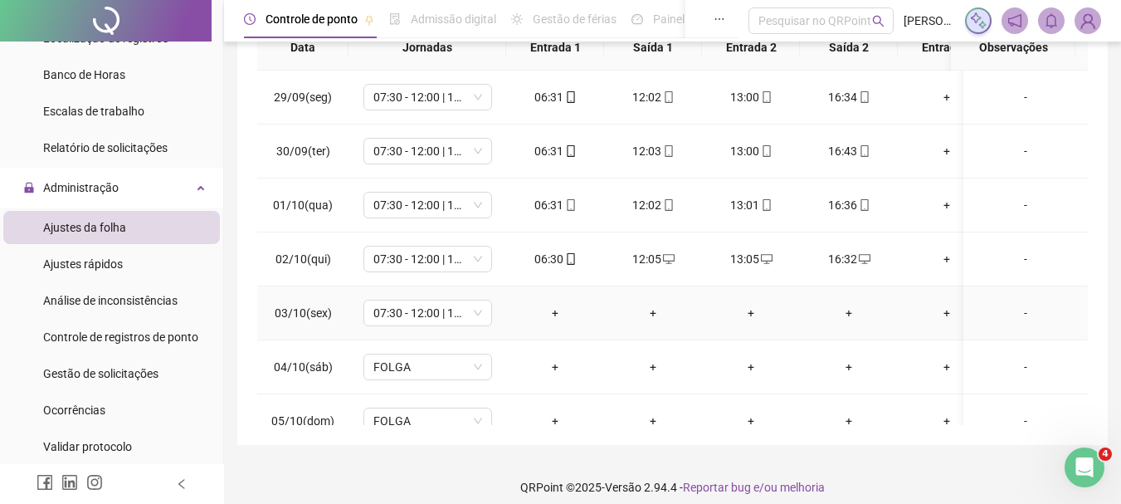
click at [1013, 315] on div "-" at bounding box center [1026, 313] width 98 height 18
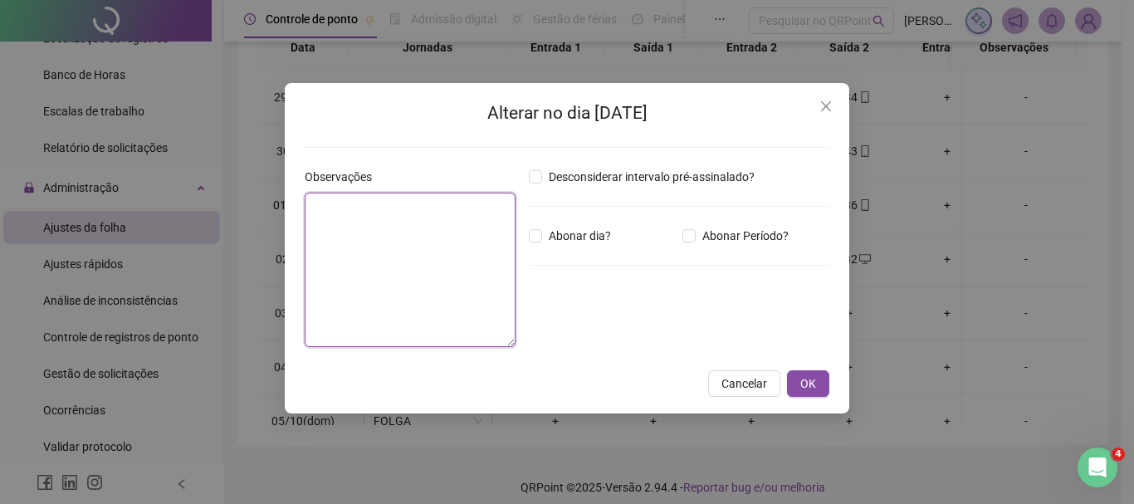
click at [373, 213] on textarea at bounding box center [410, 270] width 211 height 154
type textarea "*"
type textarea "**********"
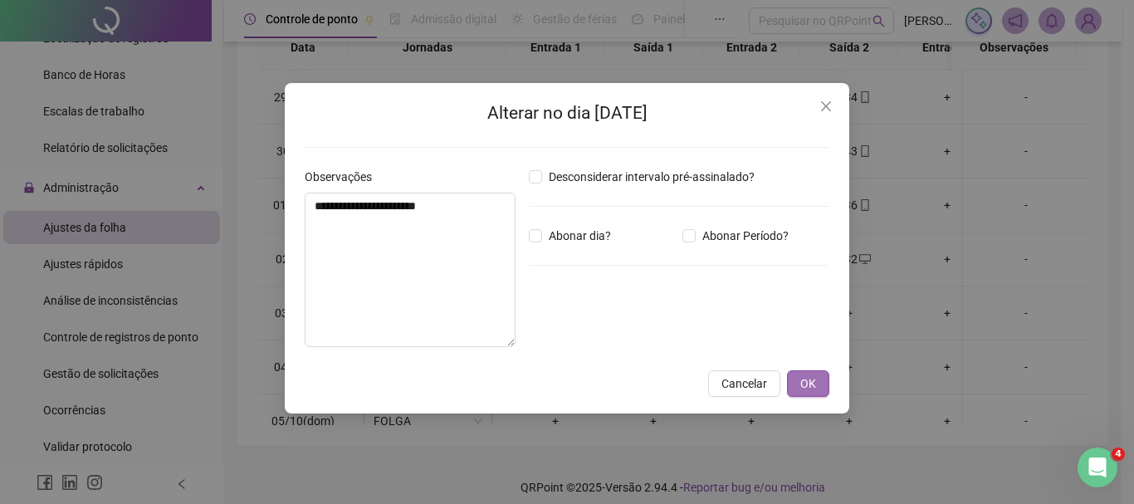
click at [823, 387] on button "OK" at bounding box center [808, 383] width 42 height 27
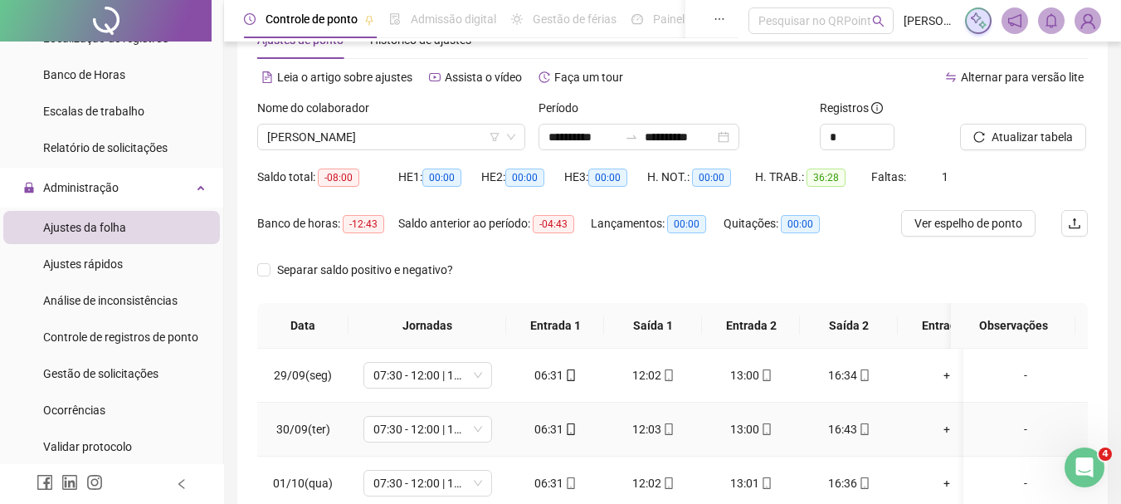
scroll to position [0, 0]
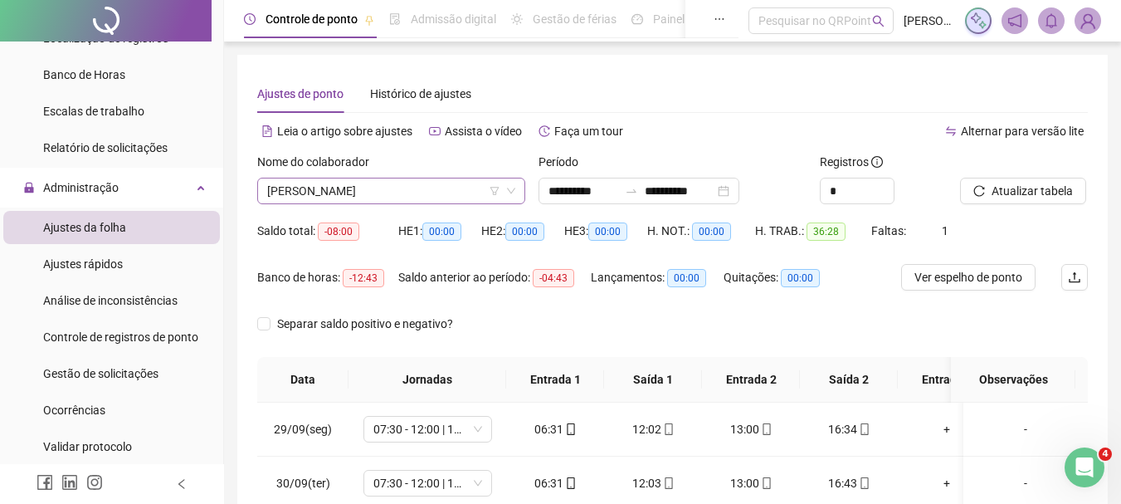
click at [336, 193] on span "[PERSON_NAME]" at bounding box center [391, 190] width 248 height 25
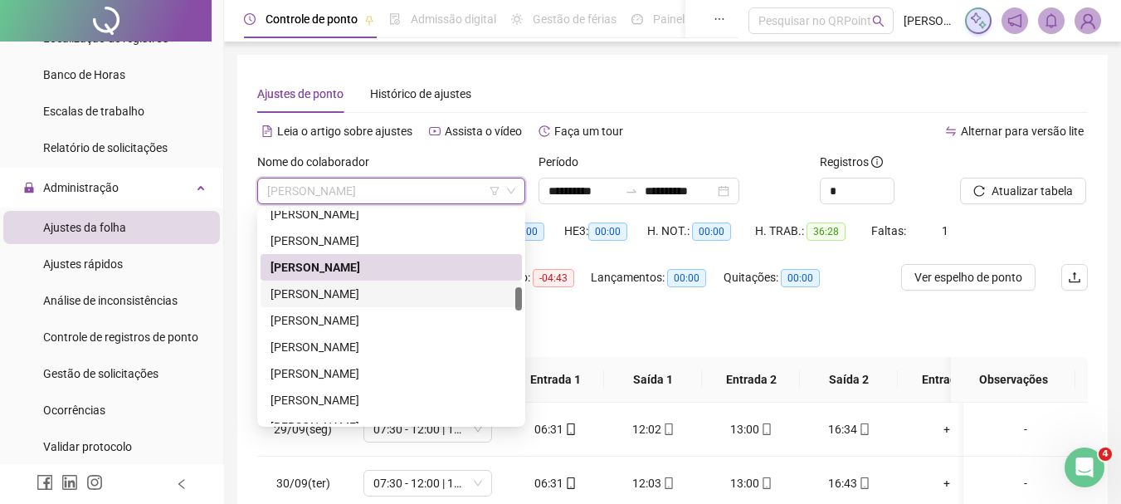
drag, startPoint x: 370, startPoint y: 301, endPoint x: 379, endPoint y: 301, distance: 9.1
click at [370, 301] on div "[PERSON_NAME]" at bounding box center [392, 294] width 242 height 18
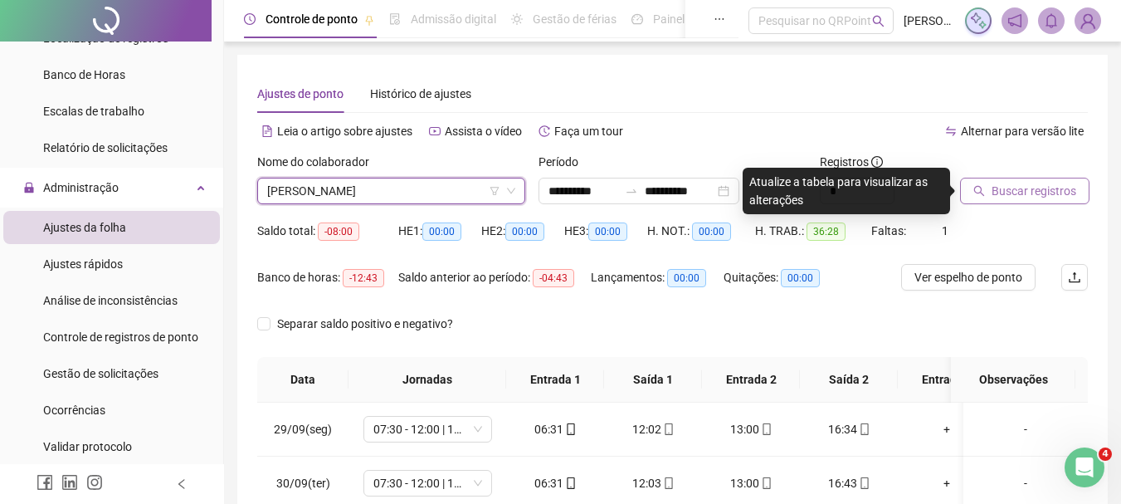
click at [1047, 190] on span "Buscar registros" at bounding box center [1034, 191] width 85 height 18
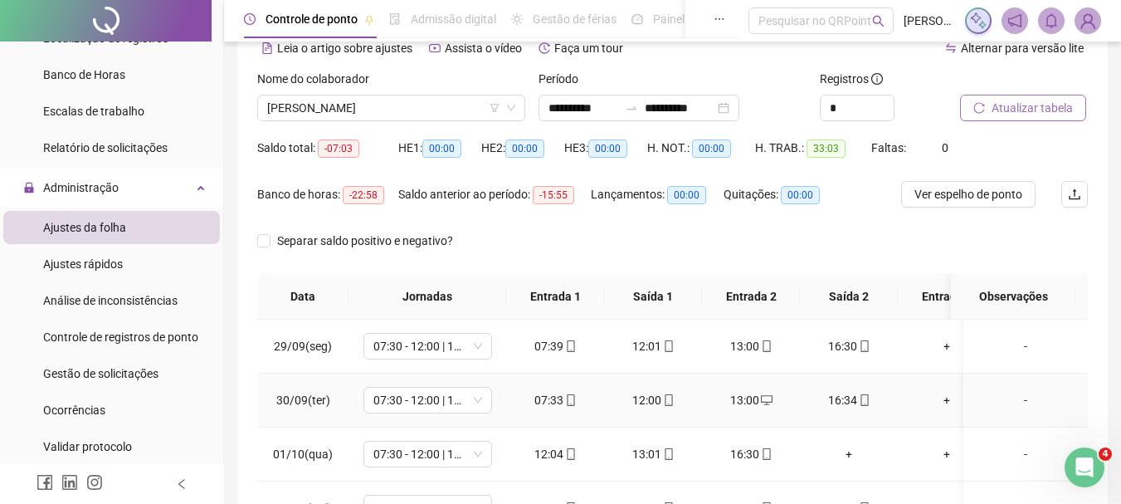
scroll to position [36, 0]
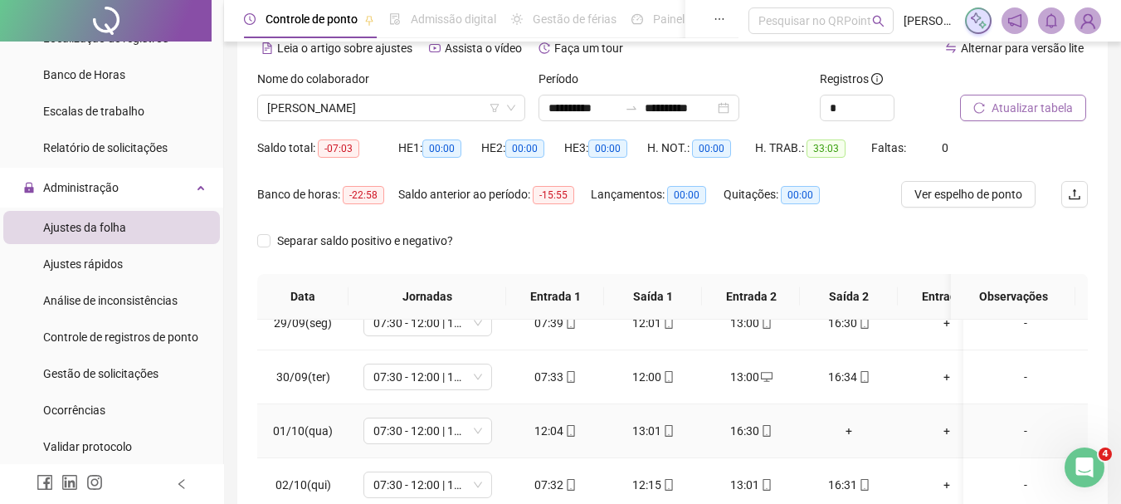
click at [861, 422] on div "+" at bounding box center [848, 431] width 71 height 18
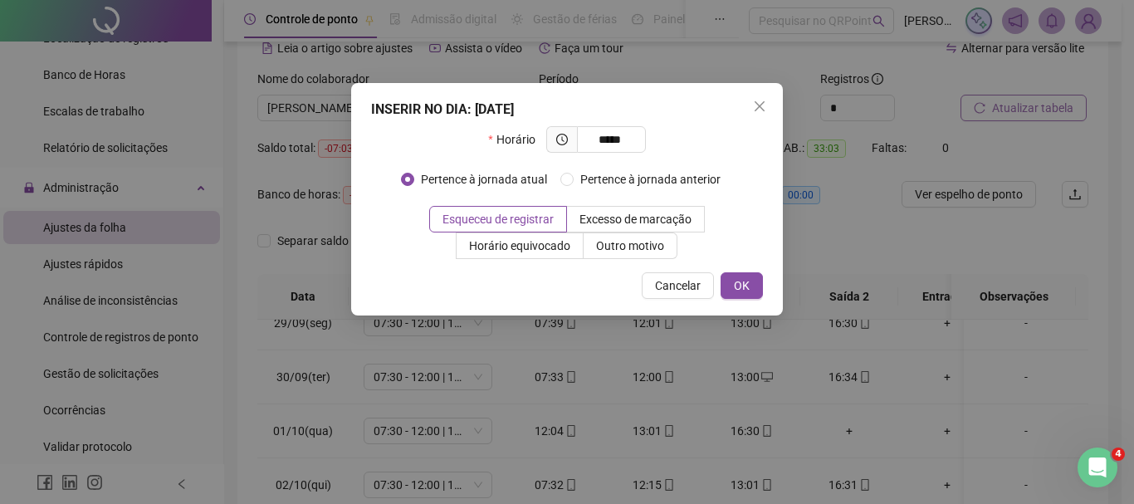
type input "*****"
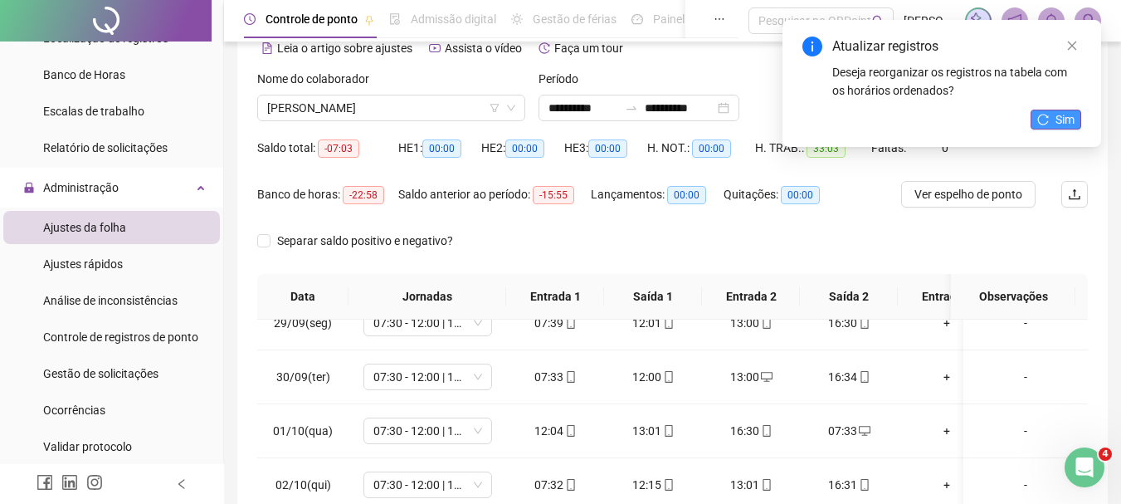
click at [1070, 122] on span "Sim" at bounding box center [1065, 119] width 19 height 18
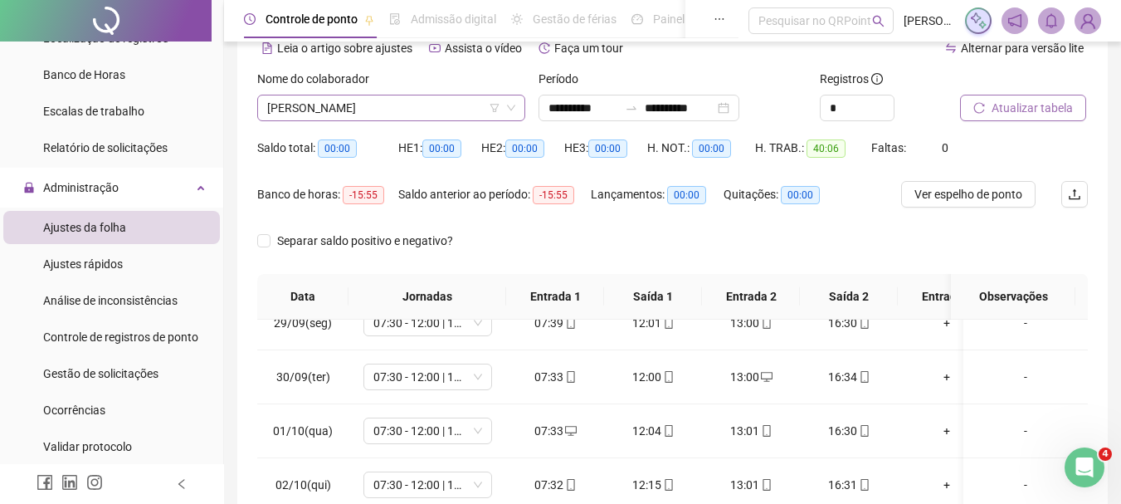
click at [365, 118] on span "[PERSON_NAME]" at bounding box center [391, 107] width 248 height 25
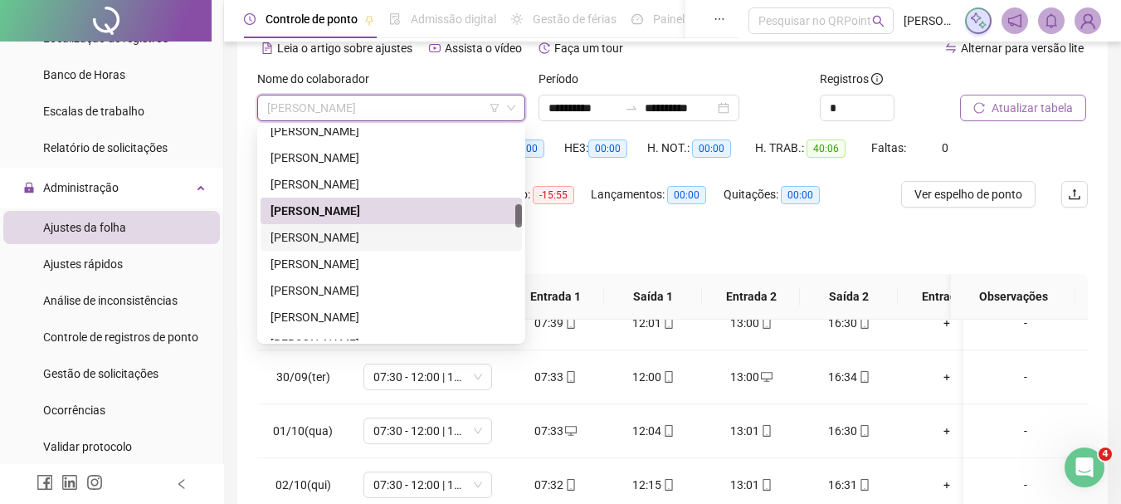
click at [364, 244] on div "[PERSON_NAME]" at bounding box center [392, 237] width 242 height 18
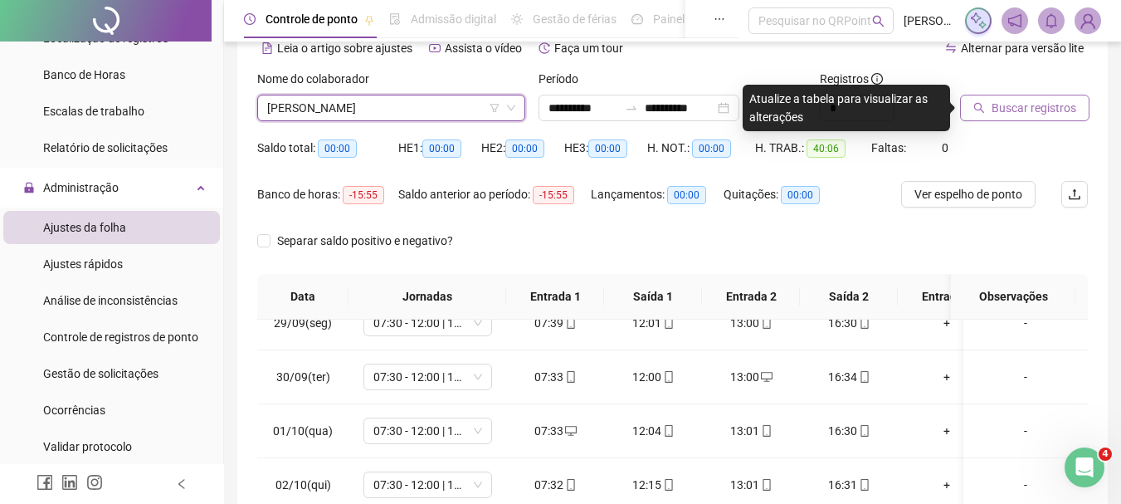
click at [1058, 102] on span "Buscar registros" at bounding box center [1034, 108] width 85 height 18
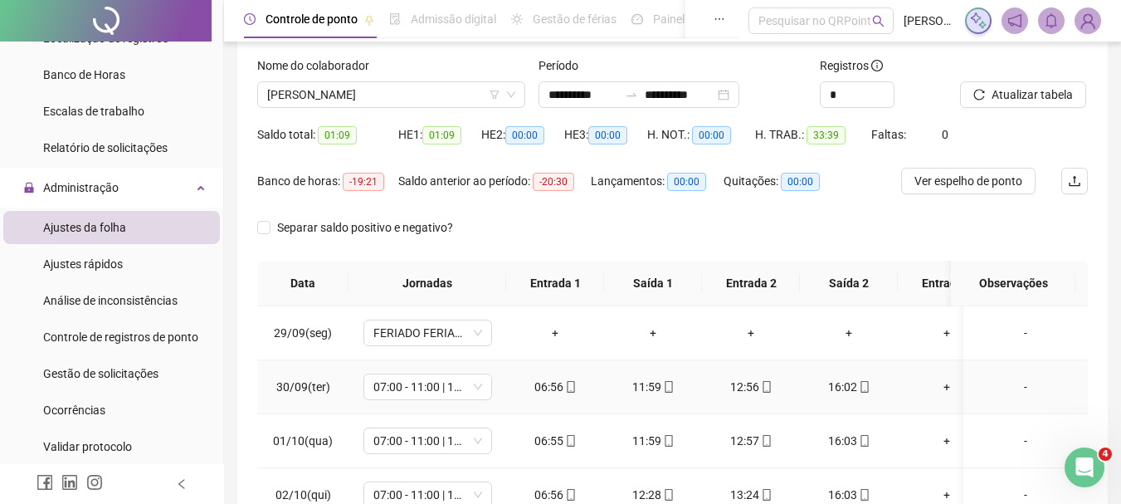
scroll to position [95, 0]
click at [1042, 87] on span "Atualizar tabela" at bounding box center [1032, 95] width 81 height 18
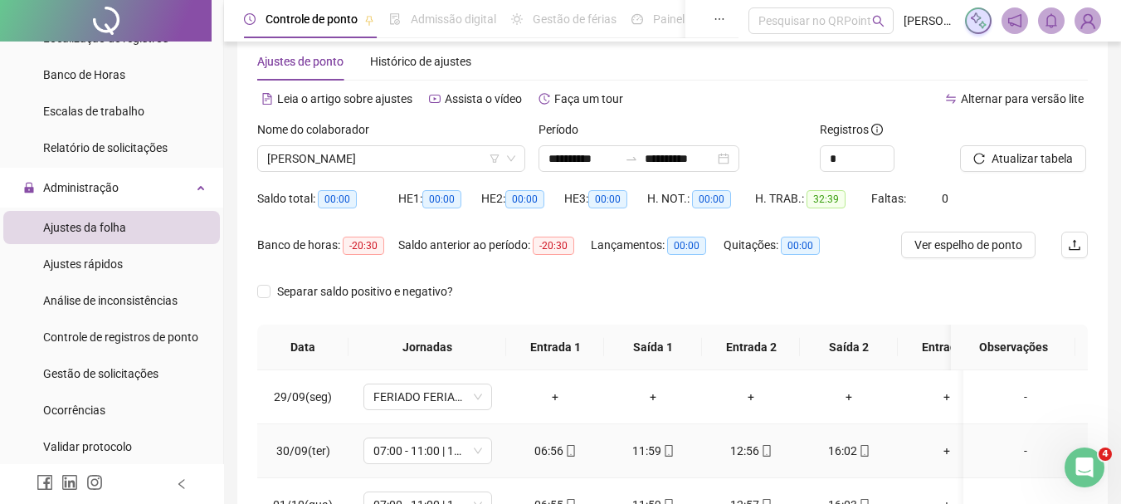
scroll to position [12, 0]
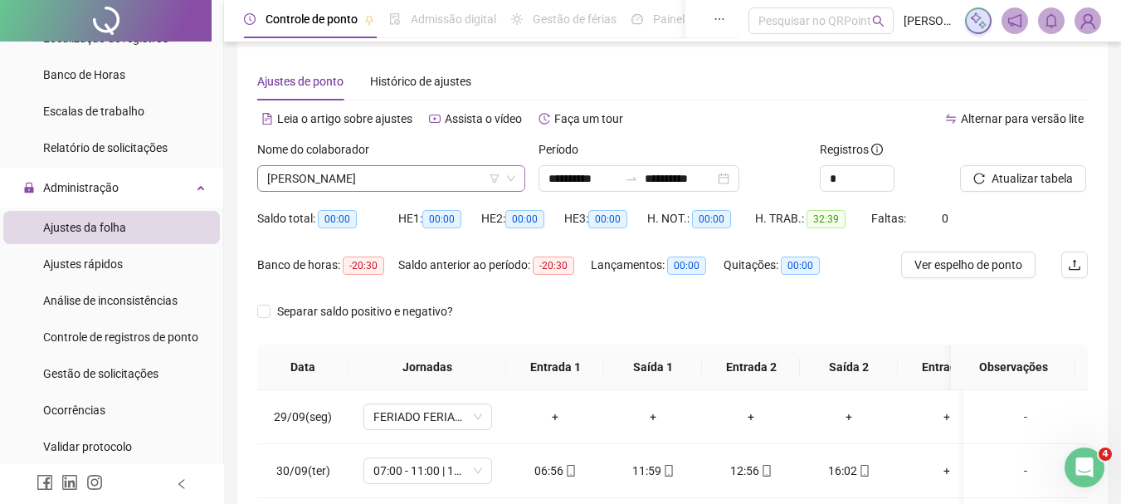
click at [391, 180] on span "[PERSON_NAME]" at bounding box center [391, 178] width 248 height 25
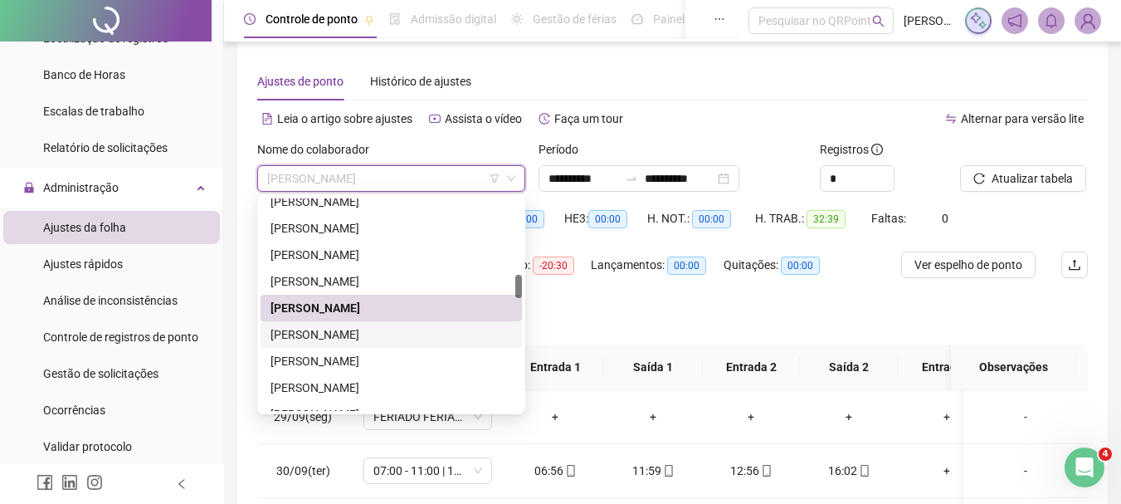
click at [372, 344] on div "[PERSON_NAME]" at bounding box center [391, 334] width 261 height 27
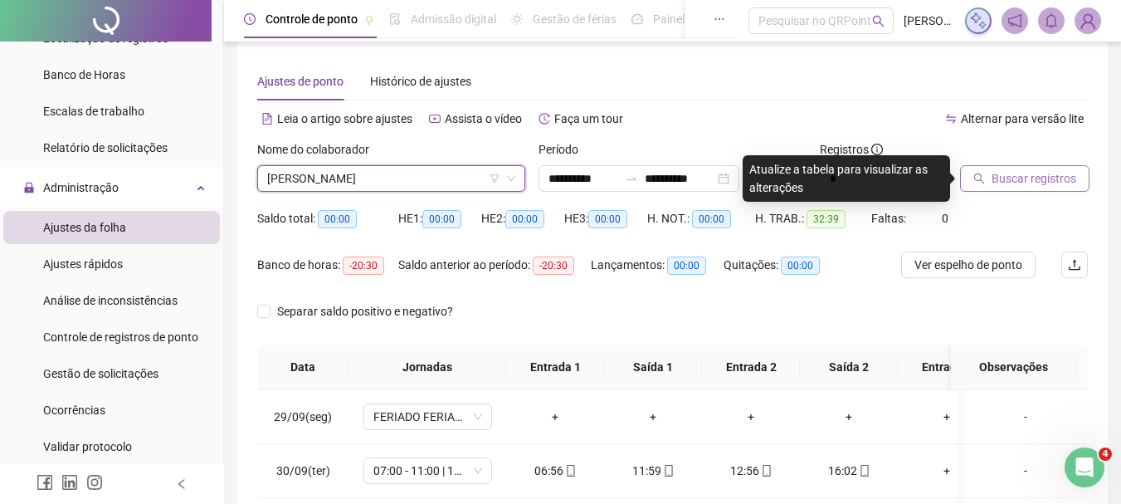
click at [1047, 173] on span "Buscar registros" at bounding box center [1034, 178] width 85 height 18
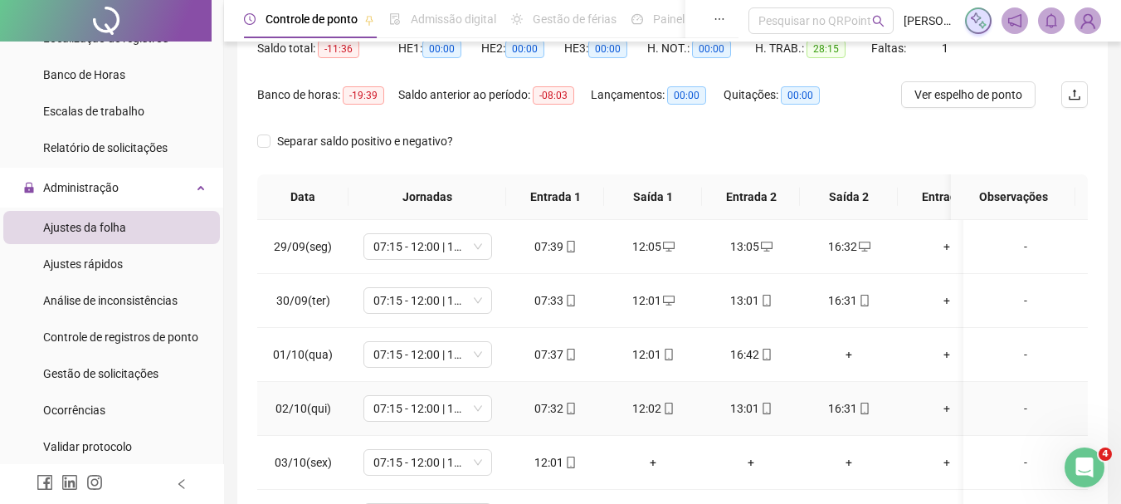
scroll to position [178, 0]
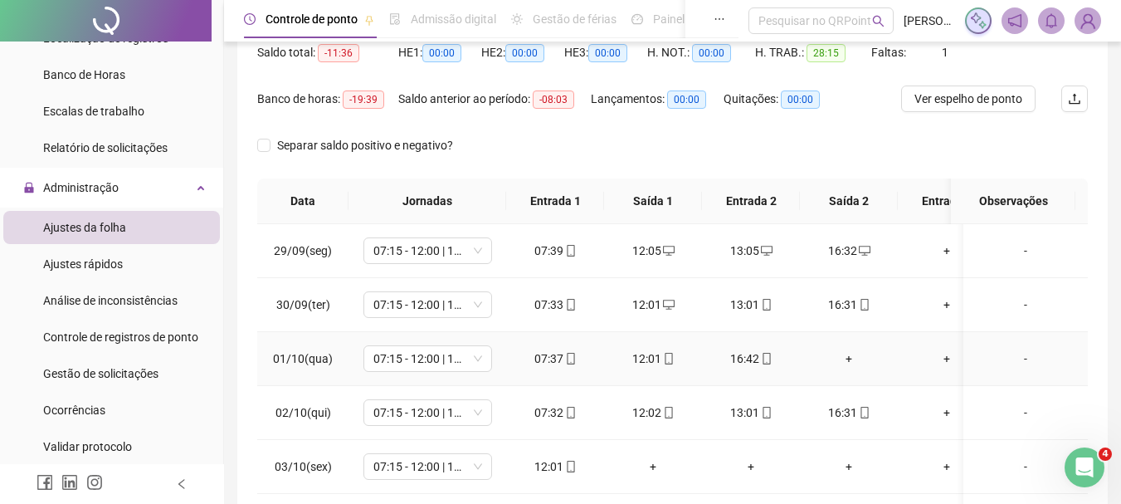
click at [847, 363] on div "+" at bounding box center [848, 358] width 71 height 18
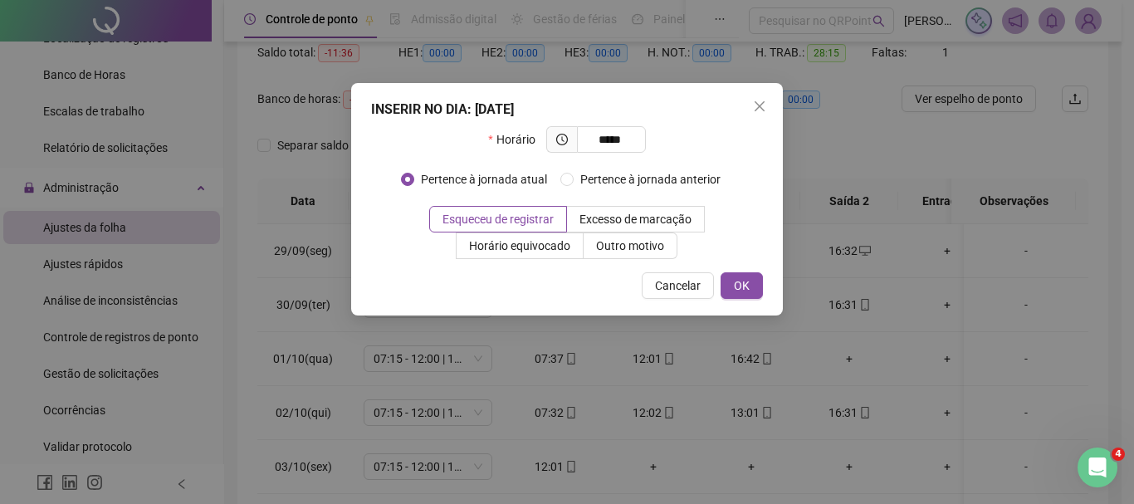
type input "*****"
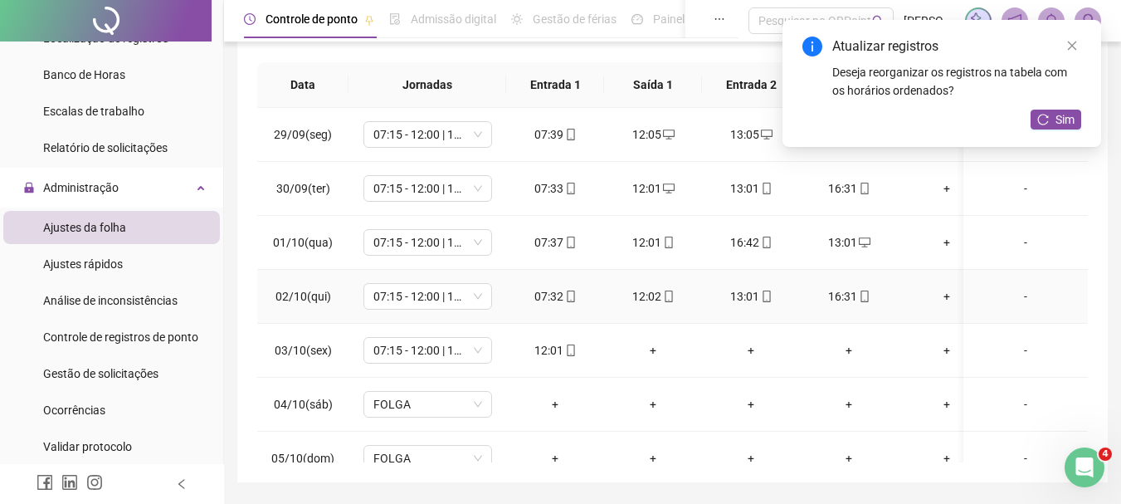
scroll to position [344, 0]
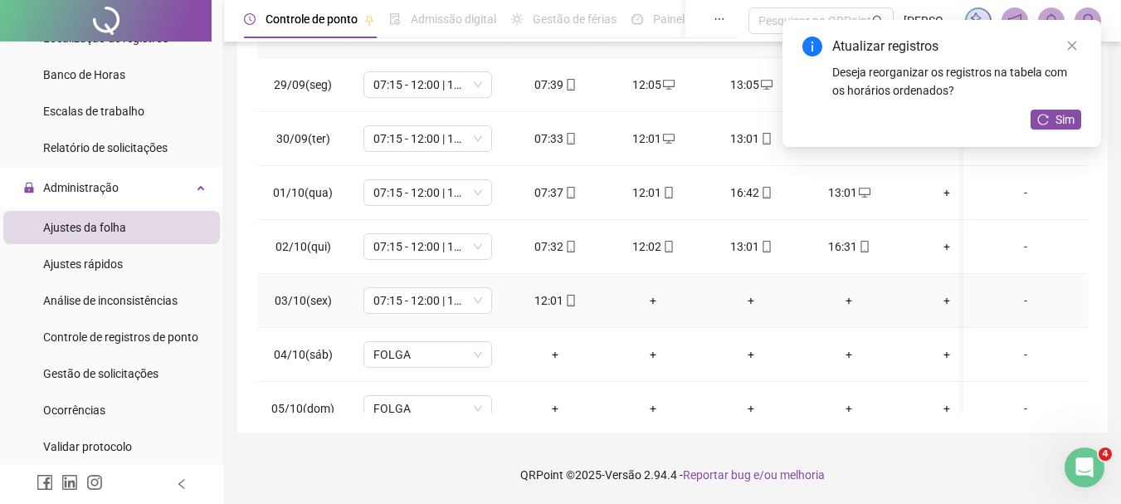
click at [650, 305] on div "+" at bounding box center [653, 300] width 71 height 18
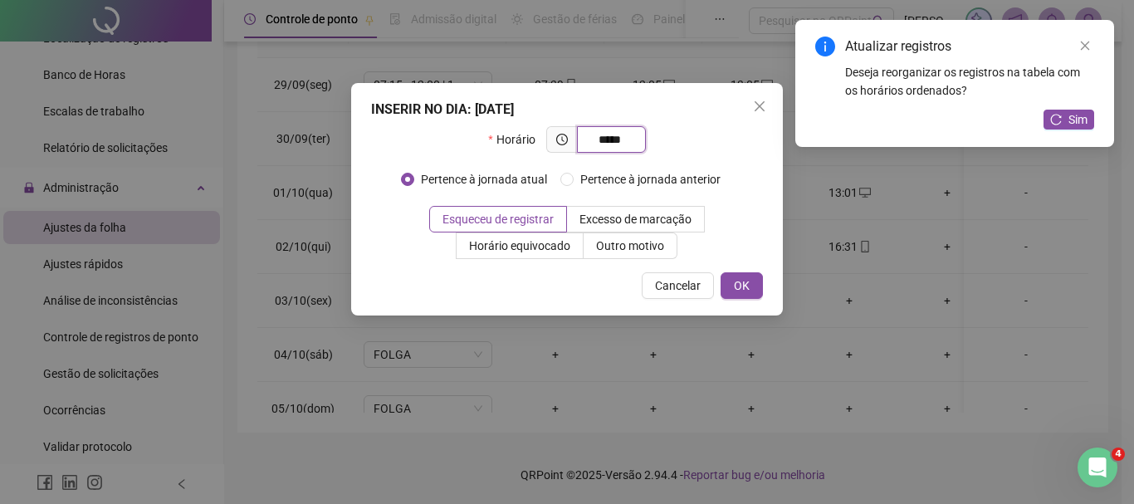
type input "*****"
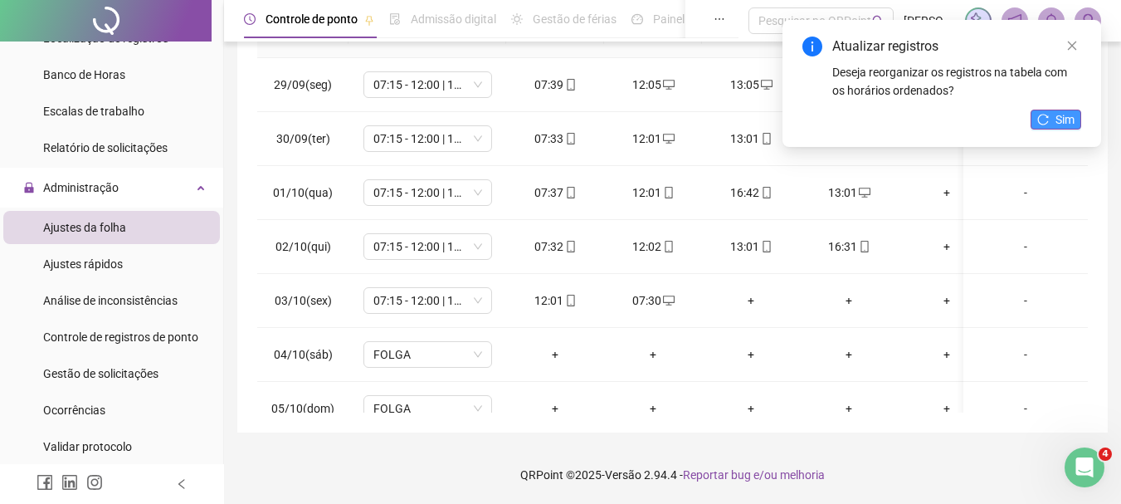
click at [1055, 123] on button "Sim" at bounding box center [1056, 120] width 51 height 20
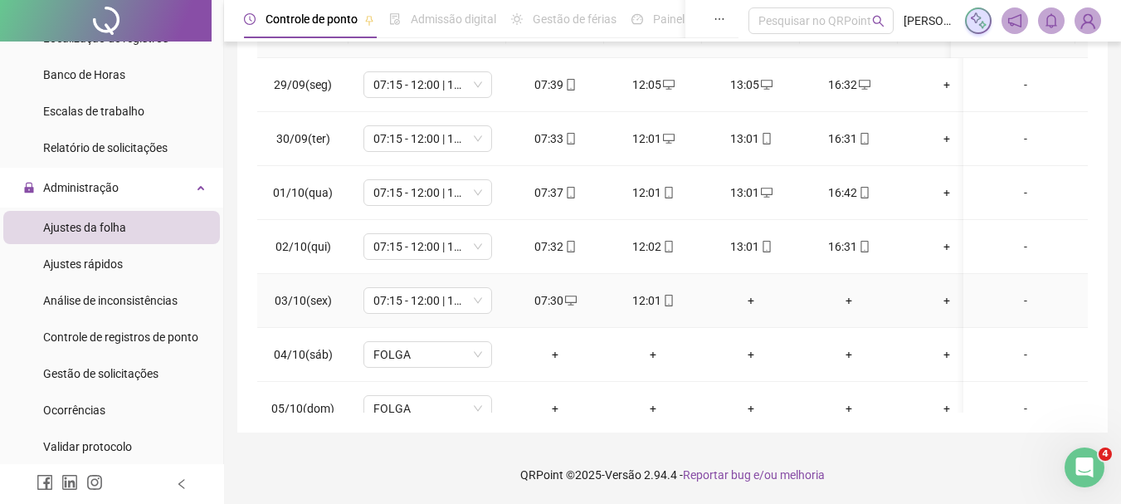
click at [750, 302] on div "+" at bounding box center [750, 300] width 71 height 18
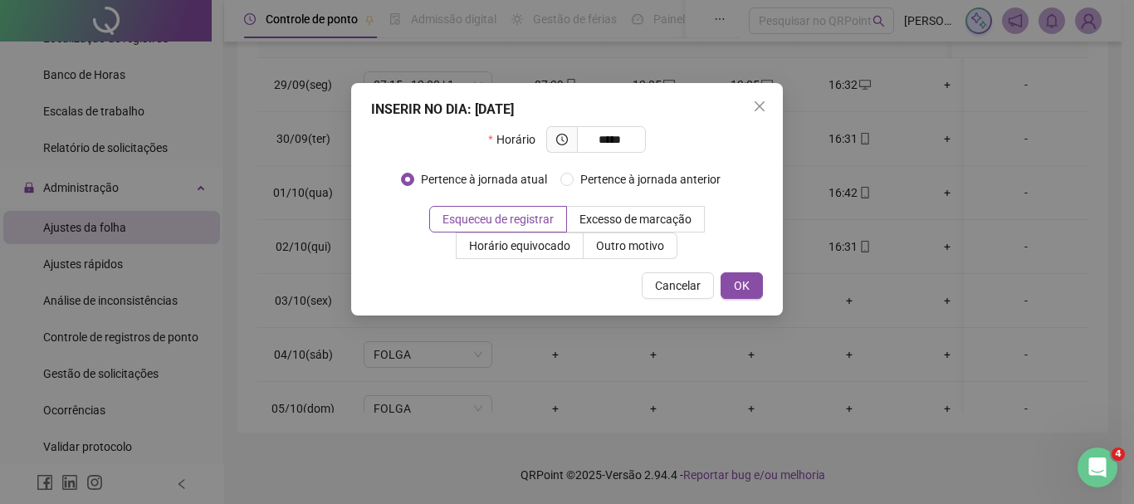
type input "*****"
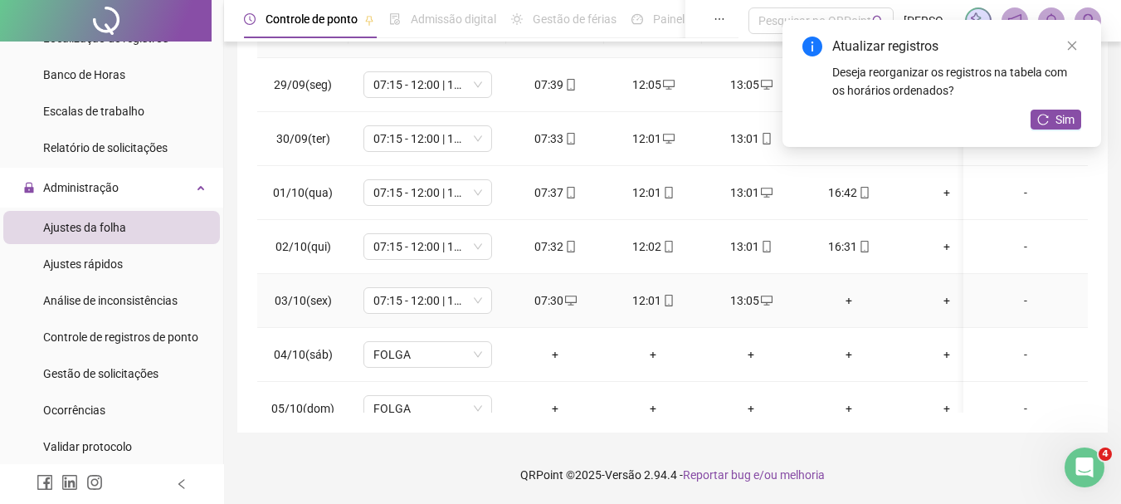
click at [852, 305] on div "+" at bounding box center [848, 300] width 71 height 18
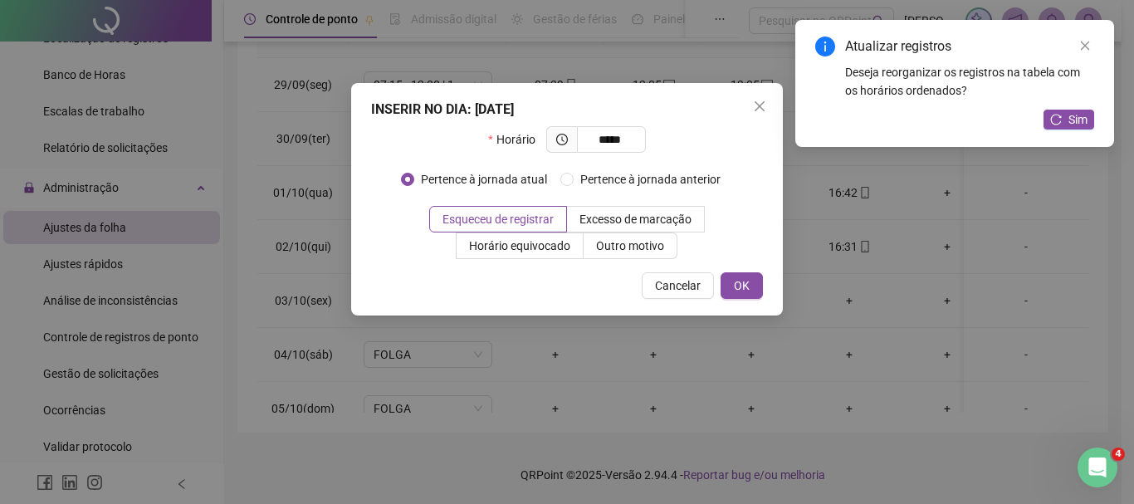
type input "*****"
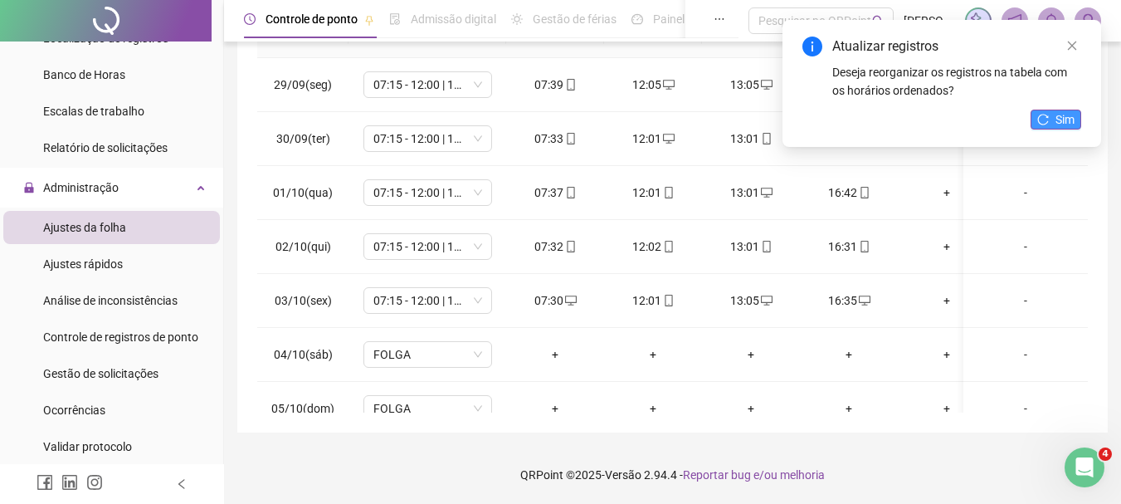
click at [1047, 118] on icon "reload" at bounding box center [1044, 120] width 12 height 12
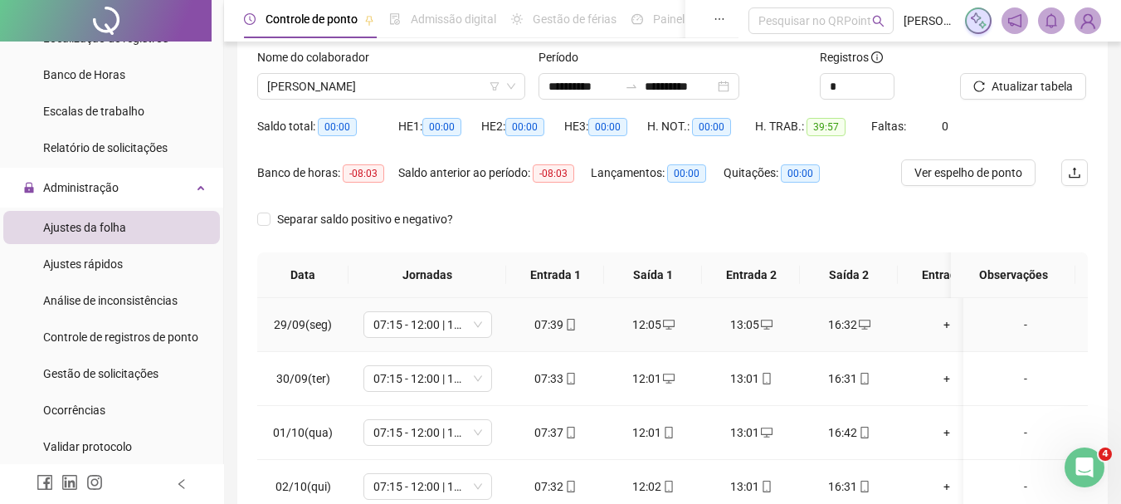
scroll to position [95, 0]
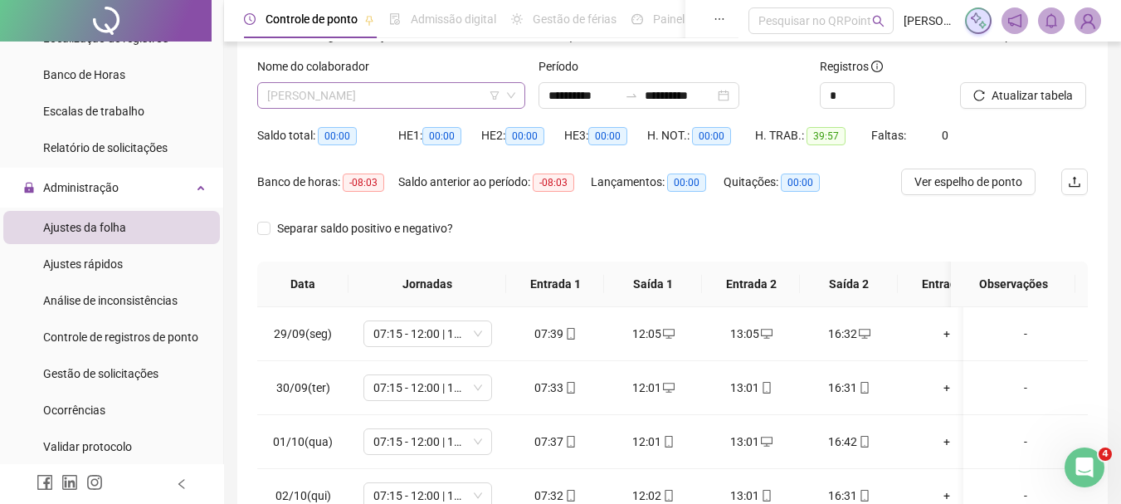
click at [370, 99] on span "[PERSON_NAME]" at bounding box center [391, 95] width 248 height 25
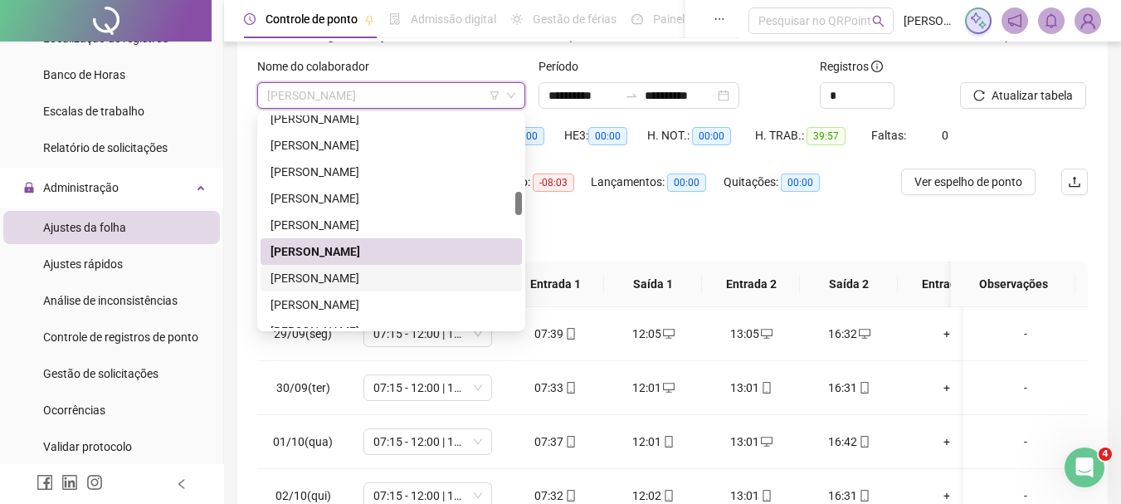
click at [359, 284] on div "[PERSON_NAME]" at bounding box center [392, 278] width 242 height 18
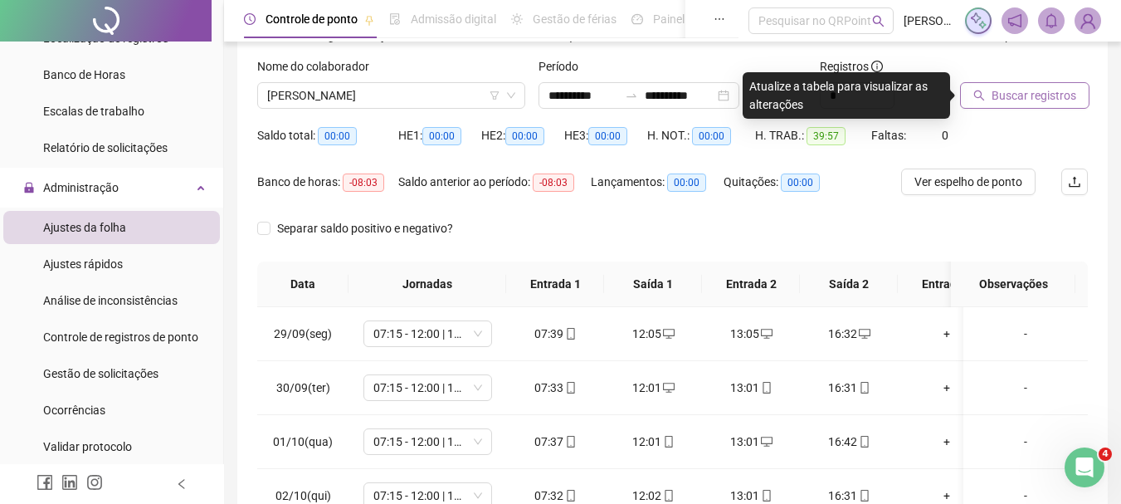
click at [1027, 98] on span "Buscar registros" at bounding box center [1034, 95] width 85 height 18
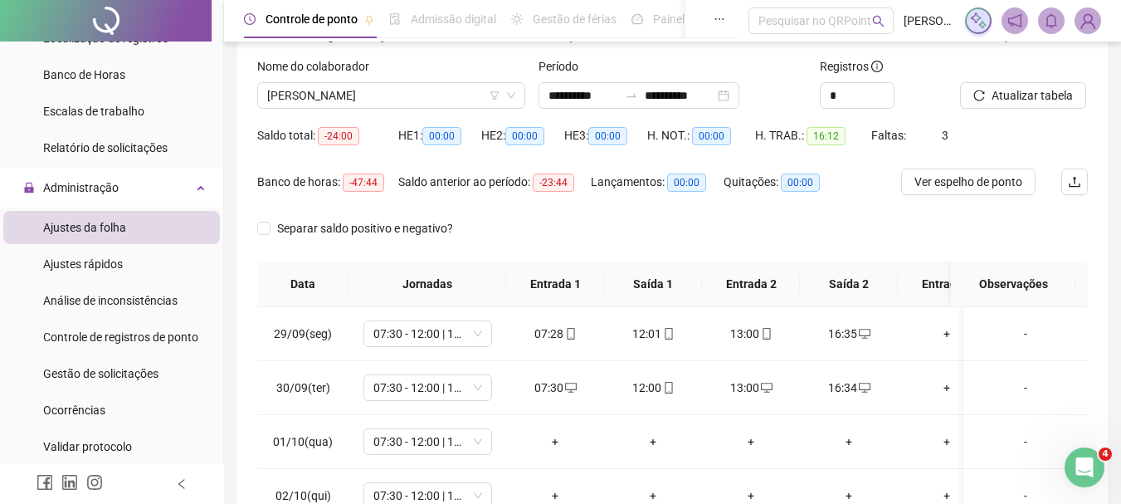
click at [336, 110] on div "Nome do colaborador [PERSON_NAME]" at bounding box center [391, 89] width 281 height 65
click at [348, 94] on span "[PERSON_NAME]" at bounding box center [391, 95] width 248 height 25
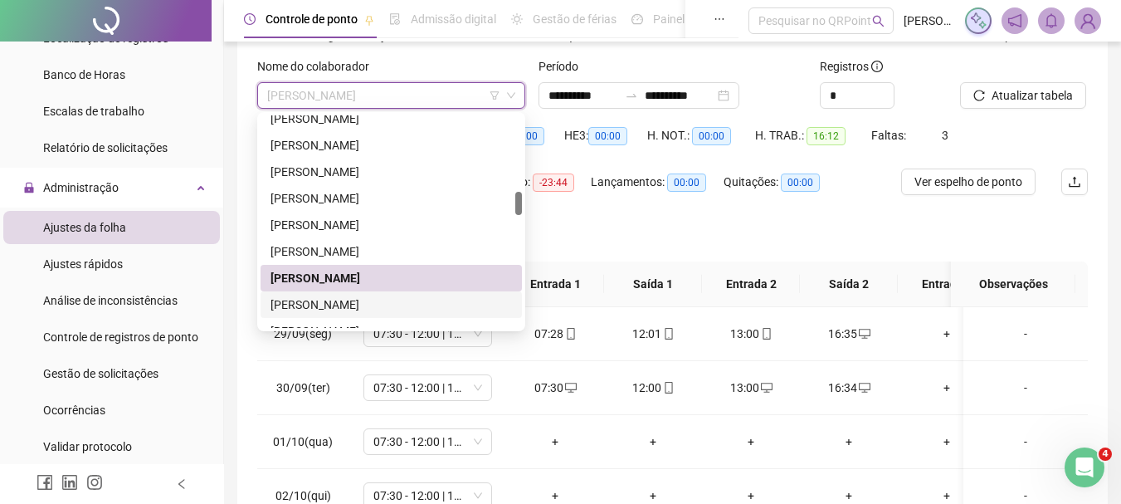
click at [361, 305] on div "[PERSON_NAME]" at bounding box center [392, 304] width 242 height 18
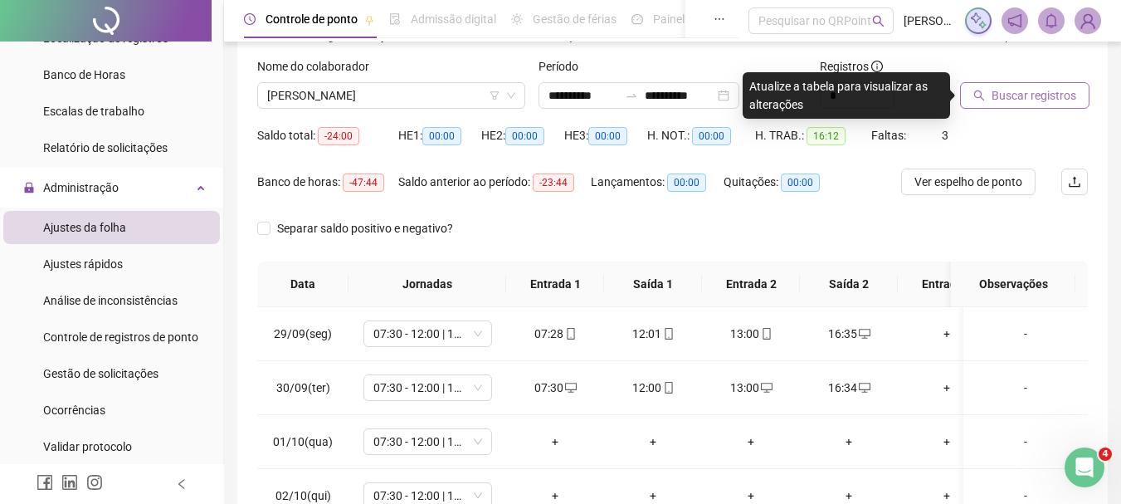
click at [1075, 88] on button "Buscar registros" at bounding box center [1024, 95] width 129 height 27
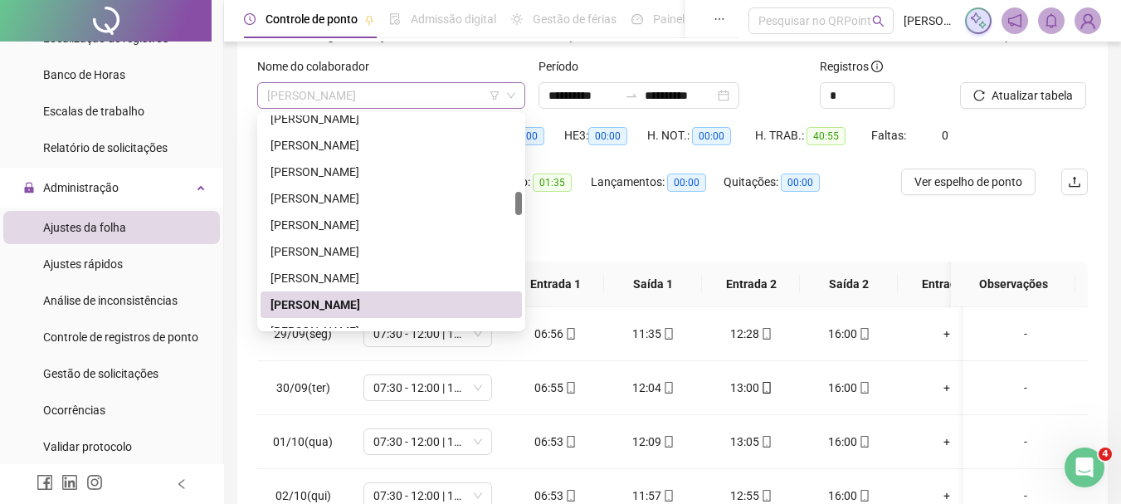
click at [401, 105] on span "[PERSON_NAME]" at bounding box center [391, 95] width 248 height 25
click at [370, 83] on span "[PERSON_NAME]" at bounding box center [391, 95] width 248 height 25
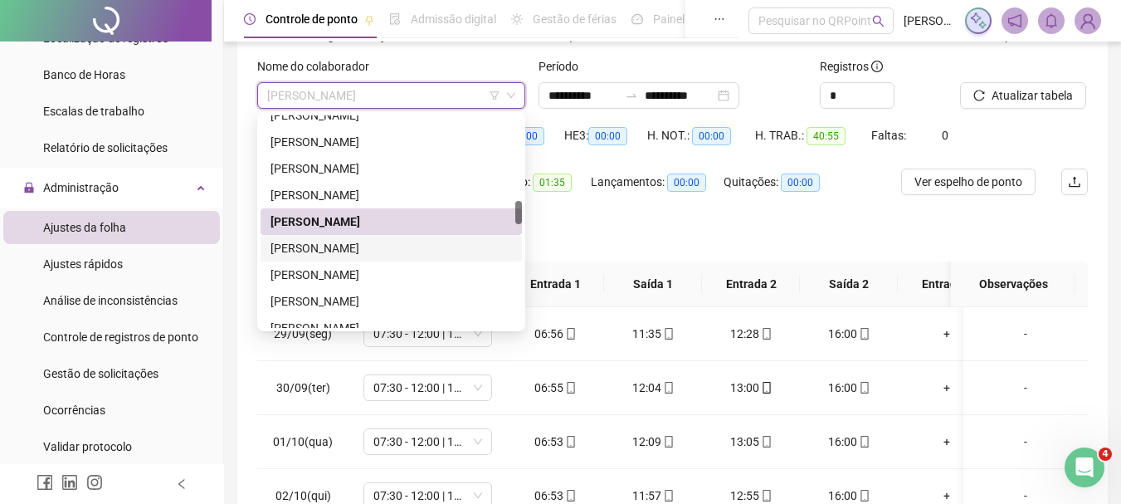
click at [325, 251] on div "[PERSON_NAME]" at bounding box center [392, 248] width 242 height 18
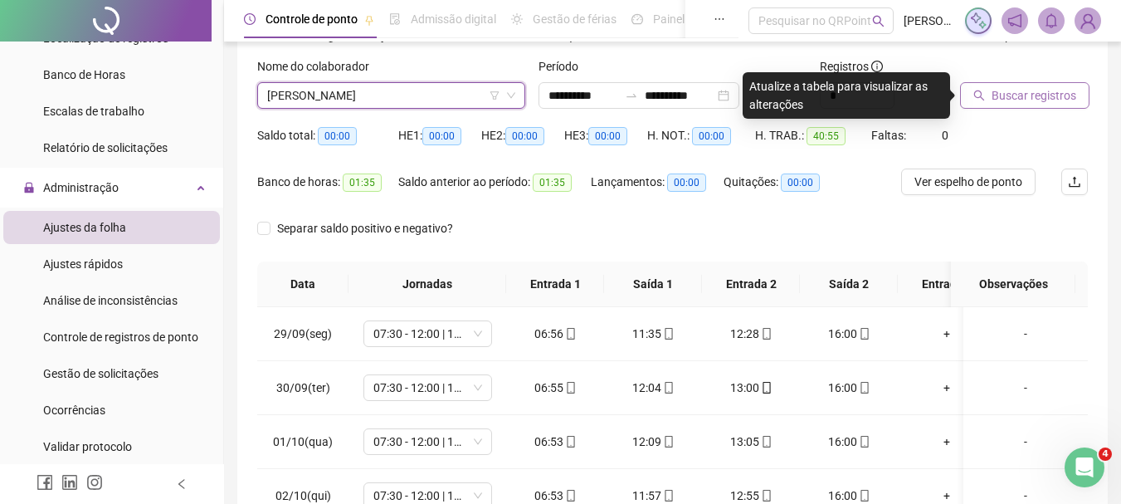
click at [1038, 85] on div "Buscar registros" at bounding box center [1003, 82] width 86 height 51
click at [1038, 87] on span "Buscar registros" at bounding box center [1034, 95] width 85 height 18
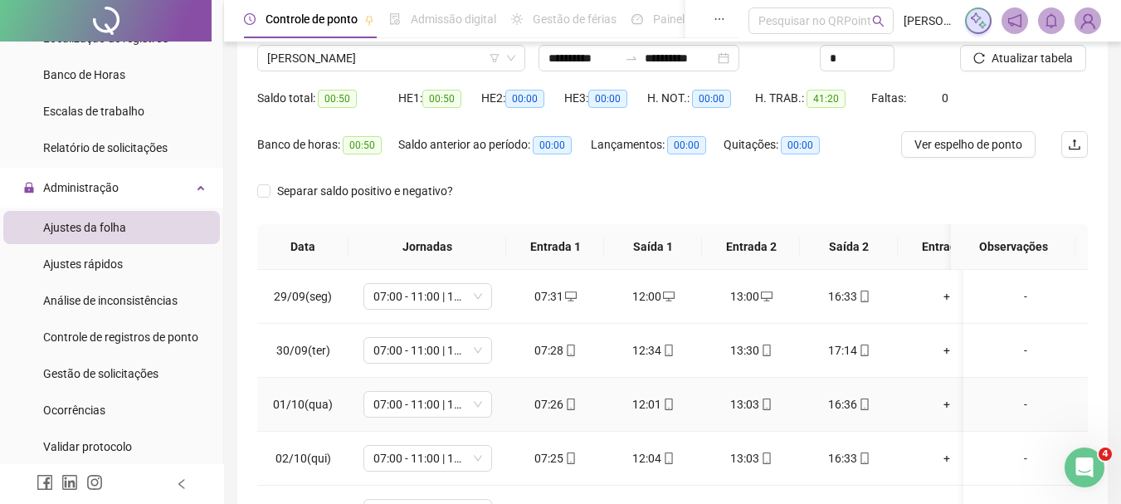
scroll to position [95, 0]
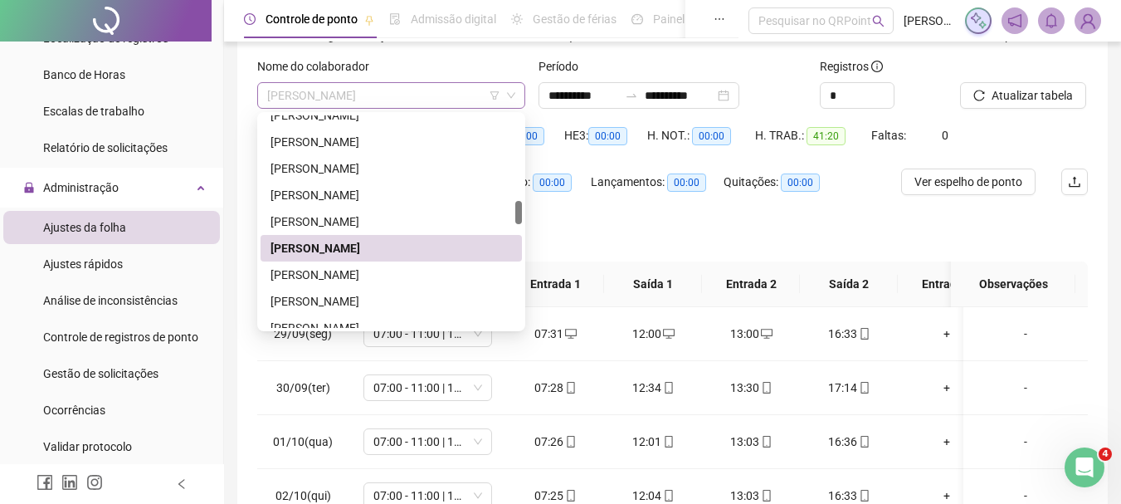
click at [397, 100] on span "[PERSON_NAME]" at bounding box center [391, 95] width 248 height 25
click at [402, 266] on div "[PERSON_NAME]" at bounding box center [392, 275] width 242 height 18
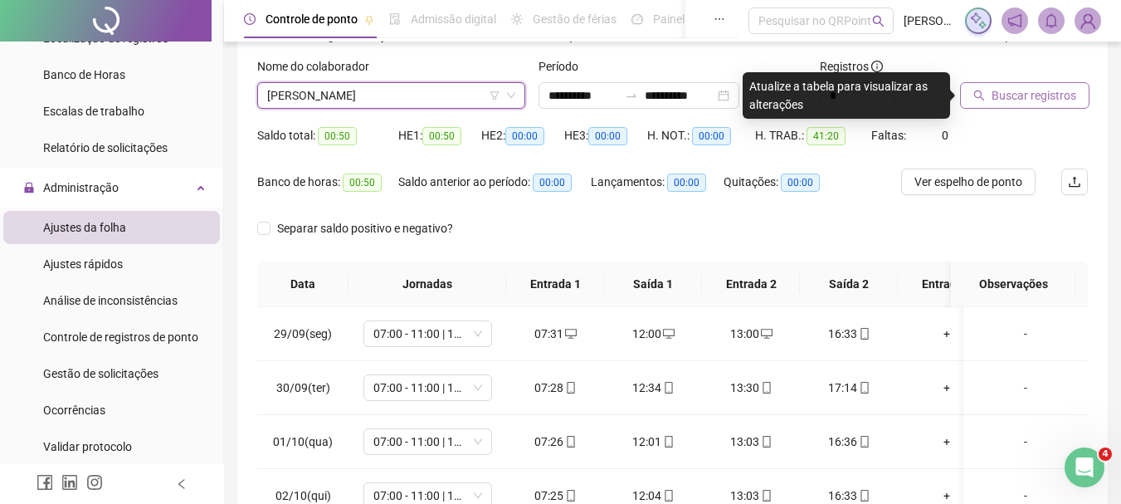
click at [1012, 99] on span "Buscar registros" at bounding box center [1034, 95] width 85 height 18
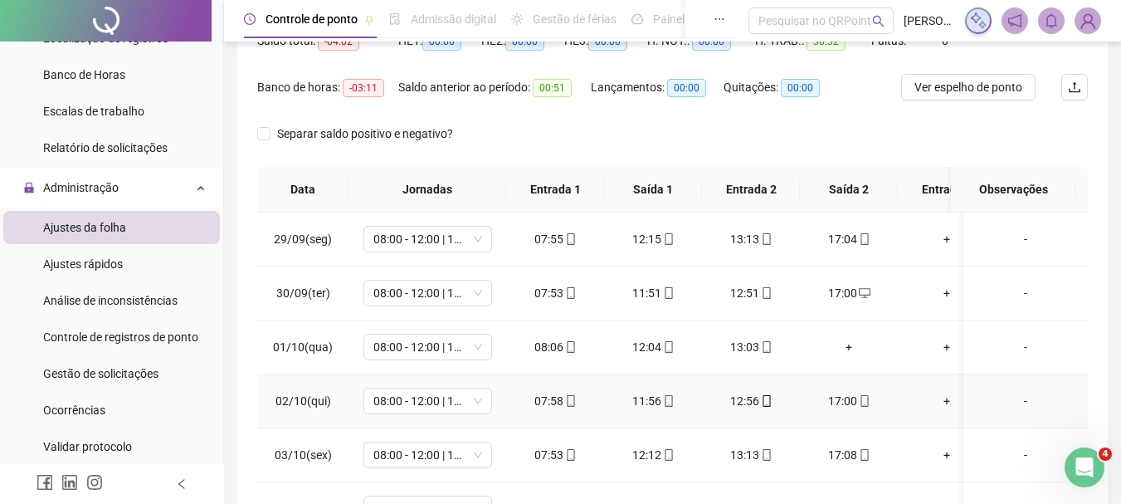
scroll to position [344, 0]
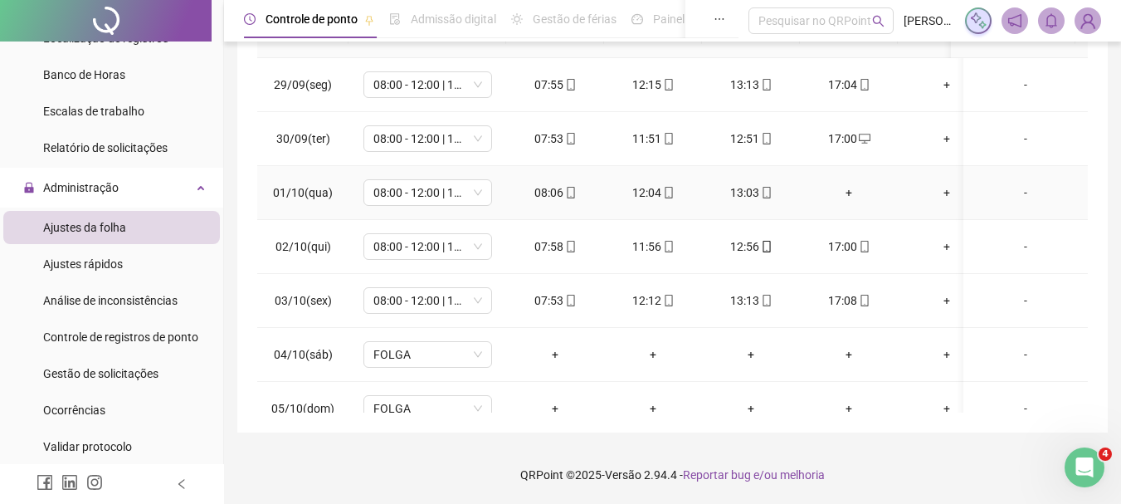
click at [852, 193] on div "+" at bounding box center [848, 192] width 71 height 18
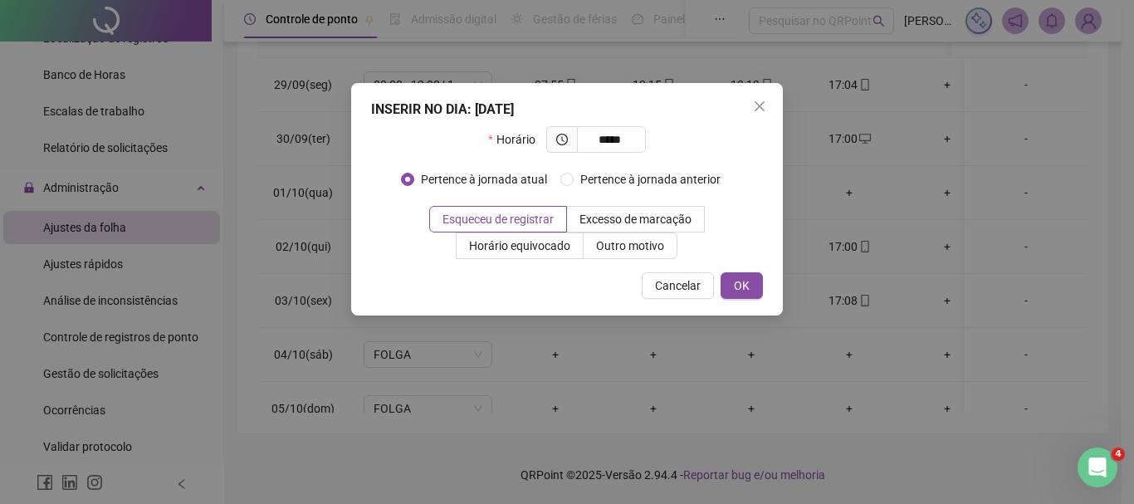
type input "*****"
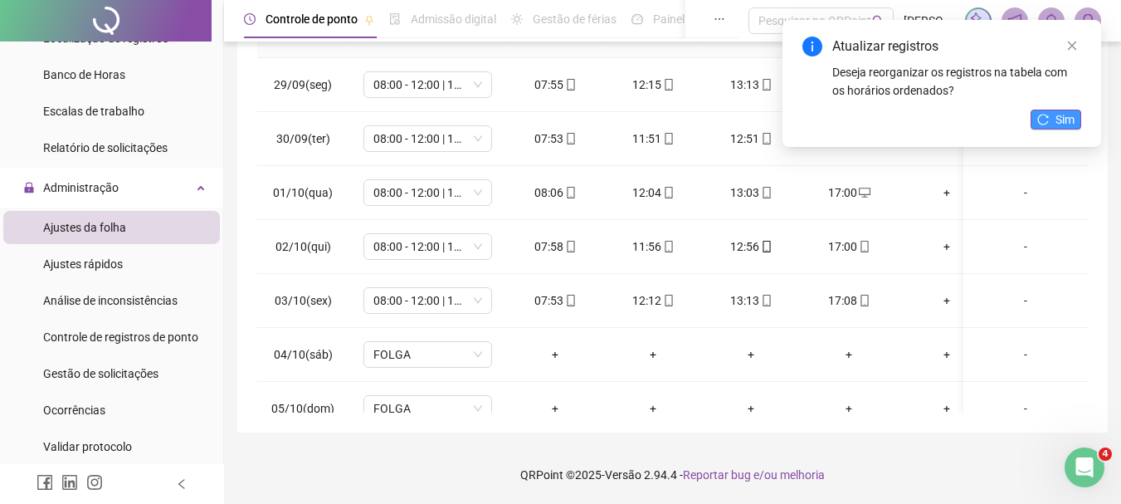
click at [1058, 118] on span "Sim" at bounding box center [1065, 119] width 19 height 18
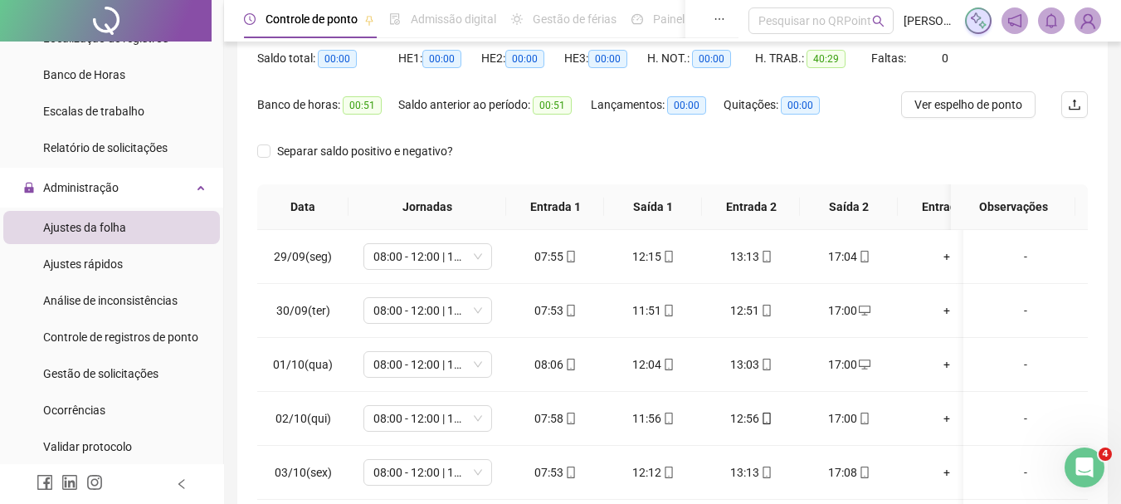
scroll to position [12, 0]
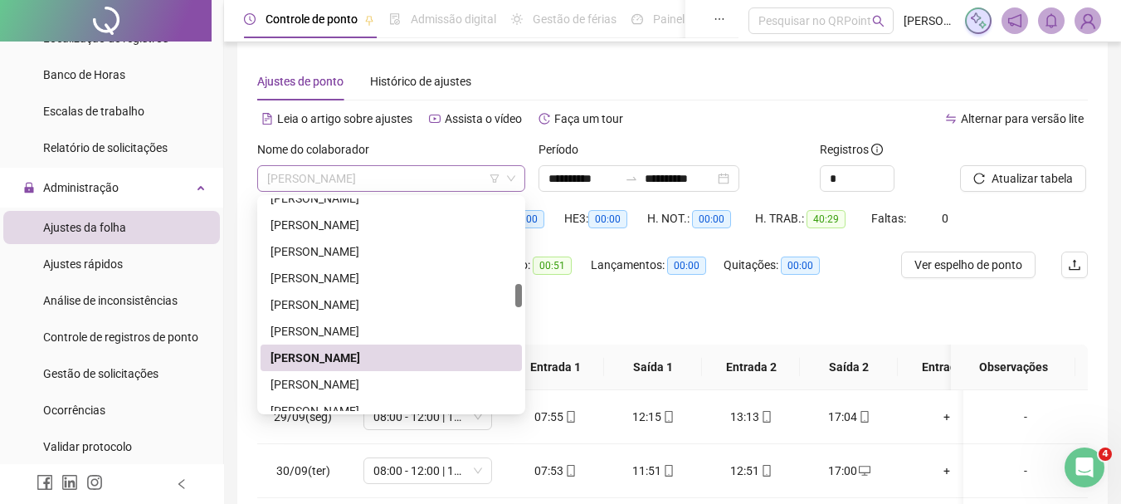
click at [393, 177] on span "[PERSON_NAME]" at bounding box center [391, 178] width 248 height 25
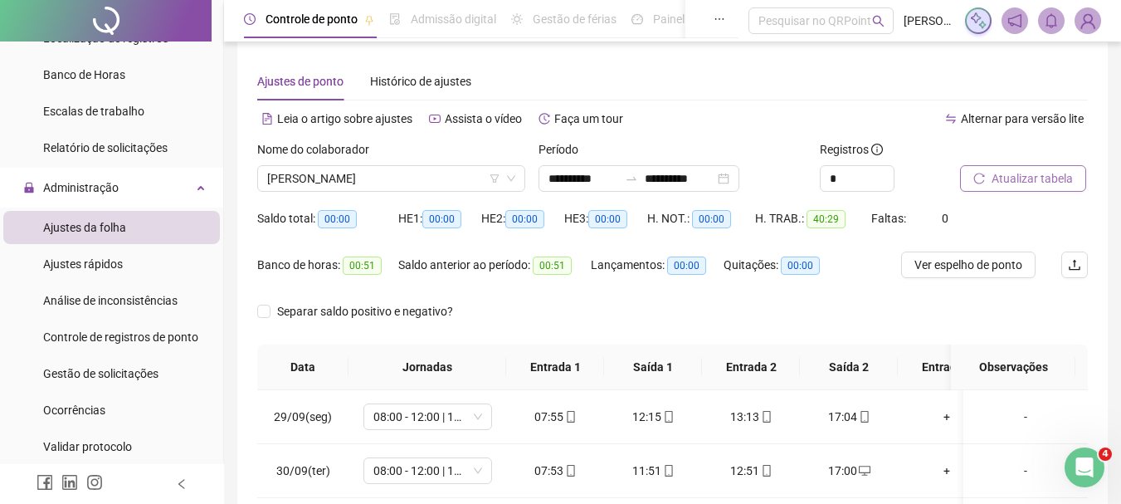
click at [1039, 190] on button "Atualizar tabela" at bounding box center [1023, 178] width 126 height 27
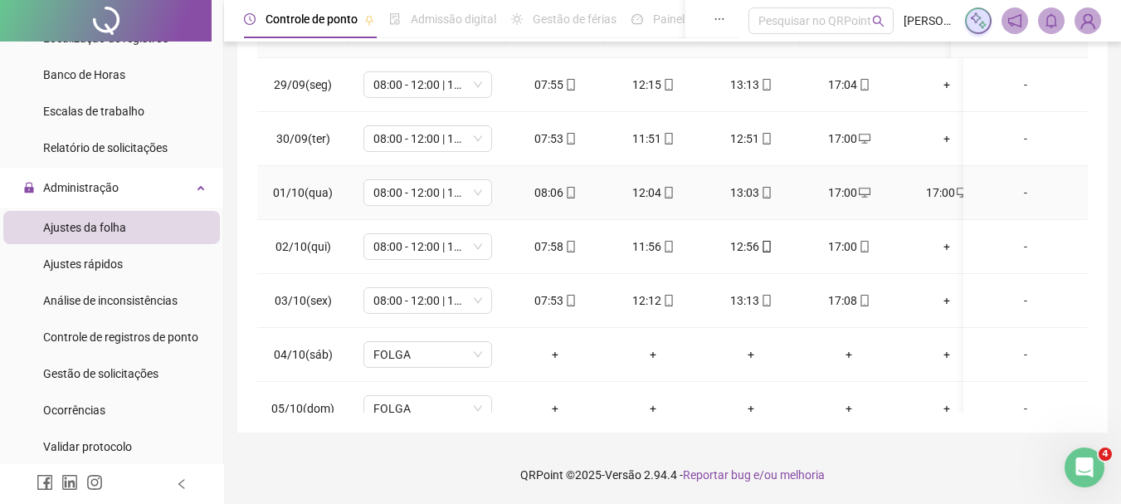
click at [839, 192] on div "17:00" at bounding box center [848, 192] width 71 height 18
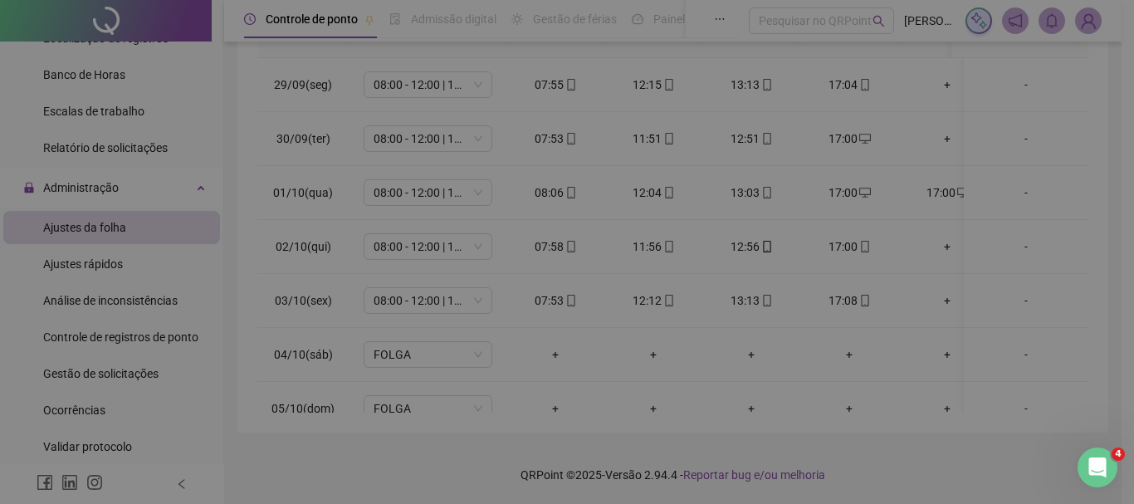
type input "**********"
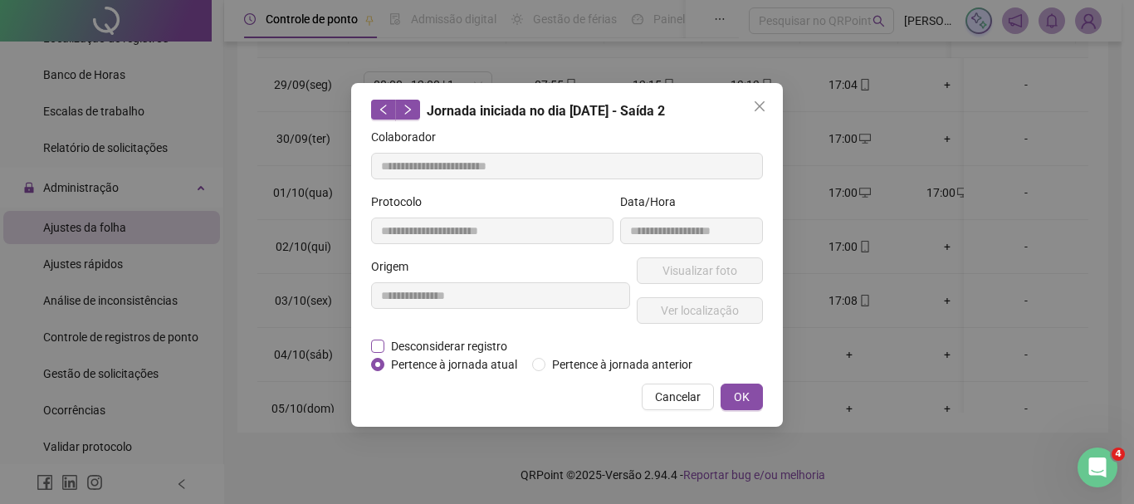
click at [433, 353] on span "Desconsiderar registro" at bounding box center [448, 346] width 129 height 18
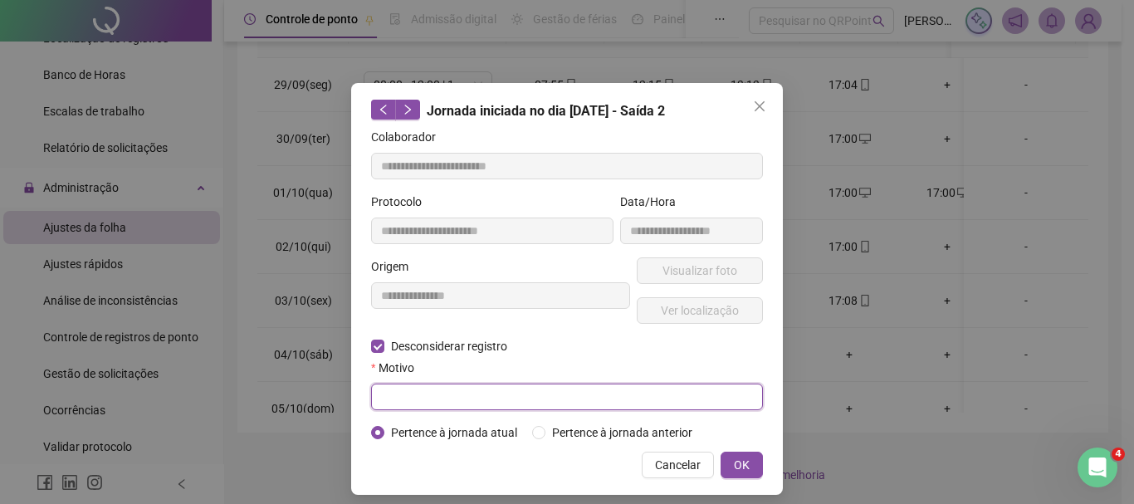
drag, startPoint x: 411, startPoint y: 391, endPoint x: 423, endPoint y: 389, distance: 12.6
click at [413, 390] on input "text" at bounding box center [567, 396] width 392 height 27
type input "****"
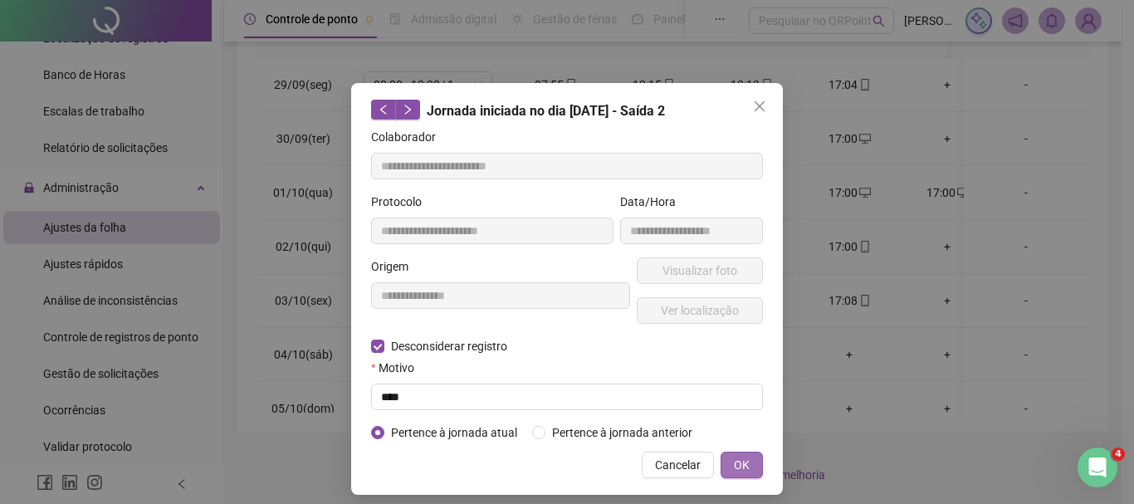
click at [739, 469] on span "OK" at bounding box center [742, 465] width 16 height 18
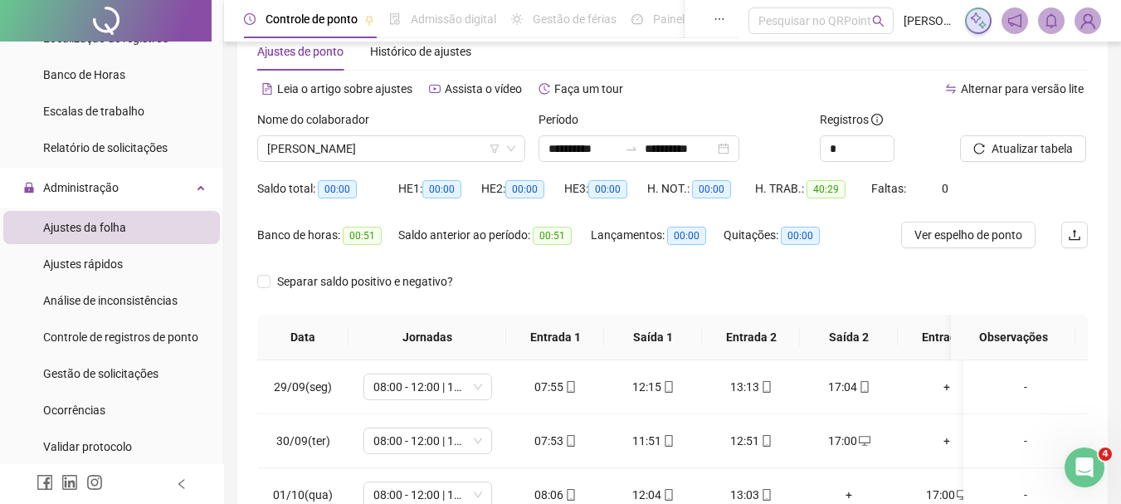
scroll to position [12, 0]
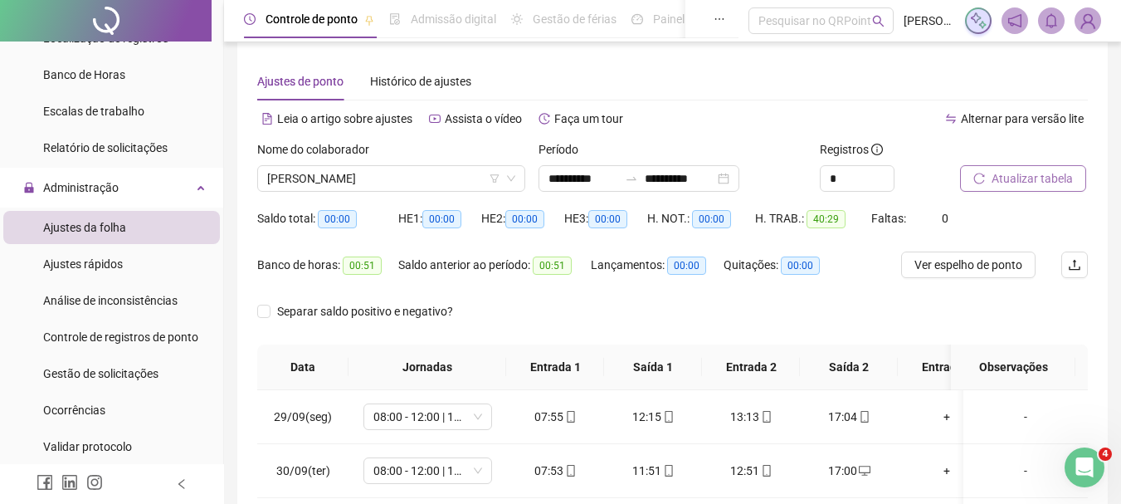
click at [987, 180] on button "Atualizar tabela" at bounding box center [1023, 178] width 126 height 27
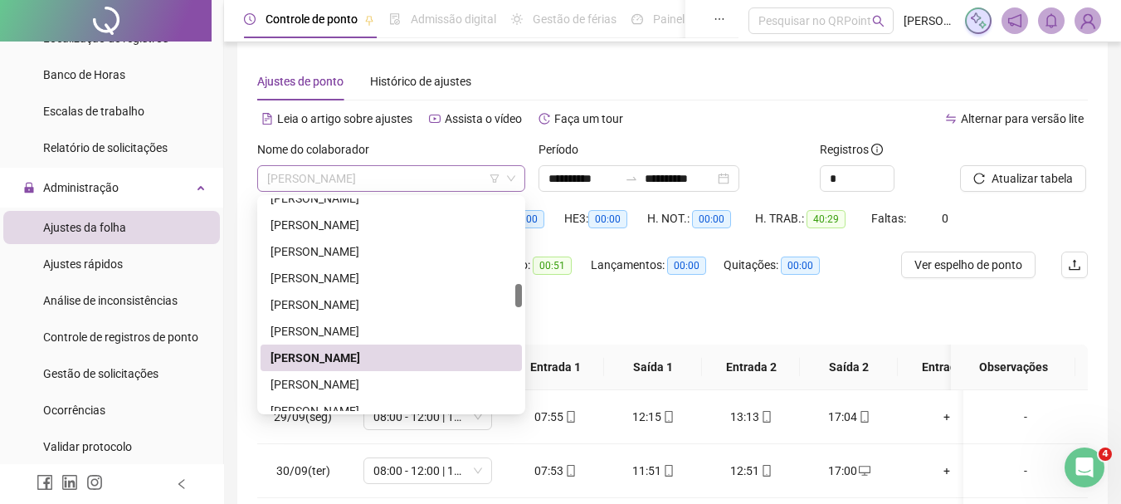
click at [422, 178] on span "[PERSON_NAME]" at bounding box center [391, 178] width 248 height 25
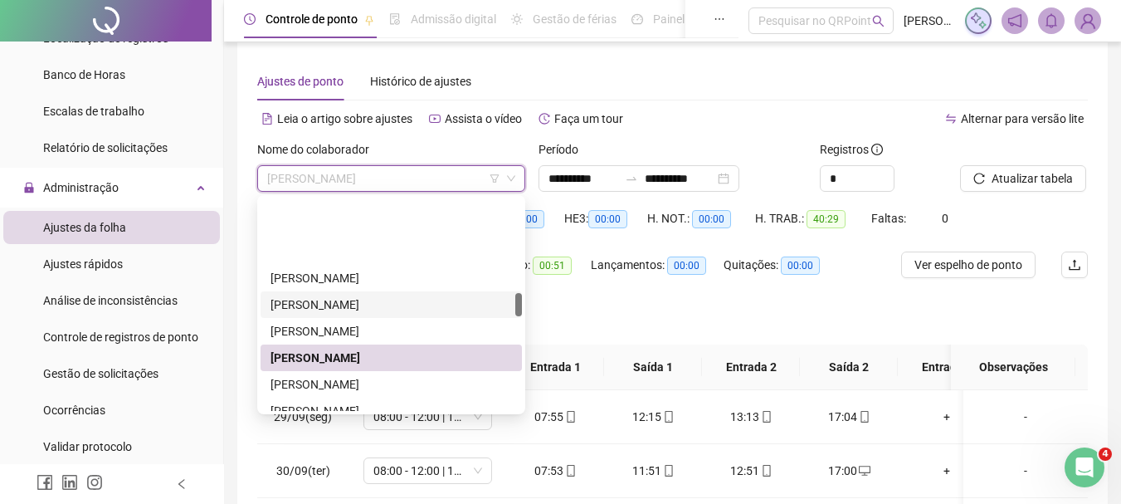
scroll to position [840, 0]
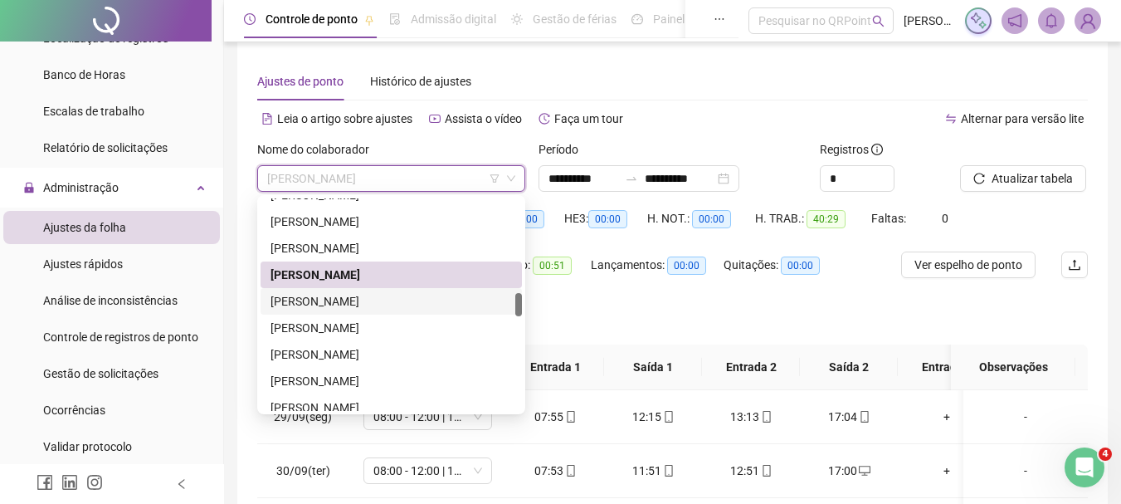
click at [356, 296] on div "[PERSON_NAME]" at bounding box center [392, 301] width 242 height 18
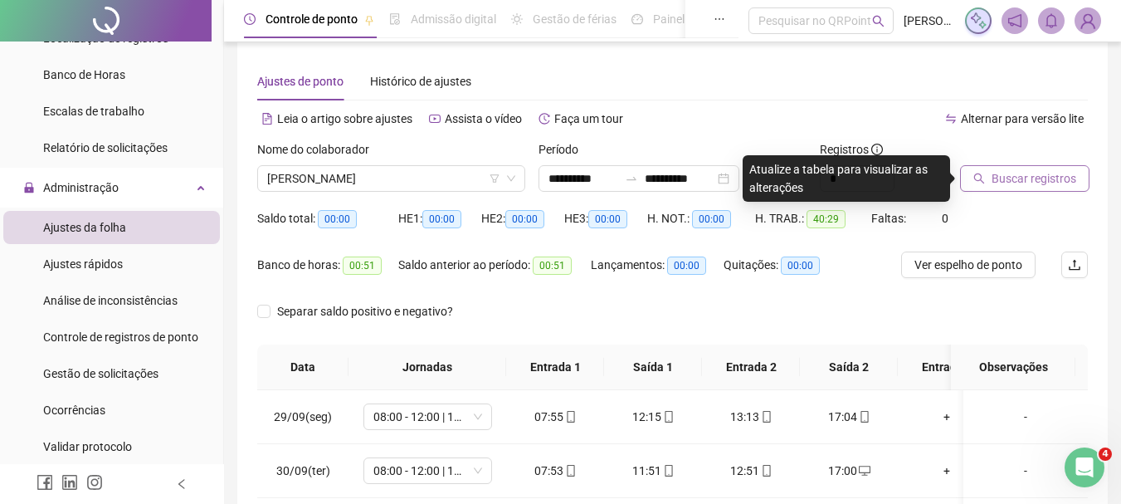
click at [1011, 176] on span "Buscar registros" at bounding box center [1034, 178] width 85 height 18
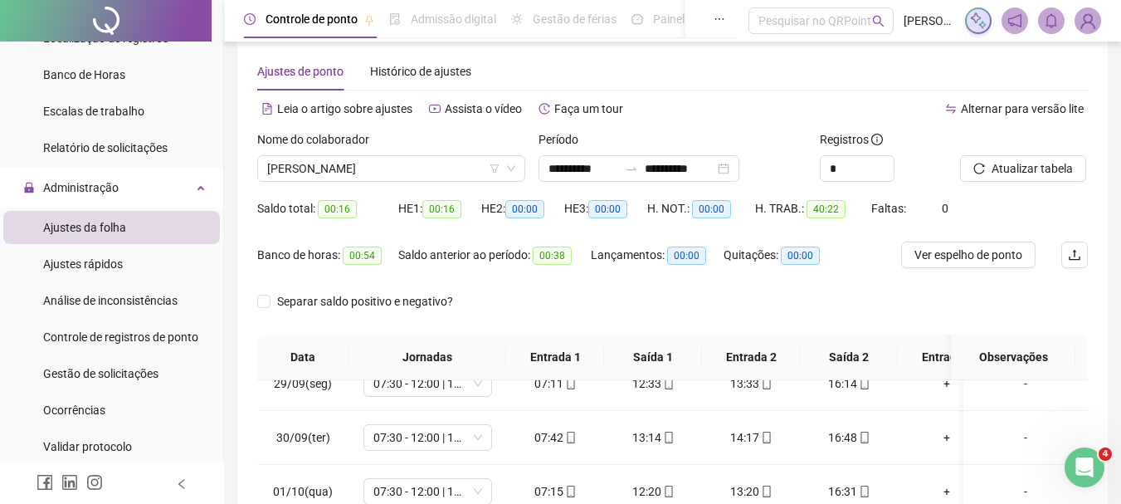
scroll to position [12, 0]
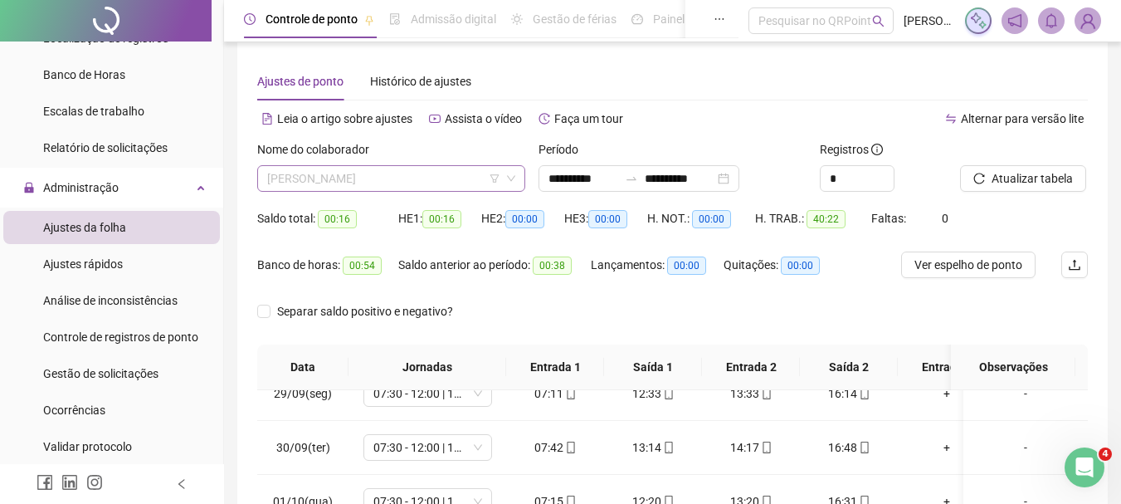
click at [410, 178] on span "[PERSON_NAME]" at bounding box center [391, 178] width 248 height 25
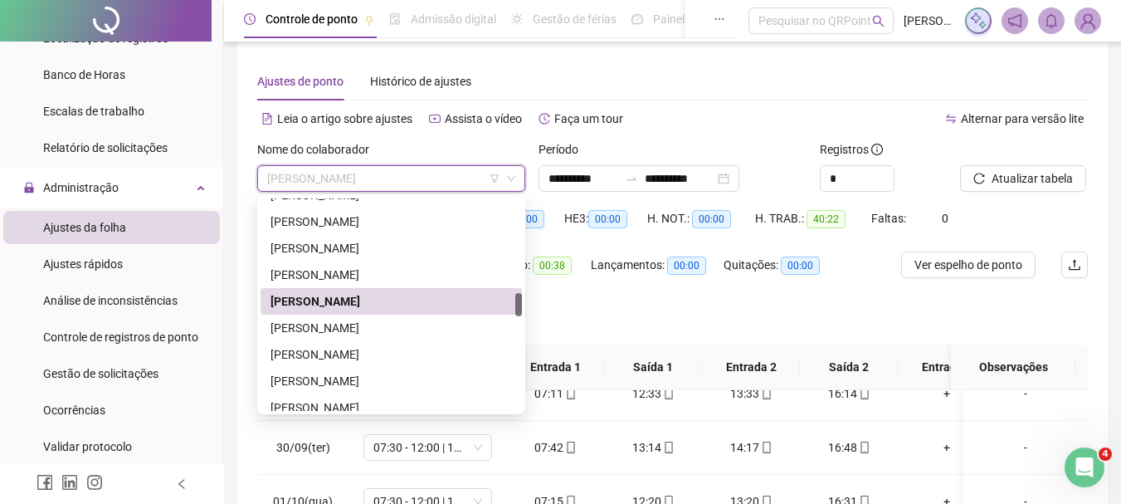
click at [673, 310] on div "Separar saldo positivo e negativo?" at bounding box center [672, 321] width 831 height 46
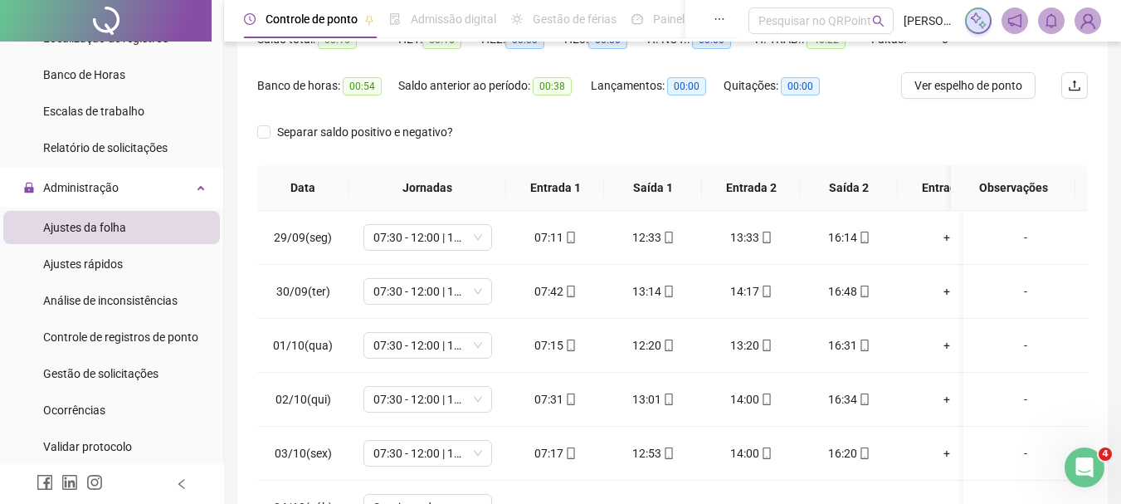
scroll to position [95, 0]
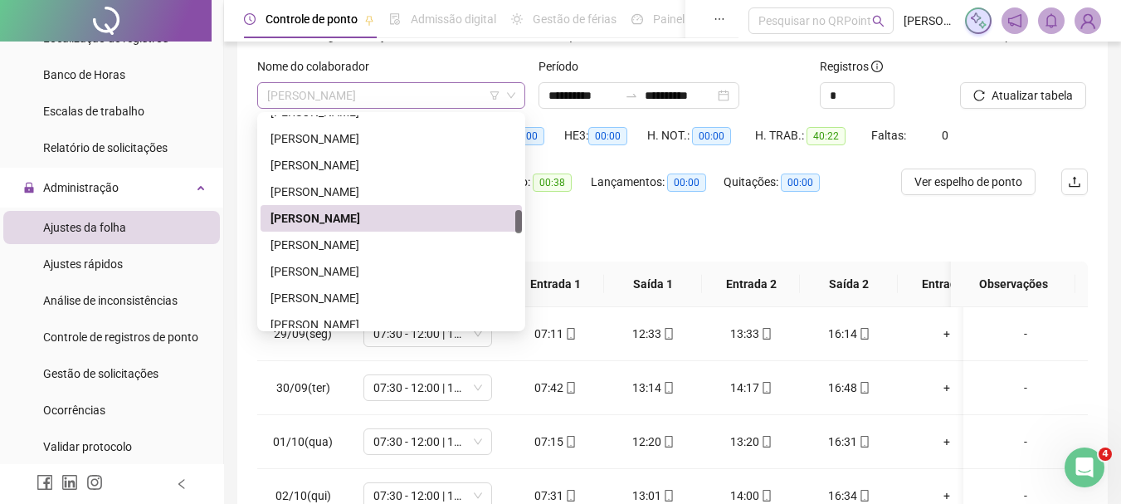
click at [444, 93] on span "[PERSON_NAME]" at bounding box center [391, 95] width 248 height 25
click at [403, 247] on div "[PERSON_NAME]" at bounding box center [392, 245] width 242 height 18
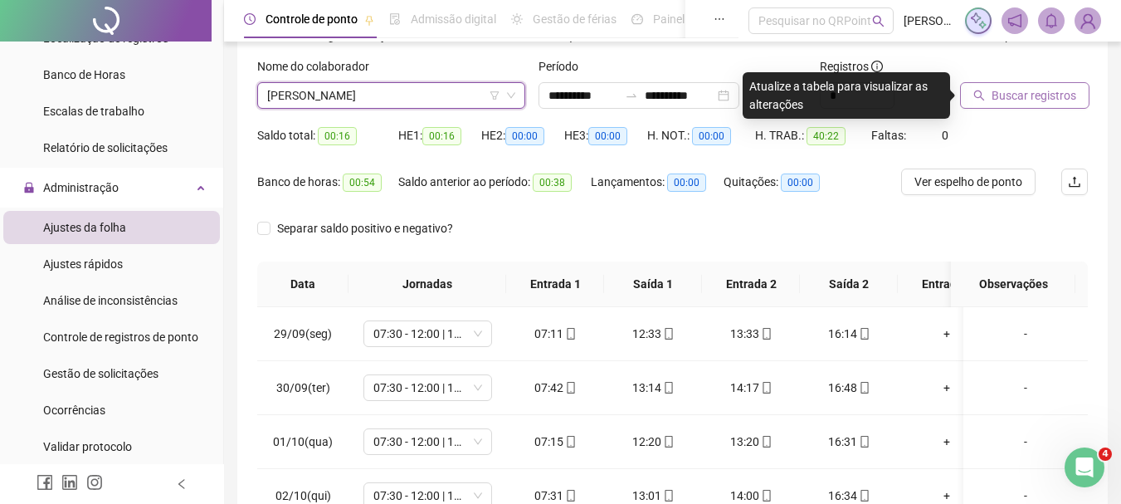
click at [1006, 104] on span "Buscar registros" at bounding box center [1034, 95] width 85 height 18
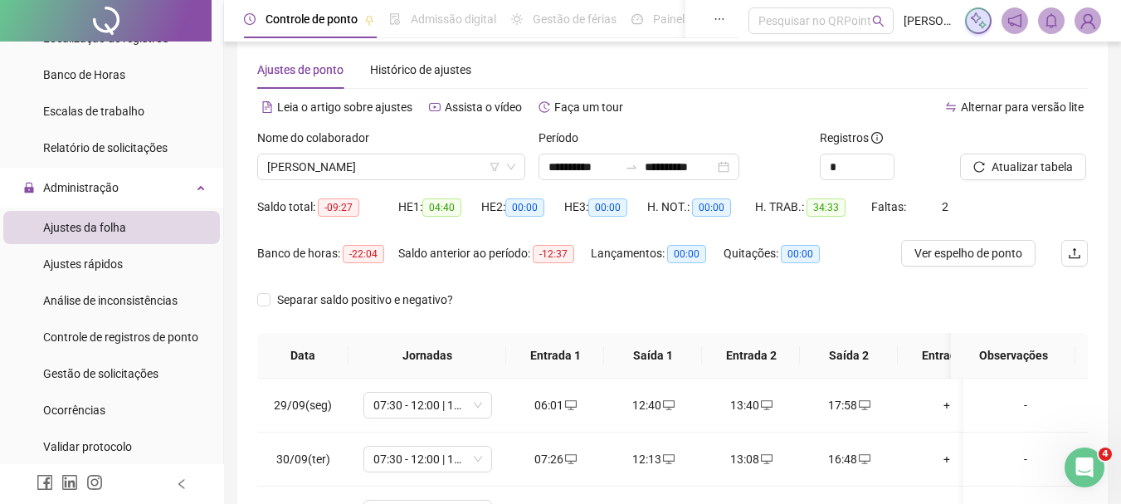
scroll to position [12, 0]
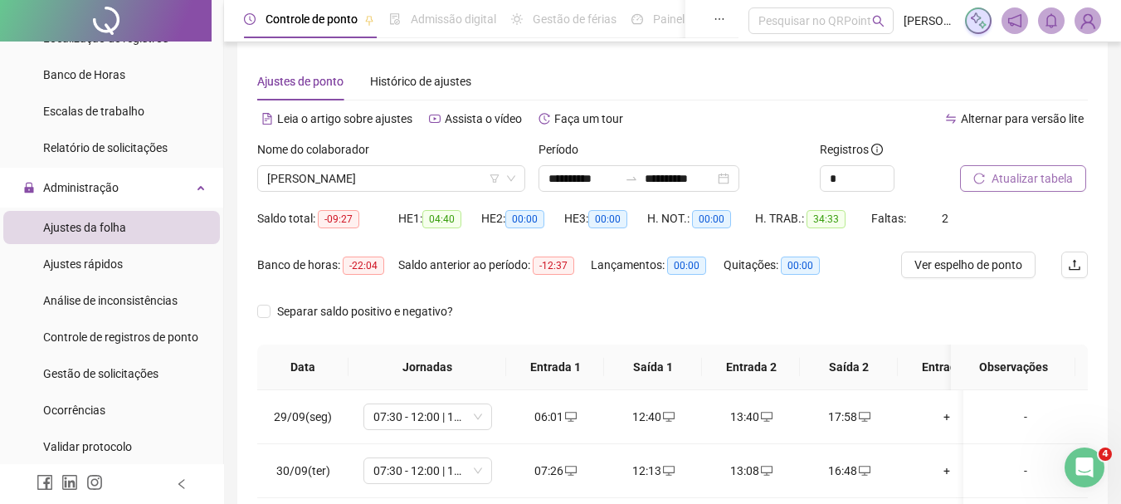
click at [1049, 177] on span "Atualizar tabela" at bounding box center [1032, 178] width 81 height 18
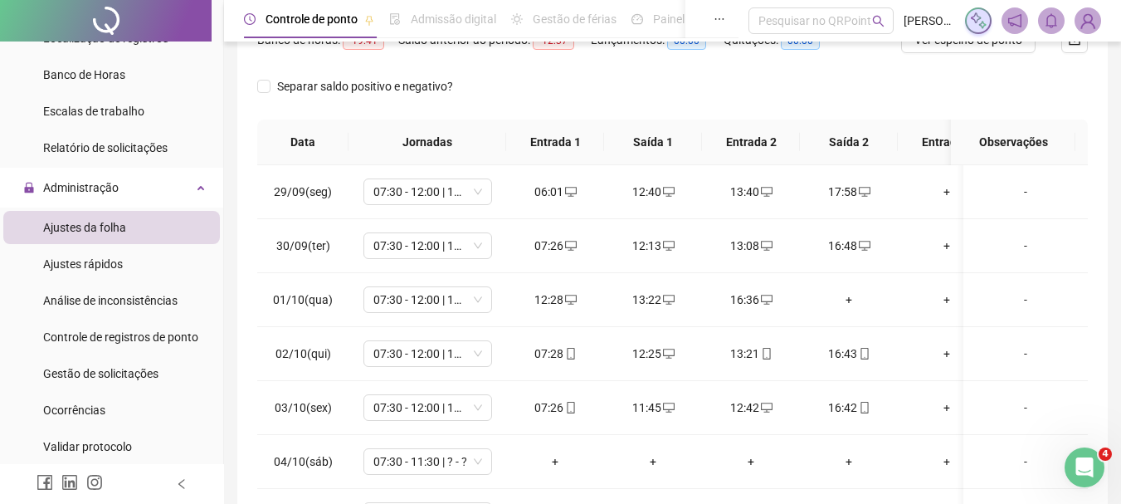
scroll to position [344, 0]
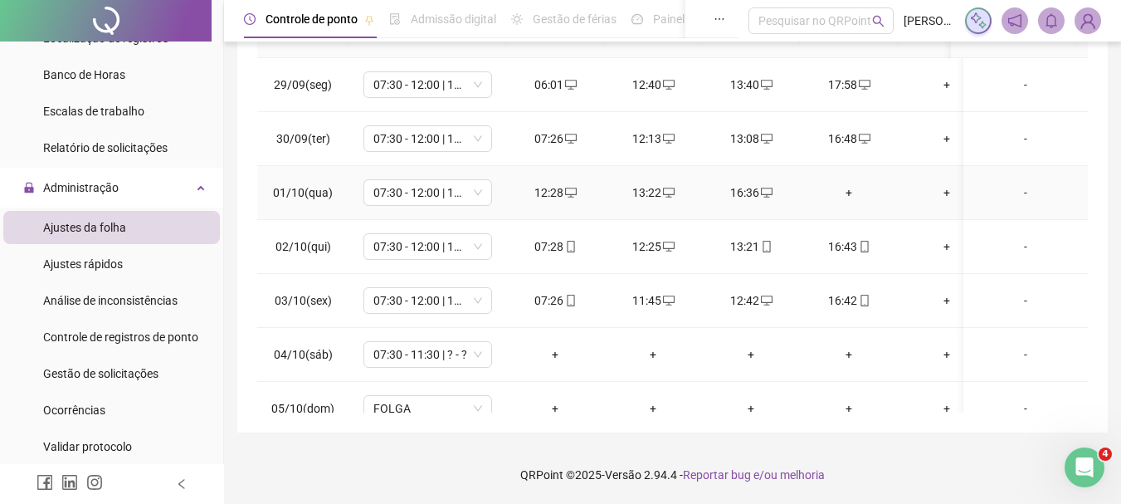
click at [854, 191] on div "+" at bounding box center [848, 192] width 71 height 18
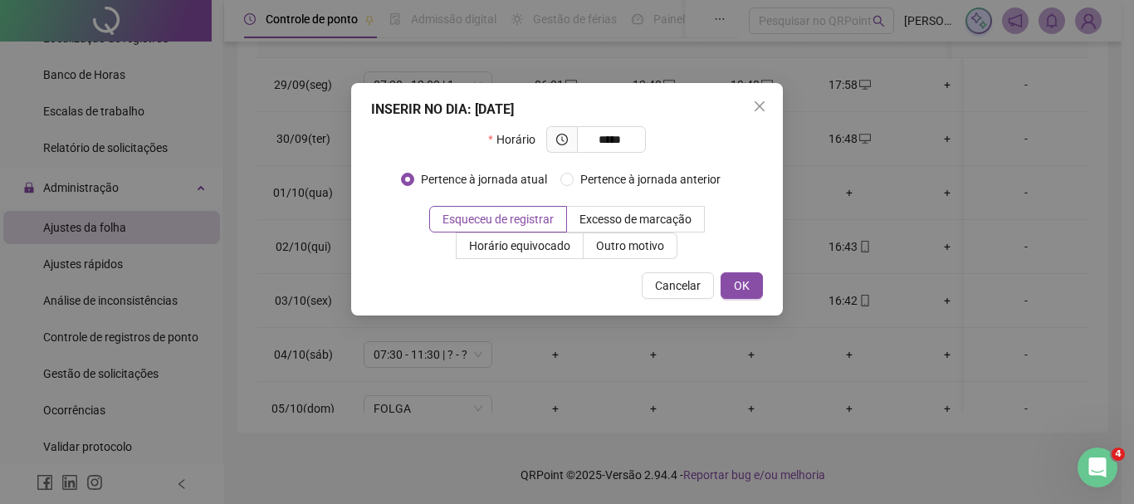
type input "*****"
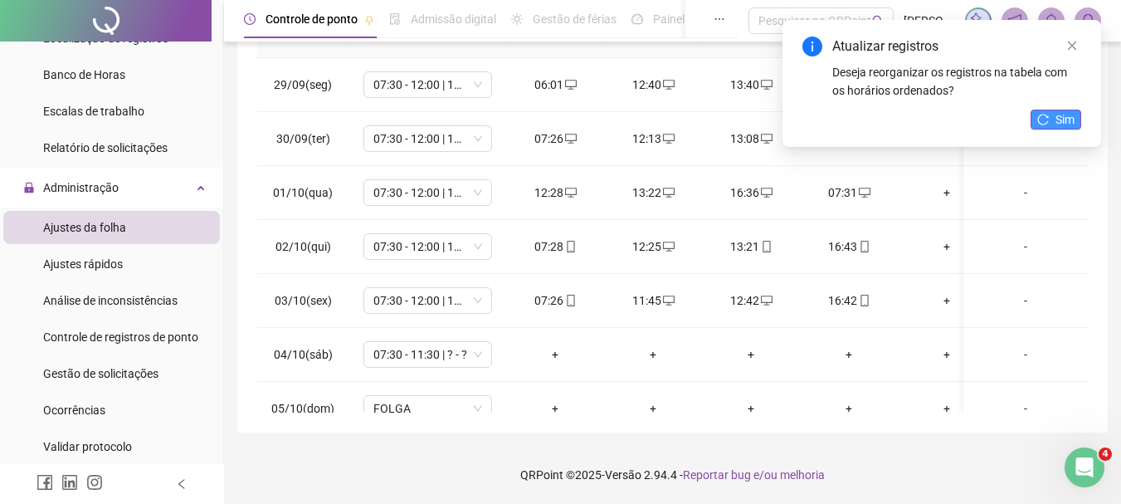
click at [1056, 116] on span "Sim" at bounding box center [1065, 119] width 19 height 18
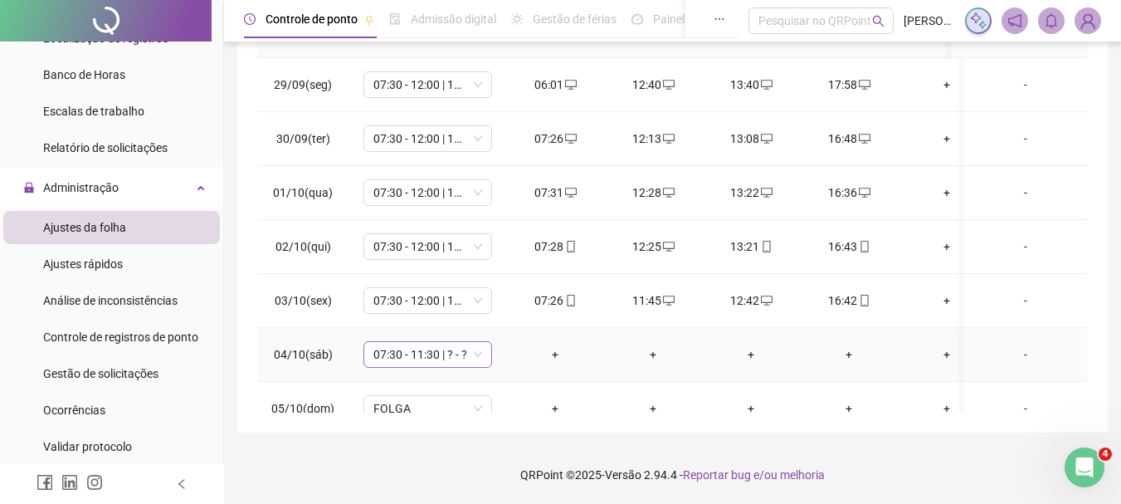
click at [407, 351] on span "07:30 - 11:30 | ? - ?" at bounding box center [428, 354] width 109 height 25
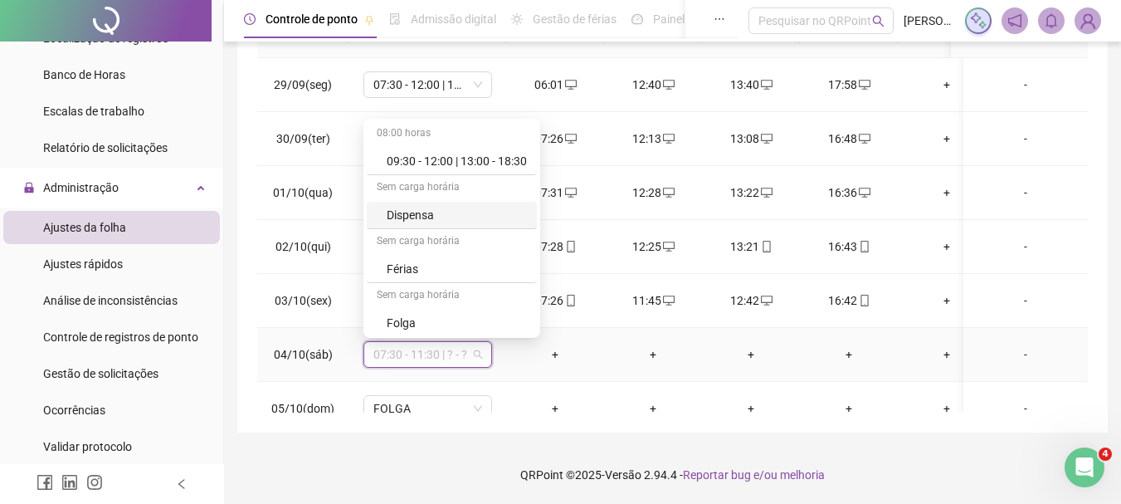
scroll to position [705, 0]
click at [476, 272] on div "Folga compensatória" at bounding box center [457, 266] width 140 height 18
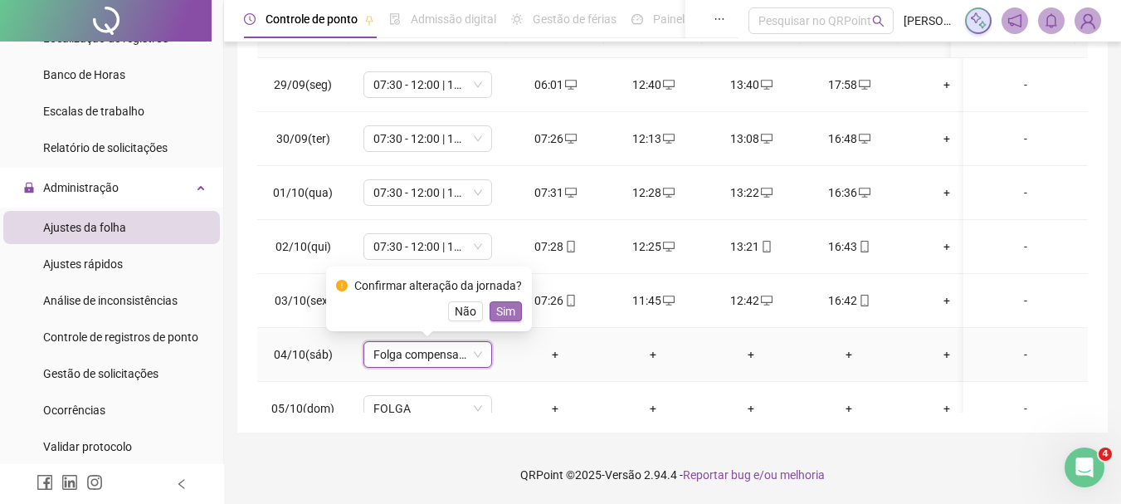
click at [511, 306] on span "Sim" at bounding box center [505, 311] width 19 height 18
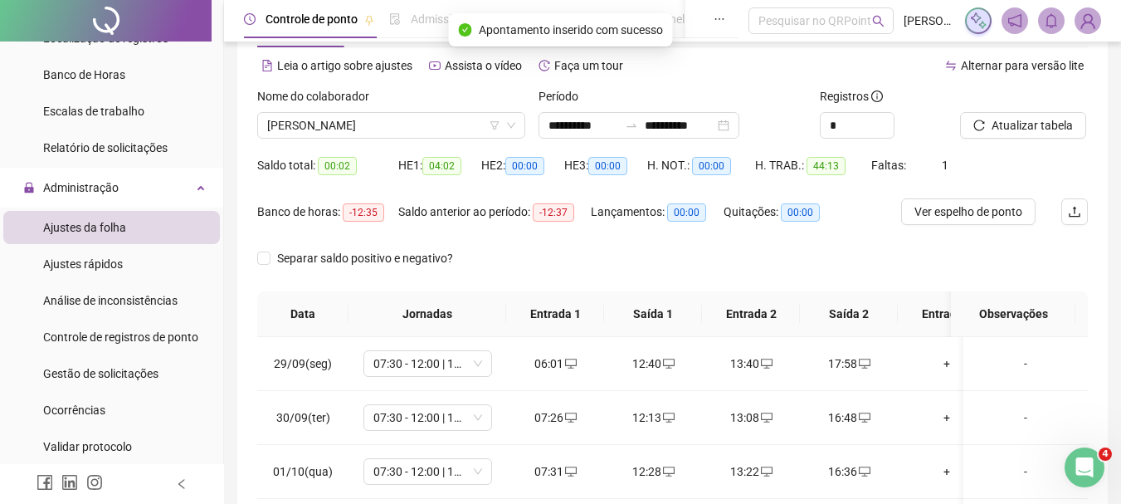
scroll to position [12, 0]
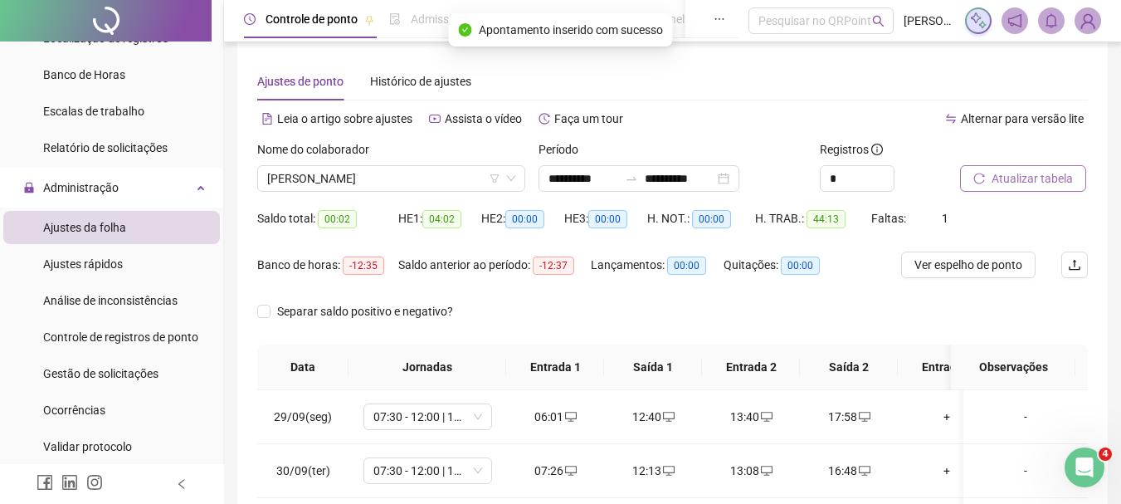
click at [1052, 178] on span "Atualizar tabela" at bounding box center [1032, 178] width 81 height 18
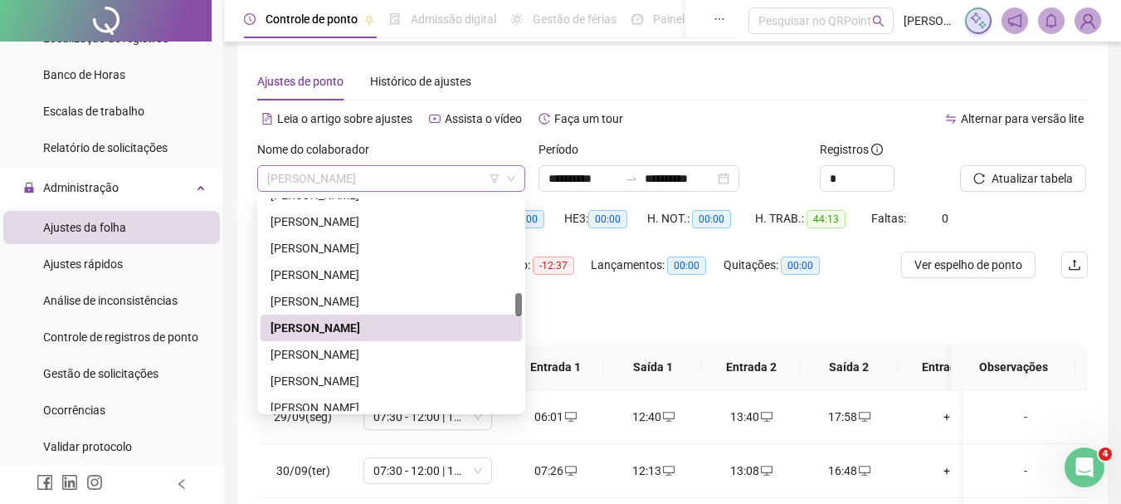
click at [397, 175] on span "[PERSON_NAME]" at bounding box center [391, 178] width 248 height 25
click at [352, 355] on div "[PERSON_NAME]" at bounding box center [392, 354] width 242 height 18
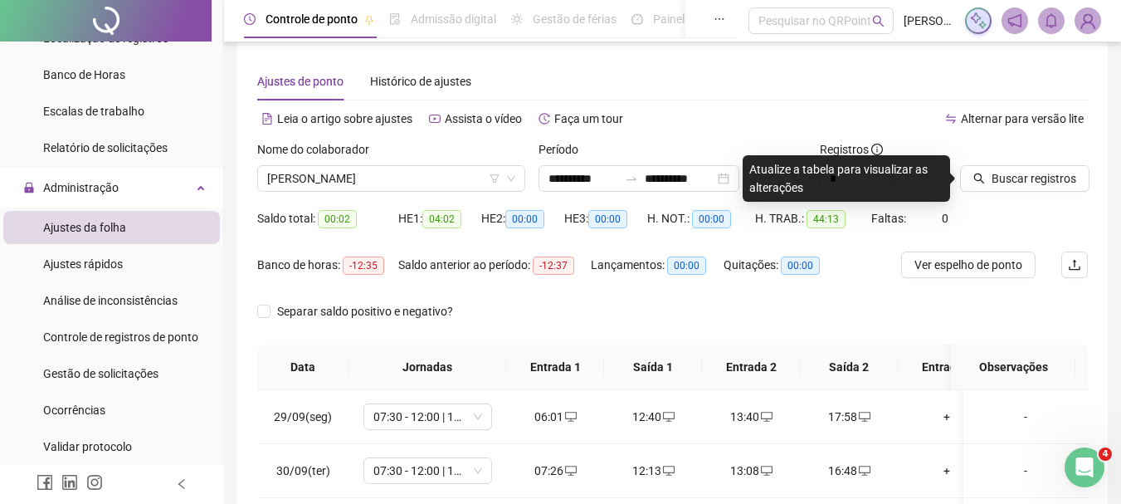
click at [1038, 195] on div "Buscar registros" at bounding box center [1024, 172] width 141 height 65
click at [1052, 188] on button "Buscar registros" at bounding box center [1024, 178] width 129 height 27
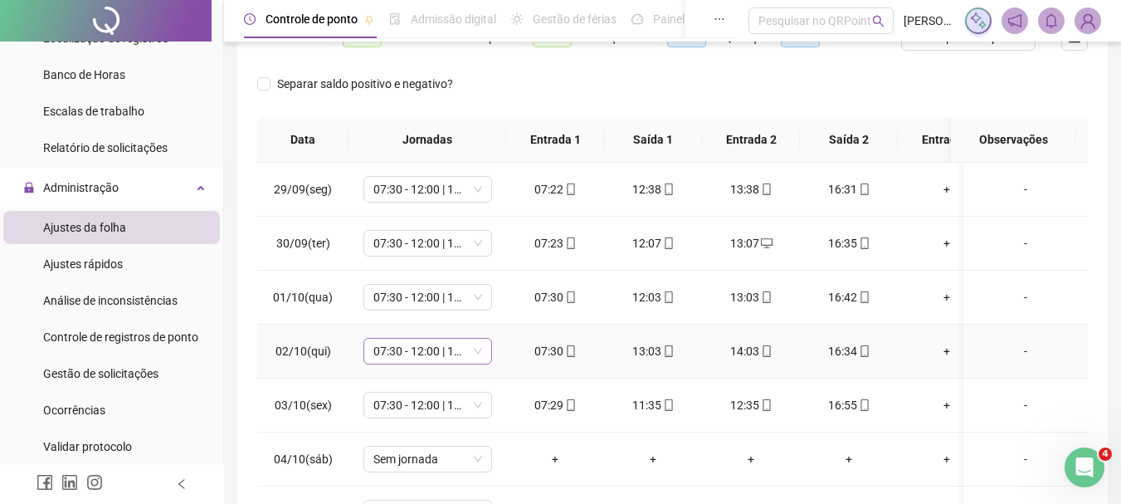
scroll to position [0, 0]
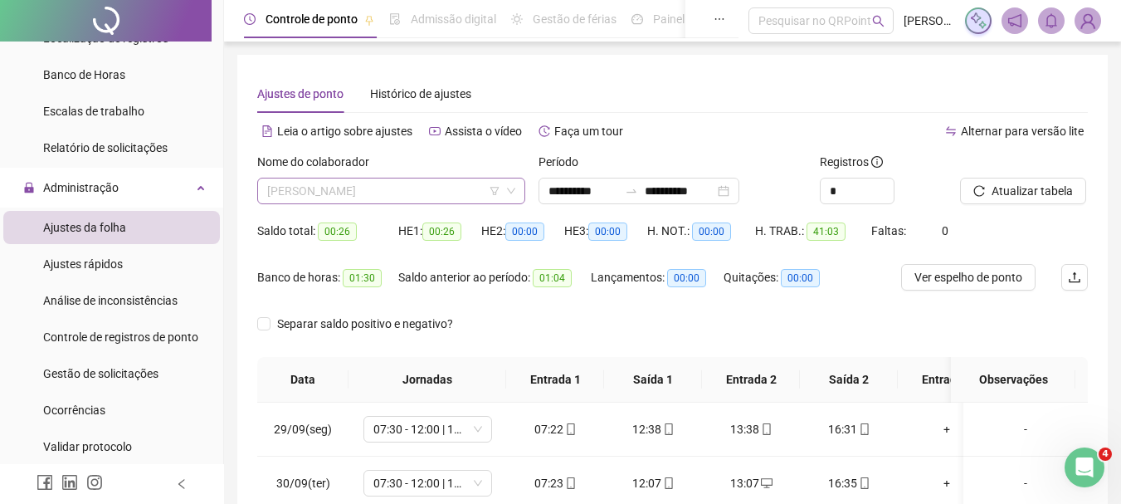
click at [431, 185] on span "[PERSON_NAME]" at bounding box center [391, 190] width 248 height 25
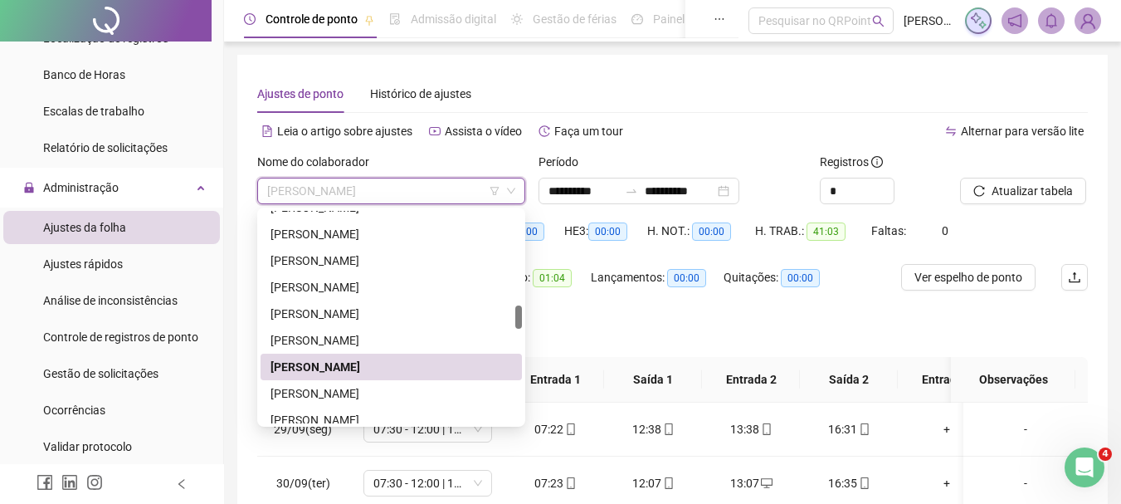
click at [408, 181] on span "[PERSON_NAME]" at bounding box center [391, 190] width 248 height 25
click at [332, 388] on div "[PERSON_NAME]" at bounding box center [392, 393] width 242 height 18
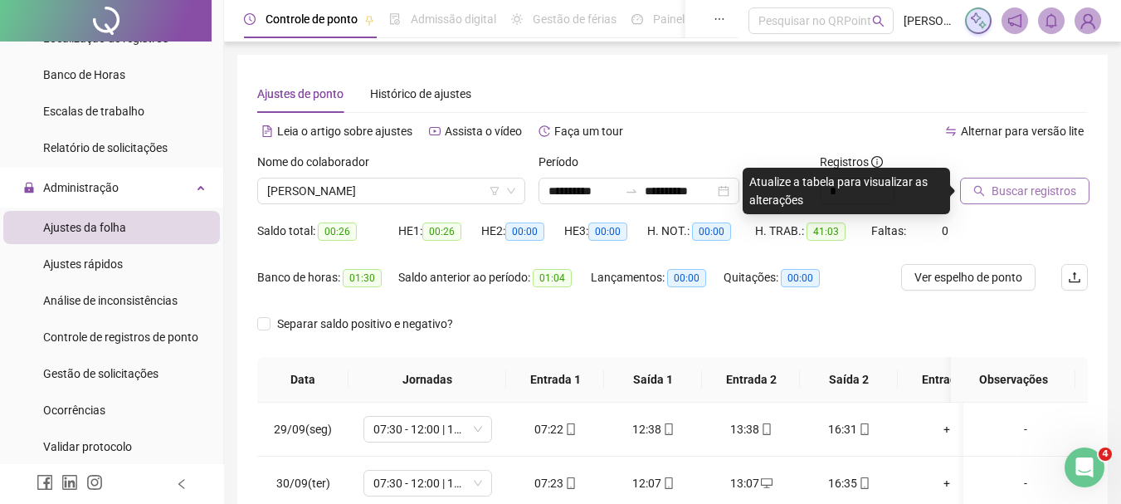
drag, startPoint x: 1048, startPoint y: 183, endPoint x: 1061, endPoint y: 187, distance: 12.9
click at [1061, 187] on span "Buscar registros" at bounding box center [1034, 191] width 85 height 18
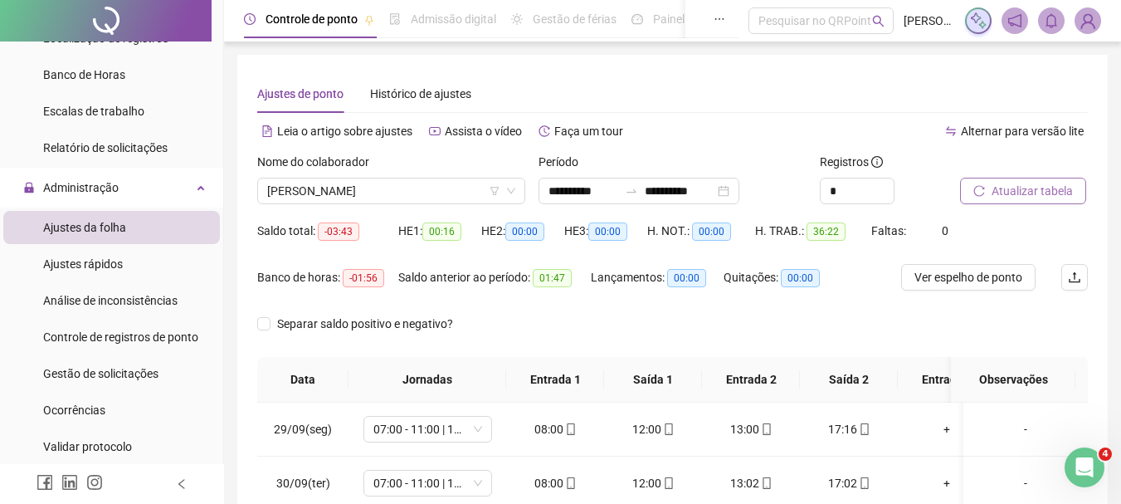
click at [1035, 194] on span "Atualizar tabela" at bounding box center [1032, 191] width 81 height 18
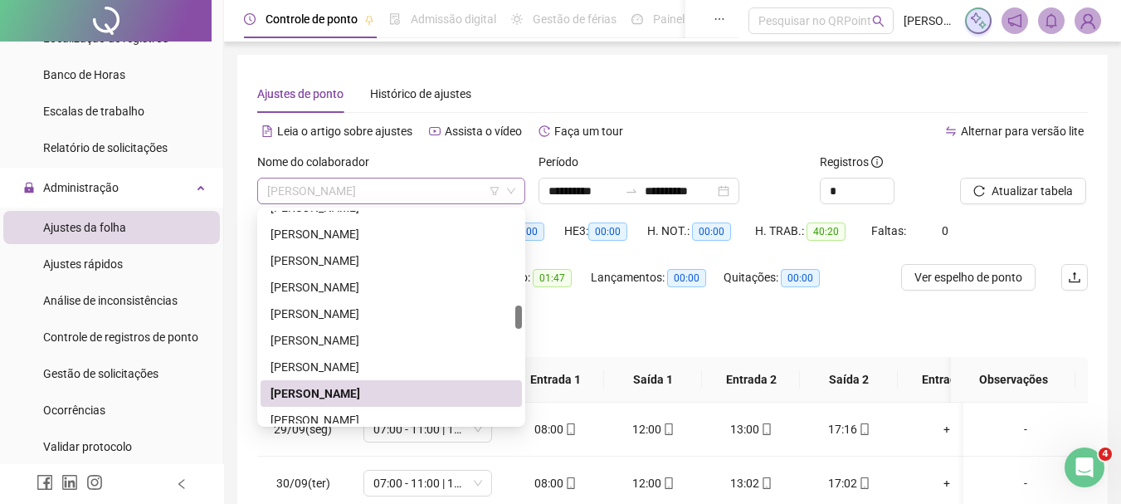
click at [447, 184] on span "[PERSON_NAME]" at bounding box center [391, 190] width 248 height 25
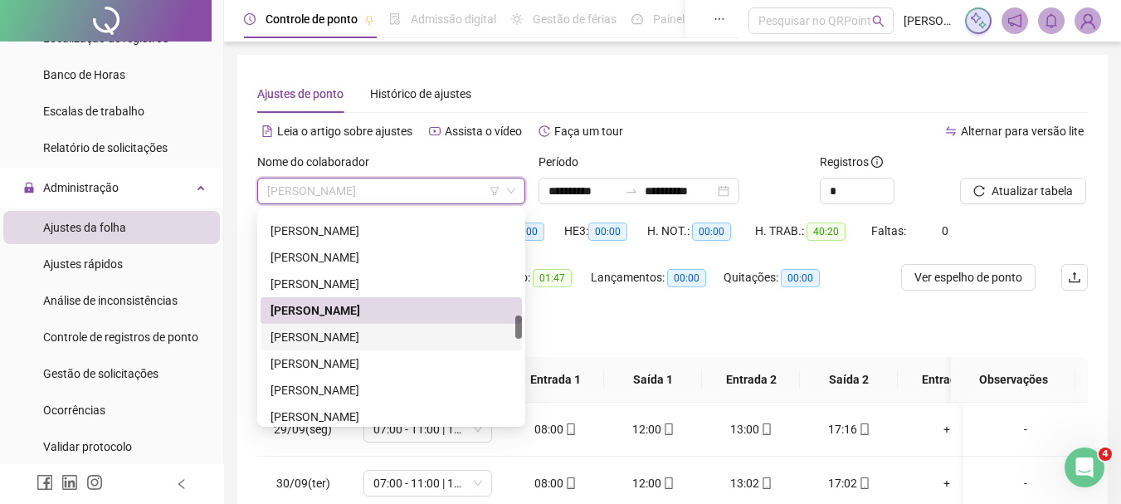
click at [396, 343] on div "[PERSON_NAME]" at bounding box center [392, 337] width 242 height 18
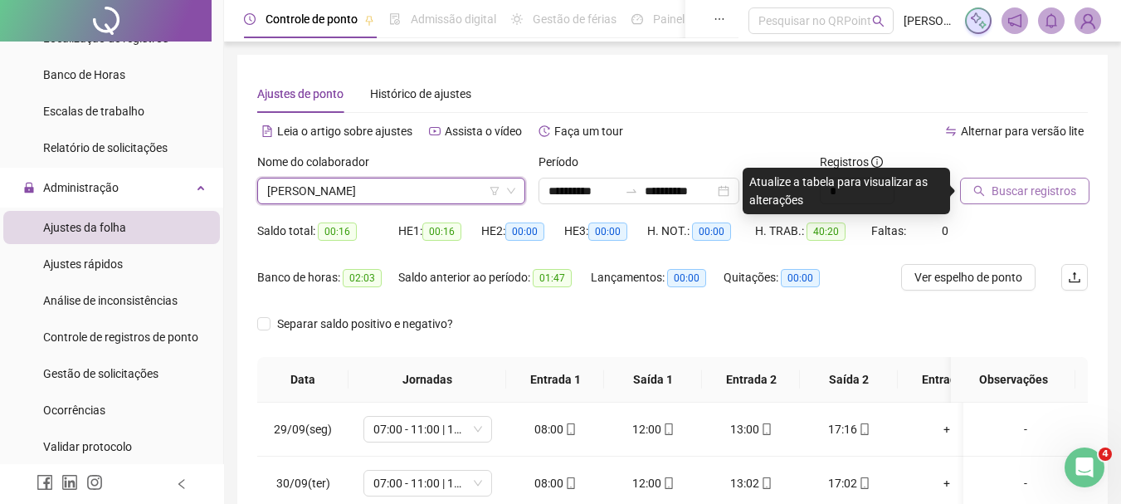
click at [1043, 189] on span "Buscar registros" at bounding box center [1034, 191] width 85 height 18
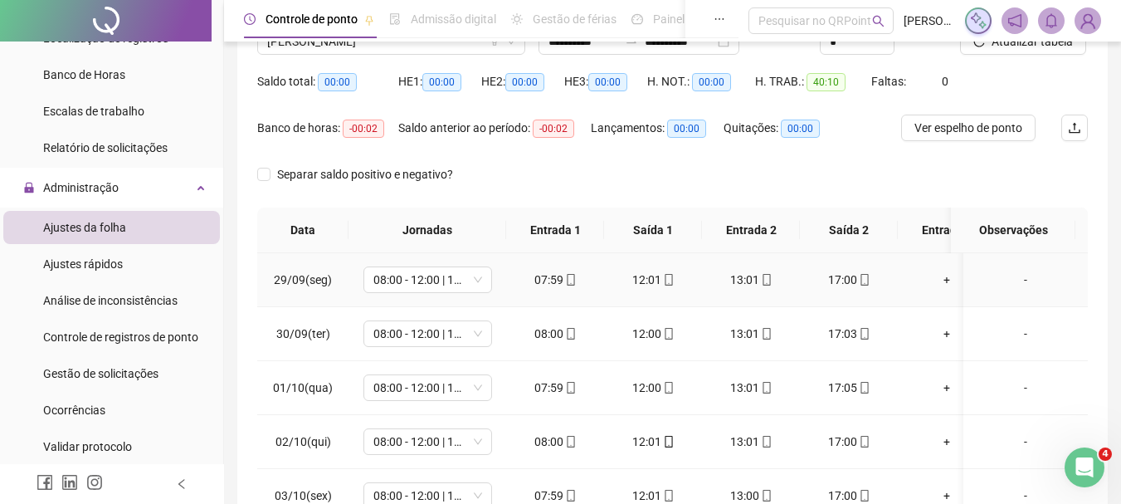
scroll to position [0, 0]
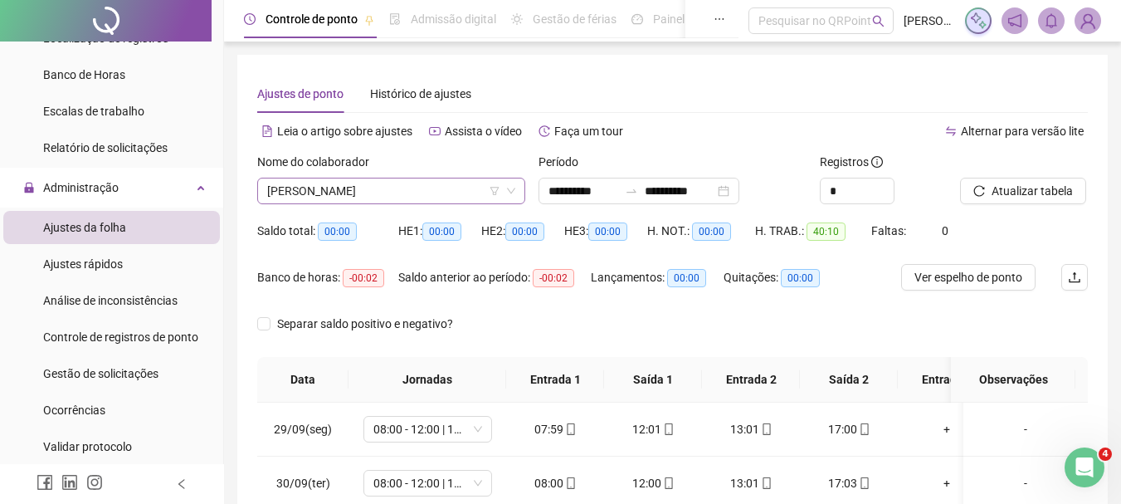
click at [311, 174] on div "Nome do colaborador" at bounding box center [391, 165] width 268 height 25
click at [320, 189] on span "[PERSON_NAME]" at bounding box center [391, 190] width 248 height 25
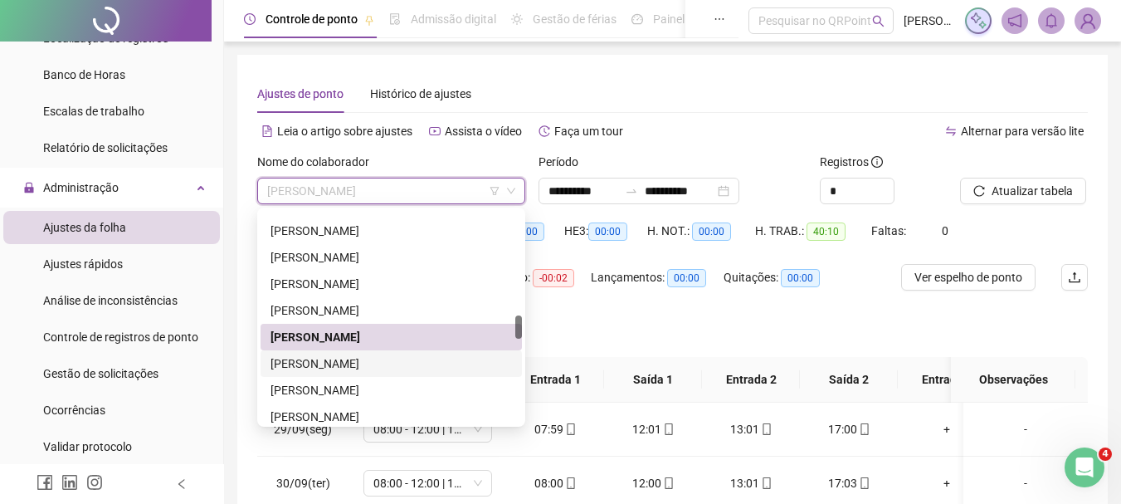
click at [371, 366] on div "[PERSON_NAME]" at bounding box center [392, 363] width 242 height 18
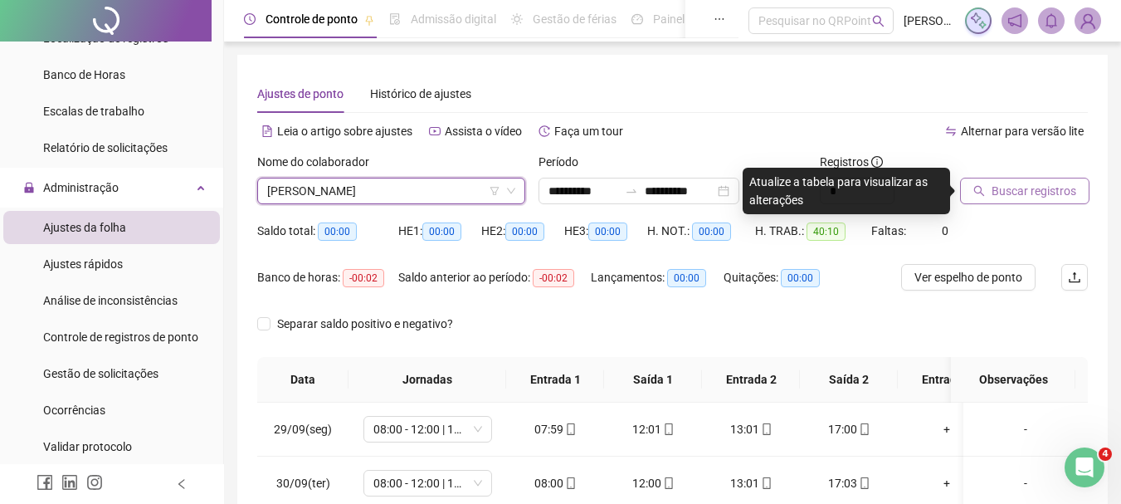
click at [1040, 198] on span "Buscar registros" at bounding box center [1034, 191] width 85 height 18
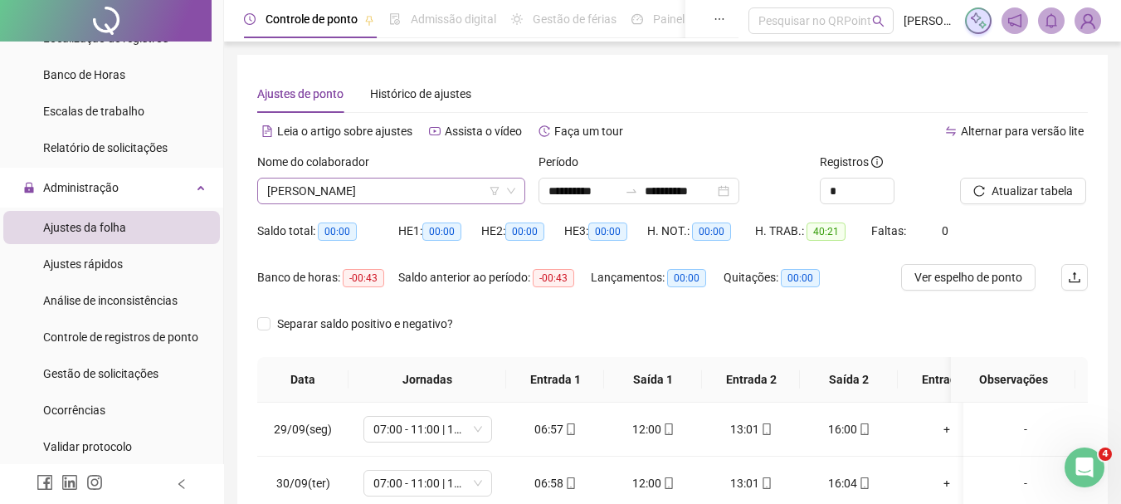
click at [372, 198] on span "[PERSON_NAME]" at bounding box center [391, 190] width 248 height 25
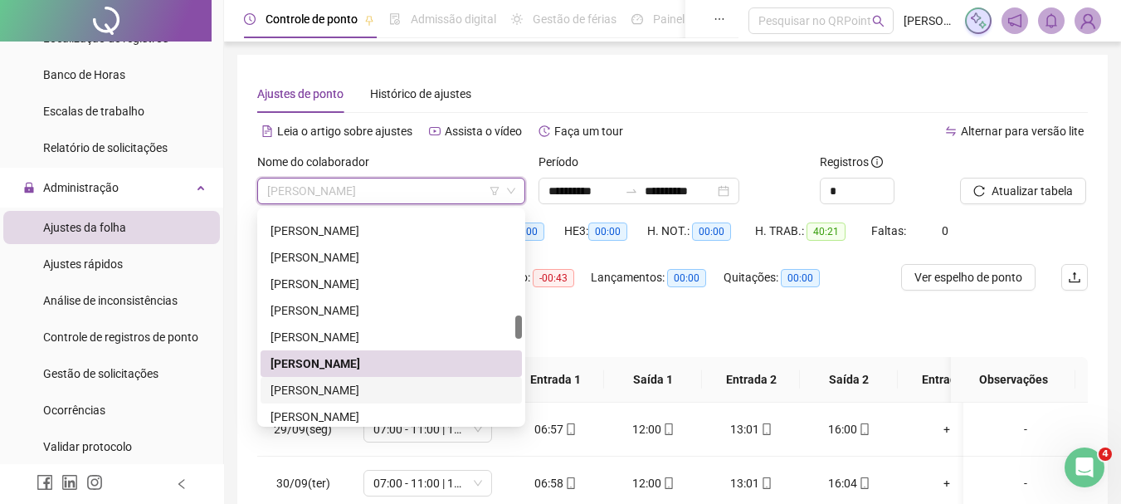
click at [374, 379] on div "[PERSON_NAME]" at bounding box center [391, 390] width 261 height 27
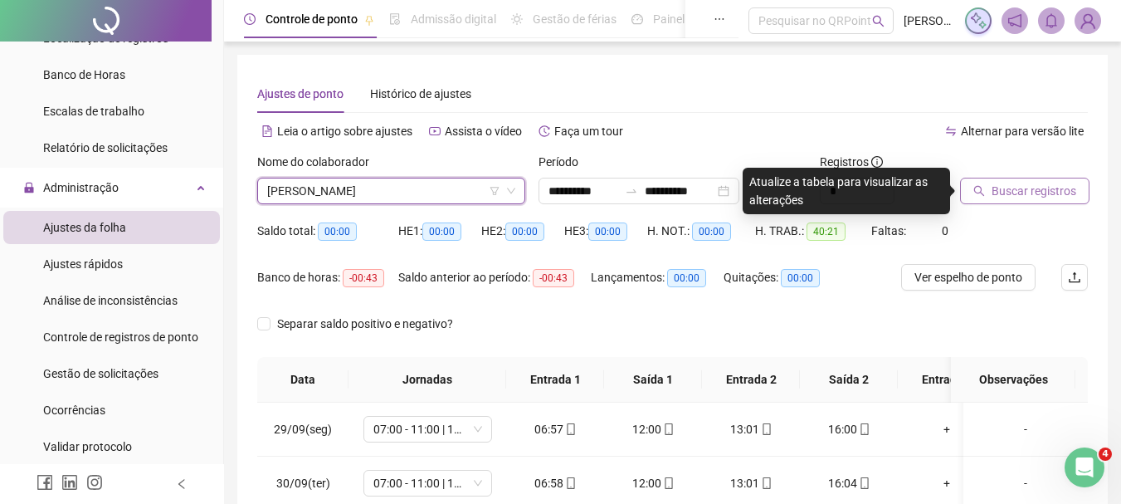
click at [1045, 179] on button "Buscar registros" at bounding box center [1024, 191] width 129 height 27
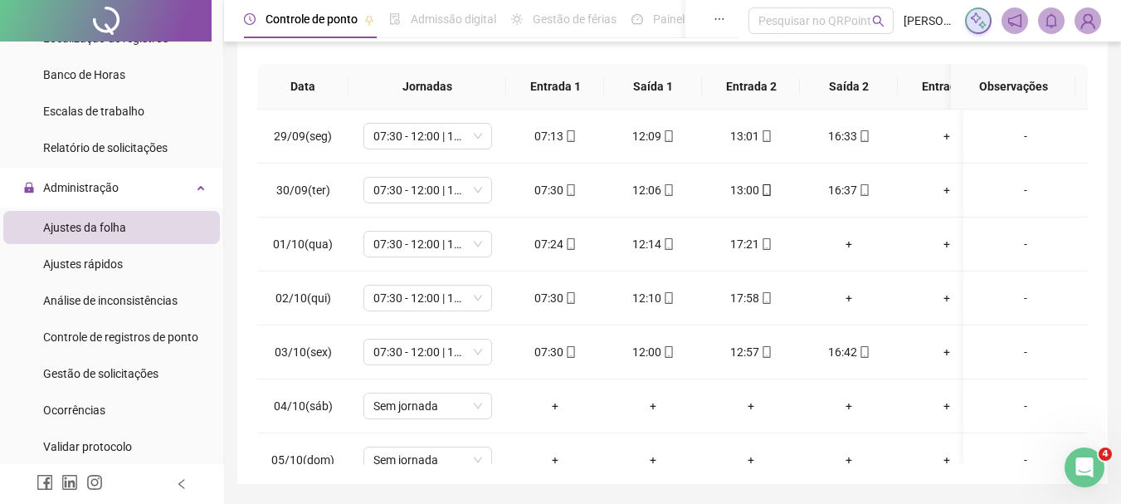
scroll to position [344, 0]
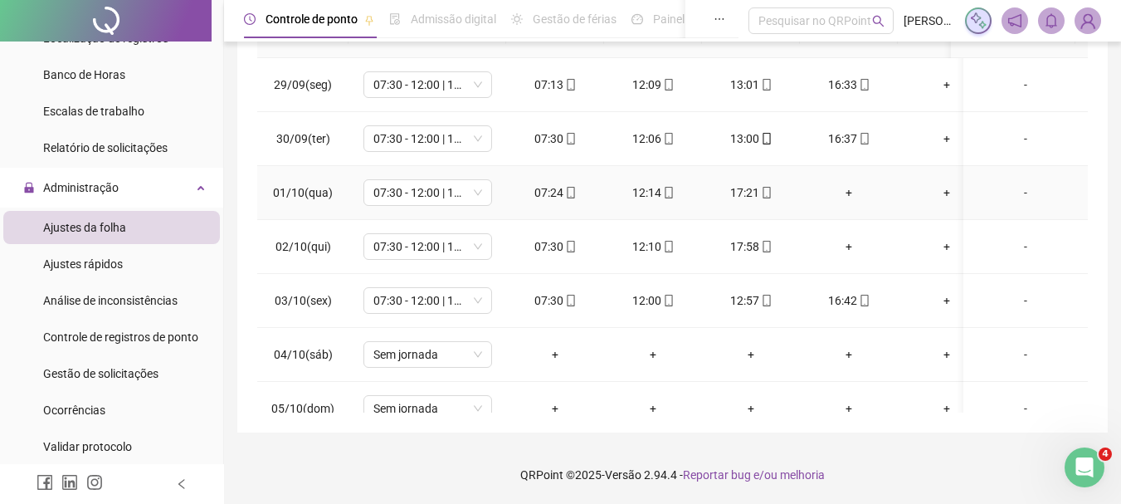
click at [839, 195] on div "+" at bounding box center [848, 192] width 71 height 18
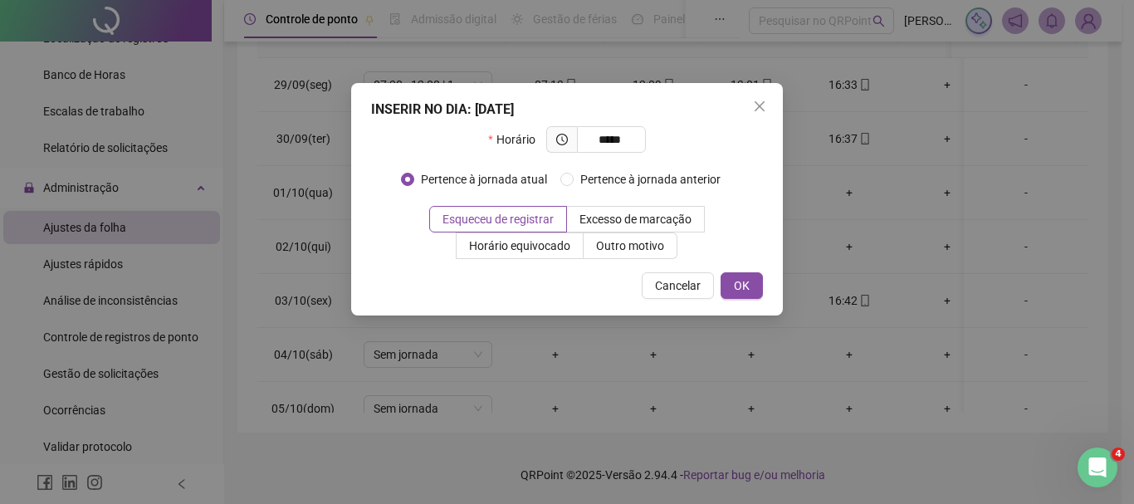
type input "*****"
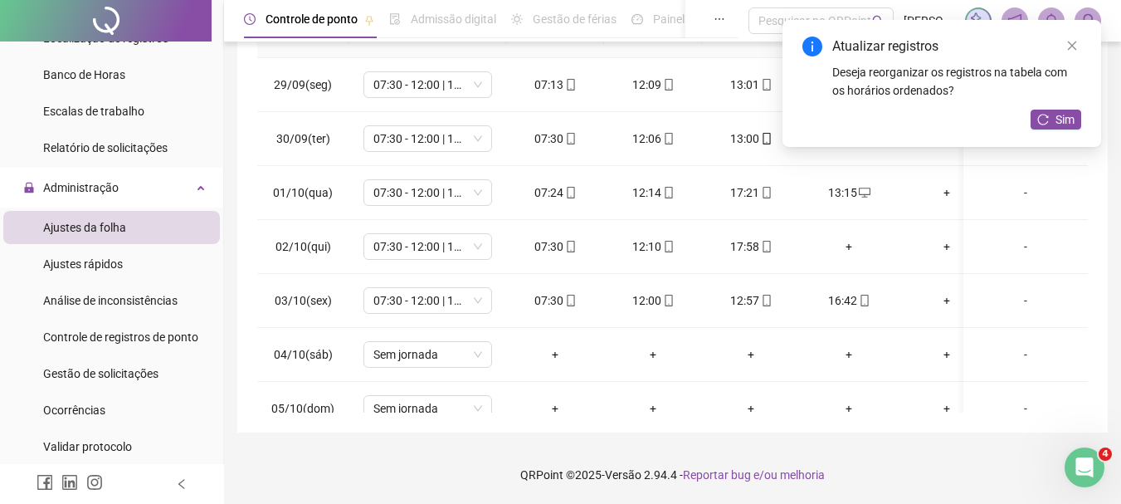
click at [1064, 108] on div "Atualizar registros Deseja reorganizar os registros na tabela com os horários o…" at bounding box center [942, 83] width 319 height 127
click at [1057, 126] on span "Sim" at bounding box center [1065, 119] width 19 height 18
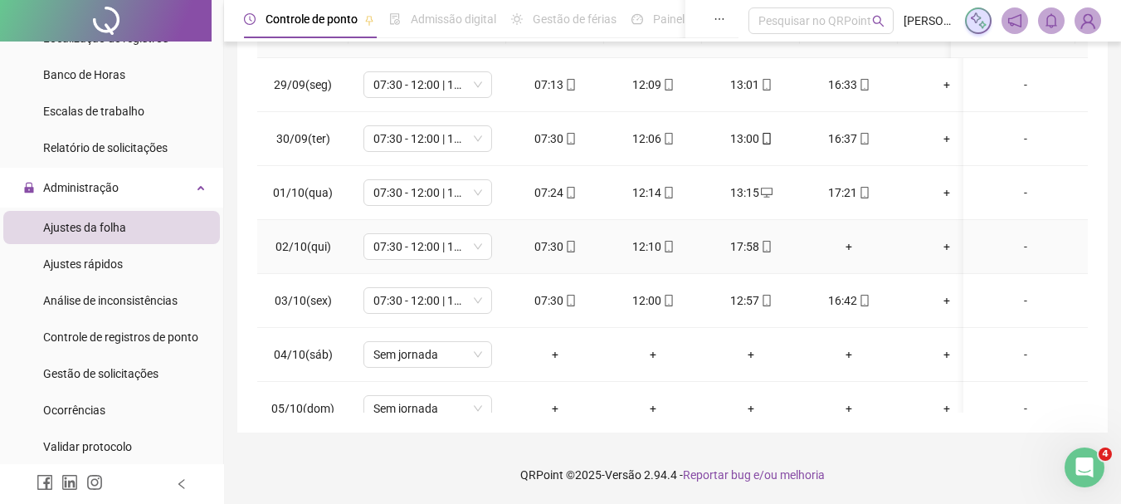
click at [842, 249] on div "+" at bounding box center [848, 246] width 71 height 18
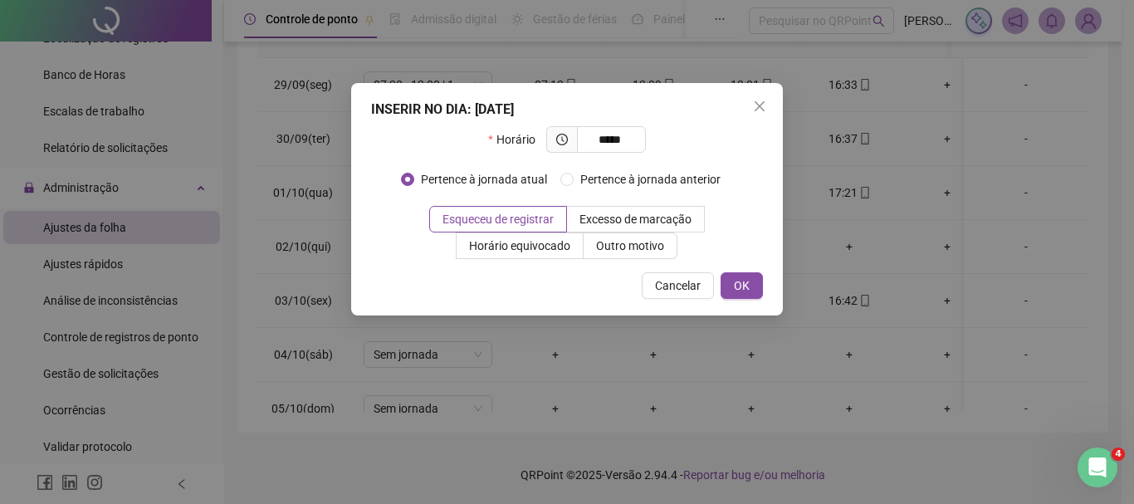
type input "*****"
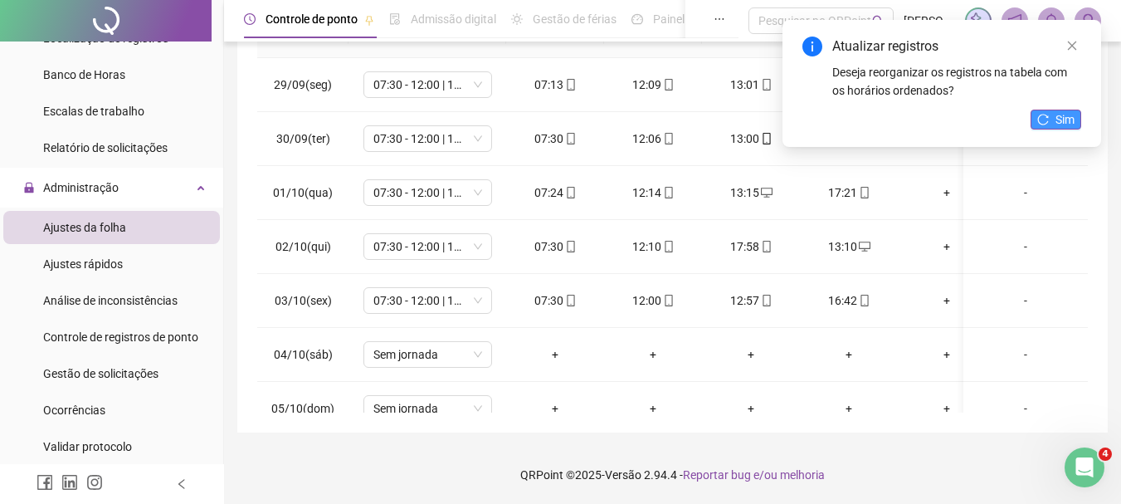
click at [1062, 124] on span "Sim" at bounding box center [1065, 119] width 19 height 18
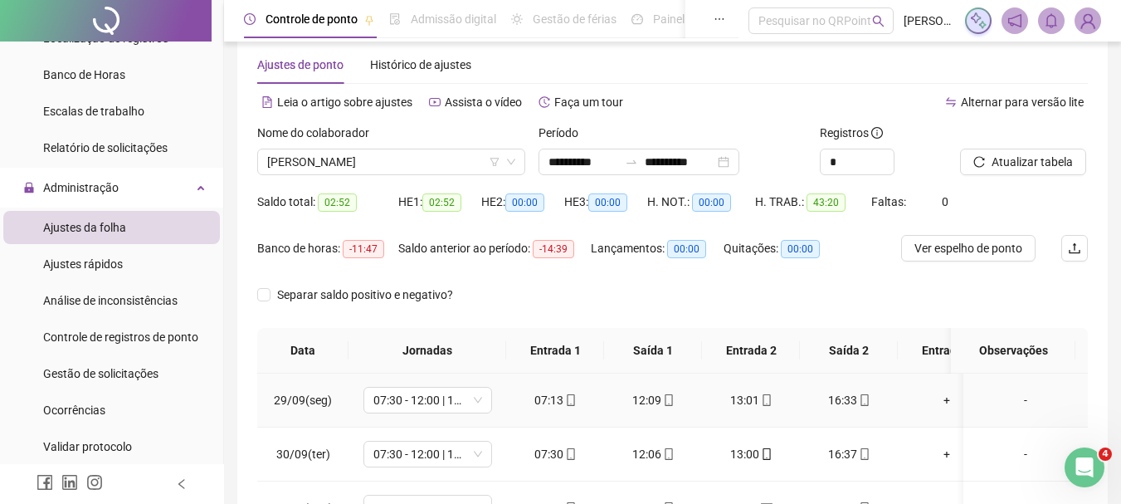
scroll to position [0, 0]
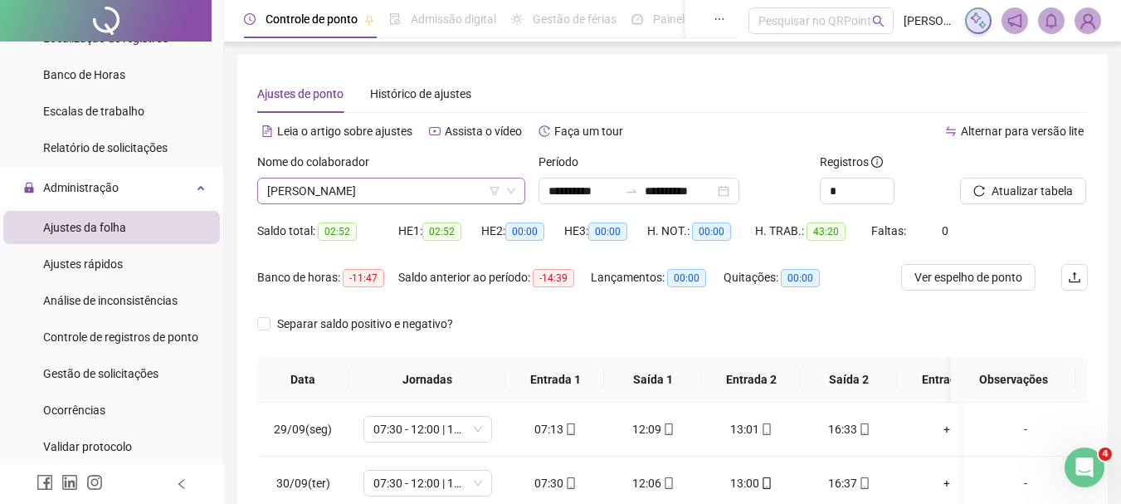
click at [368, 189] on span "[PERSON_NAME]" at bounding box center [391, 190] width 248 height 25
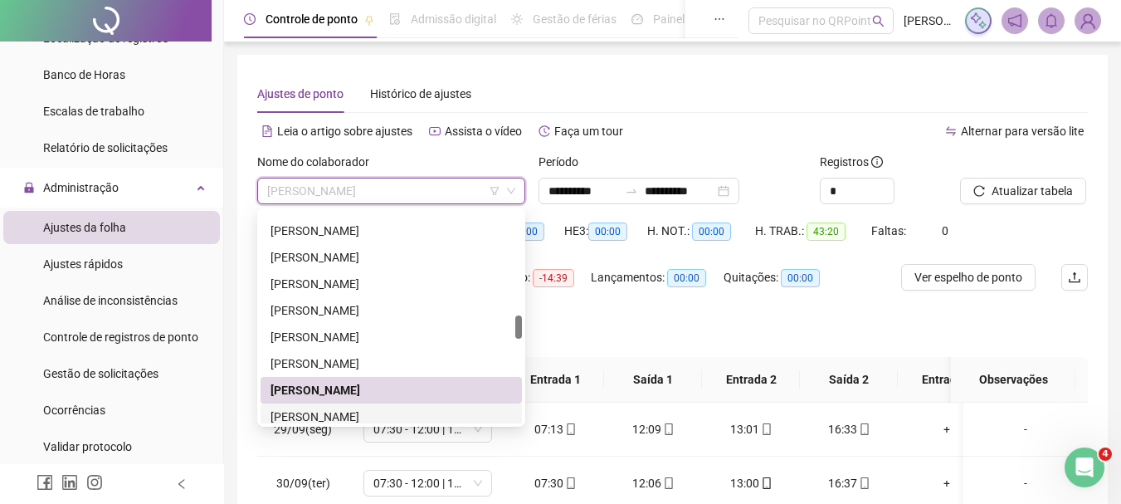
click at [411, 413] on div "[PERSON_NAME]" at bounding box center [392, 417] width 242 height 18
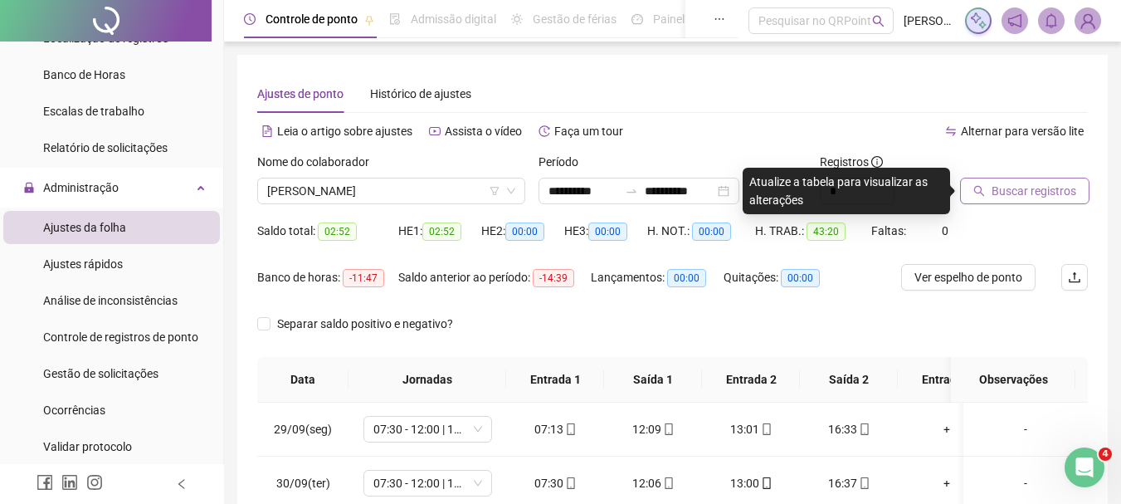
click at [1038, 181] on button "Buscar registros" at bounding box center [1024, 191] width 129 height 27
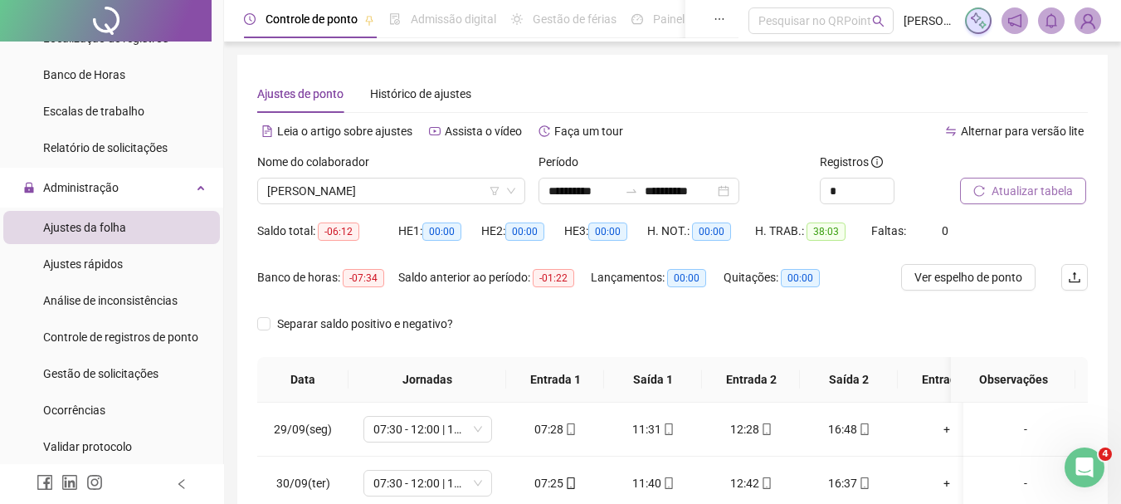
click at [993, 188] on span "Atualizar tabela" at bounding box center [1032, 191] width 81 height 18
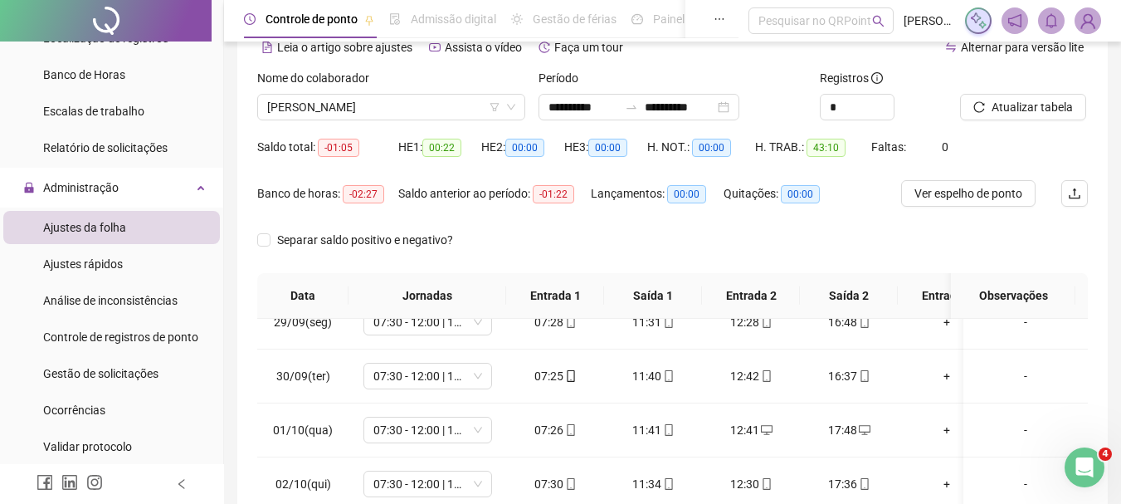
scroll to position [83, 0]
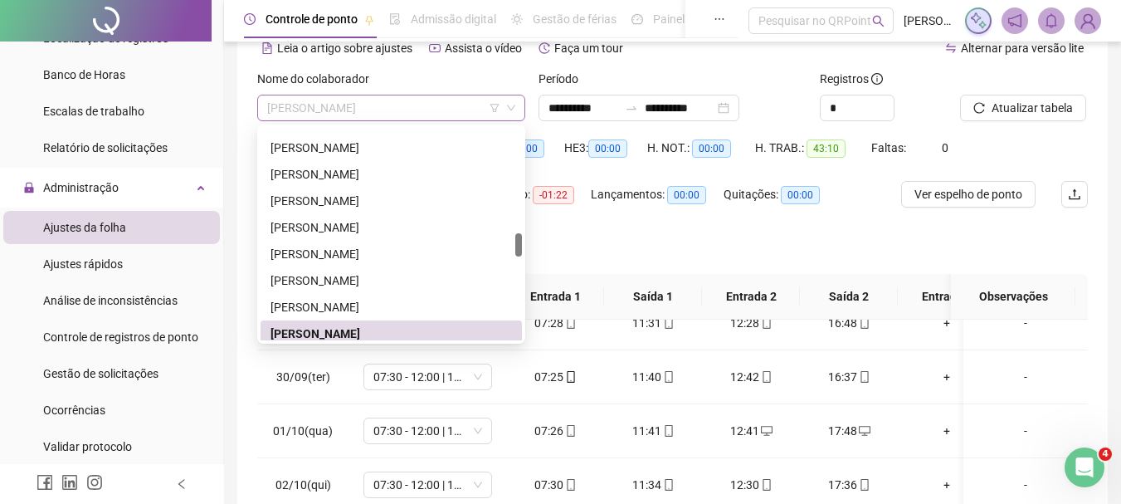
click at [334, 114] on span "[PERSON_NAME]" at bounding box center [391, 107] width 248 height 25
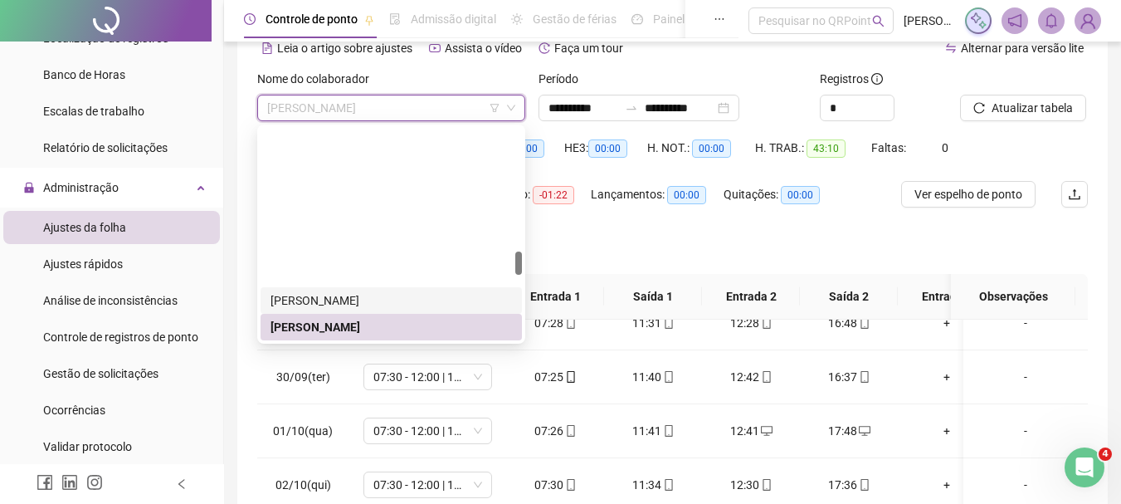
scroll to position [1096, 0]
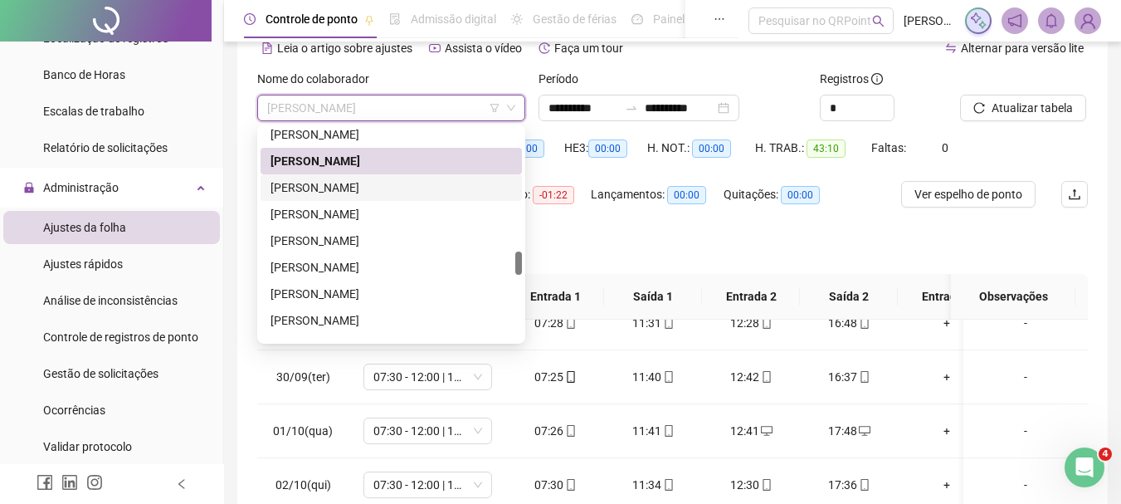
click at [369, 185] on div "[PERSON_NAME]" at bounding box center [392, 187] width 242 height 18
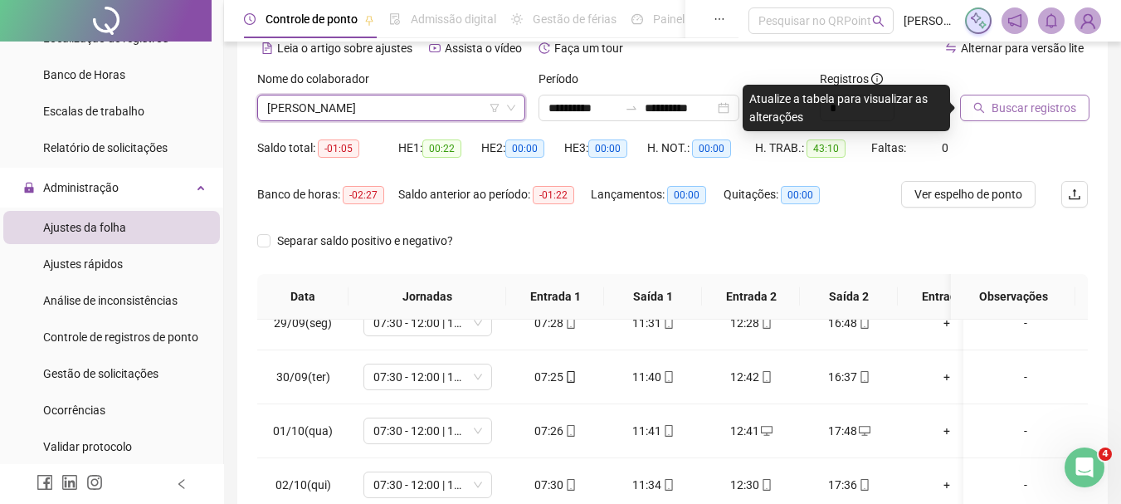
click at [1028, 110] on span "Buscar registros" at bounding box center [1034, 108] width 85 height 18
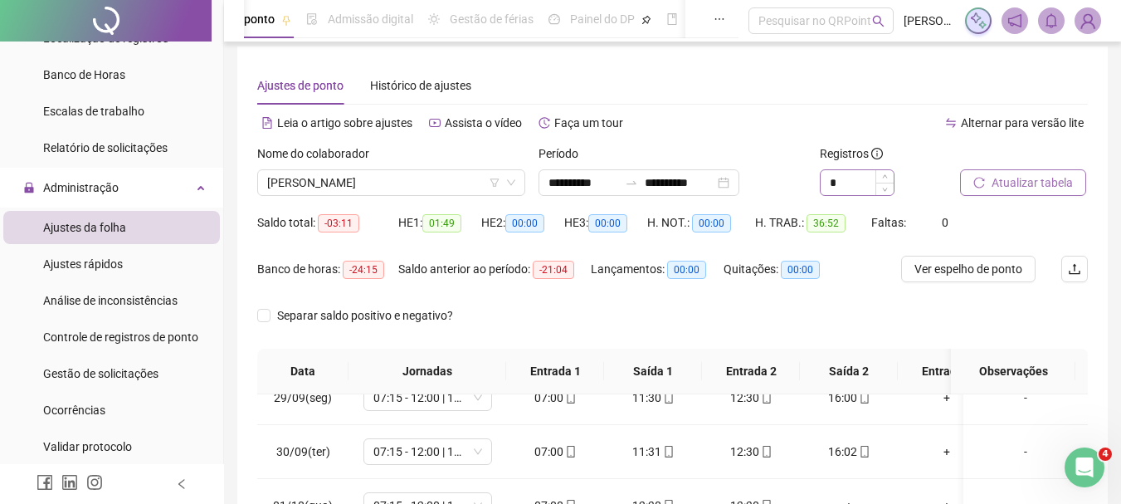
scroll to position [0, 0]
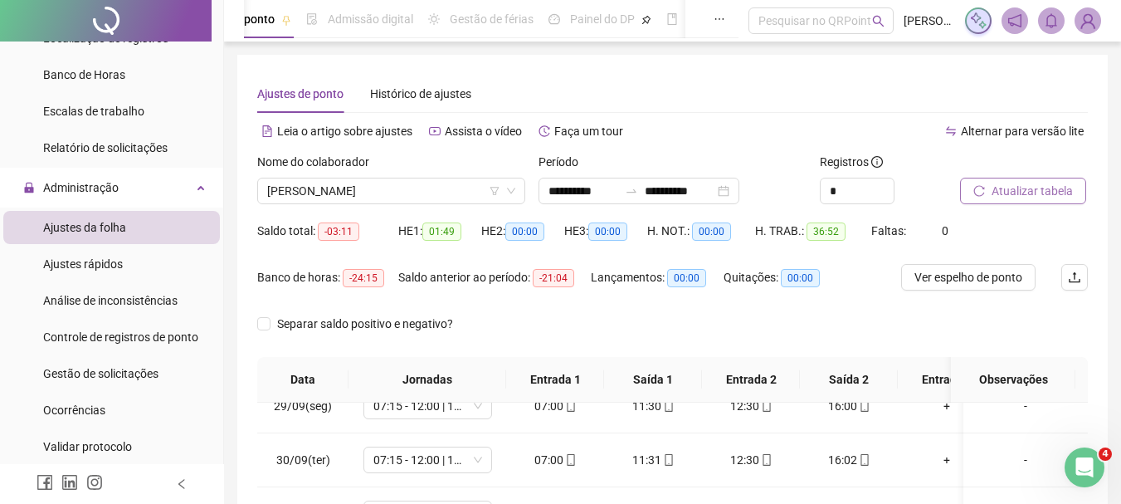
click at [1028, 195] on span "Atualizar tabela" at bounding box center [1032, 191] width 81 height 18
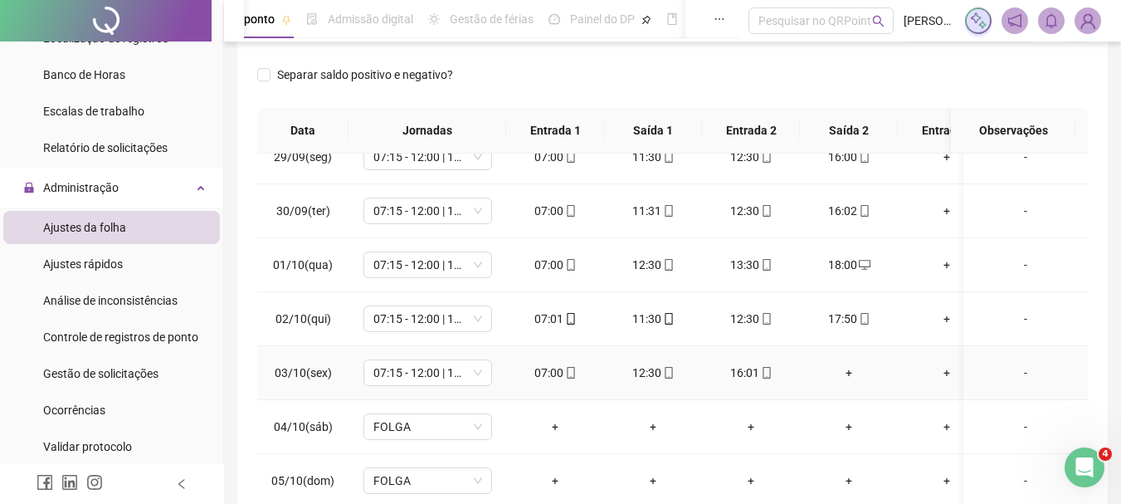
click at [842, 364] on div "+" at bounding box center [848, 373] width 71 height 18
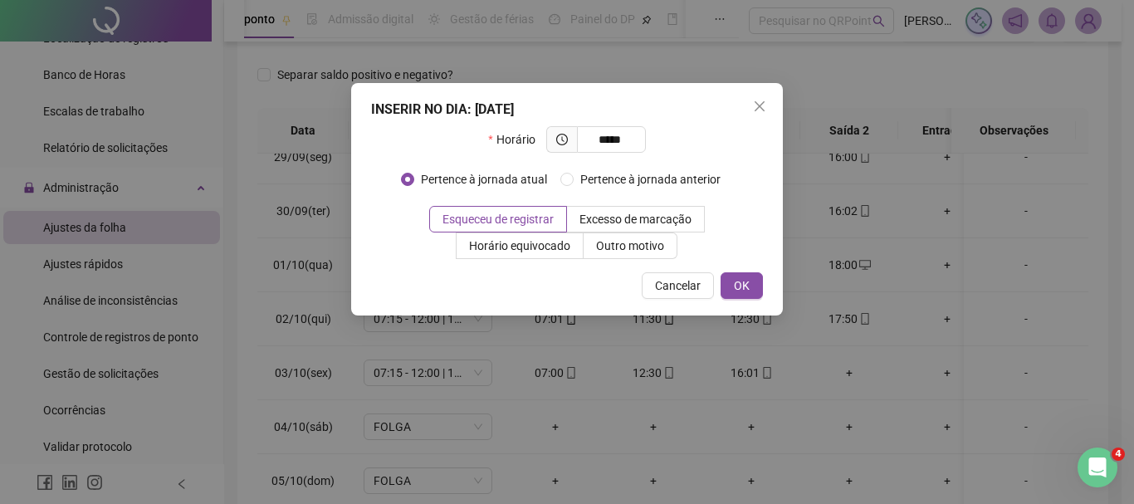
type input "*****"
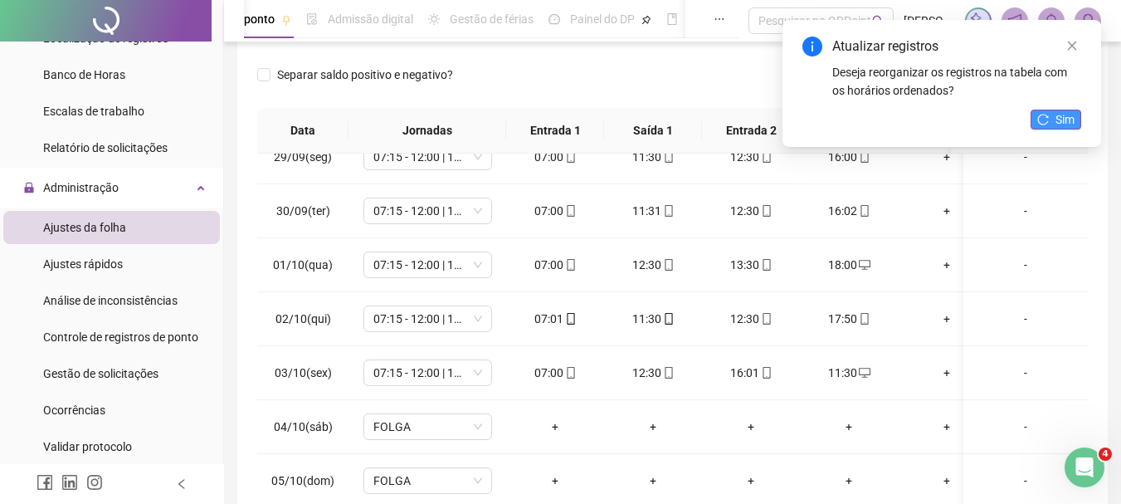
click at [1074, 117] on span "Sim" at bounding box center [1065, 119] width 19 height 18
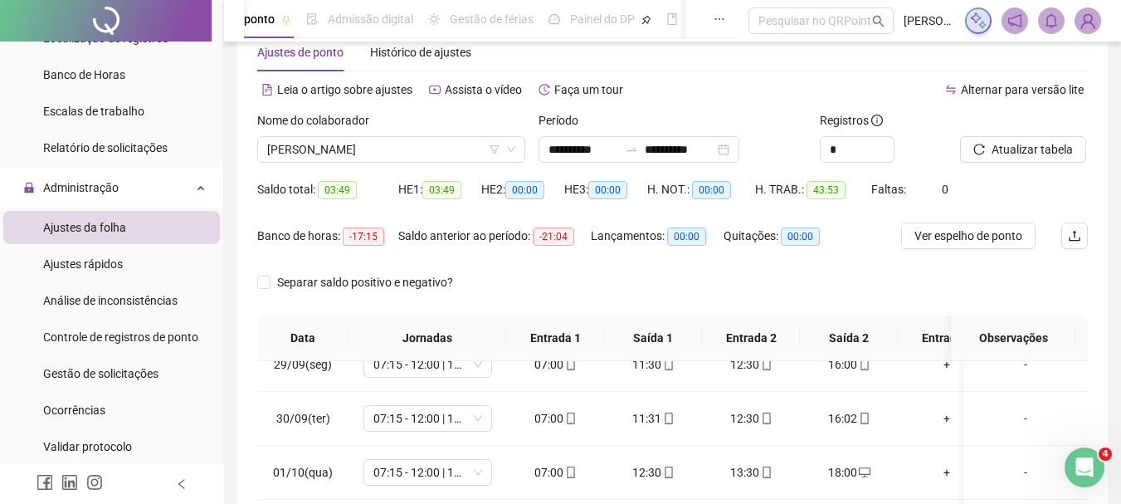
scroll to position [0, 0]
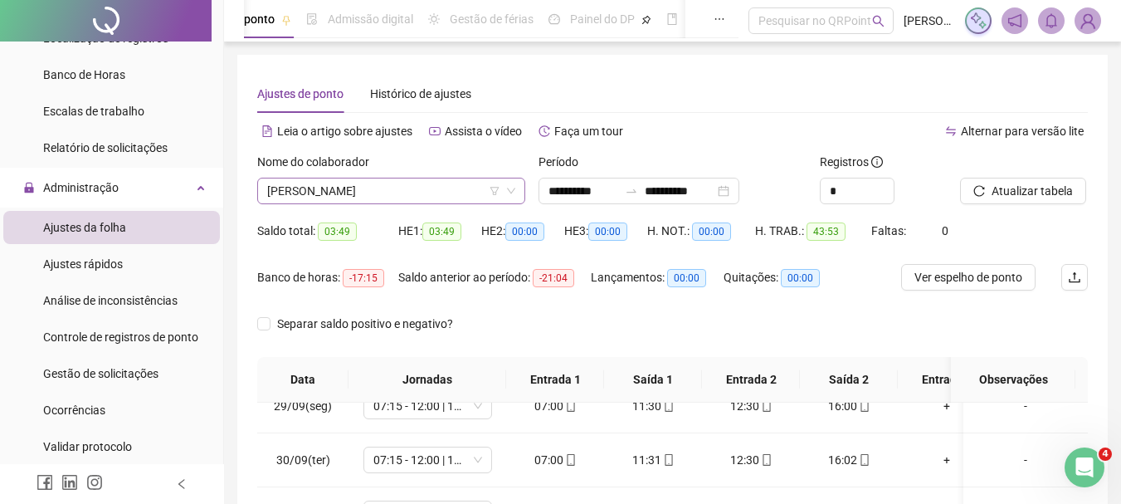
click at [358, 194] on span "[PERSON_NAME]" at bounding box center [391, 190] width 248 height 25
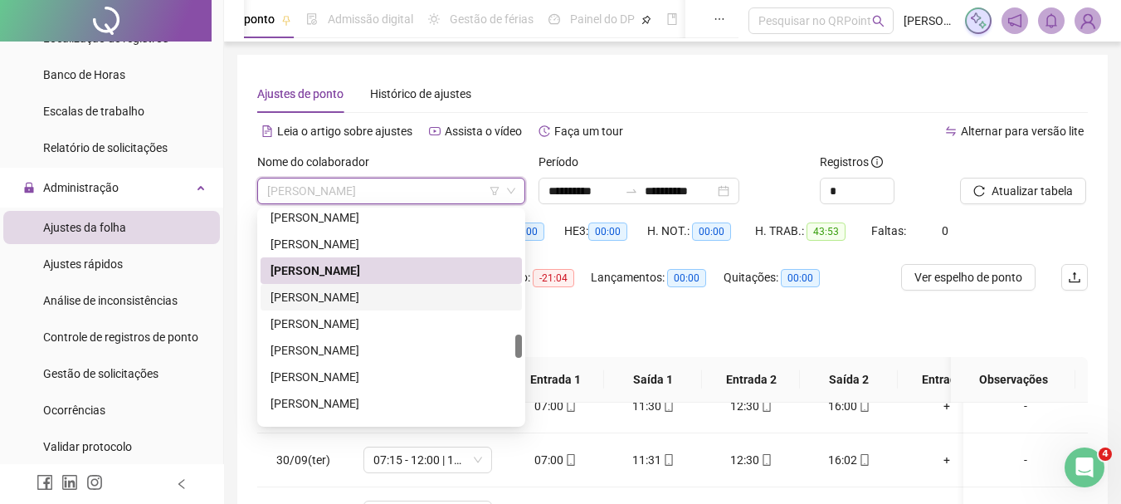
click at [400, 297] on div "[PERSON_NAME]" at bounding box center [392, 297] width 242 height 18
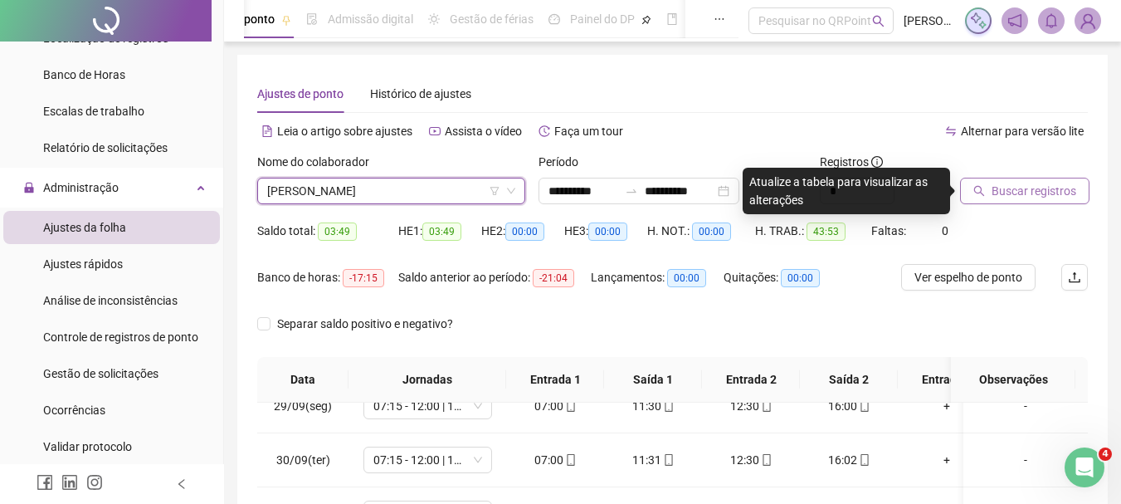
click at [1047, 183] on span "Buscar registros" at bounding box center [1034, 191] width 85 height 18
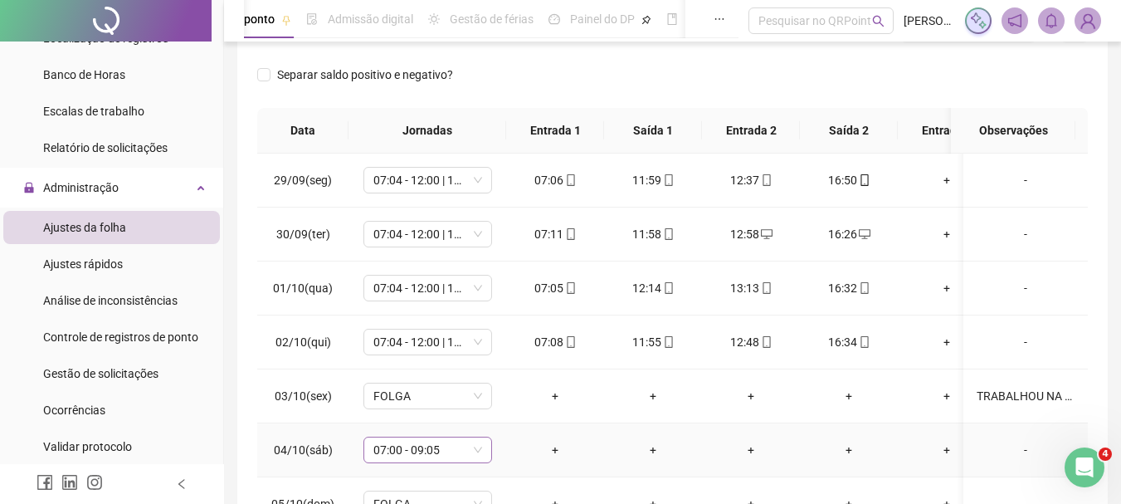
click at [395, 457] on span "07:00 - 09:05" at bounding box center [428, 449] width 109 height 25
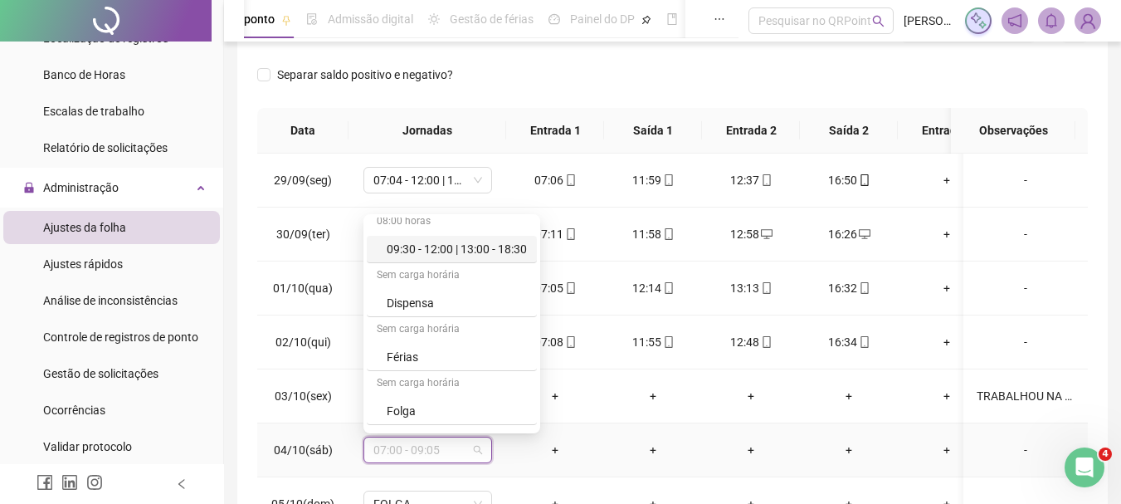
scroll to position [705, 0]
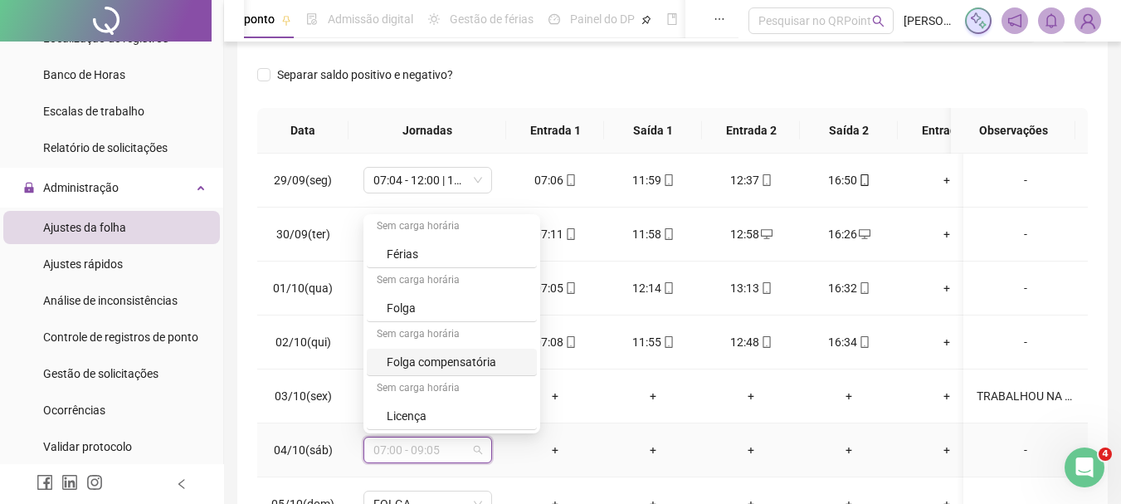
click at [430, 361] on div "Folga compensatória" at bounding box center [457, 362] width 140 height 18
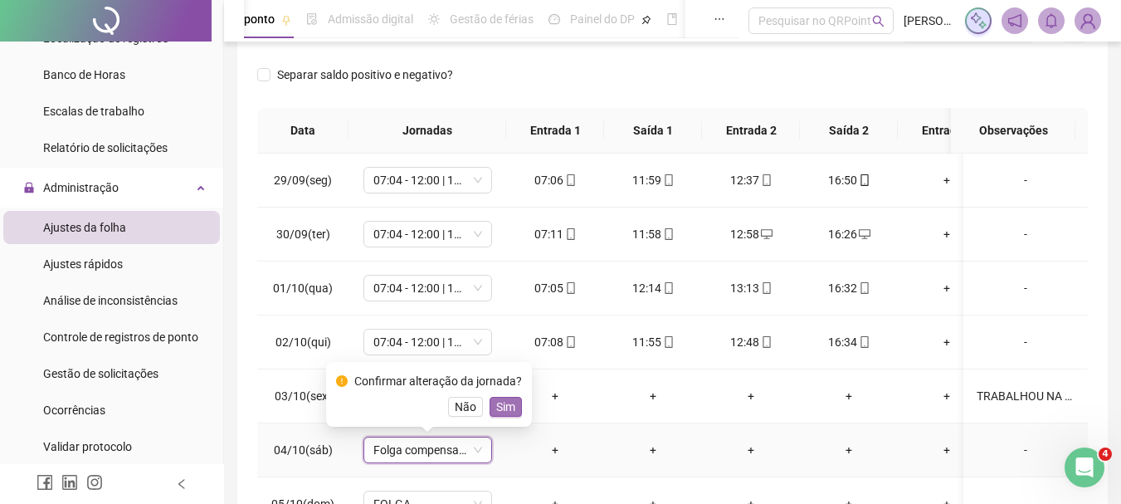
click at [509, 409] on span "Sim" at bounding box center [505, 407] width 19 height 18
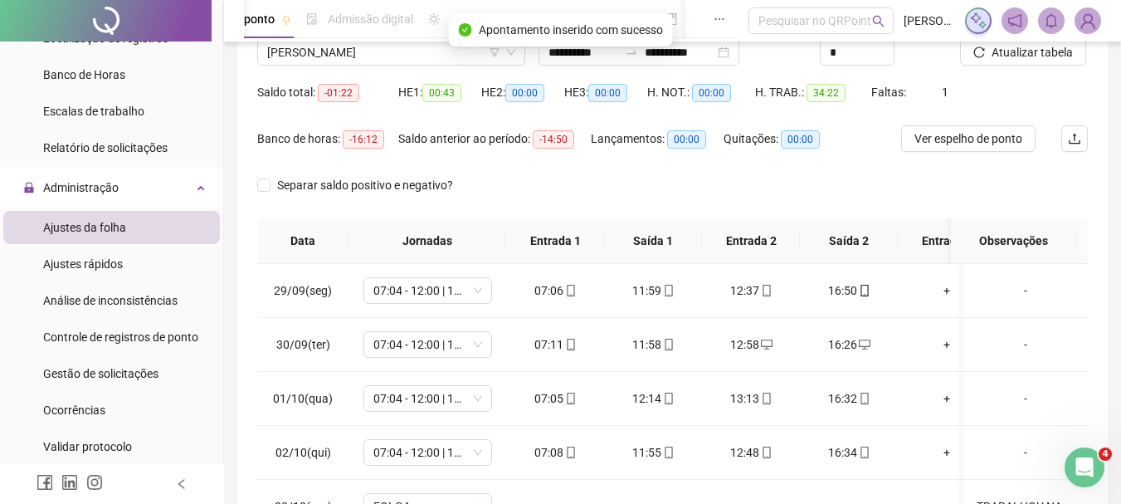
scroll to position [0, 0]
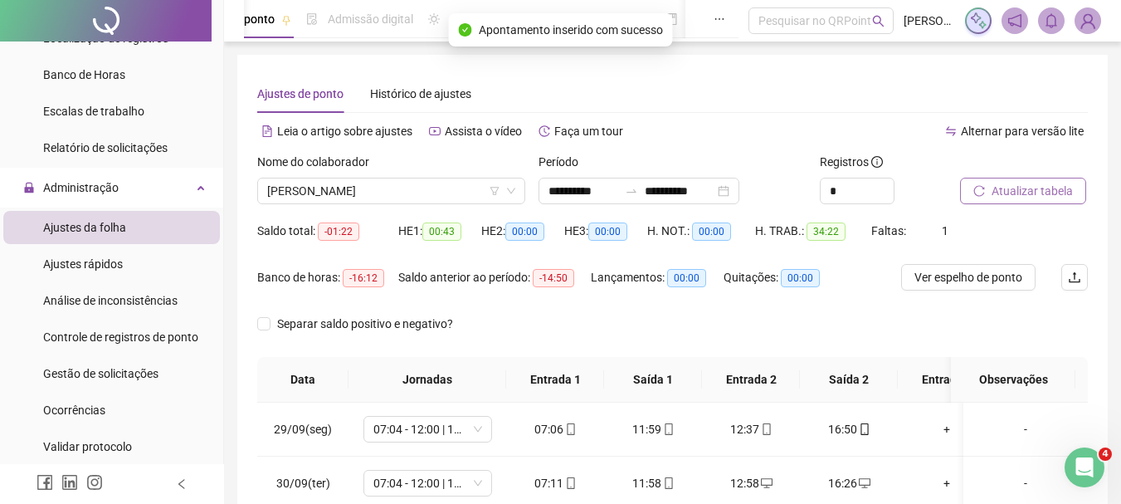
click at [1083, 181] on button "Atualizar tabela" at bounding box center [1023, 191] width 126 height 27
click at [394, 183] on span "[PERSON_NAME]" at bounding box center [391, 190] width 248 height 25
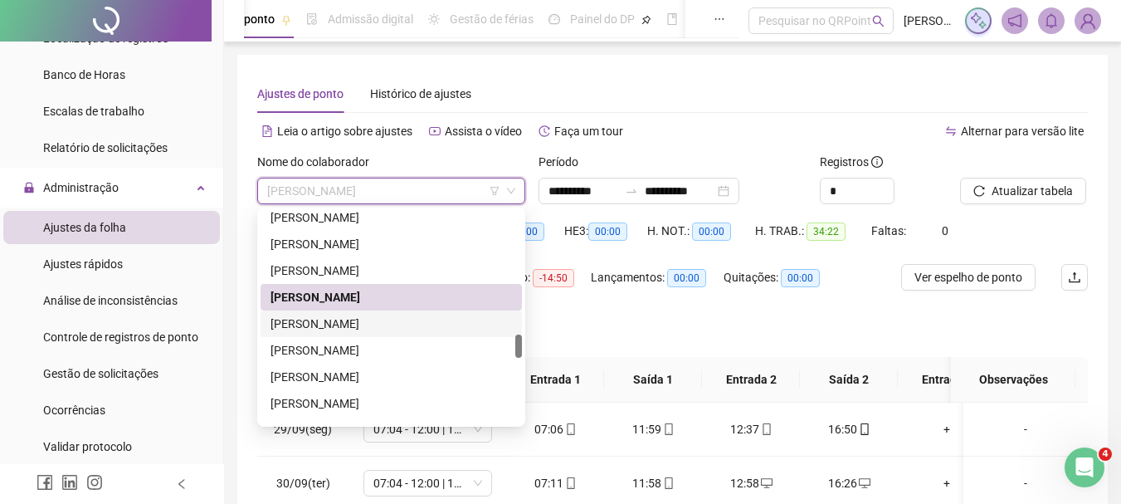
click at [330, 330] on div "[PERSON_NAME]" at bounding box center [392, 324] width 242 height 18
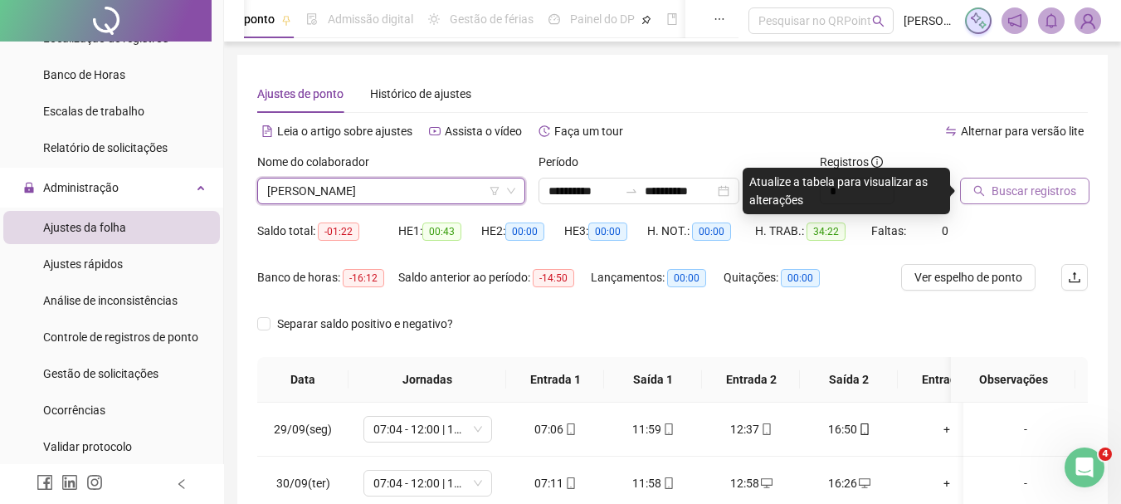
click at [1021, 203] on button "Buscar registros" at bounding box center [1024, 191] width 129 height 27
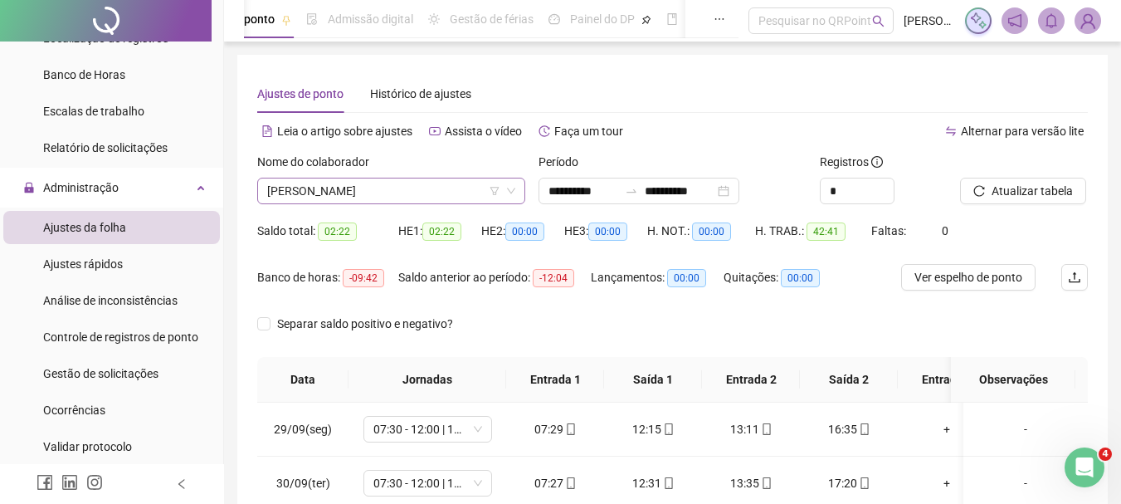
click at [375, 186] on span "[PERSON_NAME]" at bounding box center [391, 190] width 248 height 25
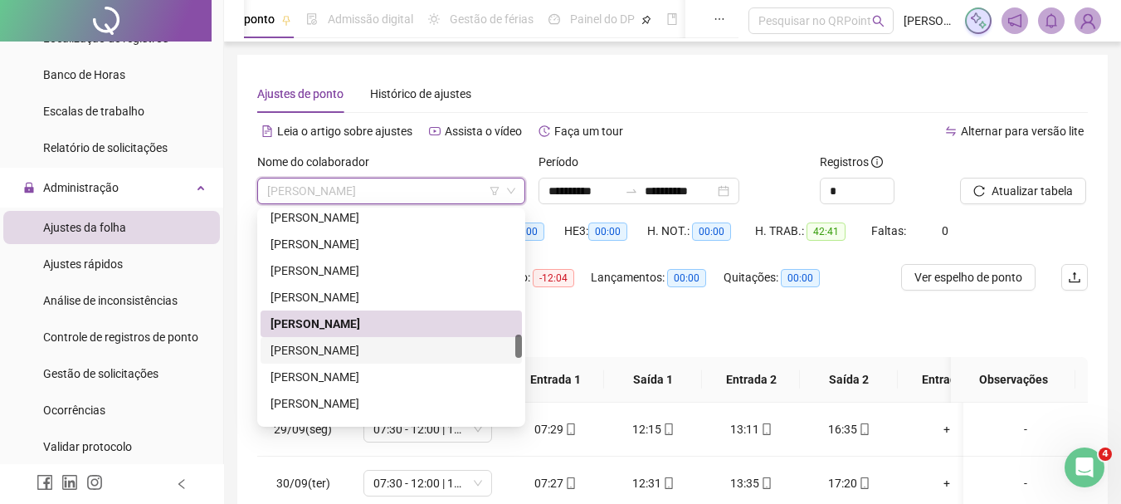
click at [374, 347] on div "[PERSON_NAME]" at bounding box center [392, 350] width 242 height 18
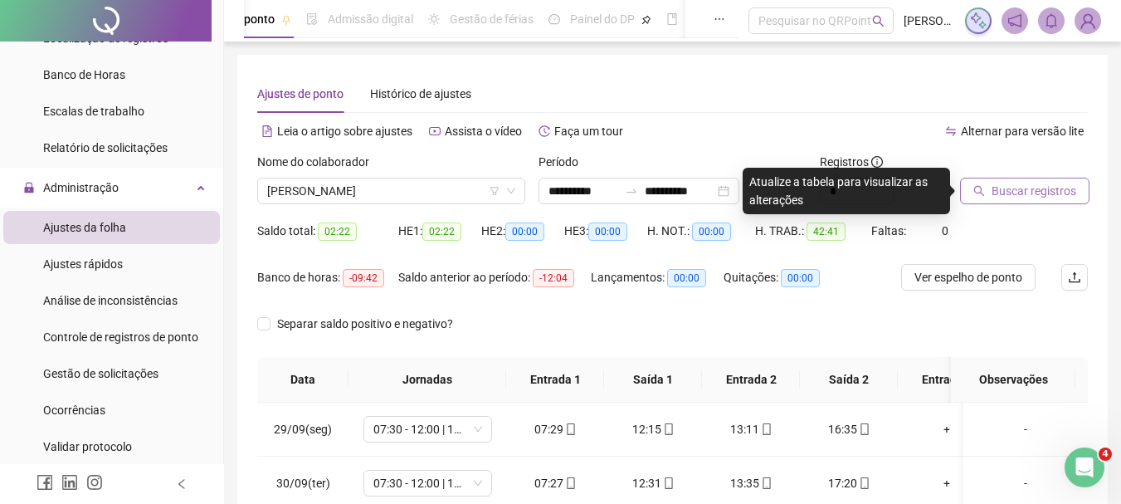
click at [1008, 183] on span "Buscar registros" at bounding box center [1034, 191] width 85 height 18
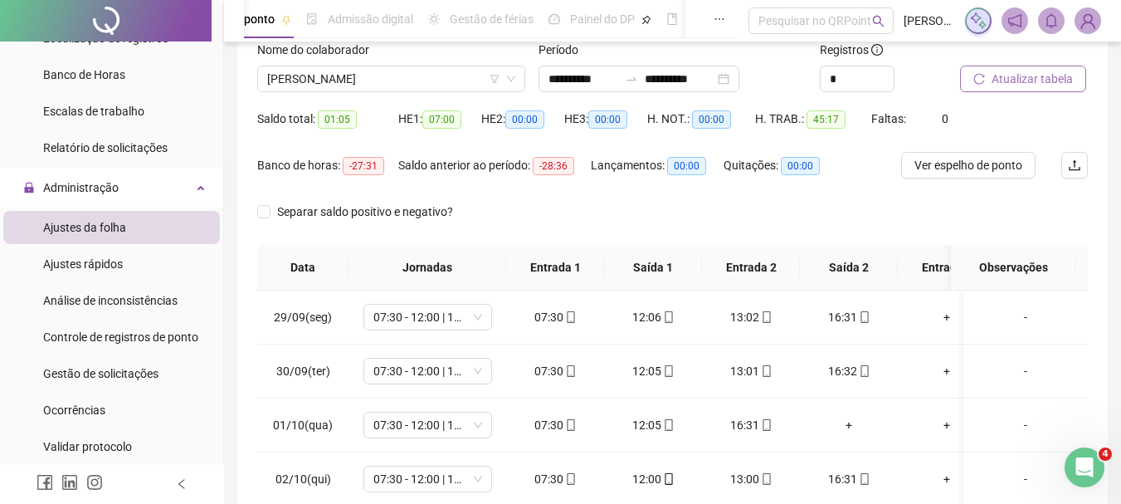
scroll to position [83, 0]
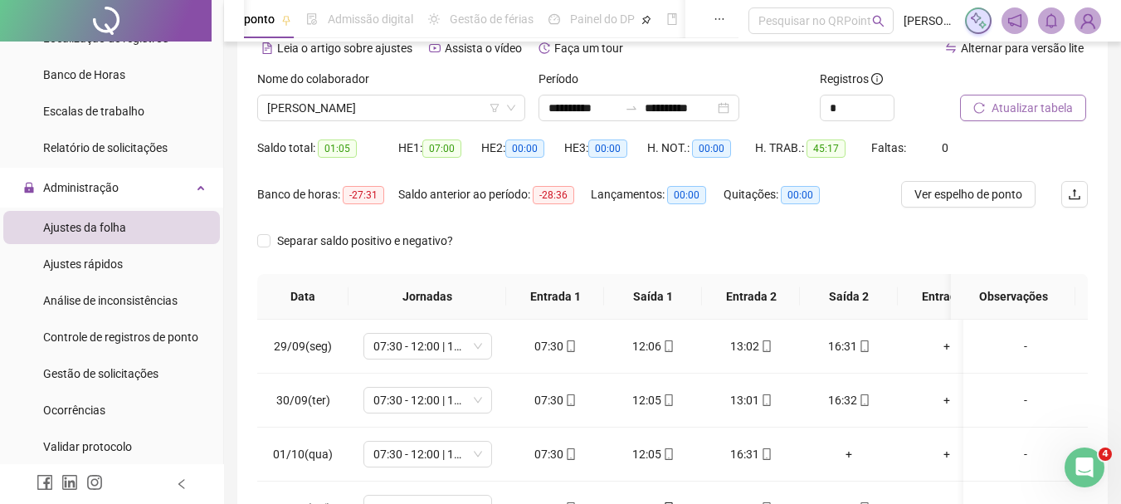
click at [1011, 110] on span "Atualizar tabela" at bounding box center [1032, 108] width 81 height 18
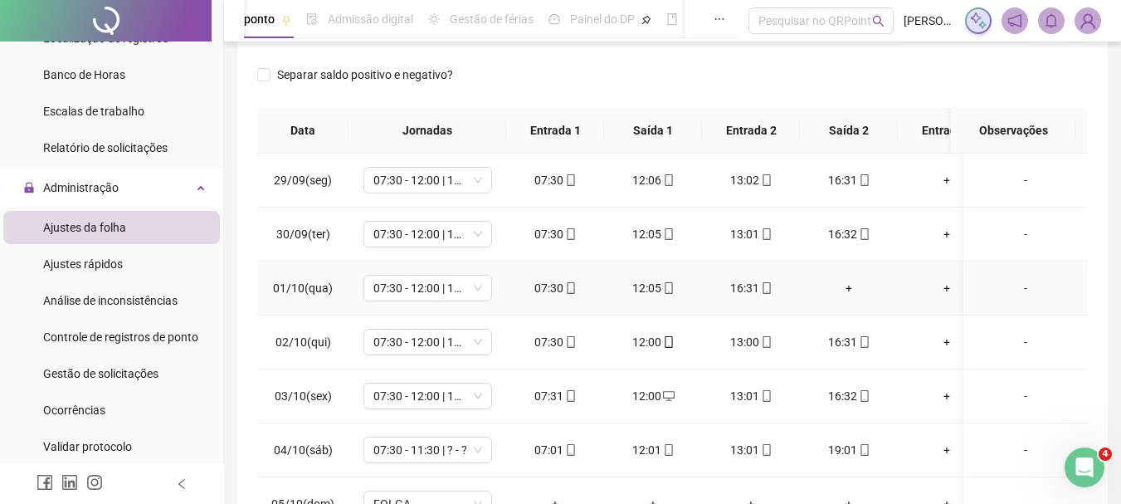
click at [855, 284] on div "+" at bounding box center [848, 288] width 71 height 18
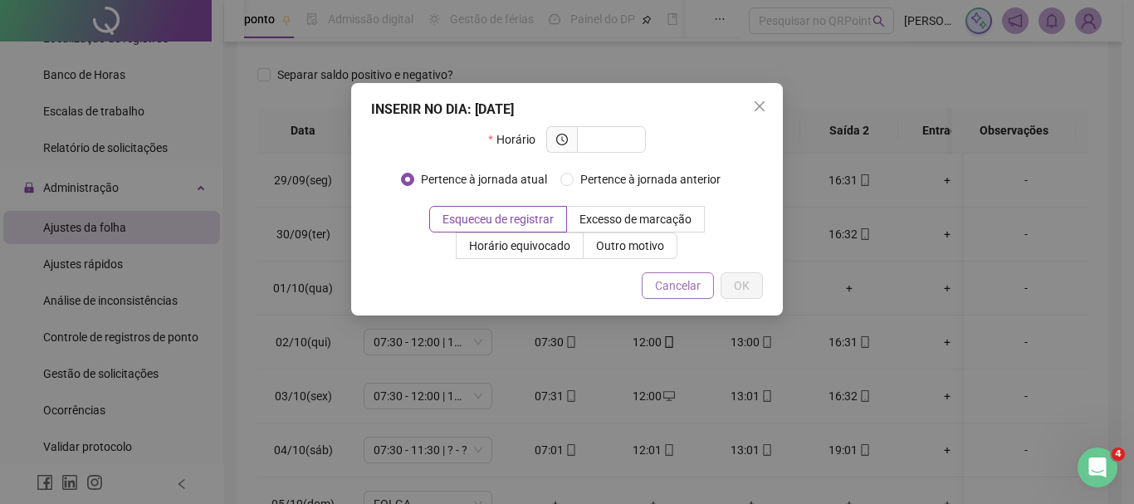
click at [704, 297] on button "Cancelar" at bounding box center [678, 285] width 72 height 27
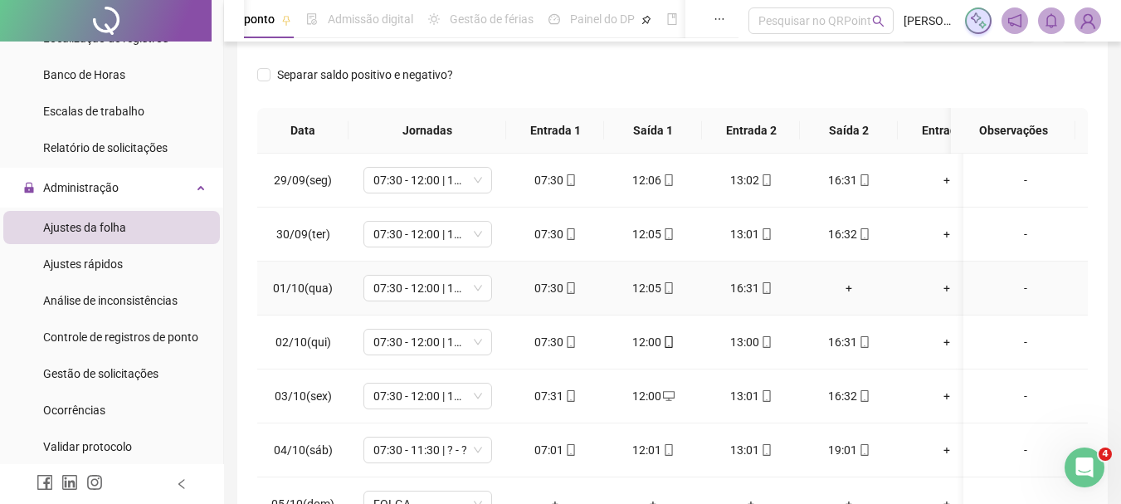
click at [855, 288] on div "+" at bounding box center [848, 288] width 71 height 18
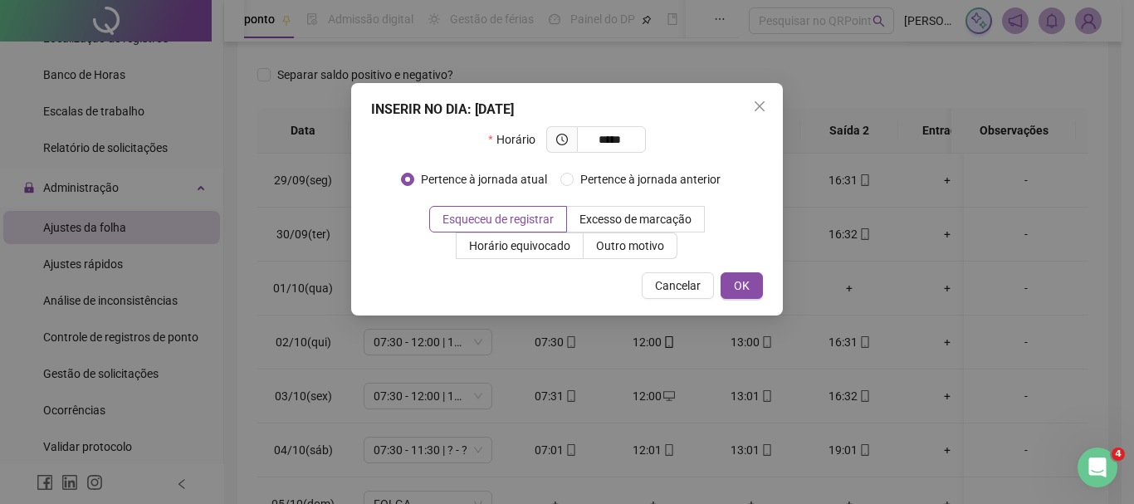
type input "*****"
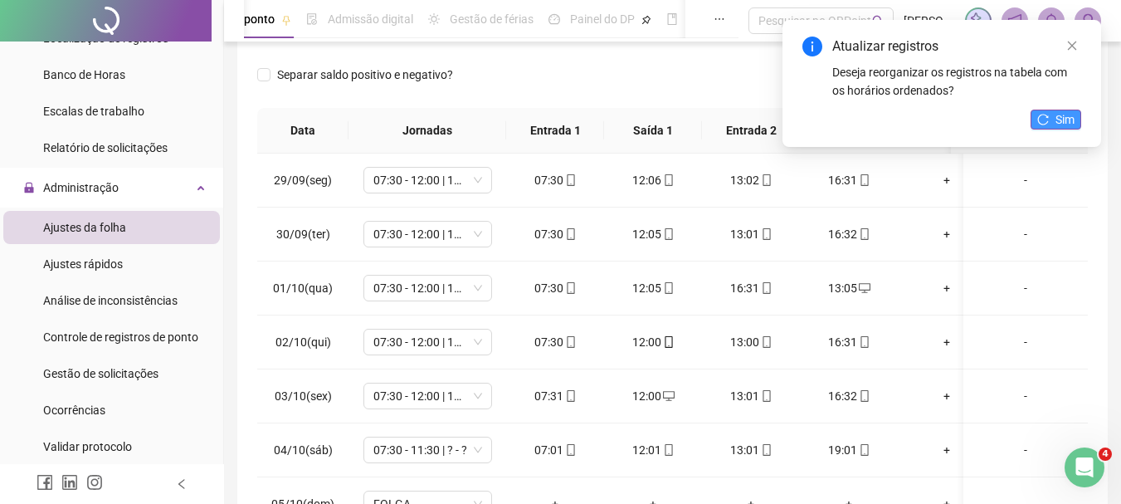
click at [1050, 121] on button "Sim" at bounding box center [1056, 120] width 51 height 20
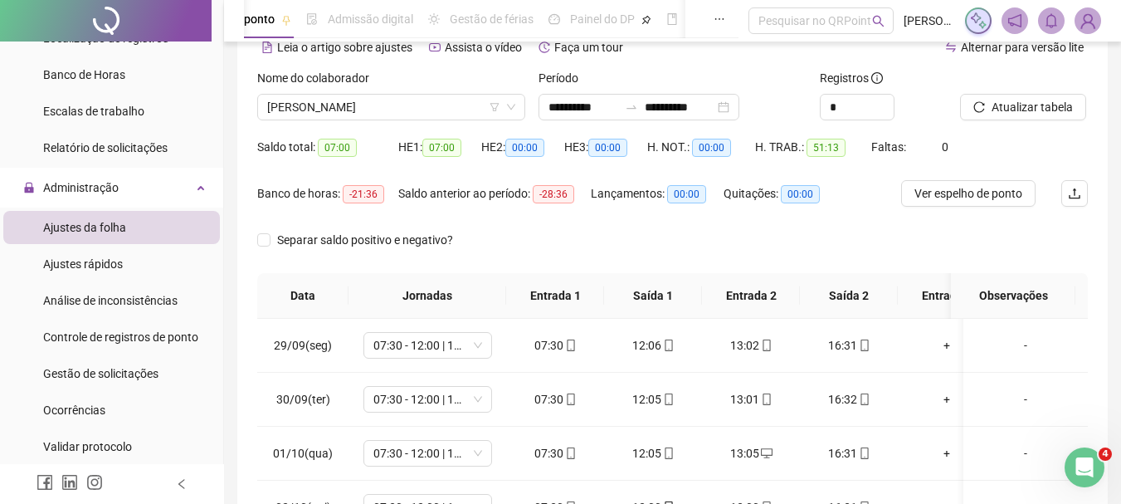
scroll to position [83, 0]
click at [316, 97] on span "[PERSON_NAME]" at bounding box center [391, 107] width 248 height 25
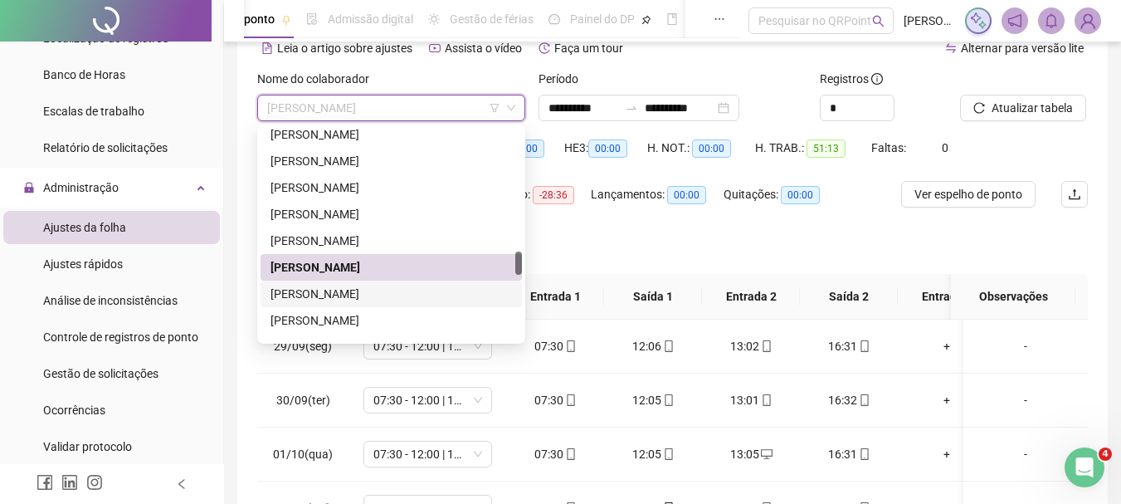
click at [370, 286] on div "[PERSON_NAME]" at bounding box center [392, 294] width 242 height 18
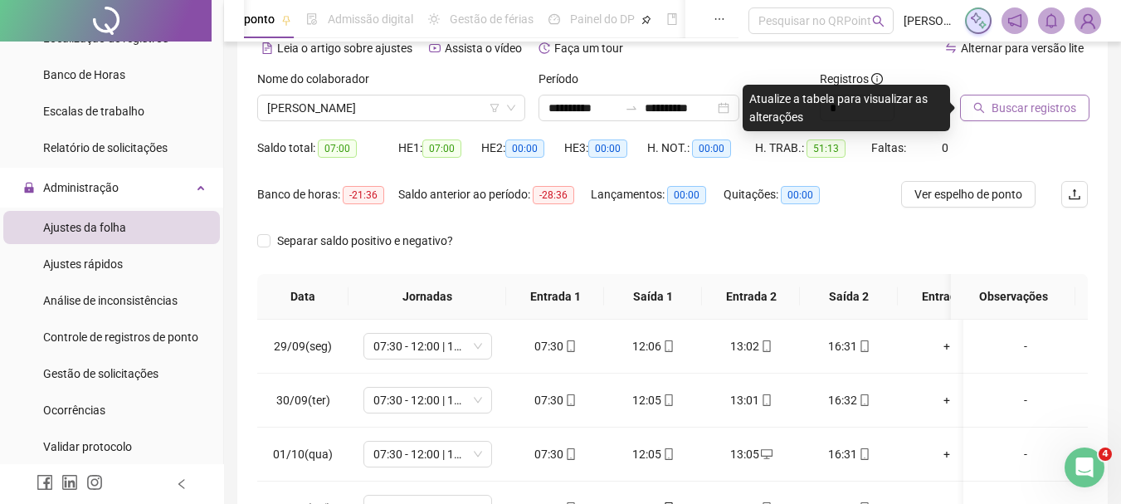
click at [1051, 117] on button "Buscar registros" at bounding box center [1024, 108] width 129 height 27
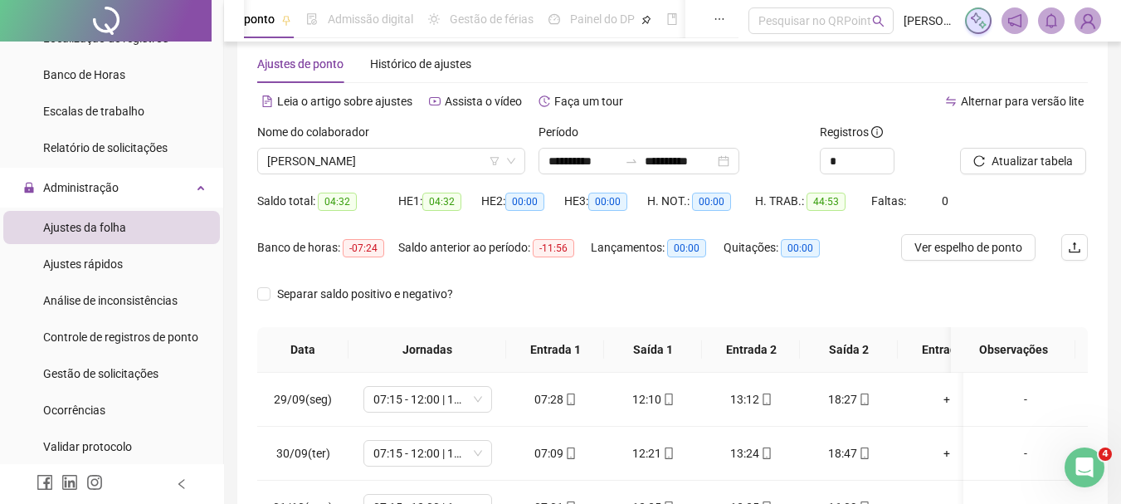
scroll to position [0, 0]
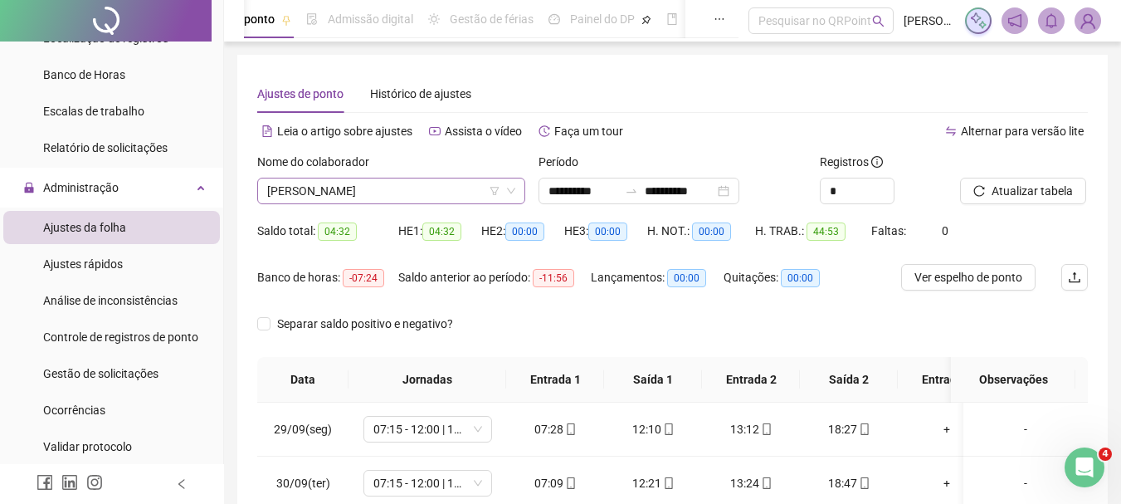
click at [349, 200] on span "[PERSON_NAME]" at bounding box center [391, 190] width 248 height 25
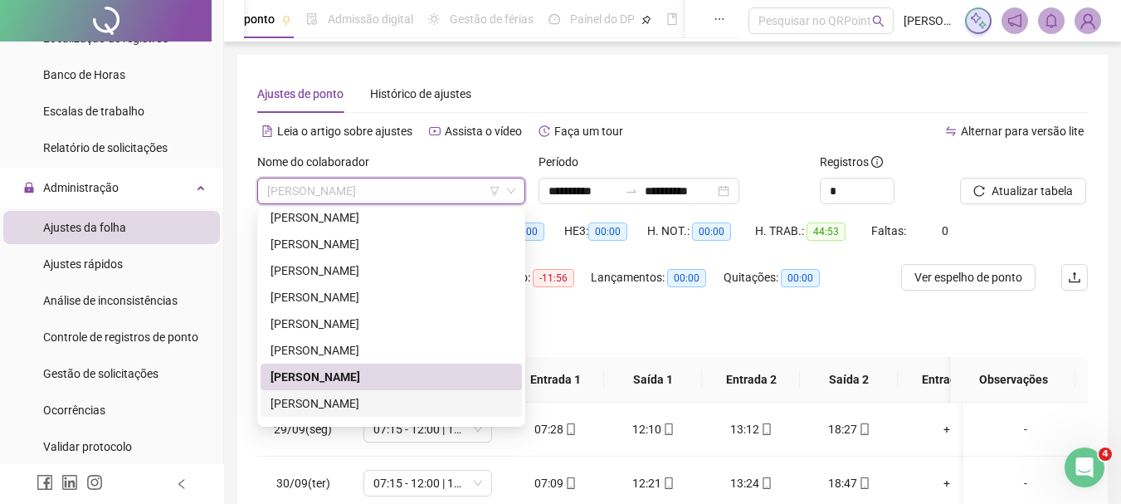
click at [364, 404] on div "[PERSON_NAME]" at bounding box center [392, 403] width 242 height 18
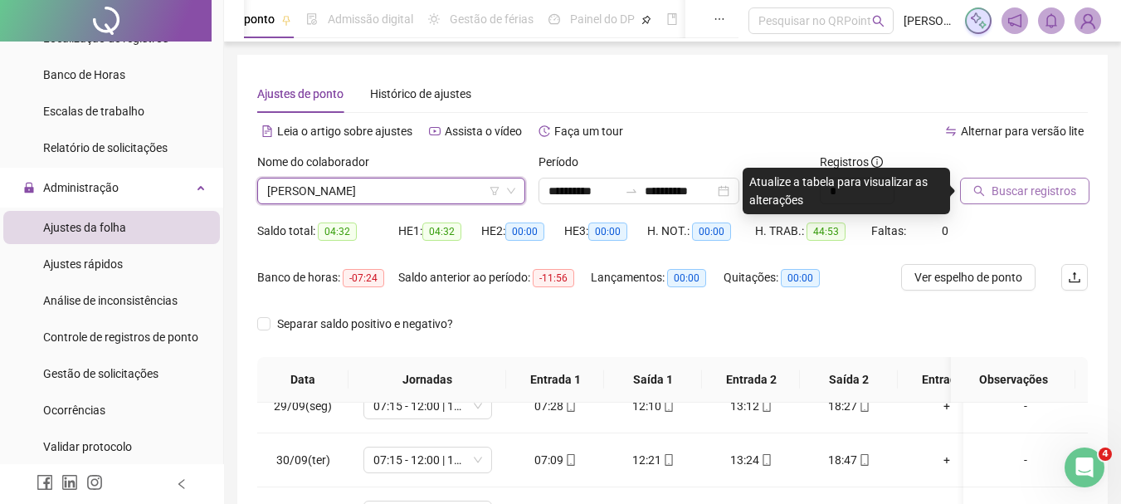
click at [994, 195] on span "Buscar registros" at bounding box center [1034, 191] width 85 height 18
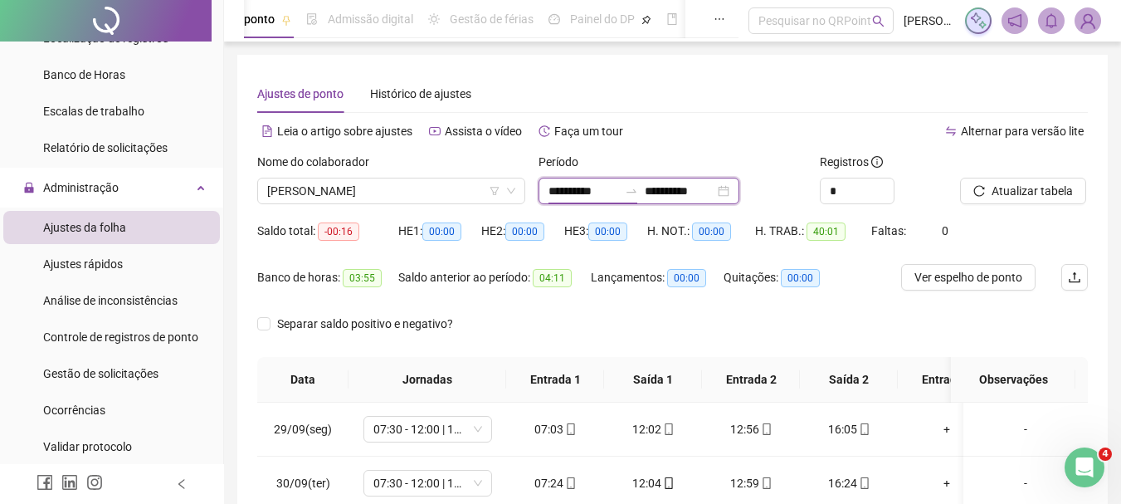
click at [564, 184] on input "**********" at bounding box center [584, 191] width 70 height 18
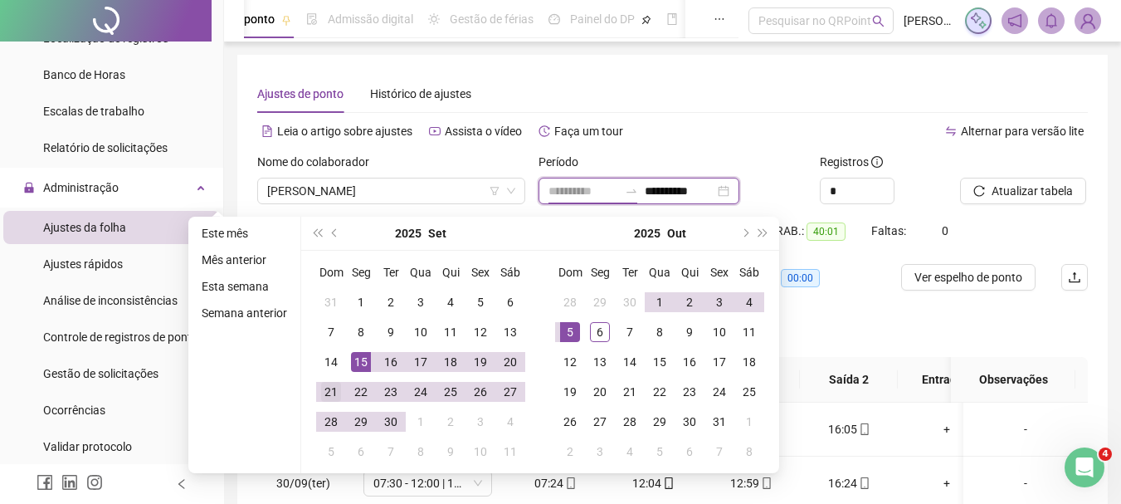
type input "**********"
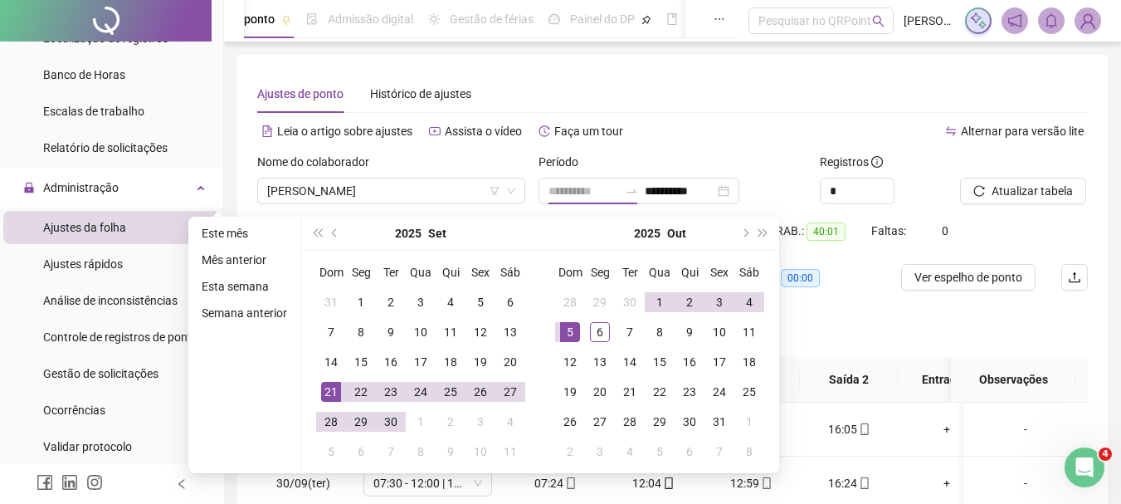
click at [329, 386] on div "21" at bounding box center [331, 392] width 20 height 20
type input "**********"
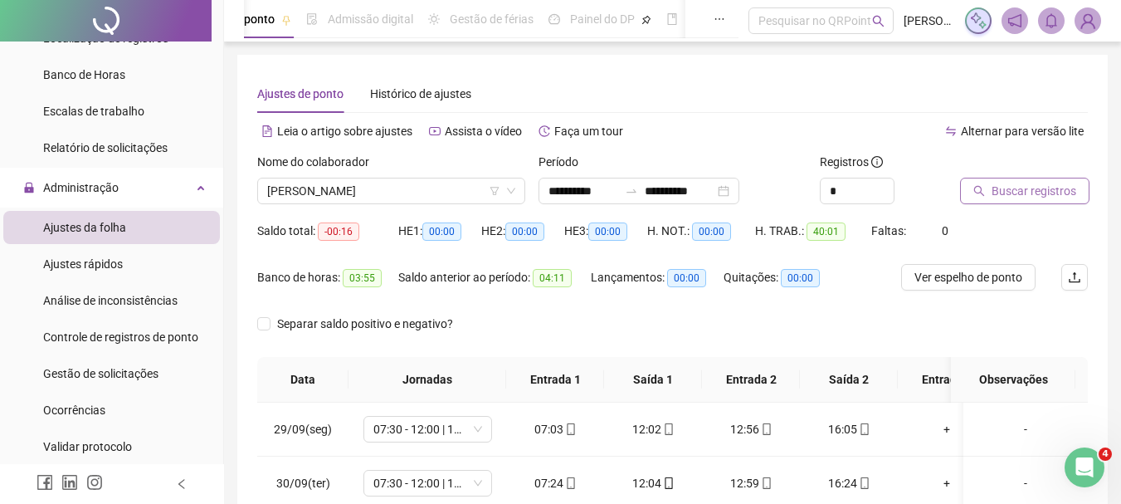
click at [1029, 187] on span "Buscar registros" at bounding box center [1034, 191] width 85 height 18
click at [1018, 201] on button "Atualizar tabela" at bounding box center [1023, 191] width 126 height 27
click at [982, 188] on icon "reload" at bounding box center [980, 191] width 12 height 12
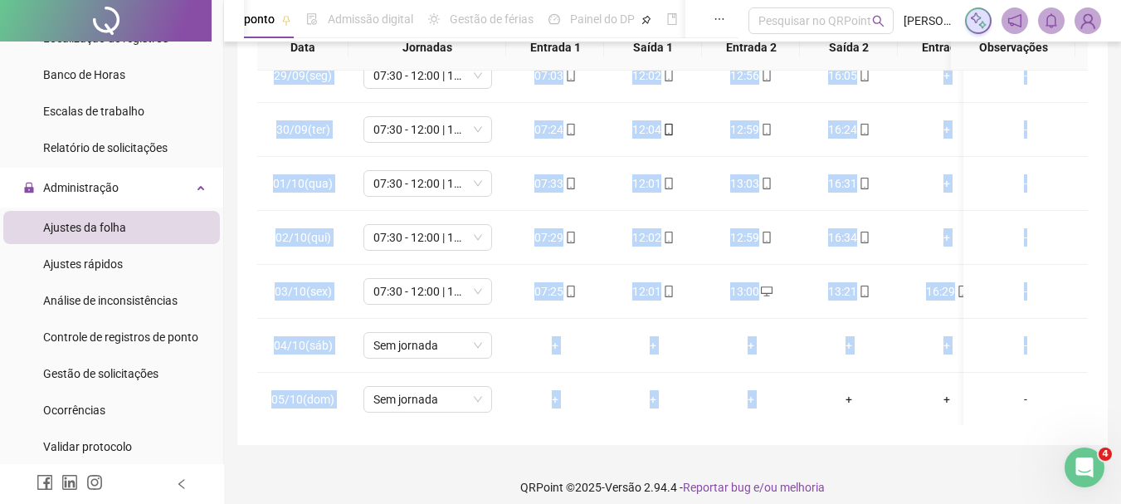
scroll to position [467, 0]
drag, startPoint x: 763, startPoint y: 412, endPoint x: 808, endPoint y: 390, distance: 50.5
click at [808, 390] on tbody "21/09(dom) Sem jornada + + + + + + - 22/09(seg) 07:30 - 12:00 | 13:00 - 16:30 0…" at bounding box center [737, 20] width 961 height 809
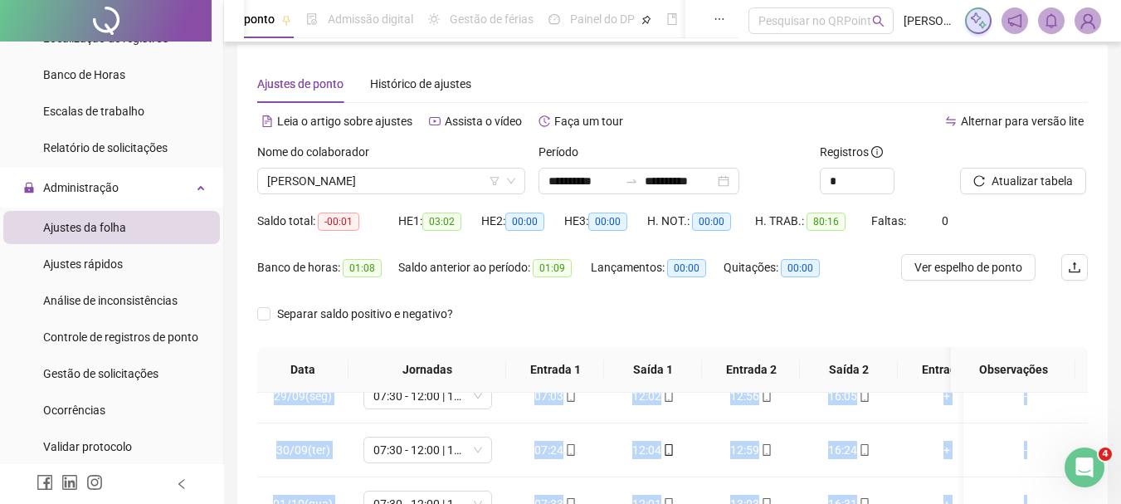
scroll to position [0, 0]
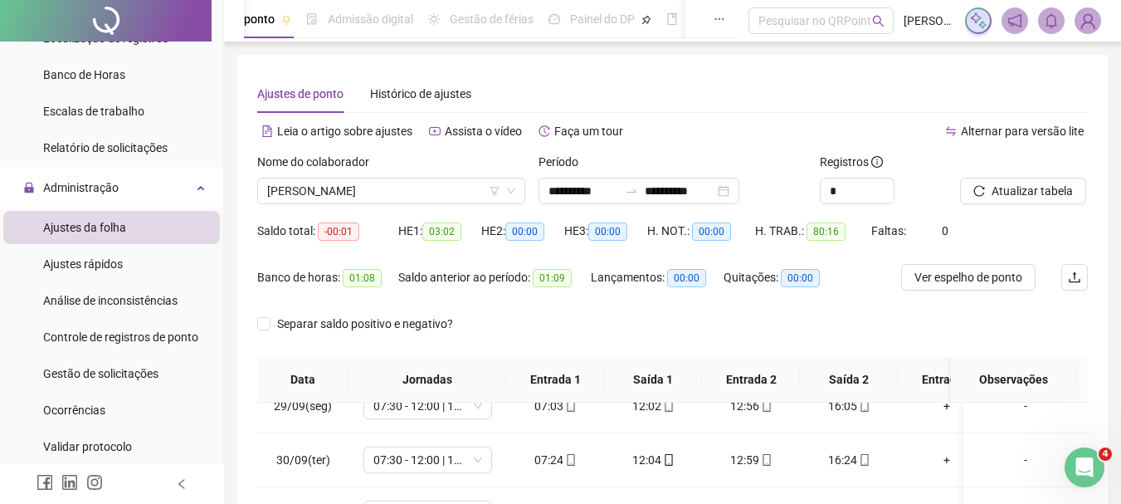
click at [926, 158] on div "Registros" at bounding box center [884, 165] width 128 height 25
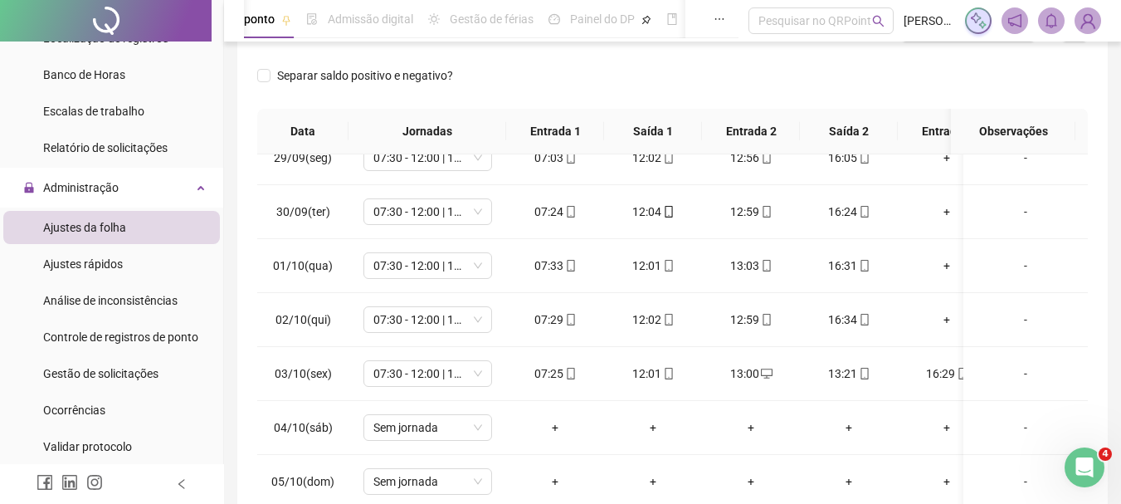
scroll to position [332, 0]
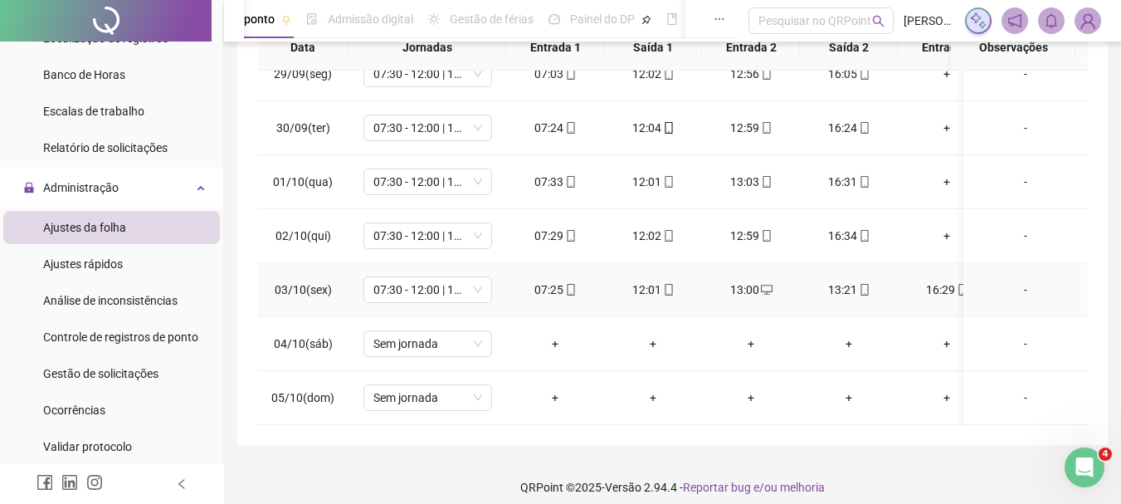
click at [739, 281] on div "13:00" at bounding box center [750, 290] width 71 height 18
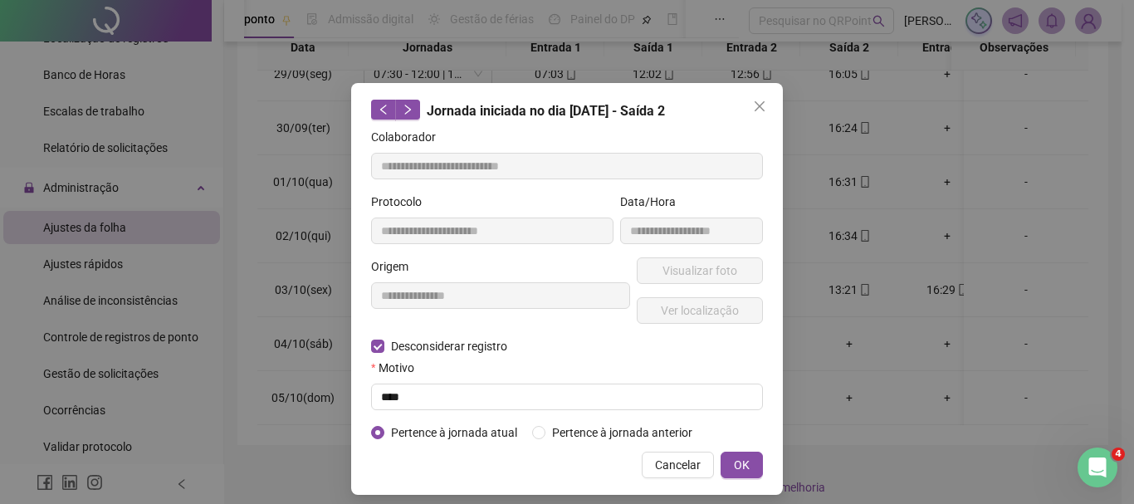
type input "**********"
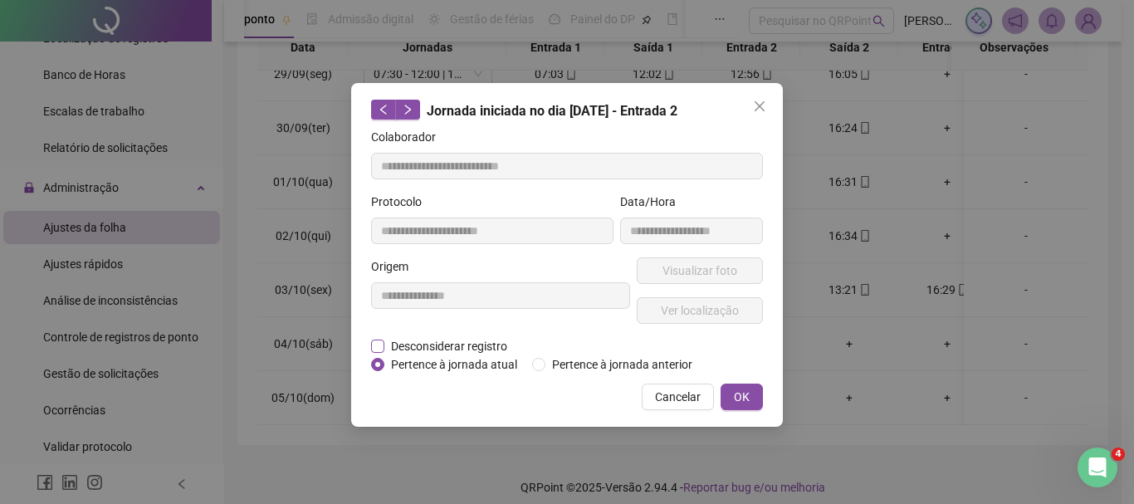
click at [480, 347] on span "Desconsiderar registro" at bounding box center [448, 346] width 129 height 18
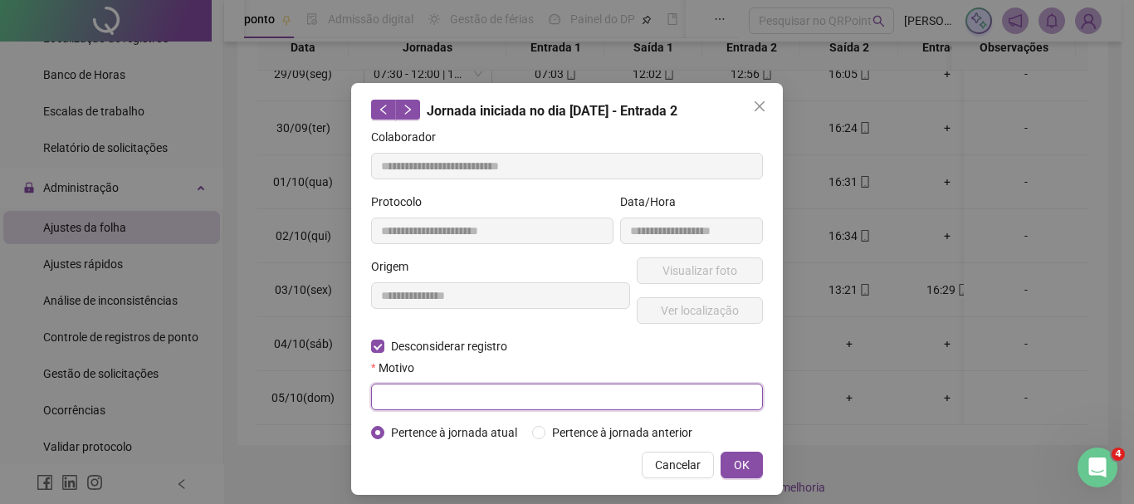
click at [442, 395] on input "text" at bounding box center [567, 396] width 392 height 27
type input "****"
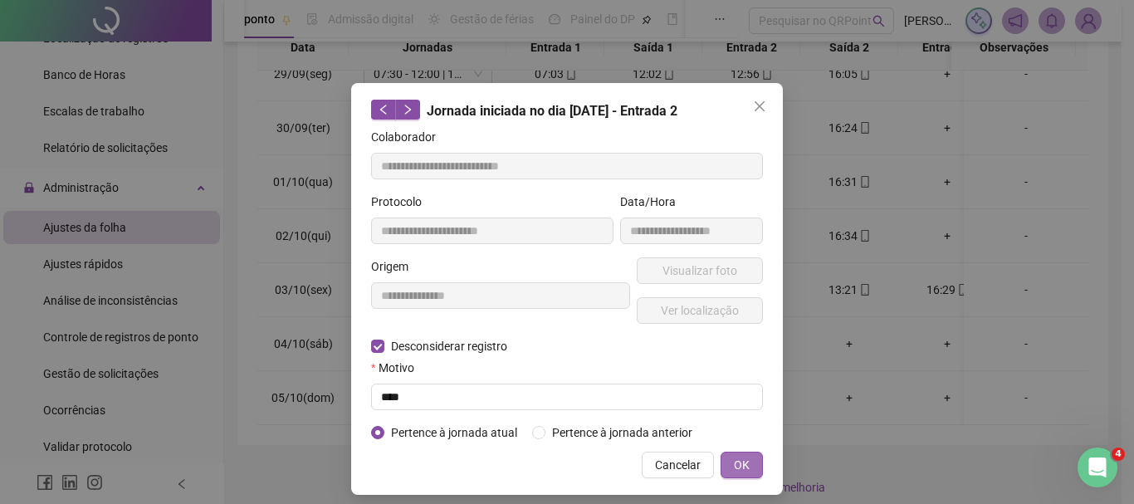
click at [742, 457] on span "OK" at bounding box center [742, 465] width 16 height 18
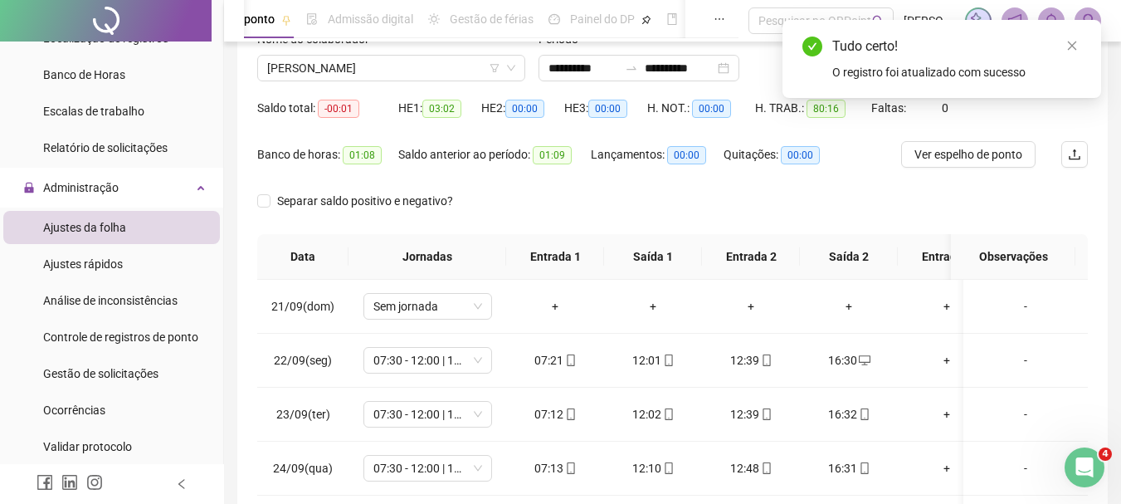
scroll to position [0, 0]
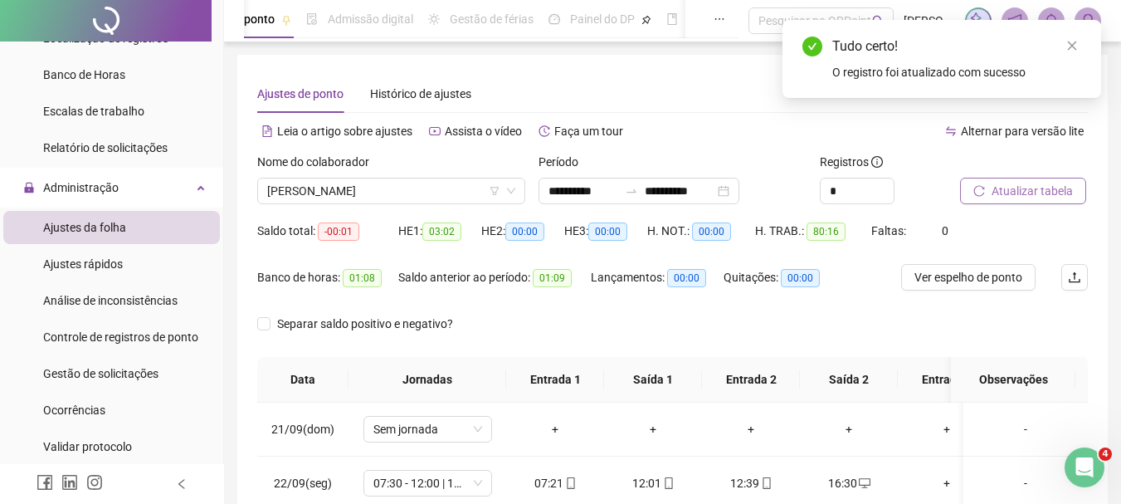
click at [1029, 191] on span "Atualizar tabela" at bounding box center [1032, 191] width 81 height 18
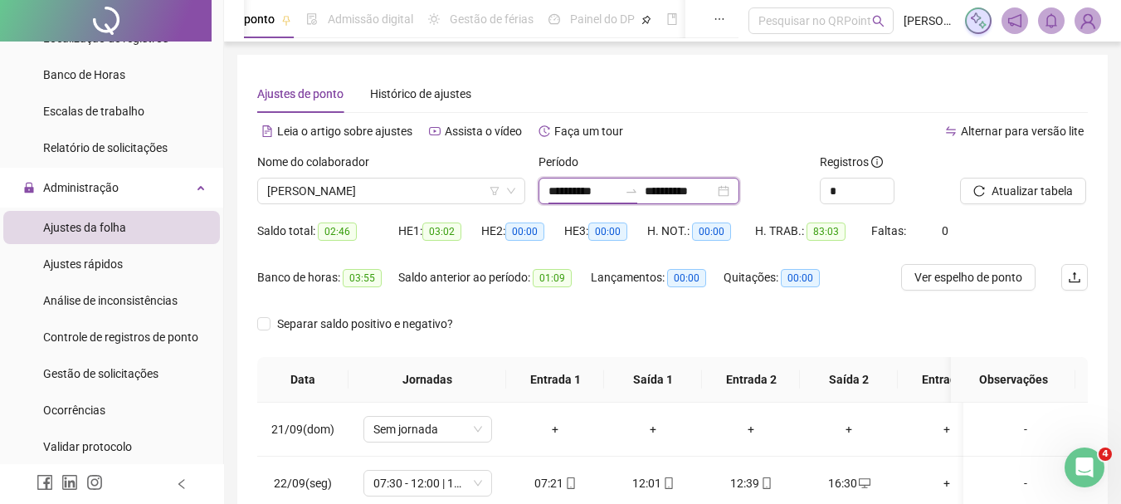
click at [580, 193] on input "**********" at bounding box center [584, 191] width 70 height 18
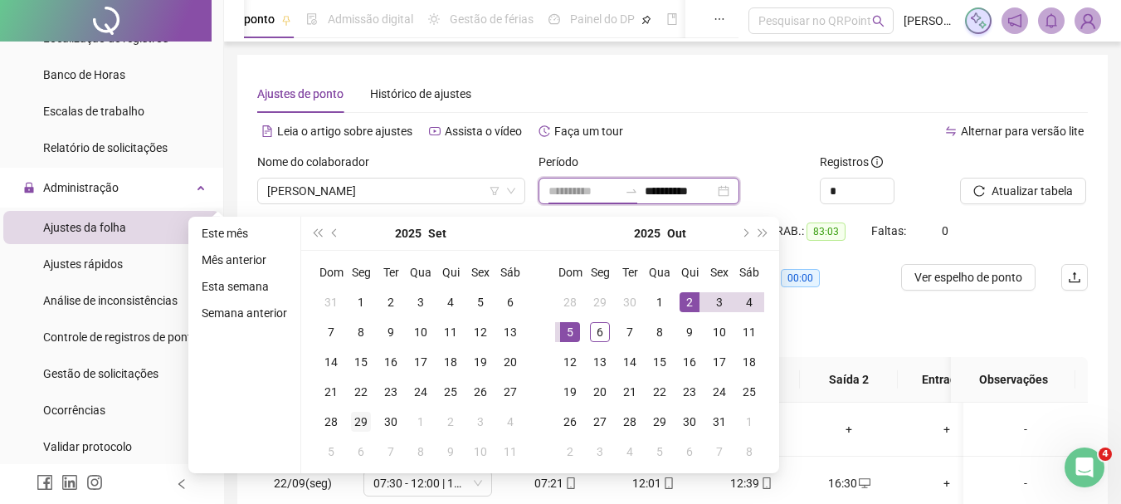
type input "**********"
click at [348, 420] on td "29" at bounding box center [361, 422] width 30 height 30
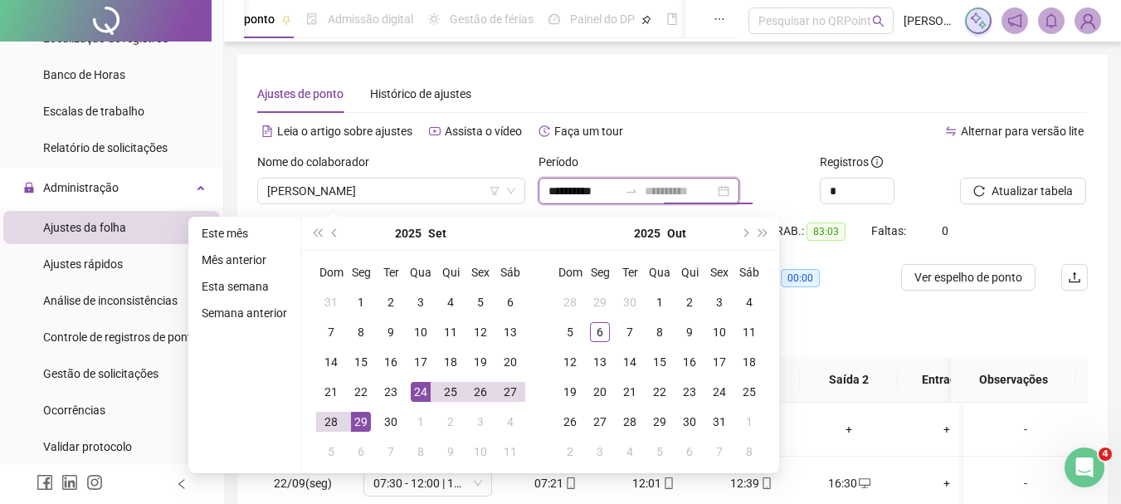
type input "**********"
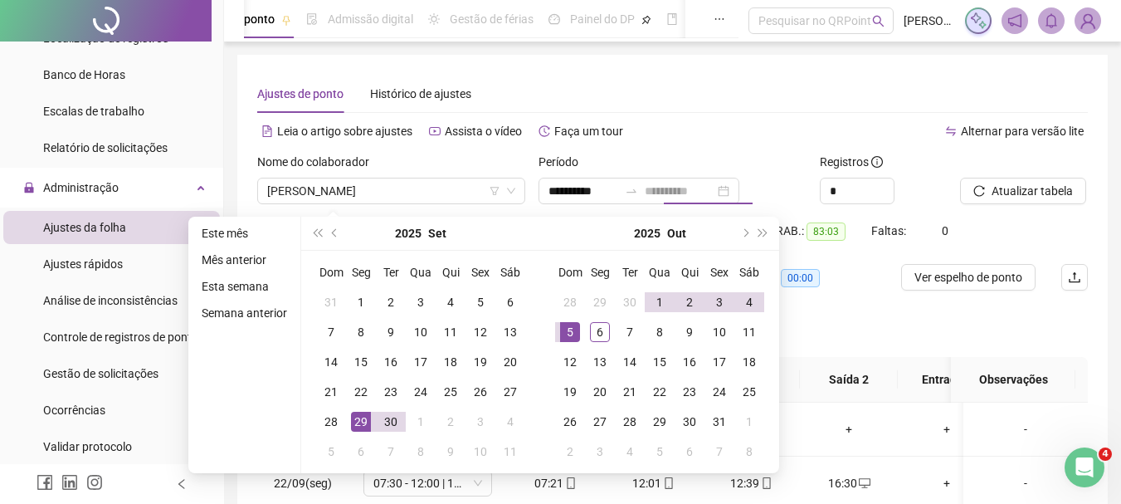
click at [565, 331] on div "5" at bounding box center [570, 332] width 20 height 20
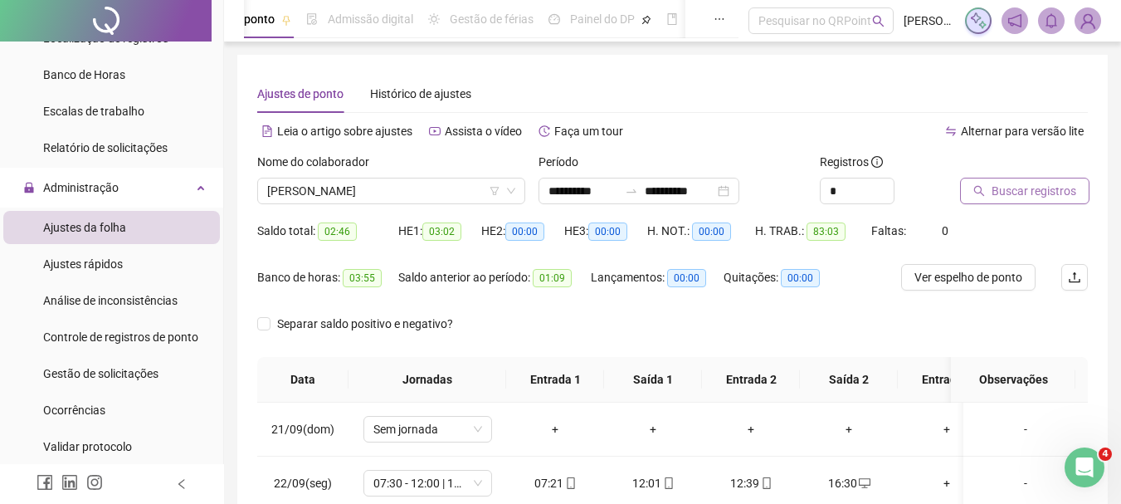
click at [1043, 193] on span "Buscar registros" at bounding box center [1034, 191] width 85 height 18
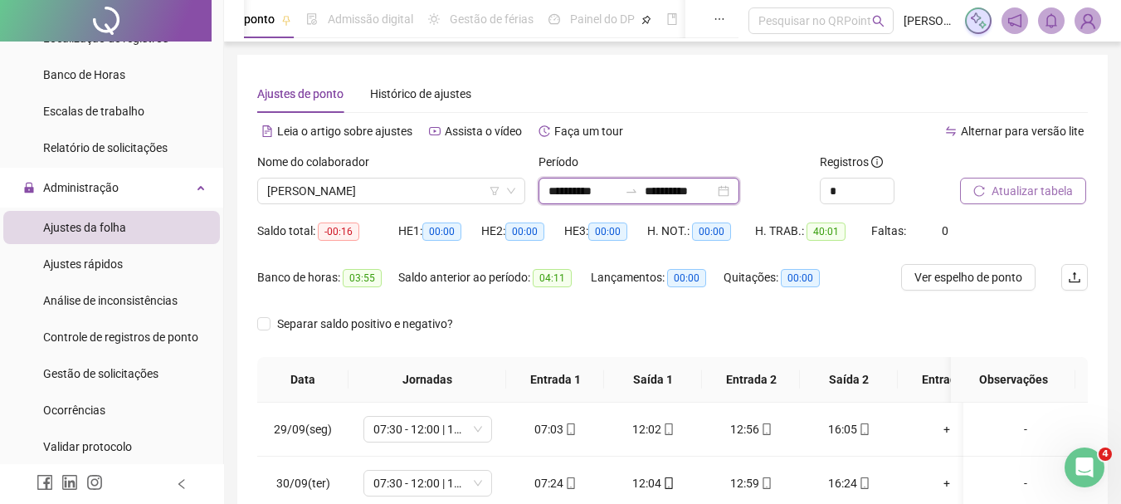
click at [569, 183] on input "**********" at bounding box center [584, 191] width 70 height 18
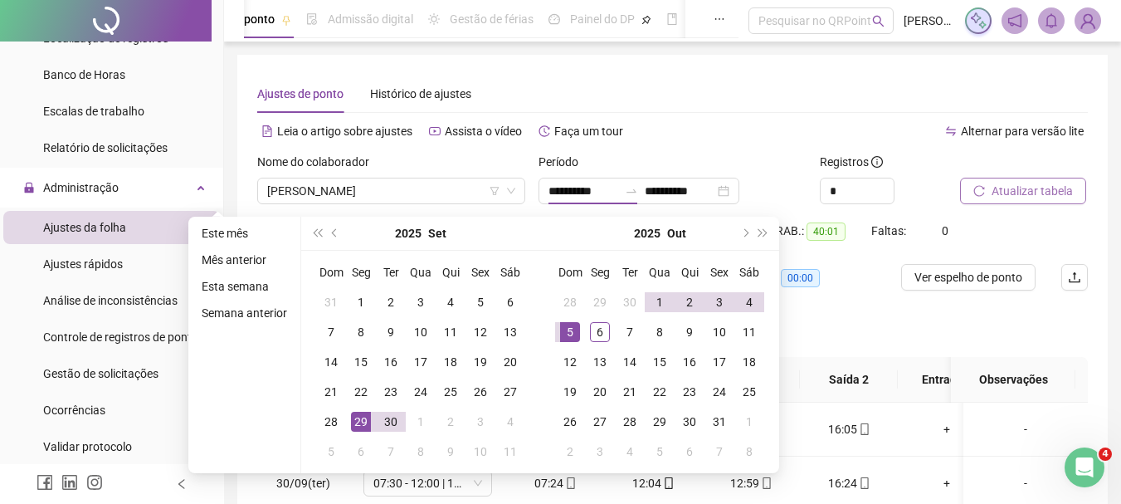
click at [895, 316] on div "Separar saldo positivo e negativo?" at bounding box center [672, 333] width 831 height 46
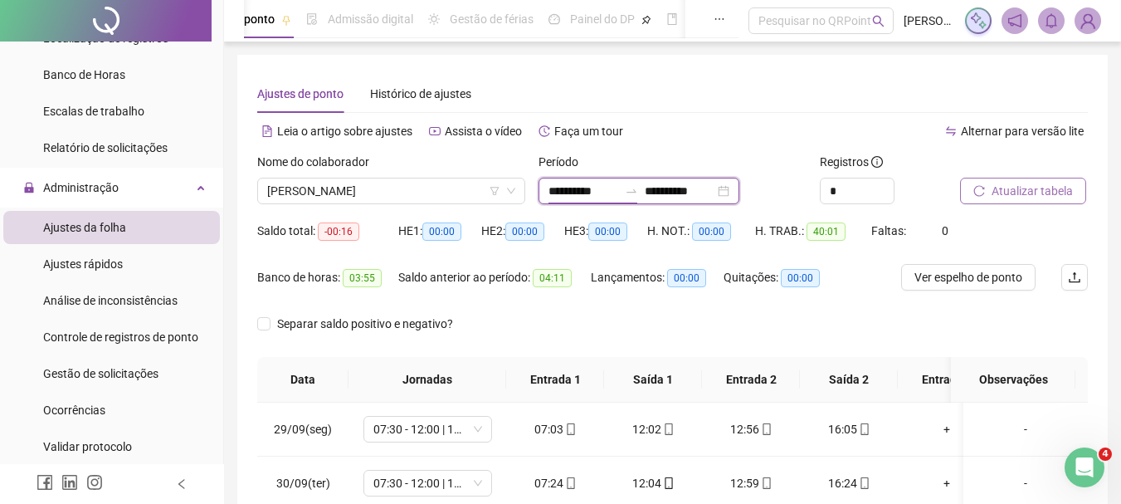
click at [569, 188] on input "**********" at bounding box center [584, 191] width 70 height 18
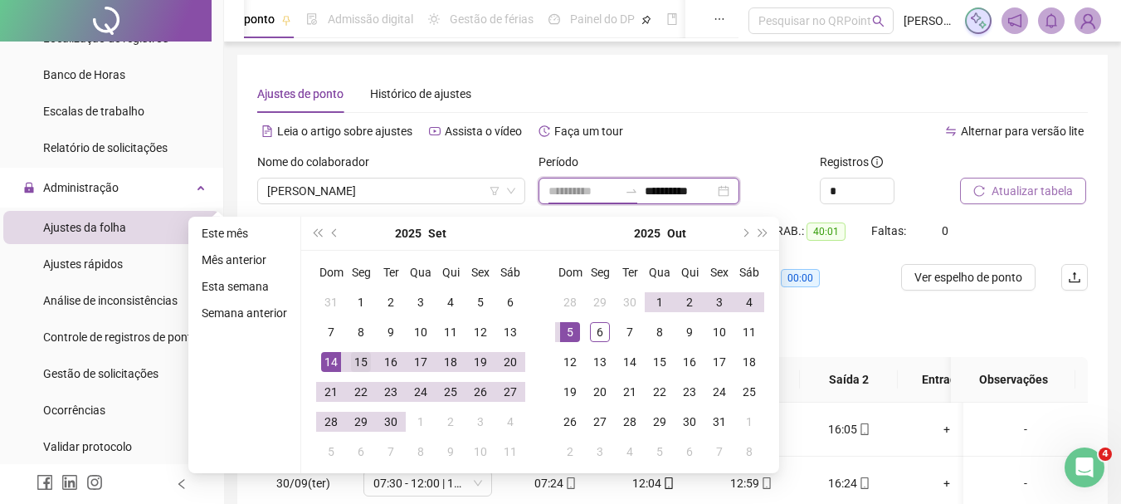
type input "**********"
click at [354, 355] on div "15" at bounding box center [361, 362] width 20 height 20
type input "**********"
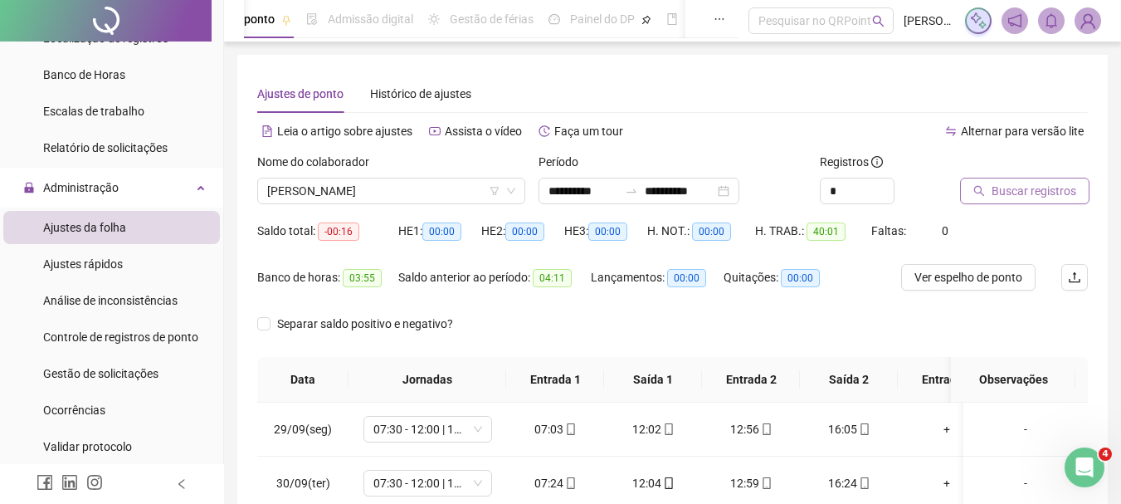
click at [1037, 181] on button "Buscar registros" at bounding box center [1024, 191] width 129 height 27
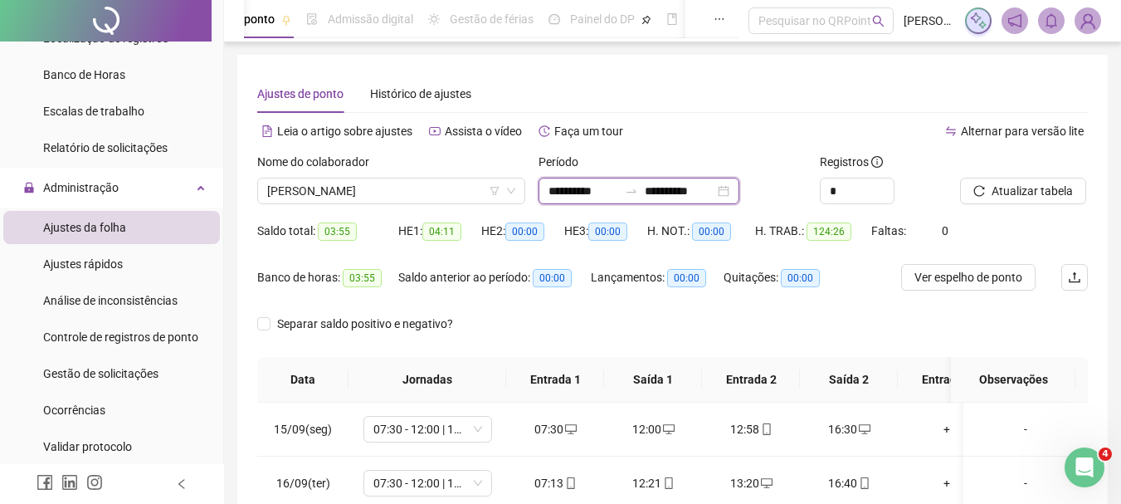
click at [579, 197] on input "**********" at bounding box center [584, 191] width 70 height 18
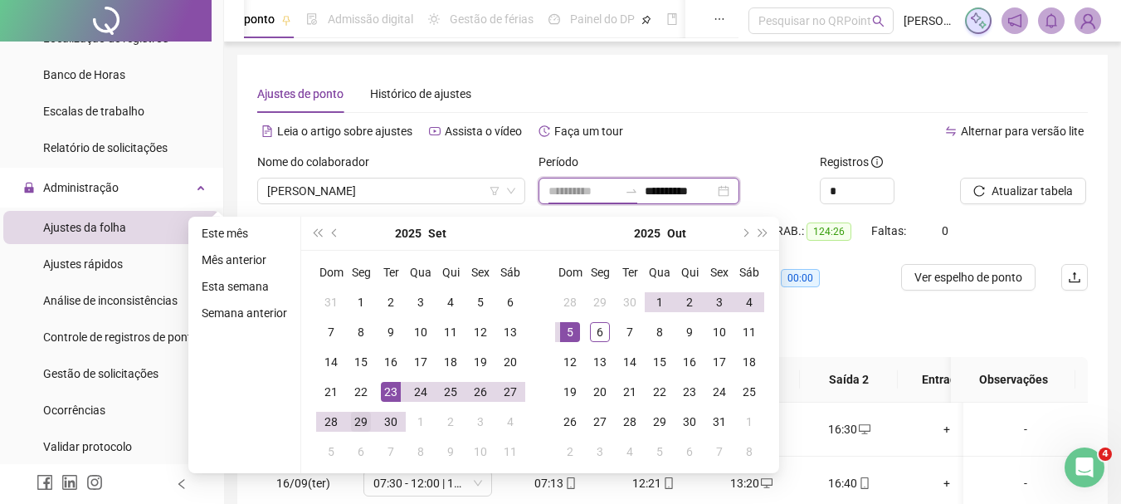
type input "**********"
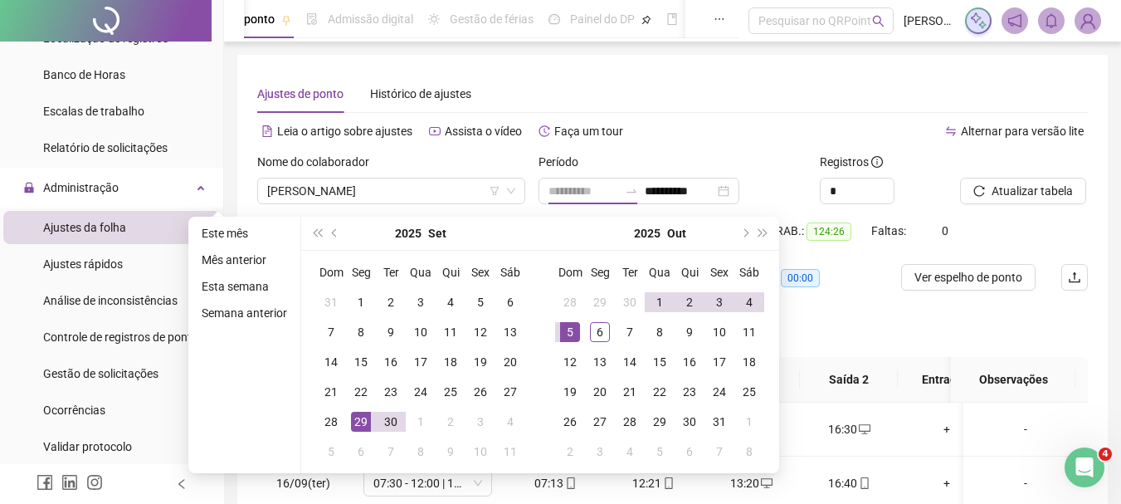
click at [359, 419] on div "29" at bounding box center [361, 422] width 20 height 20
type input "**********"
click at [557, 326] on td "5" at bounding box center [570, 332] width 30 height 30
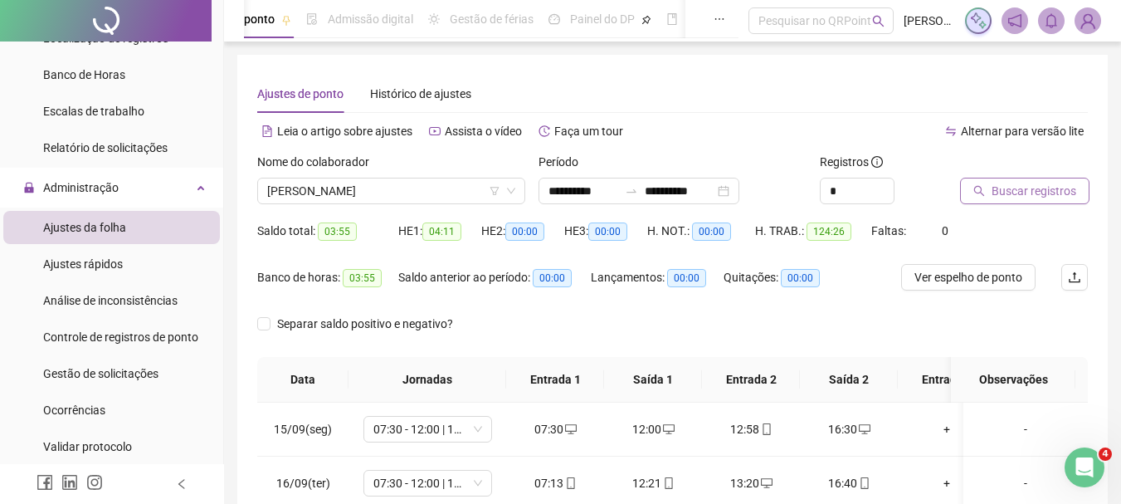
click at [1022, 197] on span "Buscar registros" at bounding box center [1034, 191] width 85 height 18
click at [352, 184] on span "[PERSON_NAME]" at bounding box center [391, 190] width 248 height 25
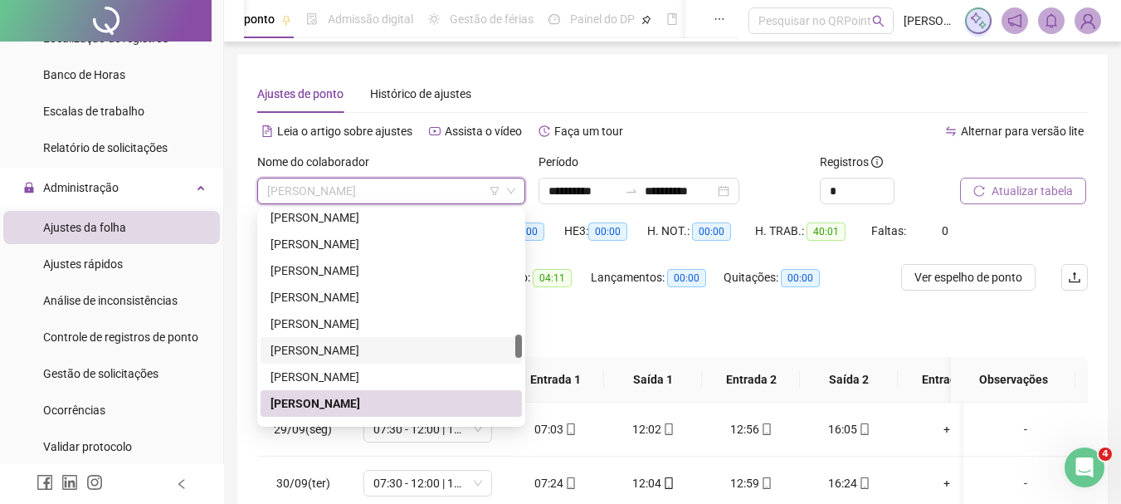
scroll to position [1262, 0]
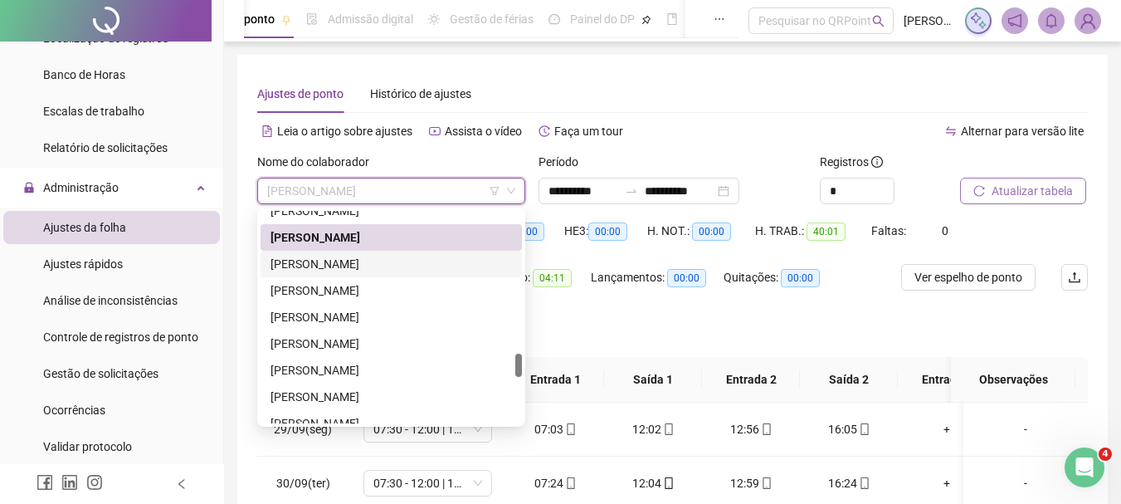
click at [393, 260] on div "[PERSON_NAME]" at bounding box center [392, 264] width 242 height 18
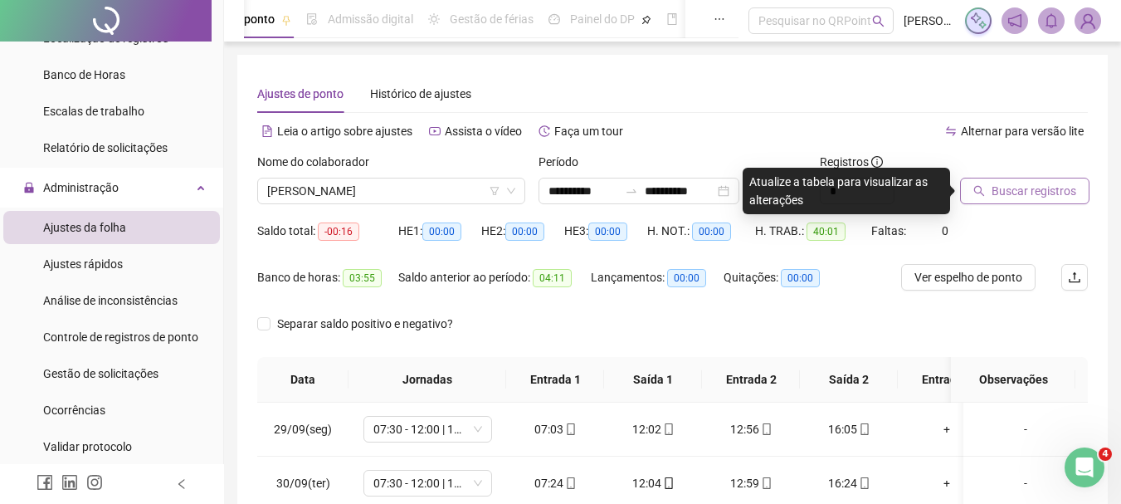
click at [1025, 192] on span "Buscar registros" at bounding box center [1034, 191] width 85 height 18
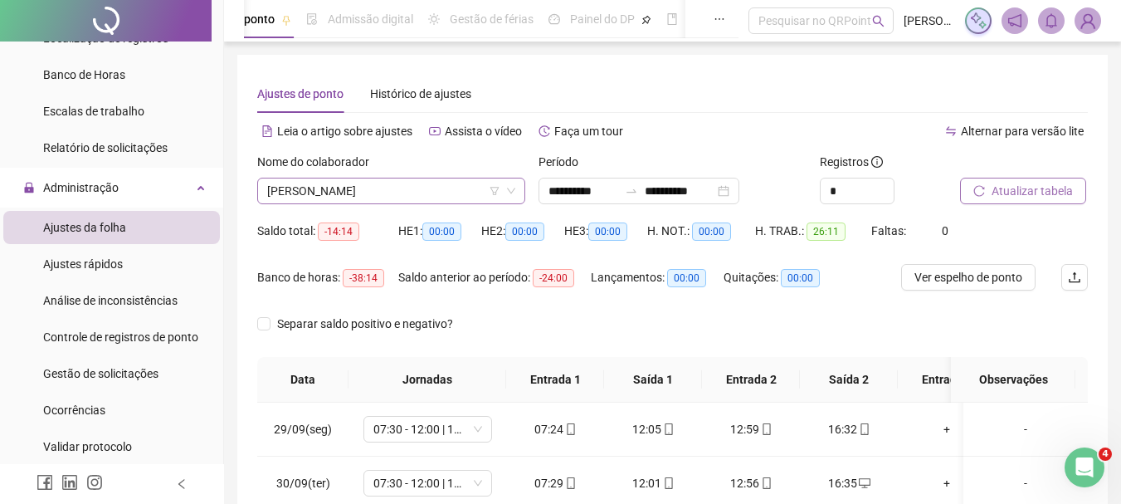
click at [407, 192] on span "[PERSON_NAME]" at bounding box center [391, 190] width 248 height 25
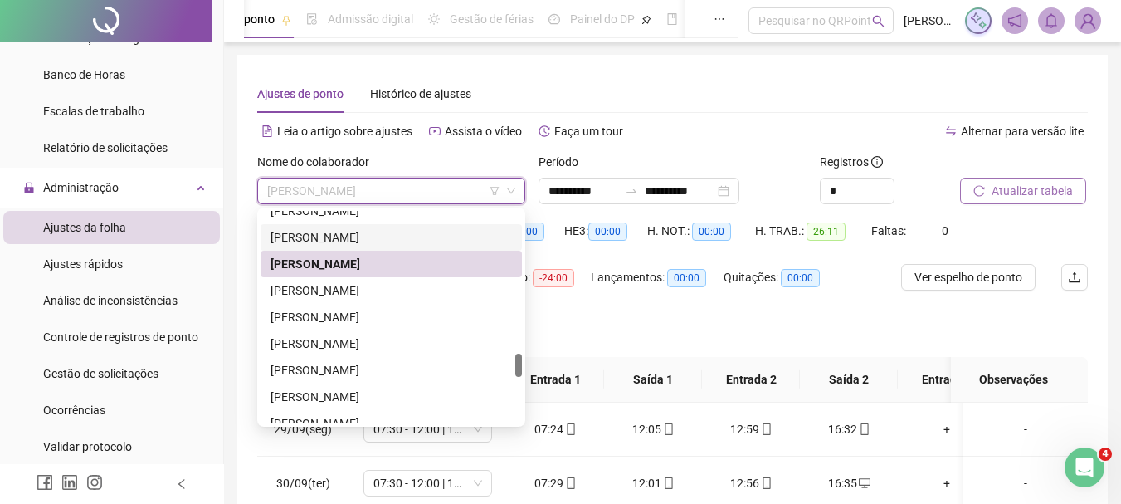
click at [329, 233] on div "[PERSON_NAME]" at bounding box center [392, 237] width 242 height 18
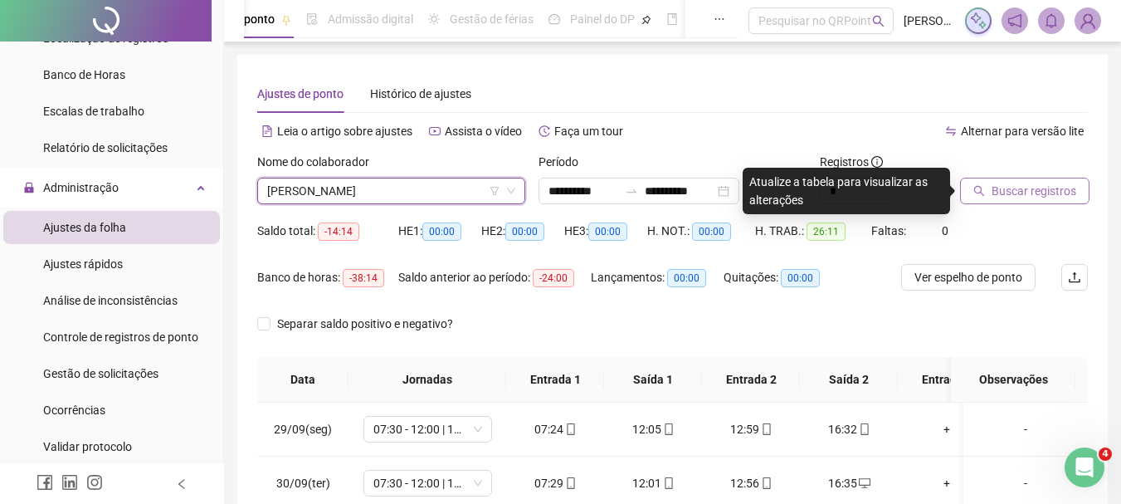
drag, startPoint x: 1026, startPoint y: 188, endPoint x: 1050, endPoint y: 198, distance: 25.7
click at [1030, 192] on span "Buscar registros" at bounding box center [1034, 191] width 85 height 18
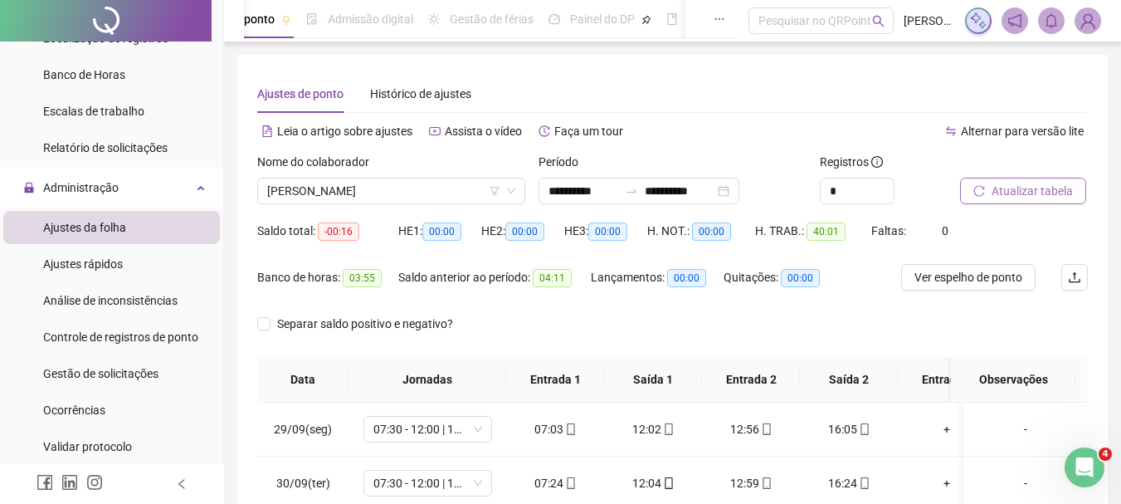
click at [1013, 188] on span "Atualizar tabela" at bounding box center [1032, 191] width 81 height 18
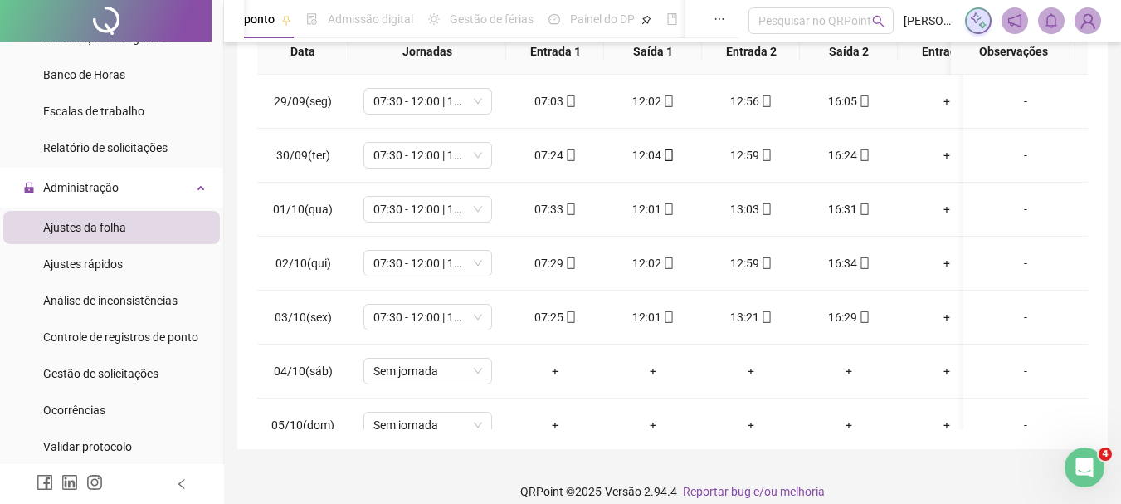
scroll to position [332, 0]
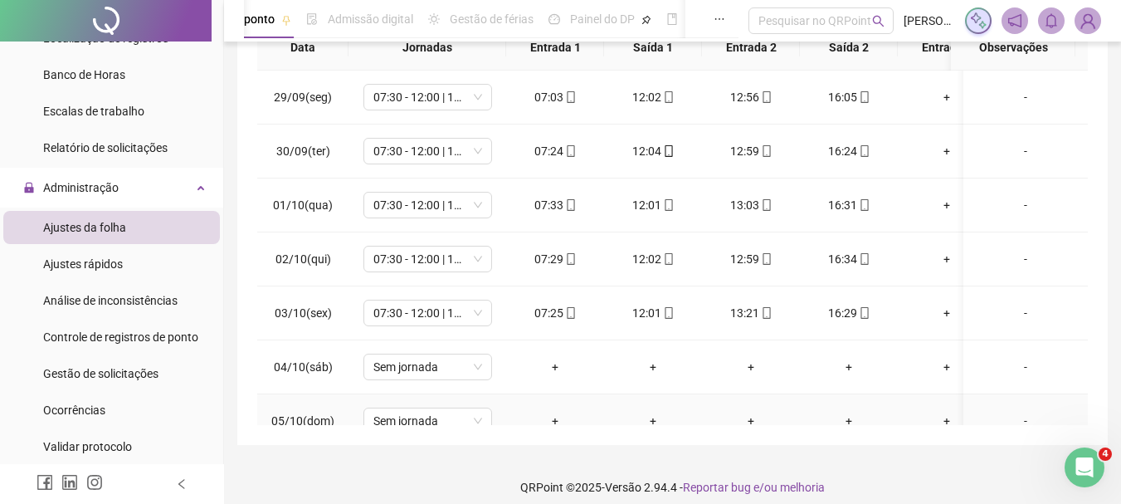
click at [702, 410] on td "+" at bounding box center [751, 421] width 98 height 54
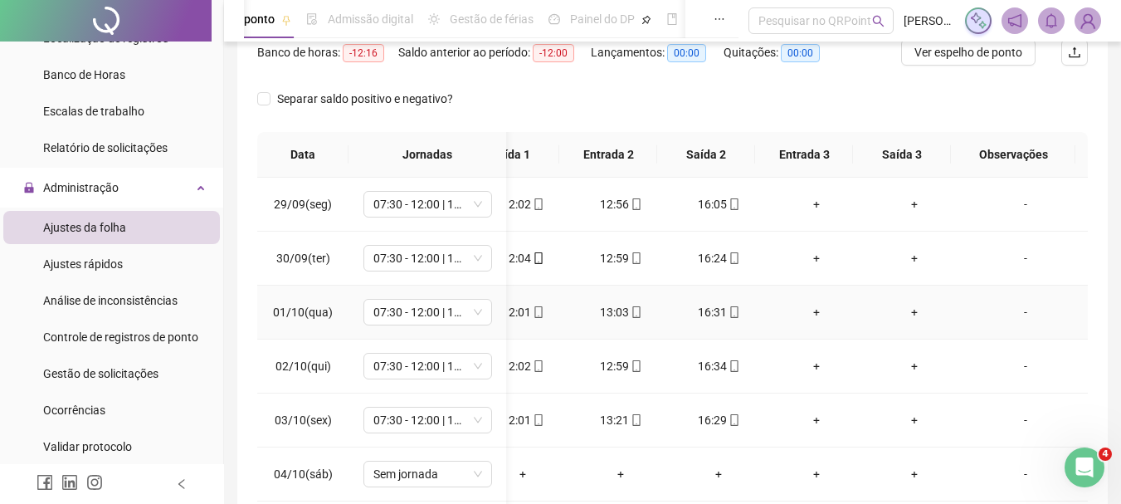
scroll to position [0, 0]
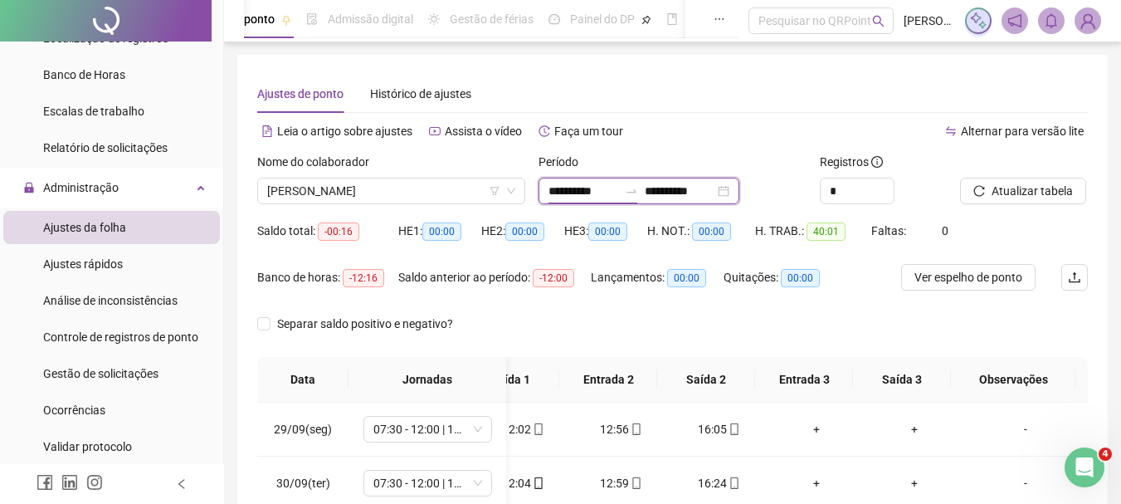
click at [554, 187] on input "**********" at bounding box center [584, 191] width 70 height 18
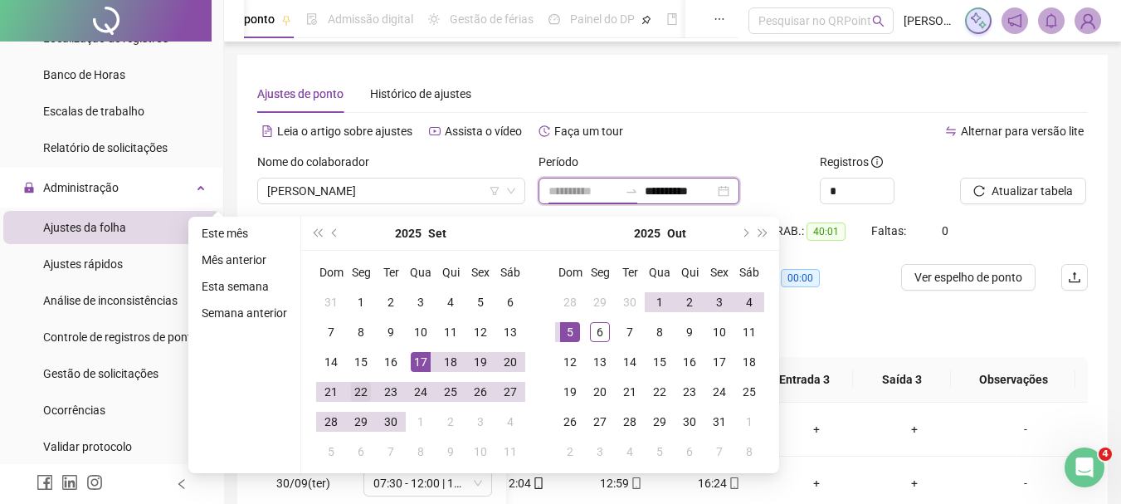
type input "**********"
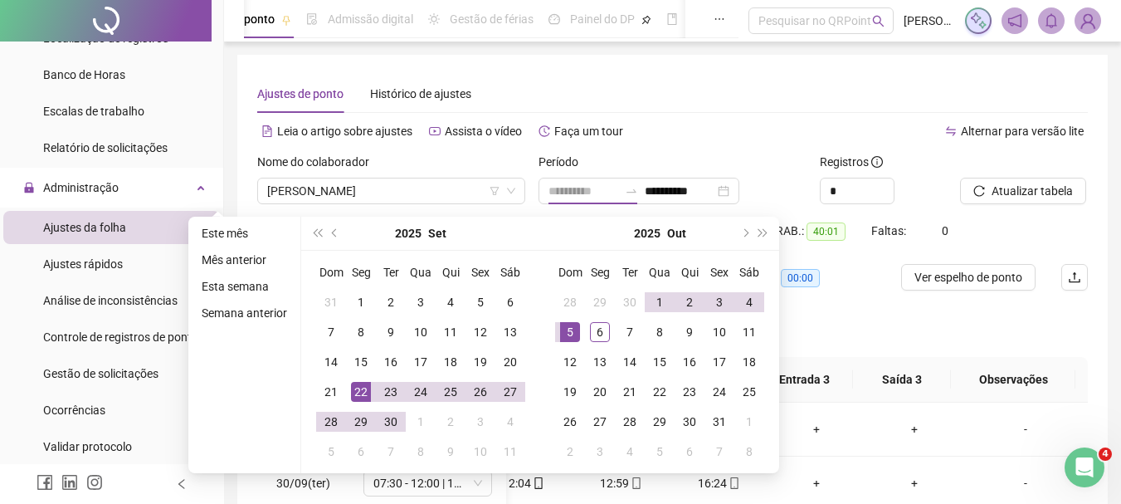
click at [352, 393] on div "22" at bounding box center [361, 392] width 20 height 20
type input "**********"
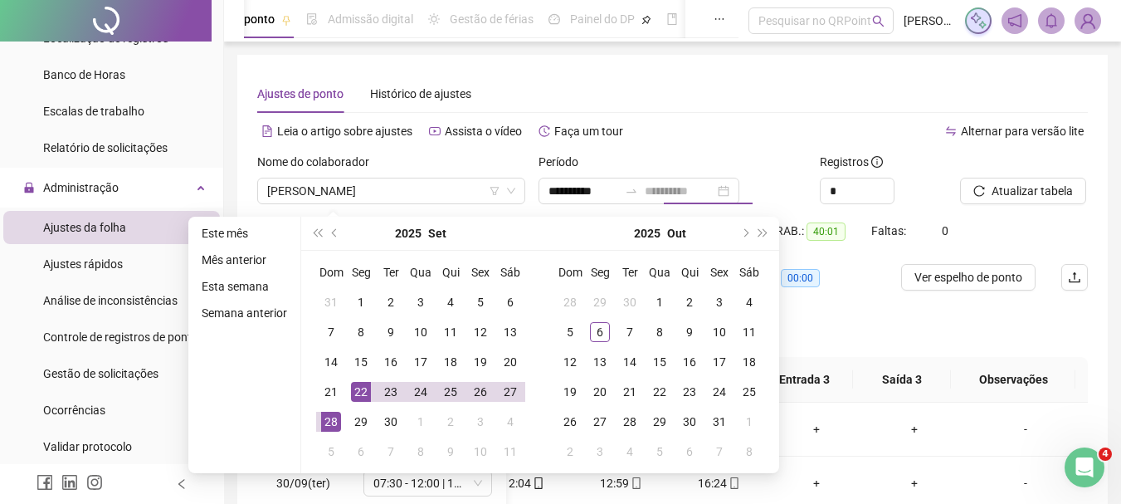
click at [331, 422] on div "28" at bounding box center [331, 422] width 20 height 20
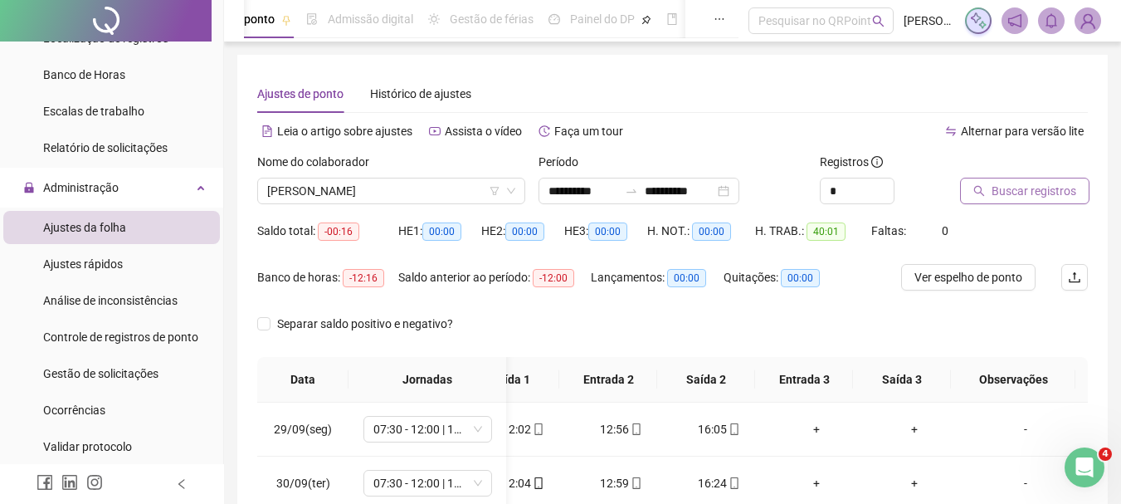
click at [1013, 198] on span "Buscar registros" at bounding box center [1034, 191] width 85 height 18
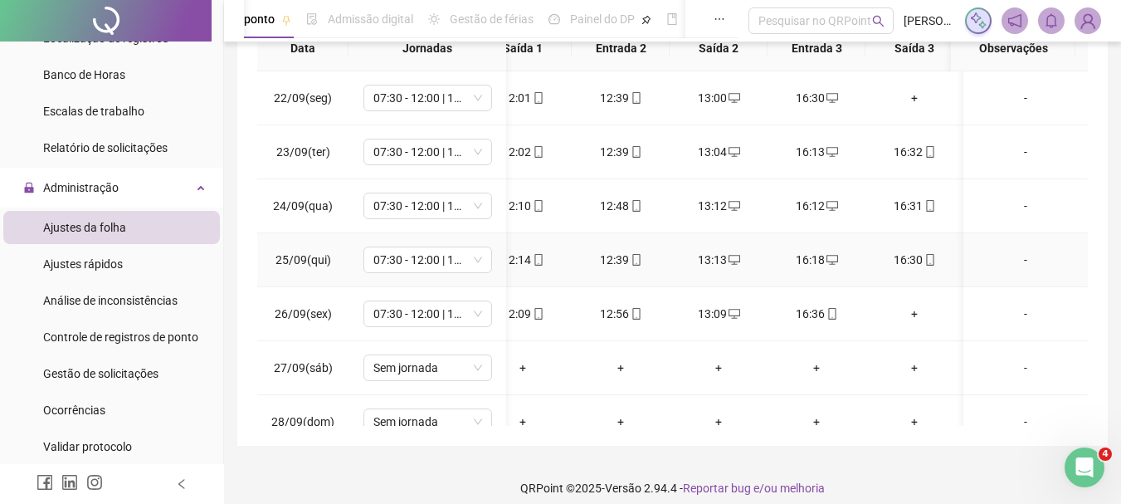
scroll to position [332, 0]
click at [901, 154] on div "16:32" at bounding box center [914, 151] width 71 height 18
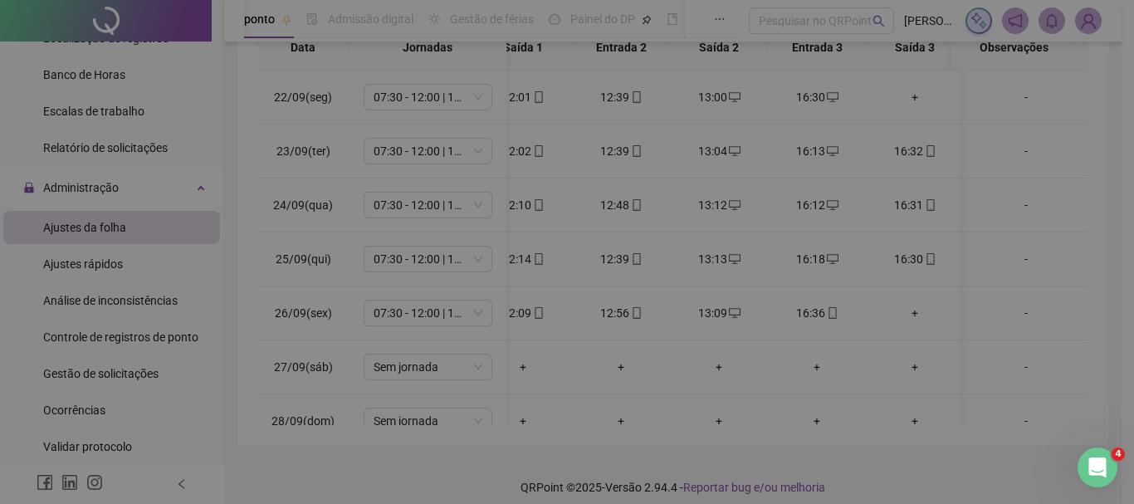
type input "**********"
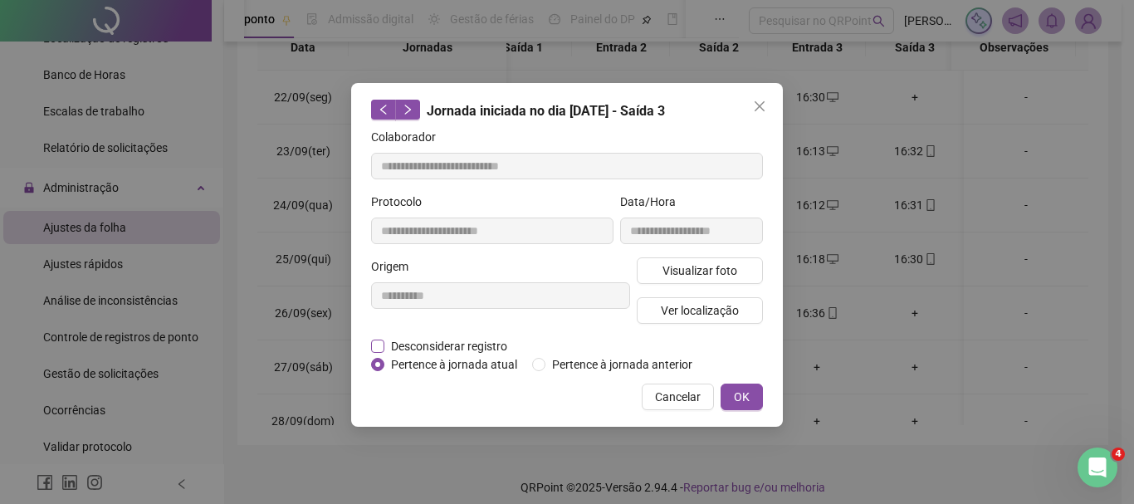
click at [428, 343] on span "Desconsiderar registro" at bounding box center [448, 346] width 129 height 18
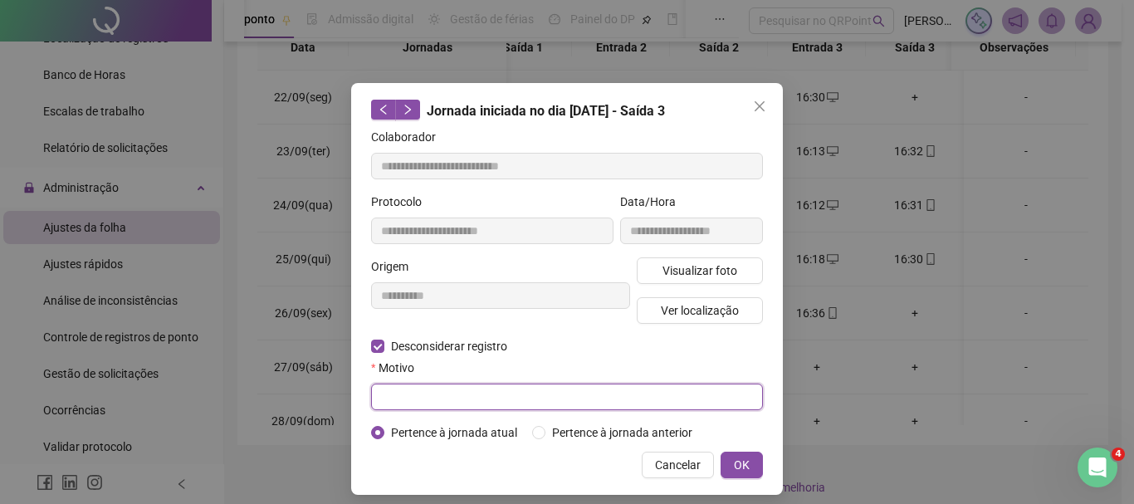
drag, startPoint x: 416, startPoint y: 400, endPoint x: 447, endPoint y: 383, distance: 35.3
click at [417, 400] on input "text" at bounding box center [567, 396] width 392 height 27
type input "****"
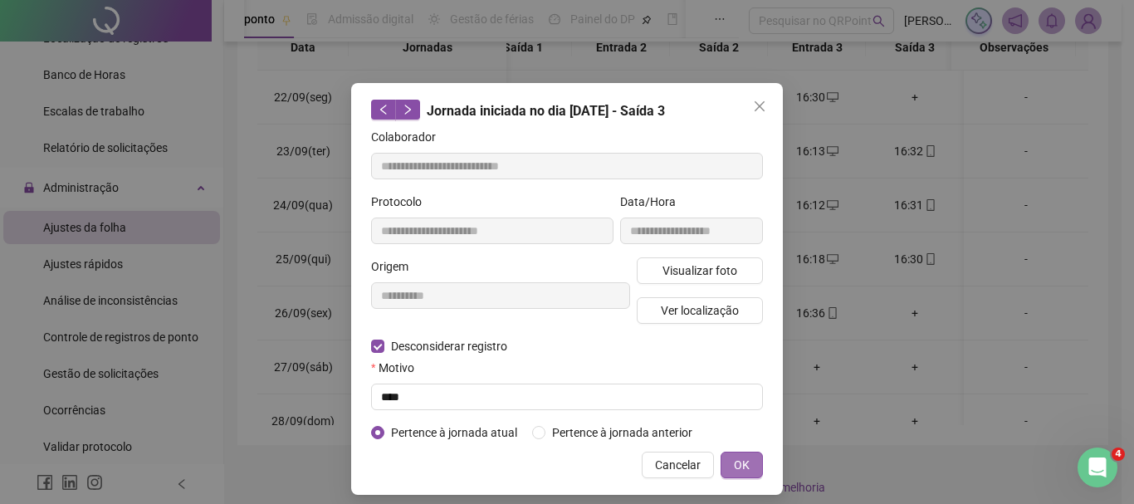
click at [722, 452] on button "OK" at bounding box center [741, 465] width 42 height 27
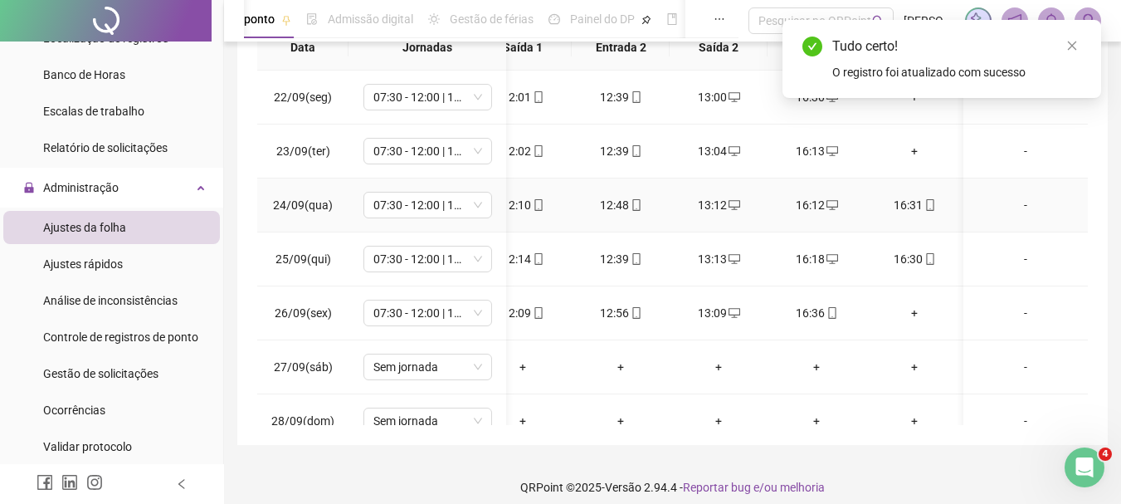
click at [911, 197] on div "16:31" at bounding box center [914, 205] width 71 height 18
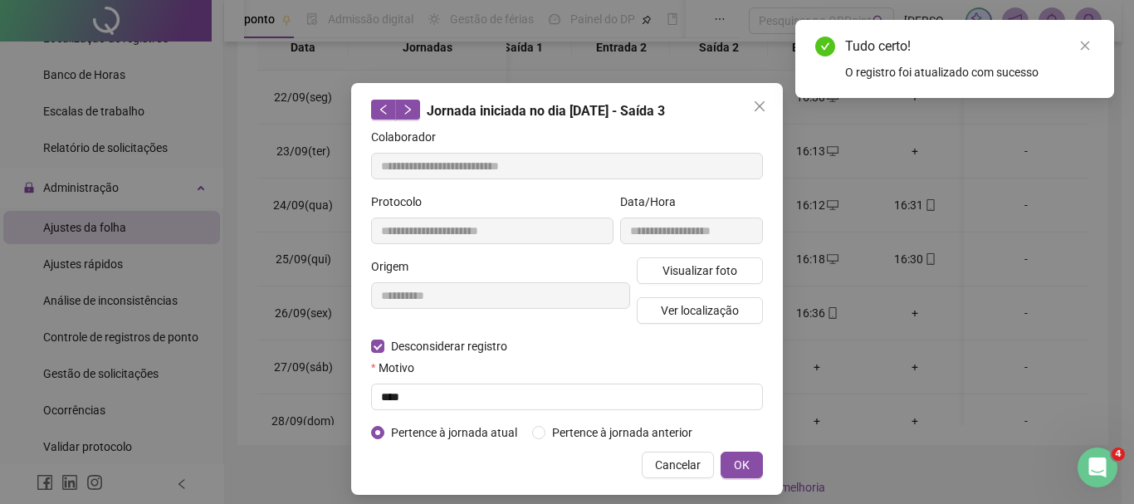
type input "**********"
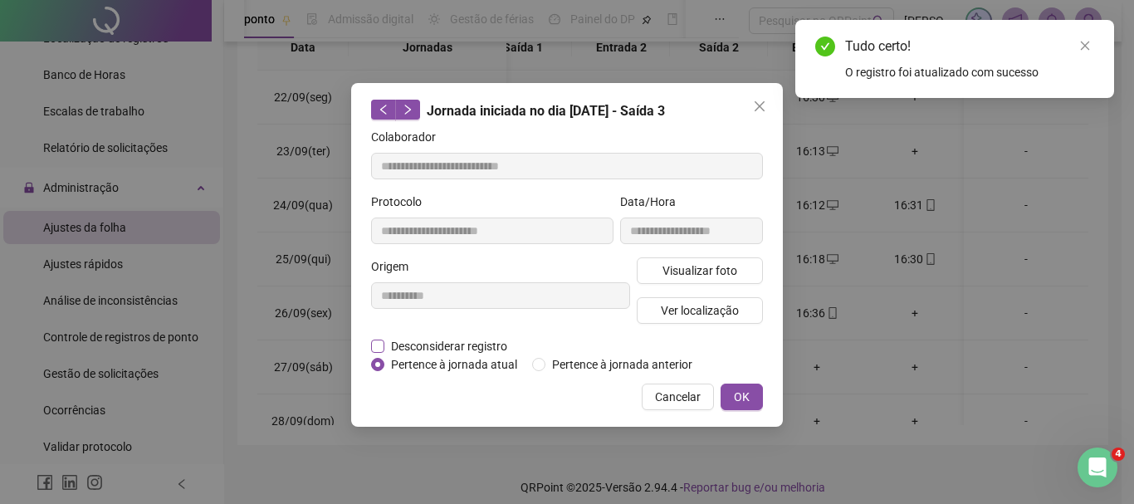
click at [476, 345] on span "Desconsiderar registro" at bounding box center [448, 346] width 129 height 18
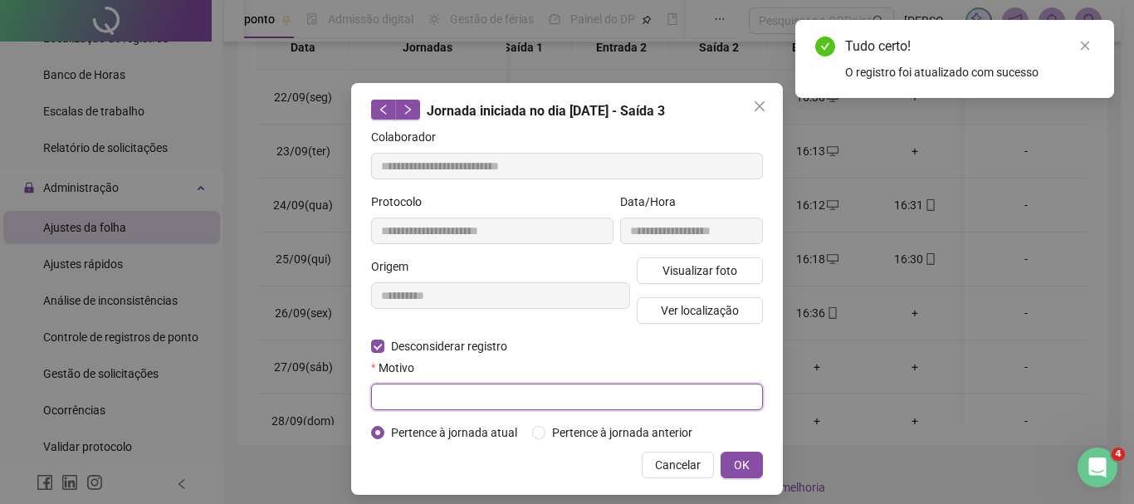
drag, startPoint x: 496, startPoint y: 399, endPoint x: 566, endPoint y: 298, distance: 123.4
click at [496, 398] on input "text" at bounding box center [567, 396] width 392 height 27
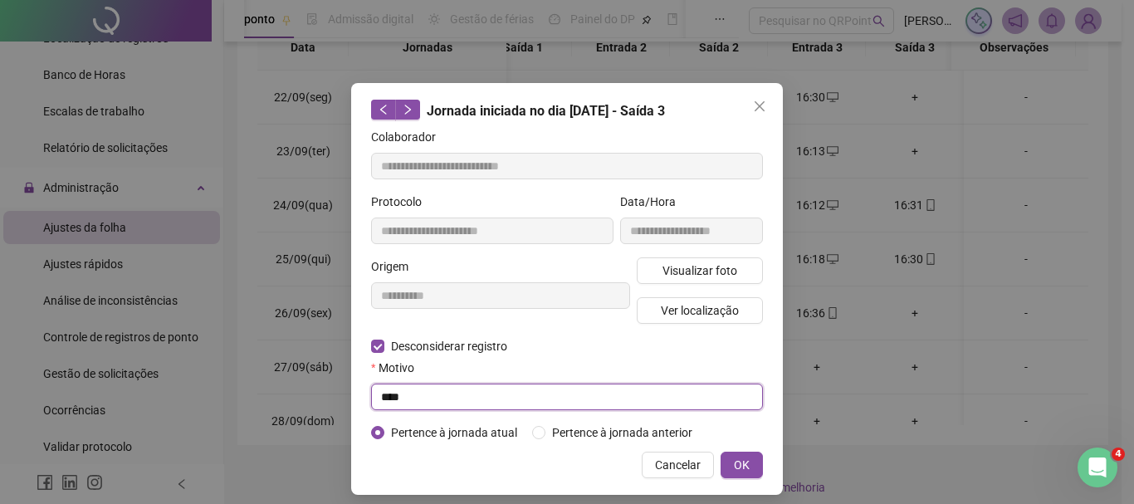
type input "****"
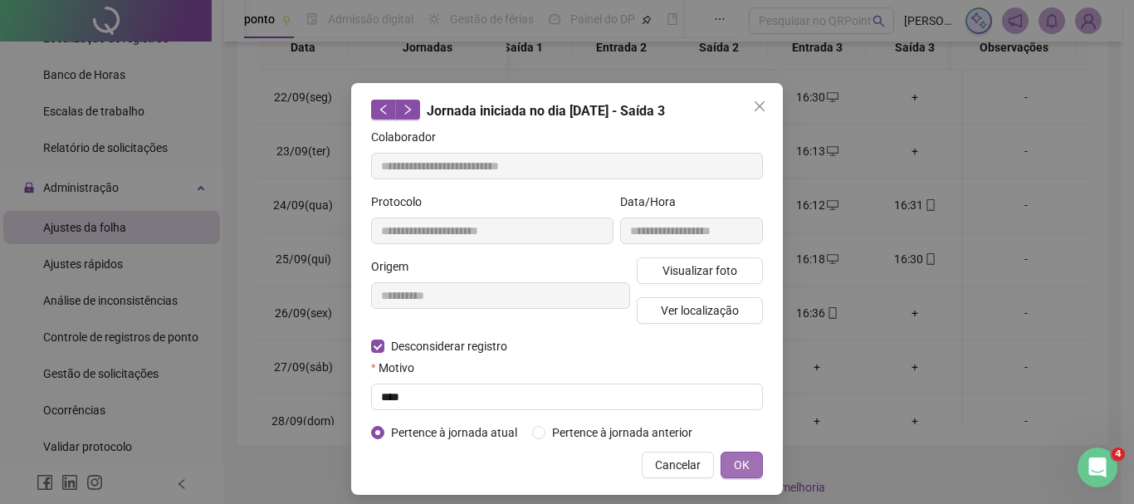
click at [743, 456] on span "OK" at bounding box center [742, 465] width 16 height 18
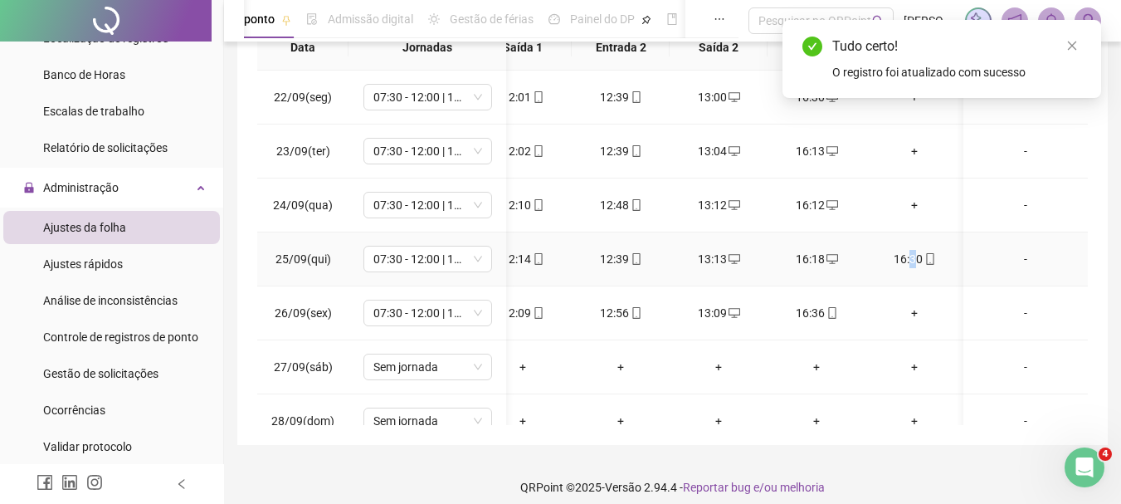
click at [912, 256] on div "16:30" at bounding box center [914, 259] width 71 height 18
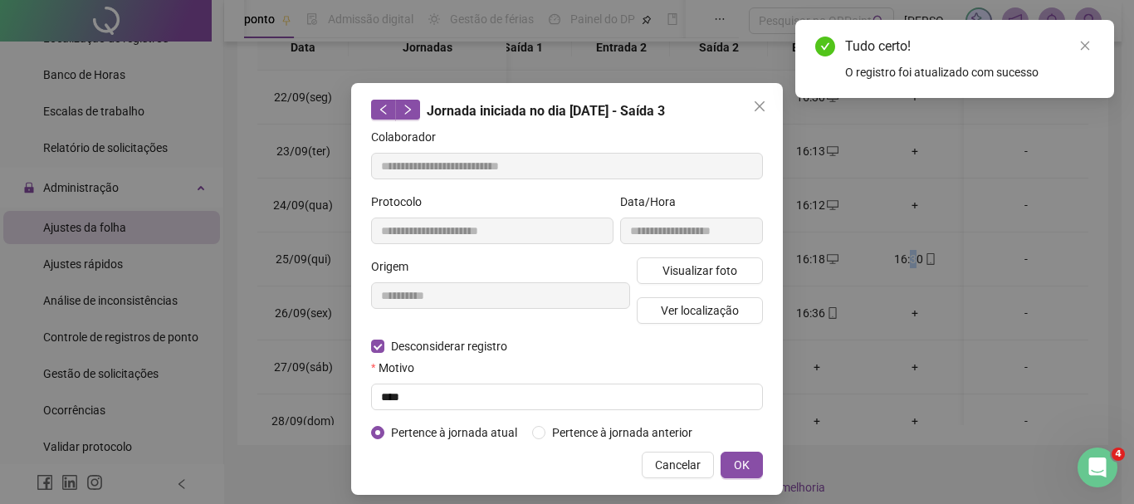
type input "**********"
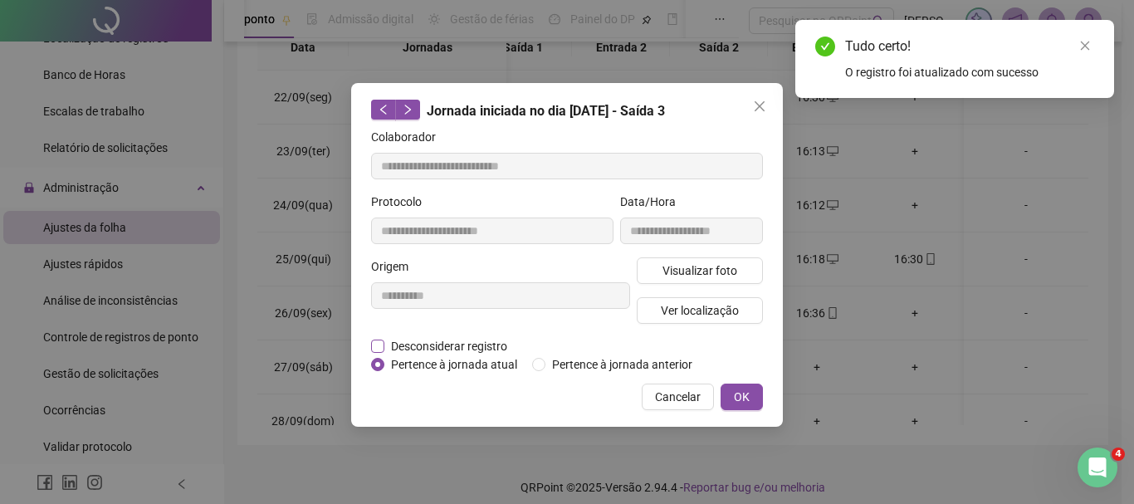
drag, startPoint x: 469, startPoint y: 345, endPoint x: 486, endPoint y: 353, distance: 18.2
click at [470, 347] on span "Desconsiderar registro" at bounding box center [448, 346] width 129 height 18
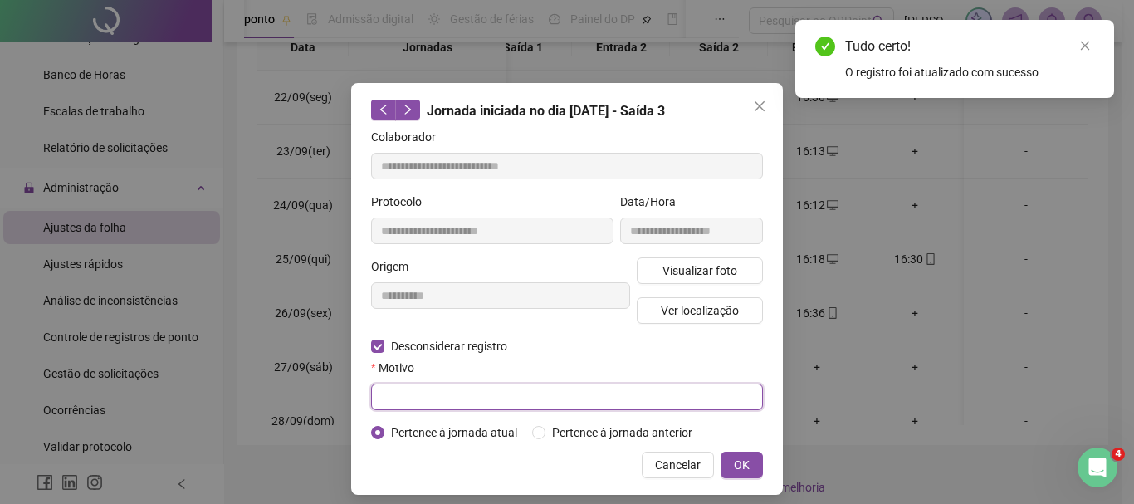
click at [513, 396] on input "text" at bounding box center [567, 396] width 392 height 27
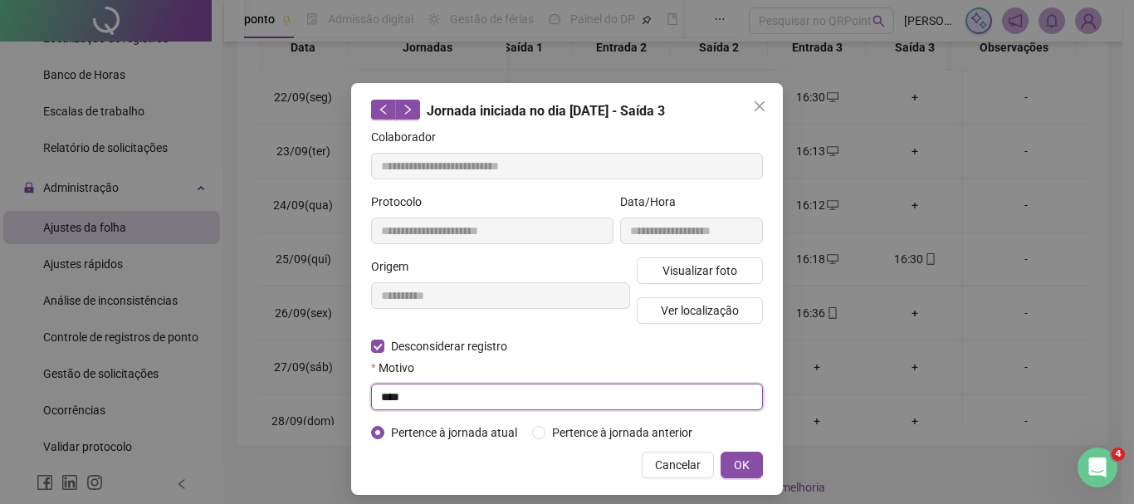
type input "****"
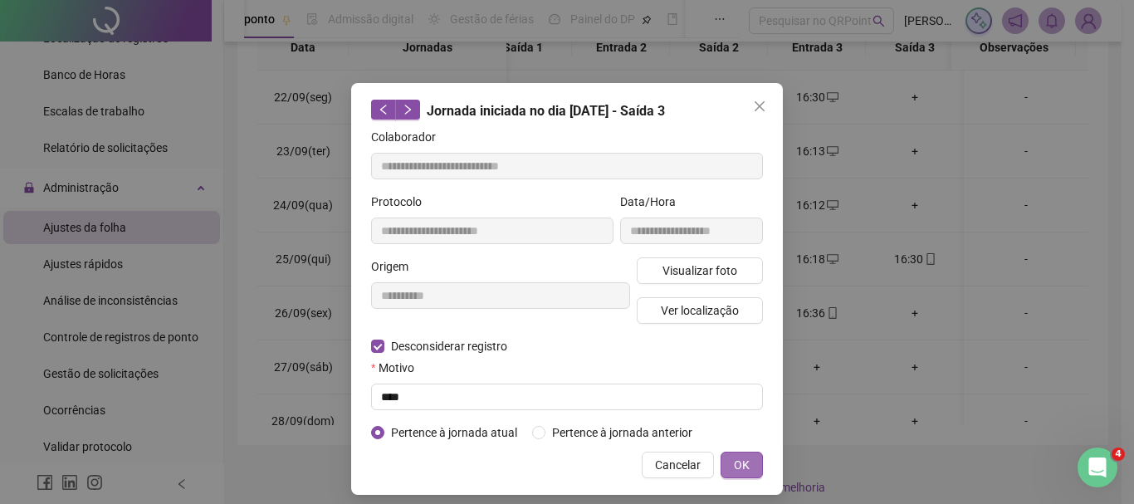
click at [738, 467] on span "OK" at bounding box center [742, 465] width 16 height 18
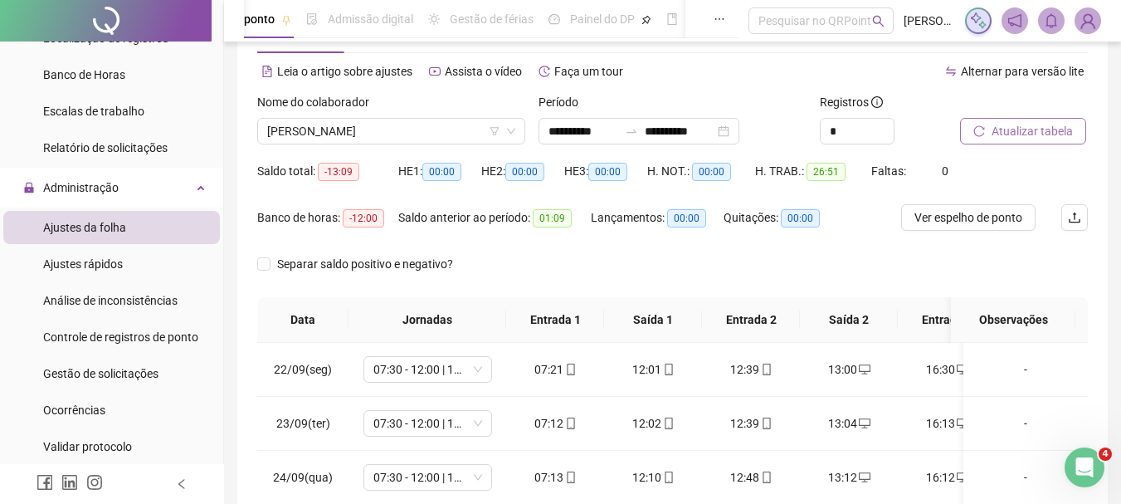
scroll to position [12, 0]
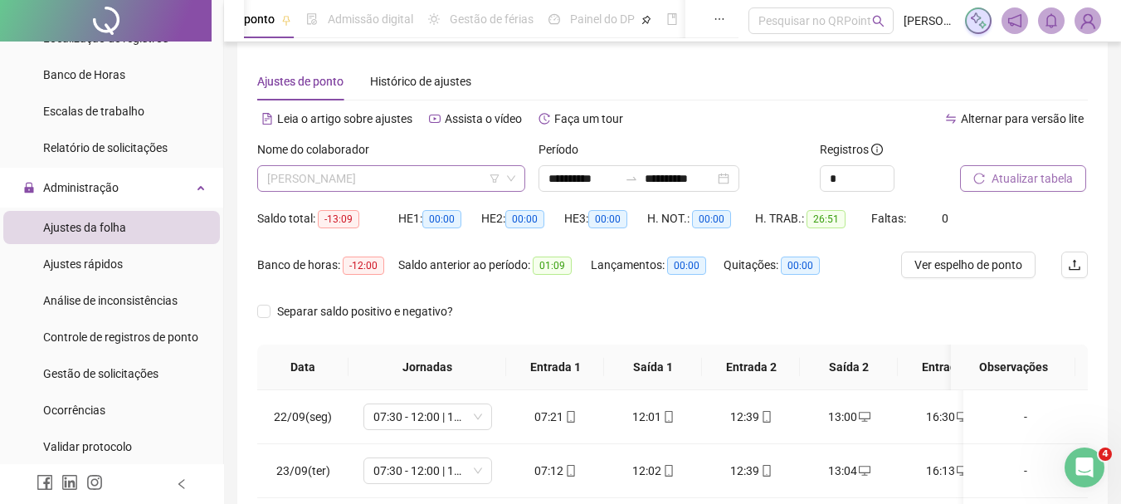
click at [461, 173] on span "[PERSON_NAME]" at bounding box center [391, 178] width 248 height 25
click at [1017, 169] on span "Atualizar tabela" at bounding box center [1032, 178] width 81 height 18
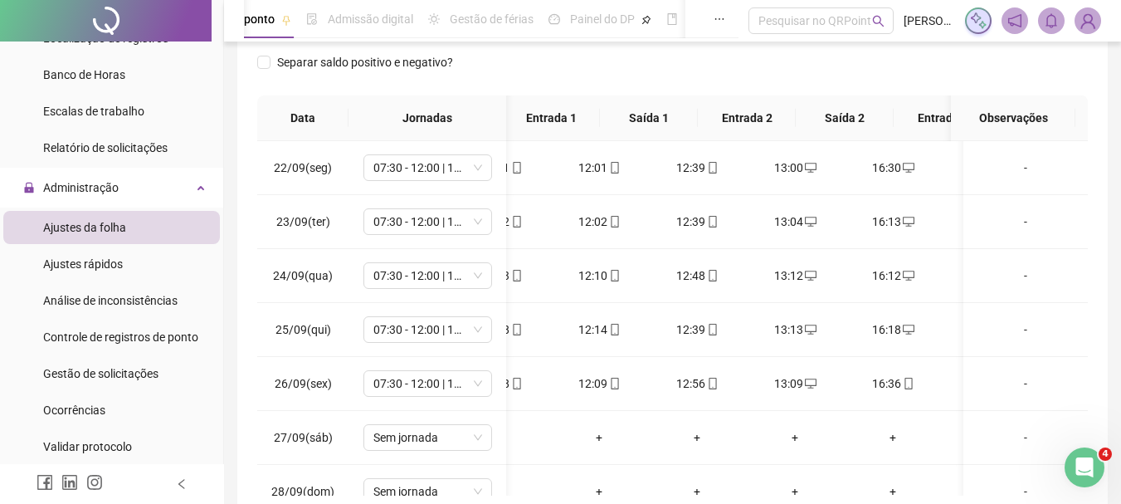
scroll to position [0, 79]
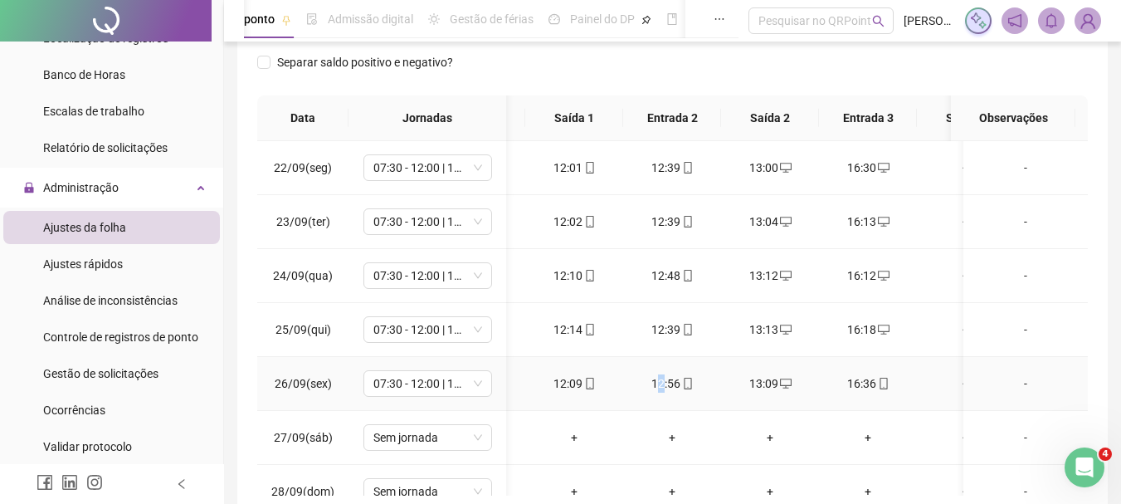
click at [661, 388] on div "12:56" at bounding box center [672, 383] width 71 height 18
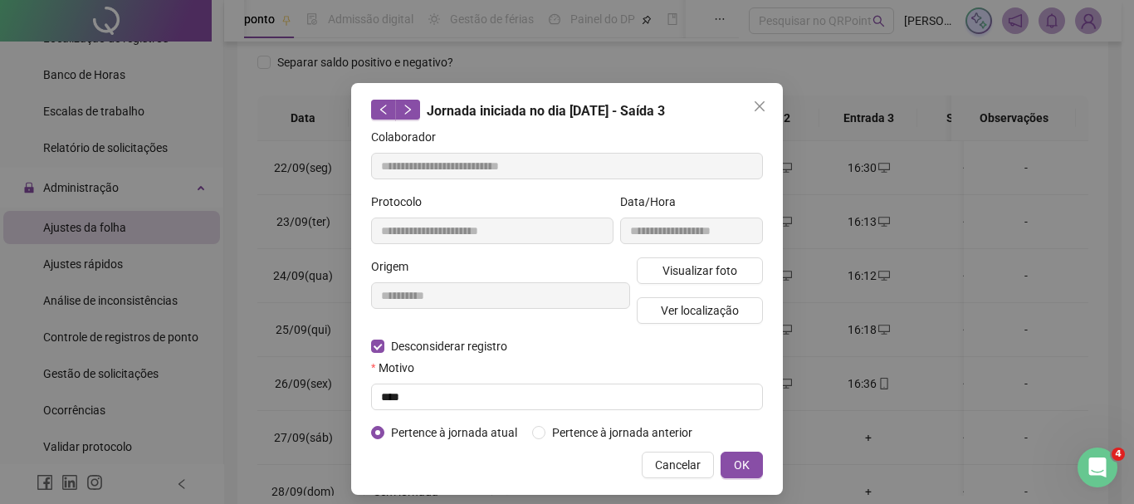
type input "**********"
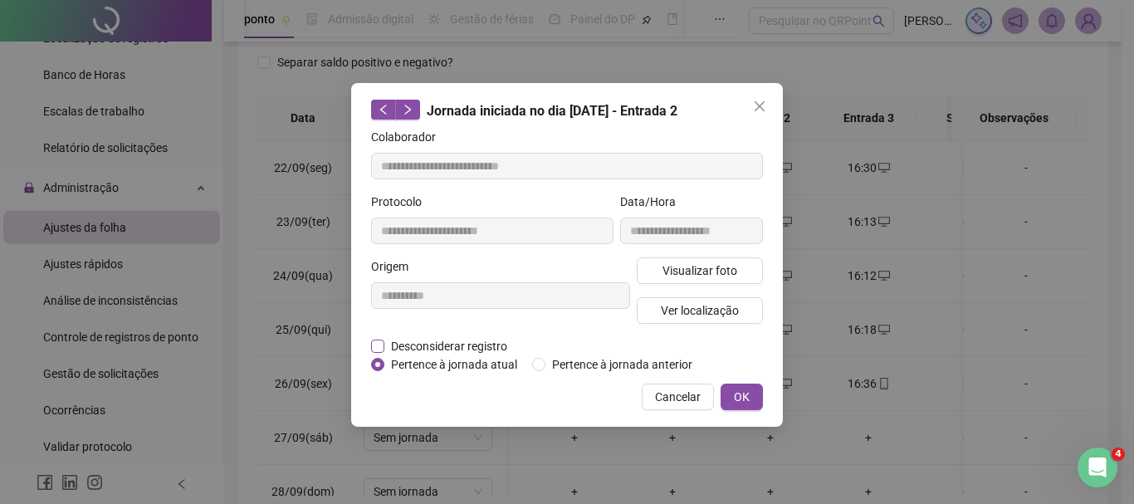
click at [448, 349] on span "Desconsiderar registro" at bounding box center [448, 346] width 129 height 18
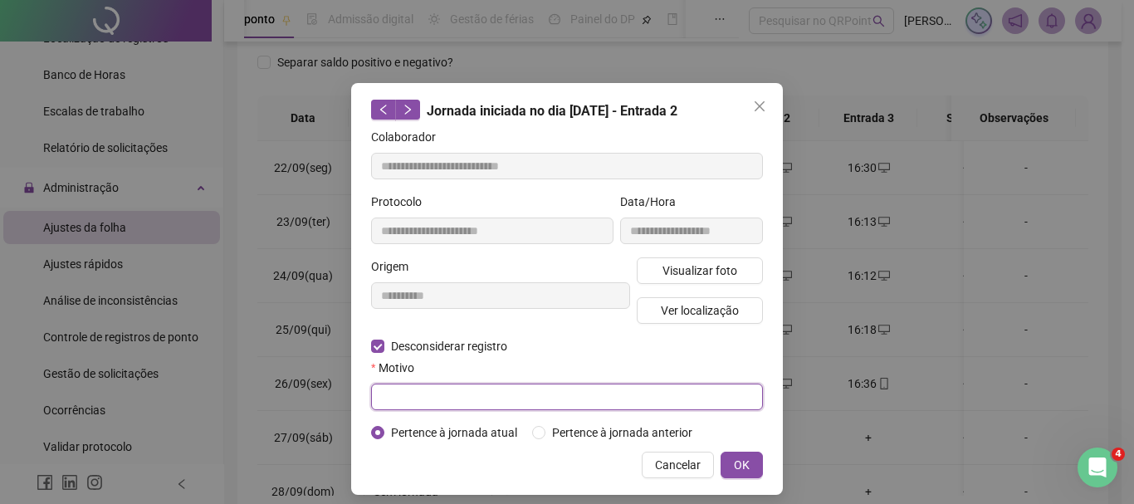
click at [432, 404] on input "text" at bounding box center [567, 396] width 392 height 27
type input "****"
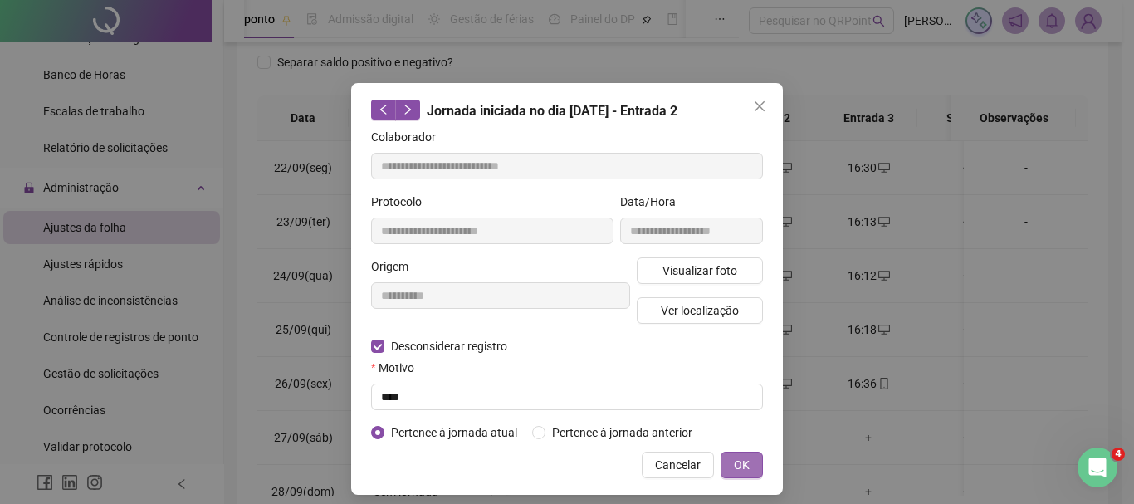
click at [725, 461] on button "OK" at bounding box center [741, 465] width 42 height 27
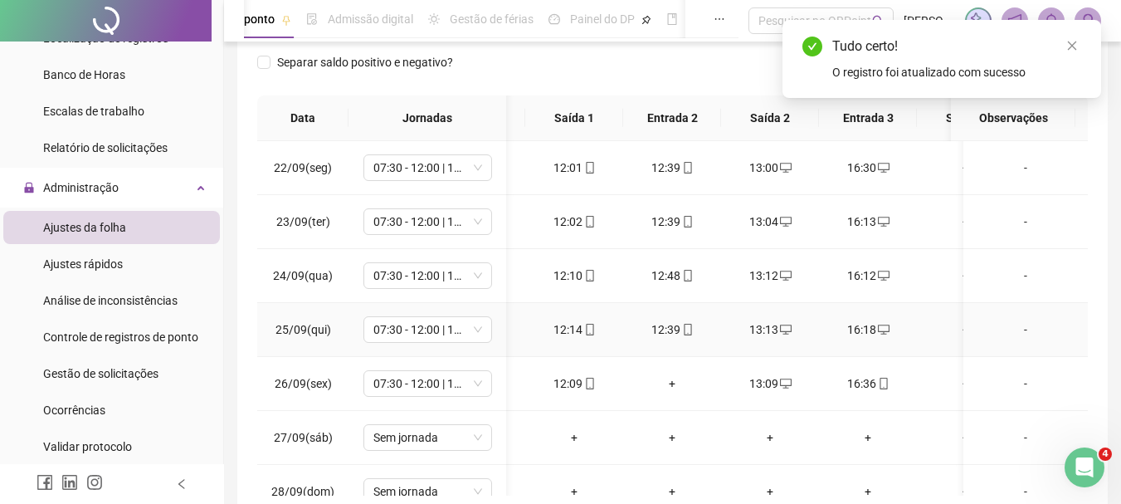
click at [665, 332] on div "12:39" at bounding box center [672, 329] width 71 height 18
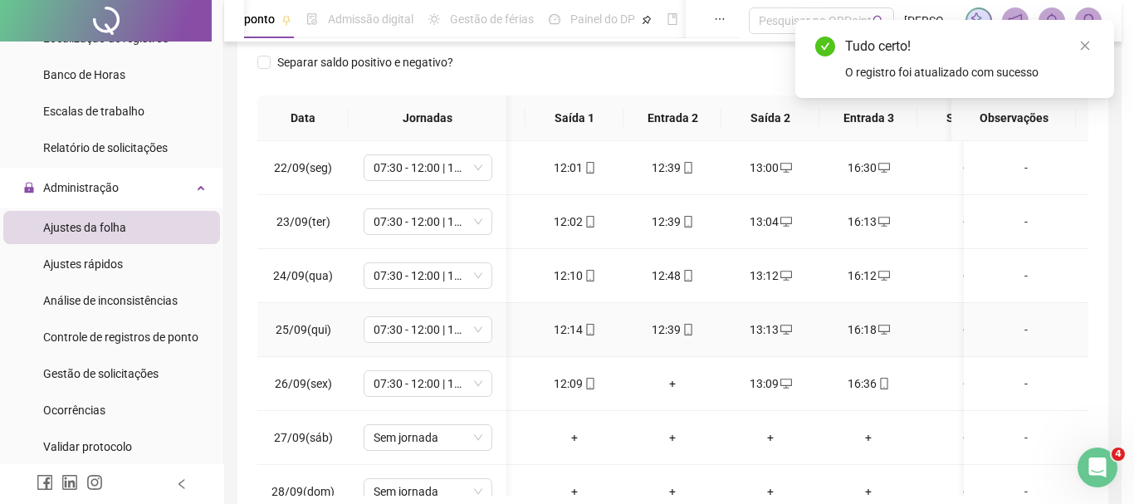
type input "**********"
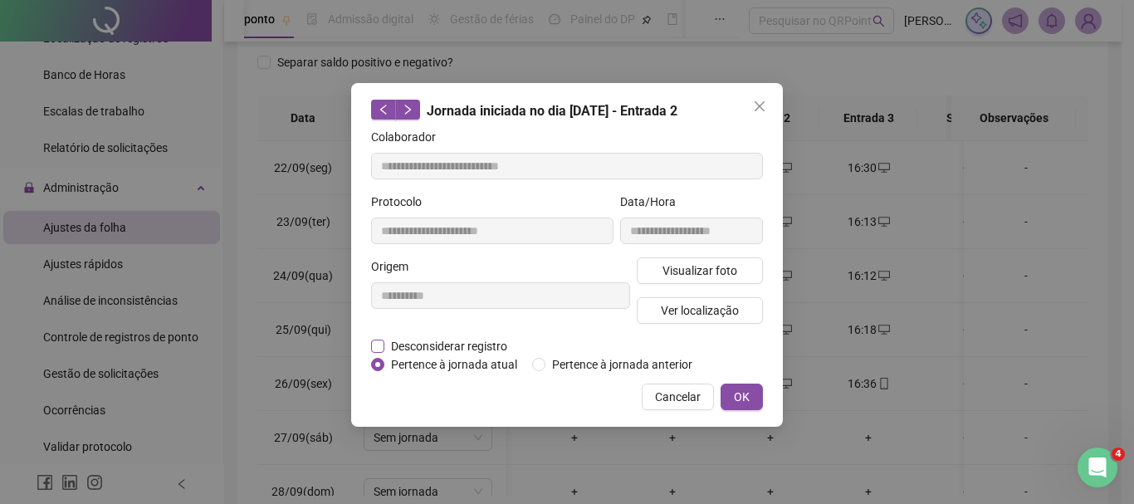
click at [469, 345] on span "Desconsiderar registro" at bounding box center [448, 346] width 129 height 18
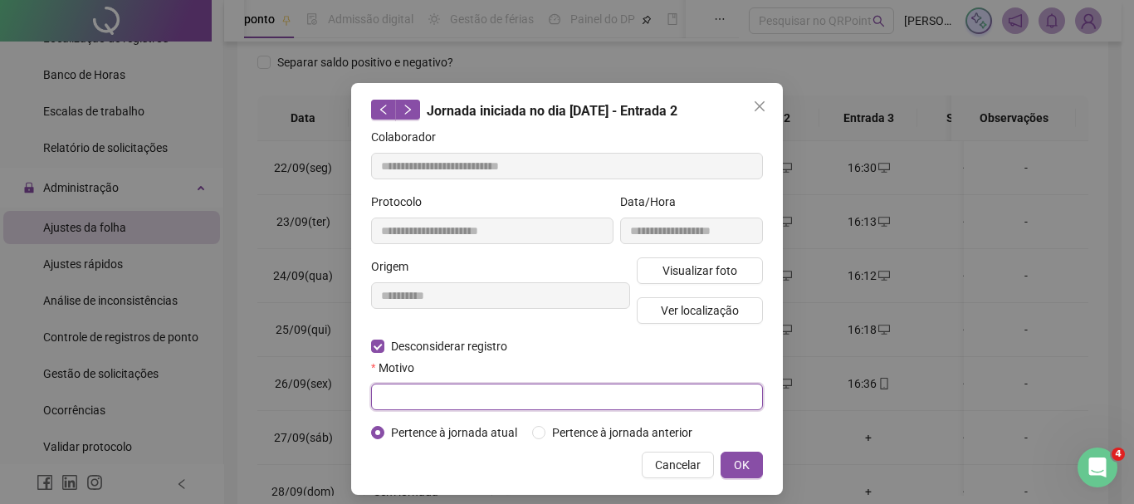
click at [476, 400] on input "text" at bounding box center [567, 396] width 392 height 27
type input "****"
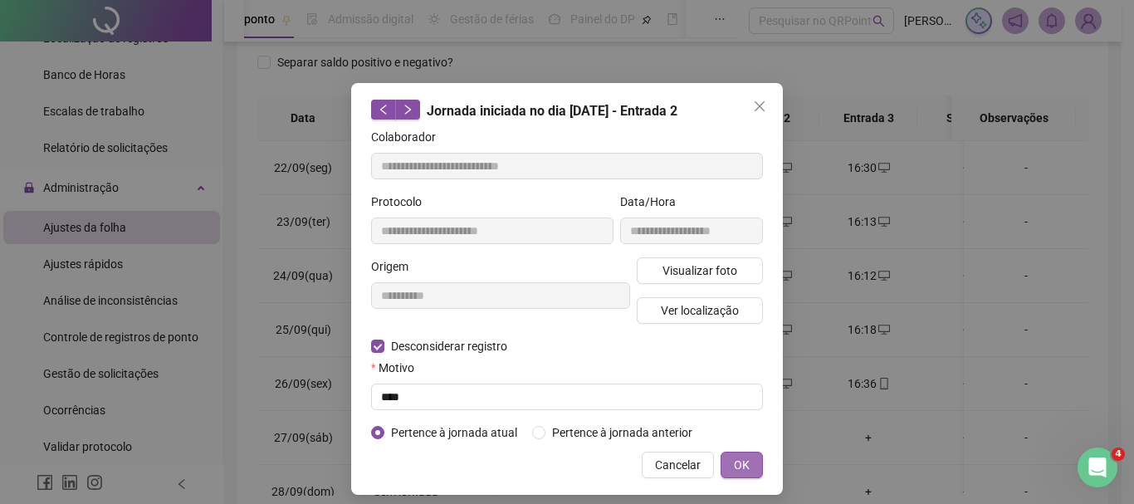
click at [721, 457] on button "OK" at bounding box center [741, 465] width 42 height 27
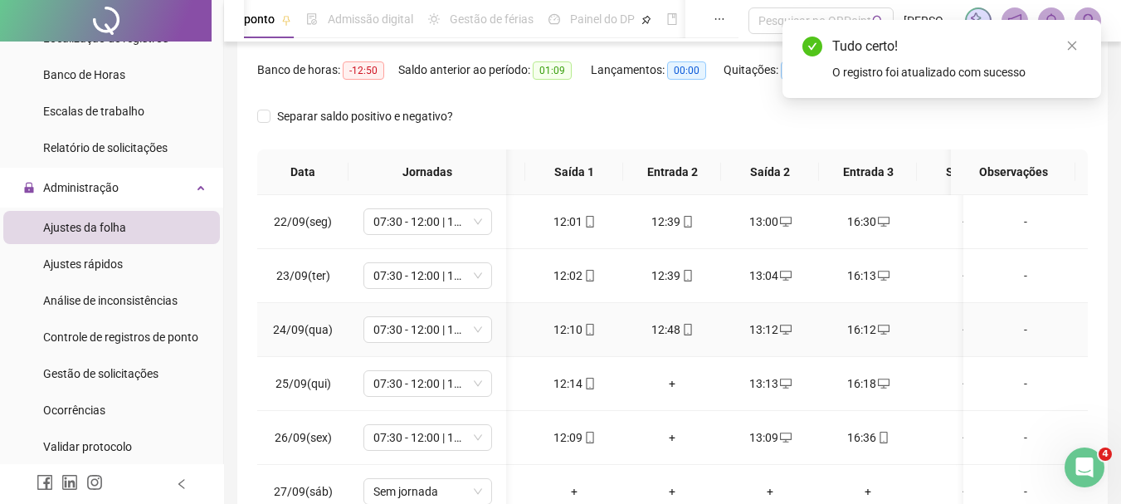
scroll to position [178, 0]
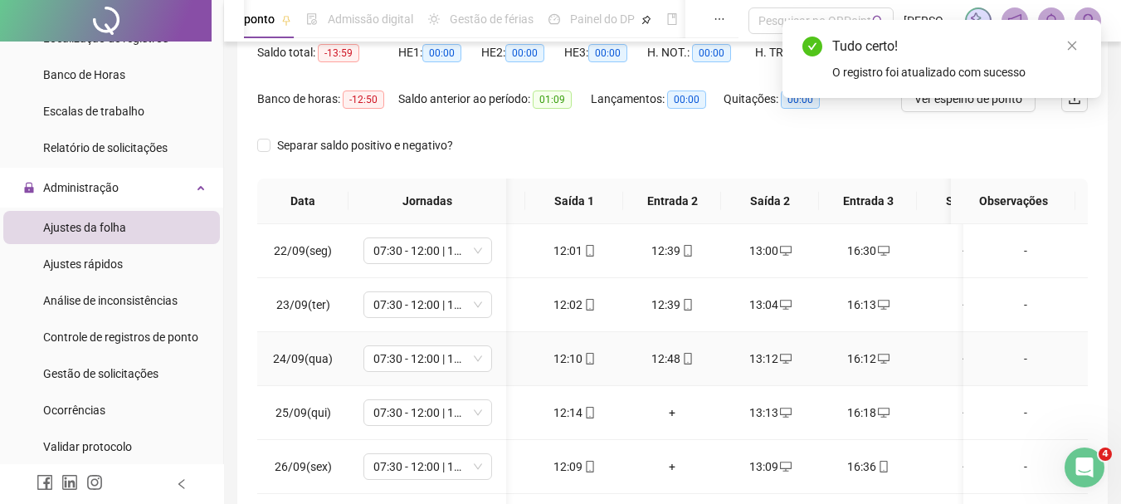
click at [669, 359] on div "12:48" at bounding box center [672, 358] width 71 height 18
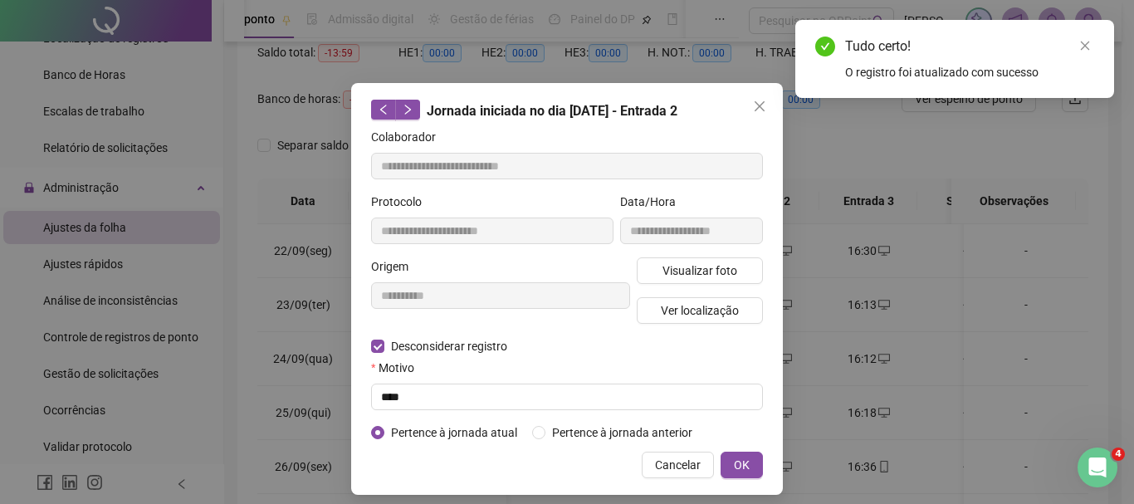
type input "**********"
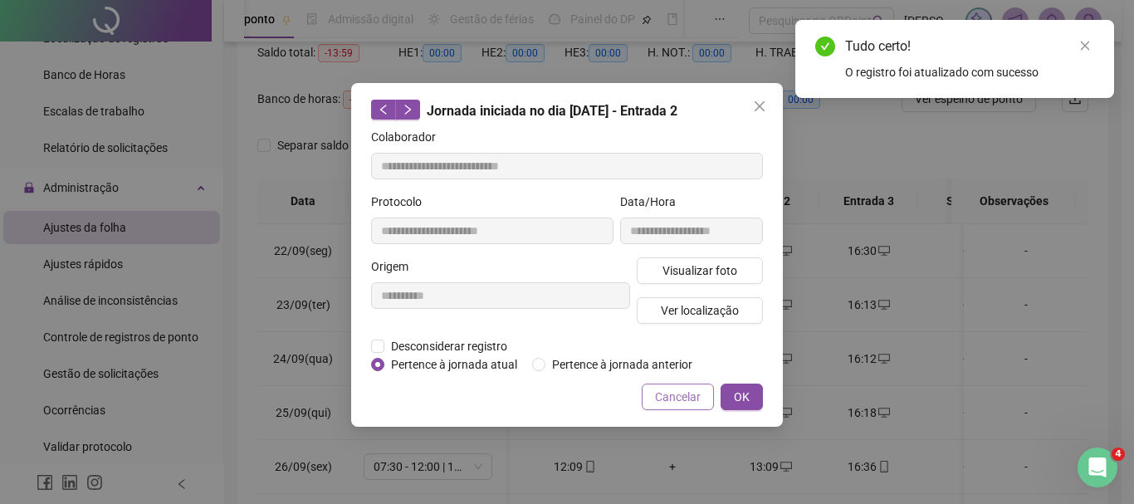
click at [679, 406] on button "Cancelar" at bounding box center [678, 396] width 72 height 27
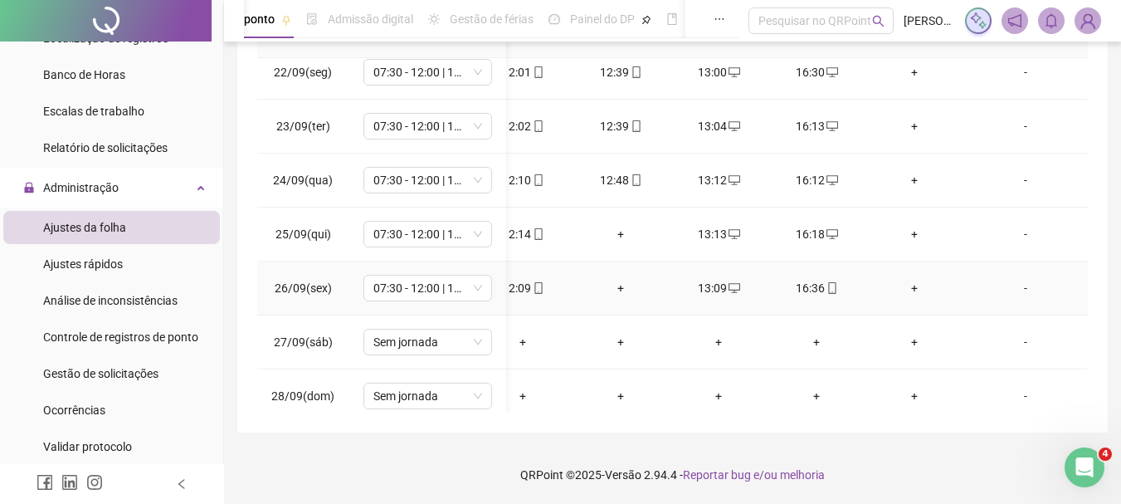
scroll to position [0, 143]
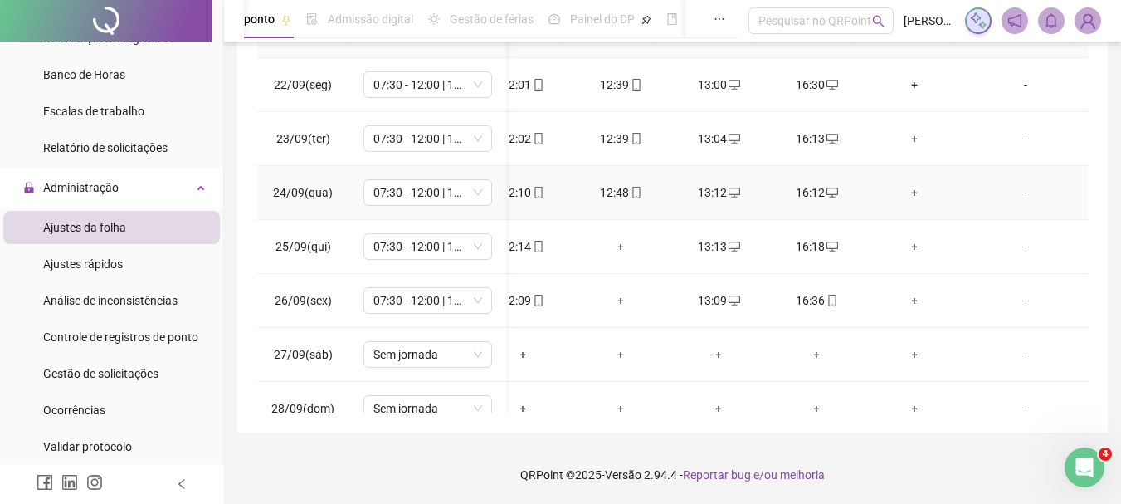
click at [600, 191] on div "12:48" at bounding box center [620, 192] width 71 height 18
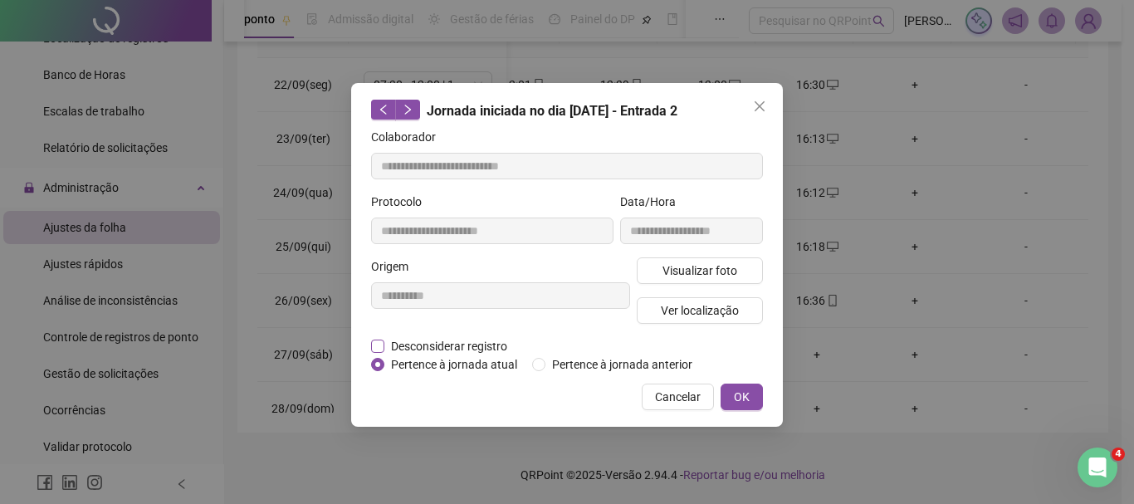
click at [457, 347] on span "Desconsiderar registro" at bounding box center [448, 346] width 129 height 18
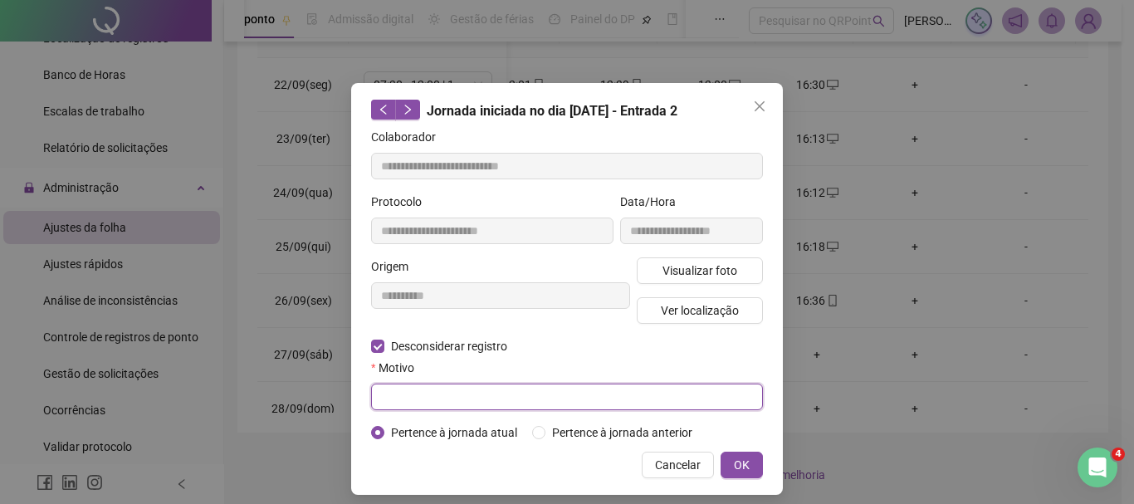
click at [454, 384] on input "text" at bounding box center [567, 396] width 392 height 27
type input "****"
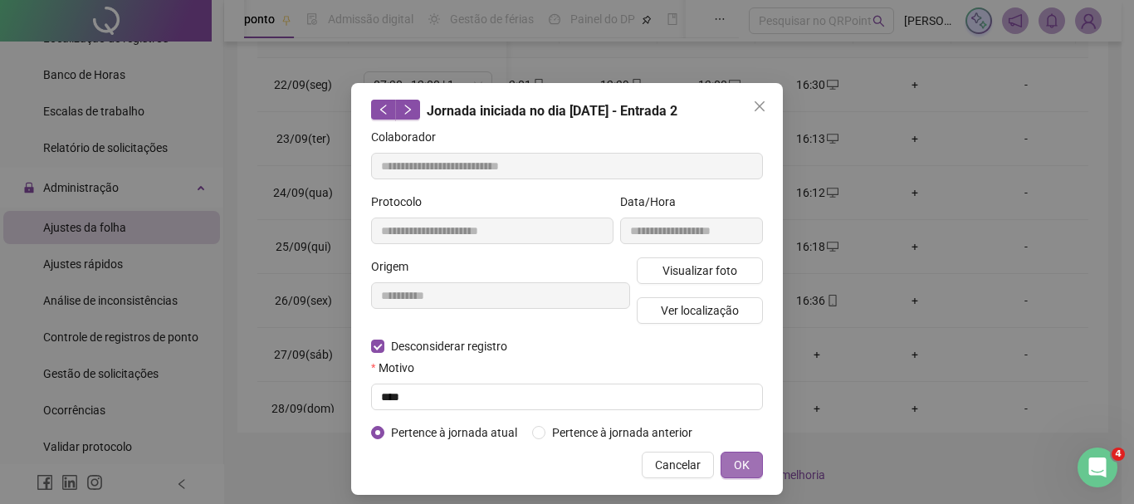
click at [741, 456] on span "OK" at bounding box center [742, 465] width 16 height 18
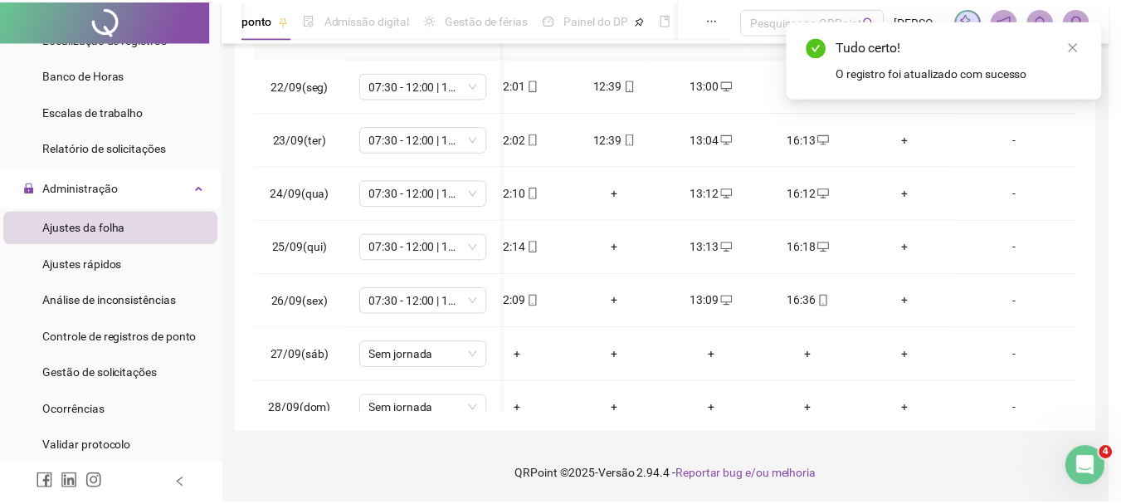
scroll to position [0, 130]
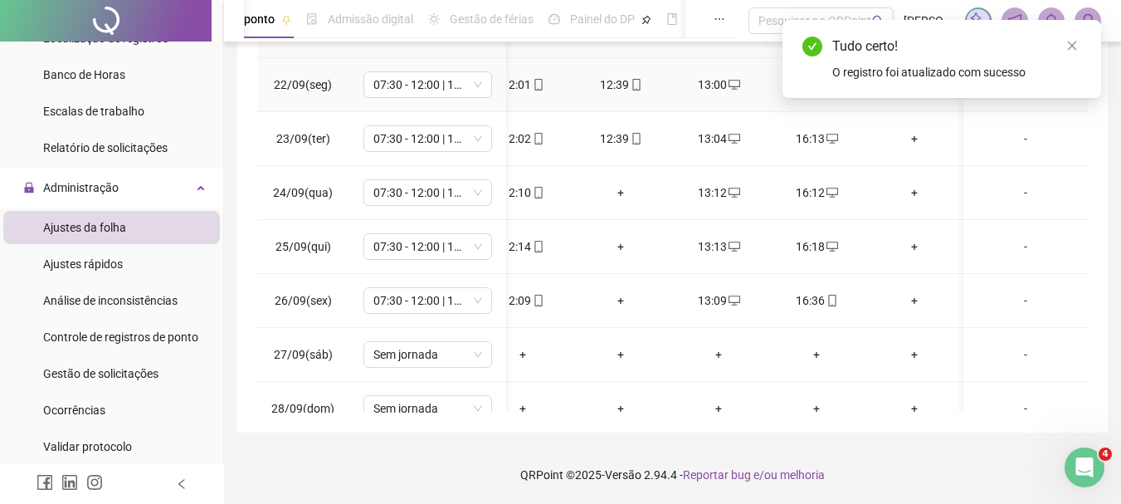
click at [602, 91] on div "12:39" at bounding box center [620, 85] width 71 height 18
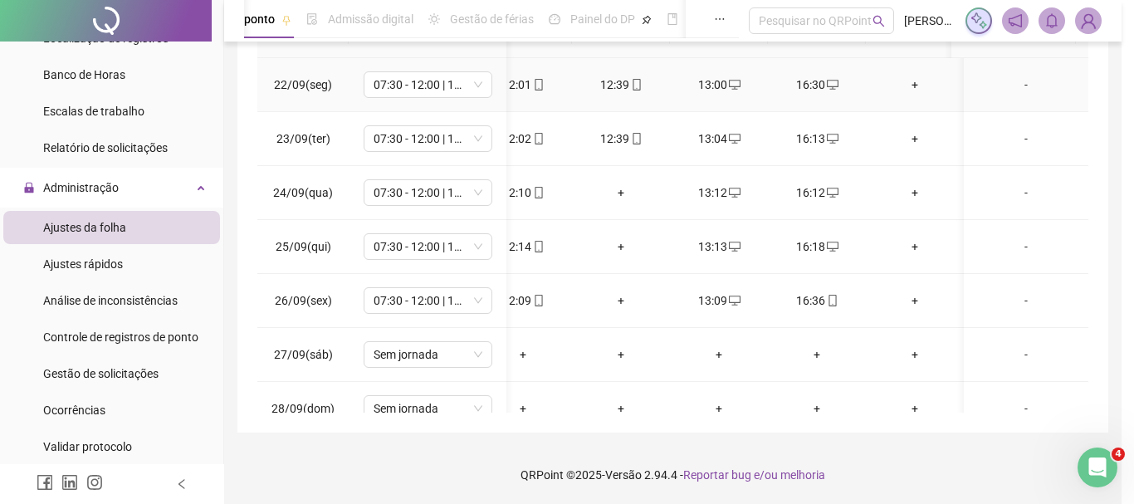
type input "**********"
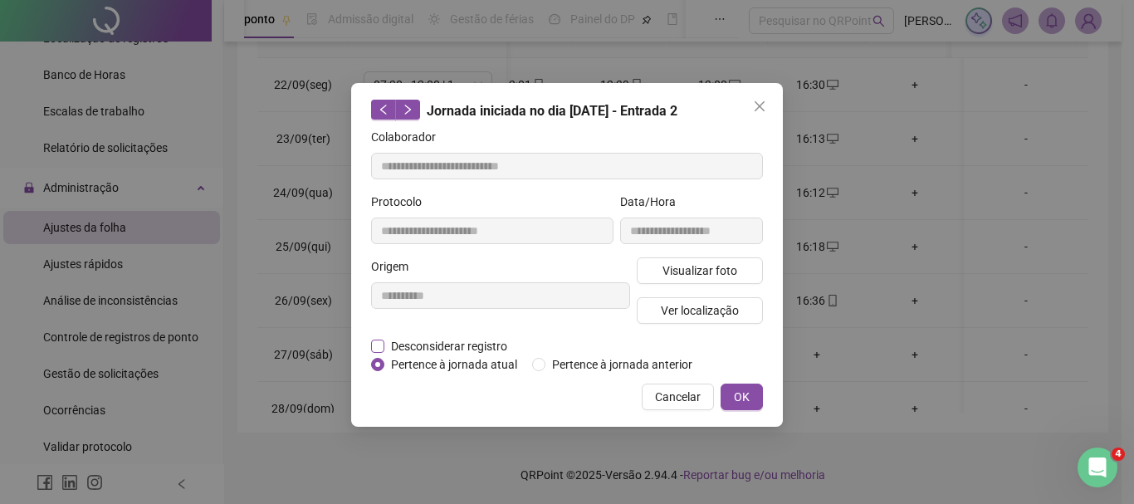
click at [446, 344] on span "Desconsiderar registro" at bounding box center [448, 346] width 129 height 18
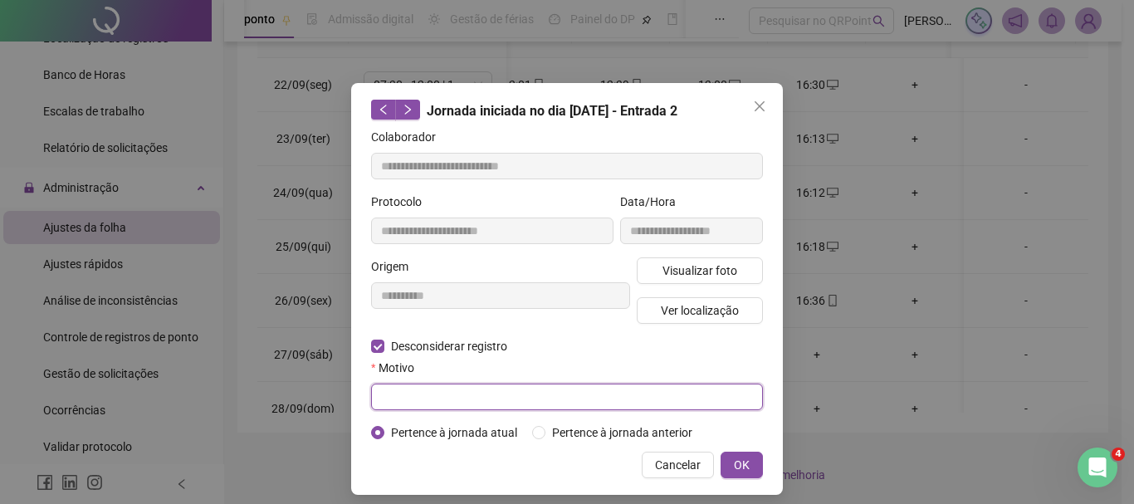
click at [464, 403] on input "text" at bounding box center [567, 396] width 392 height 27
type input "****"
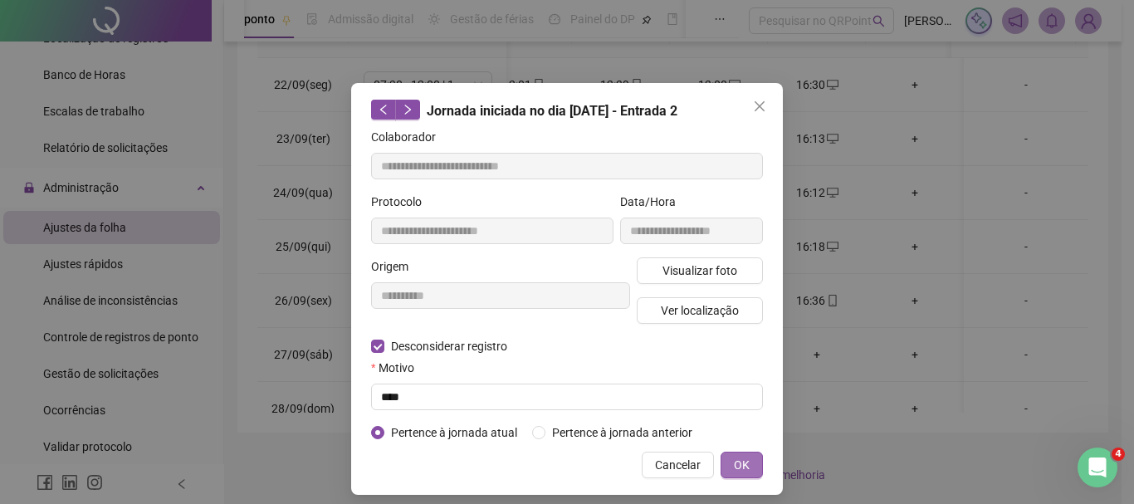
click at [740, 471] on span "OK" at bounding box center [742, 465] width 16 height 18
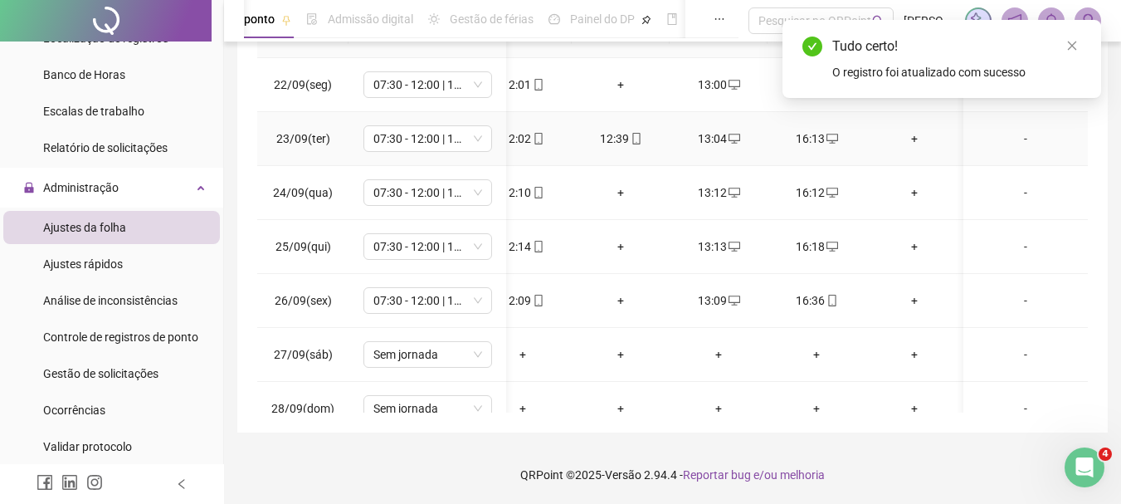
click at [618, 129] on div "12:39" at bounding box center [620, 138] width 71 height 18
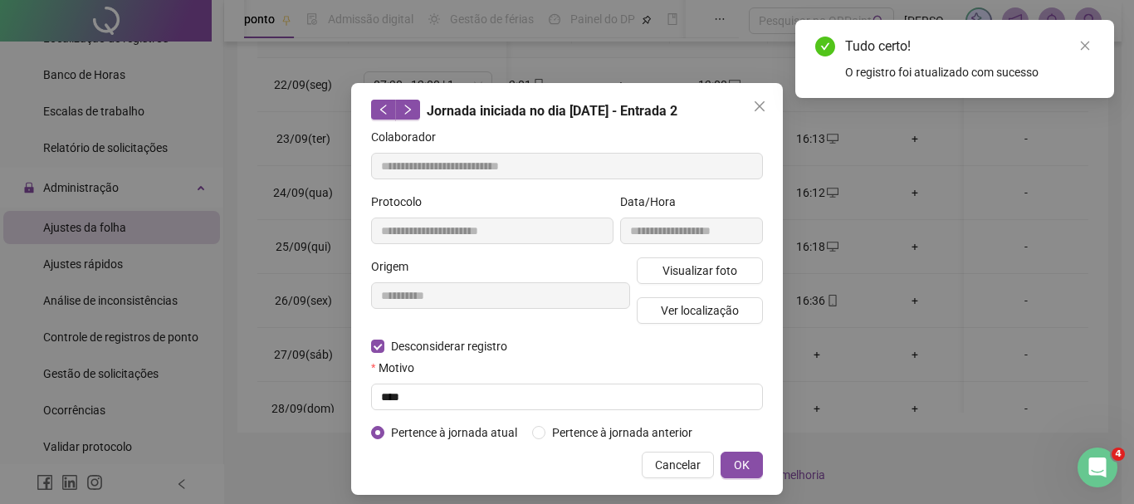
type input "**********"
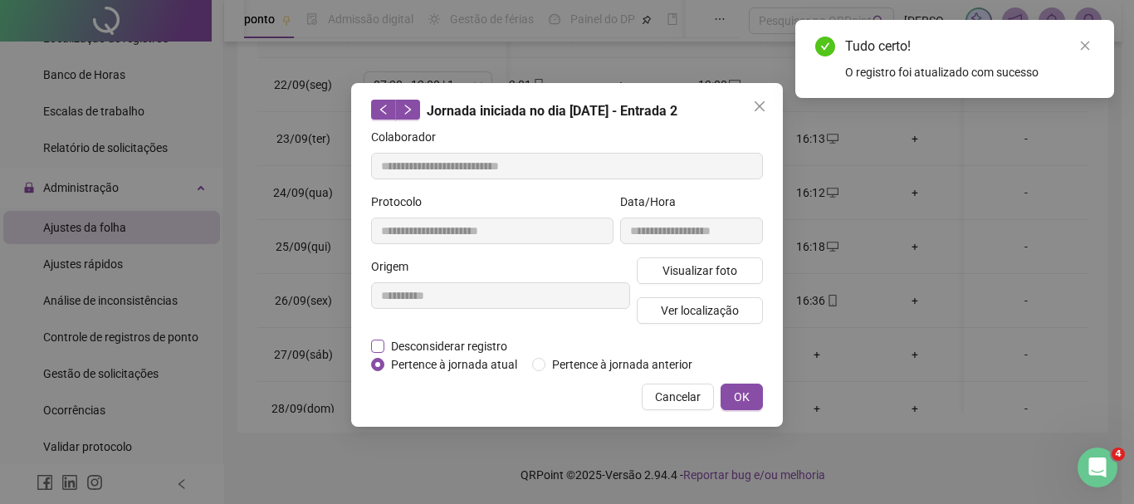
click at [450, 343] on span "Desconsiderar registro" at bounding box center [448, 346] width 129 height 18
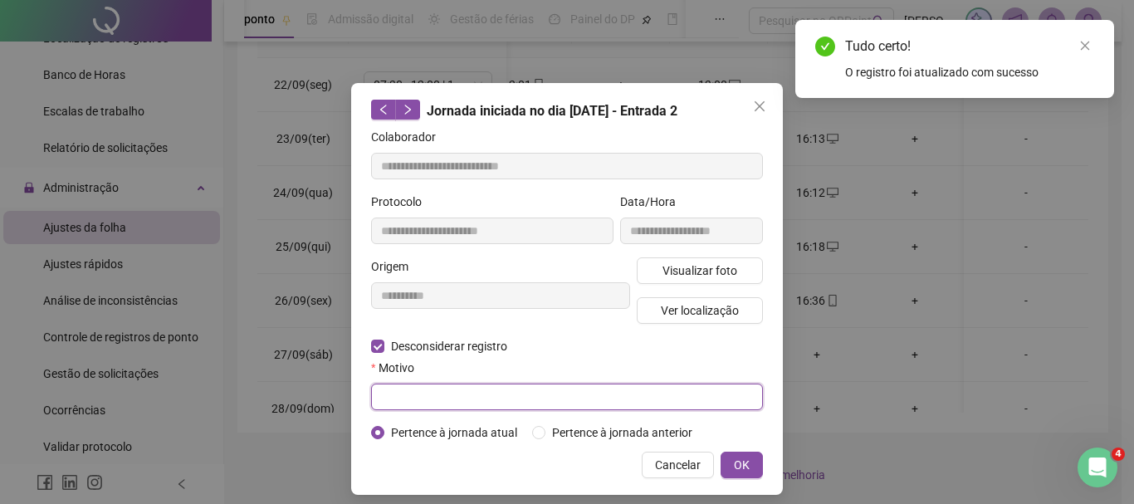
click at [467, 400] on input "text" at bounding box center [567, 396] width 392 height 27
type input "****"
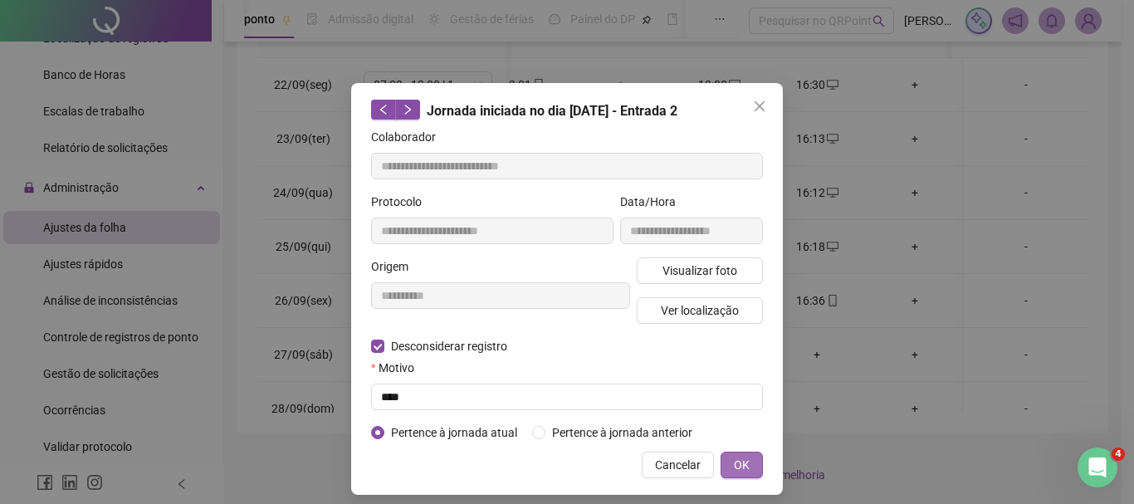
click at [720, 454] on button "OK" at bounding box center [741, 465] width 42 height 27
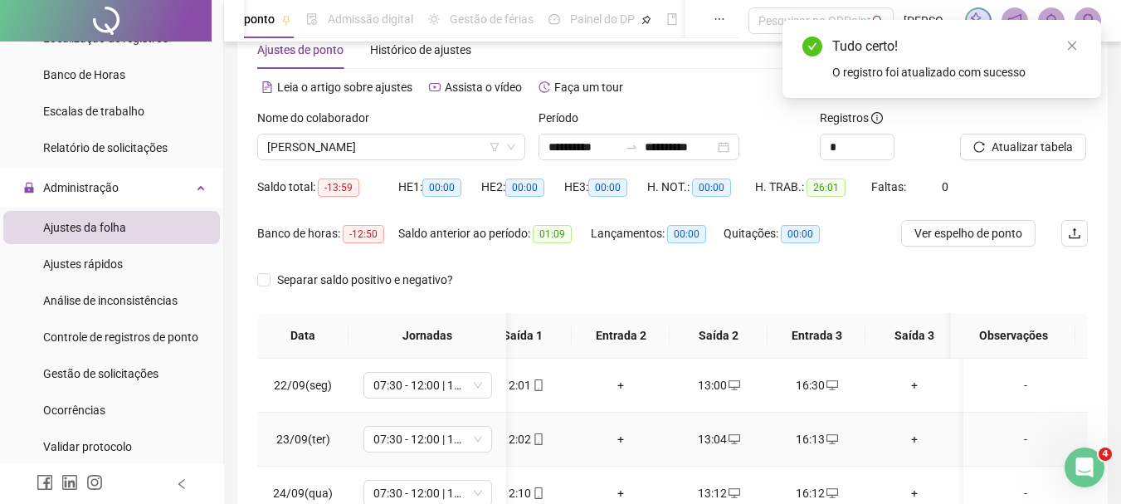
scroll to position [12, 0]
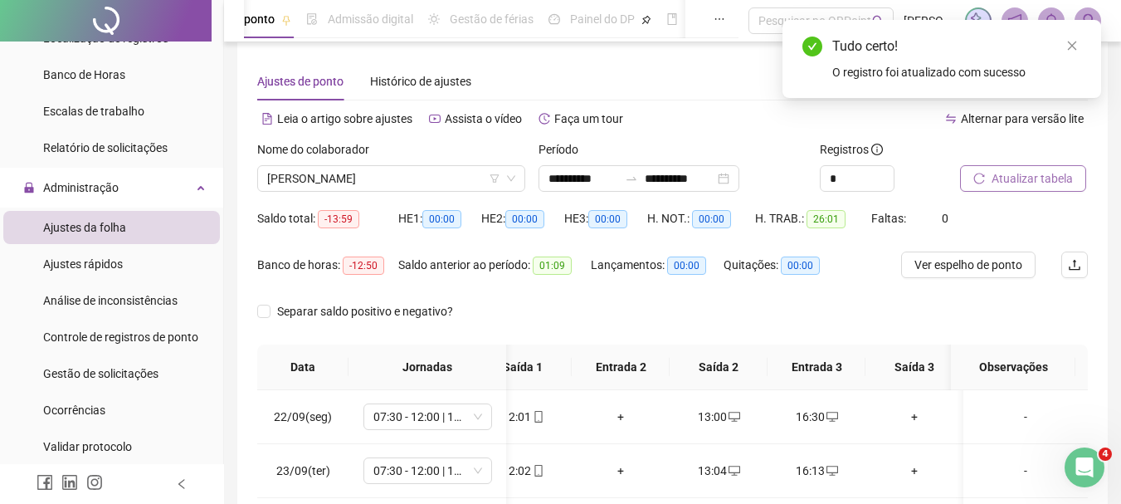
click at [1058, 176] on span "Atualizar tabela" at bounding box center [1032, 178] width 81 height 18
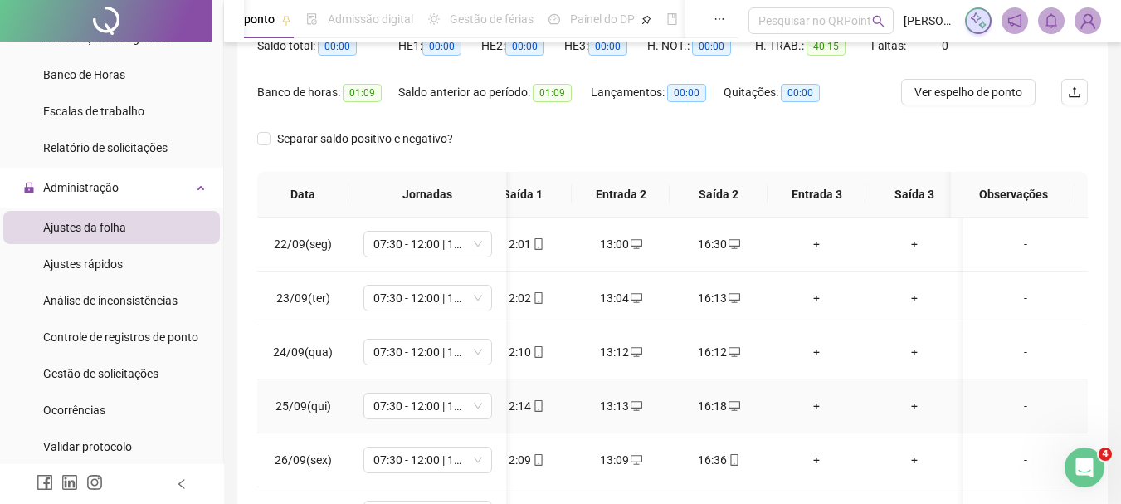
scroll to position [0, 0]
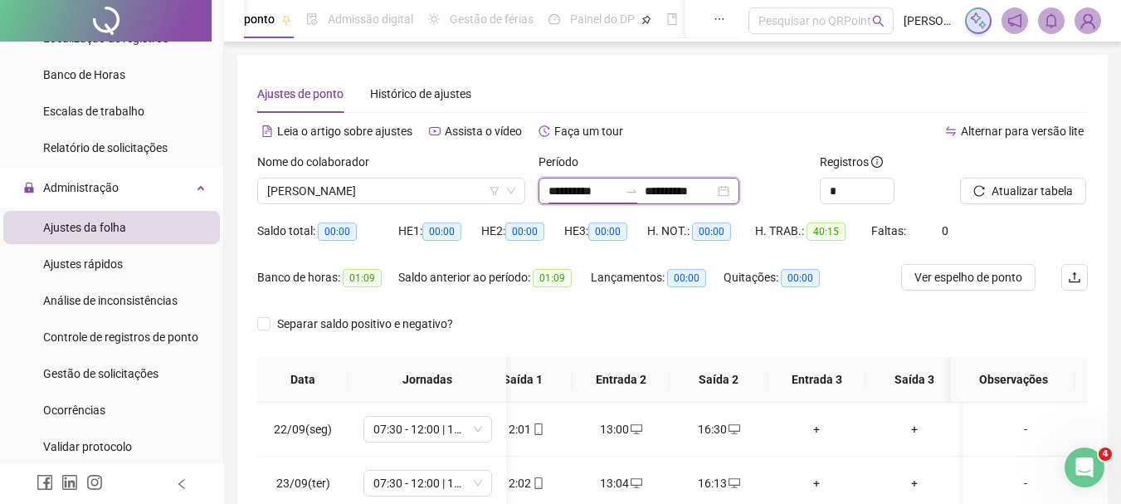
click at [583, 184] on input "**********" at bounding box center [584, 191] width 70 height 18
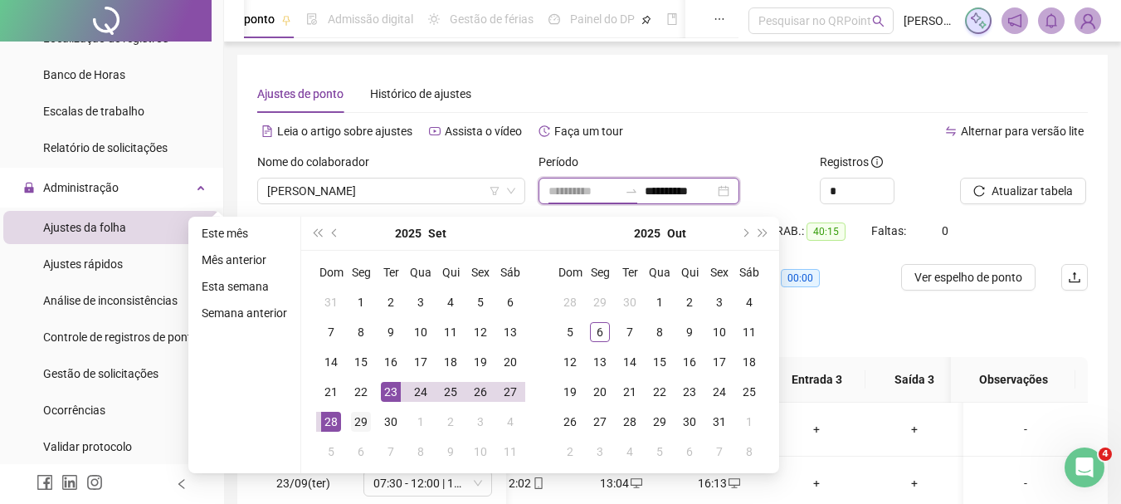
type input "**********"
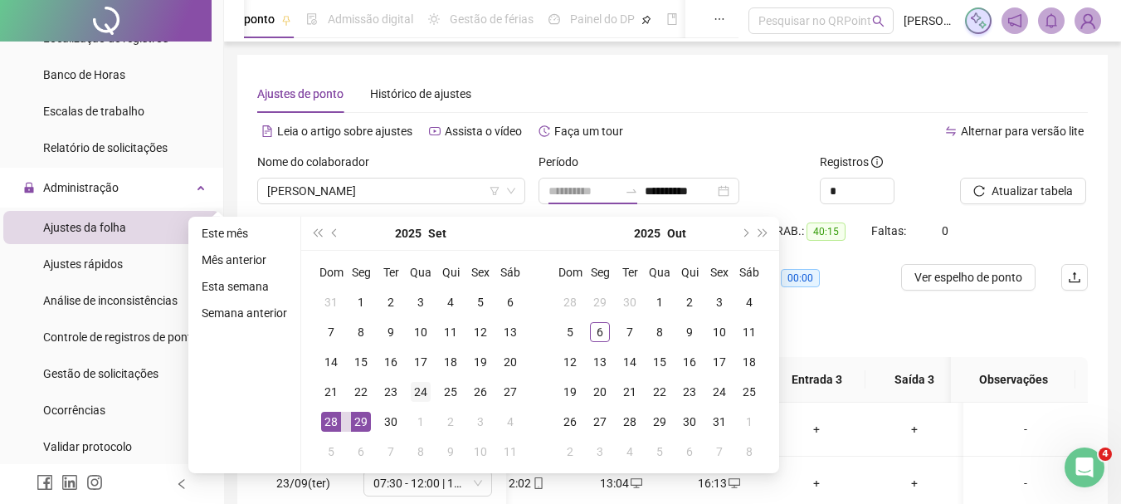
drag, startPoint x: 349, startPoint y: 429, endPoint x: 421, endPoint y: 401, distance: 76.8
click at [359, 425] on div "29" at bounding box center [361, 422] width 20 height 20
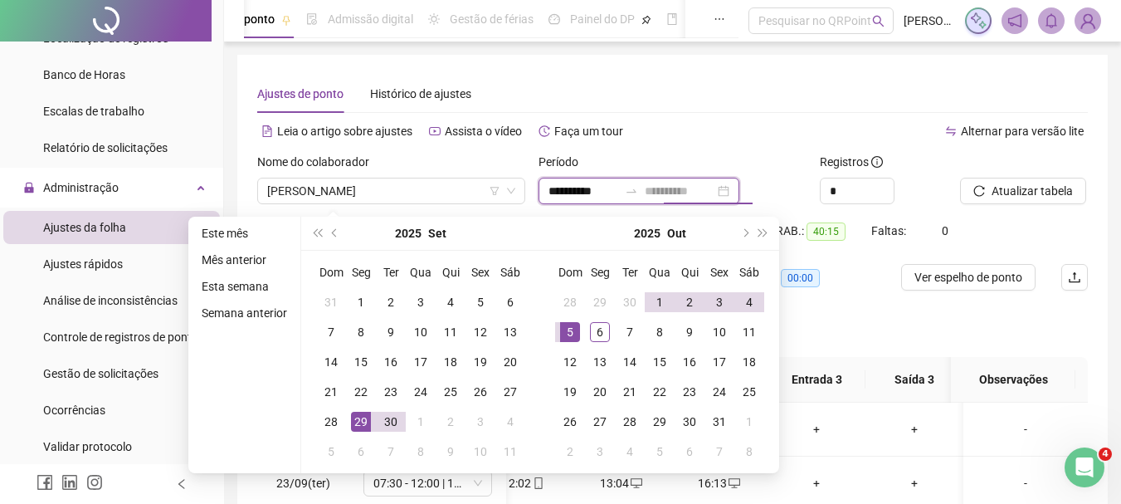
type input "**********"
click at [571, 325] on div "5" at bounding box center [570, 332] width 20 height 20
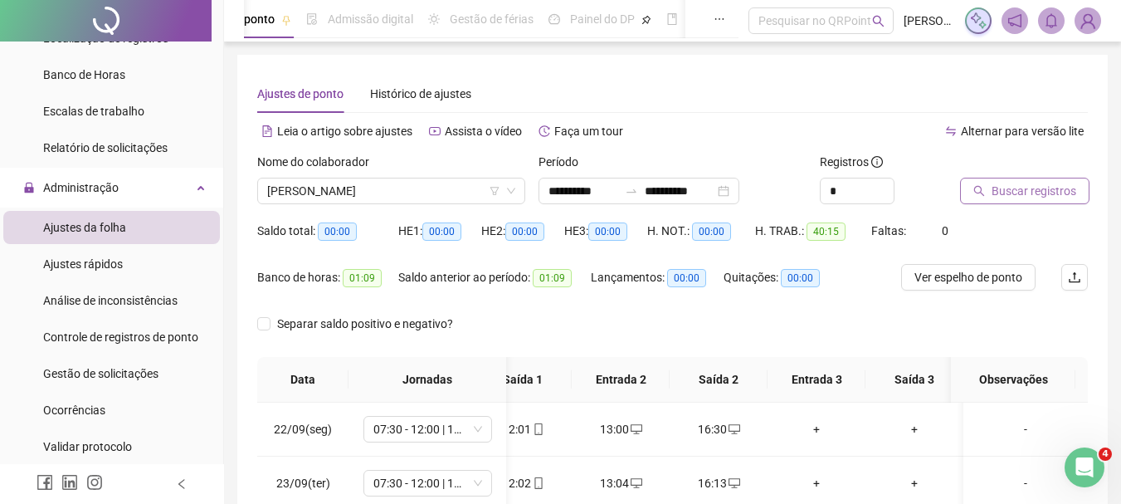
click at [1028, 189] on span "Buscar registros" at bounding box center [1034, 191] width 85 height 18
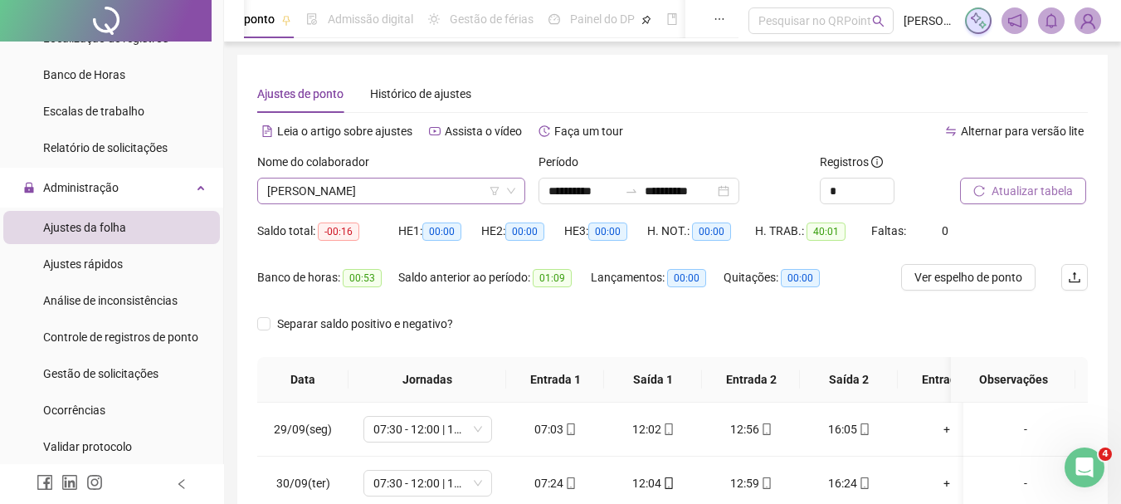
click at [349, 193] on span "[PERSON_NAME]" at bounding box center [391, 190] width 248 height 25
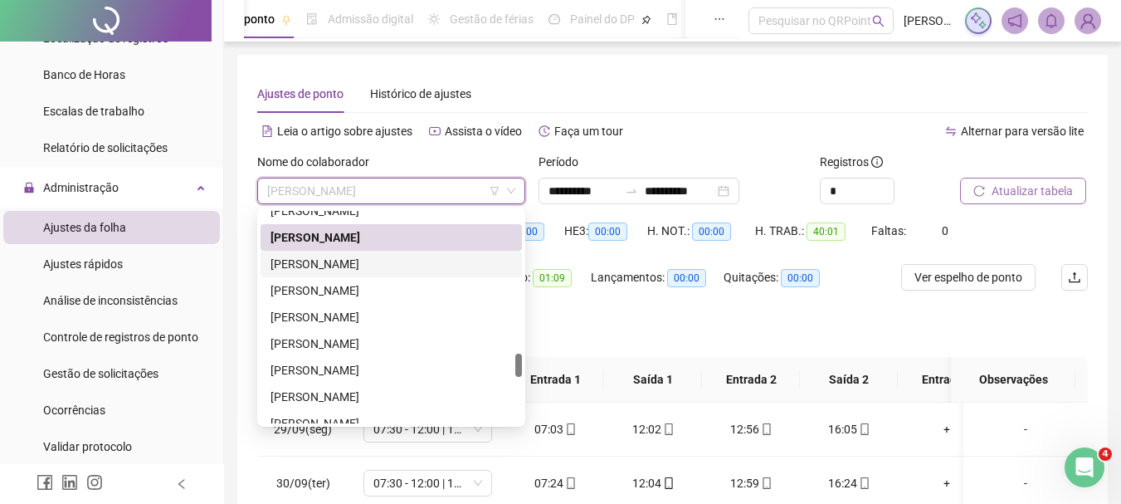
click at [342, 261] on div "[PERSON_NAME]" at bounding box center [392, 264] width 242 height 18
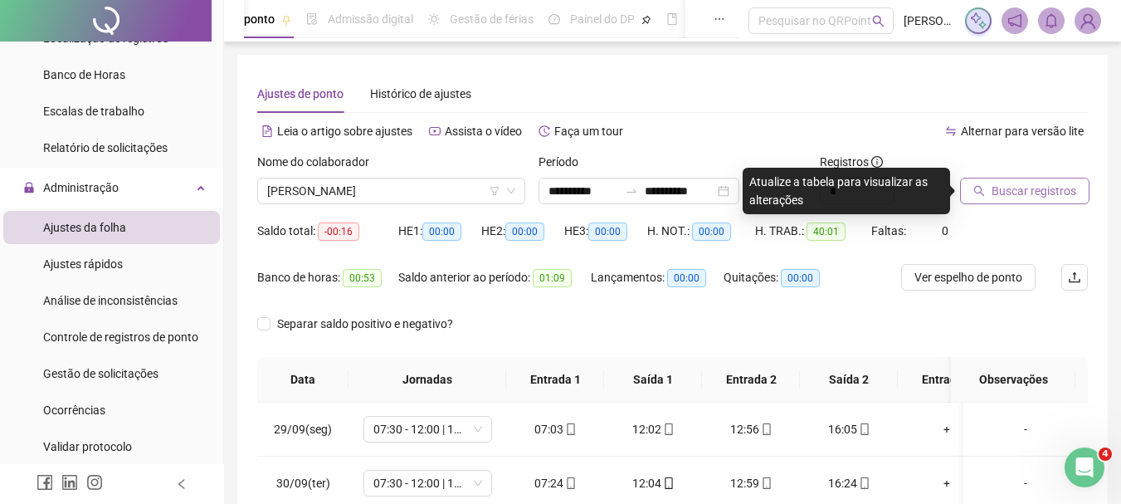
click at [1009, 189] on span "Buscar registros" at bounding box center [1034, 191] width 85 height 18
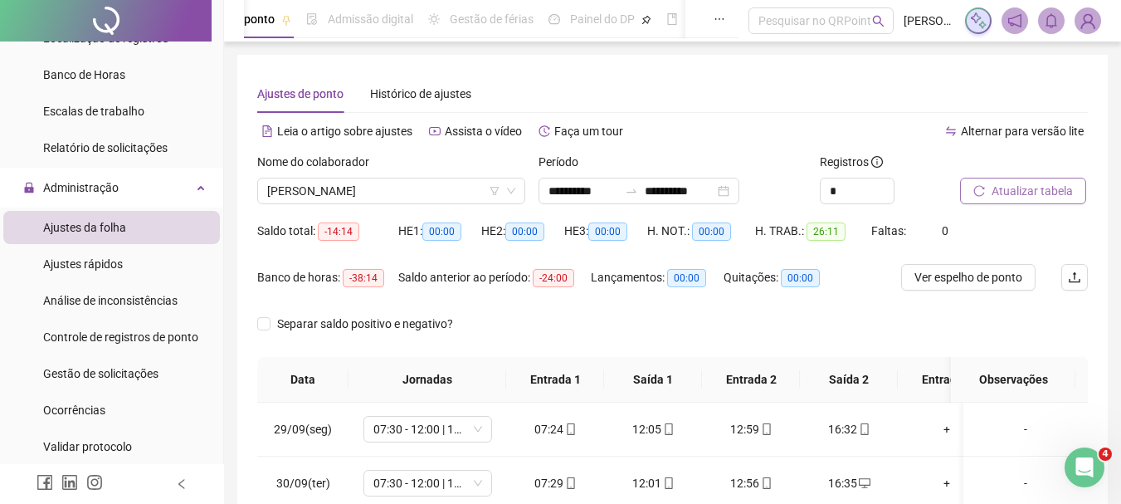
click at [1031, 182] on span "Atualizar tabela" at bounding box center [1032, 191] width 81 height 18
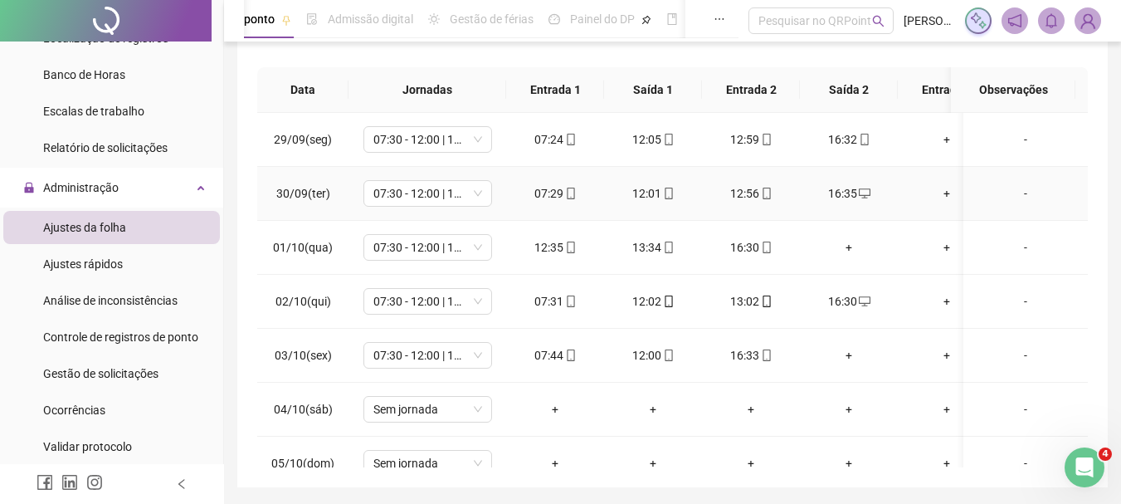
scroll to position [332, 0]
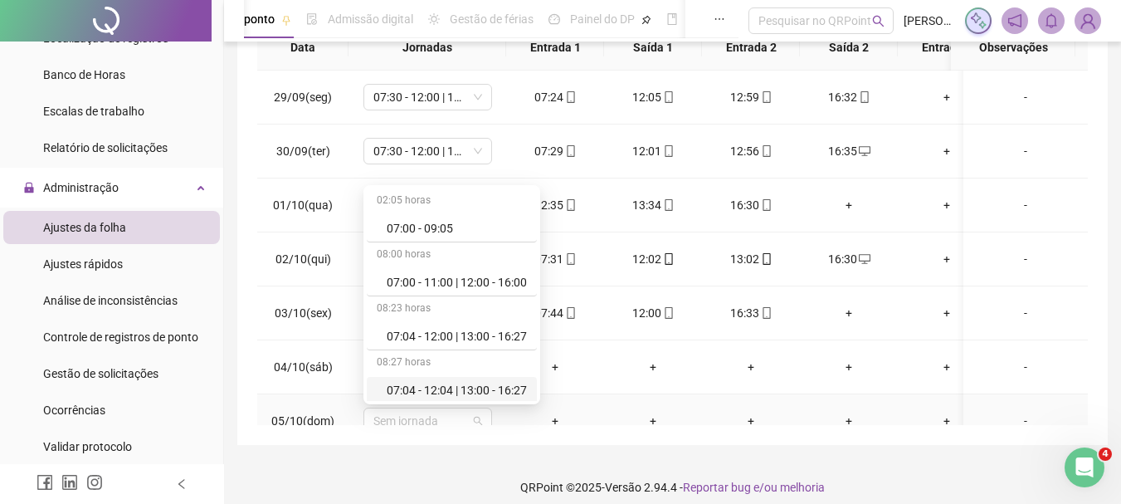
drag, startPoint x: 458, startPoint y: 409, endPoint x: 454, endPoint y: 394, distance: 15.5
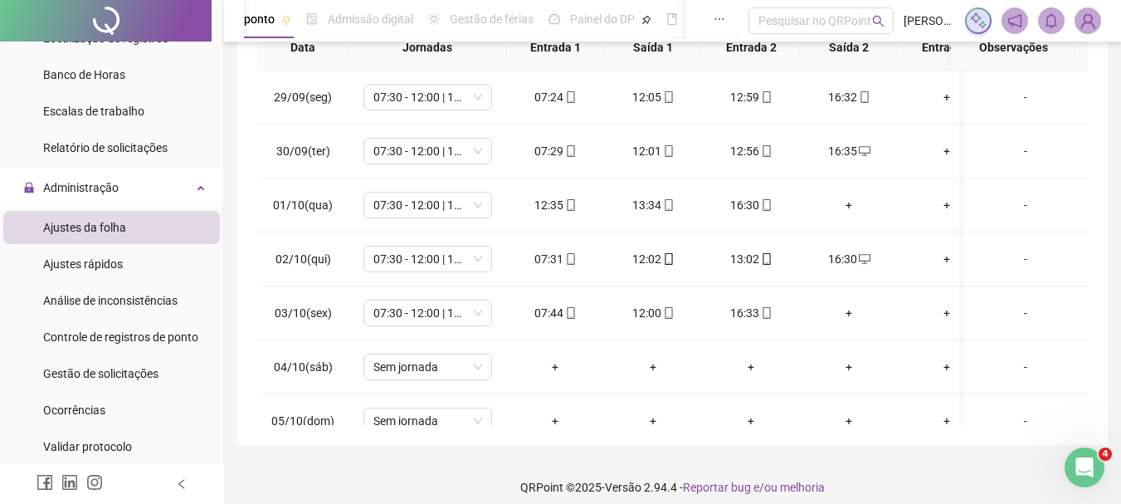
click at [804, 452] on div "**********" at bounding box center [672, 92] width 897 height 848
click at [852, 204] on div "+" at bounding box center [848, 205] width 71 height 18
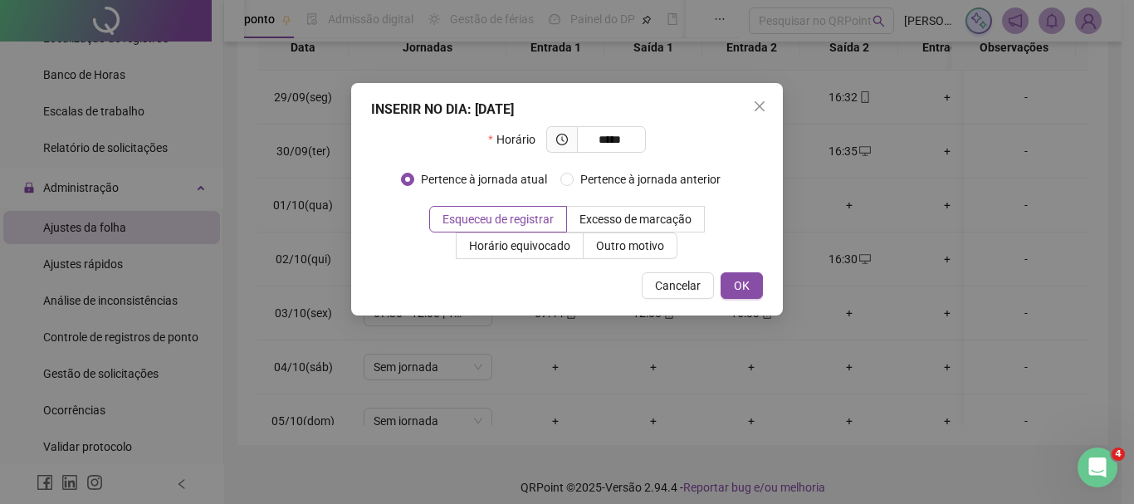
type input "*****"
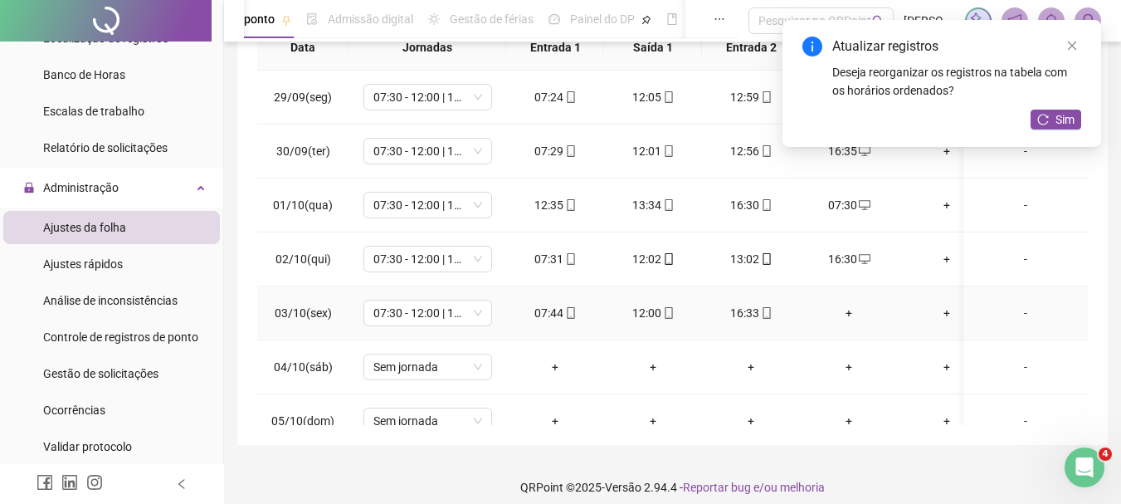
click at [849, 314] on div "+" at bounding box center [848, 313] width 71 height 18
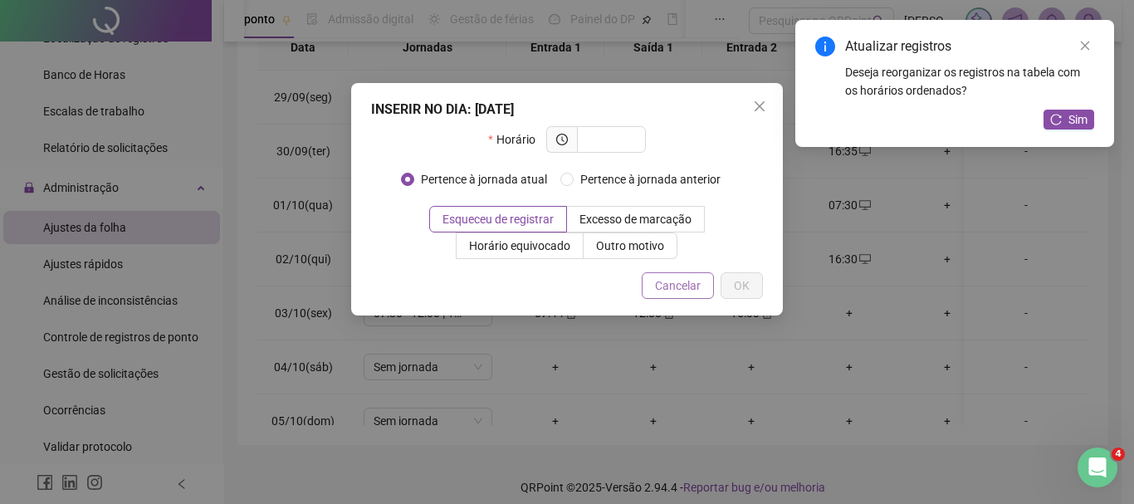
click at [668, 297] on button "Cancelar" at bounding box center [678, 285] width 72 height 27
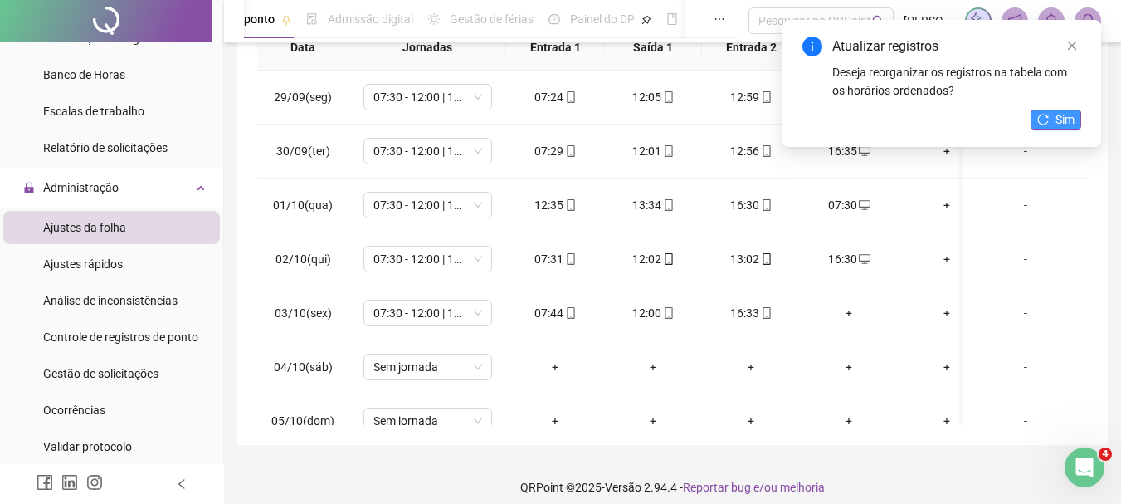
click at [1054, 125] on button "Sim" at bounding box center [1056, 120] width 51 height 20
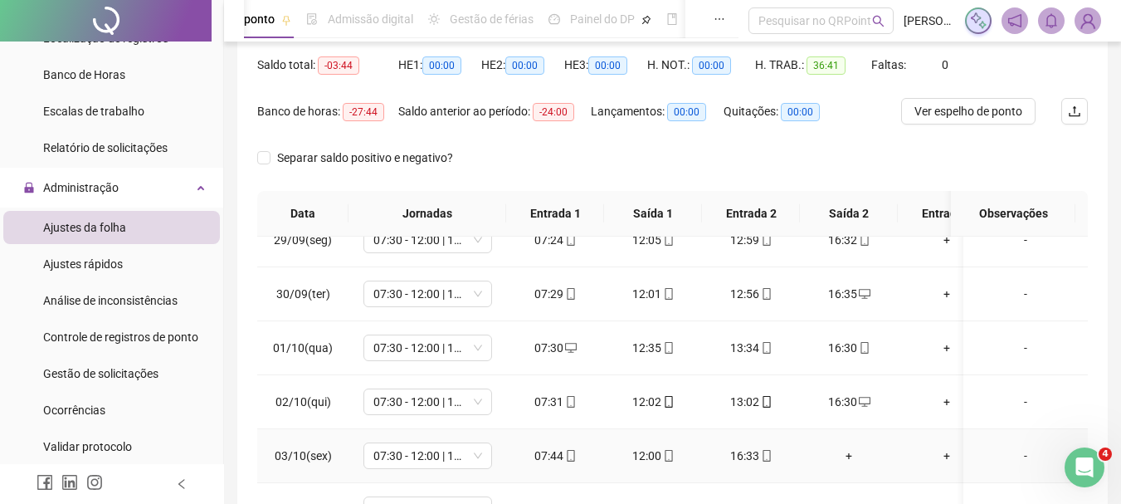
scroll to position [36, 0]
click at [854, 447] on div "+" at bounding box center [848, 456] width 71 height 18
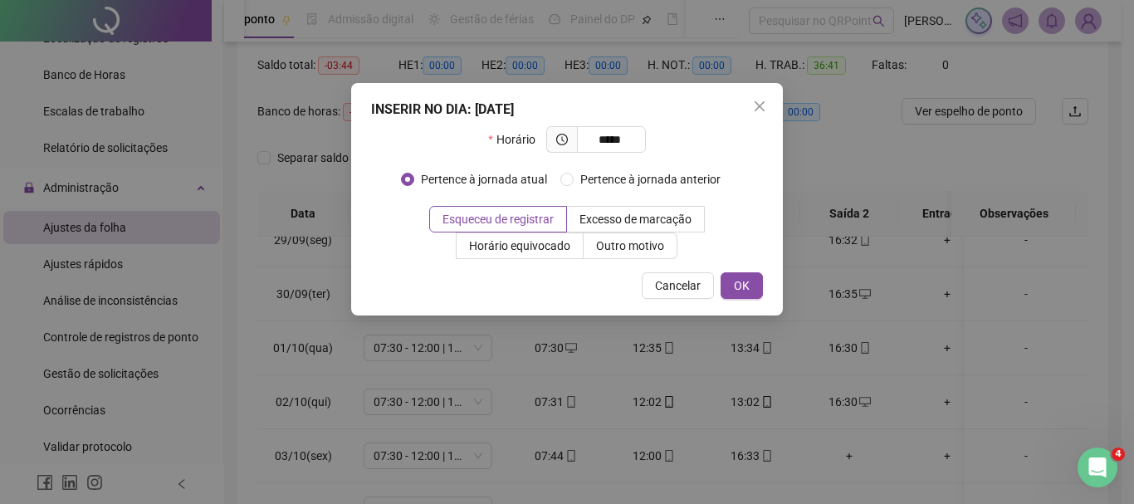
type input "*****"
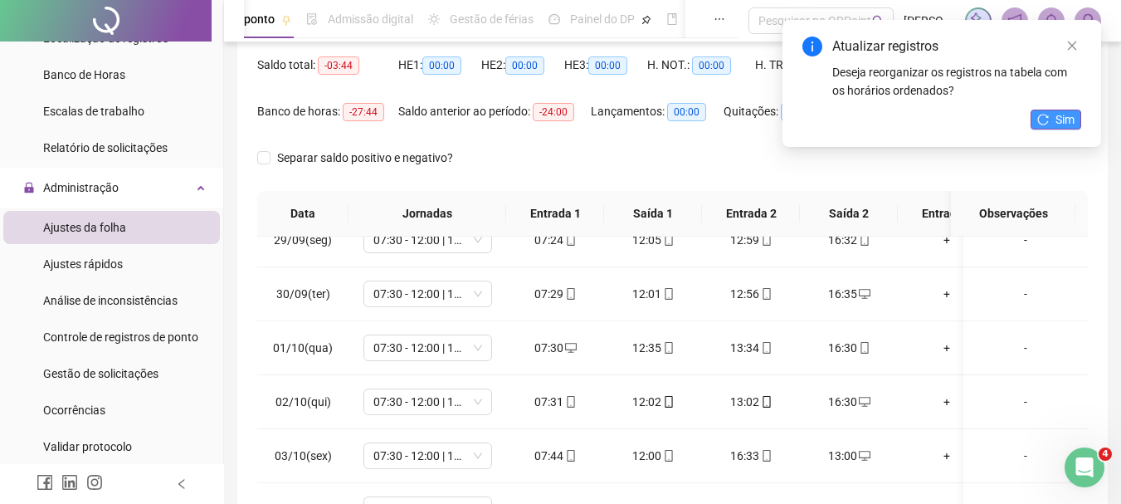
click at [1056, 119] on span "Sim" at bounding box center [1065, 119] width 19 height 18
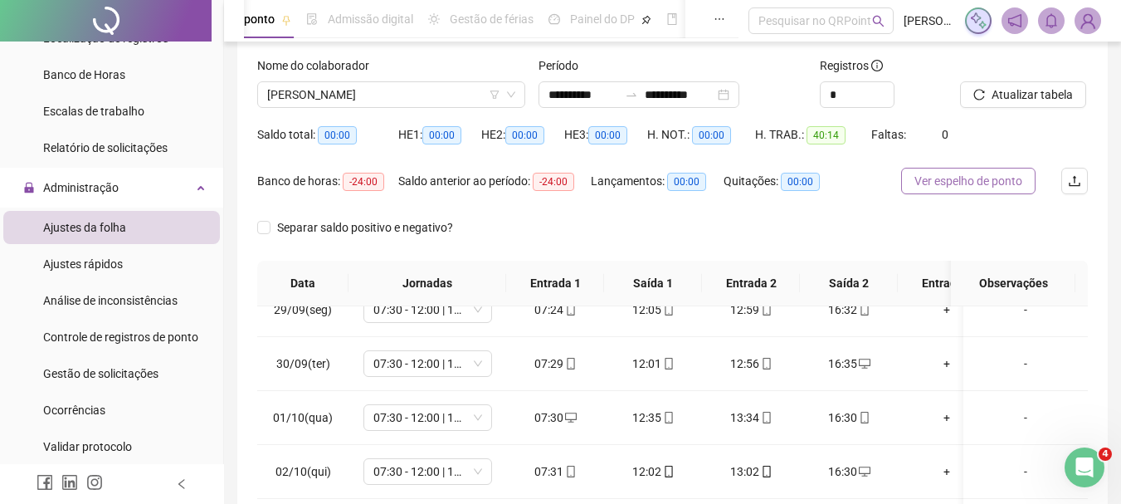
scroll to position [0, 0]
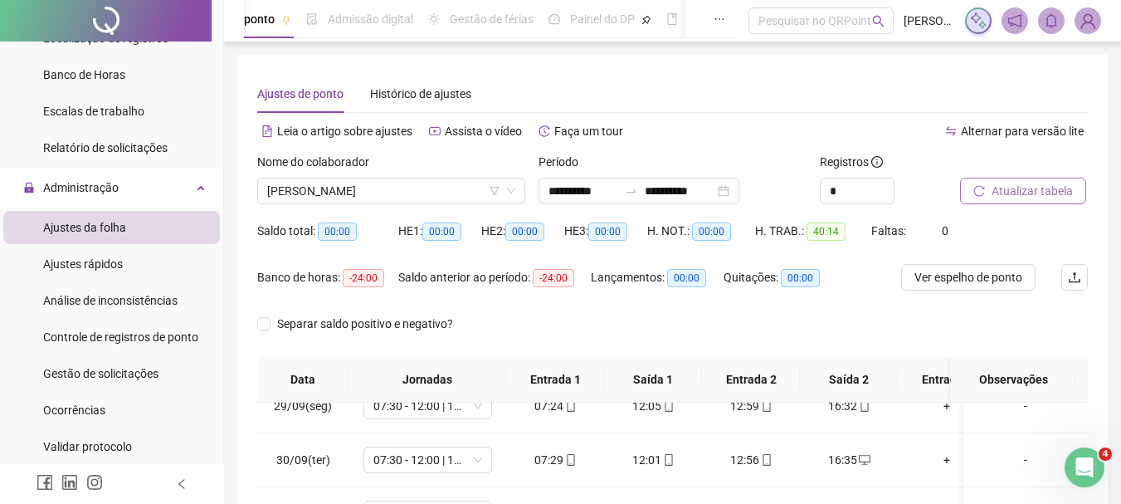
click at [1019, 187] on span "Atualizar tabela" at bounding box center [1032, 191] width 81 height 18
click at [419, 184] on span "[PERSON_NAME]" at bounding box center [391, 190] width 248 height 25
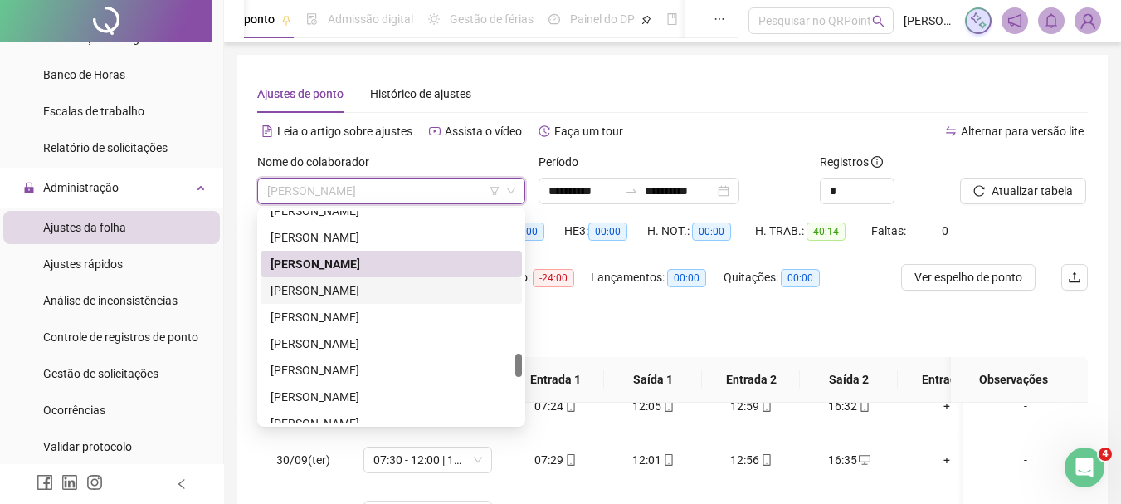
click at [482, 292] on div "[PERSON_NAME]" at bounding box center [392, 290] width 242 height 18
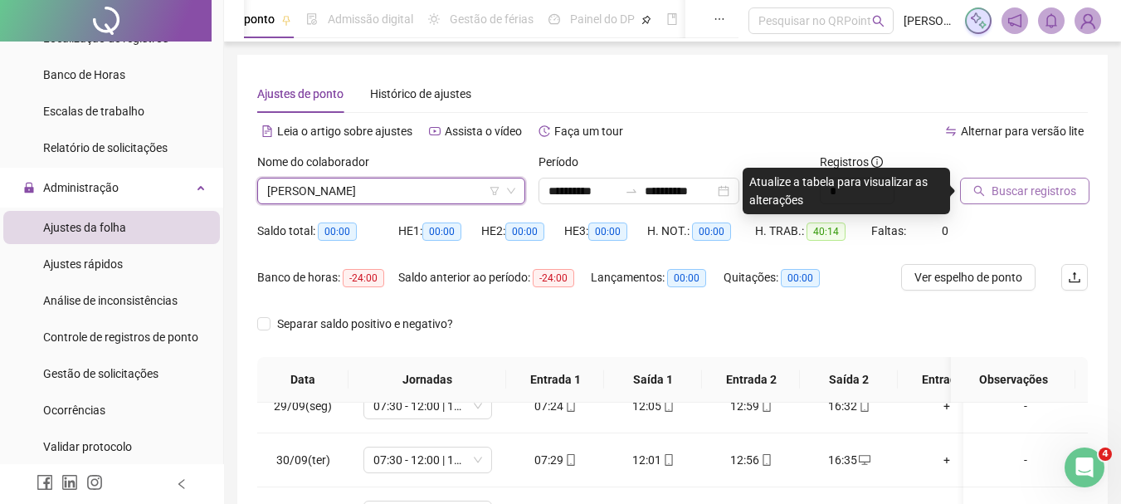
click at [996, 182] on span "Buscar registros" at bounding box center [1034, 191] width 85 height 18
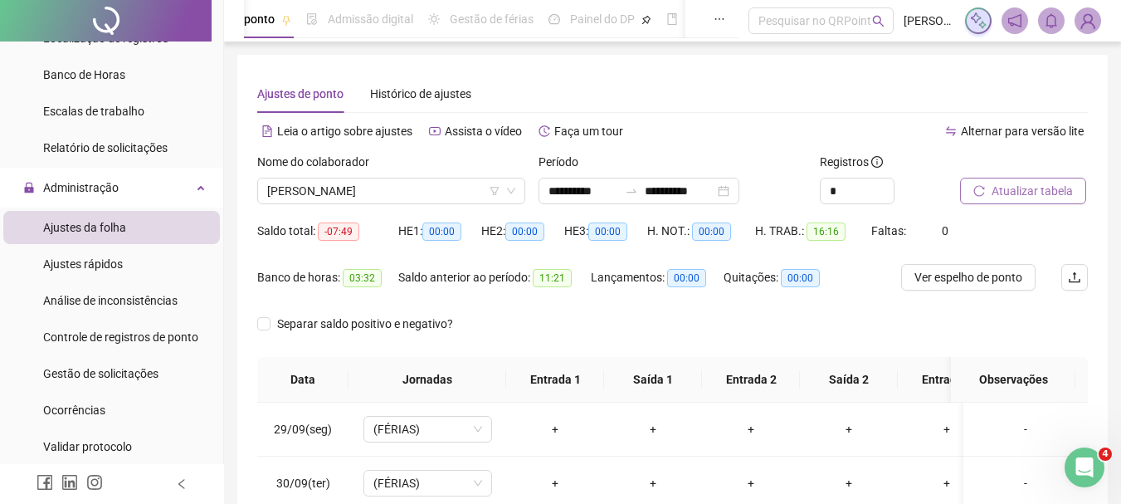
click at [1033, 186] on span "Atualizar tabela" at bounding box center [1032, 191] width 81 height 18
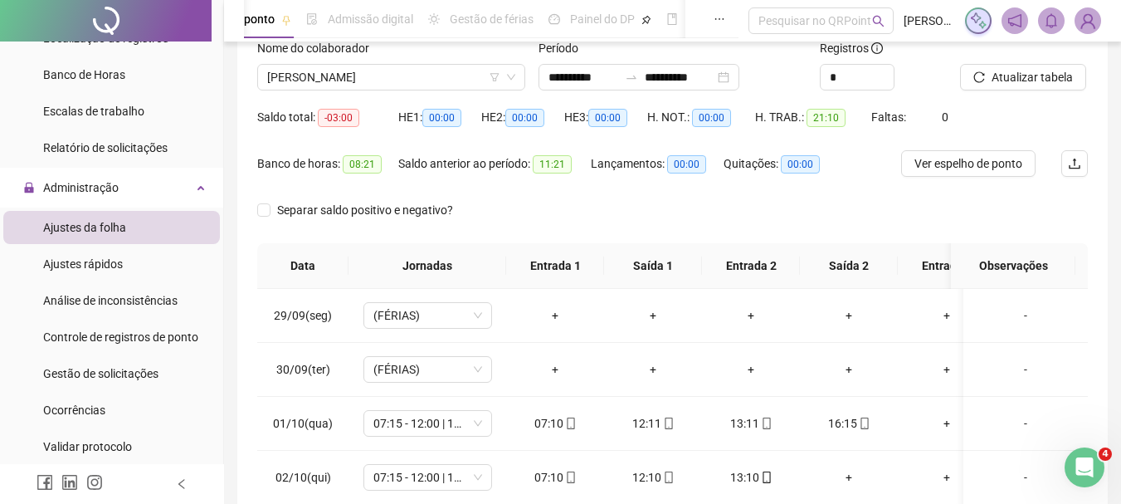
scroll to position [332, 0]
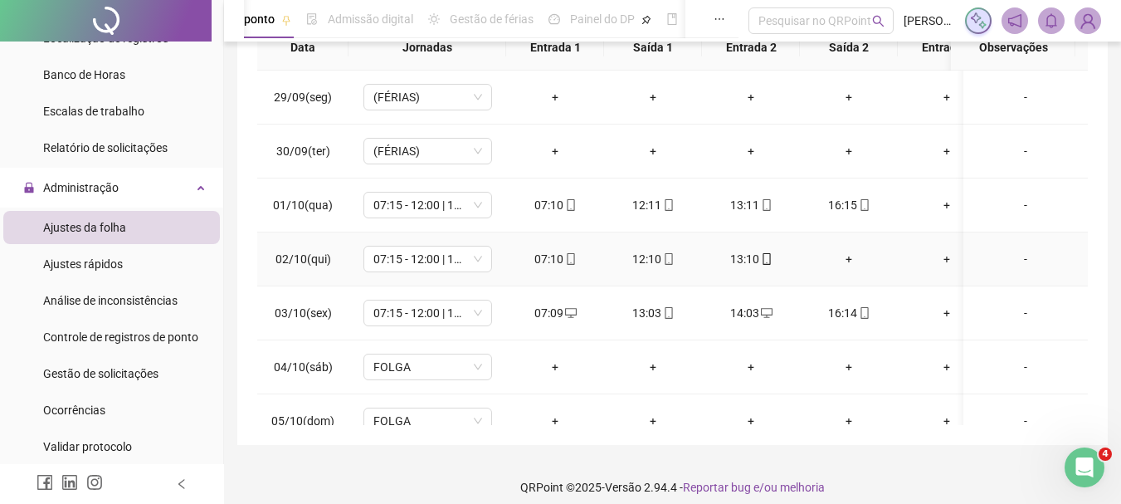
click at [851, 263] on div "+" at bounding box center [848, 259] width 71 height 18
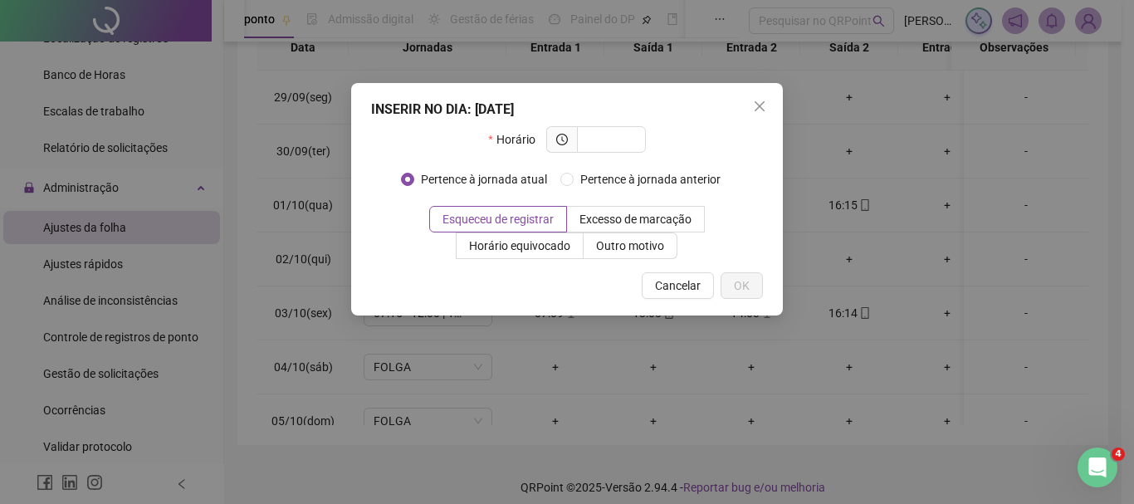
type input "*"
type input "*****"
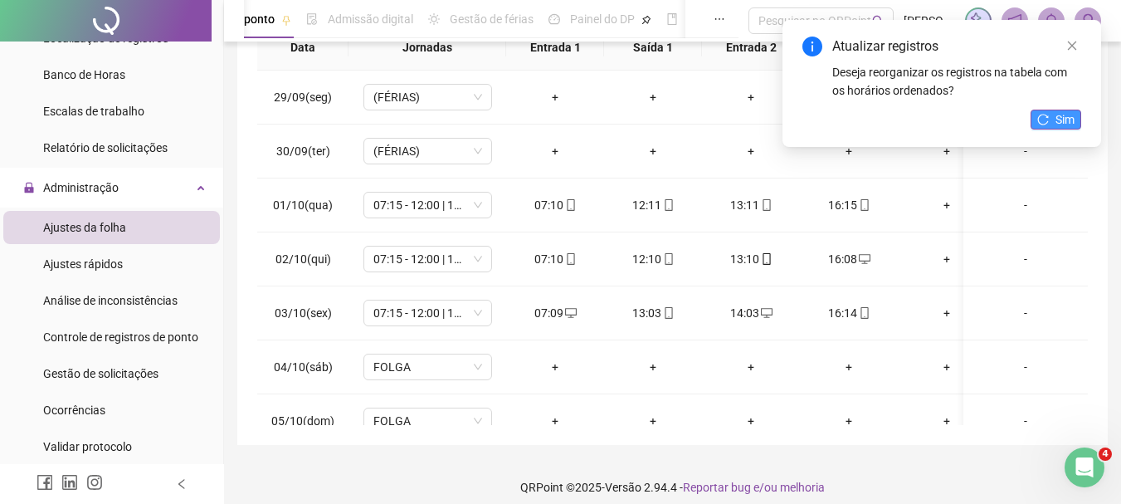
click at [1063, 117] on span "Sim" at bounding box center [1065, 119] width 19 height 18
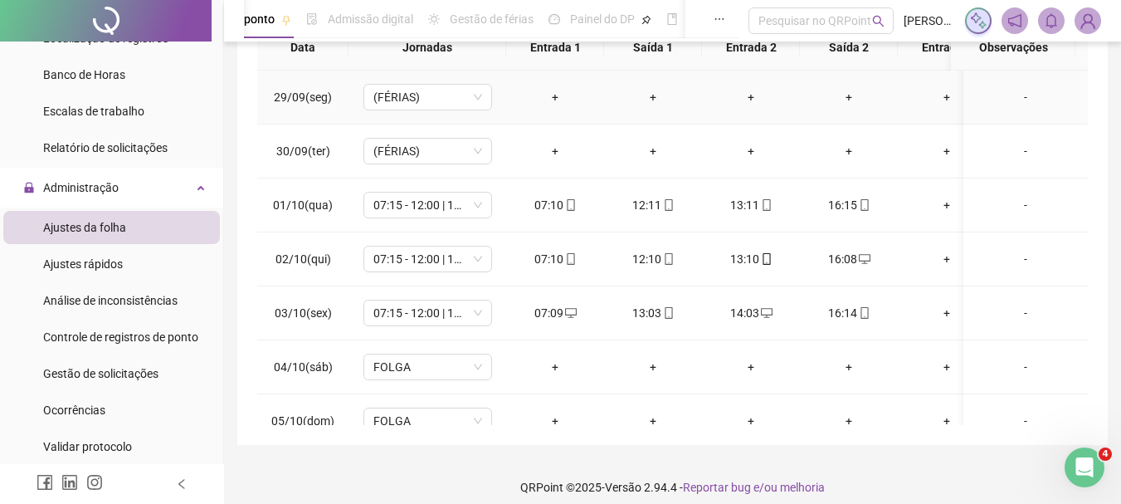
scroll to position [0, 0]
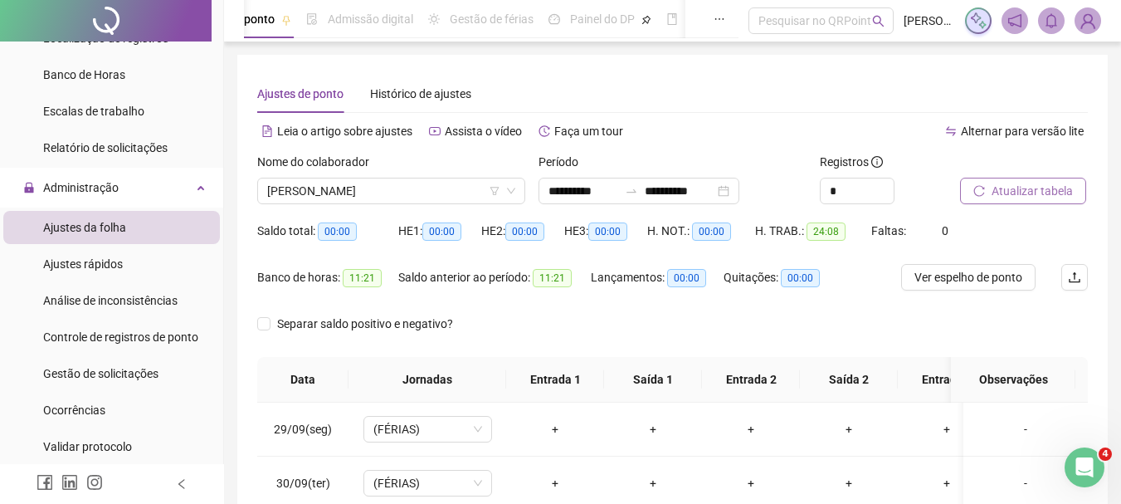
click at [1024, 185] on span "Atualizar tabela" at bounding box center [1032, 191] width 81 height 18
click at [340, 183] on span "[PERSON_NAME]" at bounding box center [391, 190] width 248 height 25
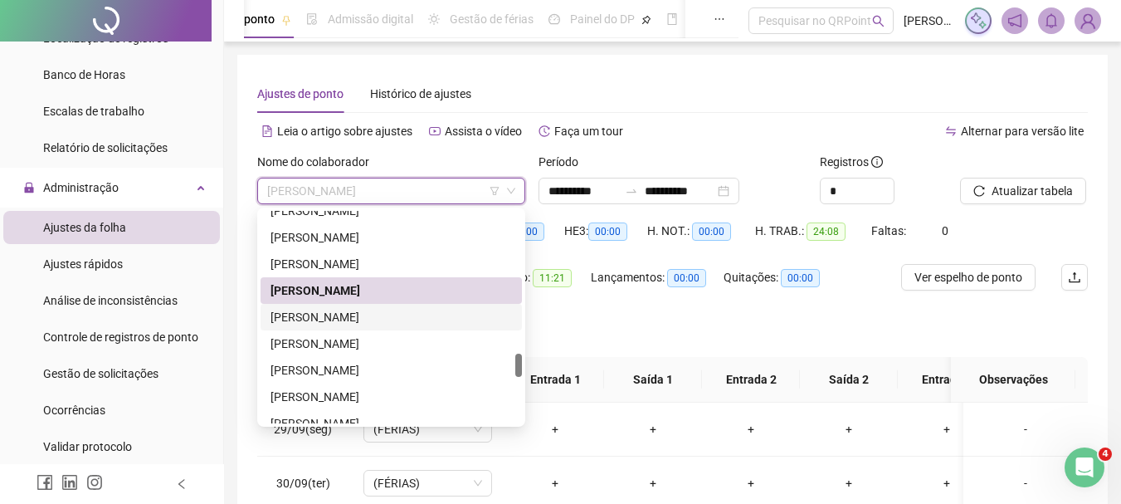
click at [358, 322] on div "[PERSON_NAME]" at bounding box center [392, 317] width 242 height 18
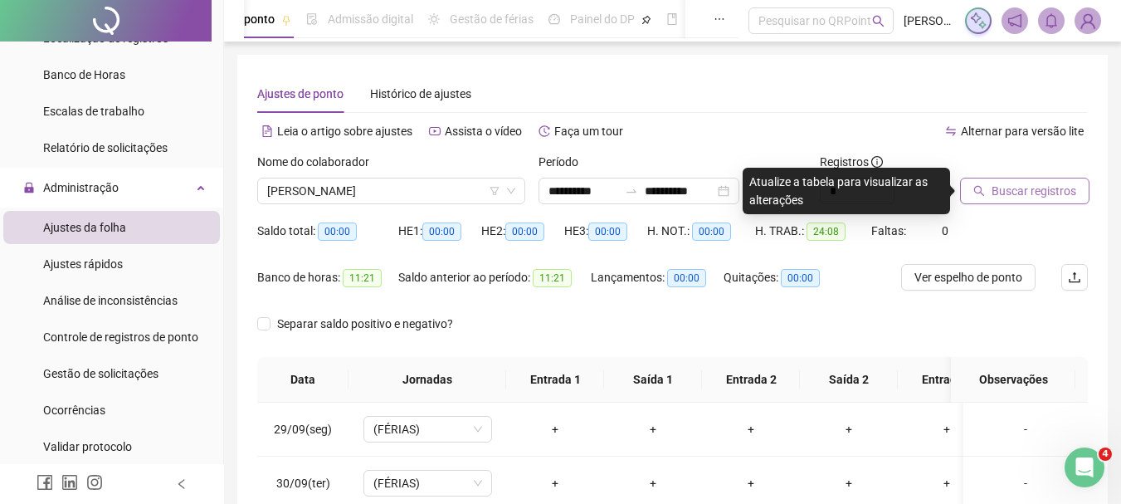
click at [1044, 184] on span "Buscar registros" at bounding box center [1034, 191] width 85 height 18
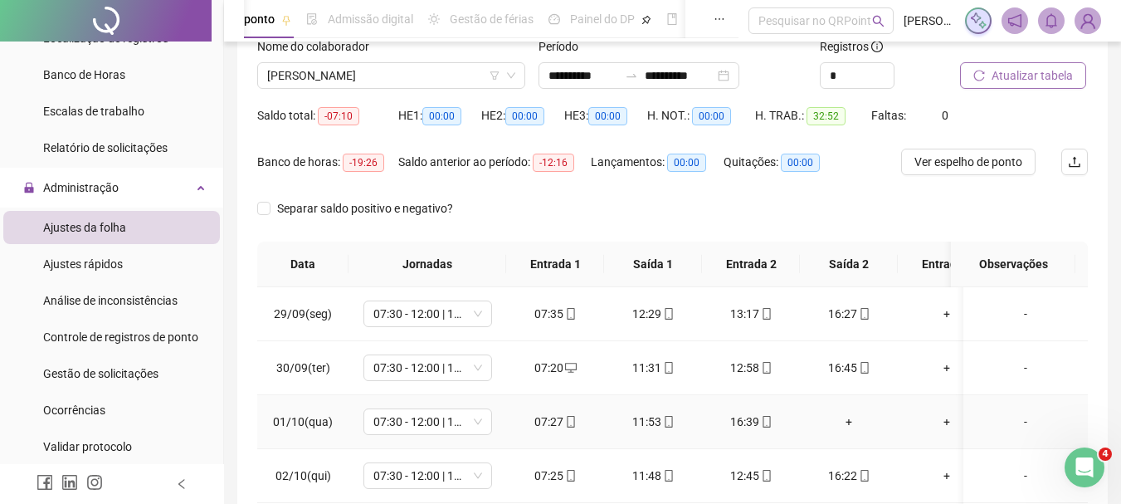
scroll to position [83, 0]
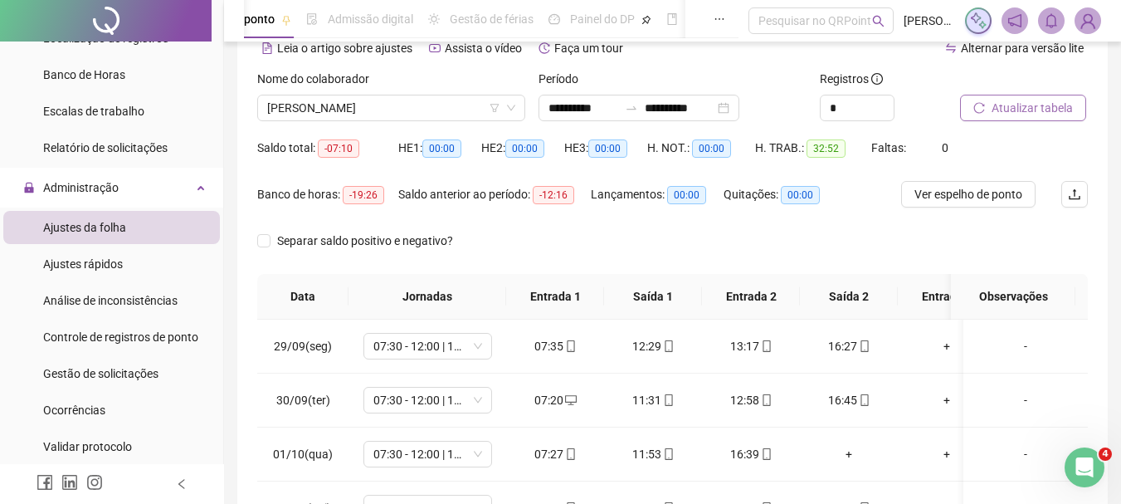
click at [1013, 113] on span "Atualizar tabela" at bounding box center [1032, 108] width 81 height 18
click at [378, 116] on span "[PERSON_NAME]" at bounding box center [391, 107] width 248 height 25
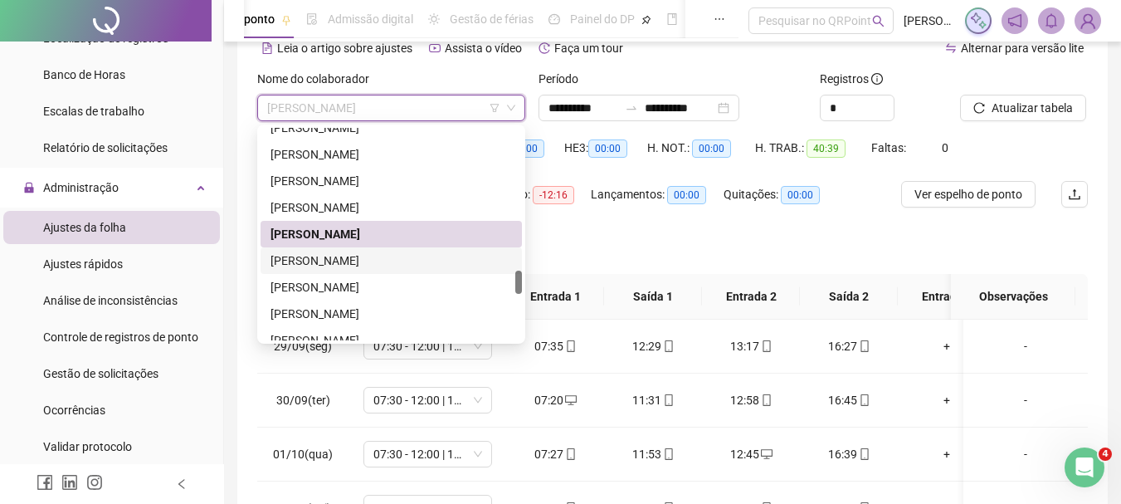
click at [374, 256] on div "[PERSON_NAME]" at bounding box center [392, 260] width 242 height 18
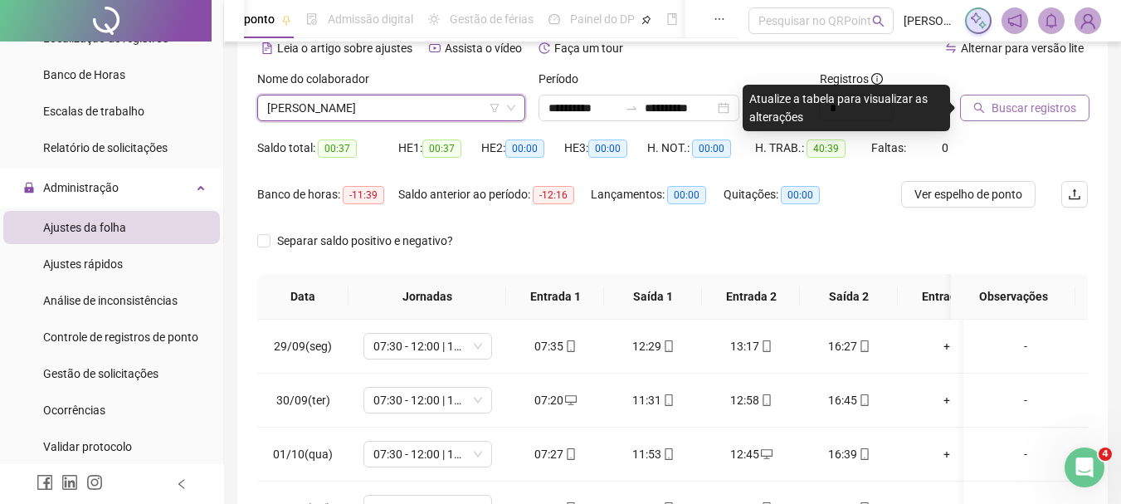
click at [1062, 113] on span "Buscar registros" at bounding box center [1034, 108] width 85 height 18
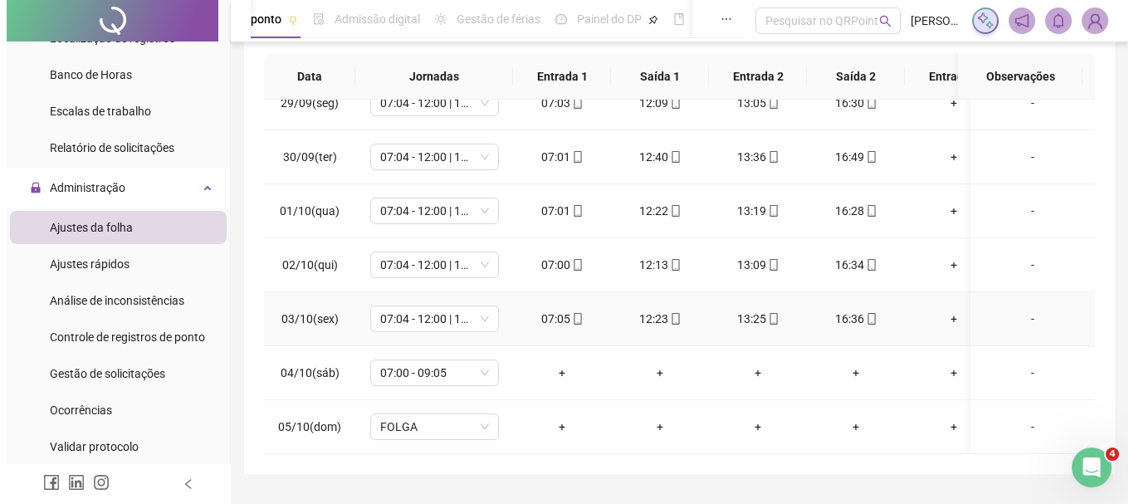
scroll to position [332, 0]
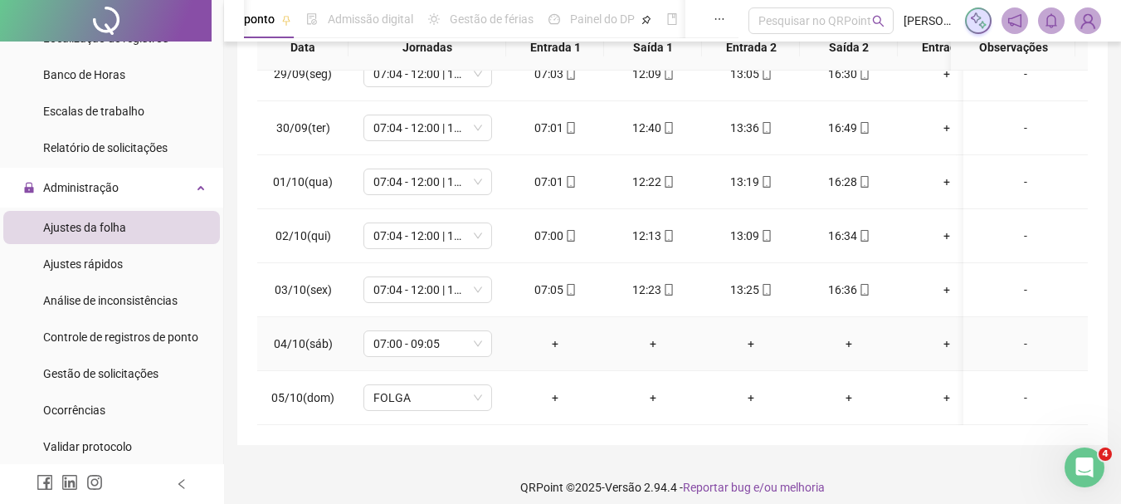
click at [1013, 338] on div "-" at bounding box center [1026, 343] width 98 height 18
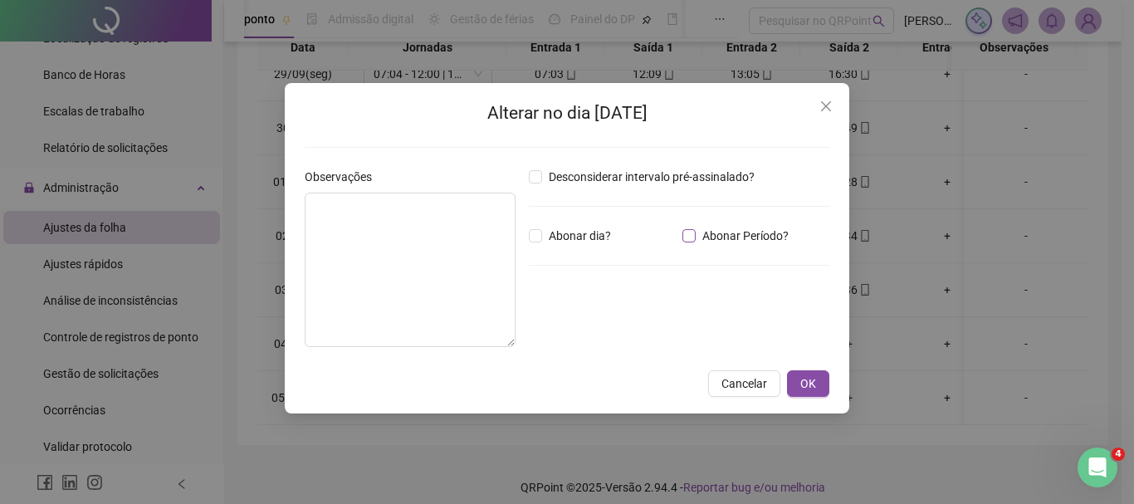
click at [697, 237] on span "Abonar Período?" at bounding box center [746, 236] width 100 height 18
click at [549, 325] on input "*****" at bounding box center [572, 327] width 66 height 20
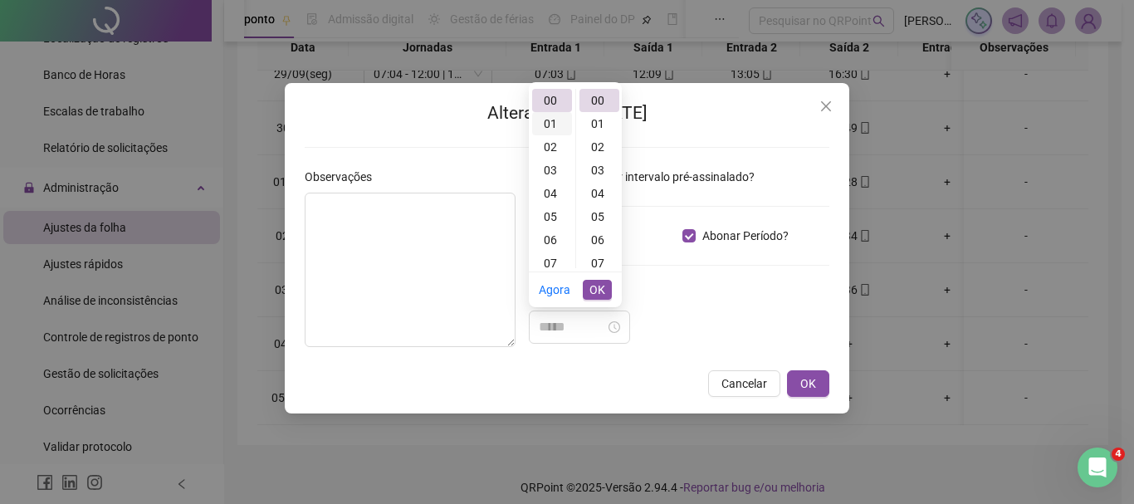
click at [548, 121] on div "01" at bounding box center [552, 123] width 40 height 23
click at [598, 190] on div "36" at bounding box center [599, 189] width 40 height 23
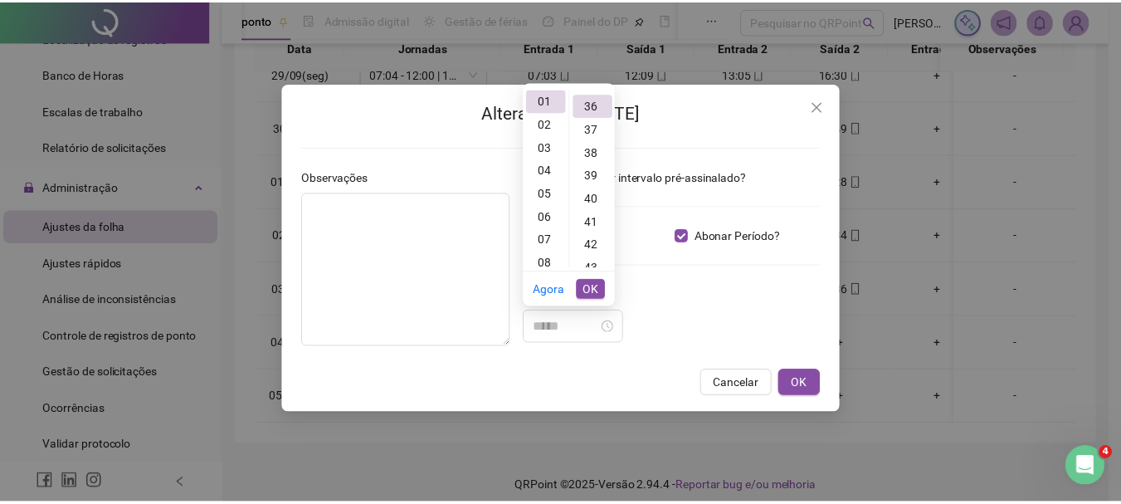
scroll to position [837, 0]
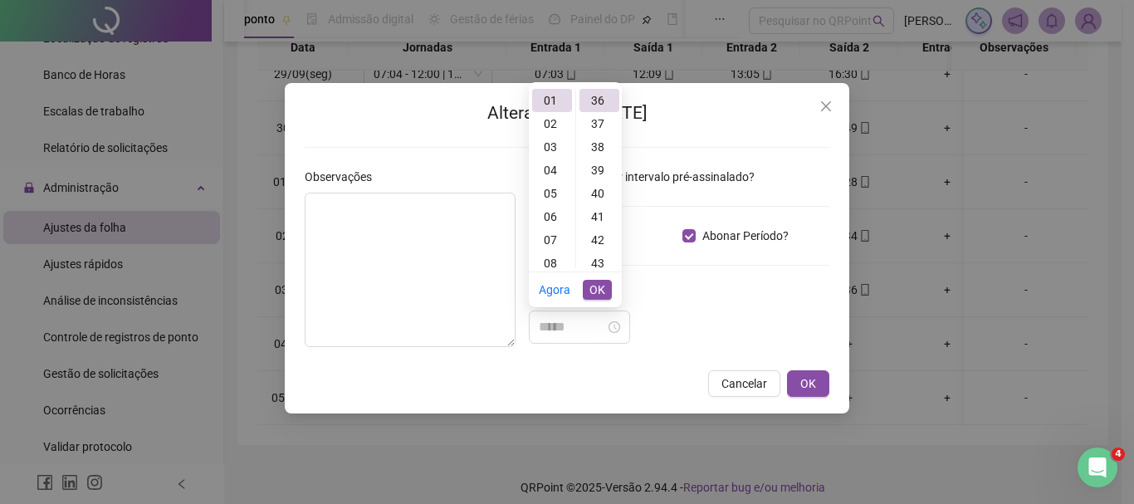
type input "*****"
click at [601, 284] on span "OK" at bounding box center [597, 290] width 16 height 18
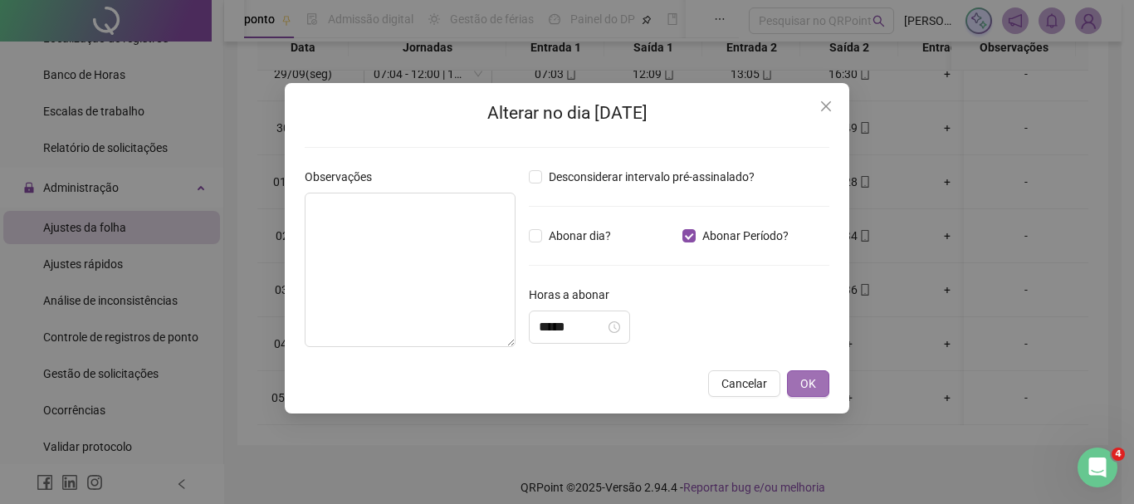
click at [820, 388] on button "OK" at bounding box center [808, 383] width 42 height 27
click at [812, 383] on div "Alterar no dia [DATE] Observações Desconsiderar intervalo pré-assinalado? Abona…" at bounding box center [567, 252] width 1134 height 504
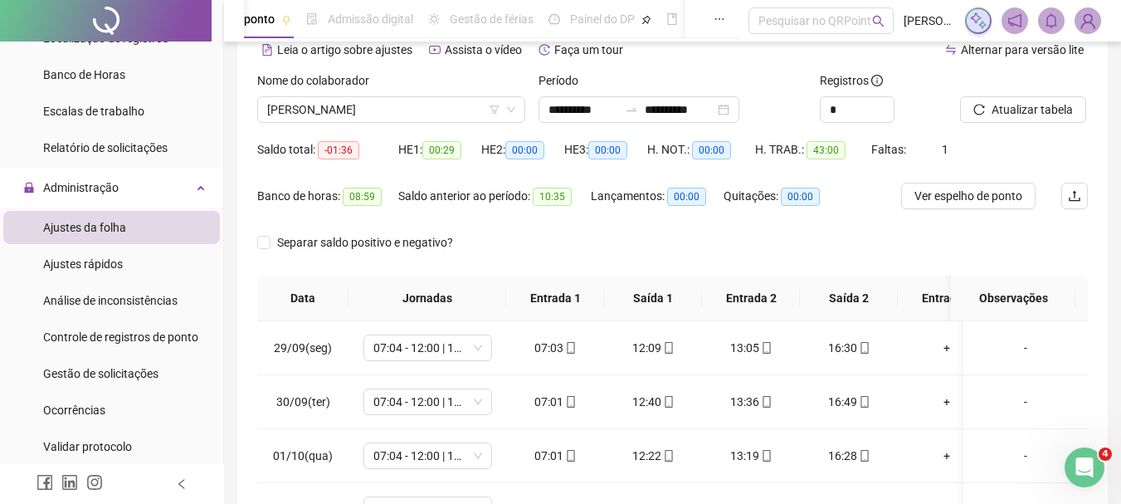
scroll to position [0, 0]
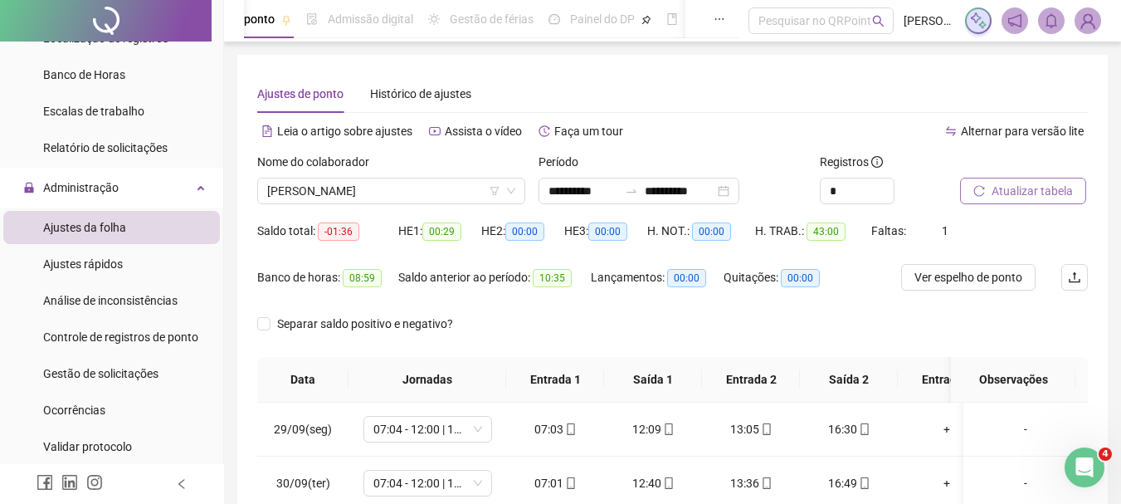
click at [1028, 191] on span "Atualizar tabela" at bounding box center [1032, 191] width 81 height 18
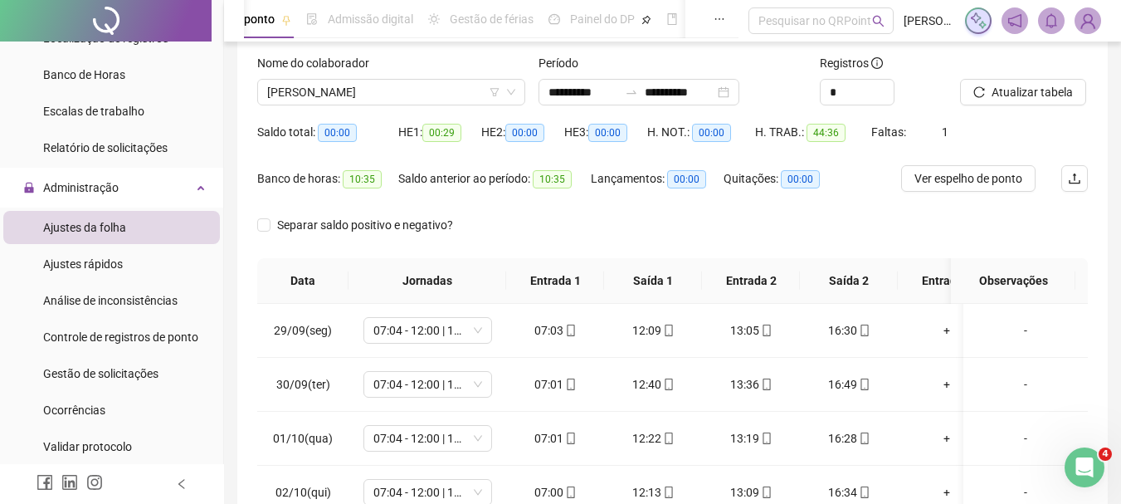
scroll to position [344, 0]
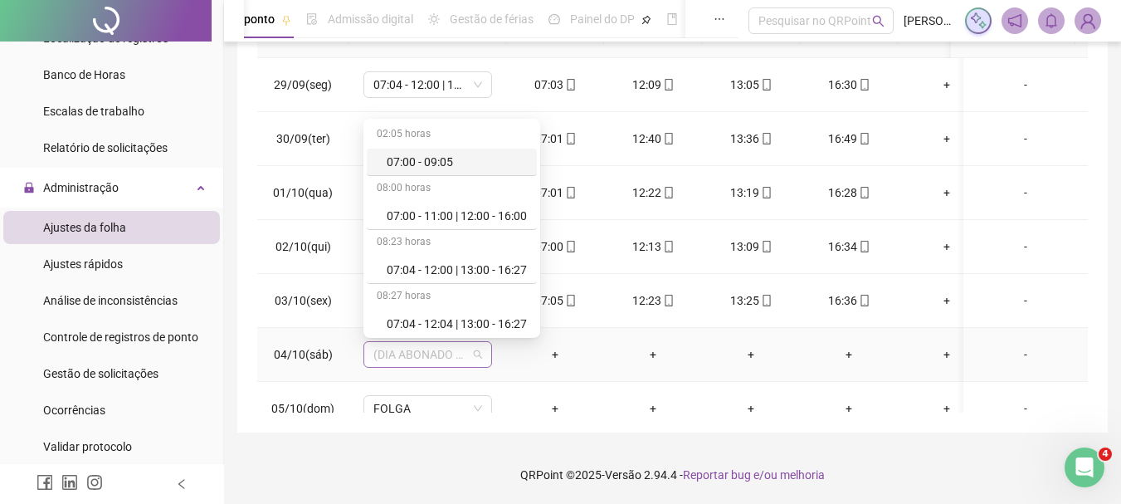
click at [382, 353] on span "(DIA ABONADO PARCIALMENTE)" at bounding box center [428, 354] width 109 height 25
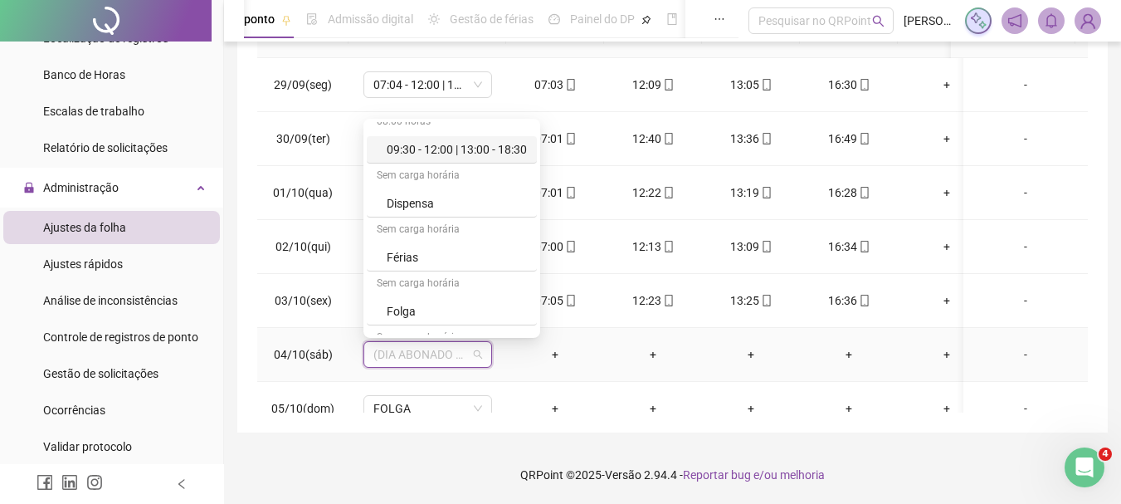
scroll to position [705, 0]
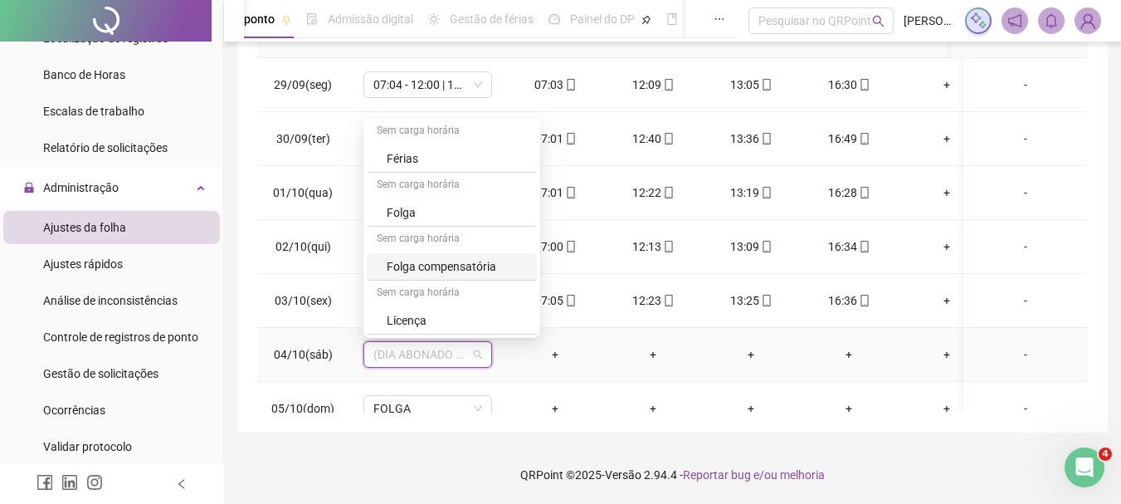
click at [468, 266] on div "Folga compensatória" at bounding box center [457, 266] width 140 height 18
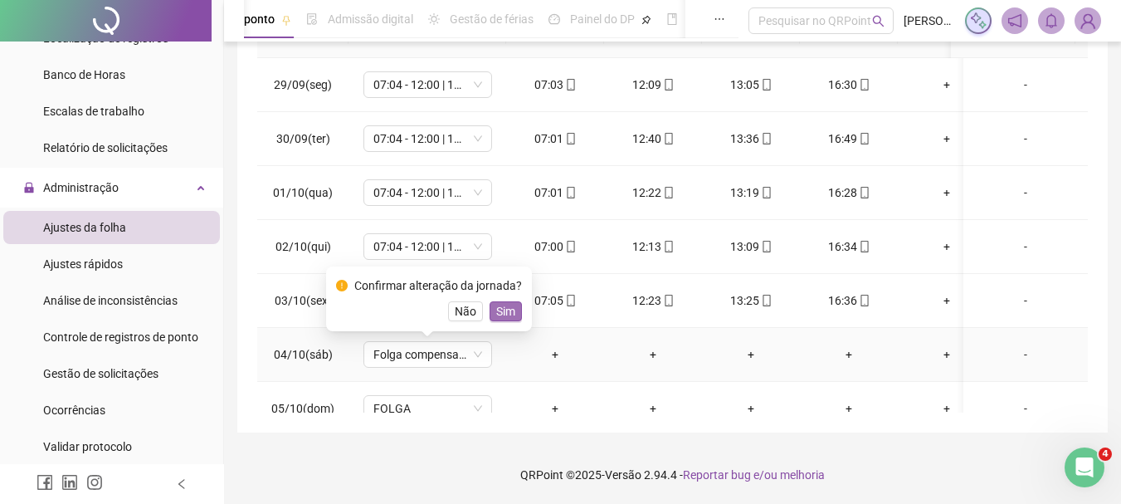
click at [504, 310] on span "Sim" at bounding box center [505, 311] width 19 height 18
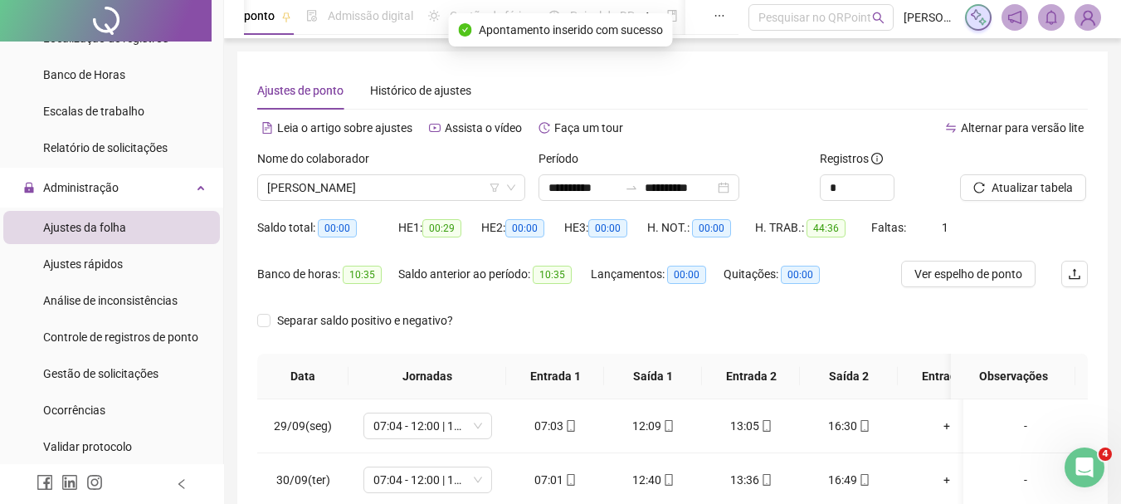
scroll to position [0, 0]
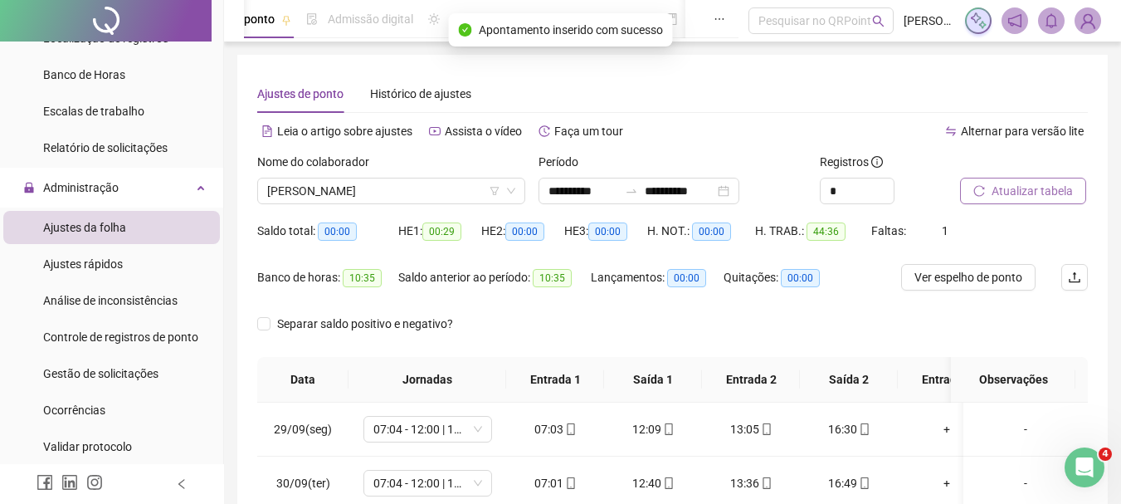
click at [1013, 199] on span "Atualizar tabela" at bounding box center [1032, 191] width 81 height 18
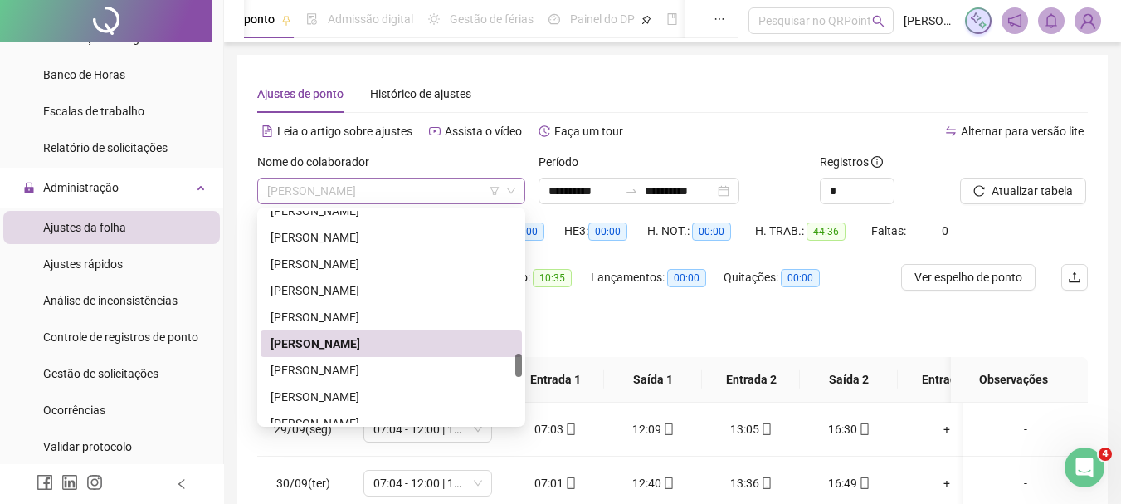
click at [353, 193] on span "[PERSON_NAME]" at bounding box center [391, 190] width 248 height 25
click at [375, 367] on div "[PERSON_NAME]" at bounding box center [392, 370] width 242 height 18
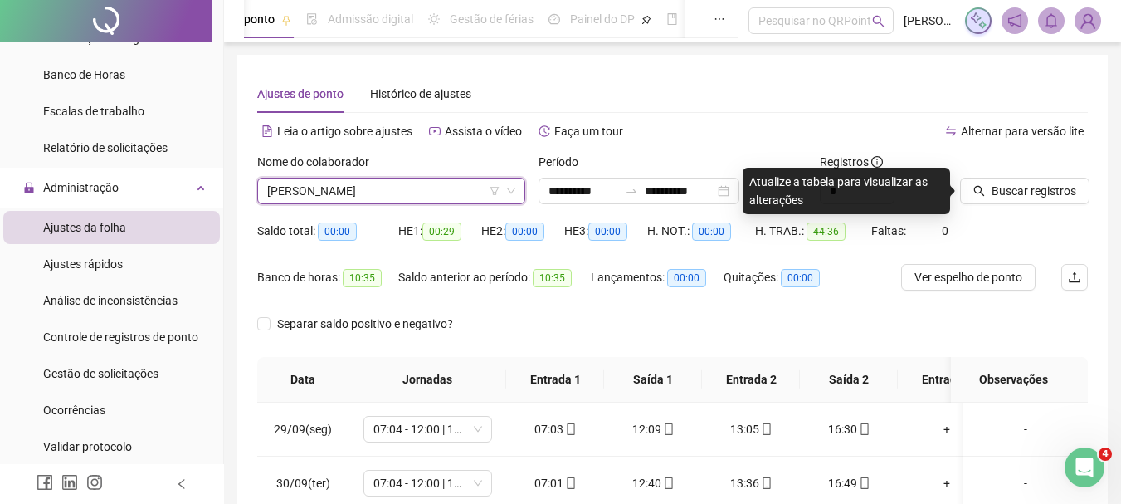
click at [1003, 205] on div "Buscar registros" at bounding box center [1024, 185] width 141 height 65
click at [1028, 190] on span "Buscar registros" at bounding box center [1034, 191] width 85 height 18
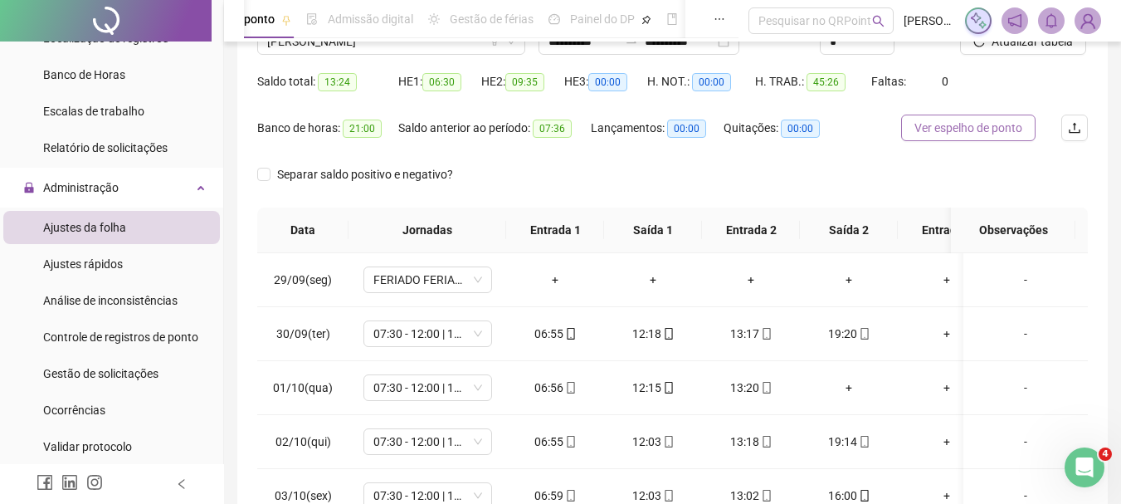
scroll to position [95, 0]
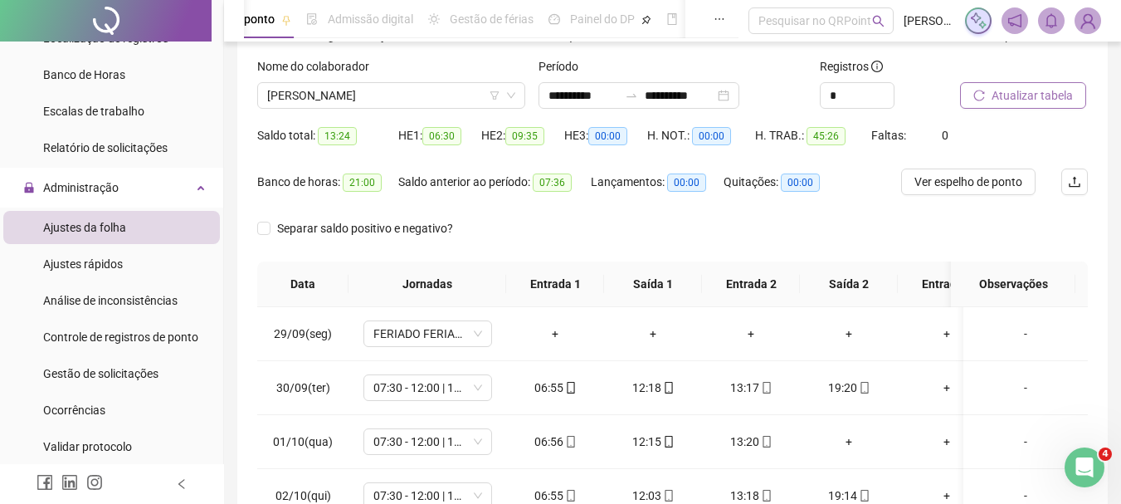
click at [1030, 90] on span "Atualizar tabela" at bounding box center [1032, 95] width 81 height 18
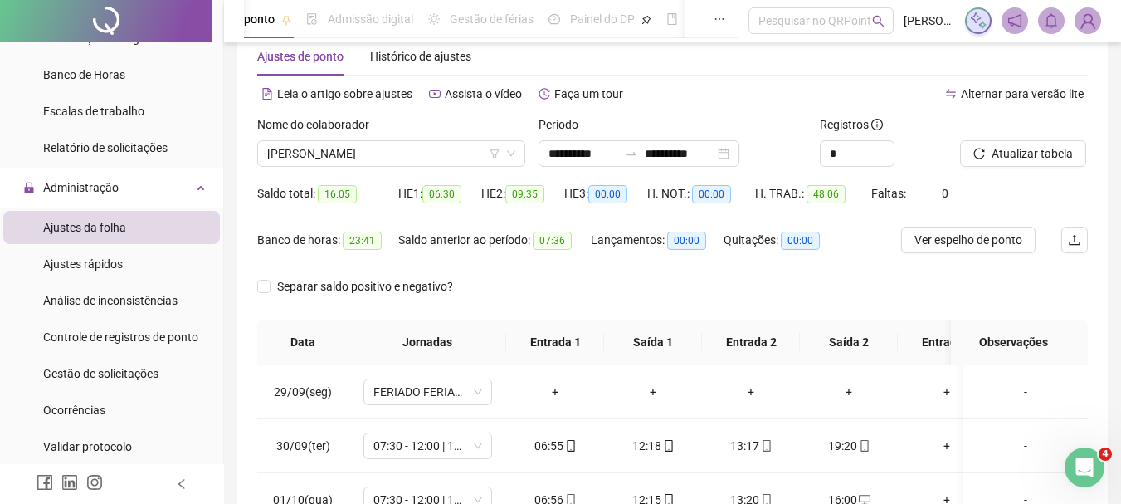
scroll to position [12, 0]
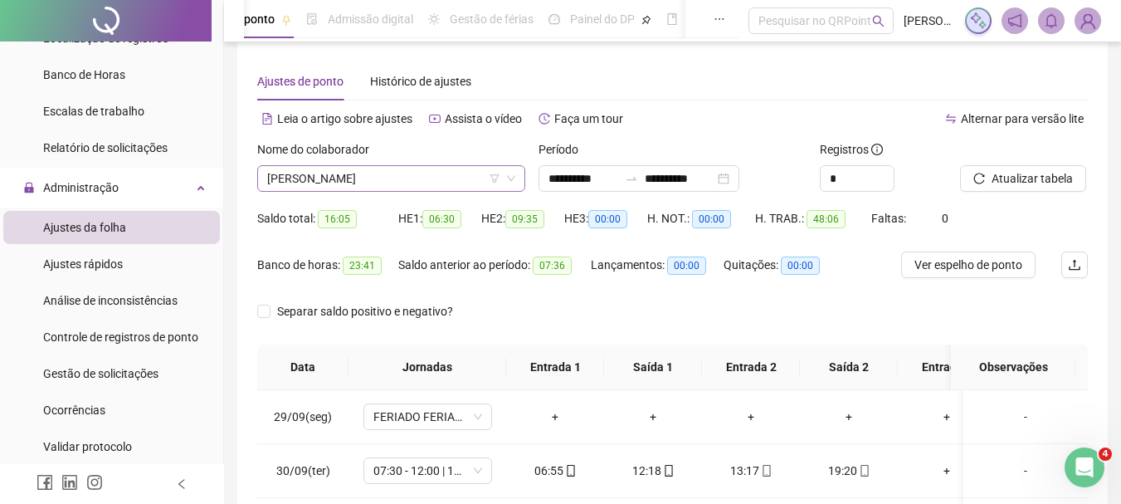
click at [350, 186] on span "[PERSON_NAME]" at bounding box center [391, 178] width 248 height 25
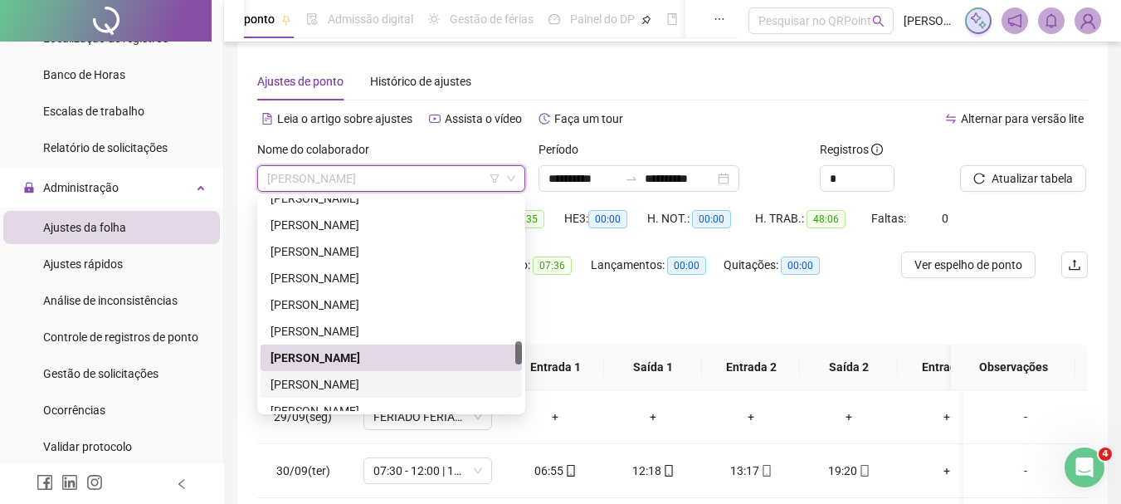
click at [347, 381] on div "[PERSON_NAME]" at bounding box center [392, 384] width 242 height 18
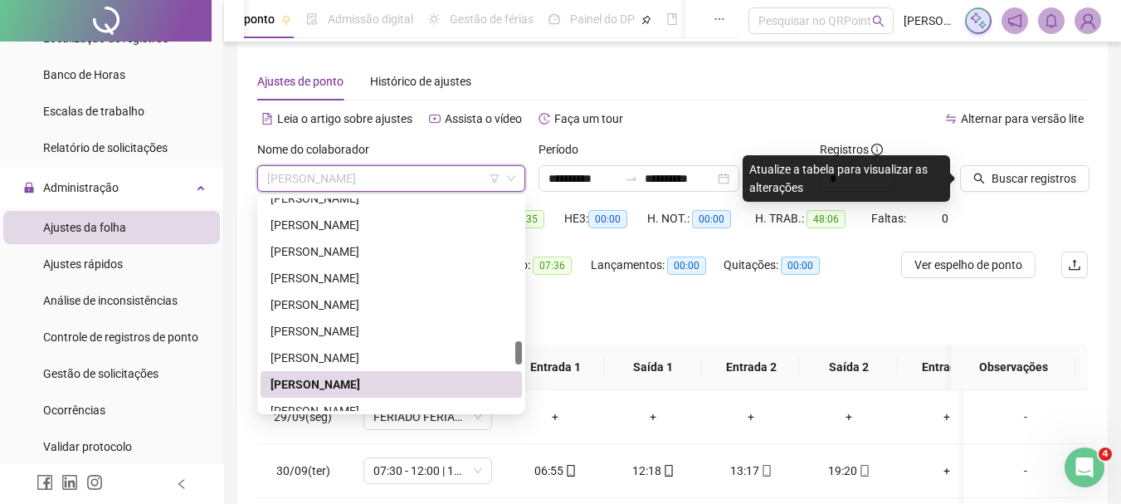
click at [403, 183] on span "[PERSON_NAME]" at bounding box center [391, 178] width 248 height 25
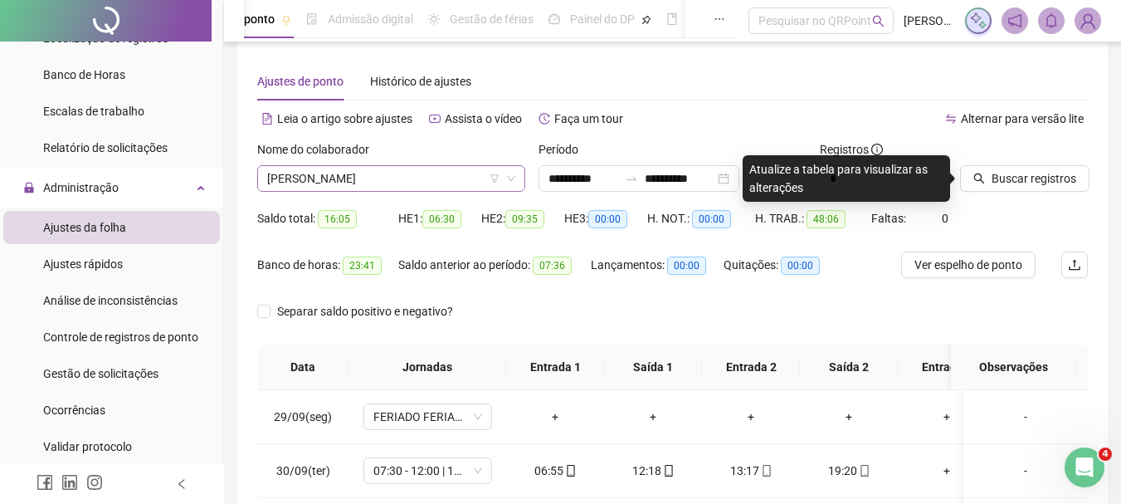
click at [369, 177] on span "[PERSON_NAME]" at bounding box center [391, 178] width 248 height 25
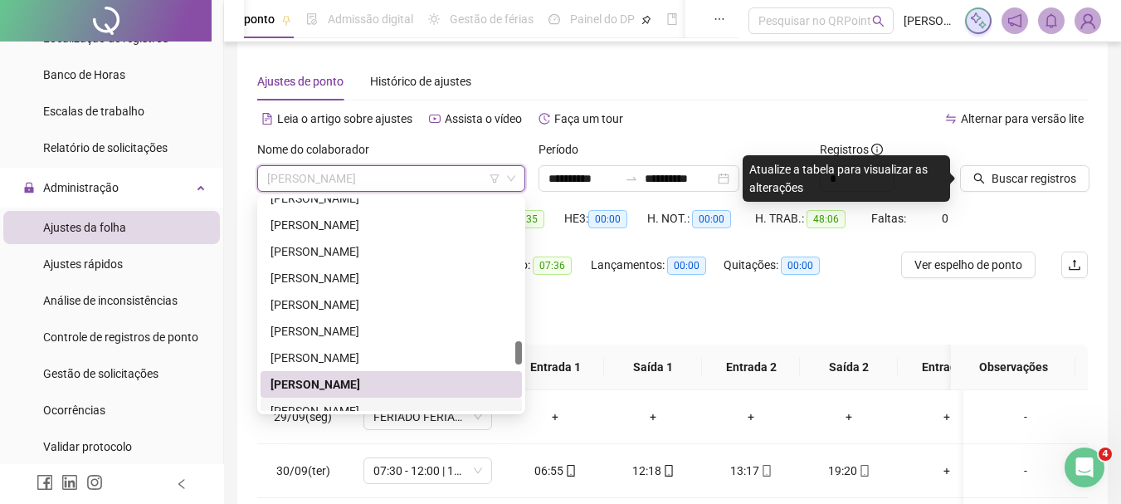
click at [362, 403] on div "[PERSON_NAME]" at bounding box center [392, 411] width 242 height 18
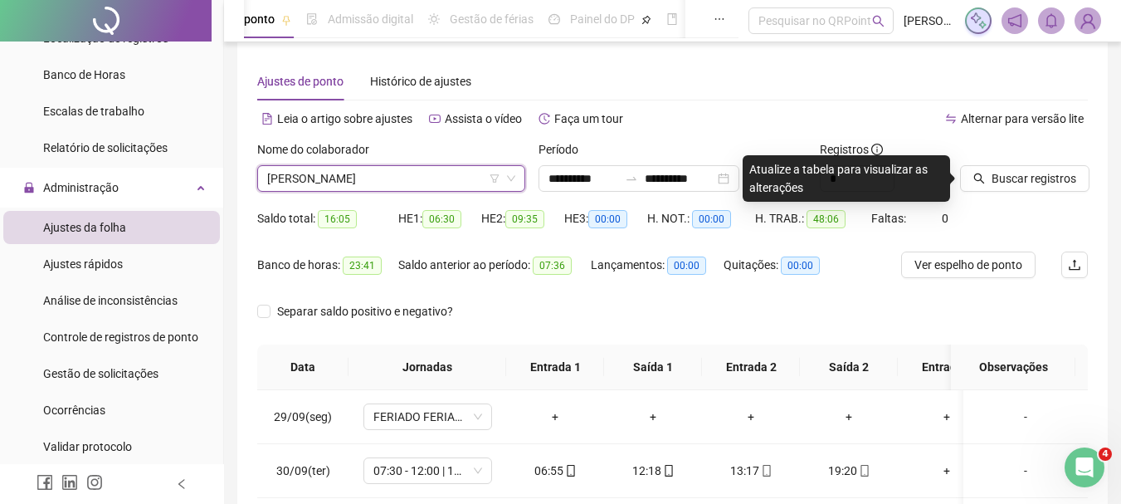
click at [1009, 164] on div at bounding box center [1003, 152] width 86 height 25
click at [1008, 181] on span "Buscar registros" at bounding box center [1034, 178] width 85 height 18
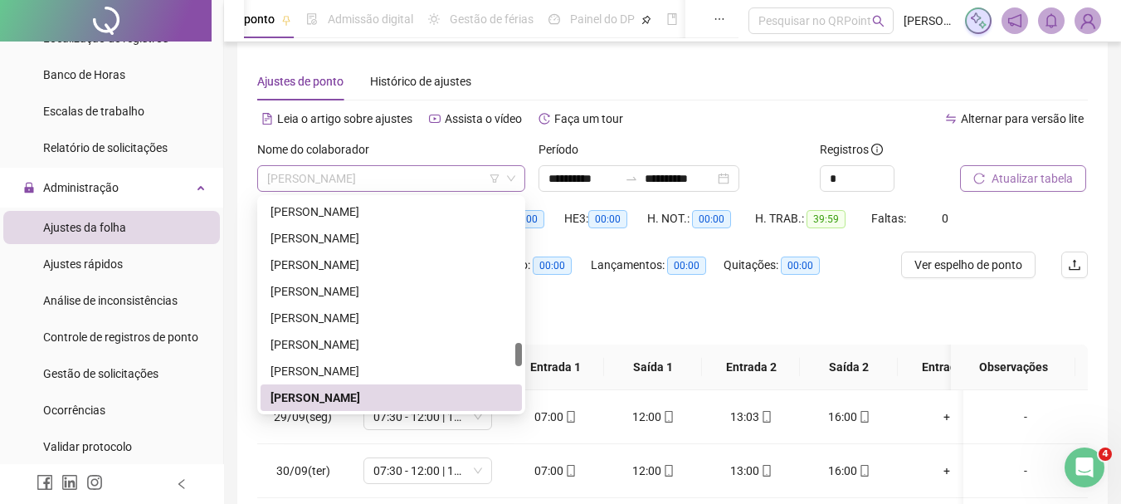
click at [400, 188] on span "[PERSON_NAME]" at bounding box center [391, 178] width 248 height 25
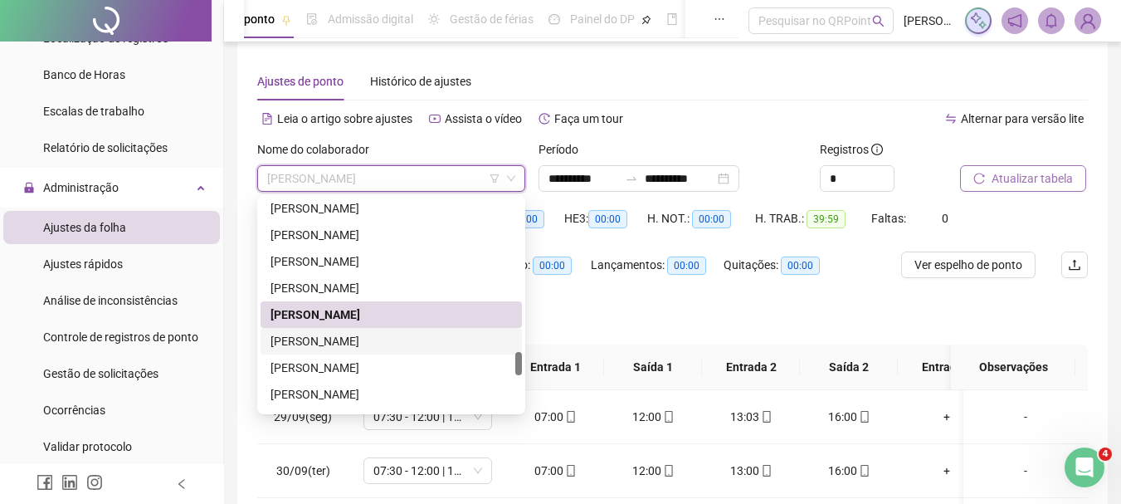
click at [371, 336] on div "[PERSON_NAME]" at bounding box center [392, 341] width 242 height 18
